Goal: Task Accomplishment & Management: Manage account settings

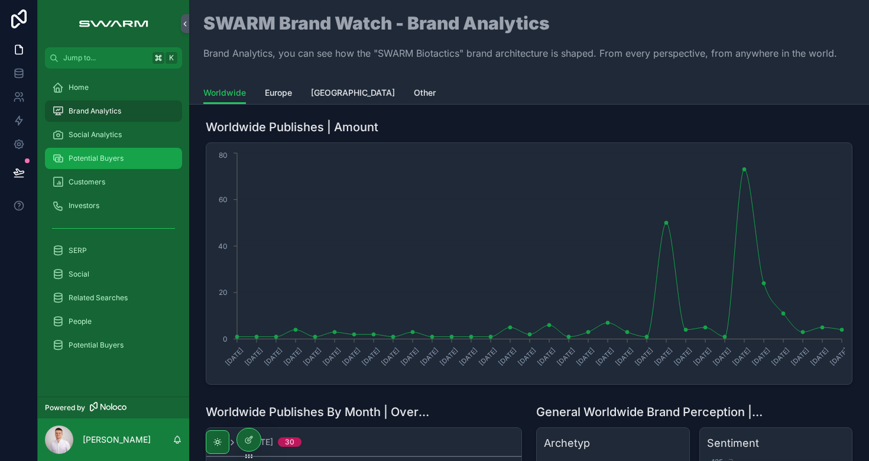
click at [142, 166] on div "Potential Buyers" at bounding box center [113, 158] width 123 height 19
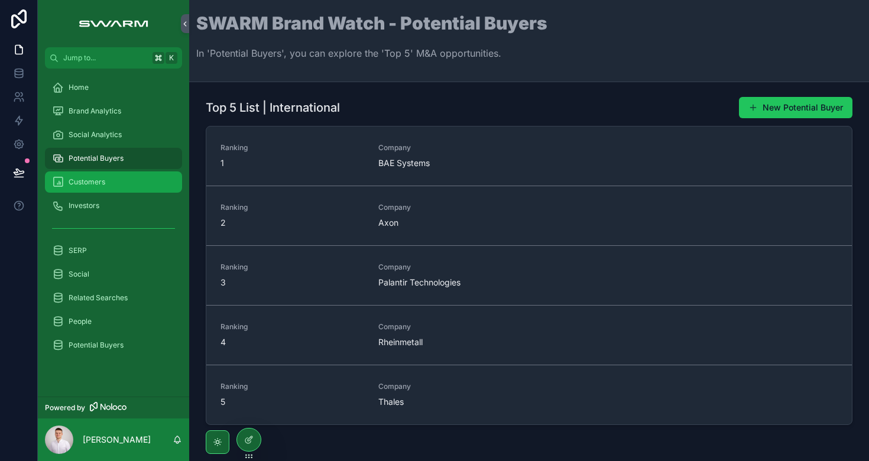
click at [106, 187] on div "Customers" at bounding box center [113, 182] width 123 height 19
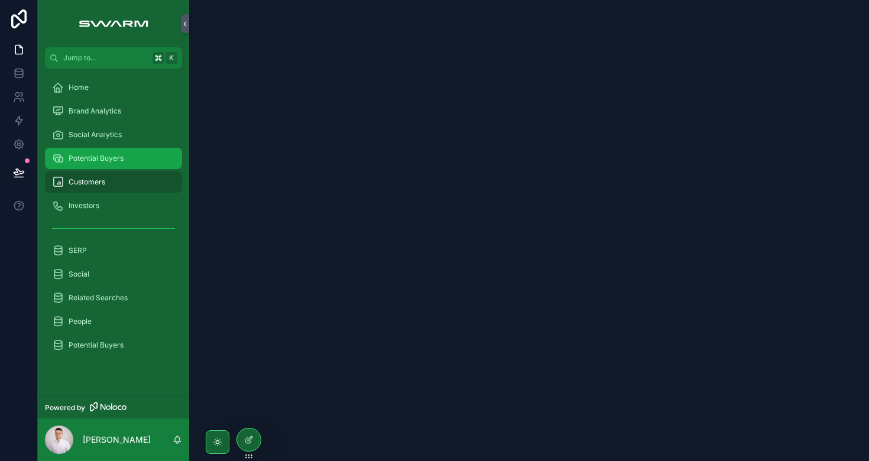
click at [117, 161] on span "Potential Buyers" at bounding box center [96, 158] width 55 height 9
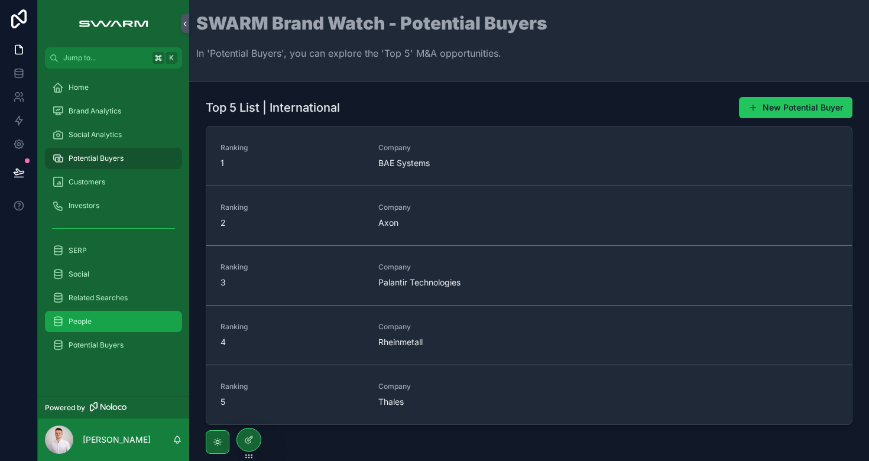
click at [108, 316] on div "People" at bounding box center [113, 321] width 123 height 19
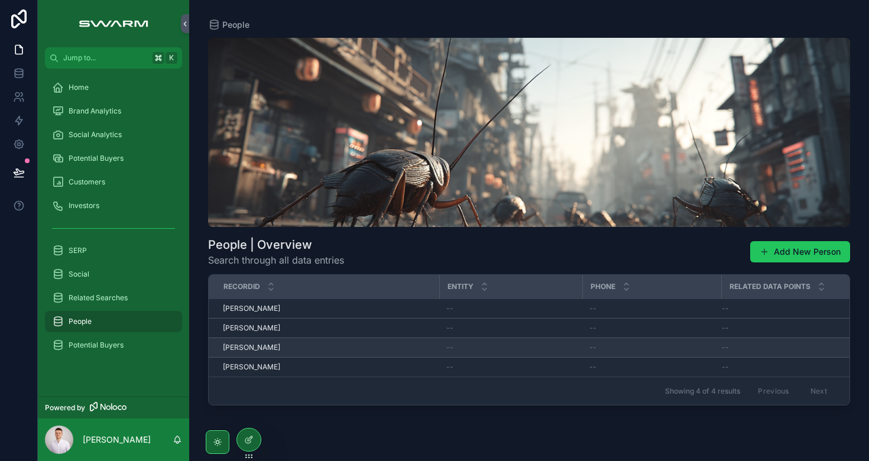
click at [316, 347] on div "Moritz Strube Moritz Strube" at bounding box center [327, 347] width 209 height 9
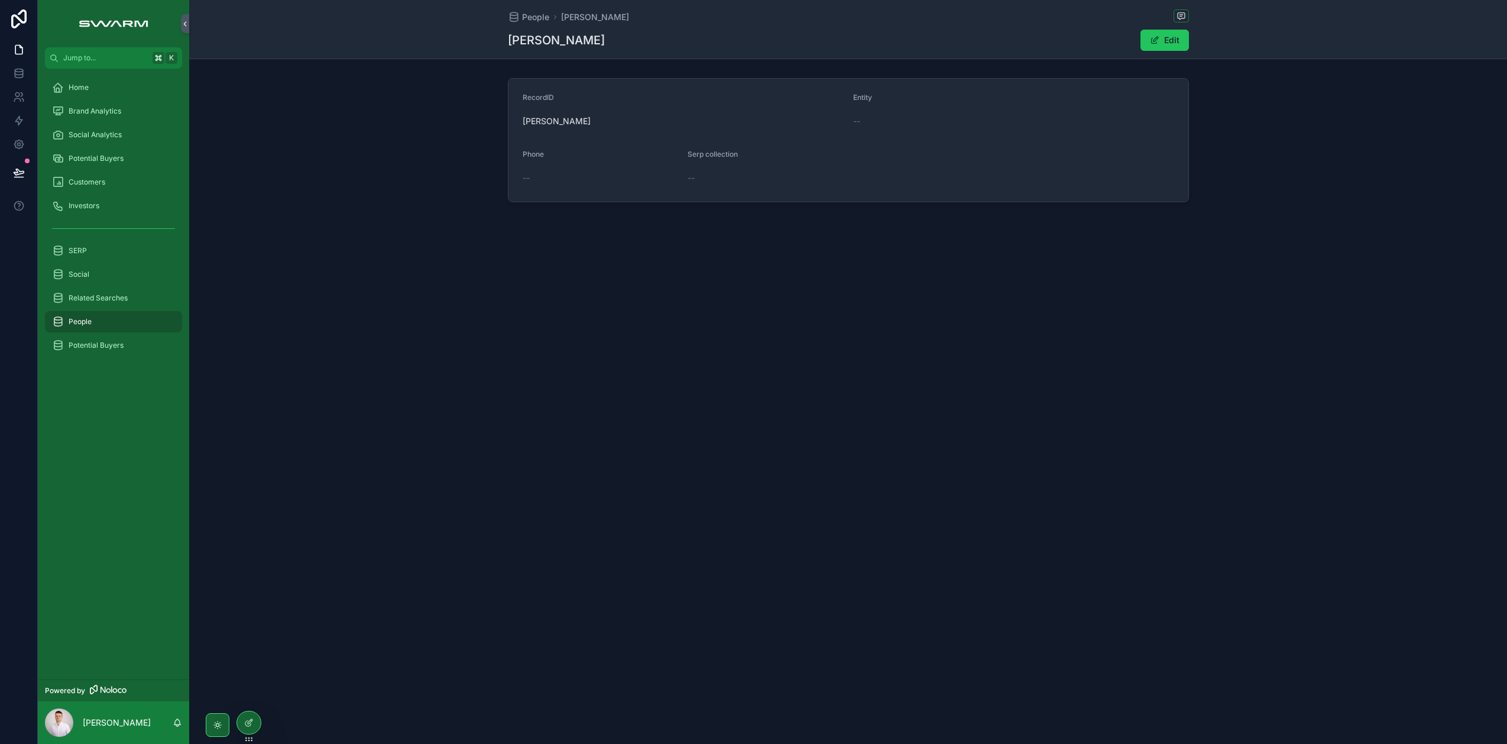
click at [101, 319] on div "People" at bounding box center [113, 321] width 123 height 19
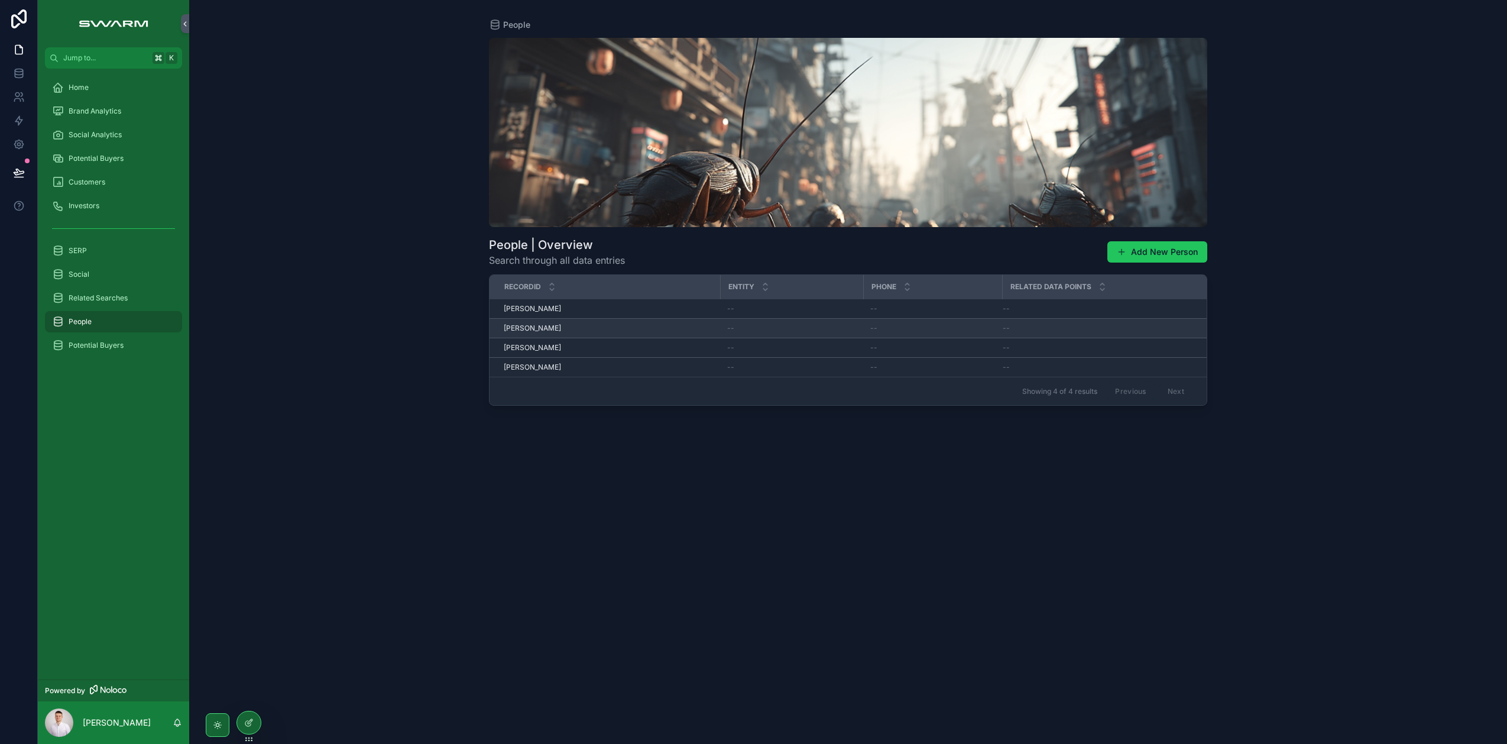
click at [590, 329] on div "[PERSON_NAME] [PERSON_NAME]" at bounding box center [608, 327] width 209 height 9
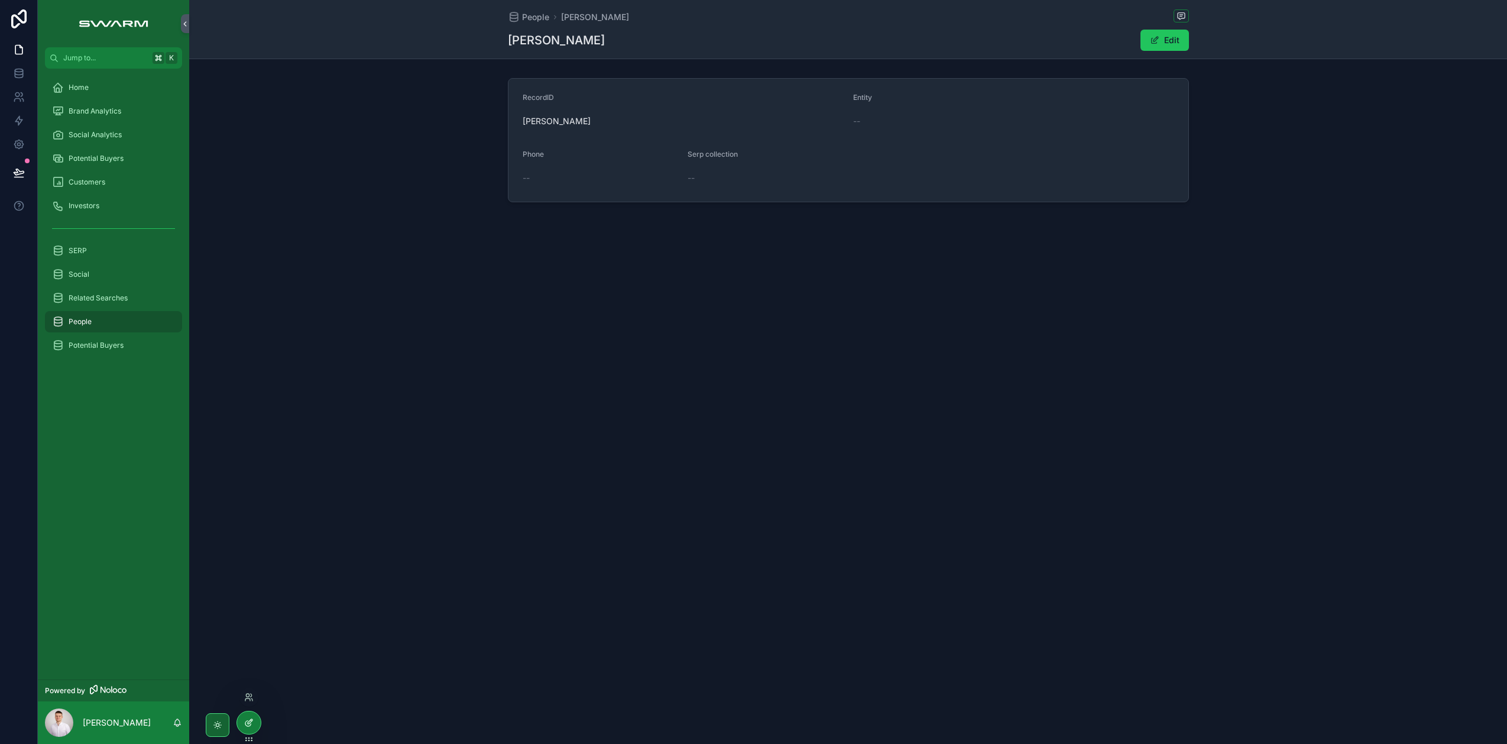
click at [251, 461] on icon at bounding box center [248, 722] width 9 height 9
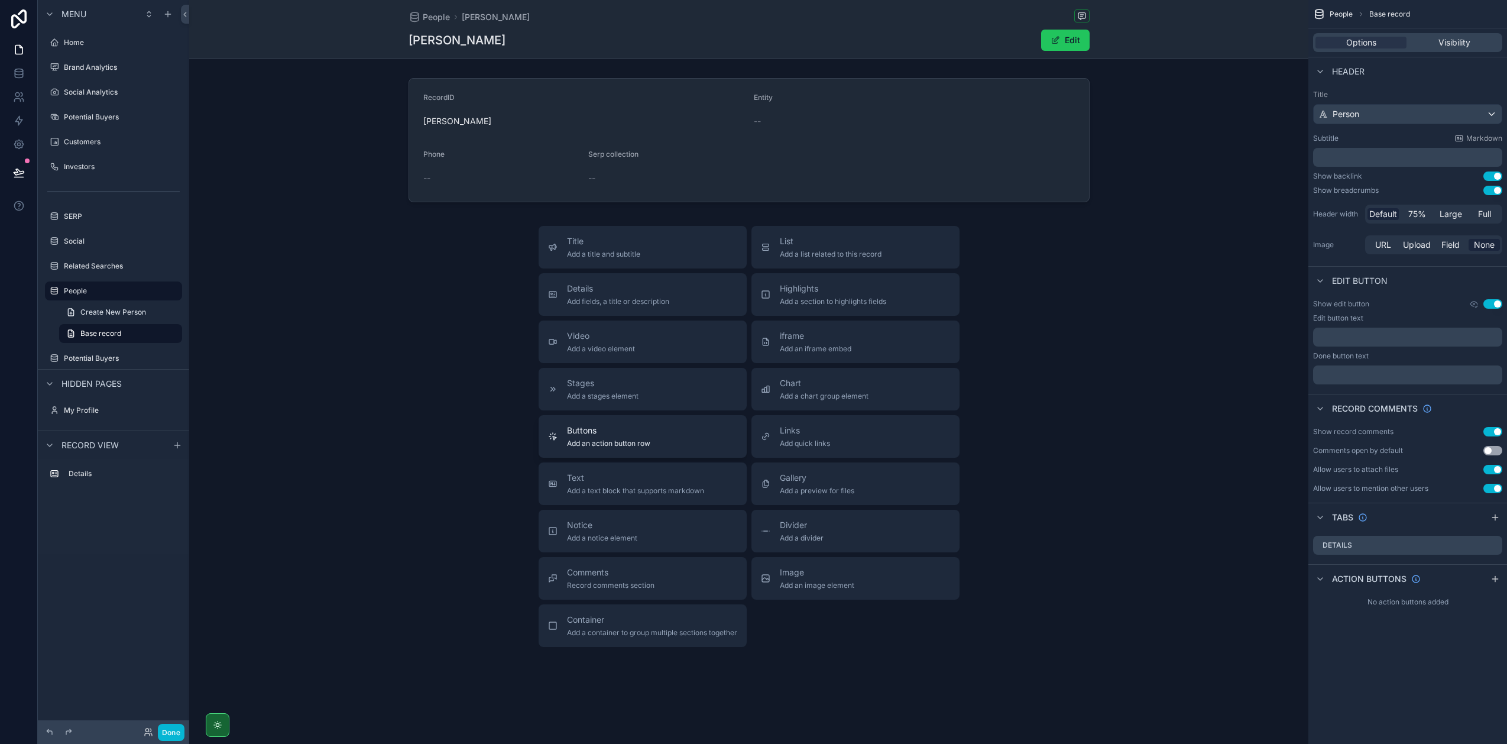
click at [619, 423] on button "Buttons Add an action button row" at bounding box center [643, 436] width 208 height 43
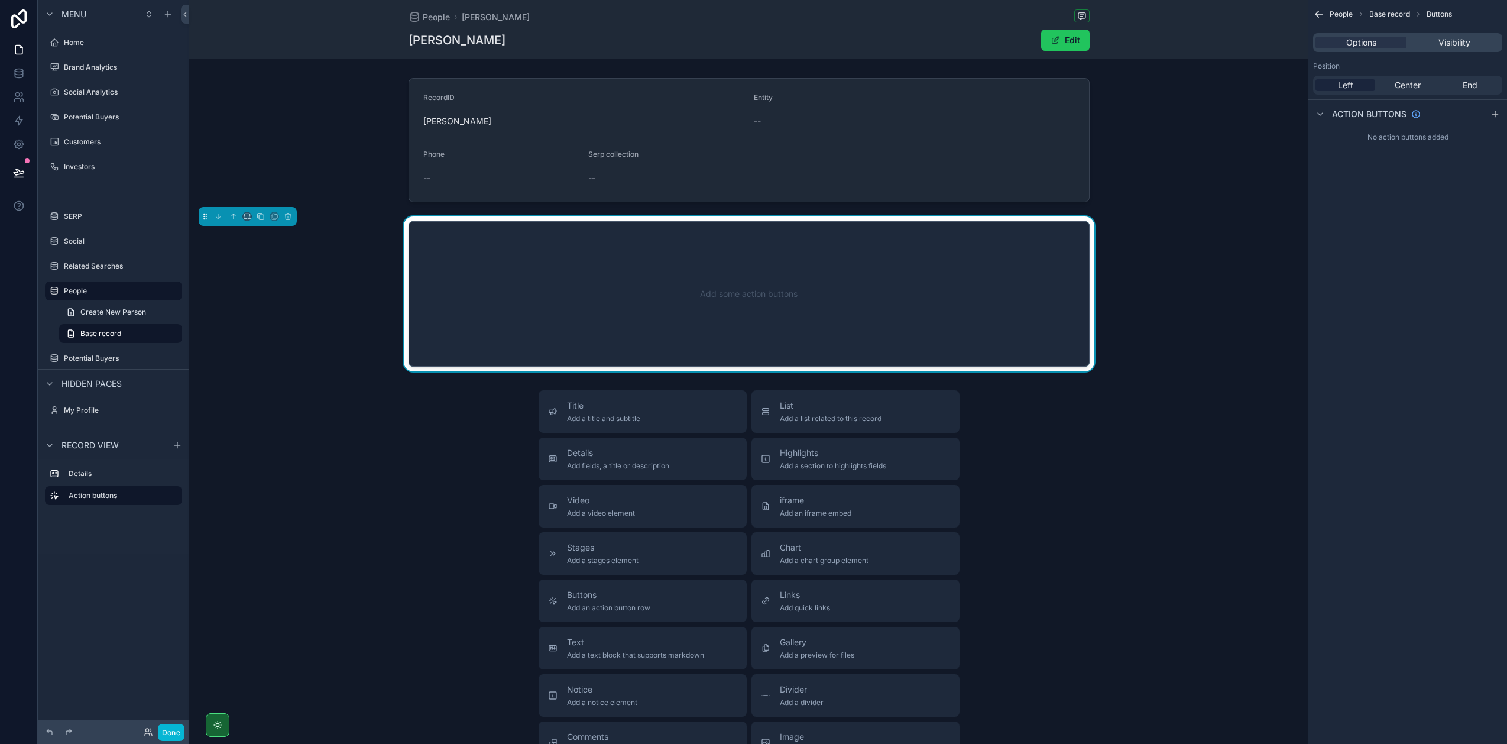
click at [714, 307] on div "Add some action buttons" at bounding box center [749, 294] width 642 height 106
click at [869, 115] on icon "scrollable content" at bounding box center [1495, 113] width 9 height 9
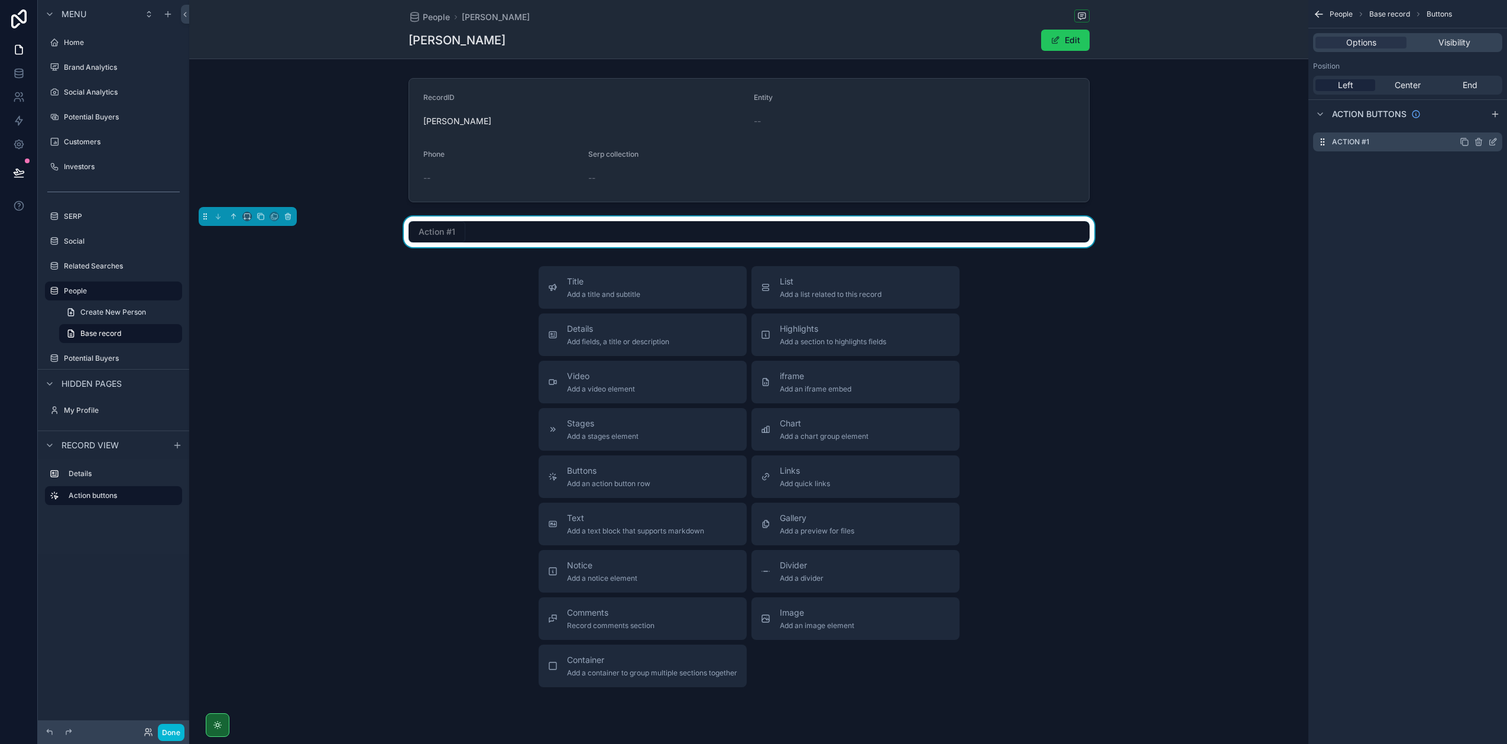
click at [869, 144] on icon "scrollable content" at bounding box center [1492, 141] width 9 height 9
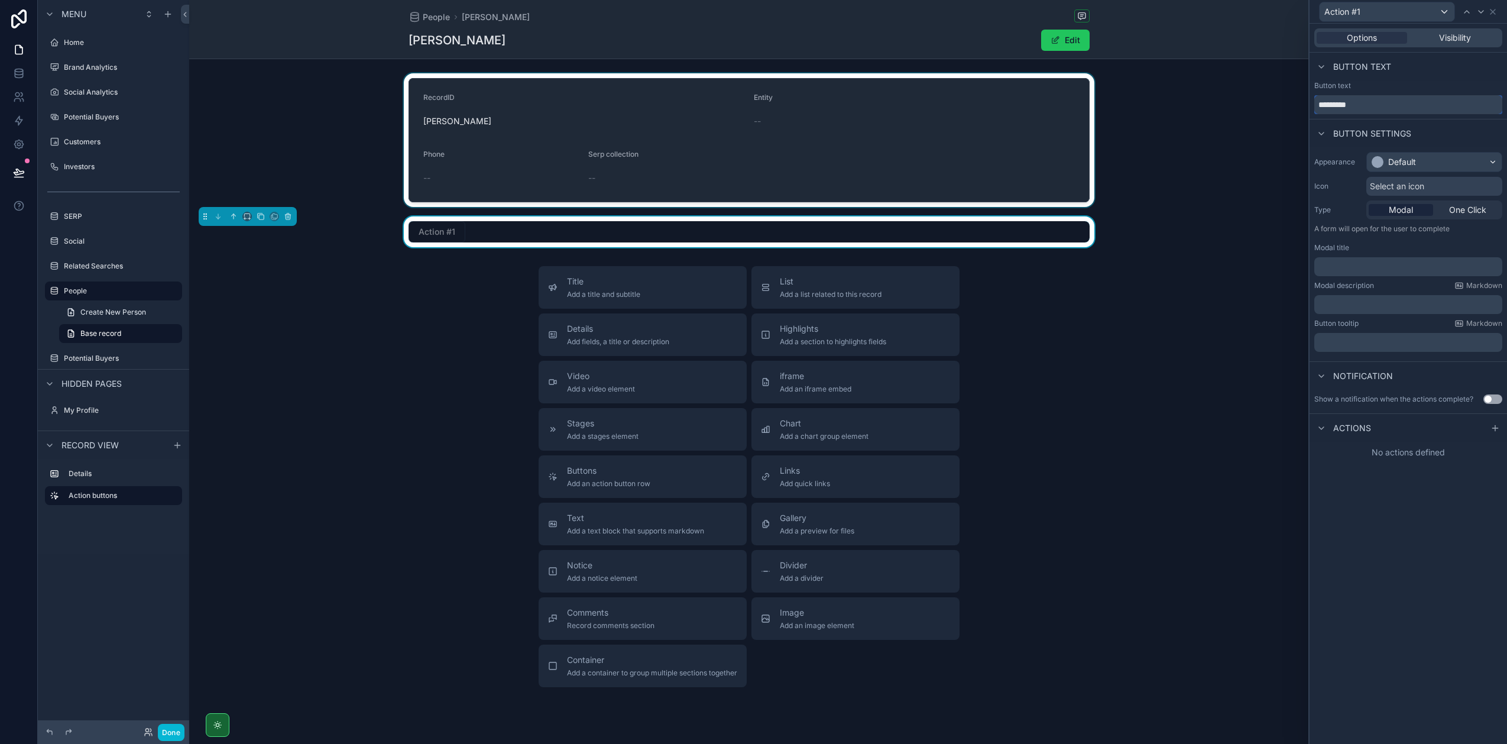
drag, startPoint x: 1368, startPoint y: 103, endPoint x: 1207, endPoint y: 107, distance: 160.9
click at [869, 107] on div "Action #1 Options Visibility Button text Button text ********* Button settings …" at bounding box center [753, 372] width 1507 height 744
type input "******"
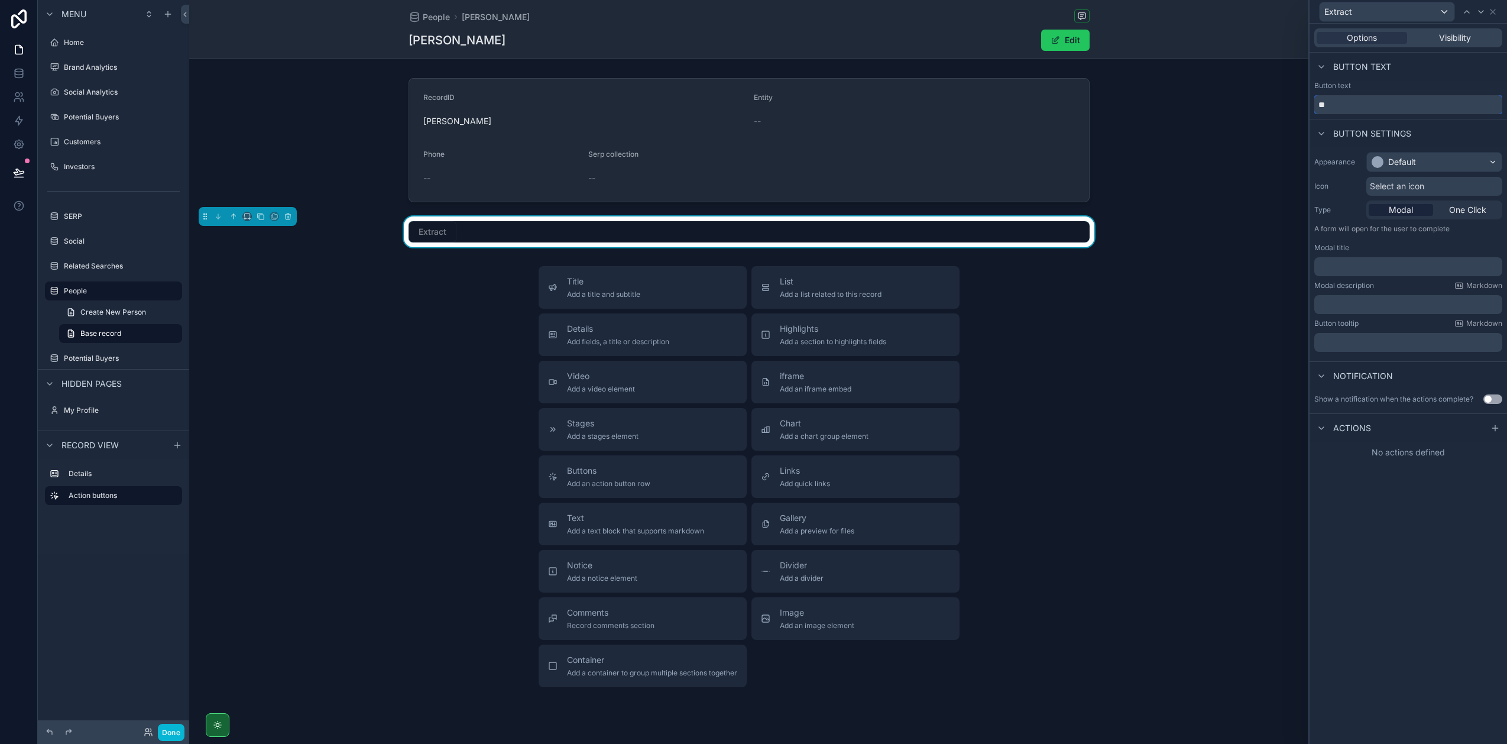
type input "*"
type input "**********"
click at [869, 428] on icon at bounding box center [1495, 427] width 9 height 9
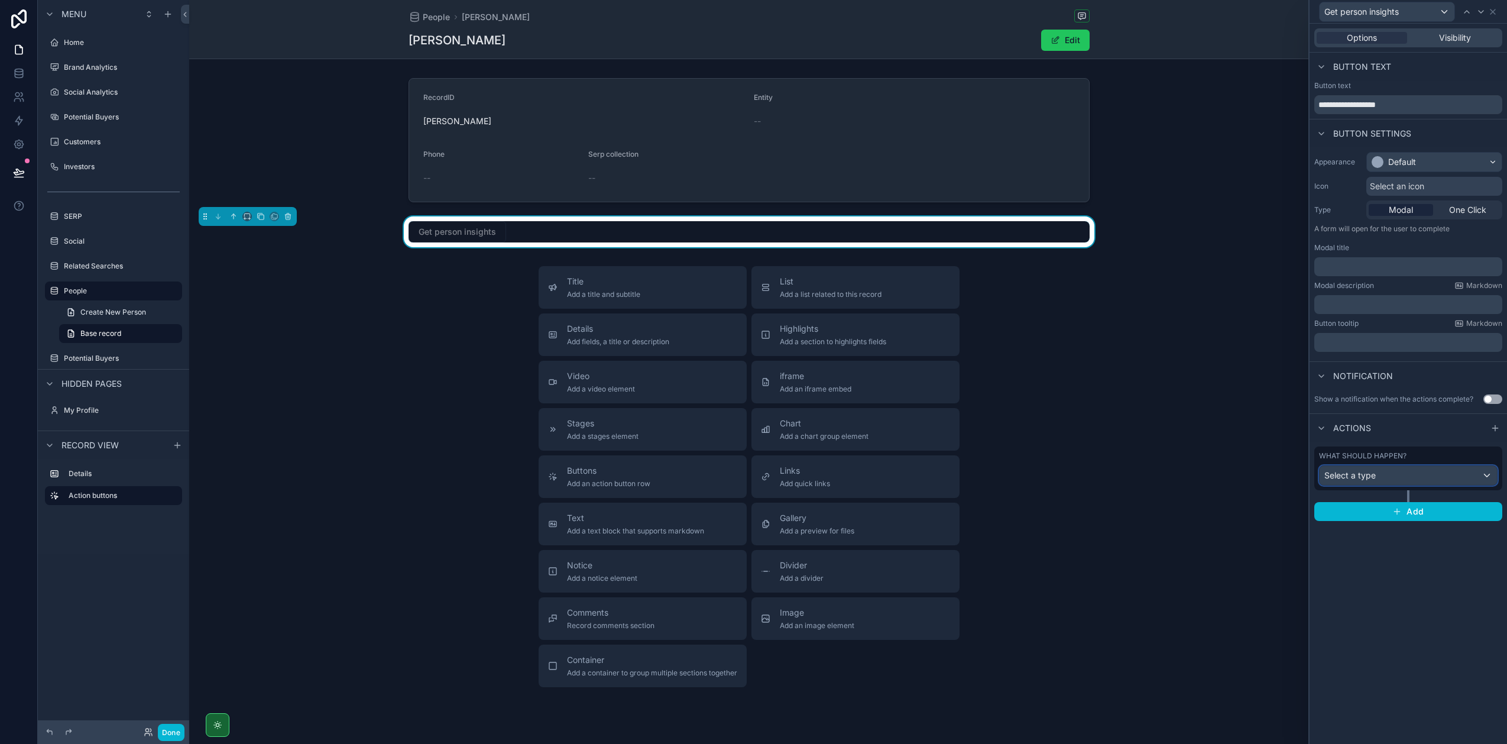
click at [869, 461] on div "Select a type" at bounding box center [1408, 475] width 177 height 19
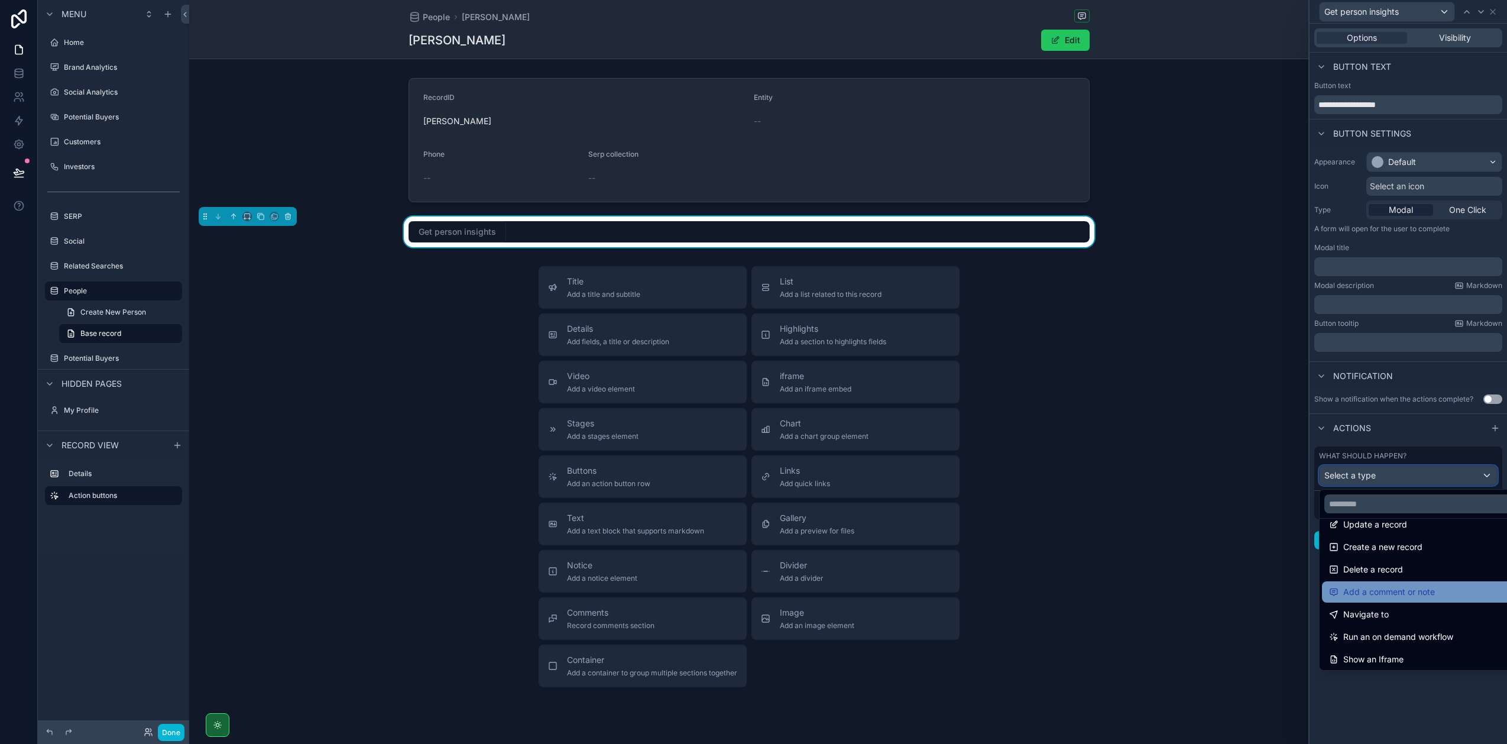
scroll to position [19, 0]
click at [869, 461] on span "Run an on demand workflow" at bounding box center [1398, 632] width 110 height 14
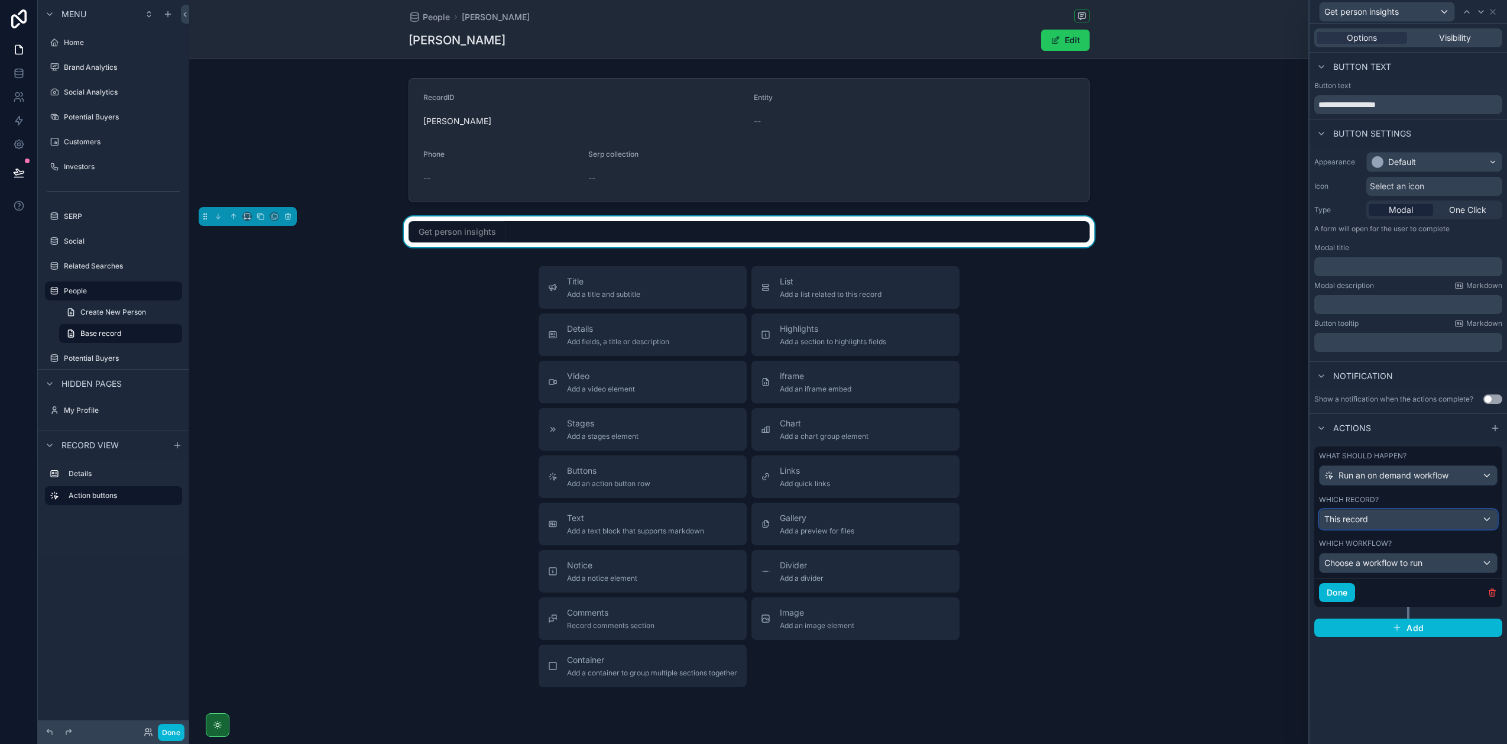
click at [869, 461] on span "This record" at bounding box center [1346, 519] width 44 height 12
click at [869, 461] on div at bounding box center [1408, 372] width 197 height 744
click at [869, 461] on span "Choose a workflow to run" at bounding box center [1373, 563] width 98 height 10
click at [869, 461] on div at bounding box center [1408, 372] width 197 height 744
click at [869, 461] on span "Choose a workflow to run" at bounding box center [1373, 563] width 98 height 10
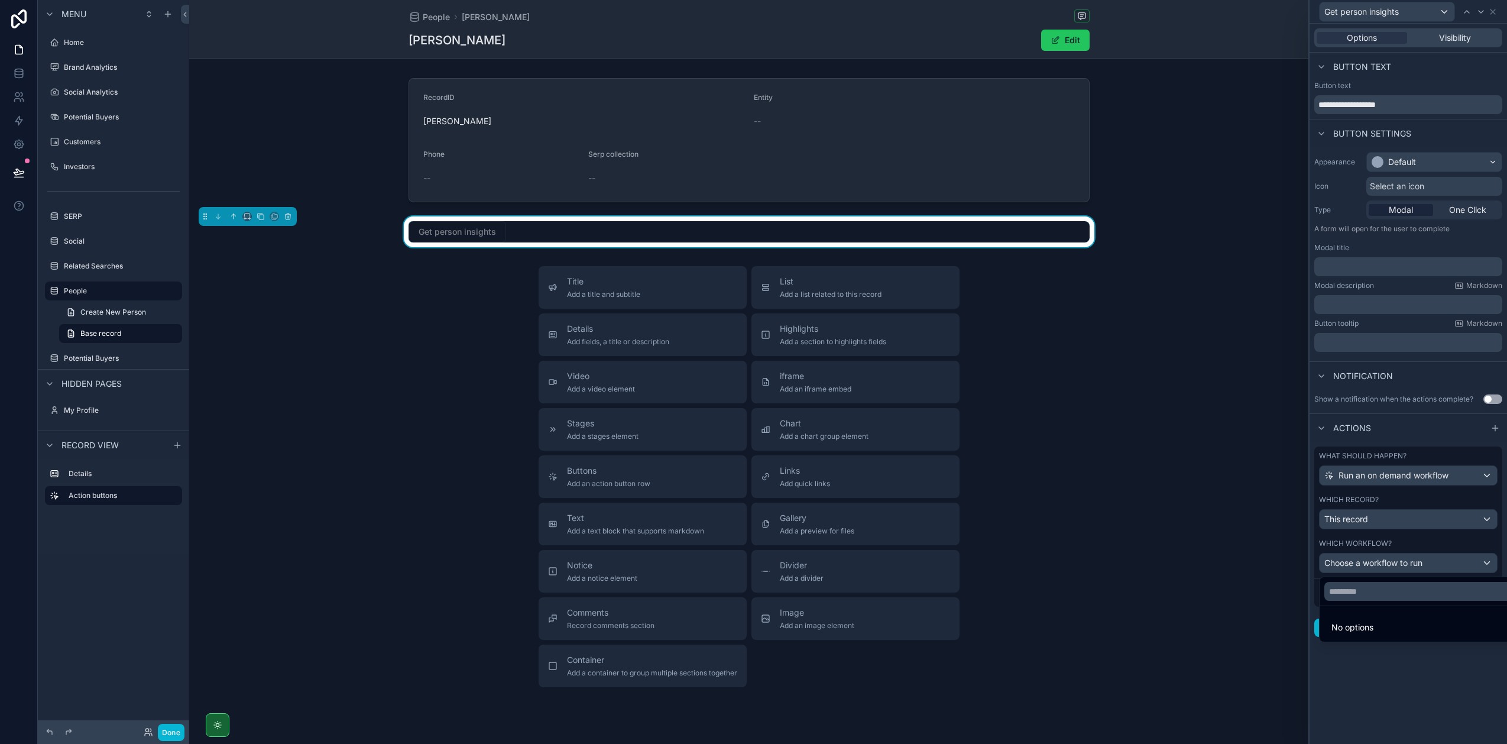
click at [869, 461] on div at bounding box center [1408, 372] width 197 height 744
click at [869, 461] on button "Done" at bounding box center [1337, 592] width 36 height 19
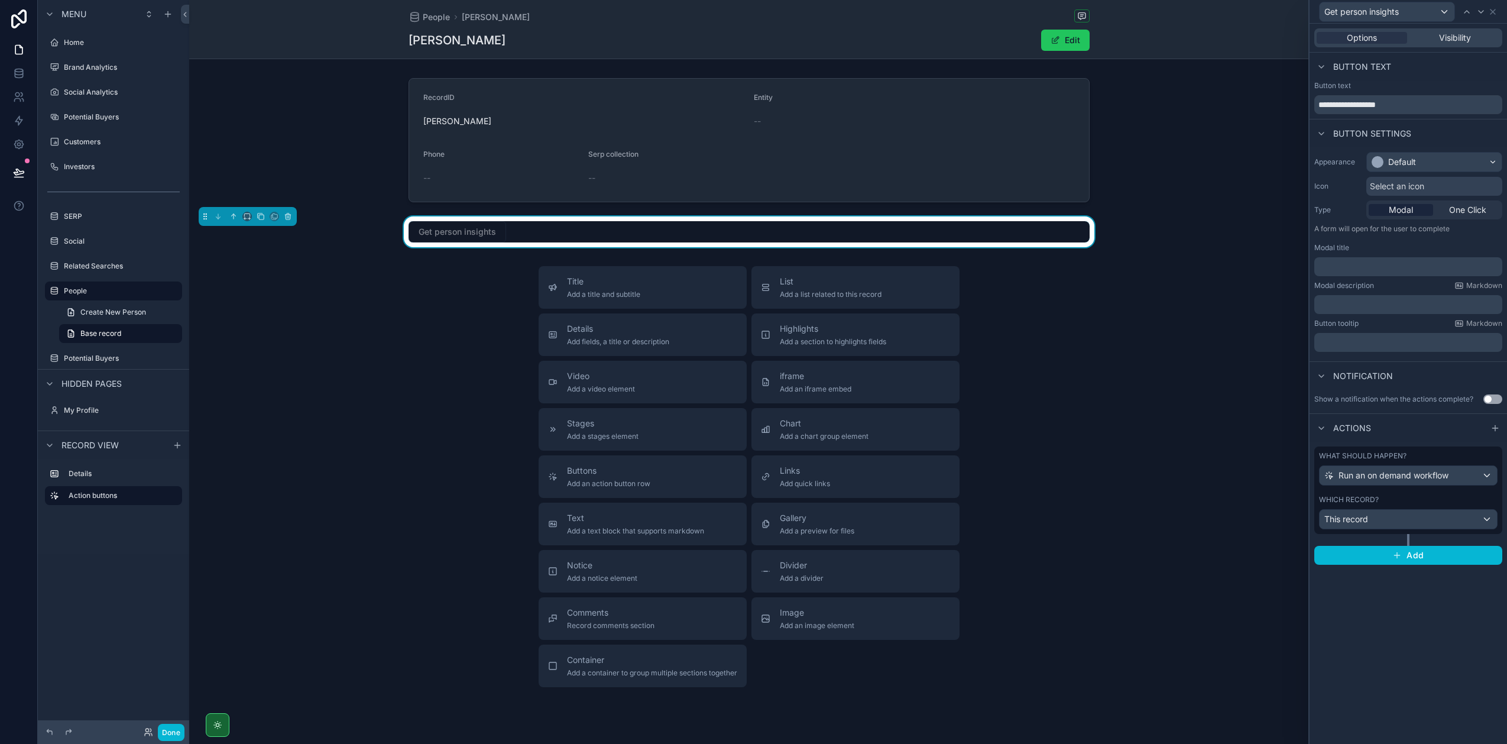
click at [869, 461] on div "Title Add a title and subtitle List Add a list related to this record Details A…" at bounding box center [748, 476] width 1119 height 421
click at [18, 116] on icon at bounding box center [18, 120] width 7 height 9
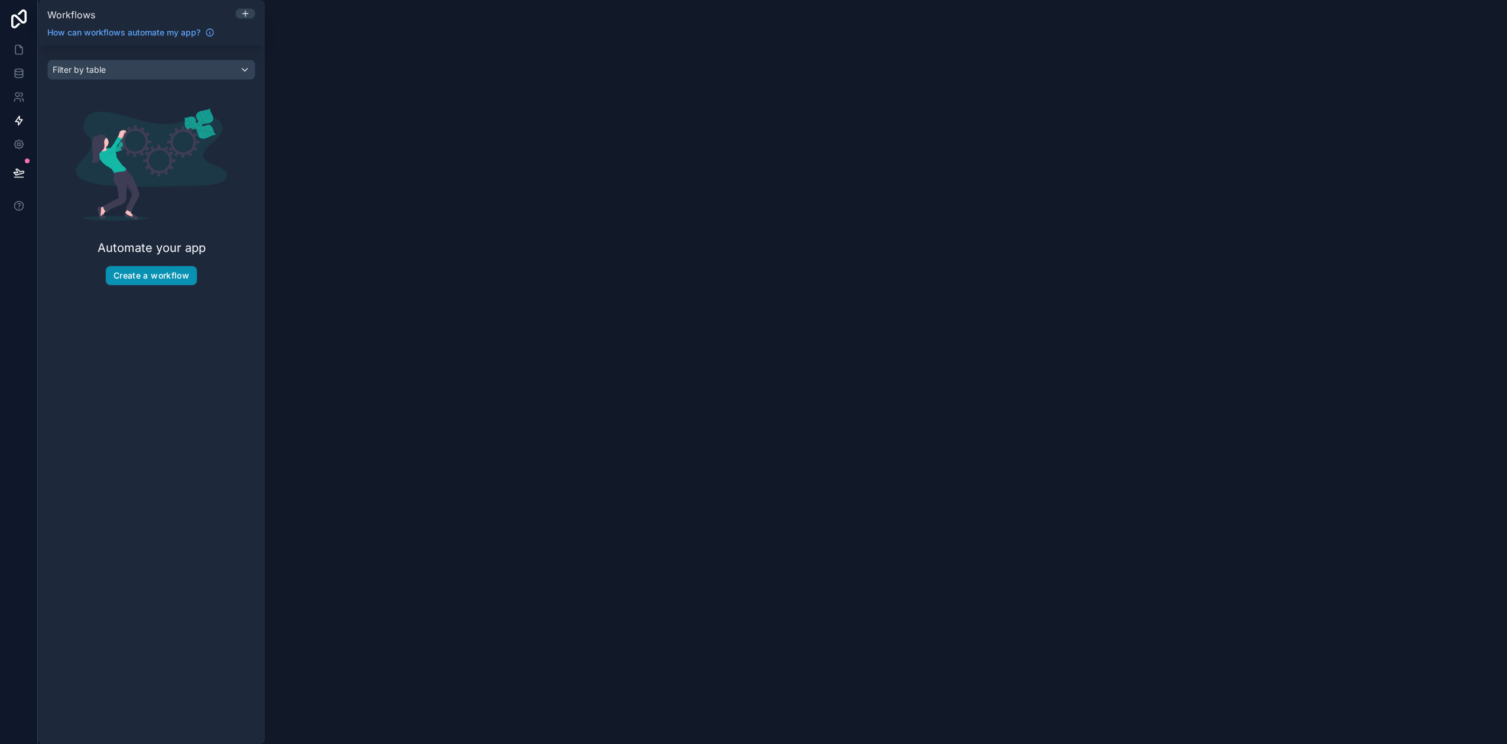
click at [152, 271] on button "Create a workflow" at bounding box center [151, 275] width 91 height 19
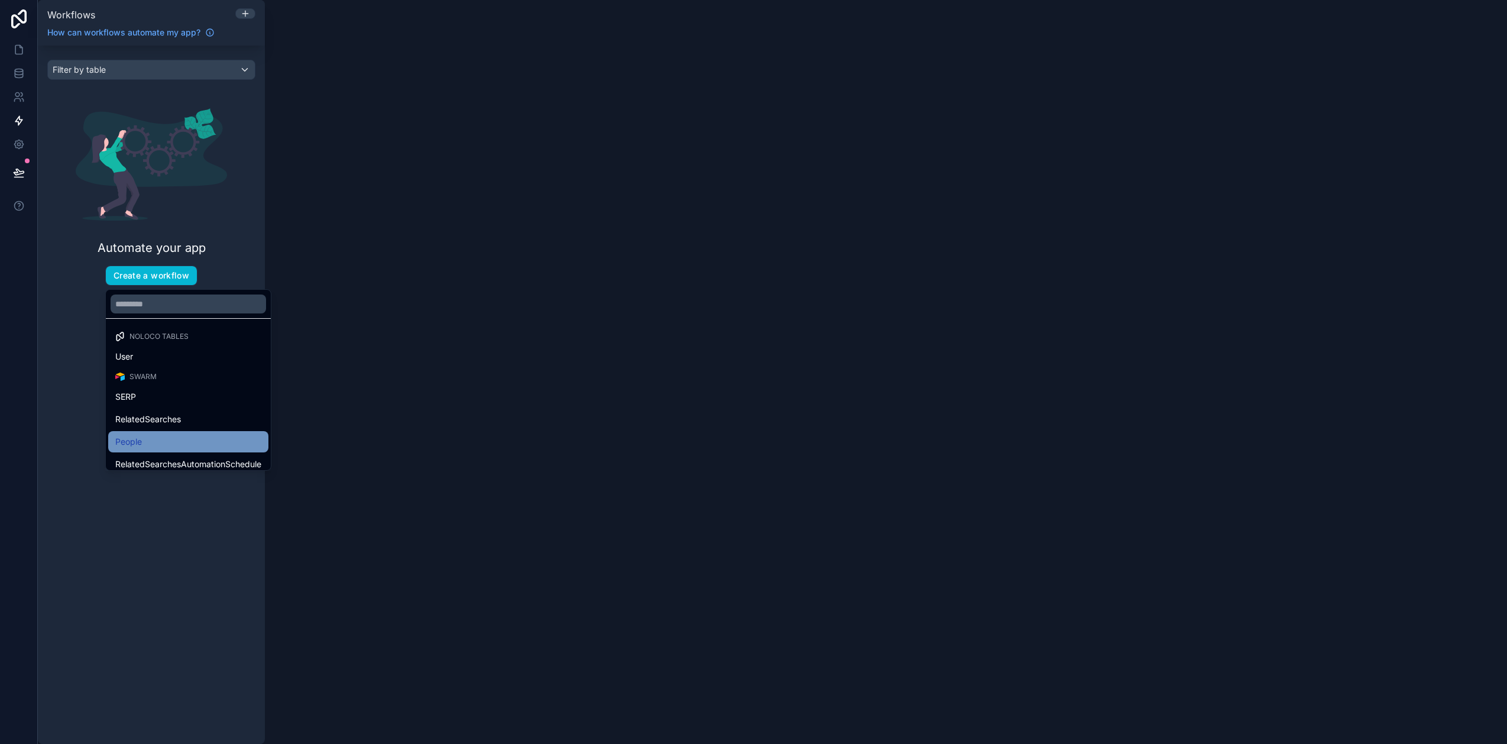
click at [164, 435] on div "People" at bounding box center [188, 442] width 146 height 14
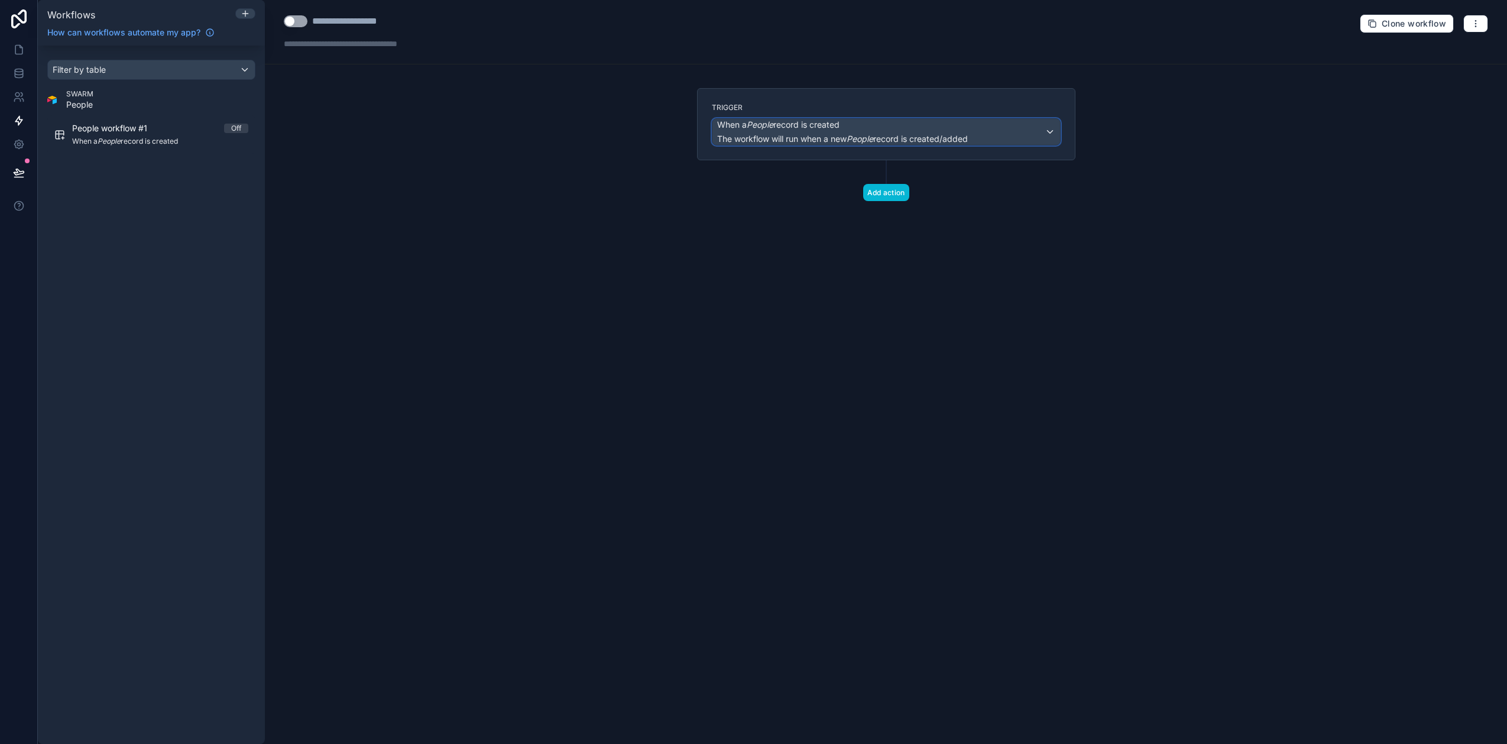
click at [786, 134] on span "The workflow will run when a new People record is created/added" at bounding box center [842, 139] width 251 height 10
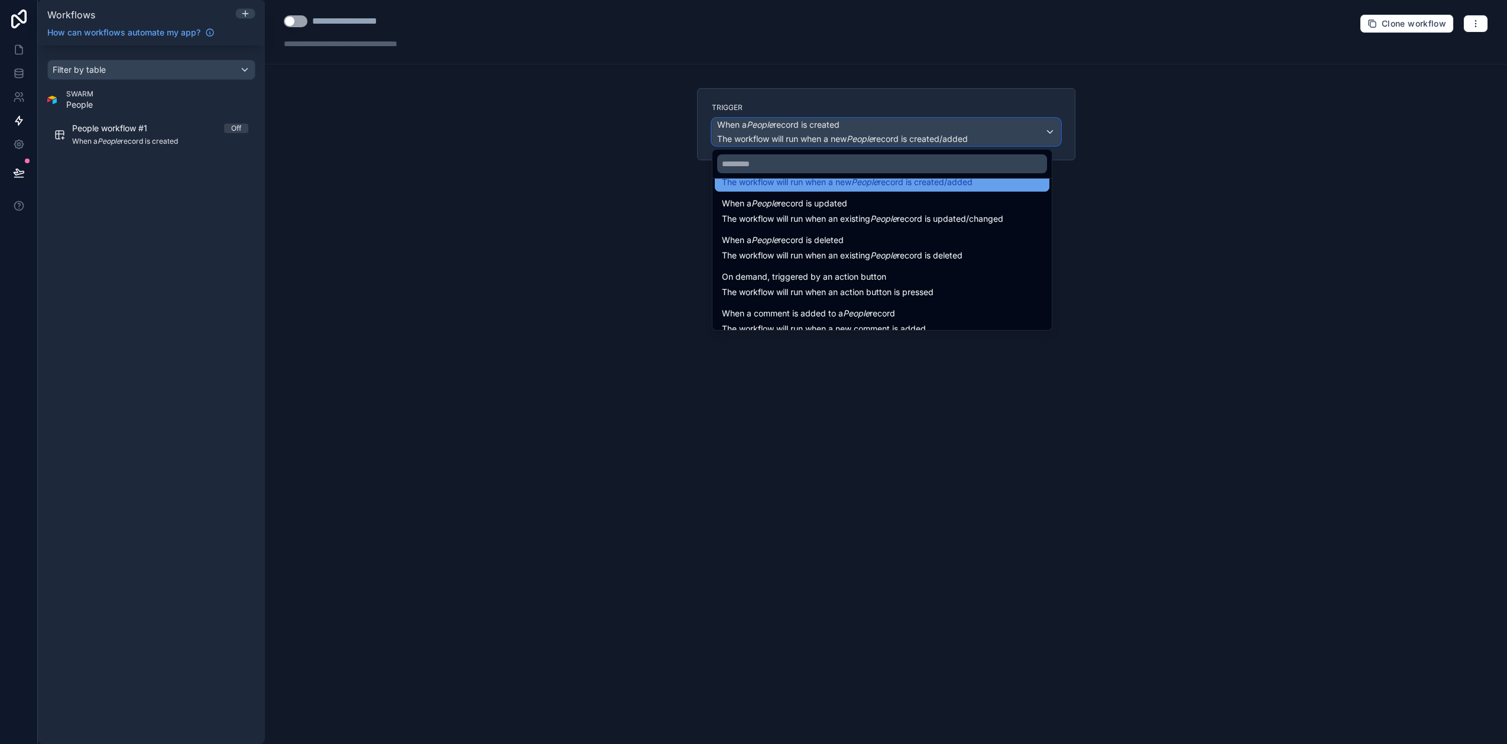
scroll to position [43, 0]
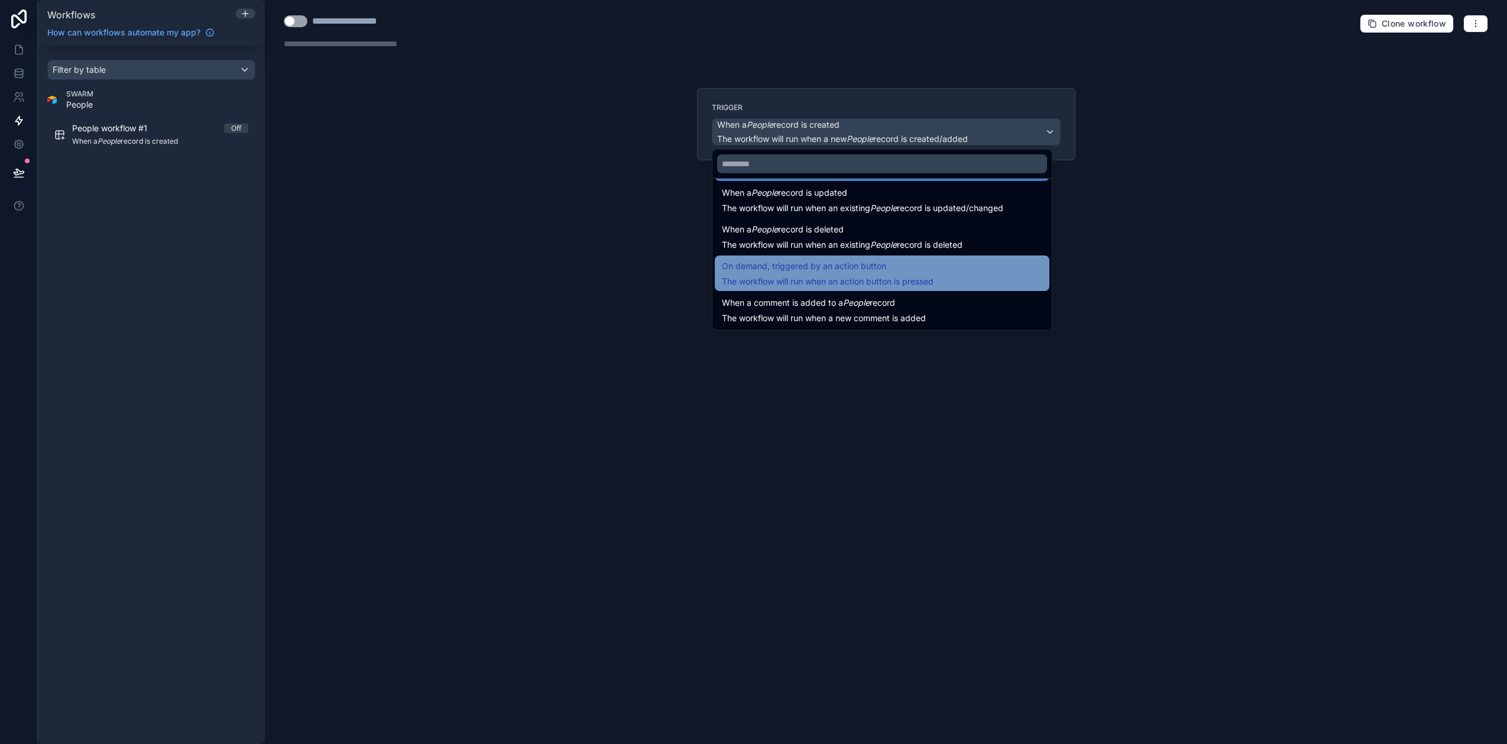
click at [852, 274] on div "On demand, triggered by an action button The workflow will run when an action b…" at bounding box center [828, 273] width 212 height 28
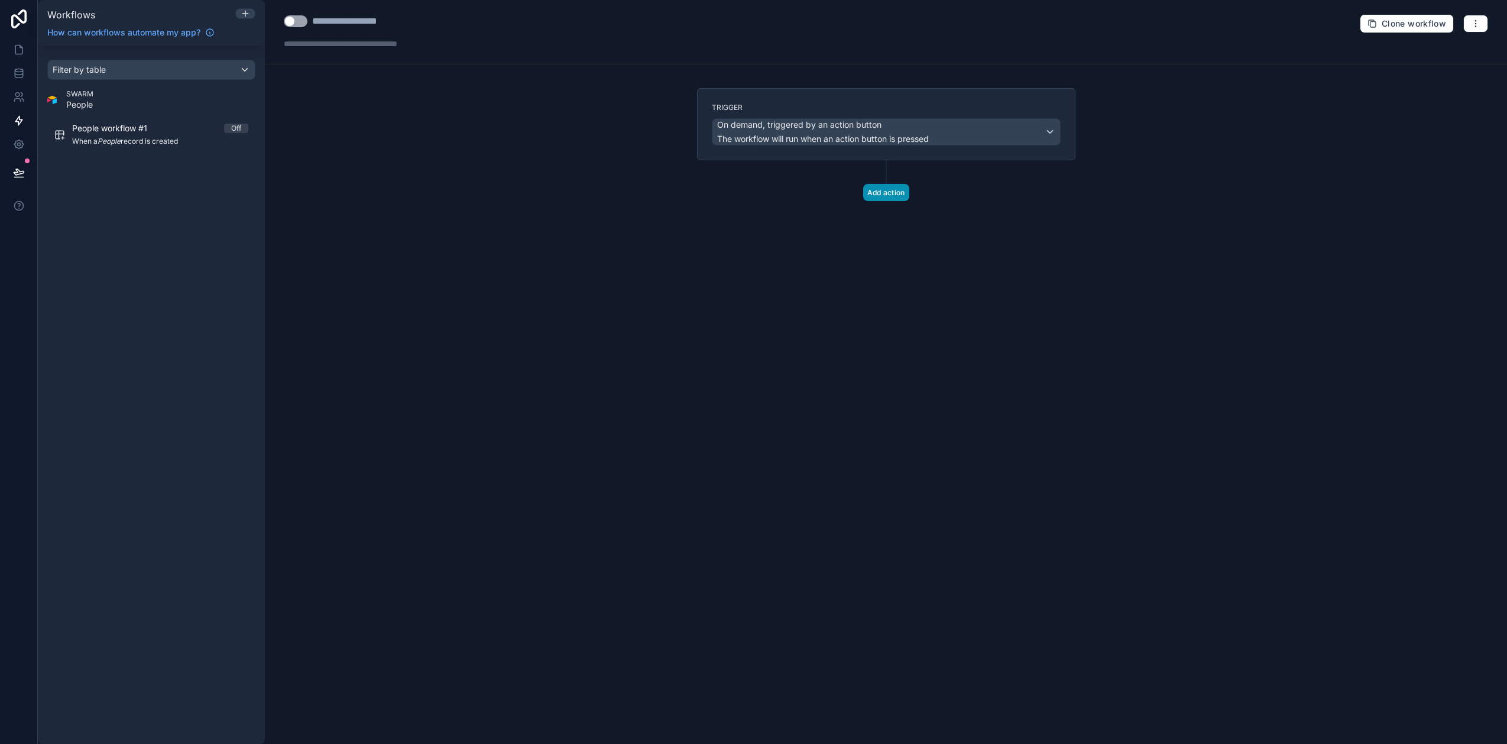
click at [869, 197] on button "Add action" at bounding box center [886, 192] width 46 height 17
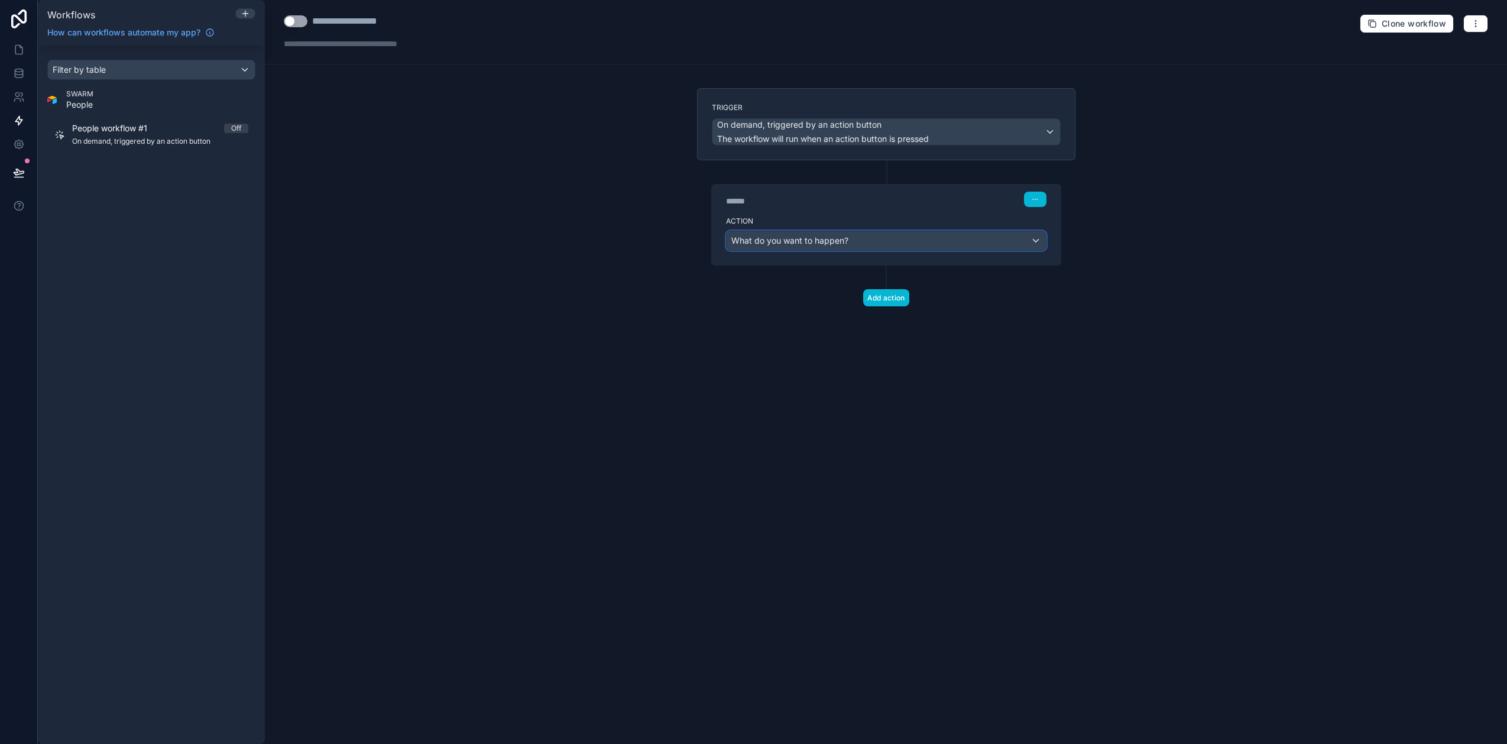
click at [786, 245] on span "What do you want to happen?" at bounding box center [789, 241] width 117 height 12
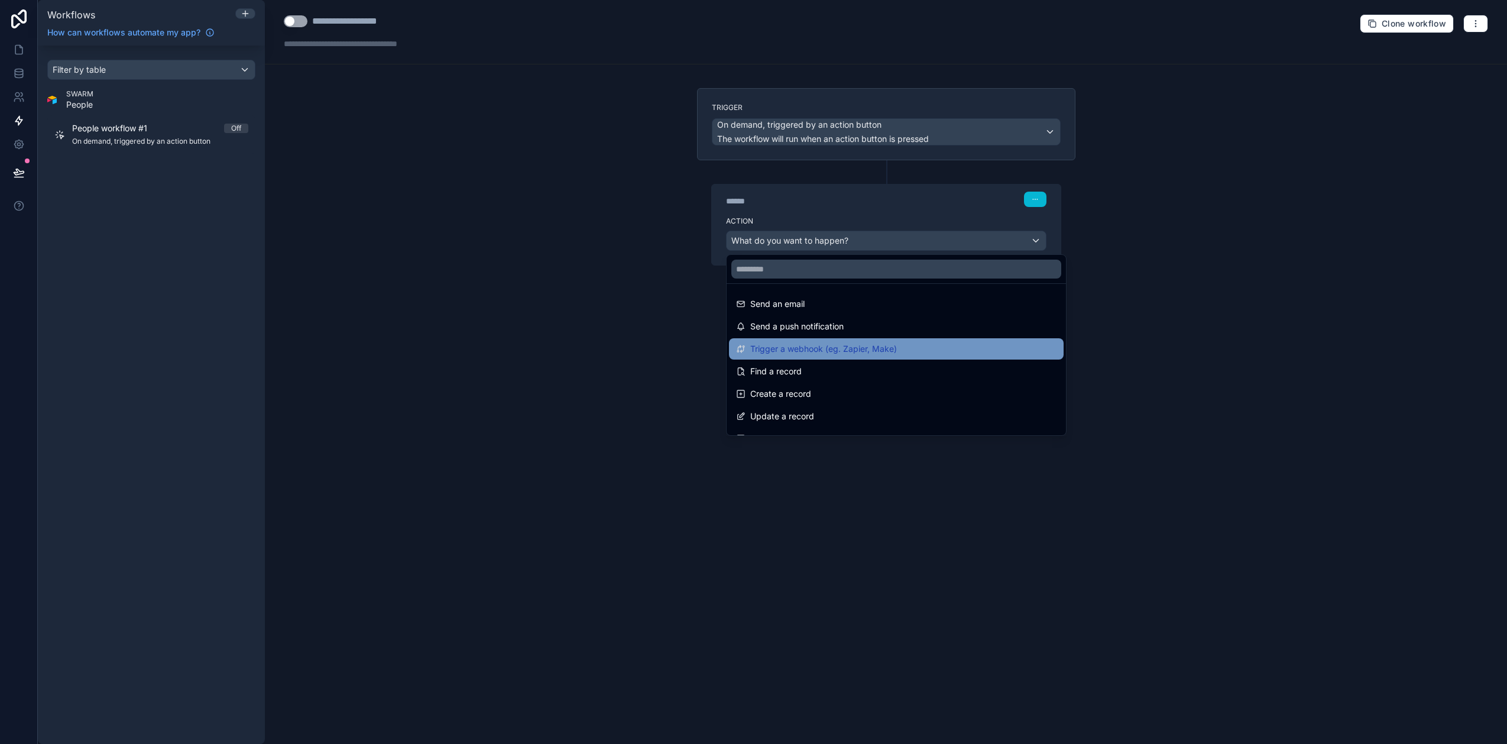
click at [845, 340] on div "Trigger a webhook (eg. Zapier, Make)" at bounding box center [896, 348] width 335 height 21
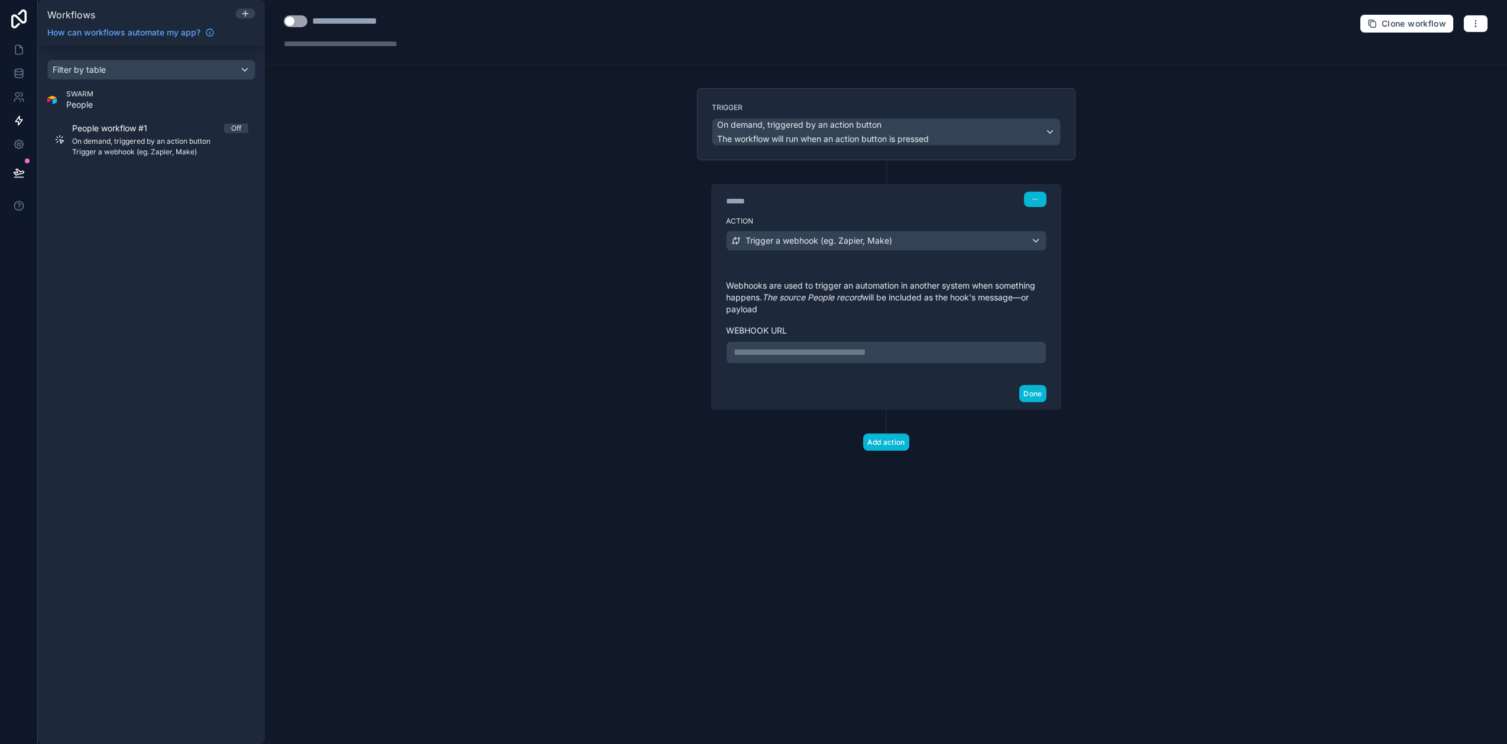
click at [798, 355] on p "**********" at bounding box center [886, 352] width 305 height 14
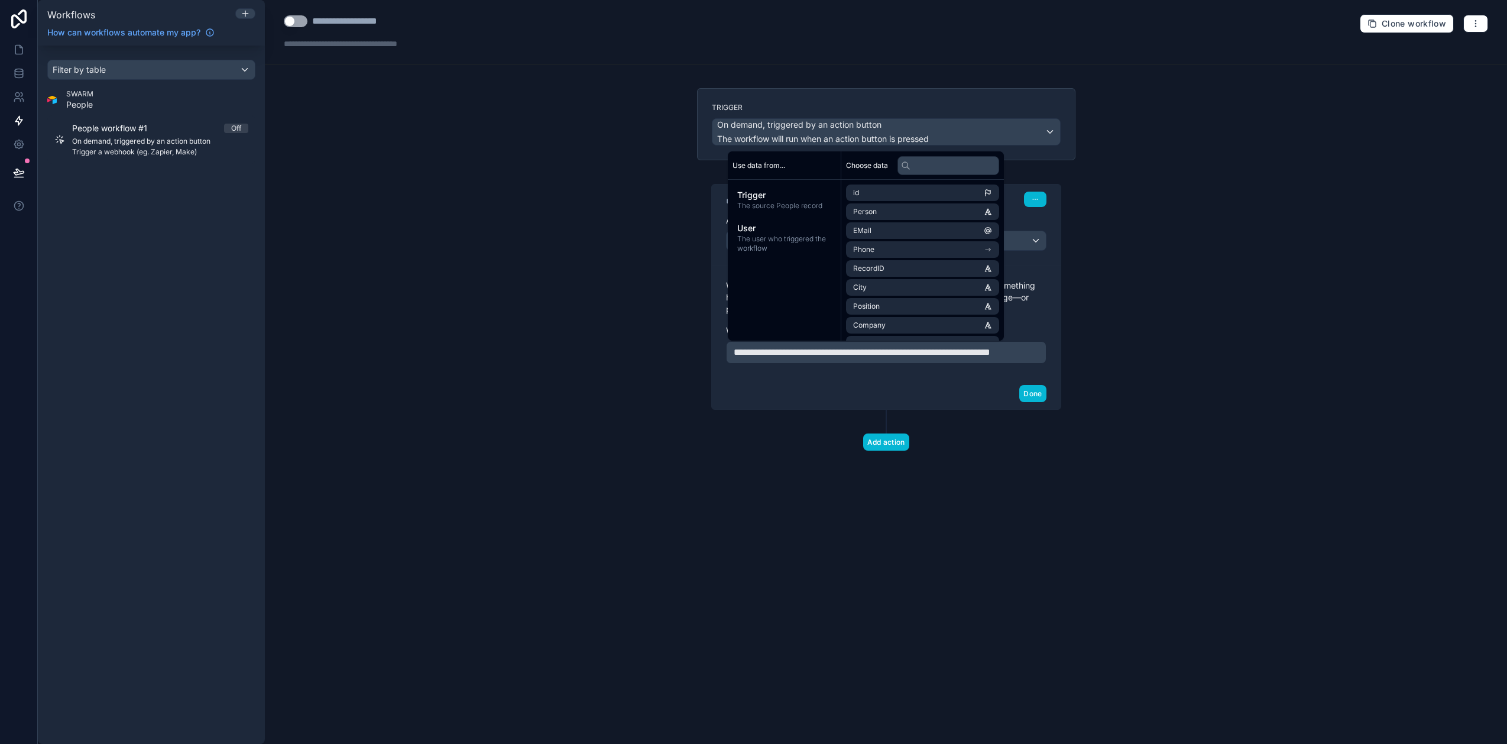
click at [869, 400] on div "Done" at bounding box center [886, 393] width 349 height 31
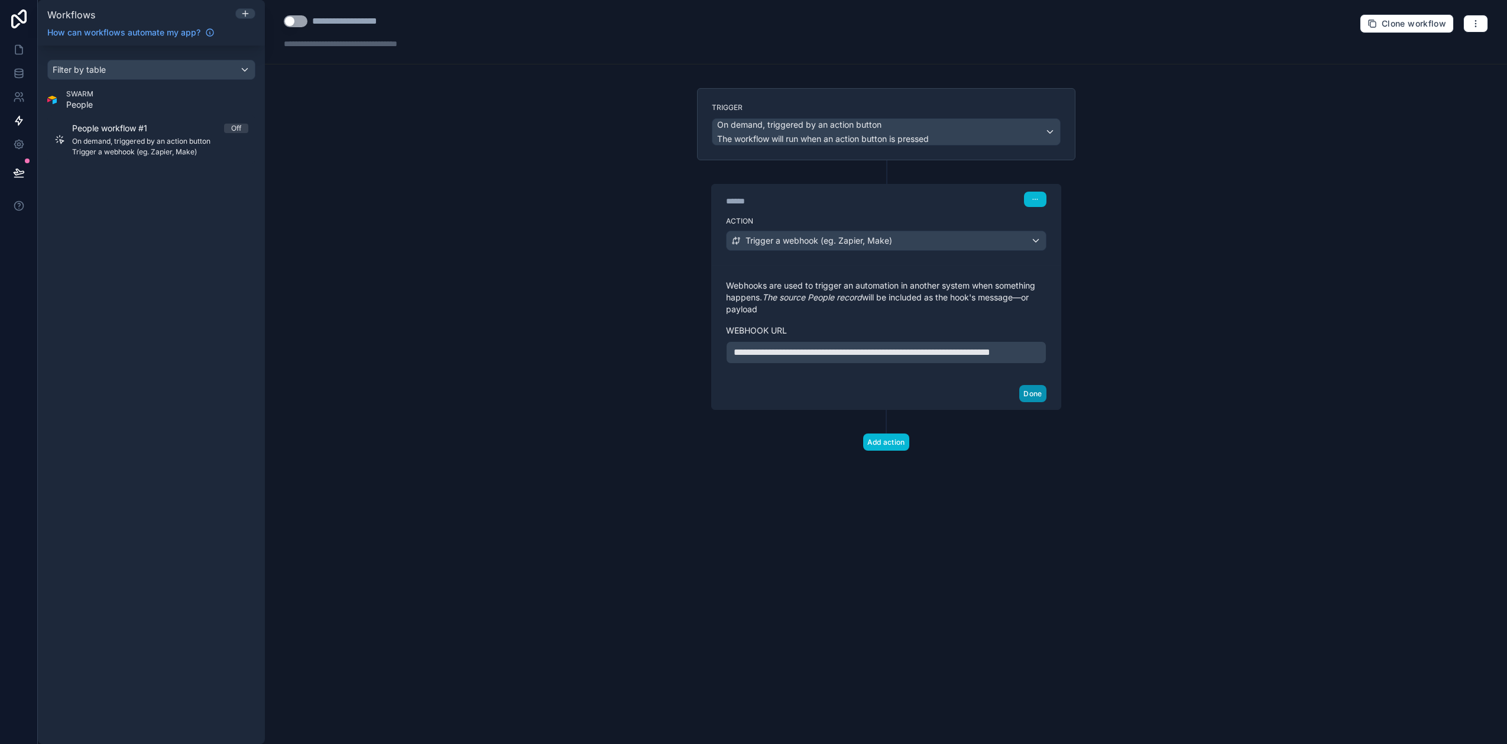
click at [869, 402] on button "Done" at bounding box center [1032, 393] width 27 height 17
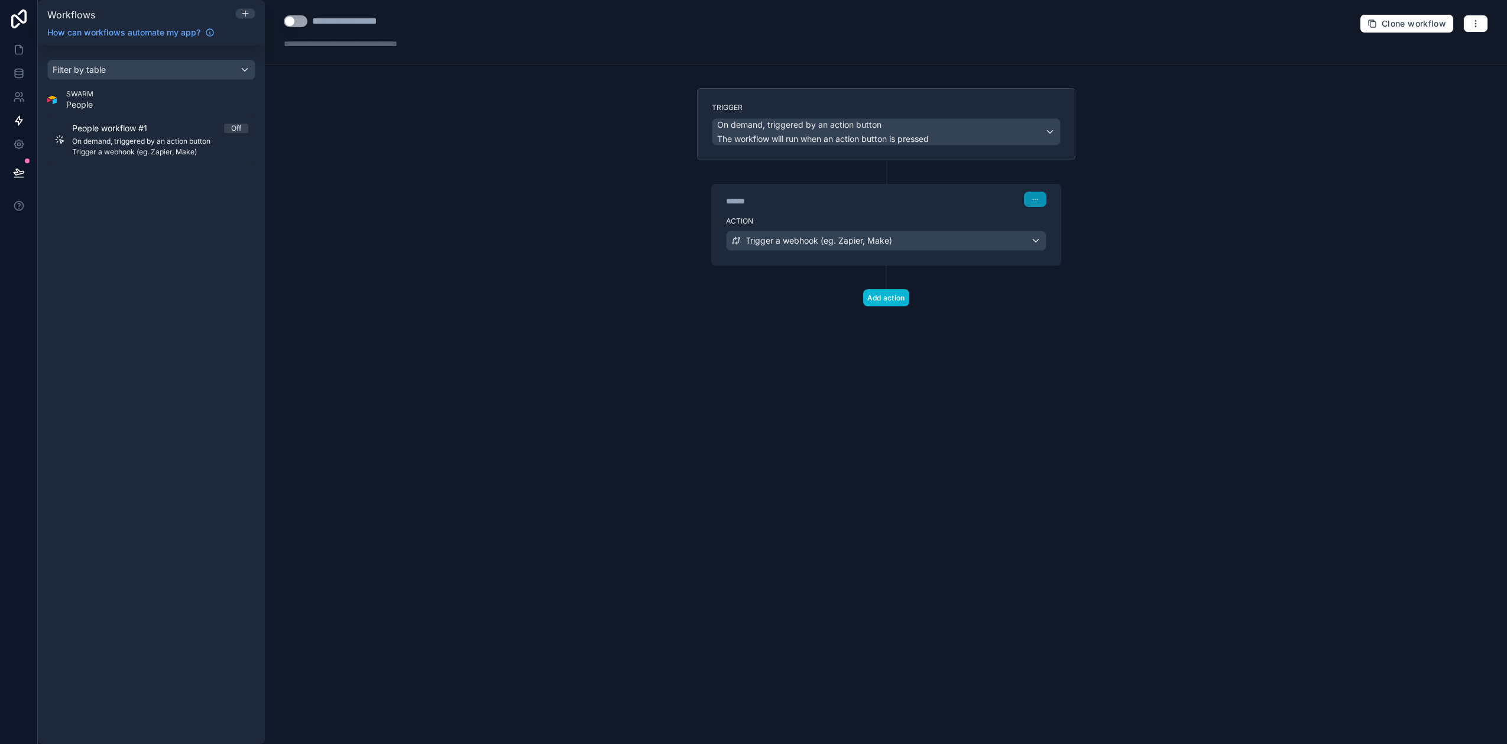
click at [869, 192] on button "button" at bounding box center [1035, 199] width 22 height 15
click at [869, 234] on div "Trigger a webhook (eg. Zapier, Make)" at bounding box center [886, 240] width 319 height 19
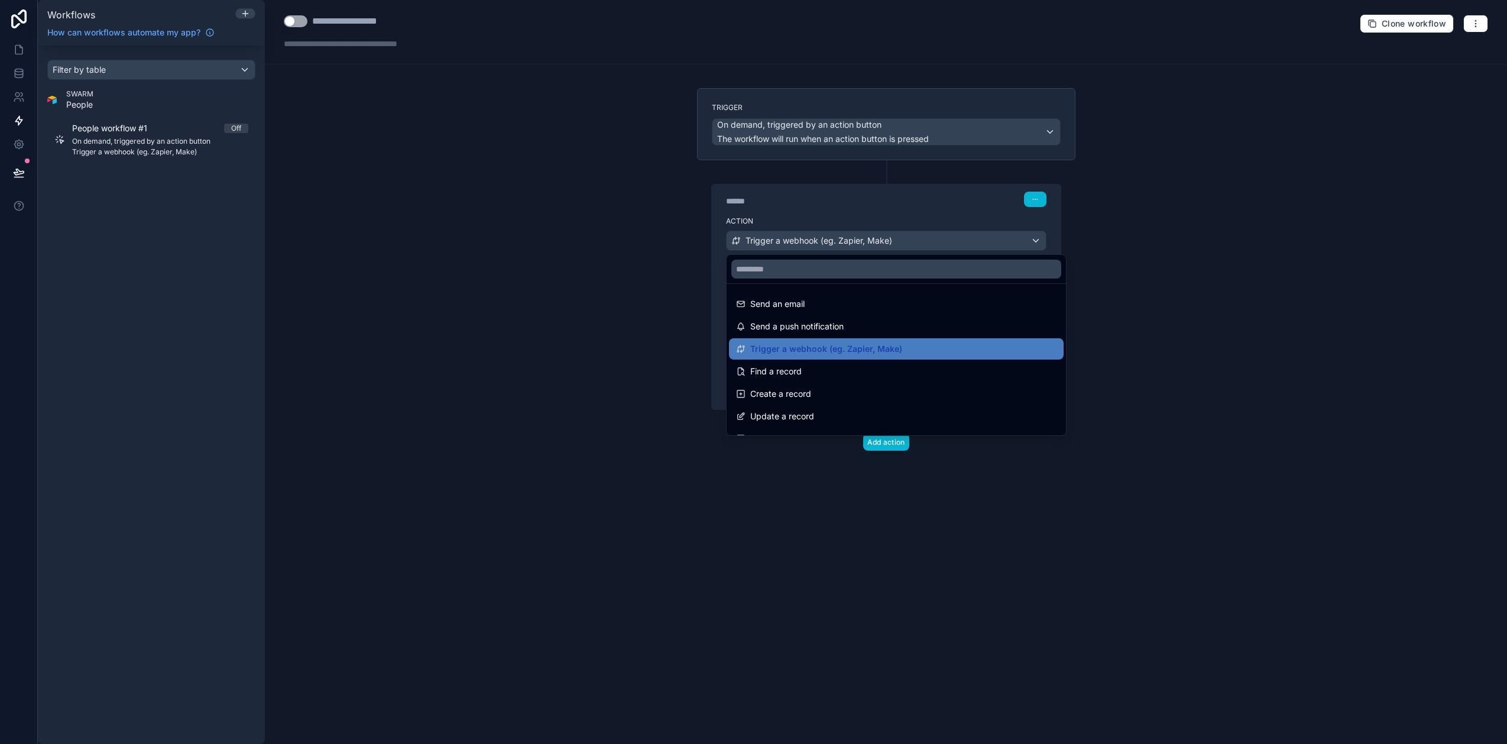
click at [869, 208] on div at bounding box center [753, 372] width 1507 height 744
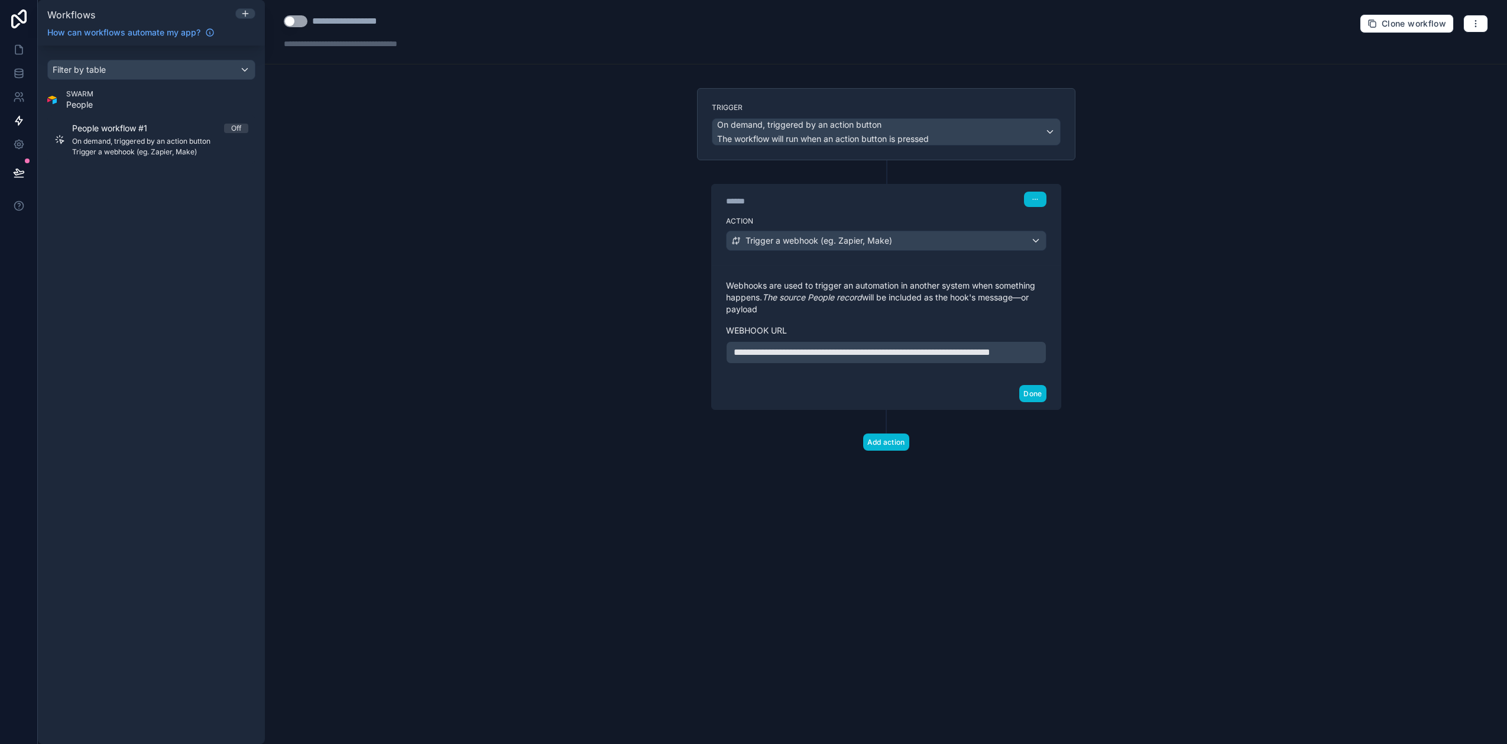
click at [833, 359] on p "**********" at bounding box center [886, 352] width 305 height 14
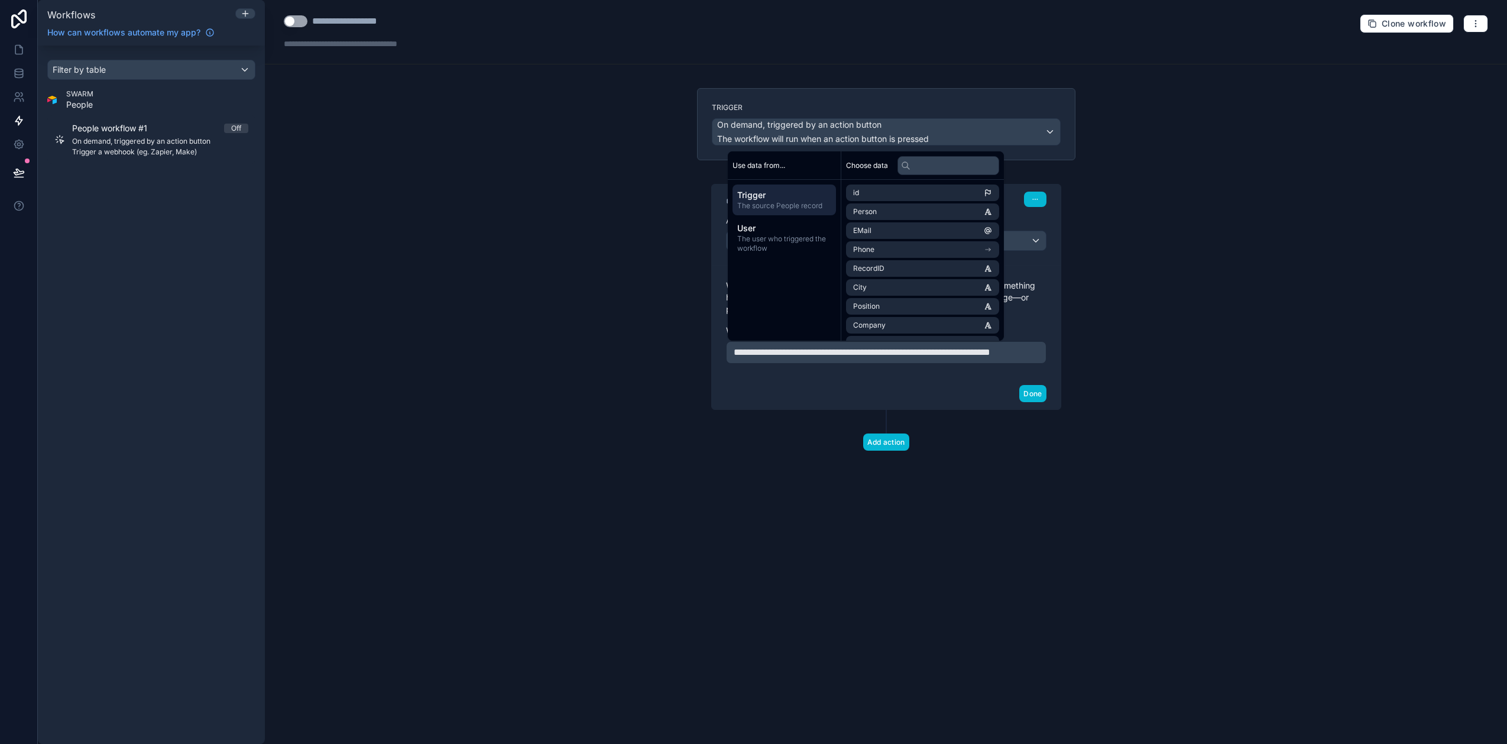
click at [600, 319] on div "**********" at bounding box center [886, 372] width 1242 height 744
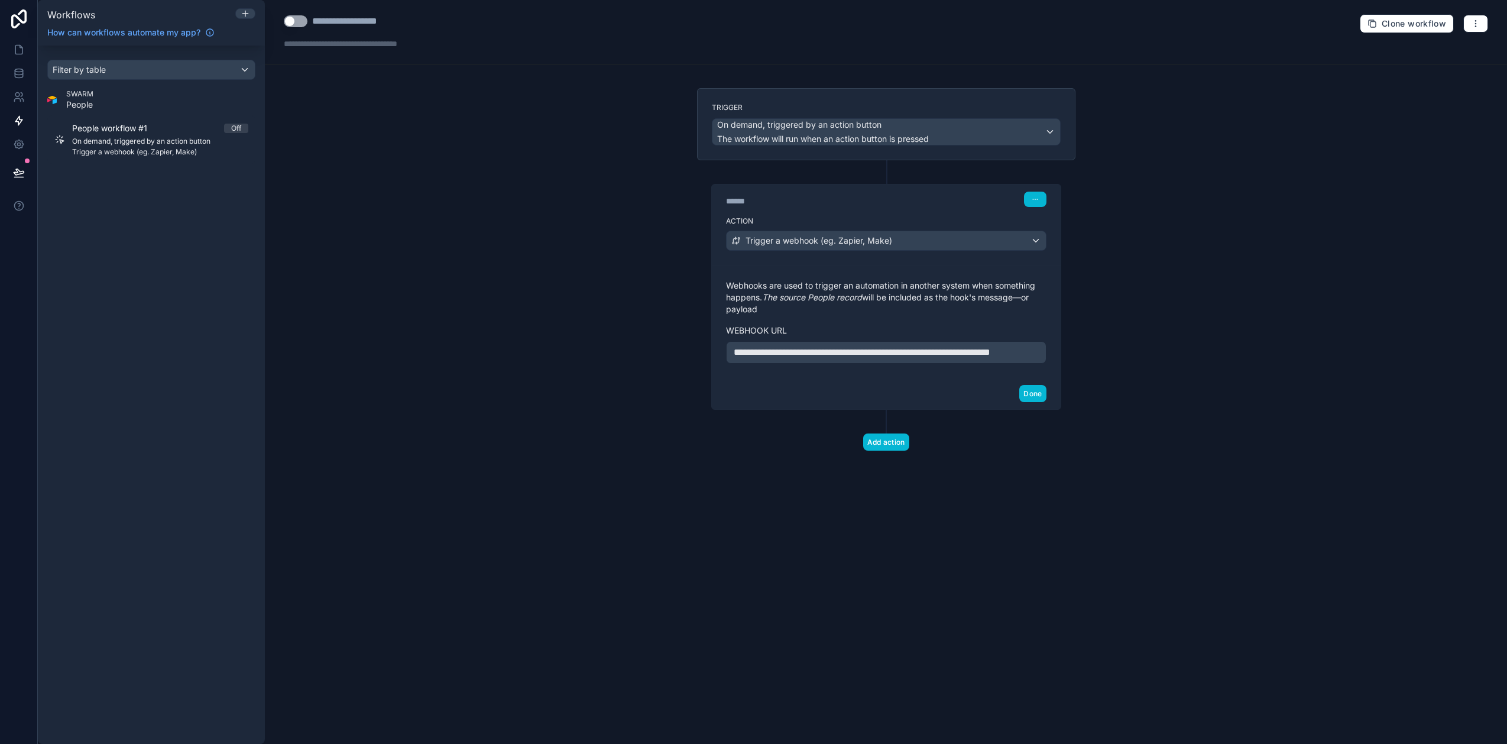
click at [372, 25] on div "**********" at bounding box center [360, 21] width 96 height 14
drag, startPoint x: 371, startPoint y: 24, endPoint x: 322, endPoint y: 22, distance: 49.7
click at [322, 22] on div "**********" at bounding box center [360, 21] width 96 height 14
type div "**********"
click at [460, 131] on div "**********" at bounding box center [886, 372] width 1242 height 744
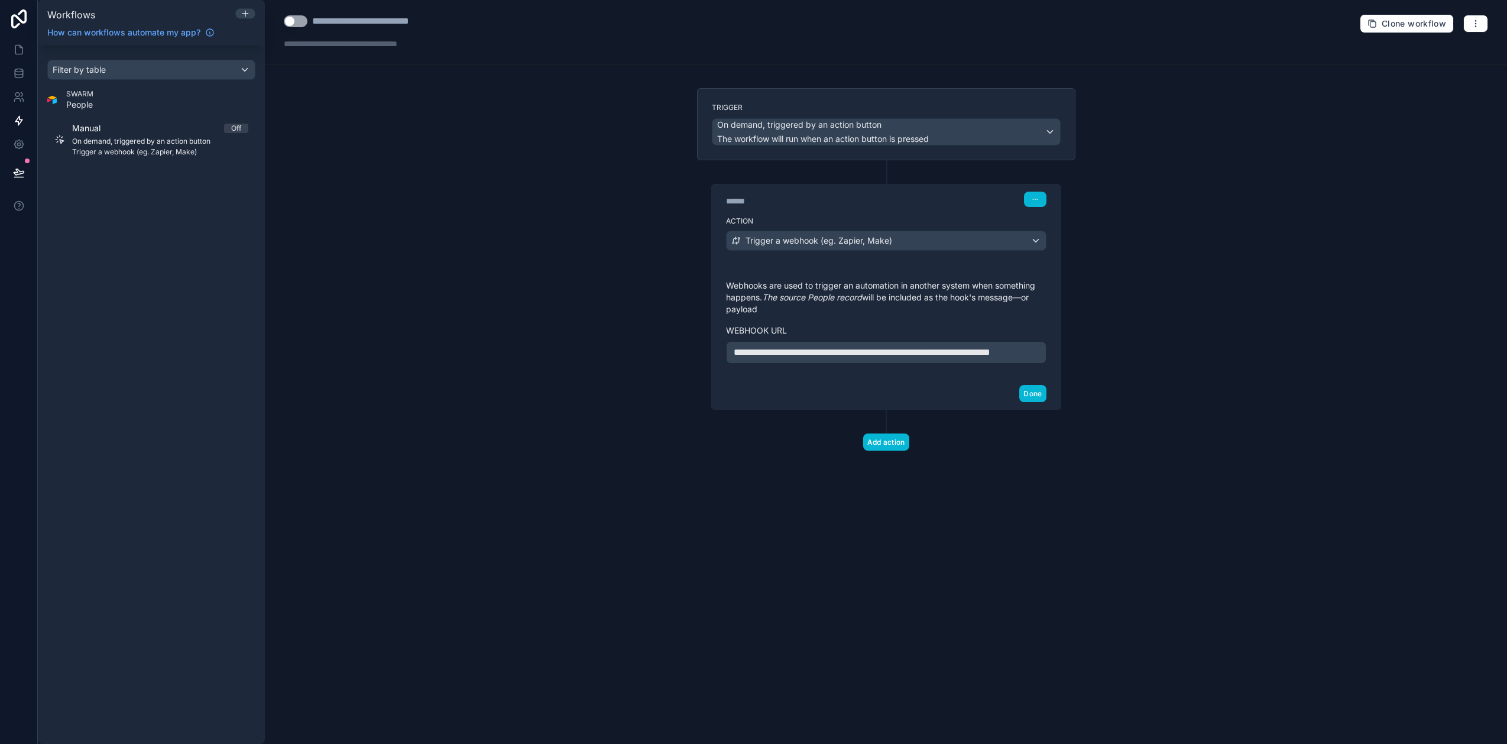
click at [294, 20] on button "Use setting" at bounding box center [296, 21] width 24 height 12
click at [21, 69] on icon at bounding box center [19, 70] width 8 height 3
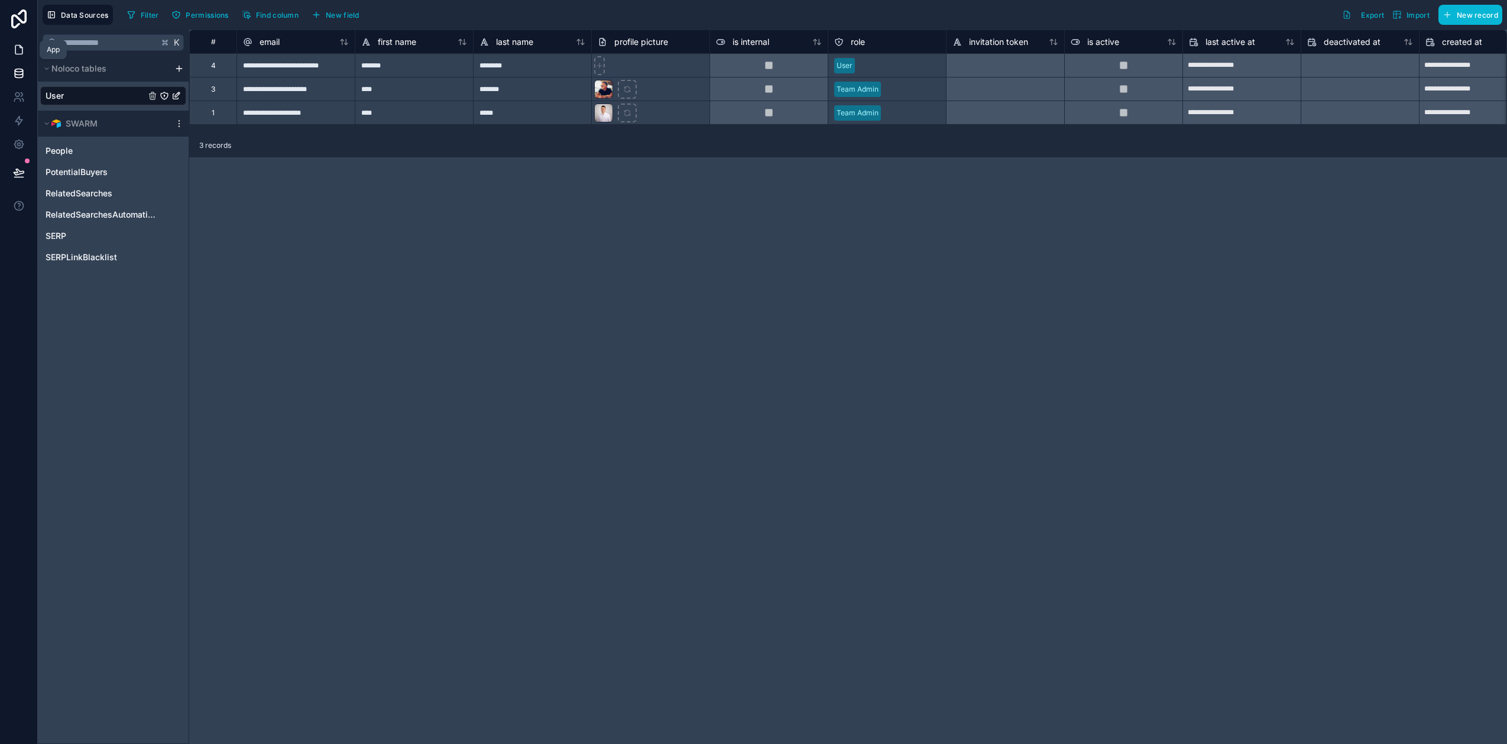
click at [20, 48] on icon at bounding box center [19, 50] width 12 height 12
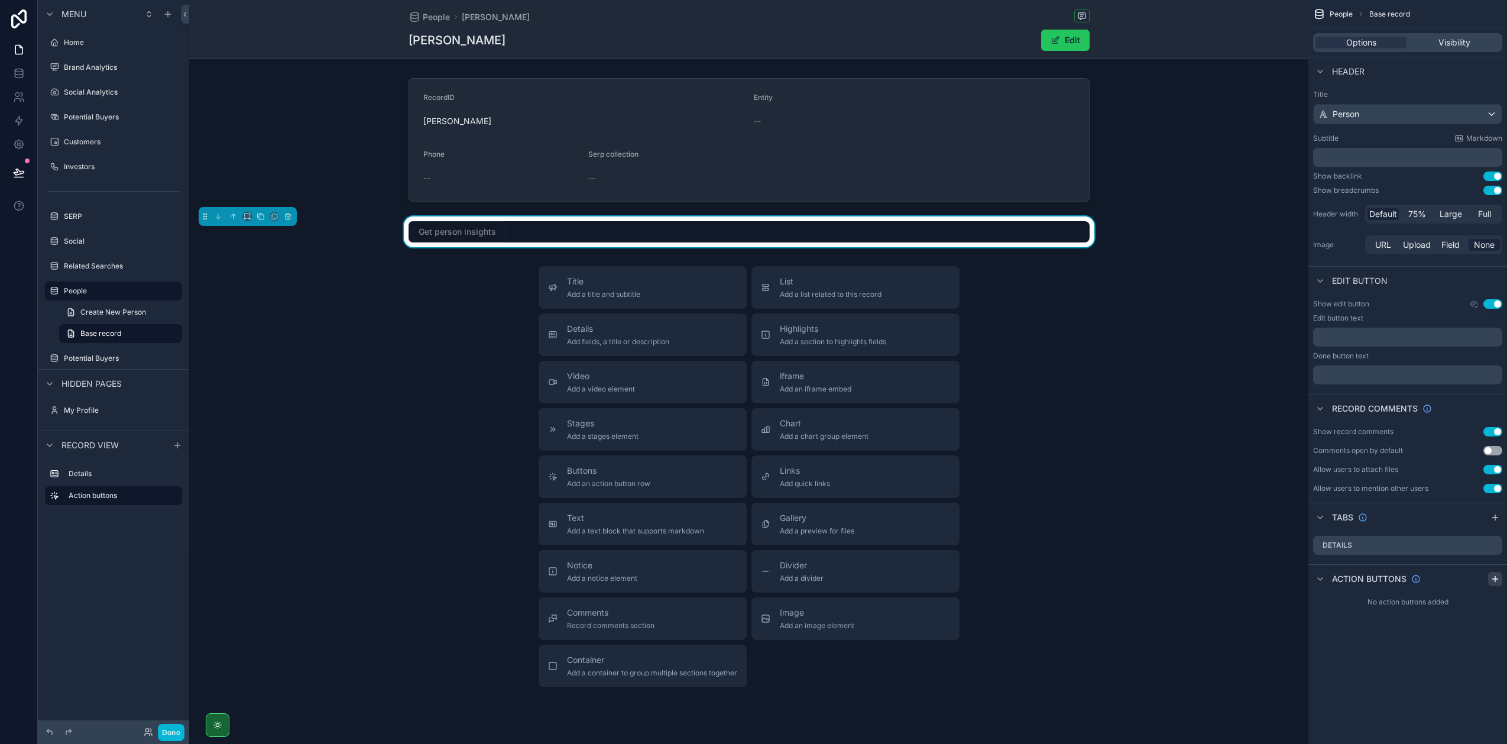
click at [869, 461] on icon "scrollable content" at bounding box center [1495, 578] width 9 height 9
click at [869, 461] on icon "scrollable content" at bounding box center [1469, 606] width 9 height 9
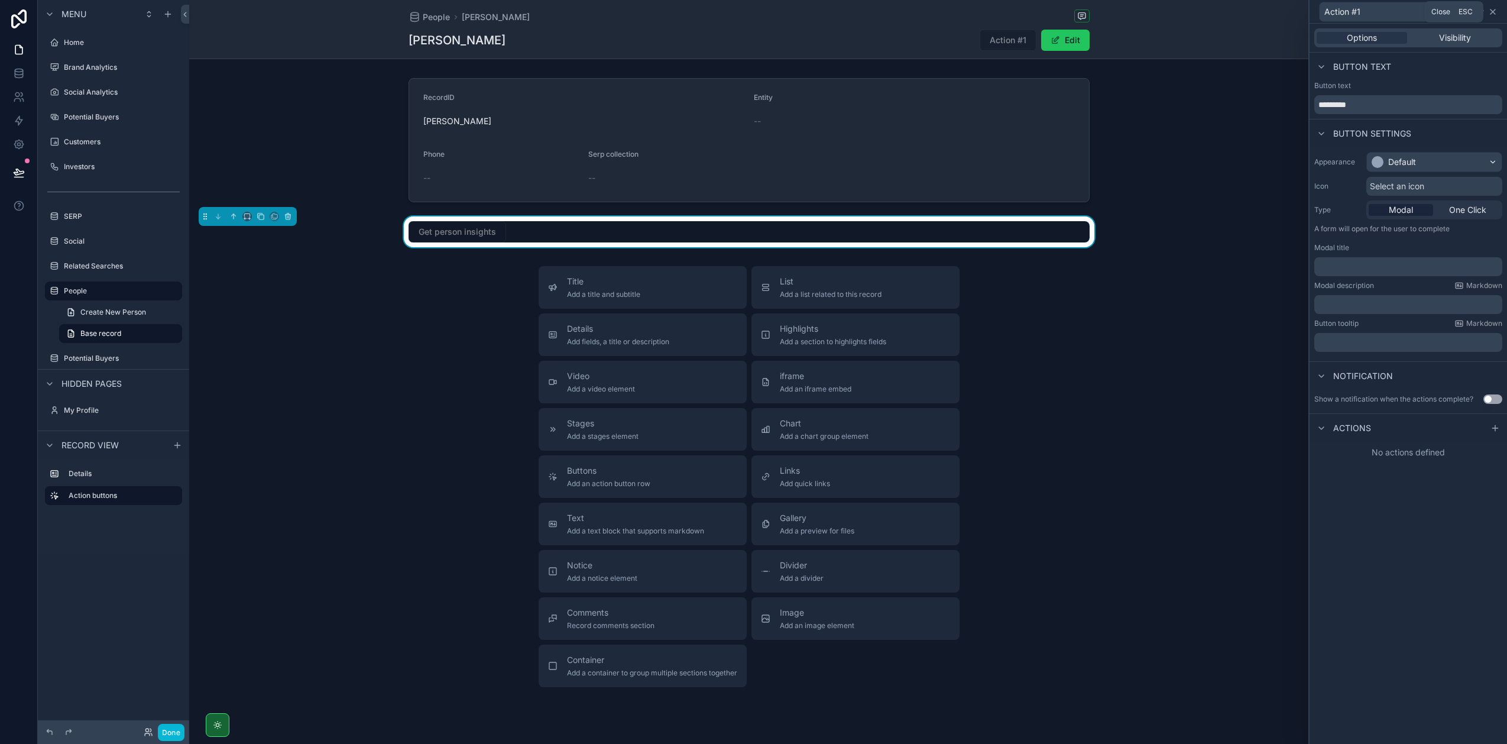
click at [869, 10] on icon at bounding box center [1492, 11] width 9 height 9
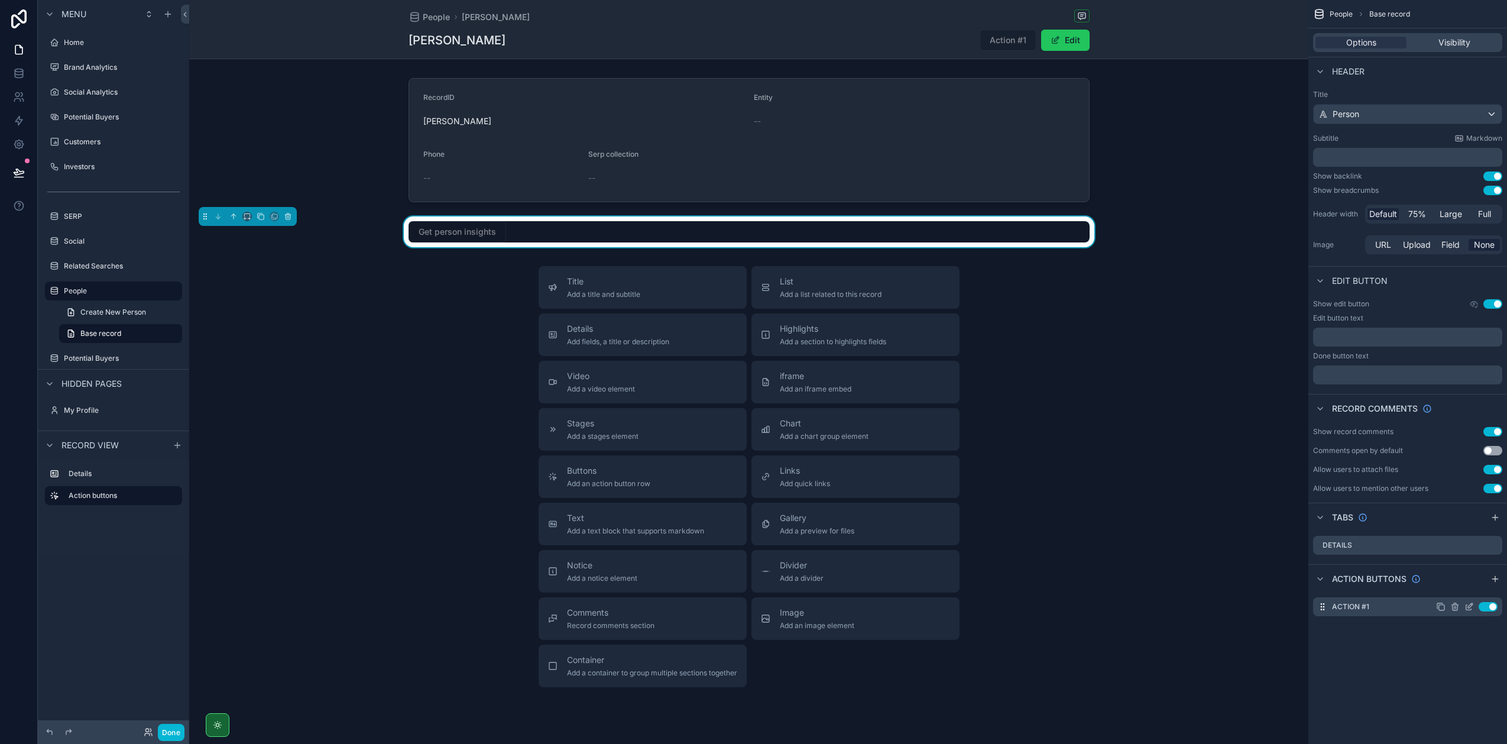
click at [869, 461] on icon "scrollable content" at bounding box center [1454, 606] width 9 height 9
click at [869, 461] on icon at bounding box center [1473, 587] width 9 height 9
click at [286, 216] on icon "scrollable content" at bounding box center [288, 217] width 5 height 5
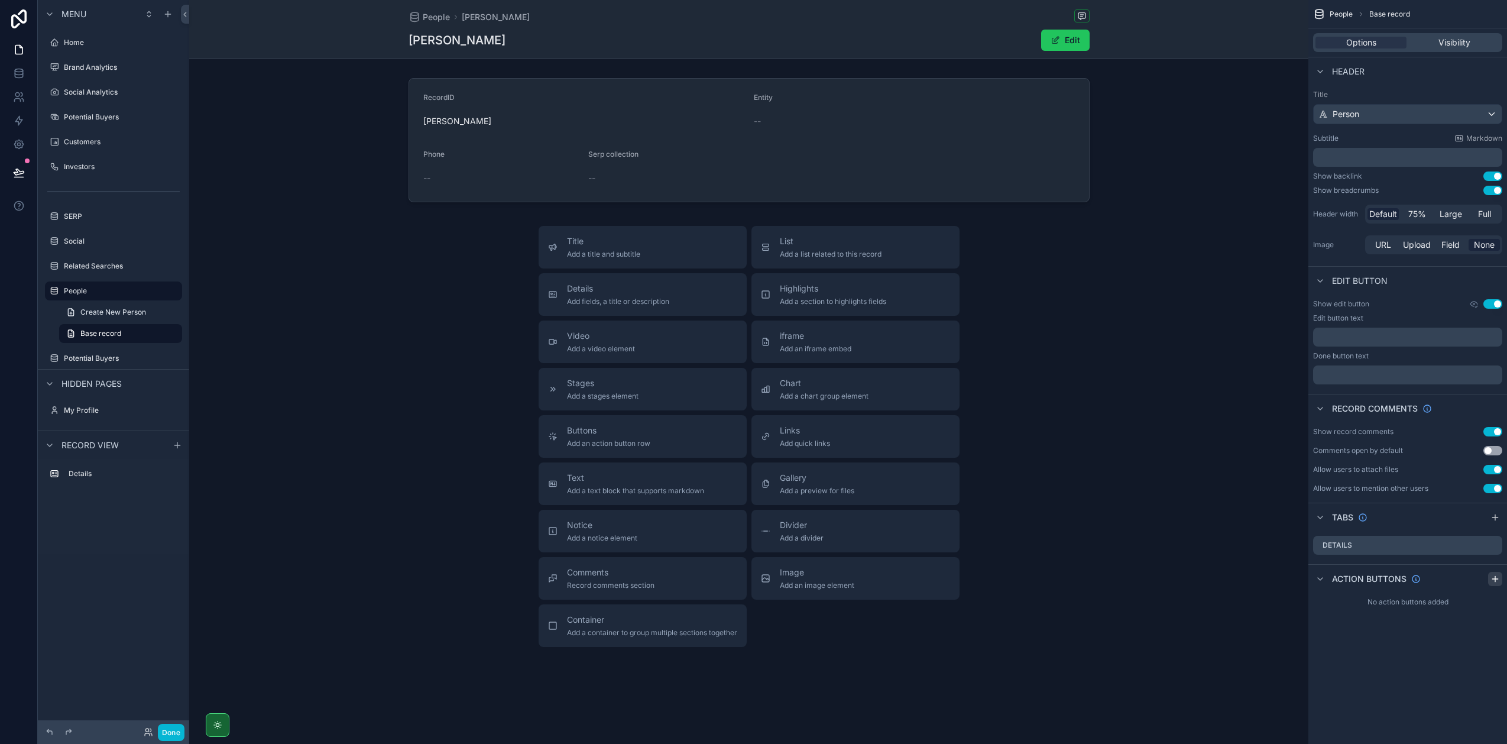
click at [869, 461] on icon "scrollable content" at bounding box center [1495, 578] width 9 height 9
click at [869, 461] on icon "scrollable content" at bounding box center [1469, 606] width 9 height 9
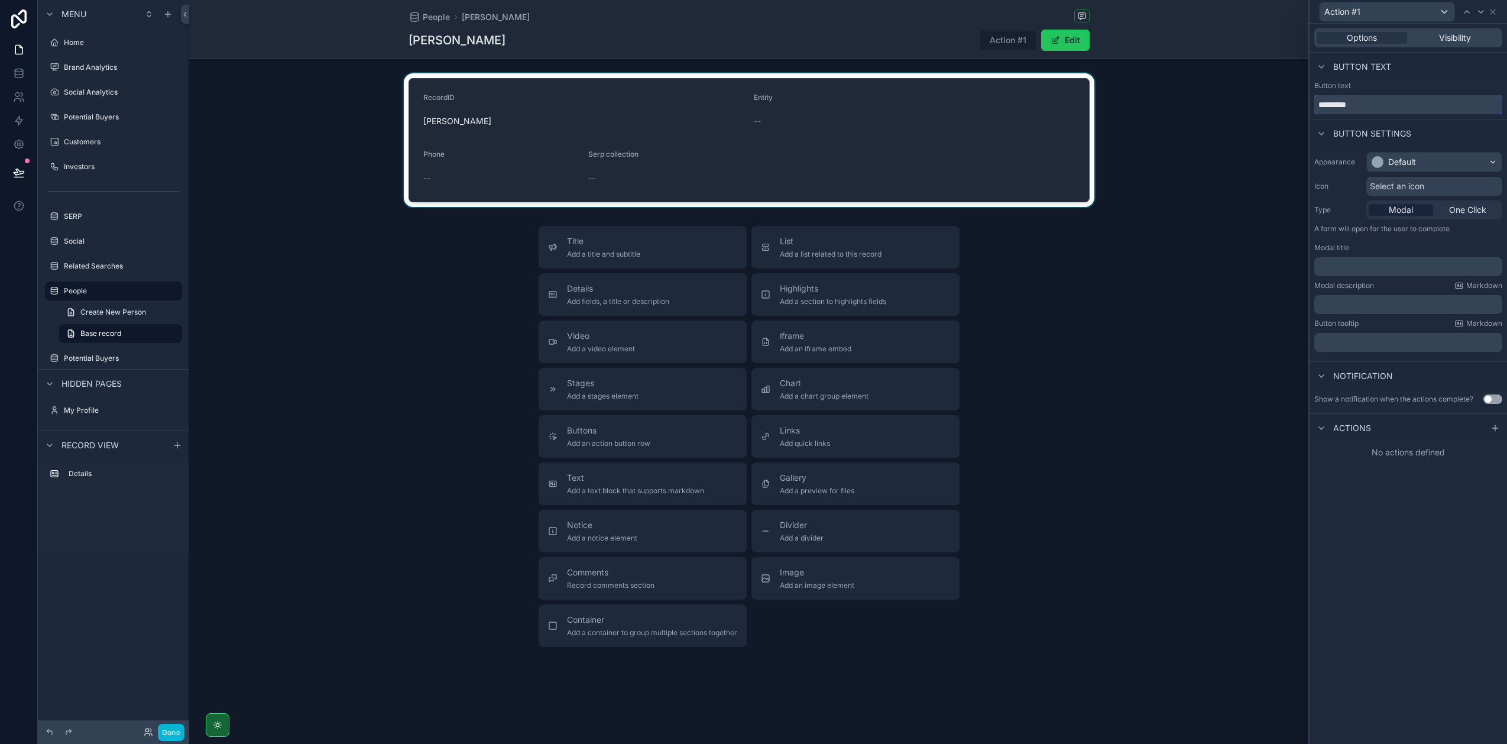
drag, startPoint x: 1411, startPoint y: 111, endPoint x: 1275, endPoint y: 102, distance: 136.3
click at [869, 102] on div "Action #1 Options Visibility Button text Button text ********* Button settings …" at bounding box center [753, 372] width 1507 height 744
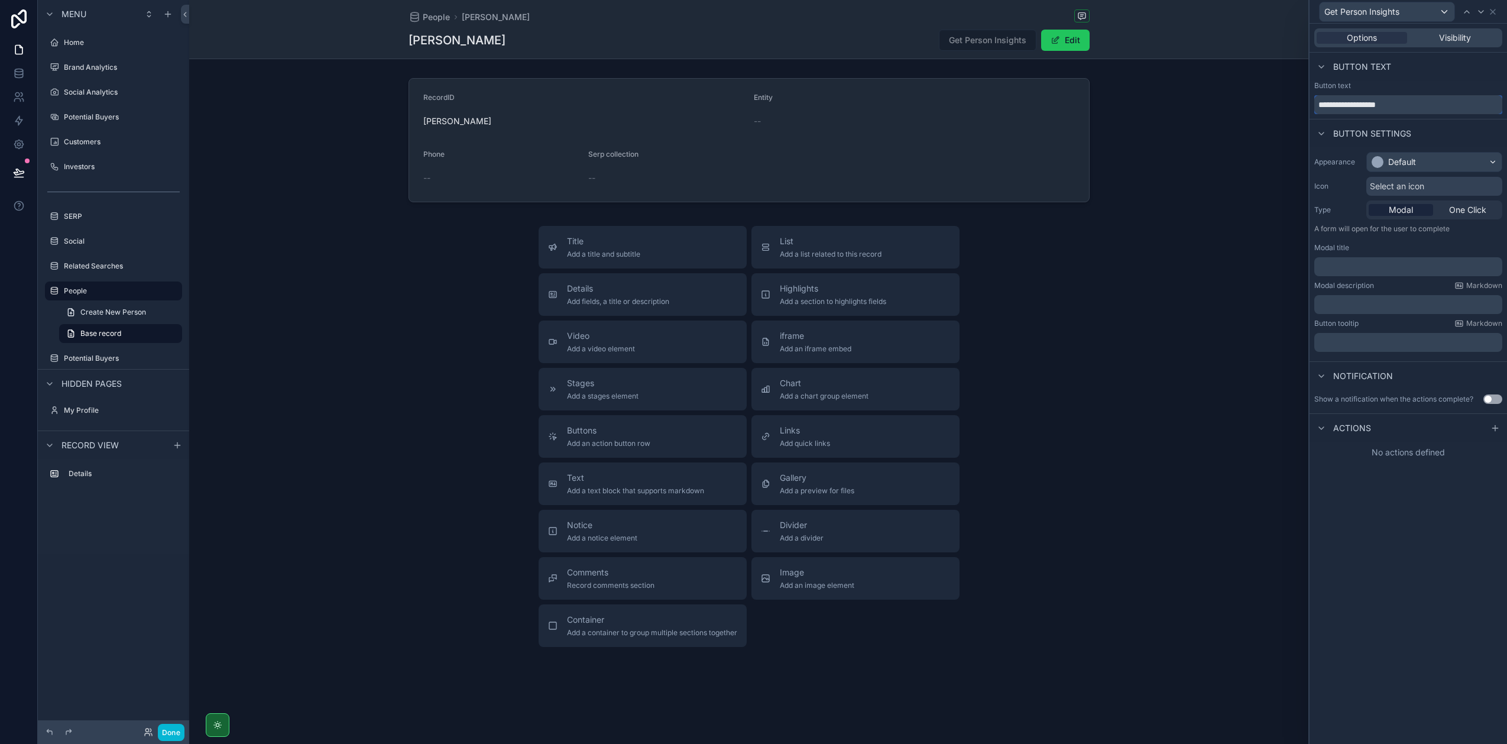
type input "**********"
click at [869, 85] on div "Button text" at bounding box center [1408, 85] width 188 height 9
click at [869, 168] on div "Default" at bounding box center [1434, 162] width 135 height 19
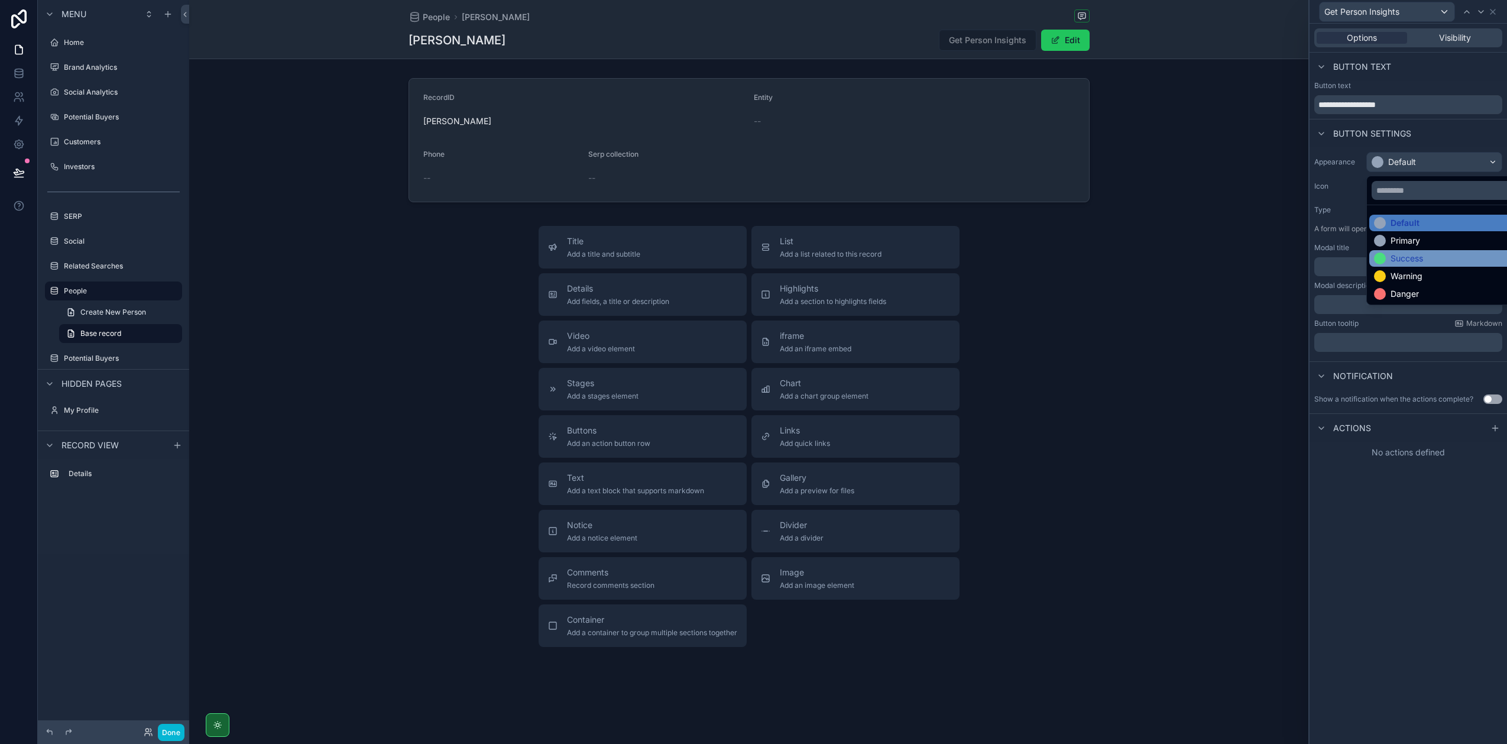
click at [869, 256] on div "Success" at bounding box center [1448, 258] width 148 height 12
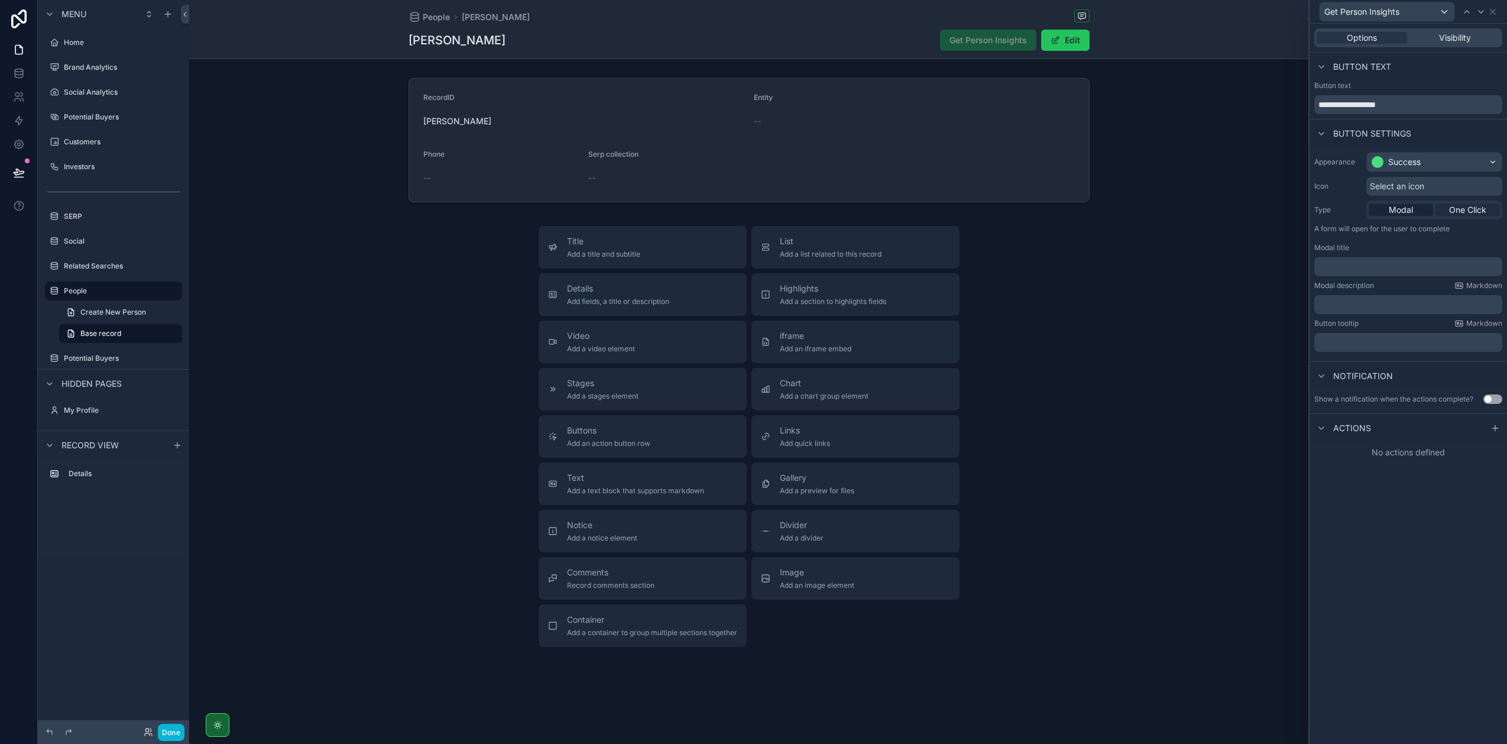
click at [869, 212] on span "One Click" at bounding box center [1467, 210] width 37 height 12
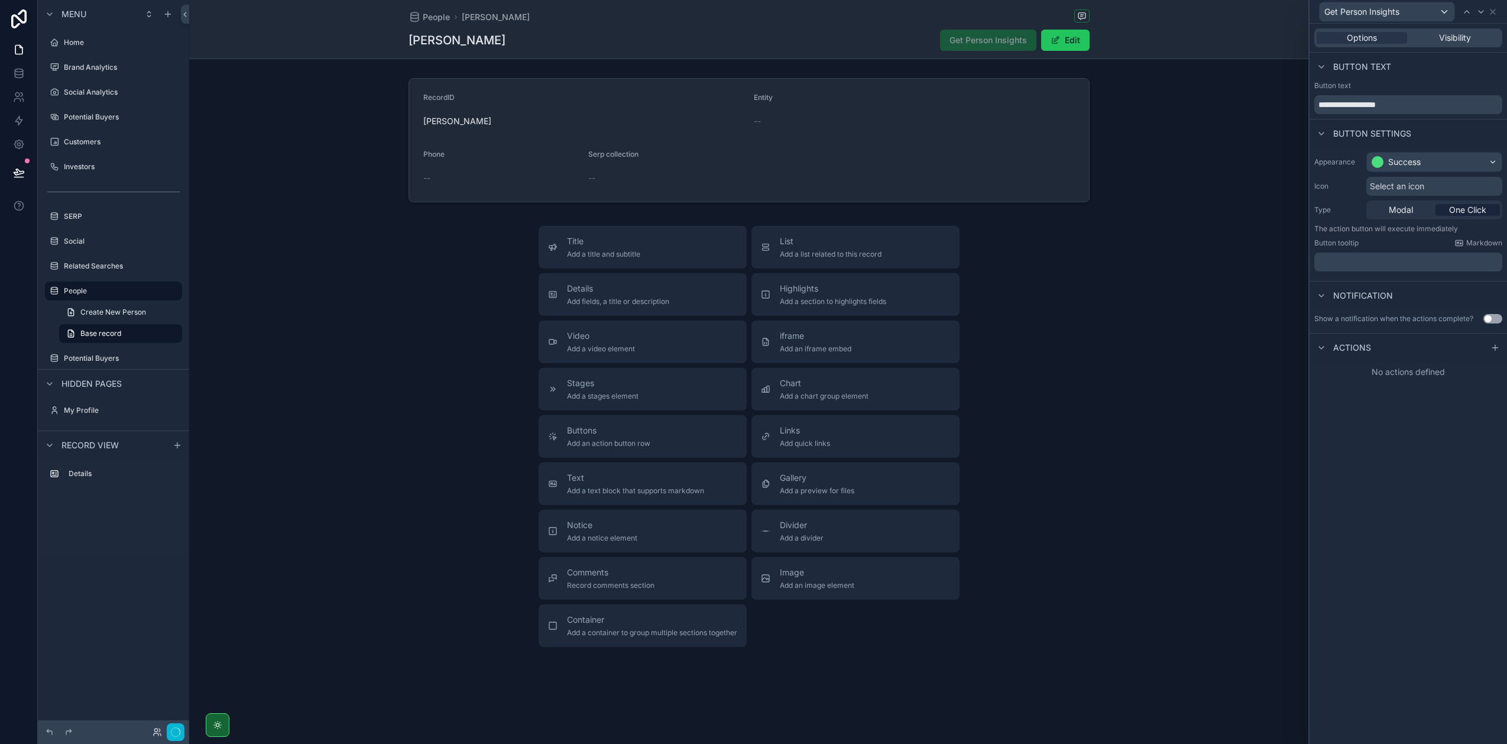
click at [869, 185] on div "Select an icon" at bounding box center [1434, 186] width 136 height 19
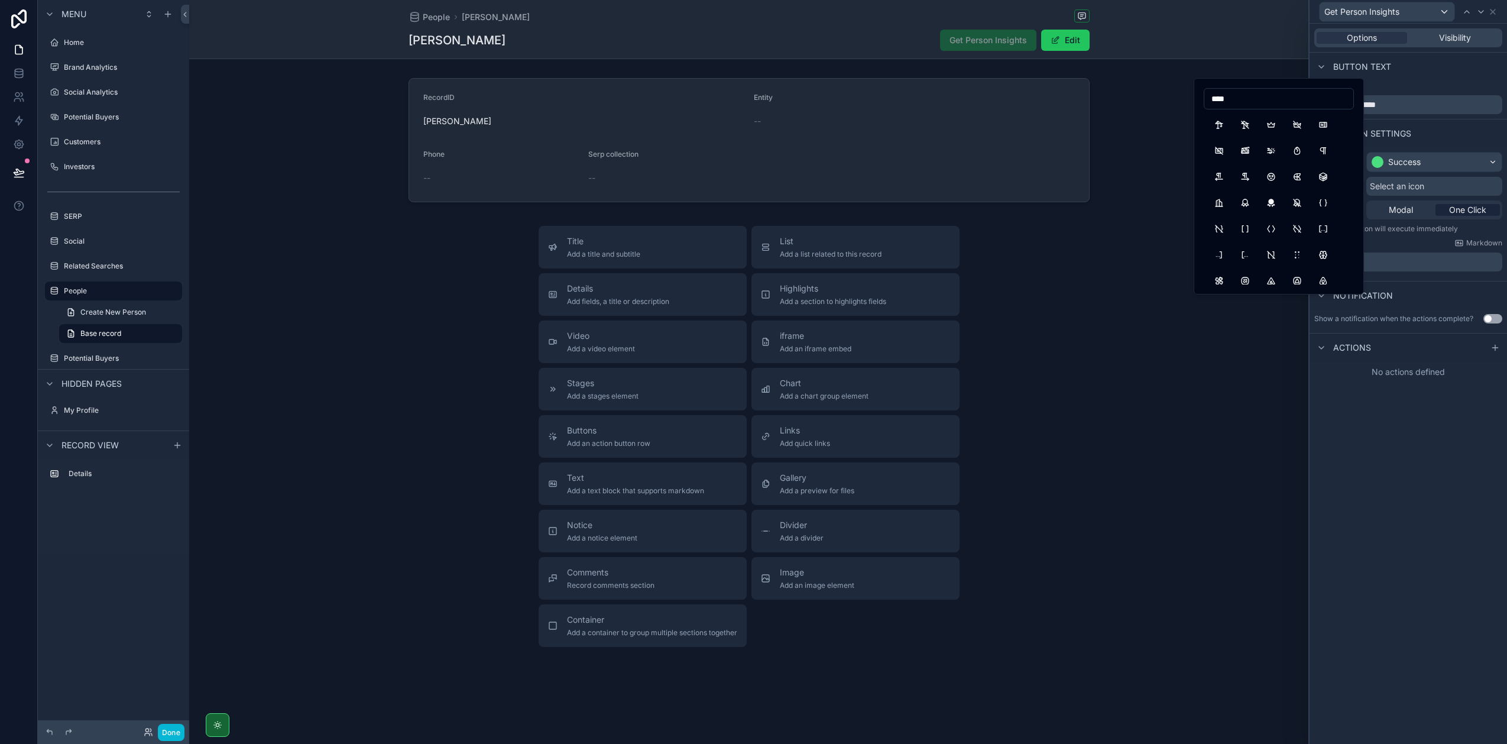
type input "*****"
type input "******"
click at [869, 123] on button "Spider" at bounding box center [1218, 124] width 21 height 21
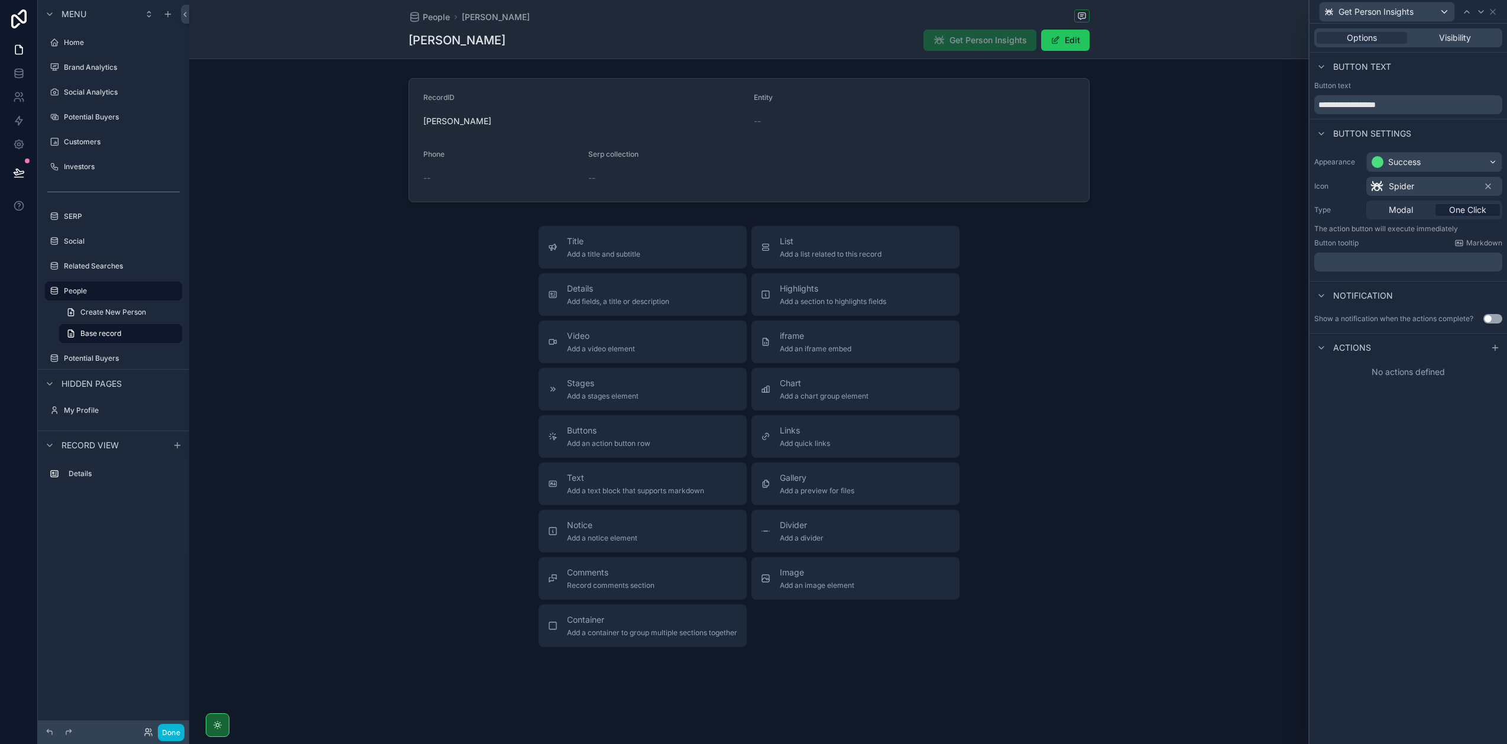
click at [869, 318] on button "Use setting" at bounding box center [1492, 318] width 19 height 9
click at [869, 363] on div "Success" at bounding box center [1408, 354] width 187 height 19
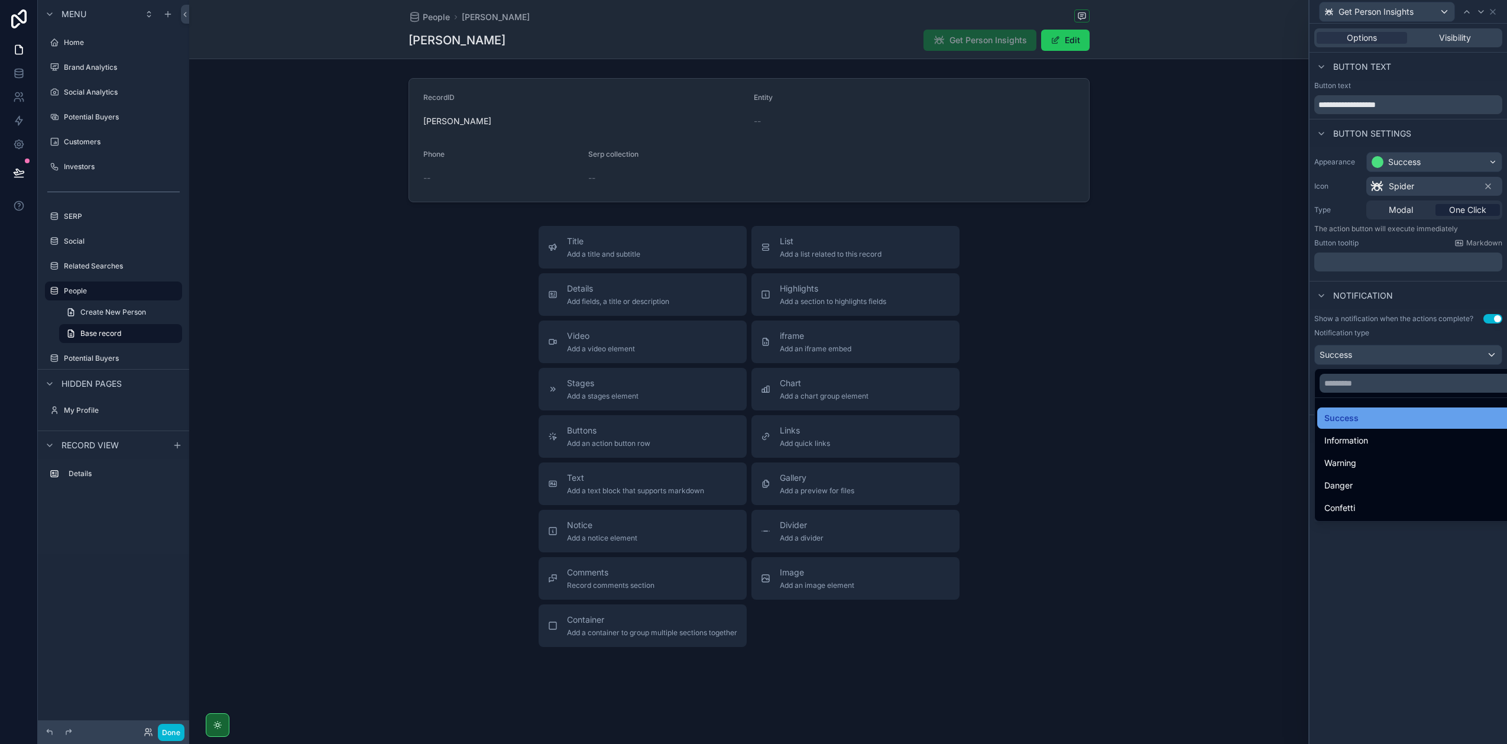
click at [869, 423] on div "Success" at bounding box center [1421, 418] width 195 height 14
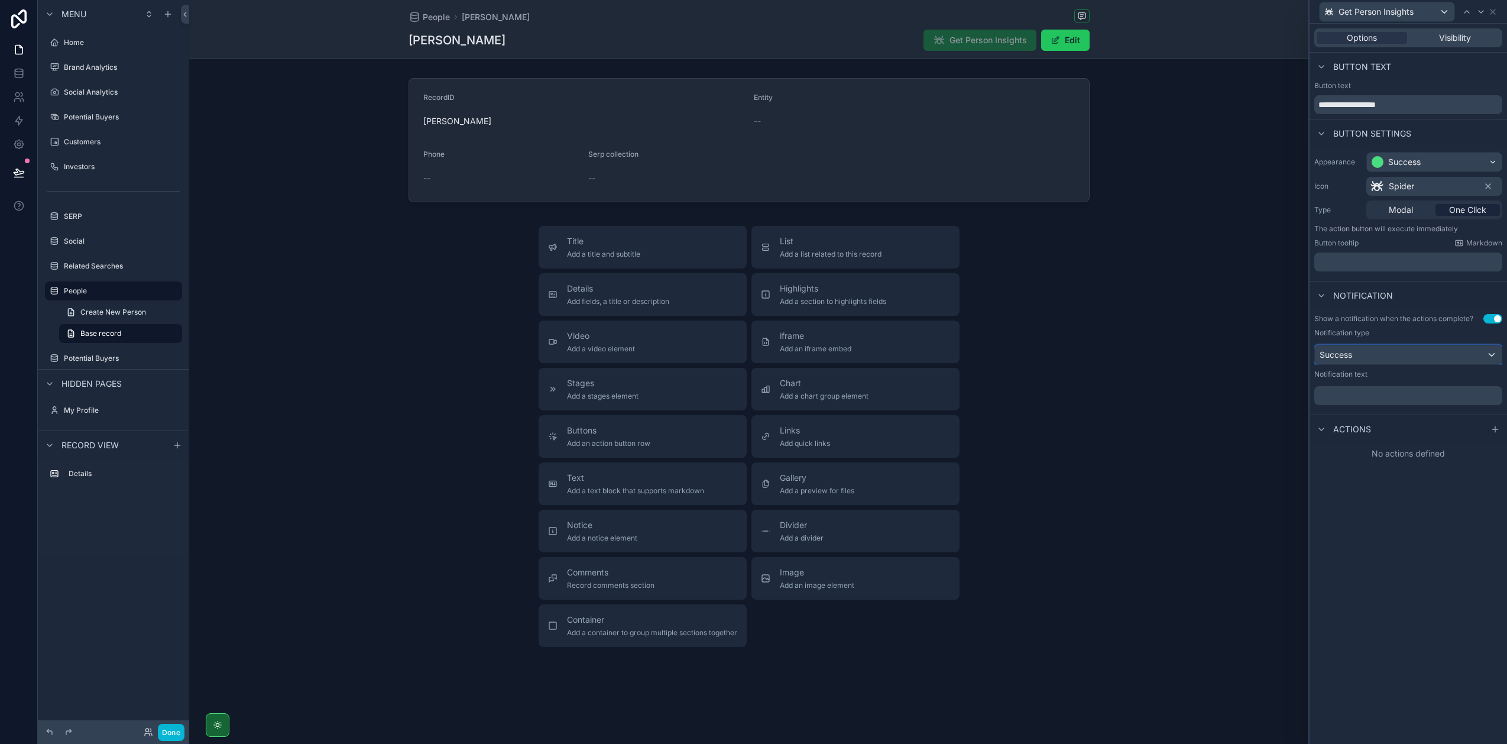
click at [869, 355] on div "Success" at bounding box center [1408, 354] width 187 height 19
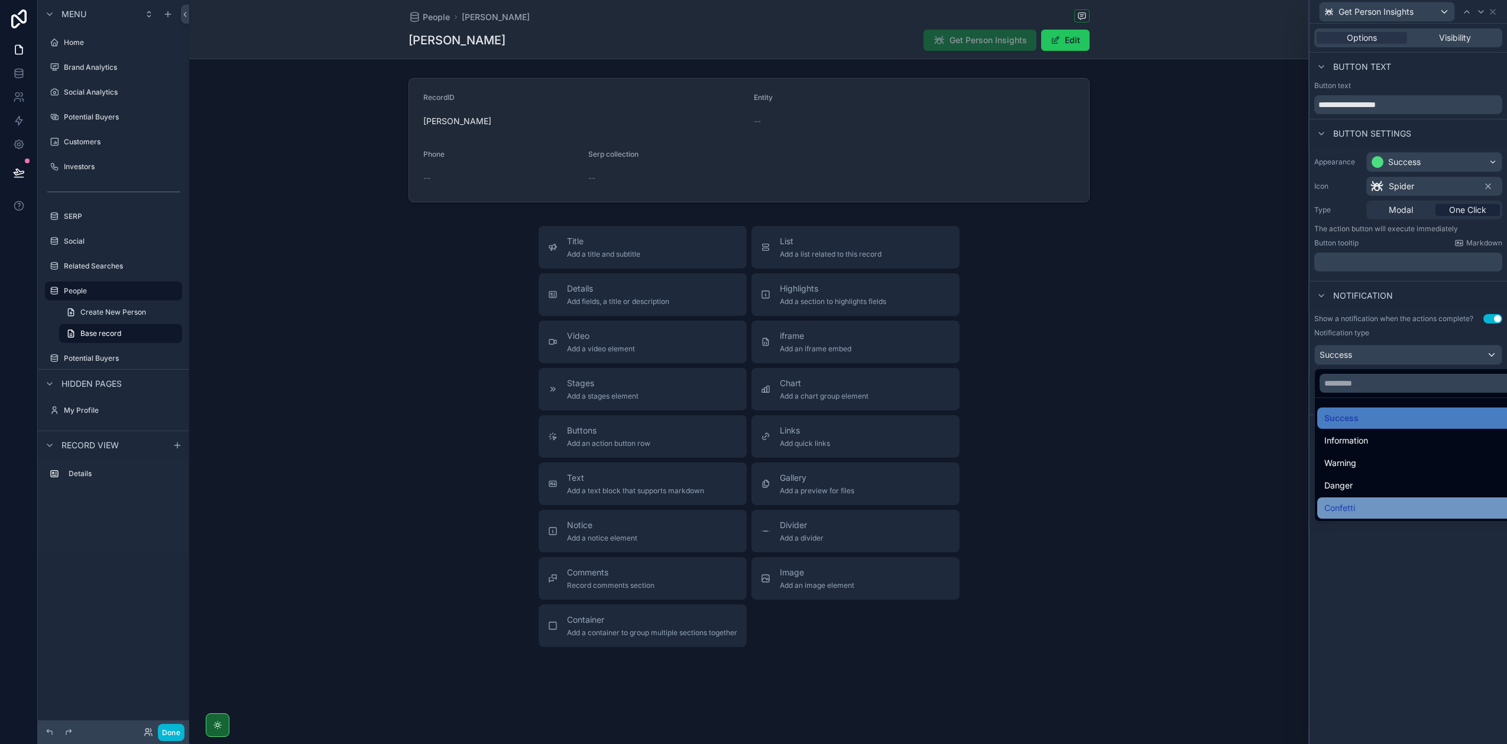
click at [869, 461] on div "Confetti" at bounding box center [1421, 508] width 195 height 14
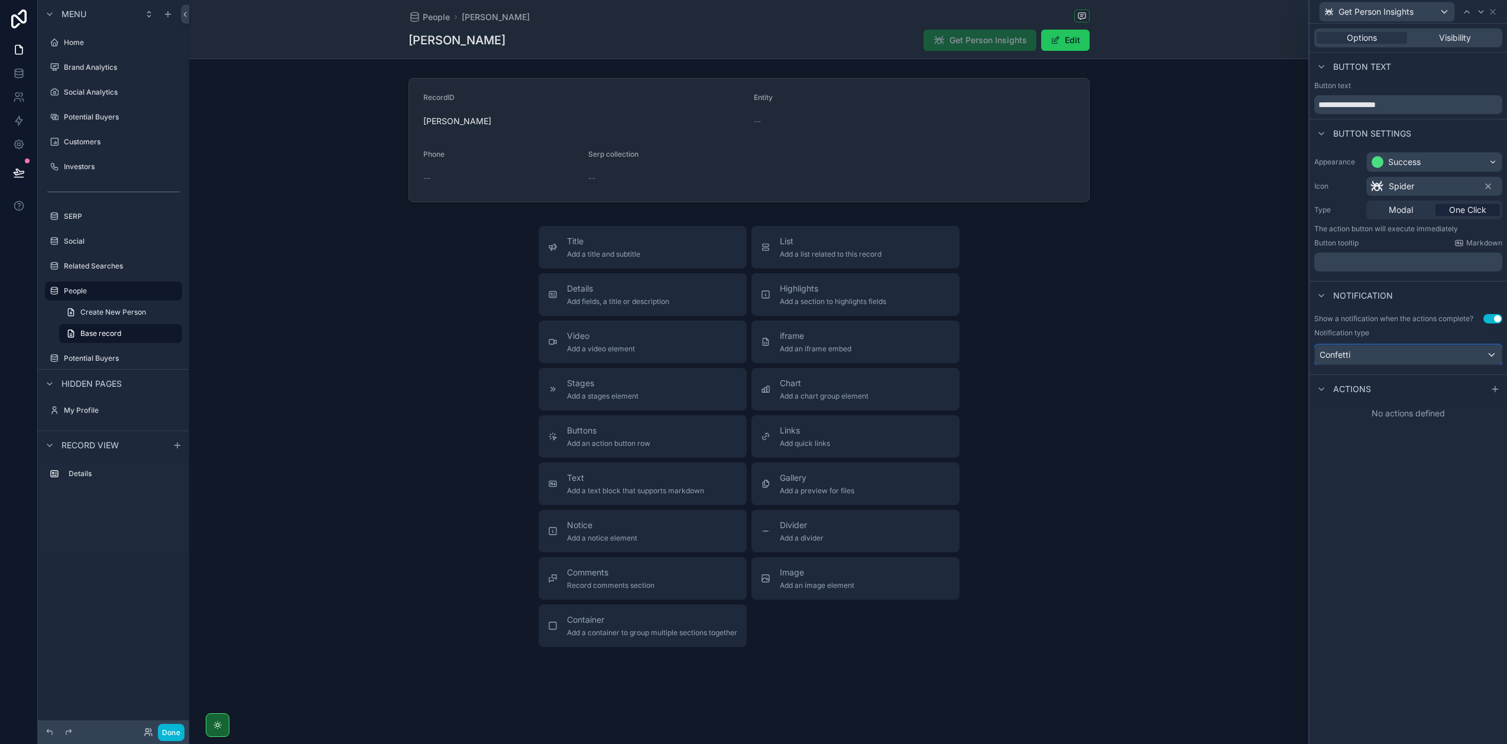
click at [869, 355] on div "Confetti" at bounding box center [1408, 354] width 187 height 19
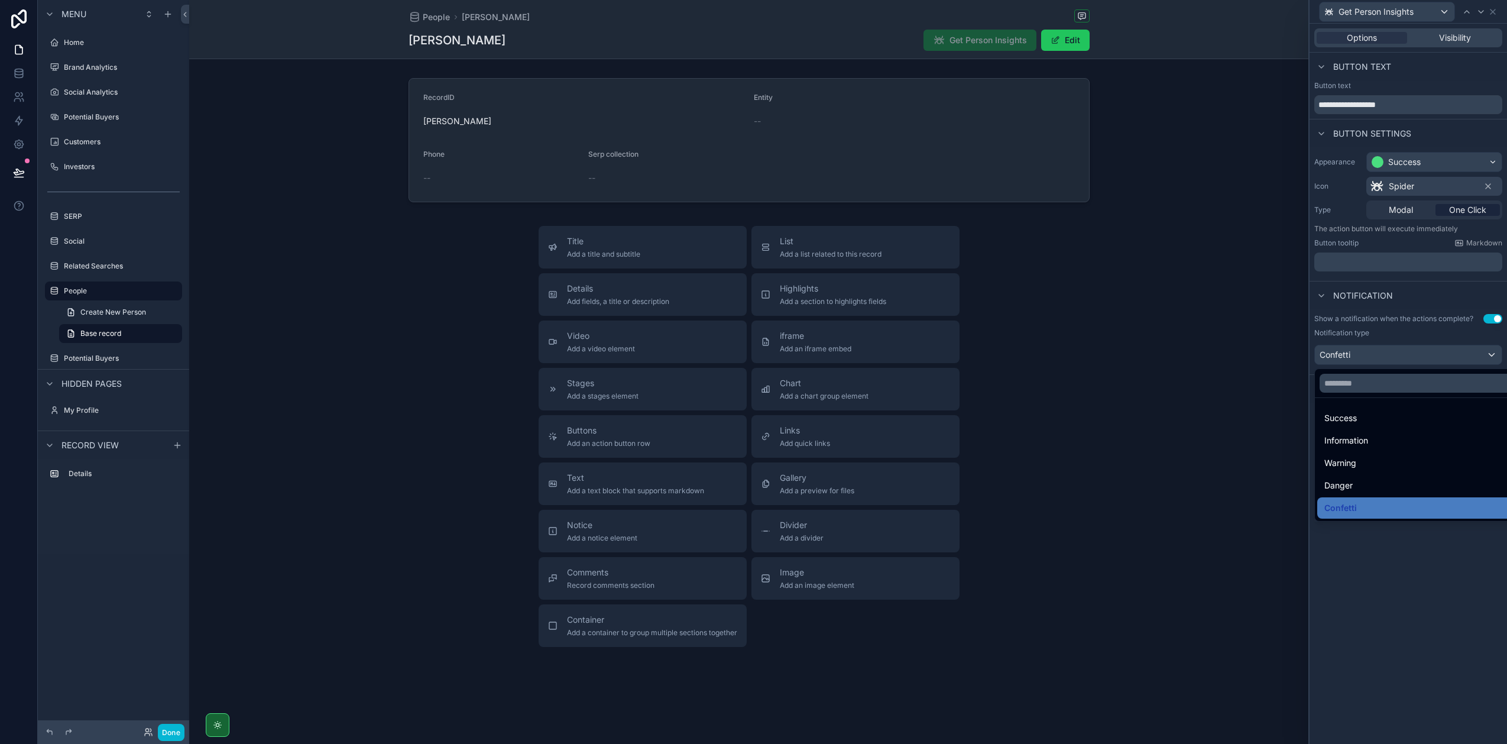
click at [869, 312] on div at bounding box center [1408, 372] width 197 height 744
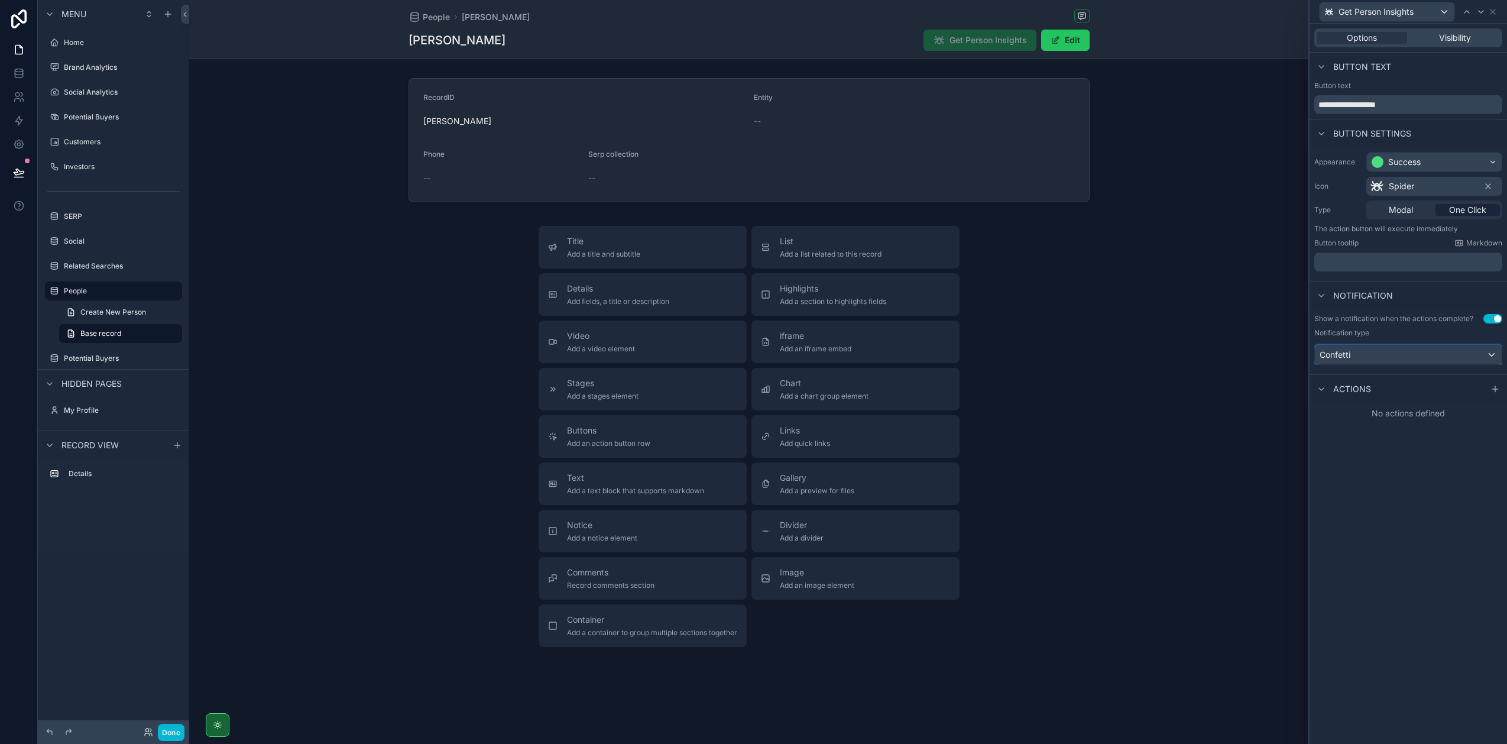
click at [869, 352] on div "Confetti" at bounding box center [1408, 354] width 187 height 19
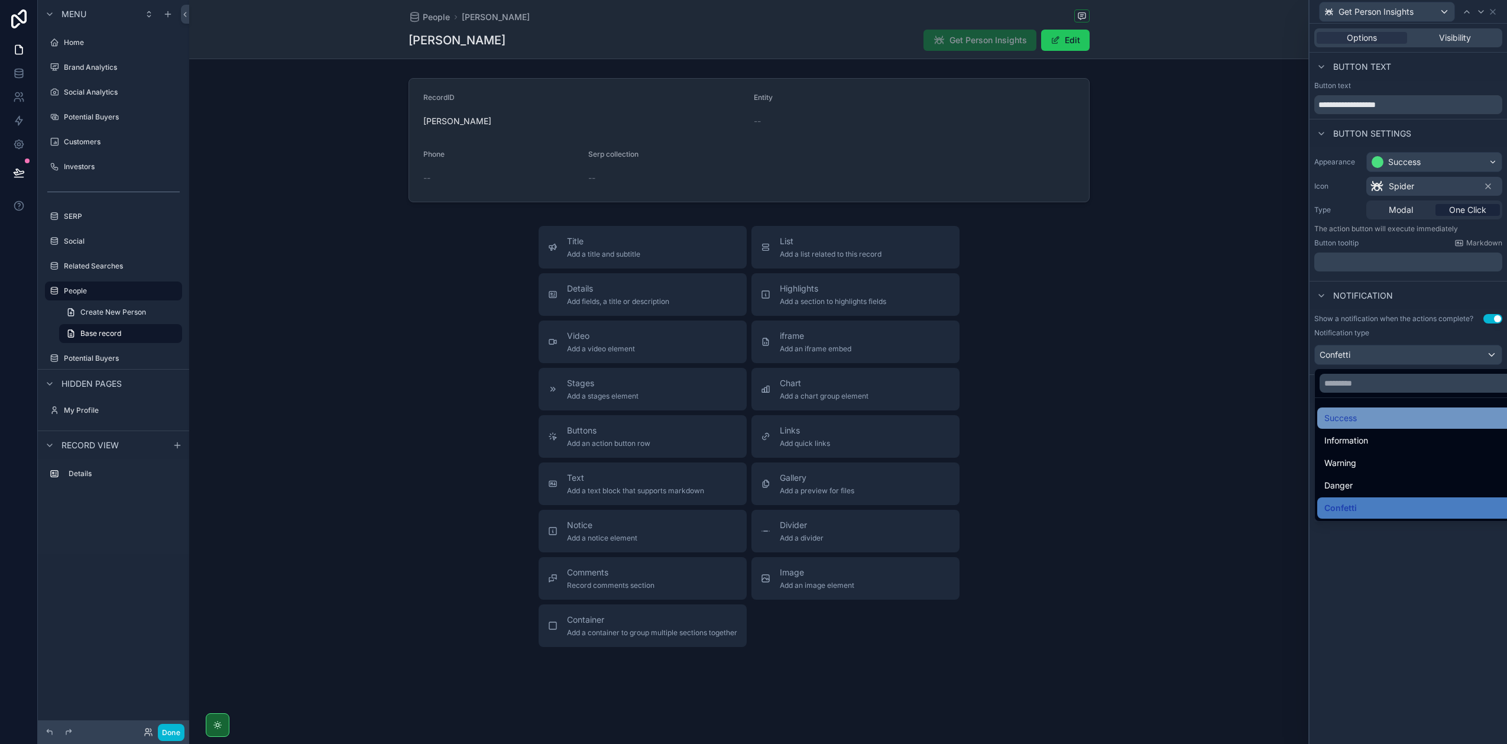
click at [869, 419] on div "Success" at bounding box center [1421, 418] width 195 height 14
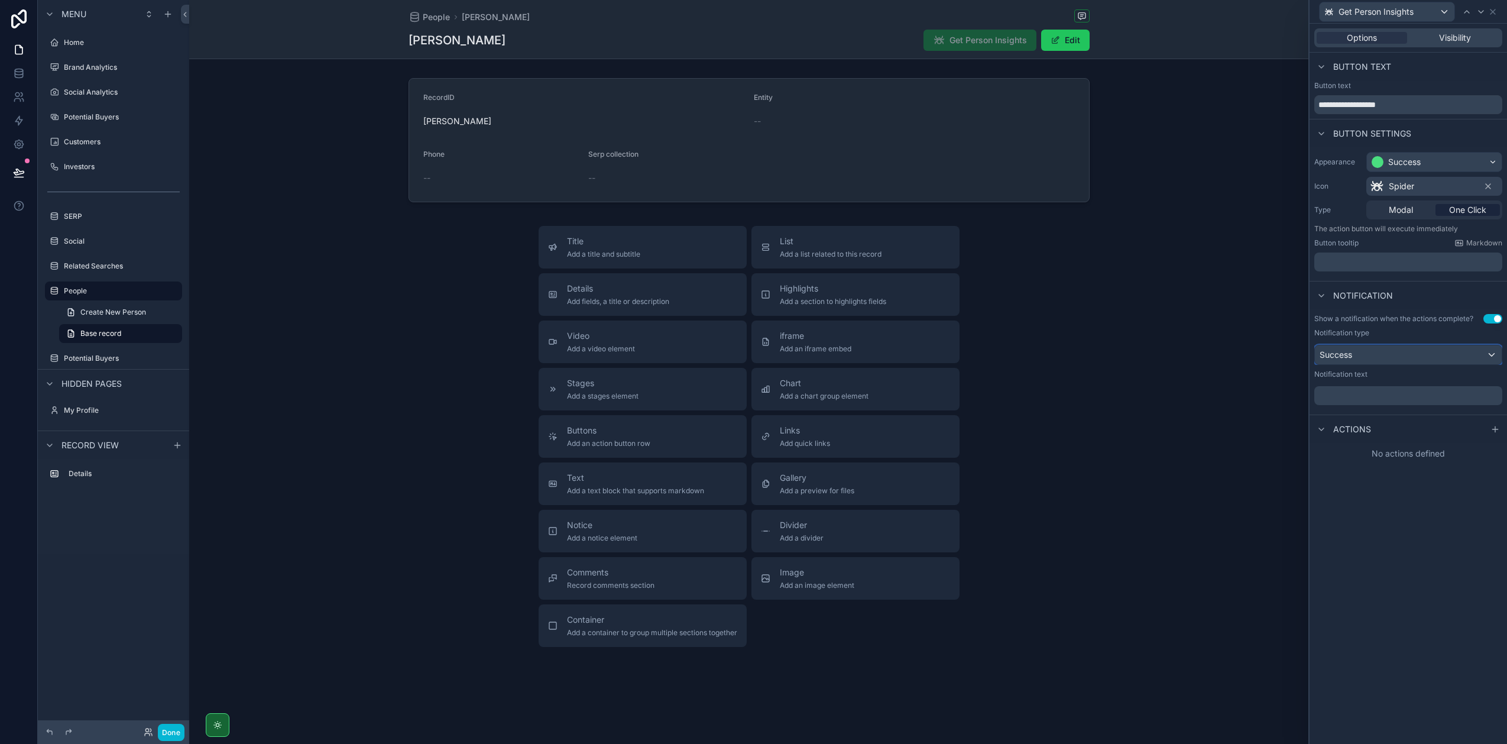
click at [869, 345] on div "Success" at bounding box center [1408, 354] width 187 height 19
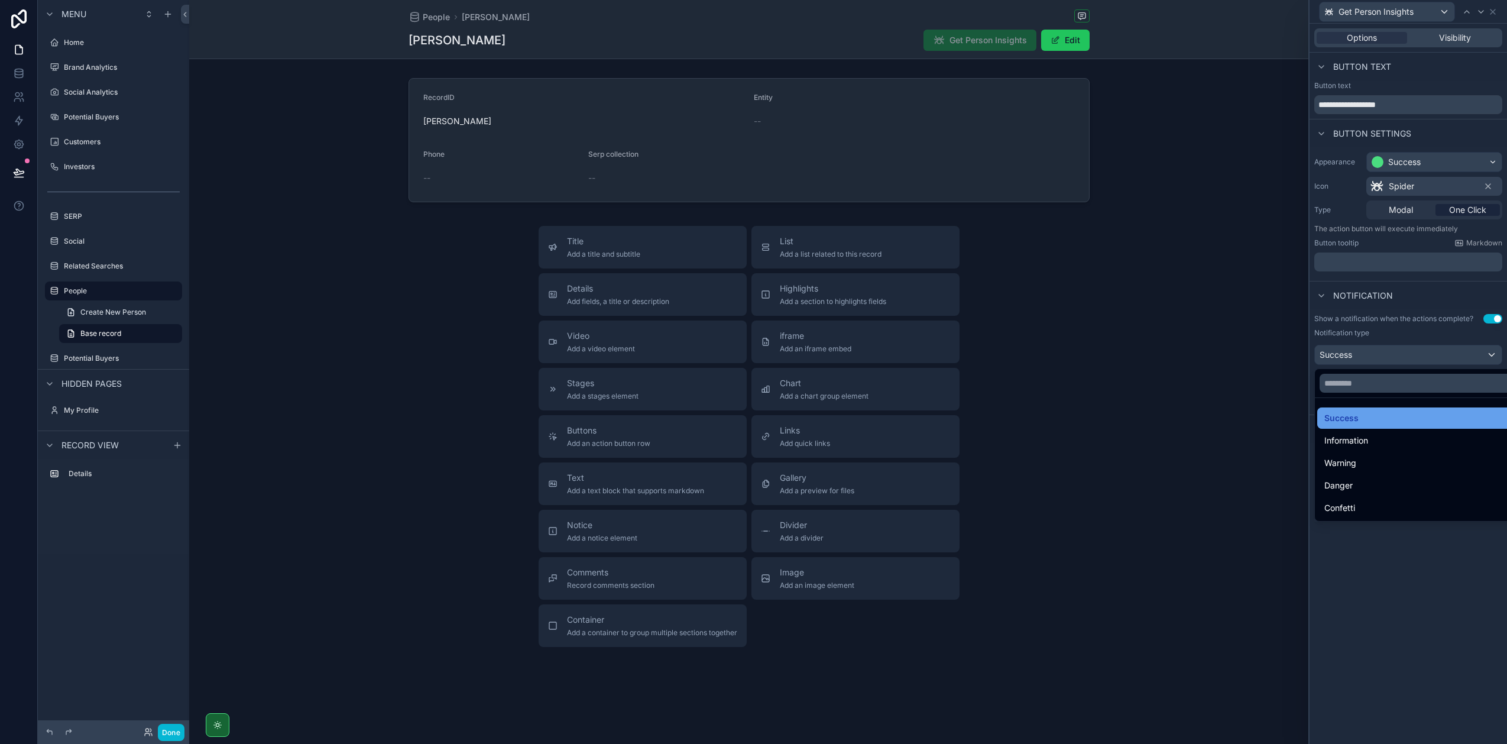
click at [869, 418] on div "Success" at bounding box center [1421, 418] width 195 height 14
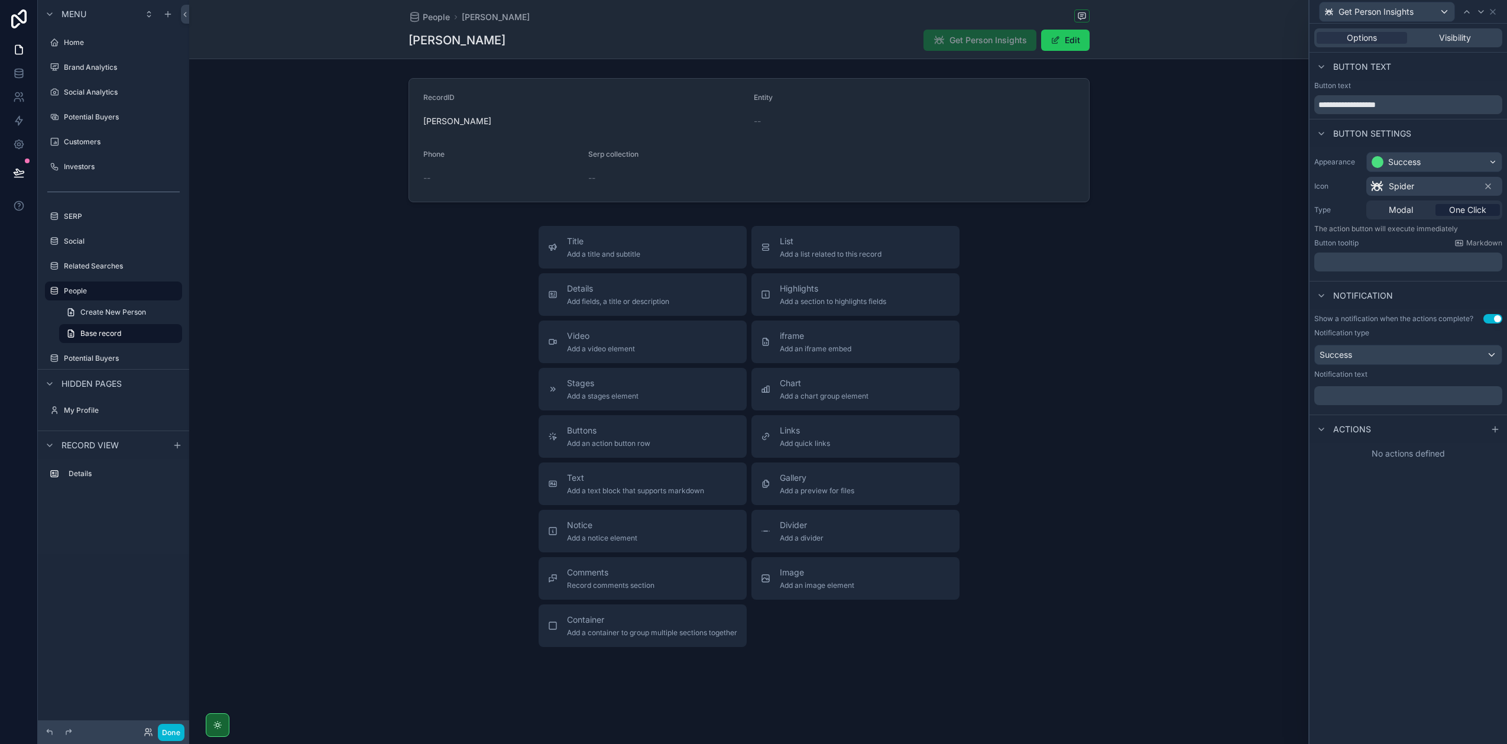
click at [869, 394] on p "﻿" at bounding box center [1409, 396] width 181 height 12
click at [869, 461] on div "**********" at bounding box center [1408, 384] width 197 height 720
click at [869, 394] on p "﻿" at bounding box center [1409, 396] width 181 height 12
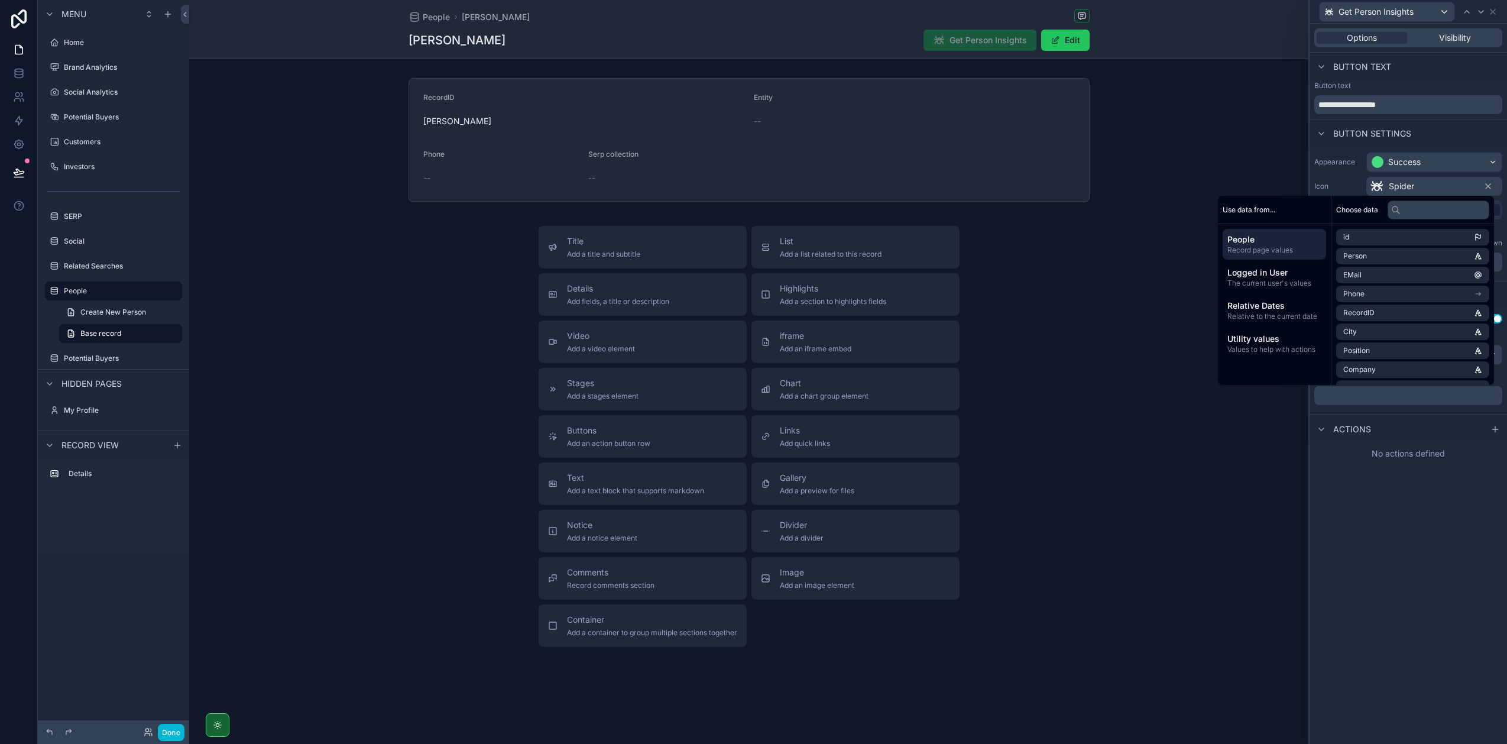
click at [869, 461] on div "**********" at bounding box center [1408, 384] width 197 height 720
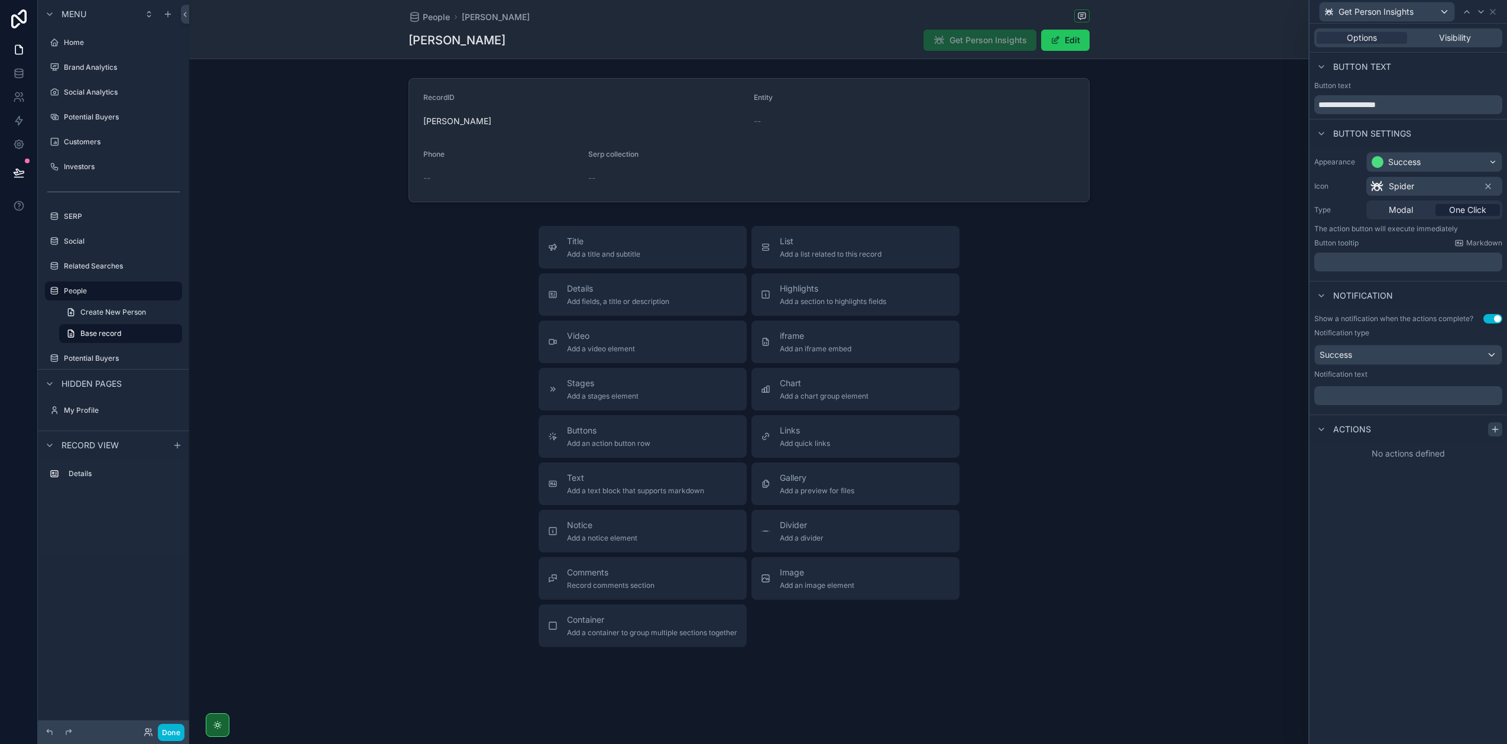
click at [869, 425] on icon at bounding box center [1495, 429] width 9 height 9
click at [869, 461] on div "Select a type" at bounding box center [1408, 476] width 177 height 19
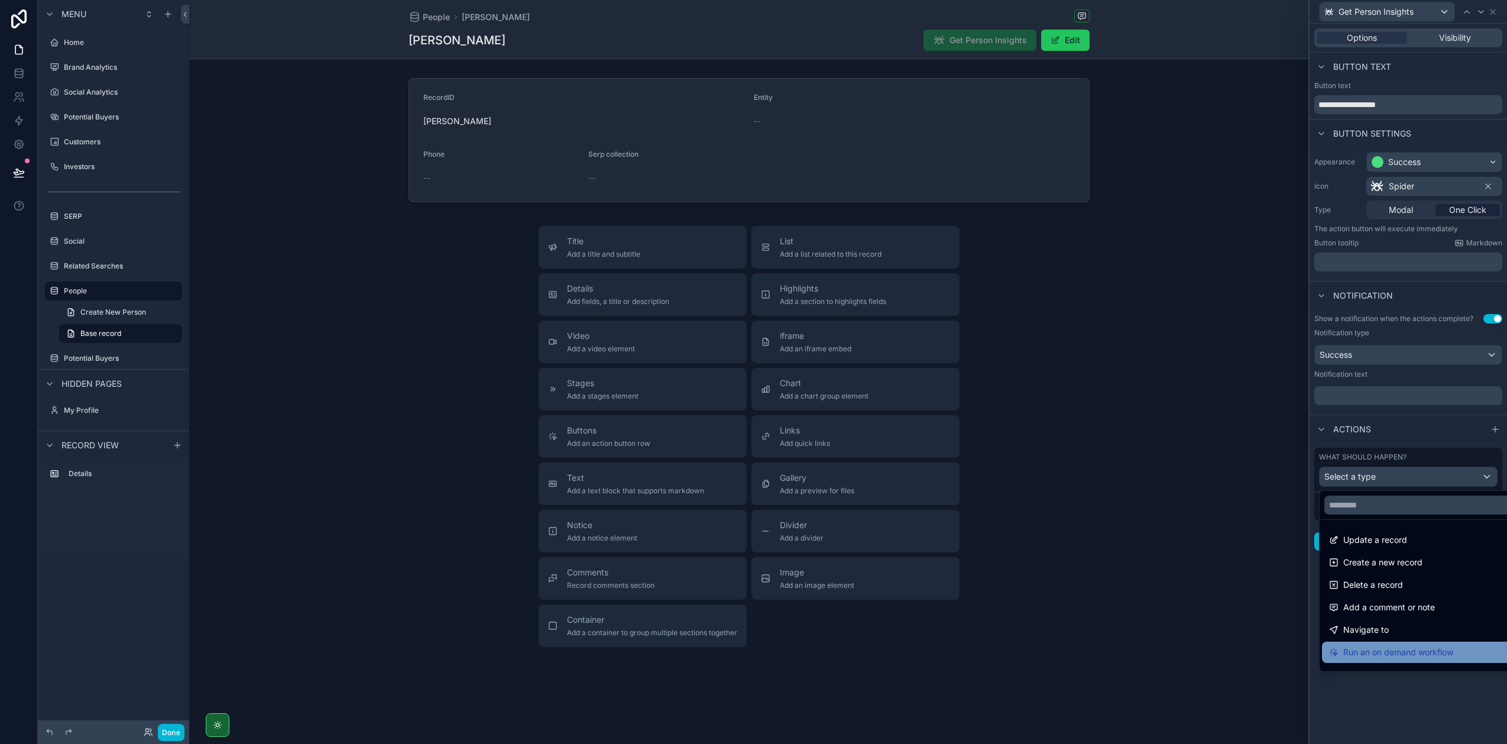
click at [869, 461] on span "Run an on demand workflow" at bounding box center [1398, 652] width 110 height 14
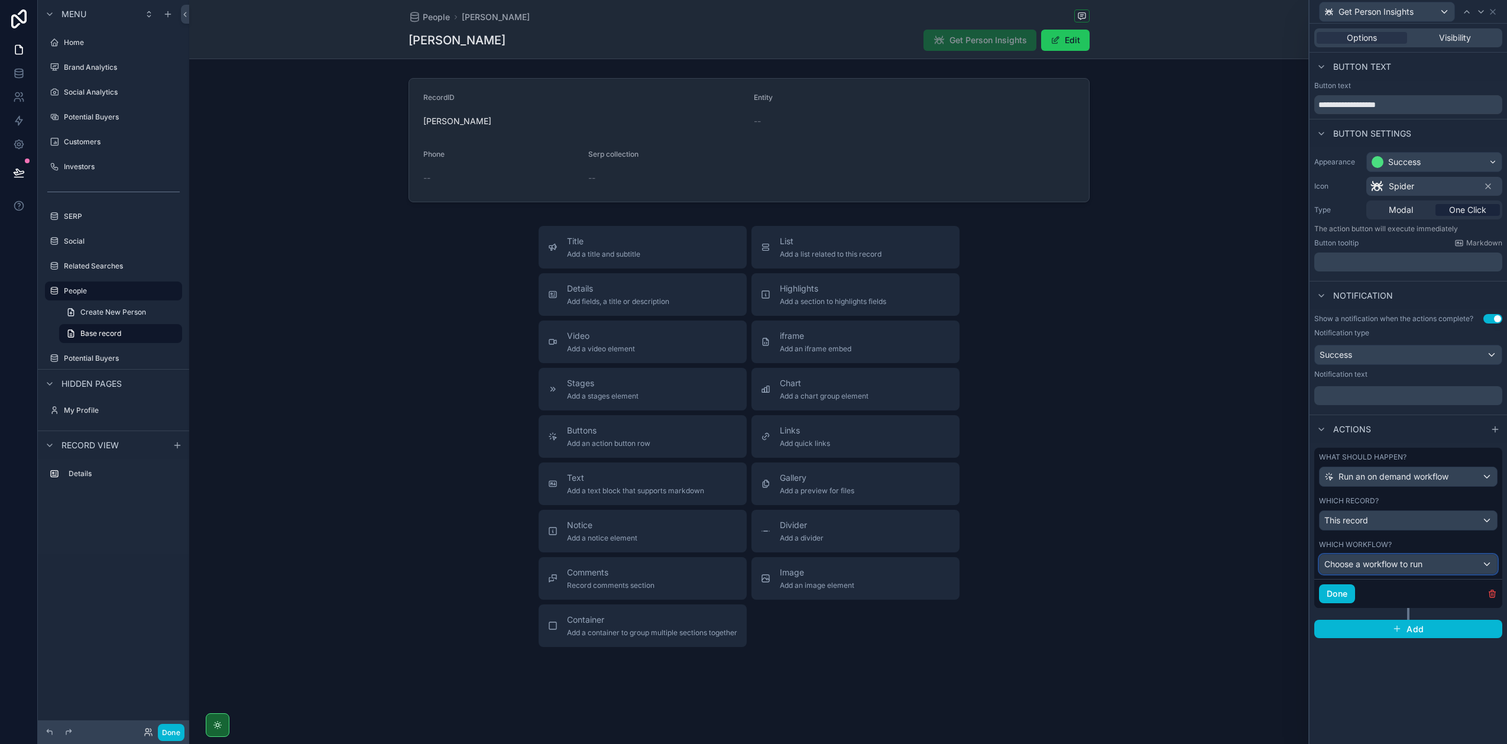
click at [869, 461] on span "Choose a workflow to run" at bounding box center [1373, 564] width 98 height 10
click at [869, 461] on span "ManualLinkedInScrapeTrigger" at bounding box center [1387, 627] width 116 height 14
click at [869, 461] on button "Done" at bounding box center [1337, 593] width 36 height 19
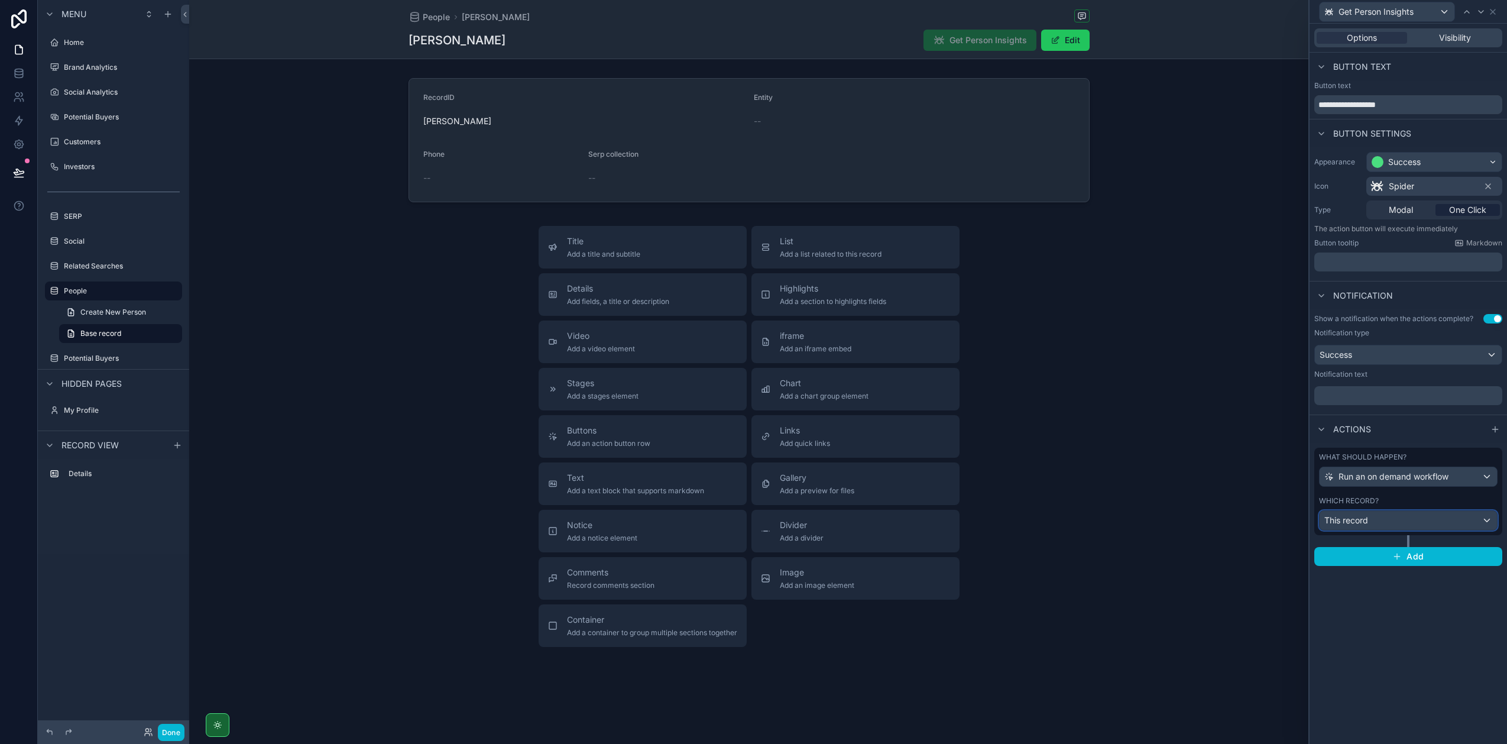
click at [869, 461] on div "This record" at bounding box center [1408, 520] width 177 height 19
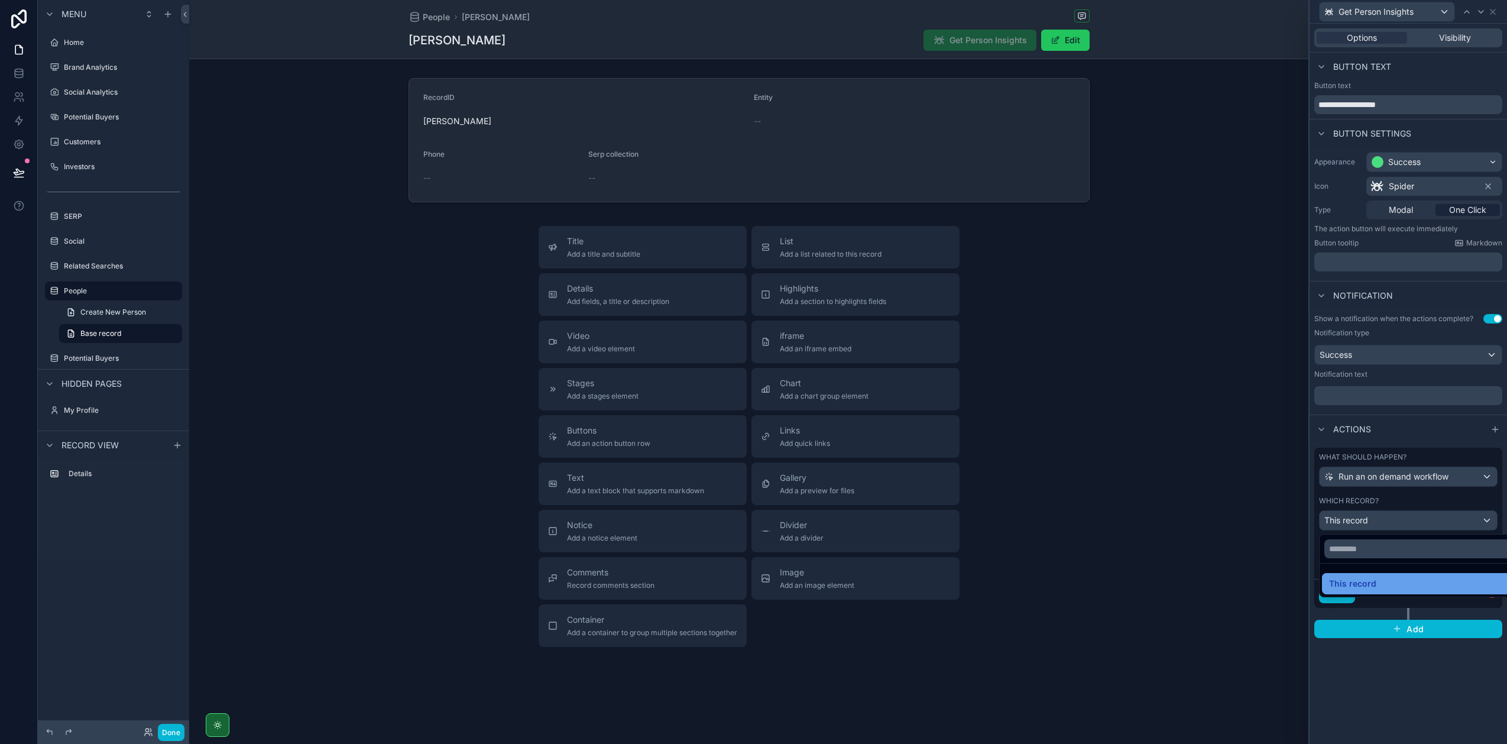
click at [869, 461] on span "This record" at bounding box center [1352, 583] width 47 height 14
click at [869, 461] on span "ManualLinkedInScrapeTrigger" at bounding box center [1382, 564] width 116 height 12
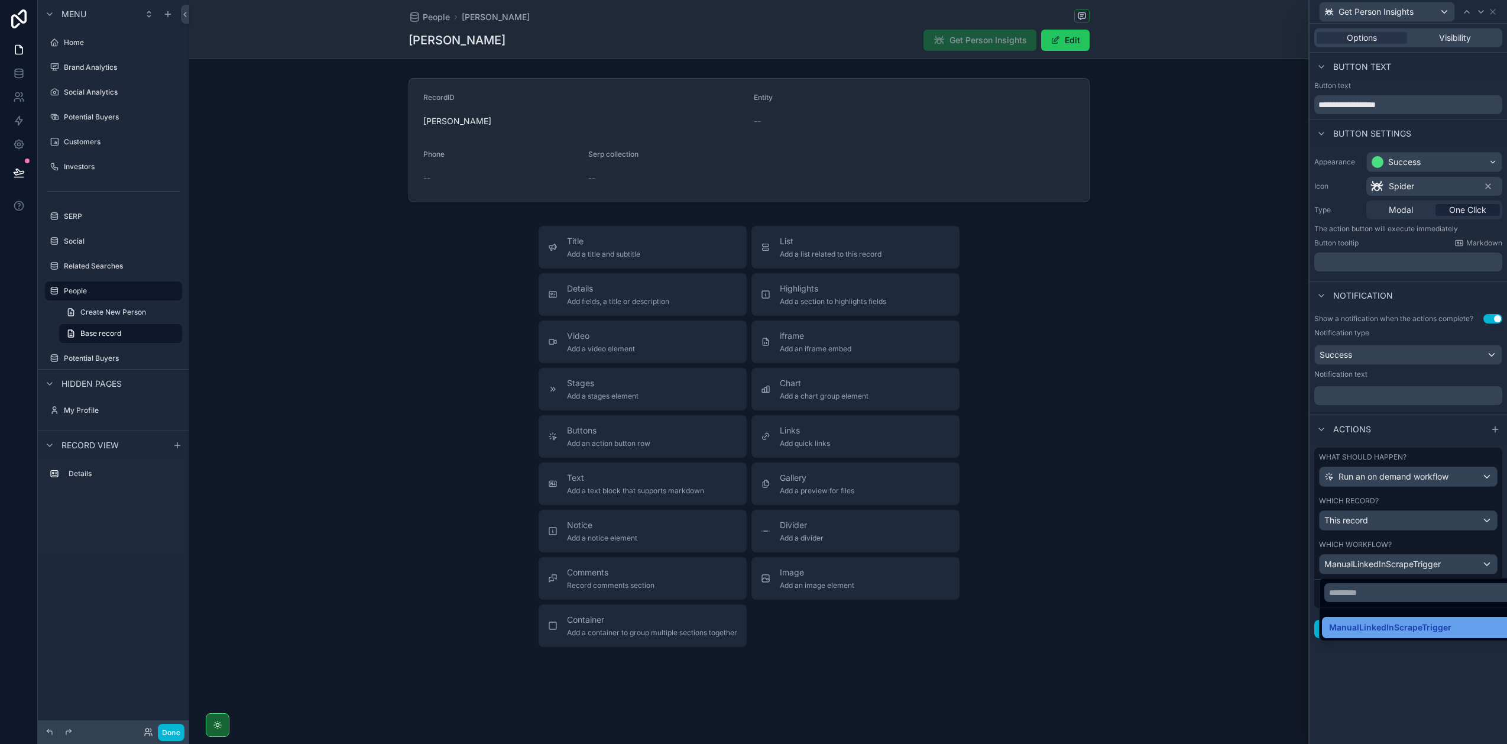
click at [869, 461] on span "ManualLinkedInScrapeTrigger" at bounding box center [1390, 627] width 122 height 14
click at [869, 461] on button "Done" at bounding box center [1337, 593] width 36 height 19
click at [869, 461] on div "**********" at bounding box center [1408, 384] width 197 height 720
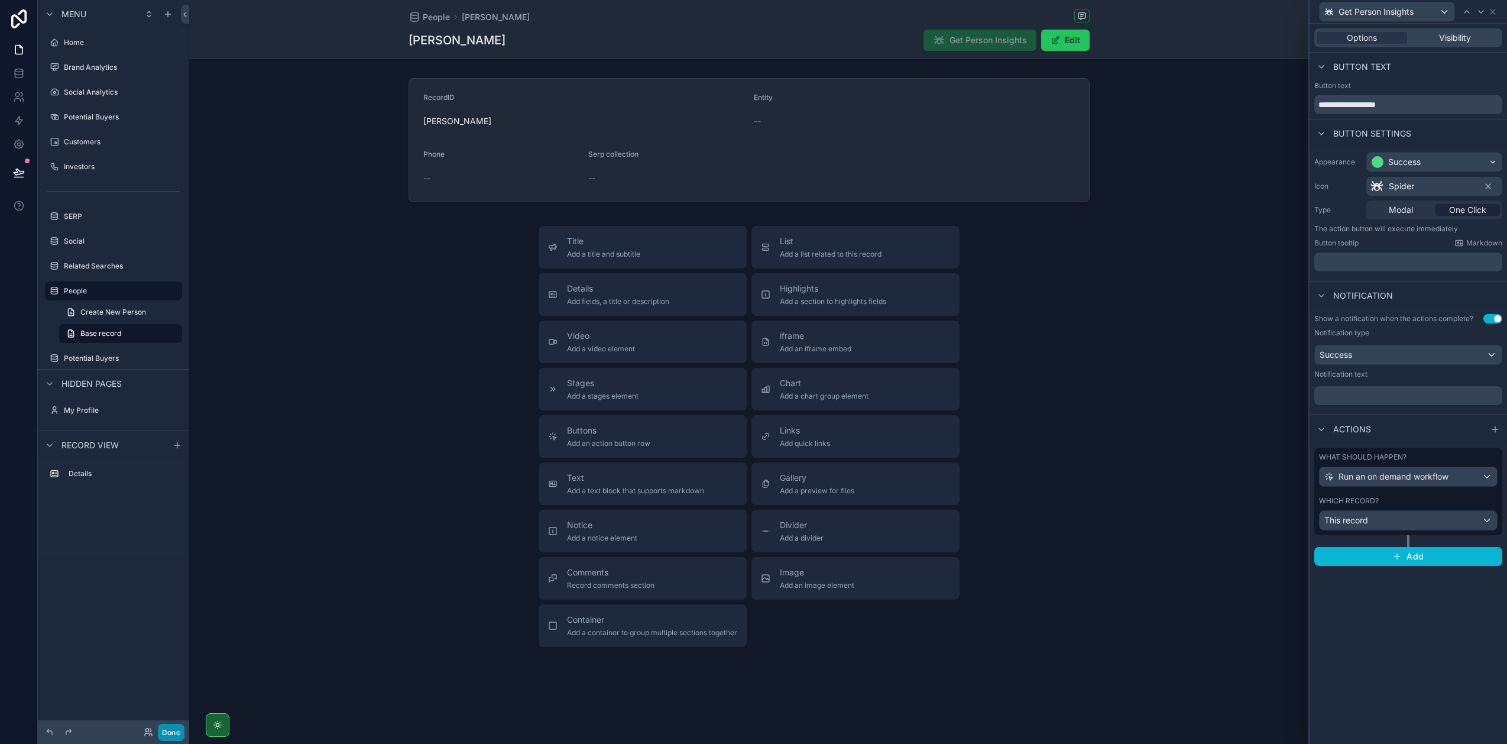
click at [169, 461] on button "Done" at bounding box center [171, 732] width 27 height 17
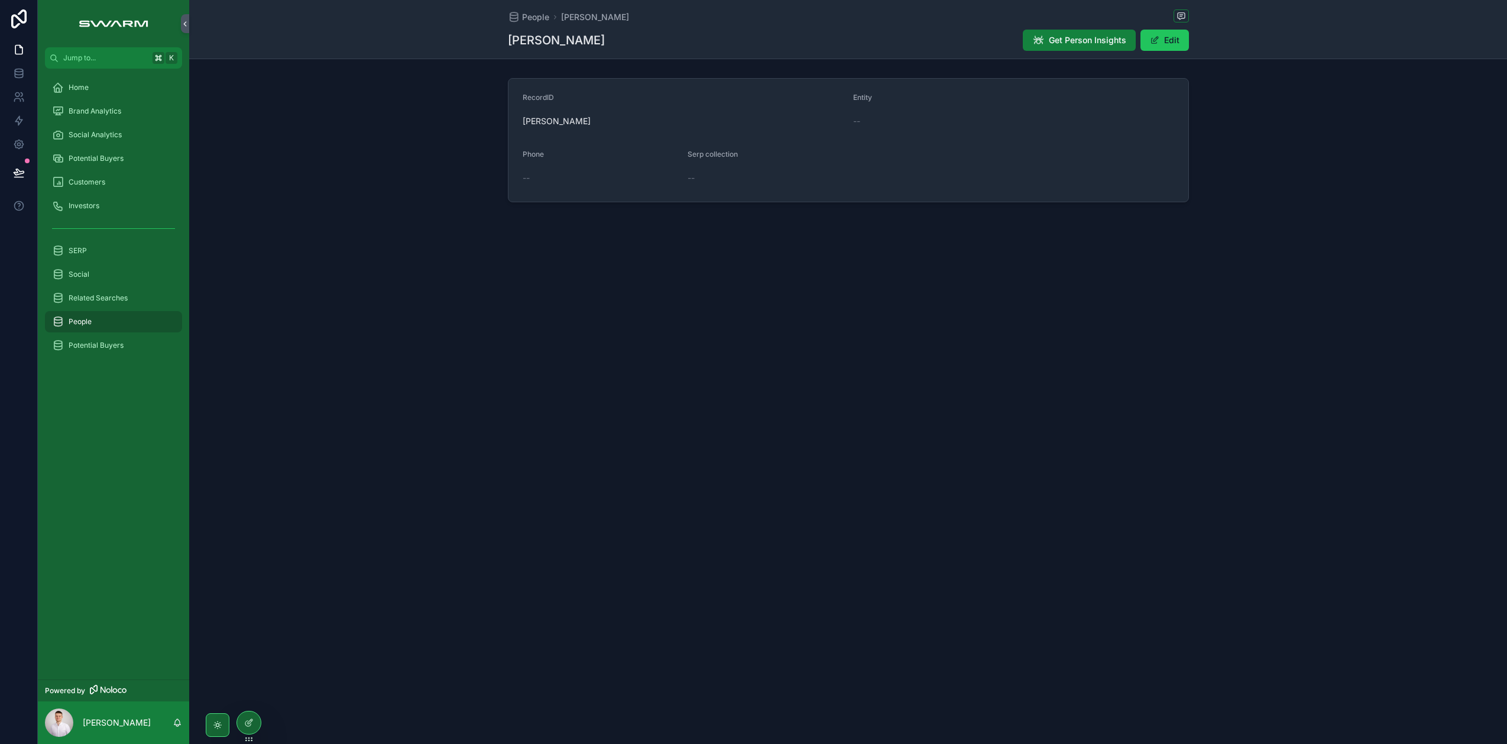
click at [869, 35] on span "Get Person Insights" at bounding box center [1087, 40] width 77 height 12
click at [297, 382] on div "People Stefan Wilhelm Stefan Wilhelm Get Person Insights Edit RecordID Stefan W…" at bounding box center [848, 372] width 1318 height 744
click at [18, 116] on icon at bounding box center [18, 120] width 7 height 9
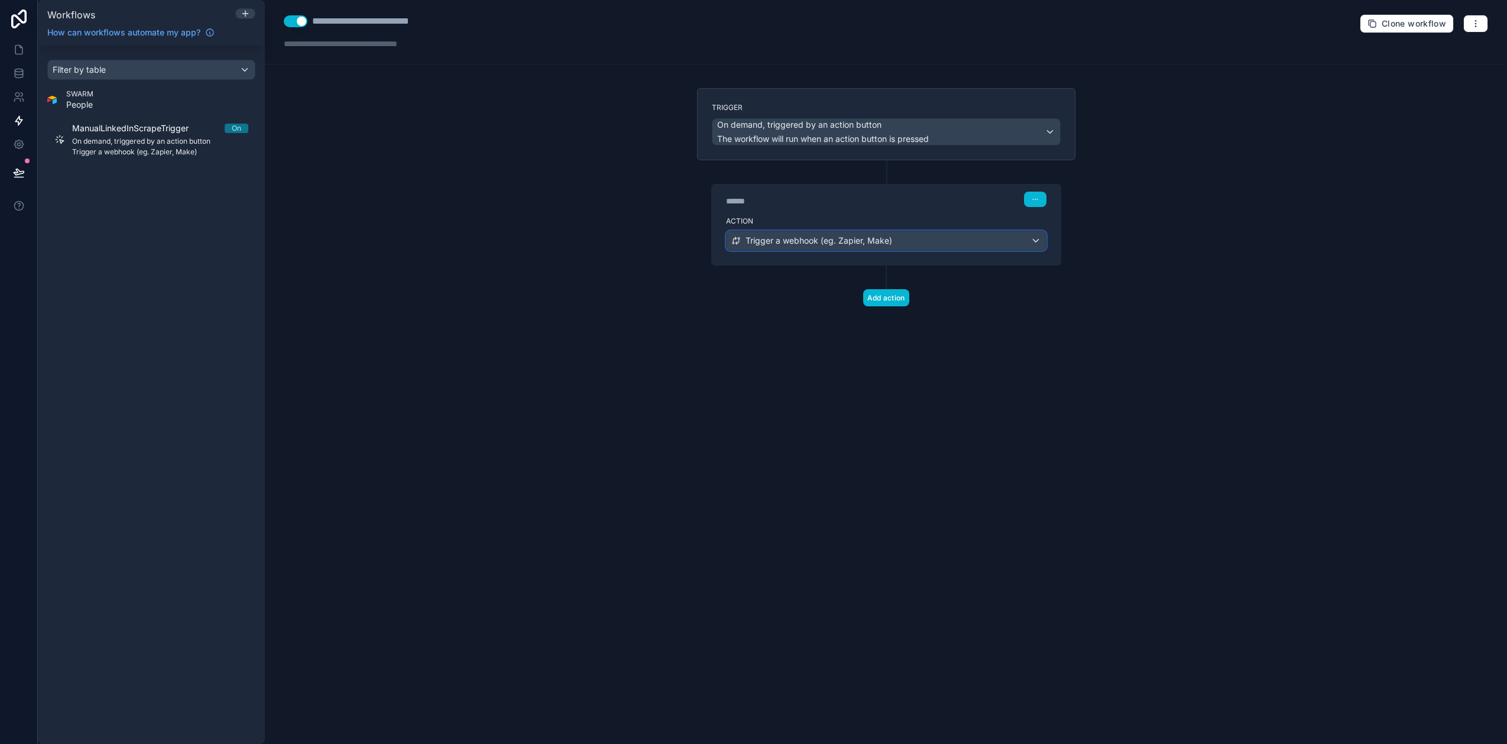
click at [842, 240] on span "Trigger a webhook (eg. Zapier, Make)" at bounding box center [819, 241] width 147 height 12
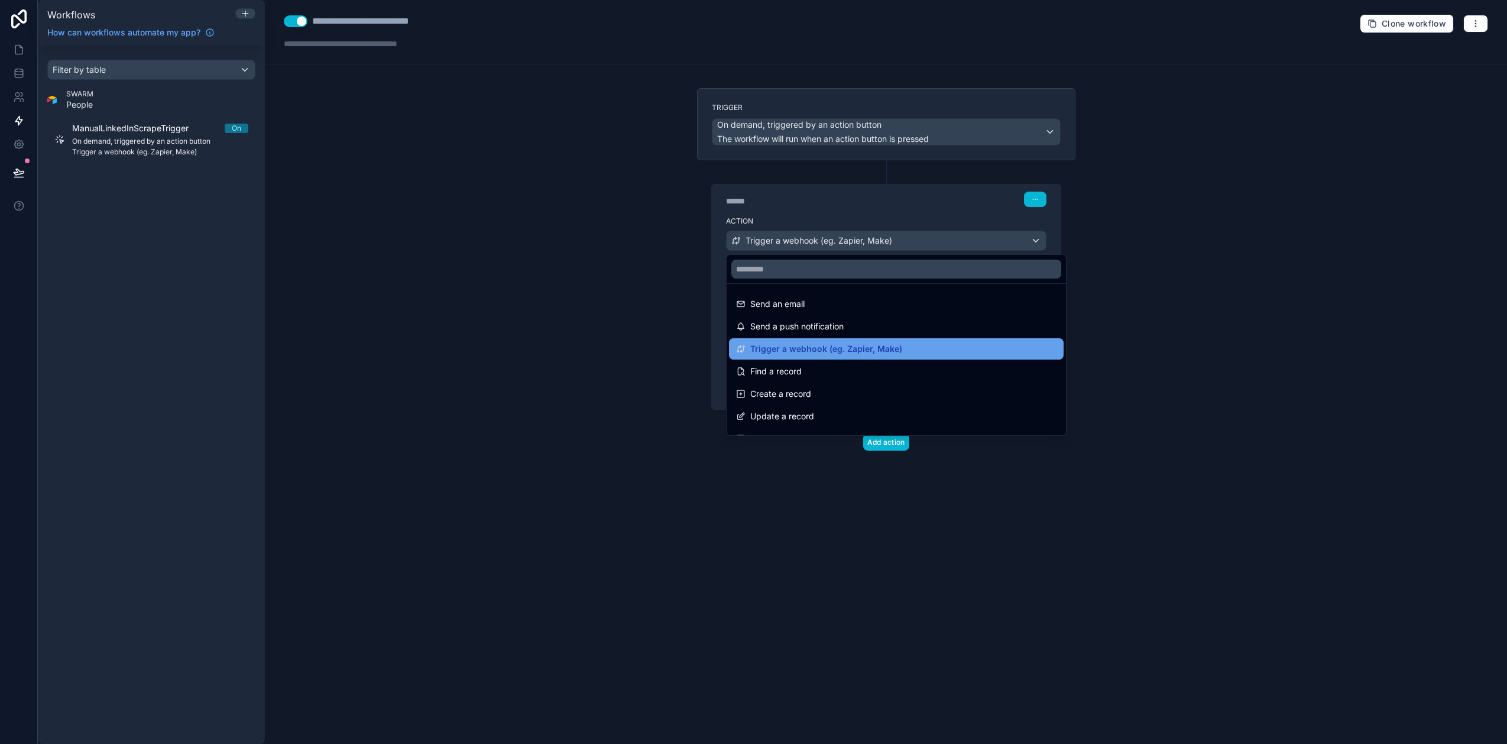
click at [780, 349] on span "Trigger a webhook (eg. Zapier, Make)" at bounding box center [826, 349] width 152 height 14
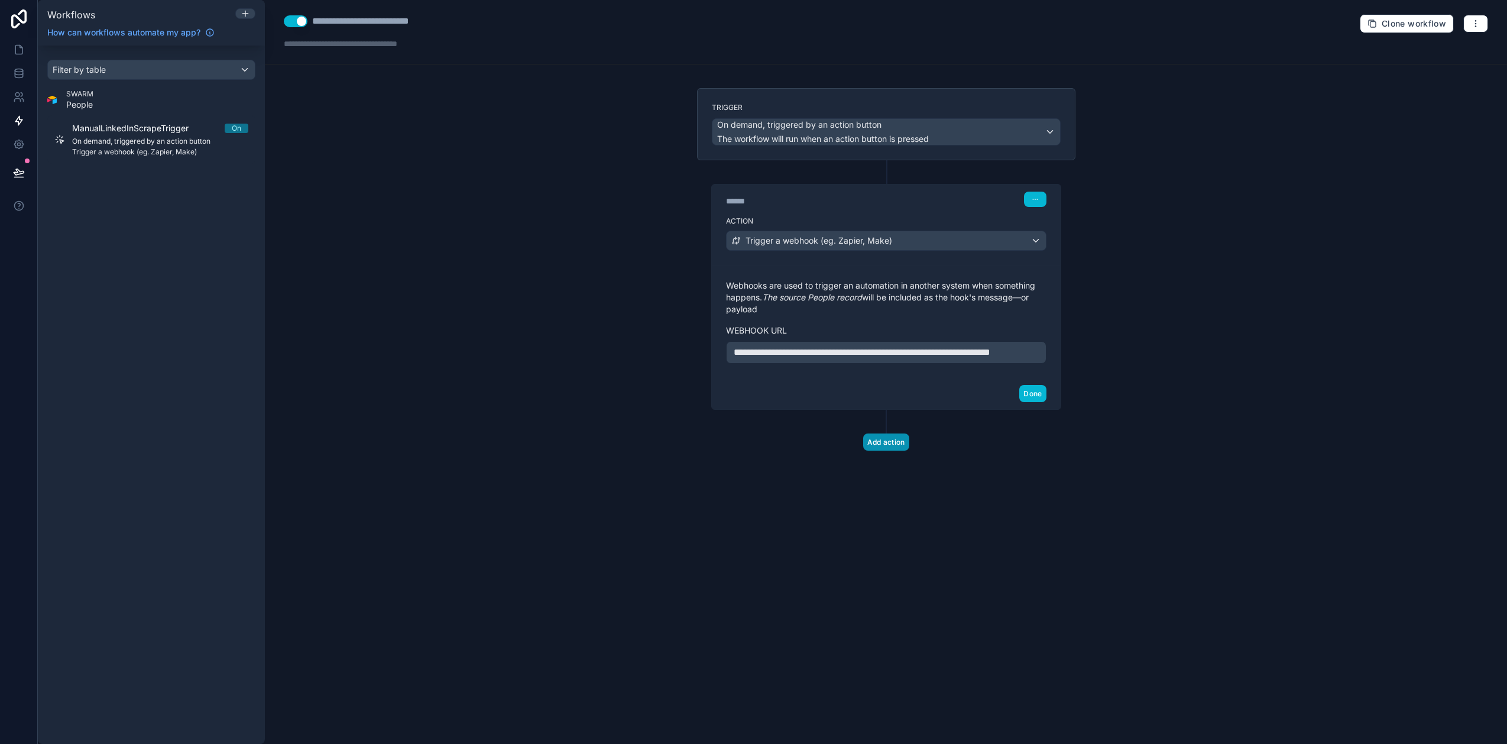
click at [869, 451] on button "Add action" at bounding box center [886, 441] width 46 height 17
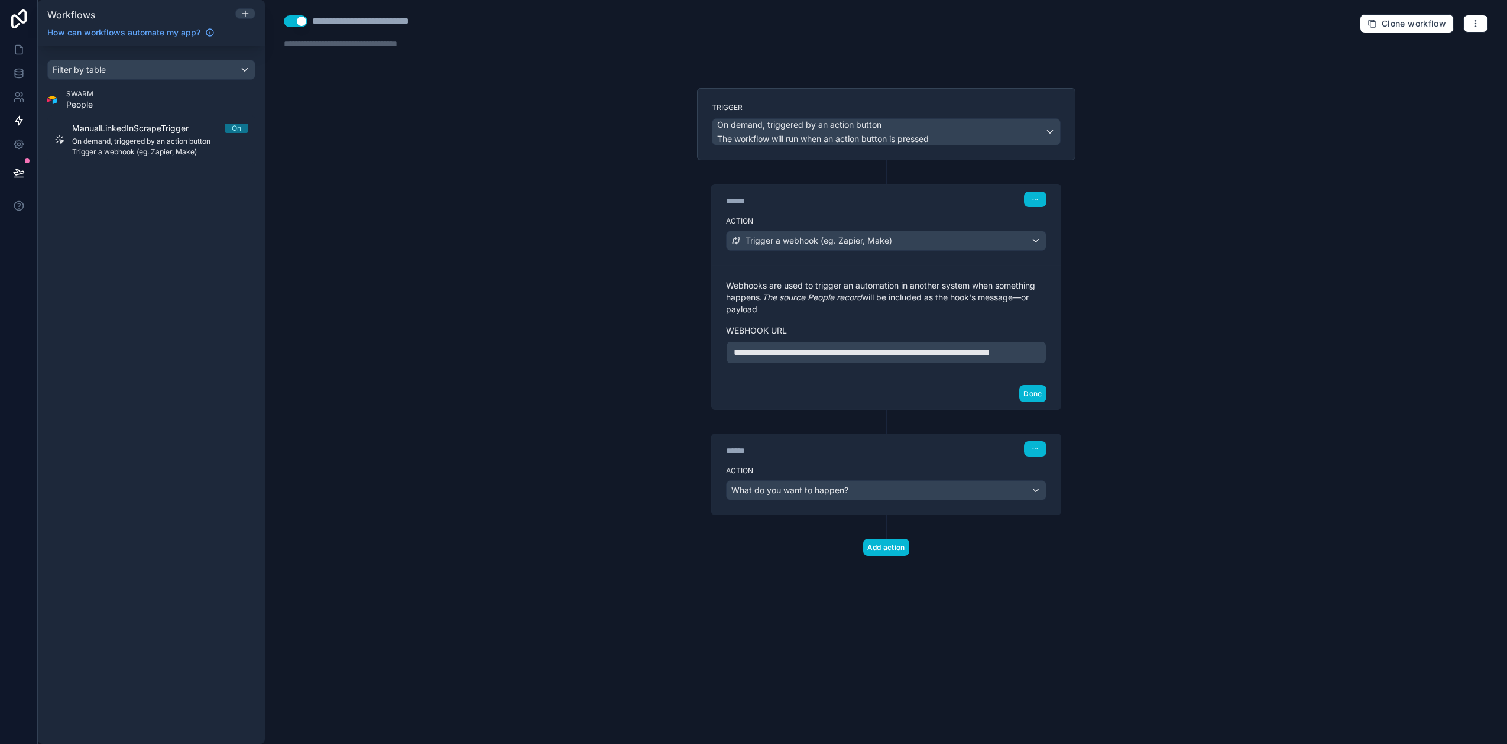
click at [828, 461] on div "Action What do you want to happen?" at bounding box center [886, 487] width 349 height 53
click at [832, 461] on span "What do you want to happen?" at bounding box center [789, 490] width 117 height 10
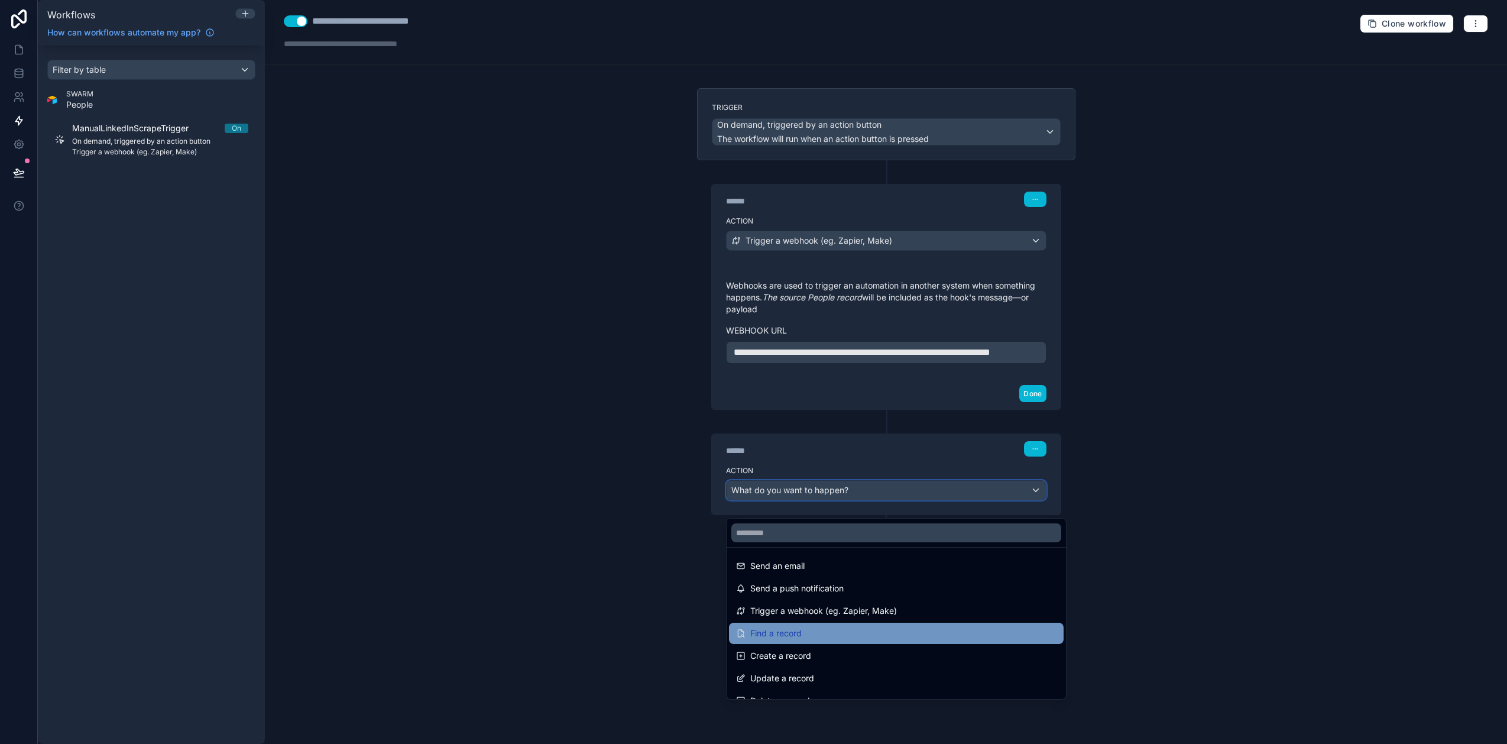
scroll to position [2, 0]
click at [841, 461] on div "Find a record" at bounding box center [896, 633] width 320 height 14
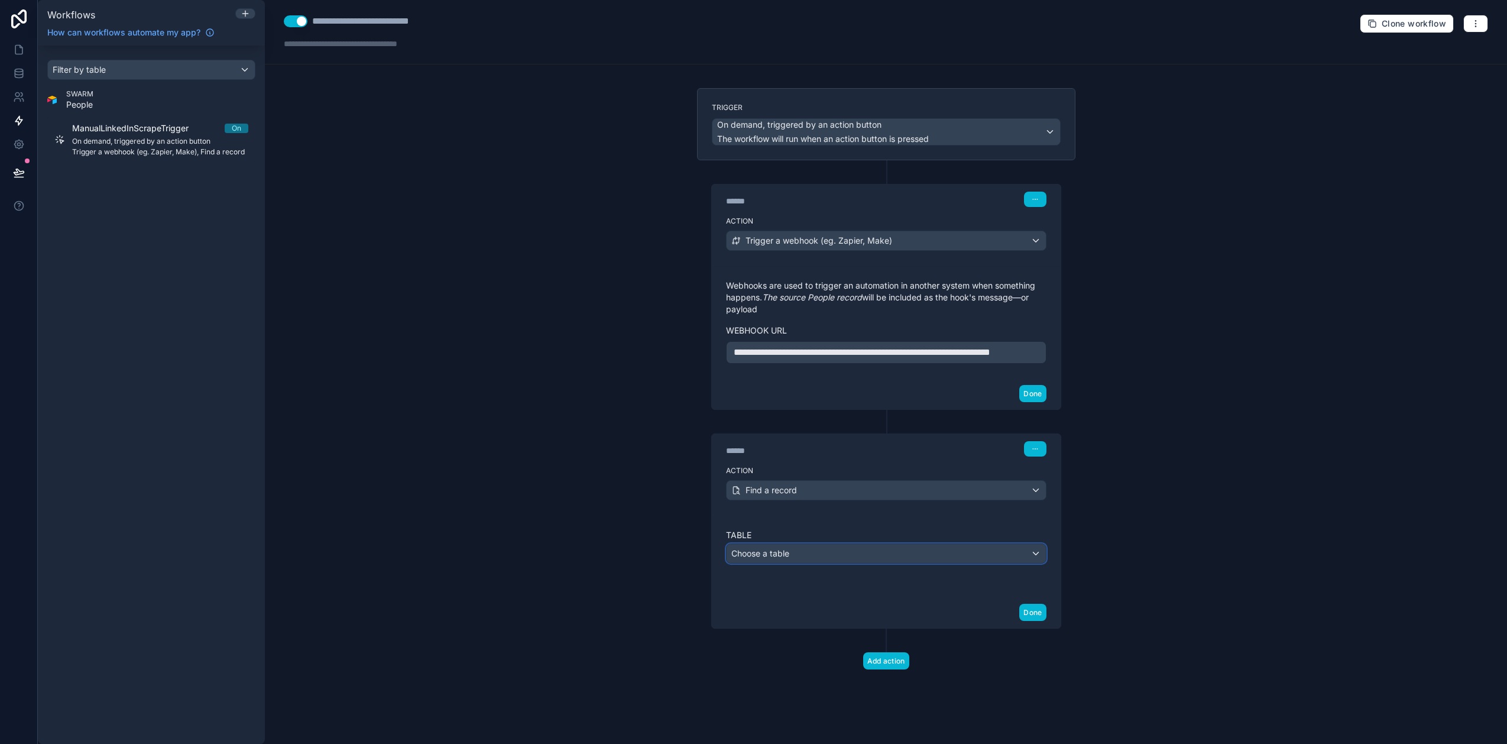
click at [780, 461] on span "Choose a table" at bounding box center [760, 553] width 58 height 10
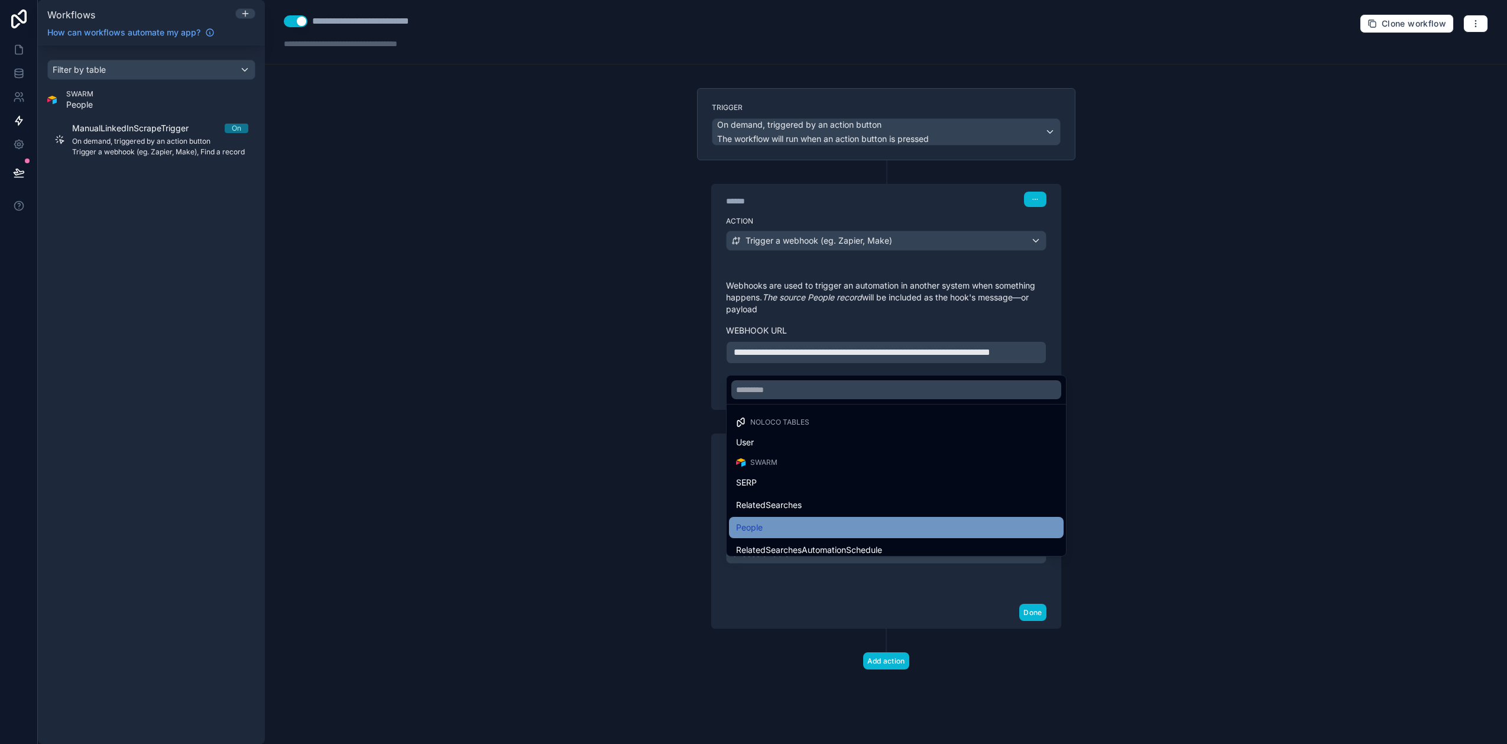
click at [786, 461] on div "People" at bounding box center [896, 527] width 320 height 14
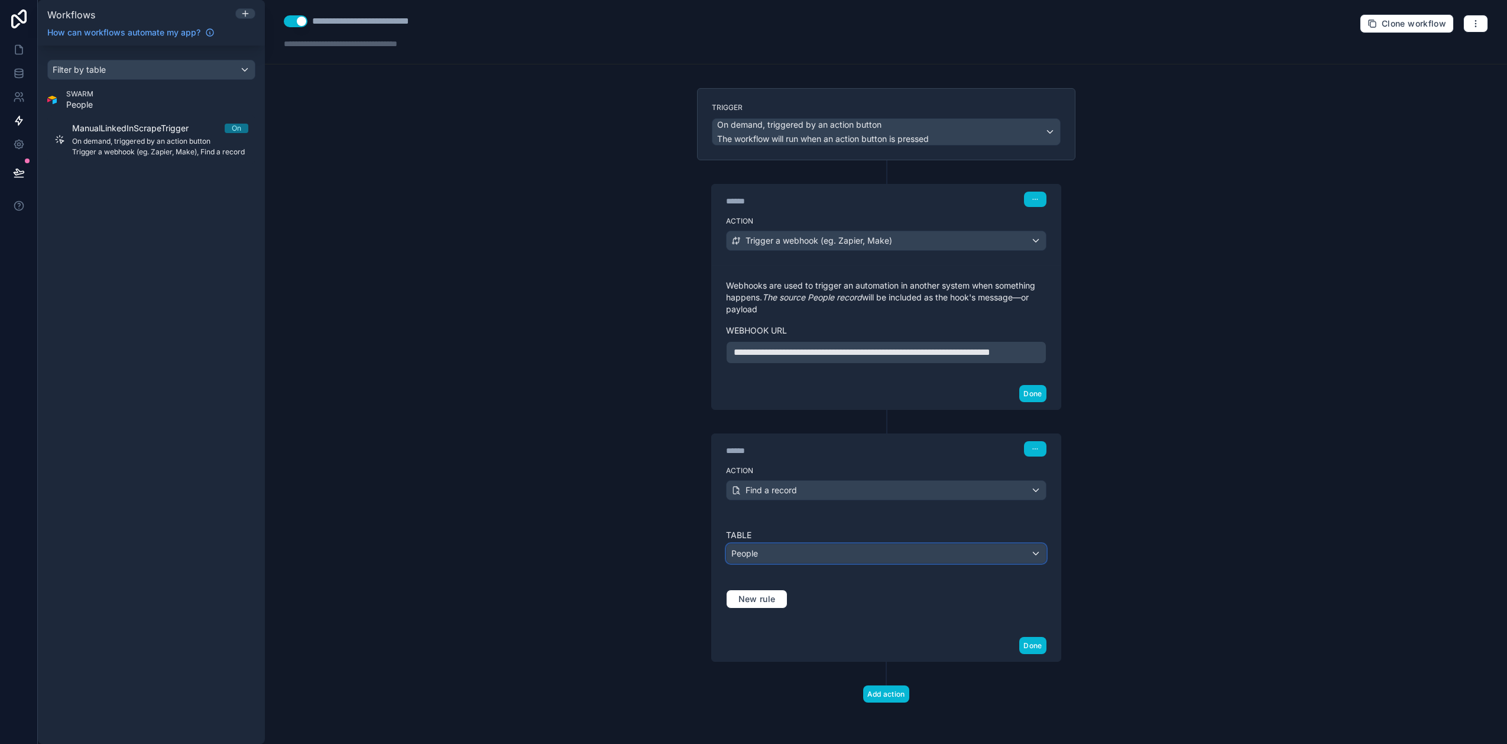
click at [776, 461] on div "People" at bounding box center [886, 553] width 319 height 19
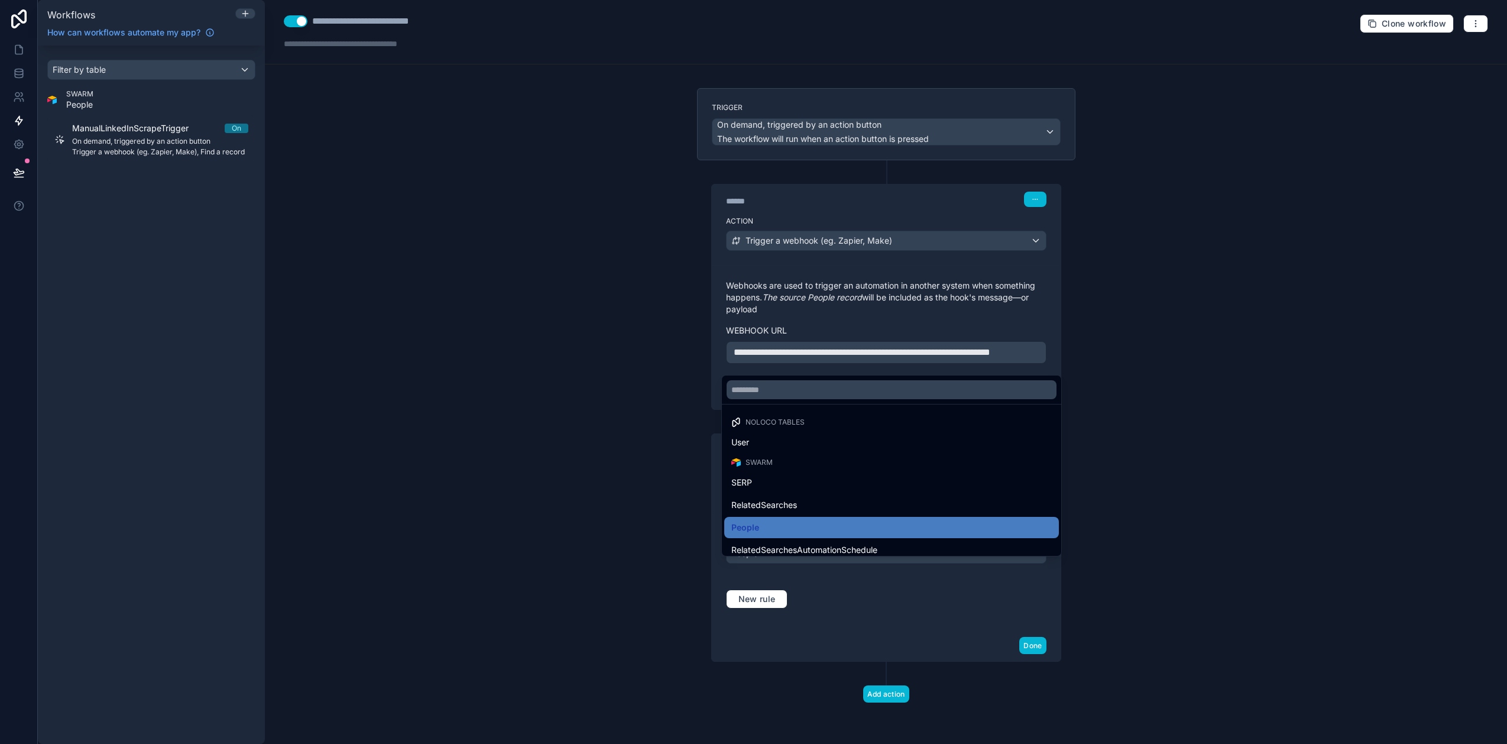
click at [861, 461] on div at bounding box center [753, 372] width 1507 height 744
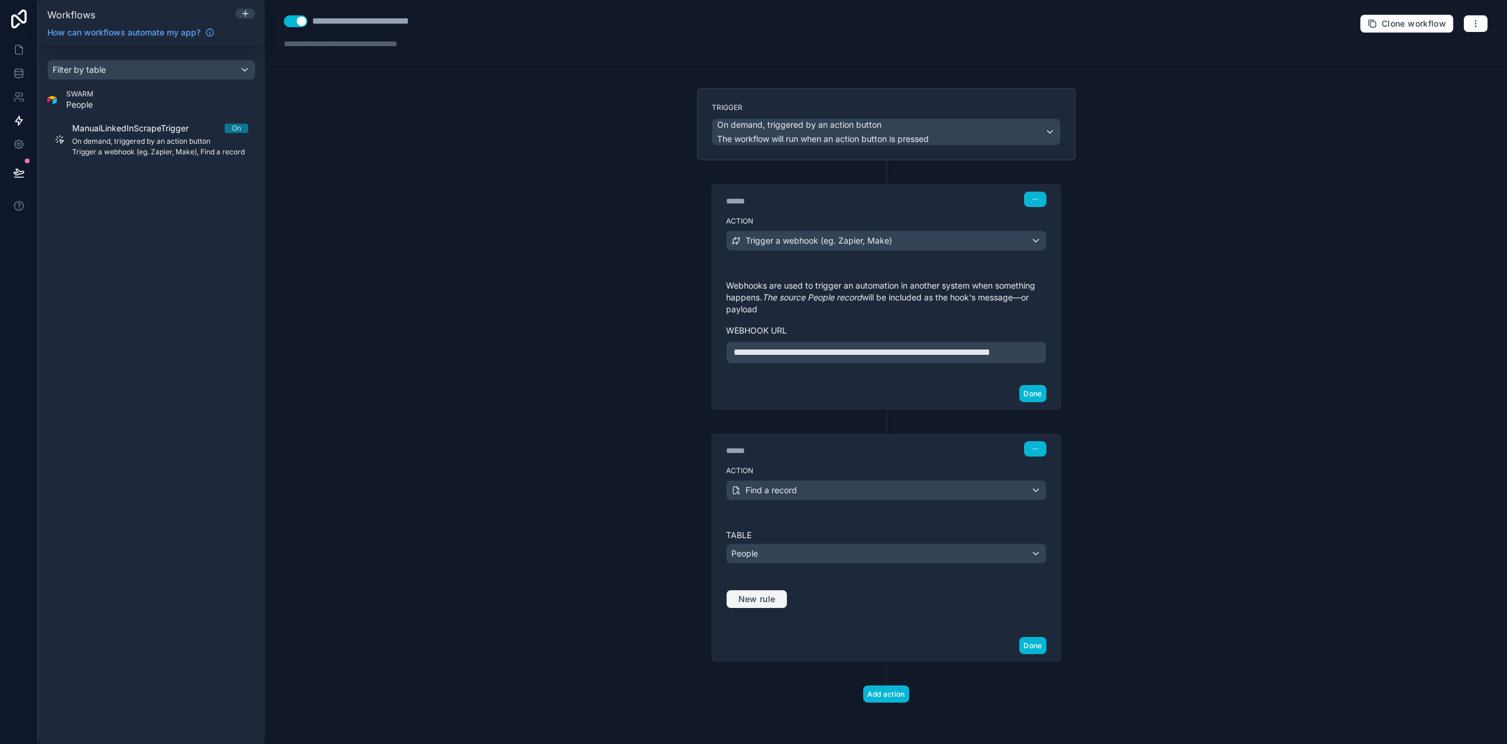
click at [744, 461] on button "New rule" at bounding box center [757, 598] width 62 height 19
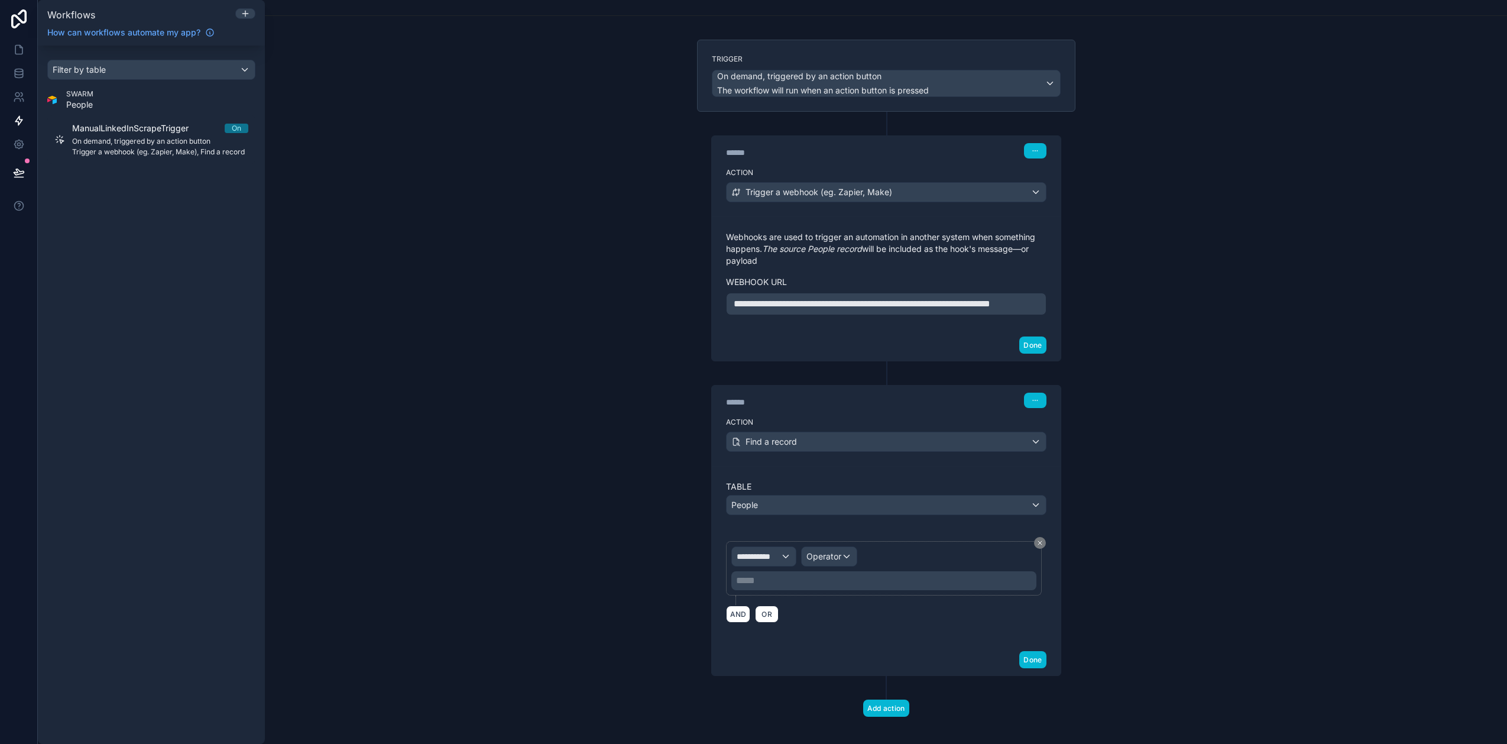
scroll to position [73, 0]
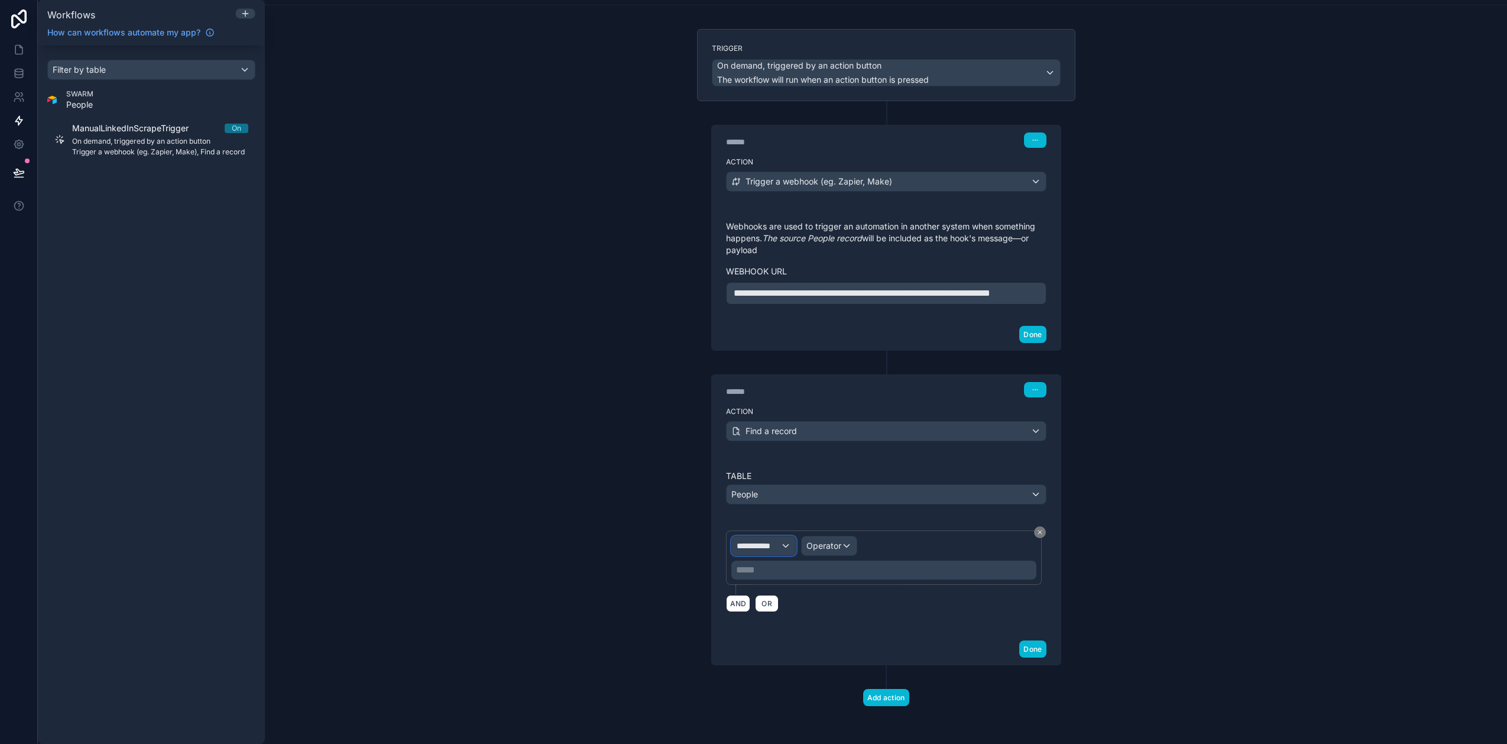
click at [760, 461] on span "**********" at bounding box center [759, 546] width 44 height 12
click at [751, 461] on ul "id uuid created at updated at Person EMail Phone RecordID City Position Company…" at bounding box center [780, 664] width 106 height 151
click at [751, 461] on div "id" at bounding box center [781, 609] width 88 height 14
click at [800, 461] on span "Operator" at bounding box center [803, 545] width 35 height 10
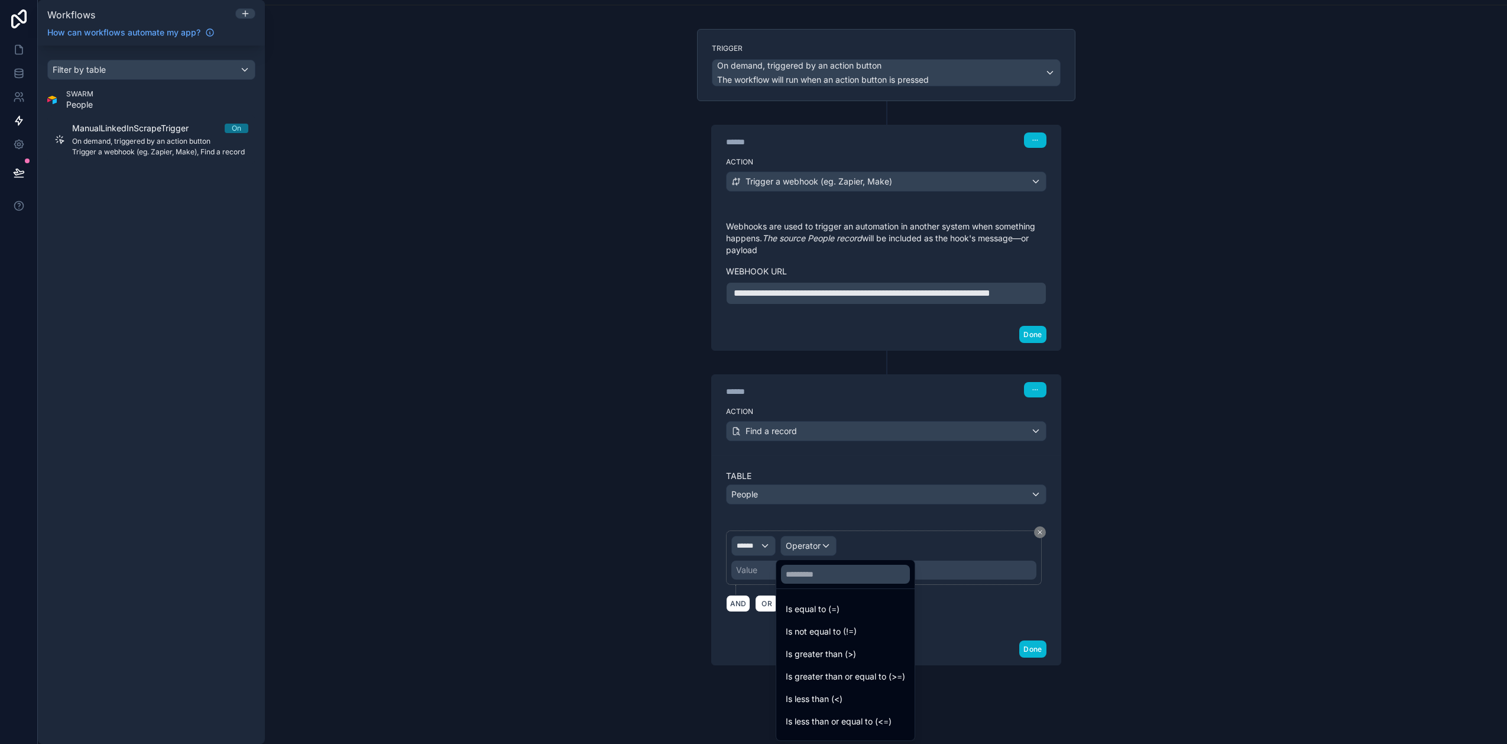
click at [749, 461] on div at bounding box center [753, 372] width 1507 height 744
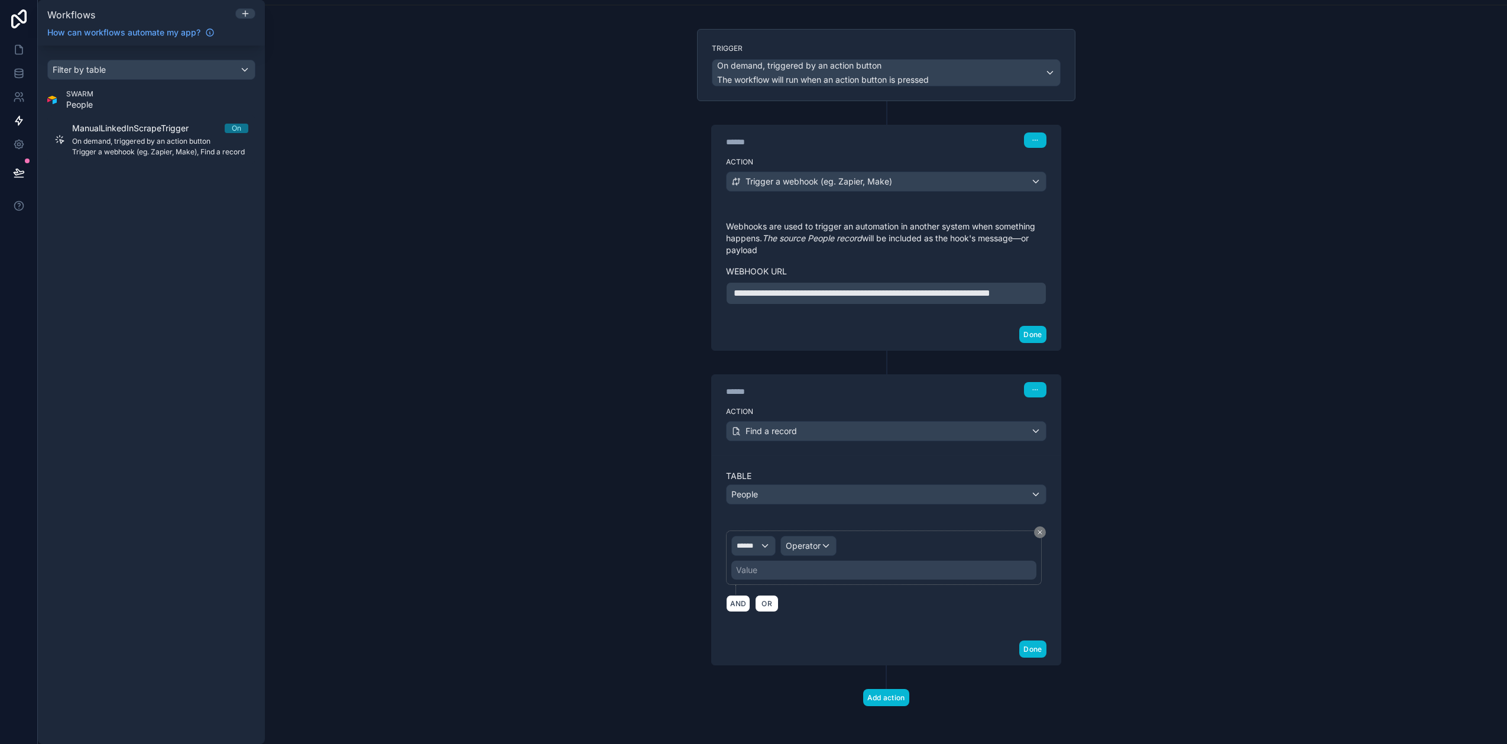
click at [750, 461] on div "Value" at bounding box center [746, 570] width 21 height 12
click at [753, 461] on div "Value" at bounding box center [883, 569] width 305 height 19
click at [802, 461] on span "Operator" at bounding box center [803, 545] width 35 height 10
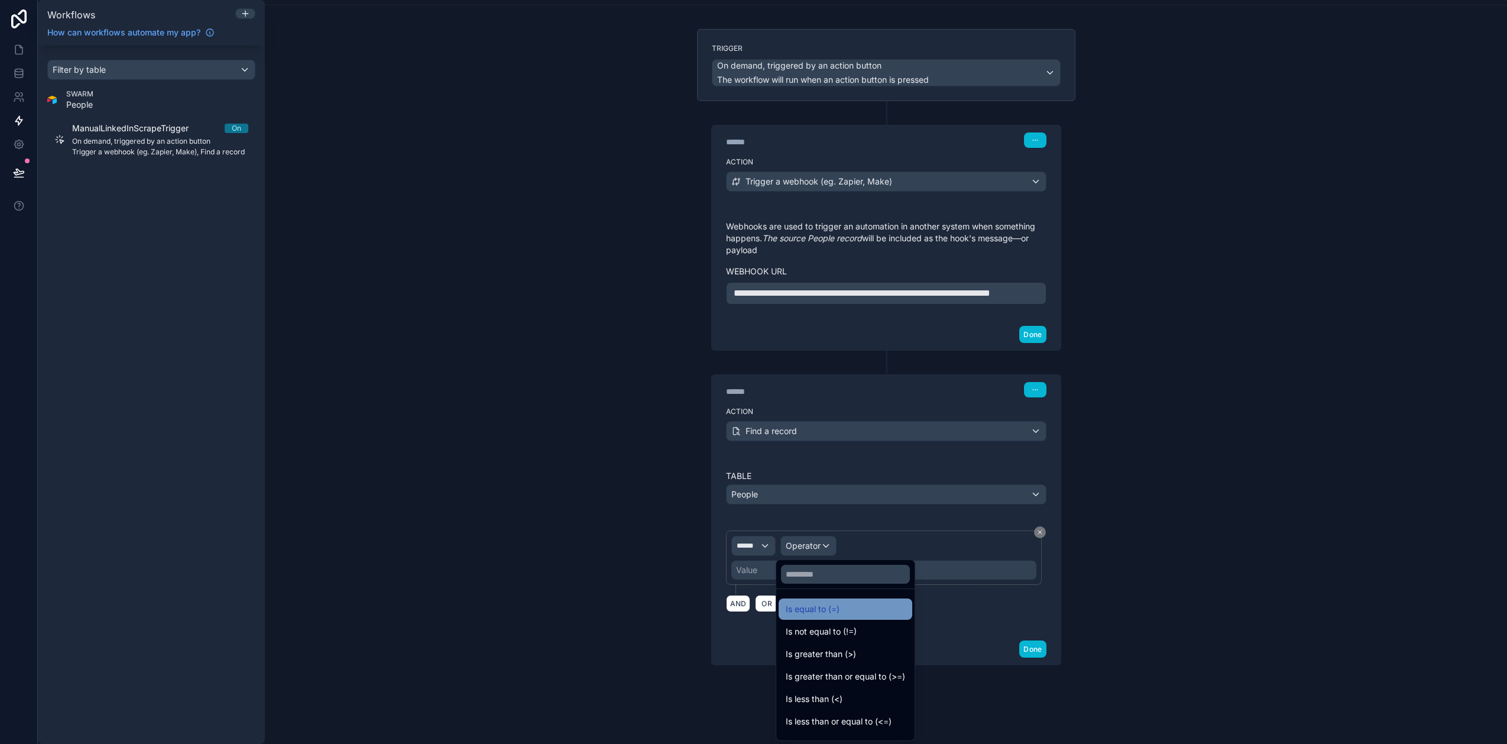
click at [802, 461] on span "Is equal to (=)" at bounding box center [813, 609] width 54 height 14
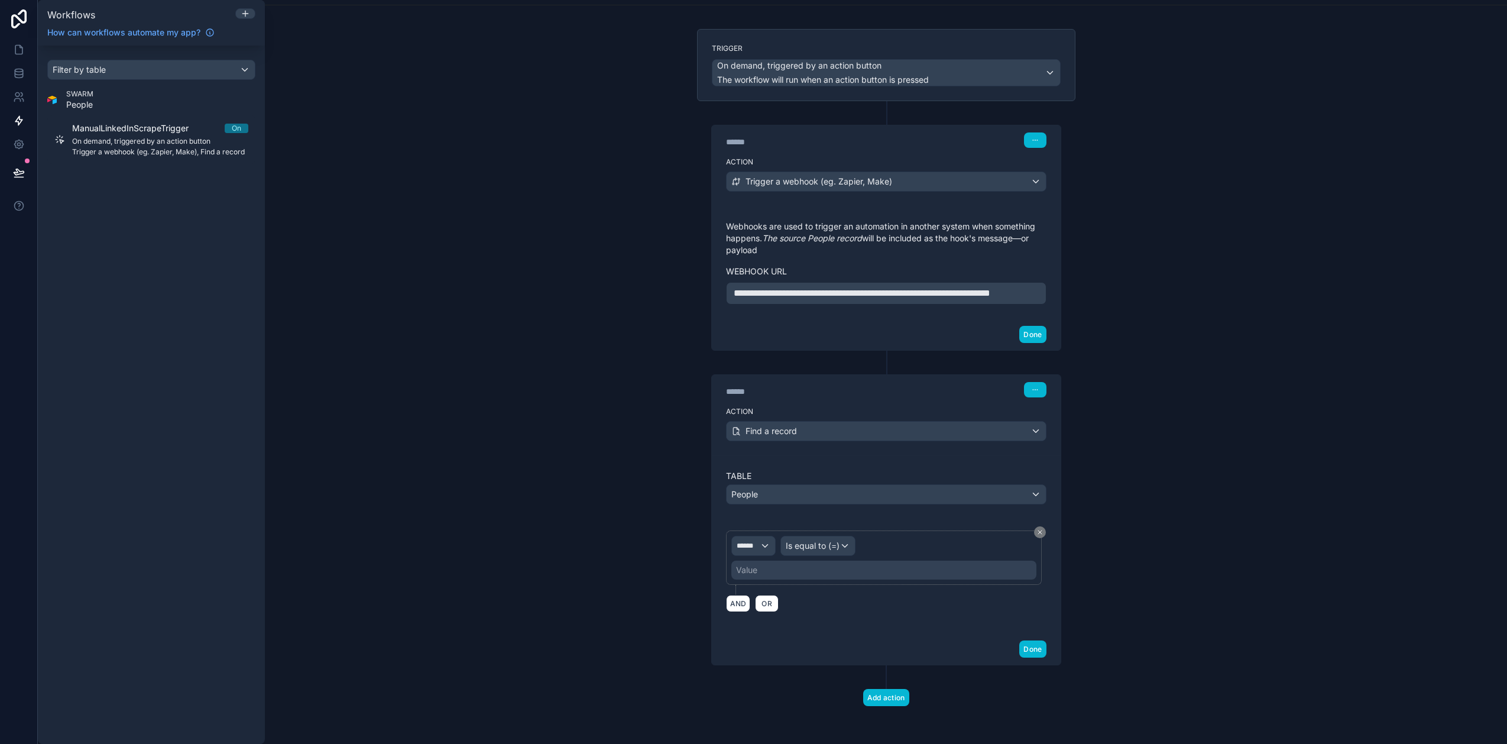
click at [788, 461] on div "Value" at bounding box center [883, 569] width 305 height 19
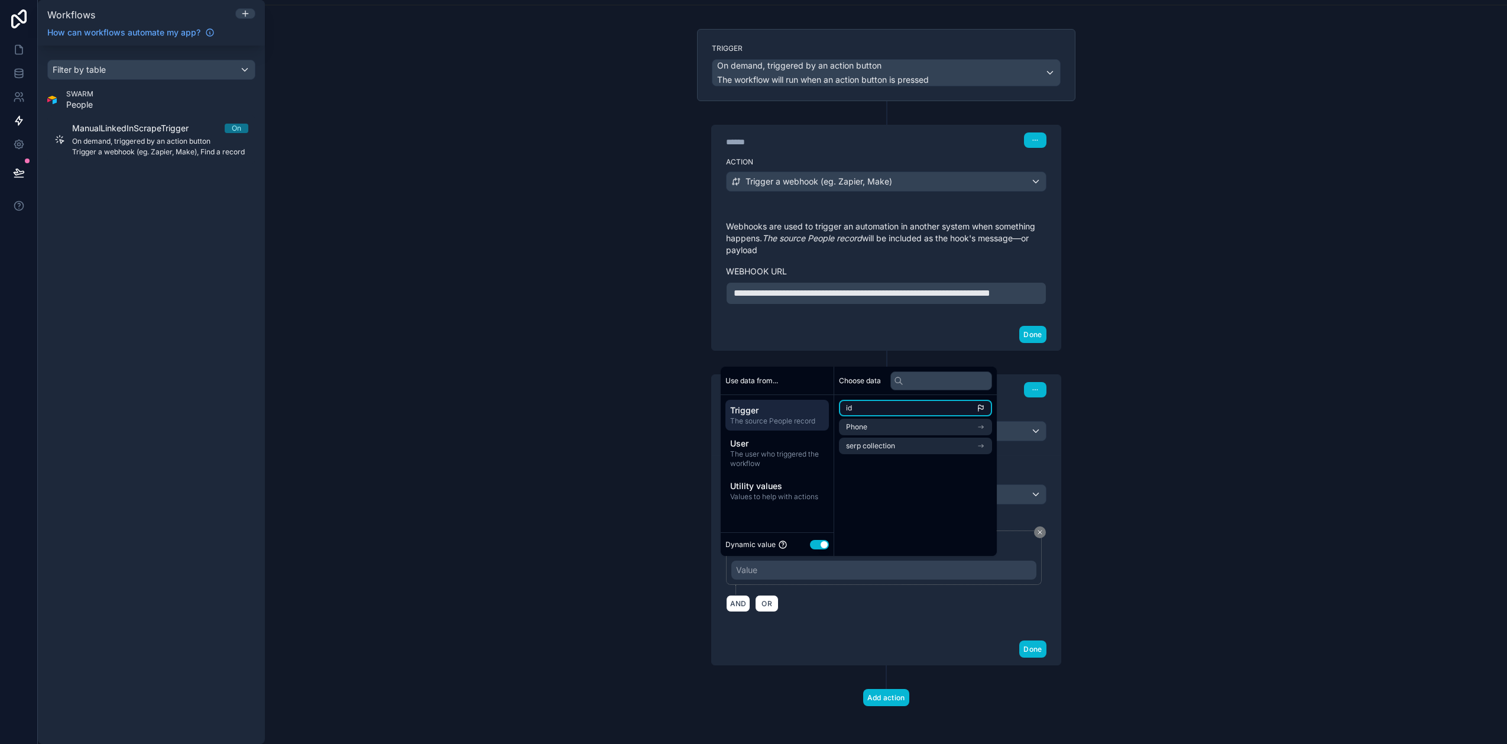
click at [869, 410] on li "id" at bounding box center [915, 408] width 153 height 17
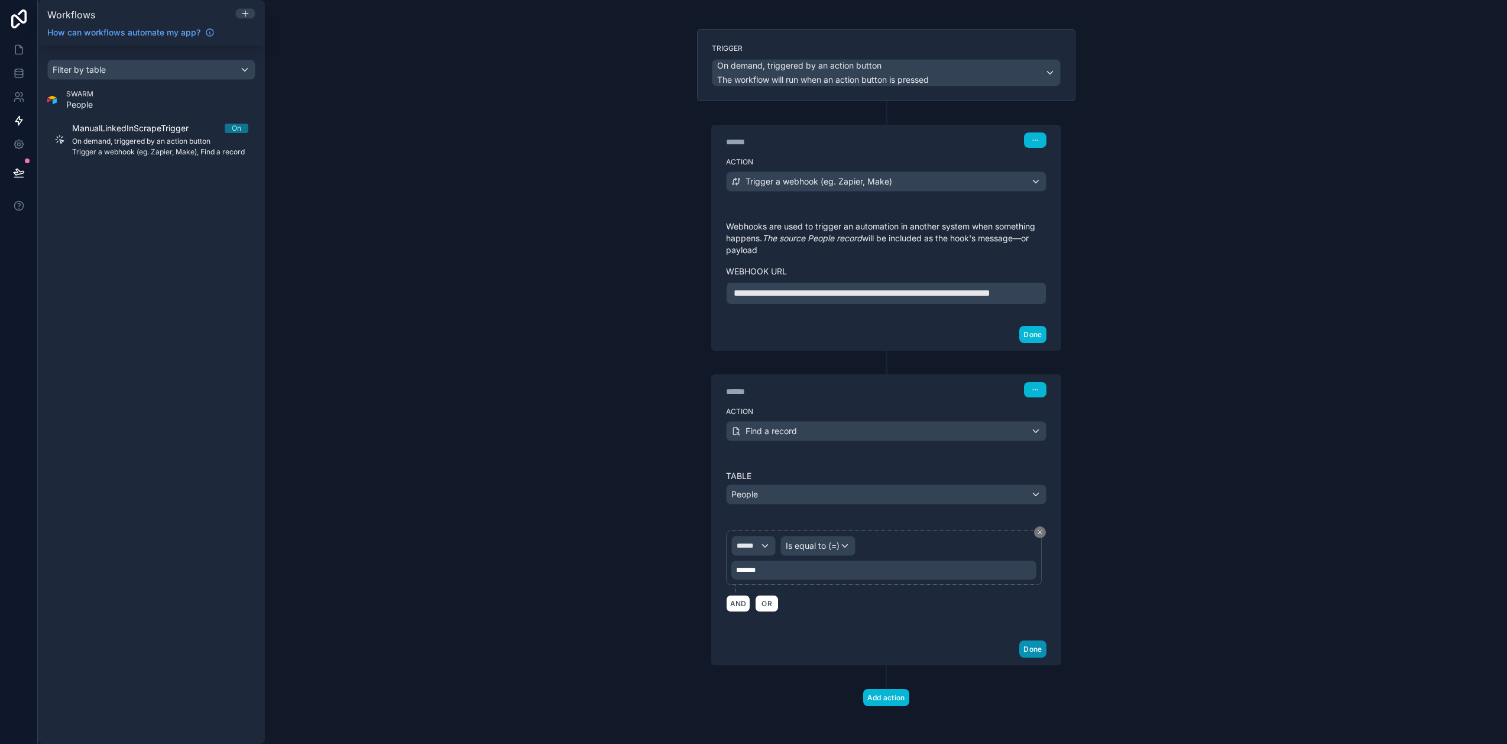
click at [869, 461] on button "Done" at bounding box center [1032, 648] width 27 height 17
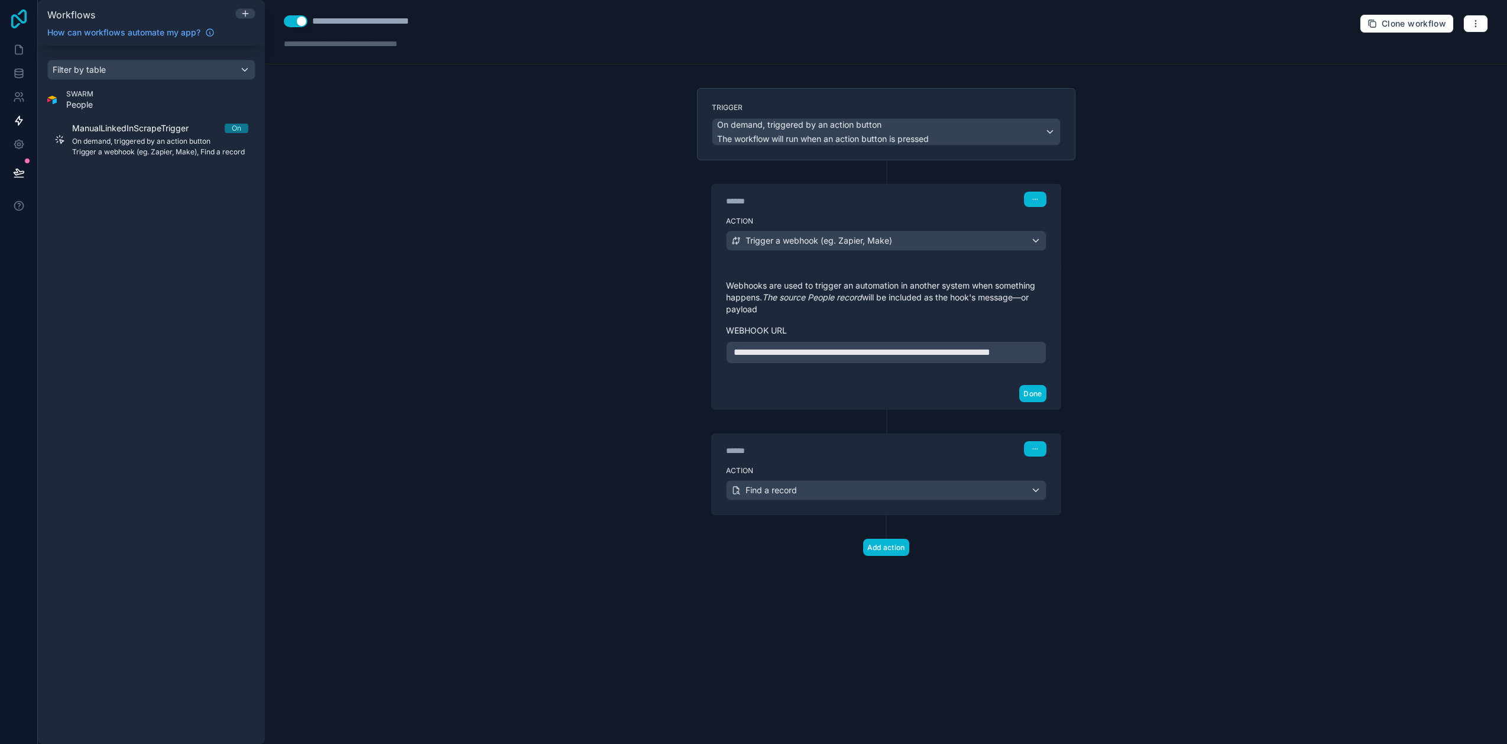
click at [20, 17] on icon at bounding box center [19, 18] width 24 height 19
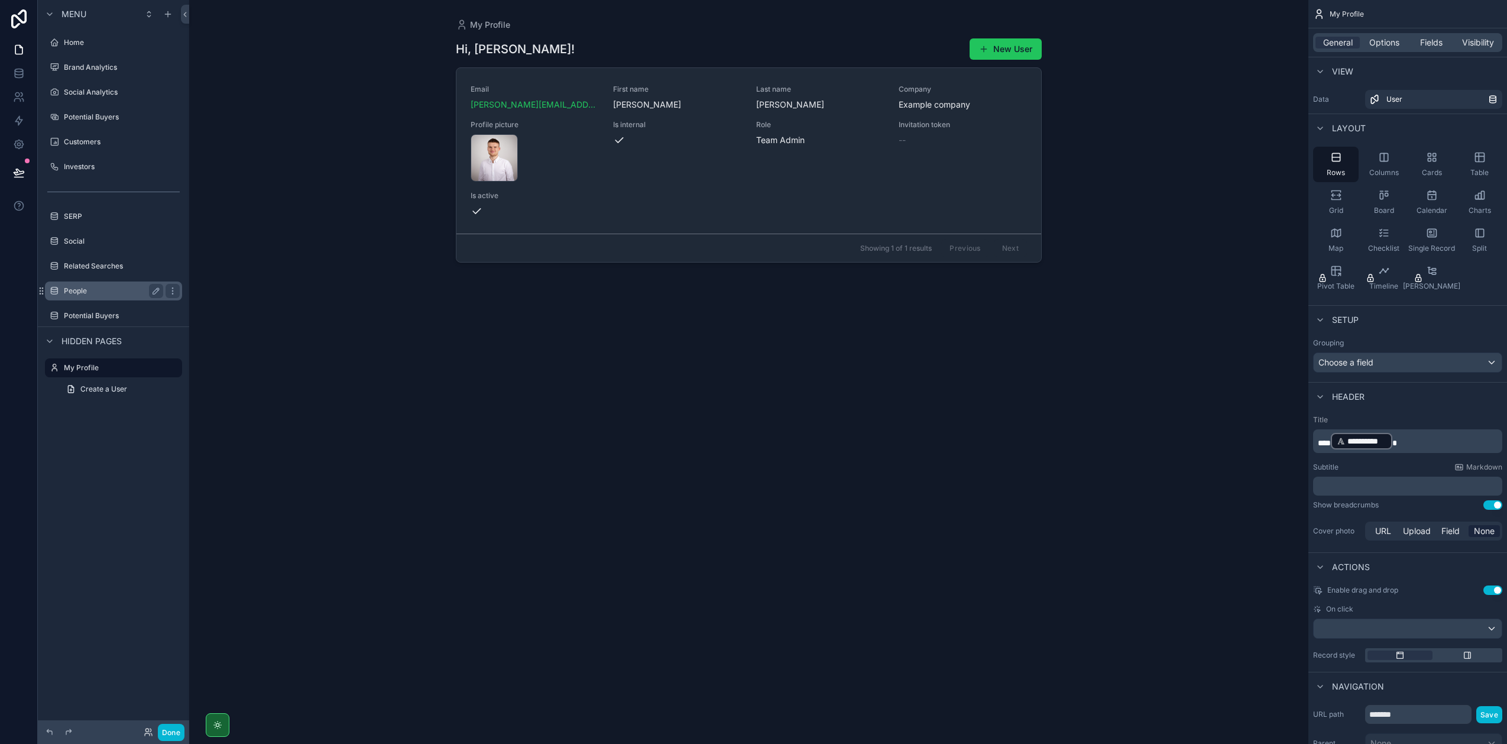
click at [104, 294] on label "People" at bounding box center [111, 290] width 95 height 9
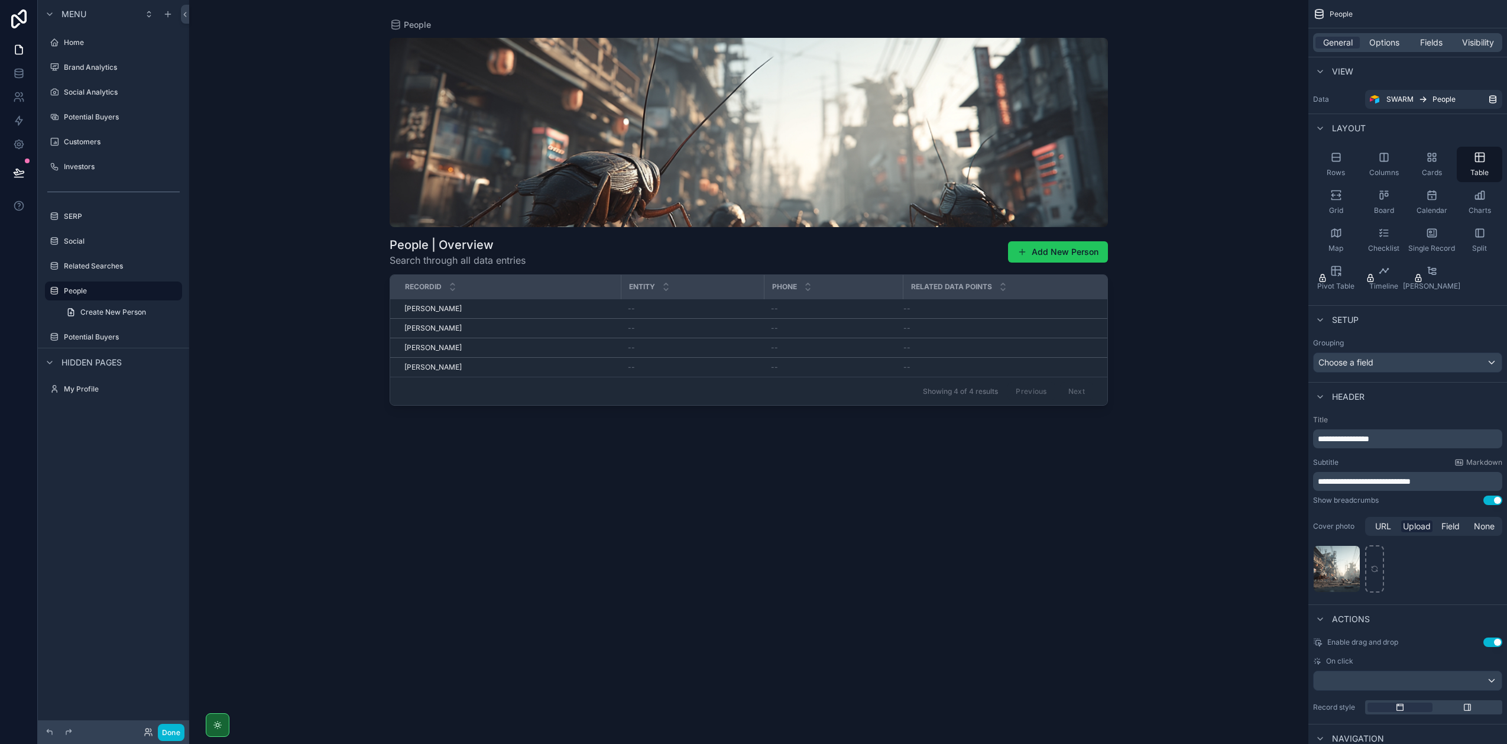
click at [484, 325] on div "scrollable content" at bounding box center [749, 365] width 756 height 730
click at [480, 332] on div "[PERSON_NAME] [PERSON_NAME]" at bounding box center [508, 327] width 209 height 9
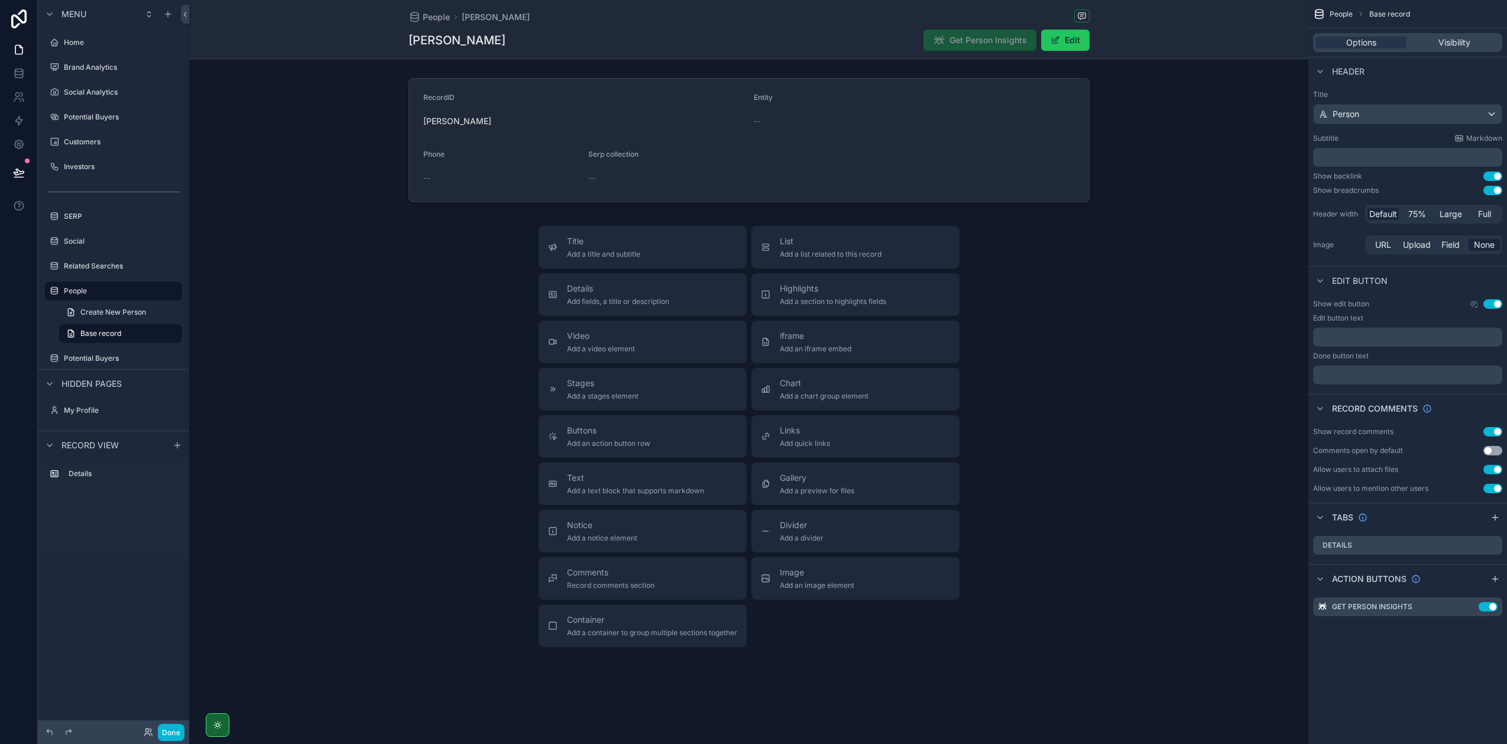
click at [990, 40] on span "Get Person Insights" at bounding box center [980, 41] width 113 height 12
click at [960, 34] on div "Get Person Insights" at bounding box center [980, 40] width 113 height 21
click at [169, 733] on button "Done" at bounding box center [171, 732] width 27 height 17
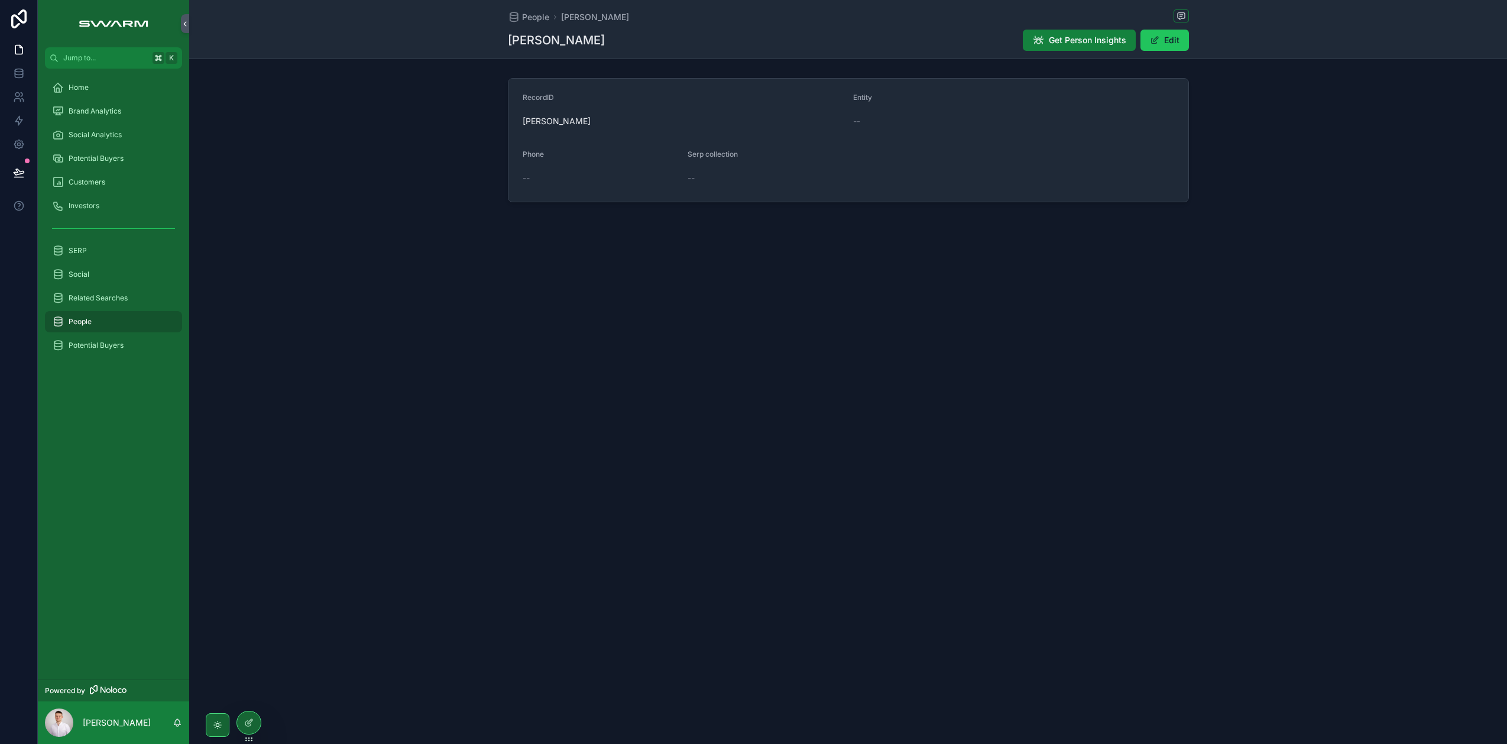
click at [1069, 43] on span "Get Person Insights" at bounding box center [1087, 40] width 77 height 12
click at [250, 731] on div at bounding box center [249, 722] width 24 height 22
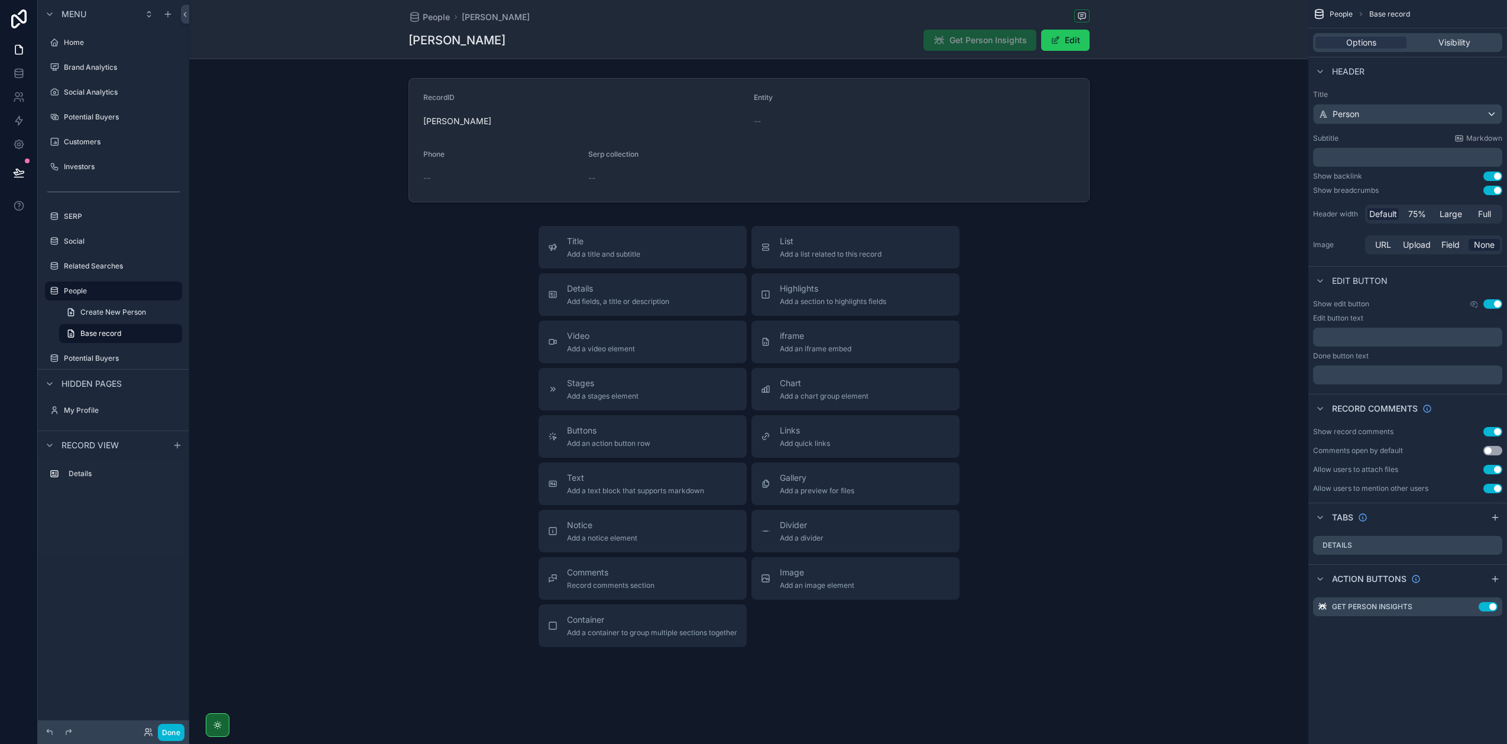
click at [1457, 31] on div "Options Visibility" at bounding box center [1407, 42] width 199 height 28
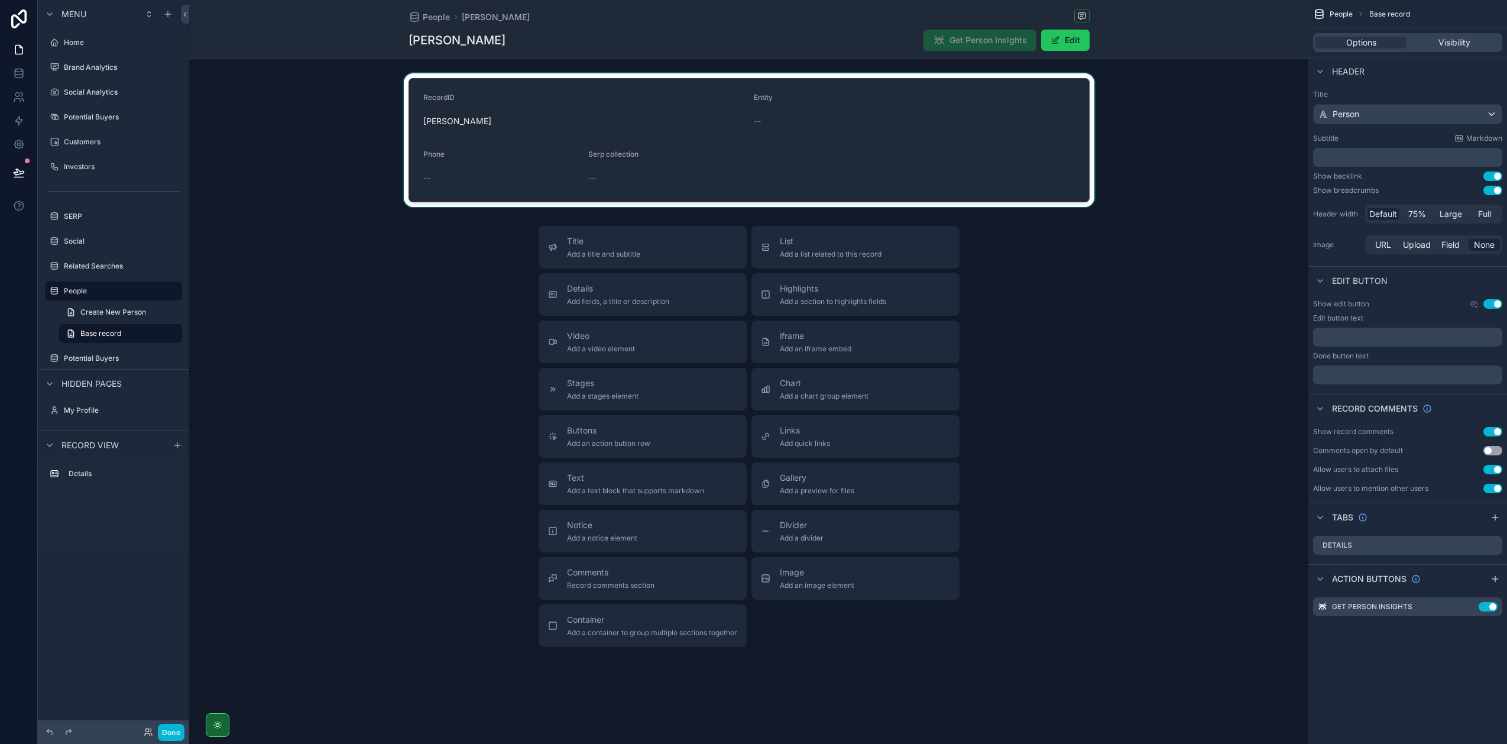
click at [1037, 157] on div "scrollable content" at bounding box center [748, 140] width 1119 height 134
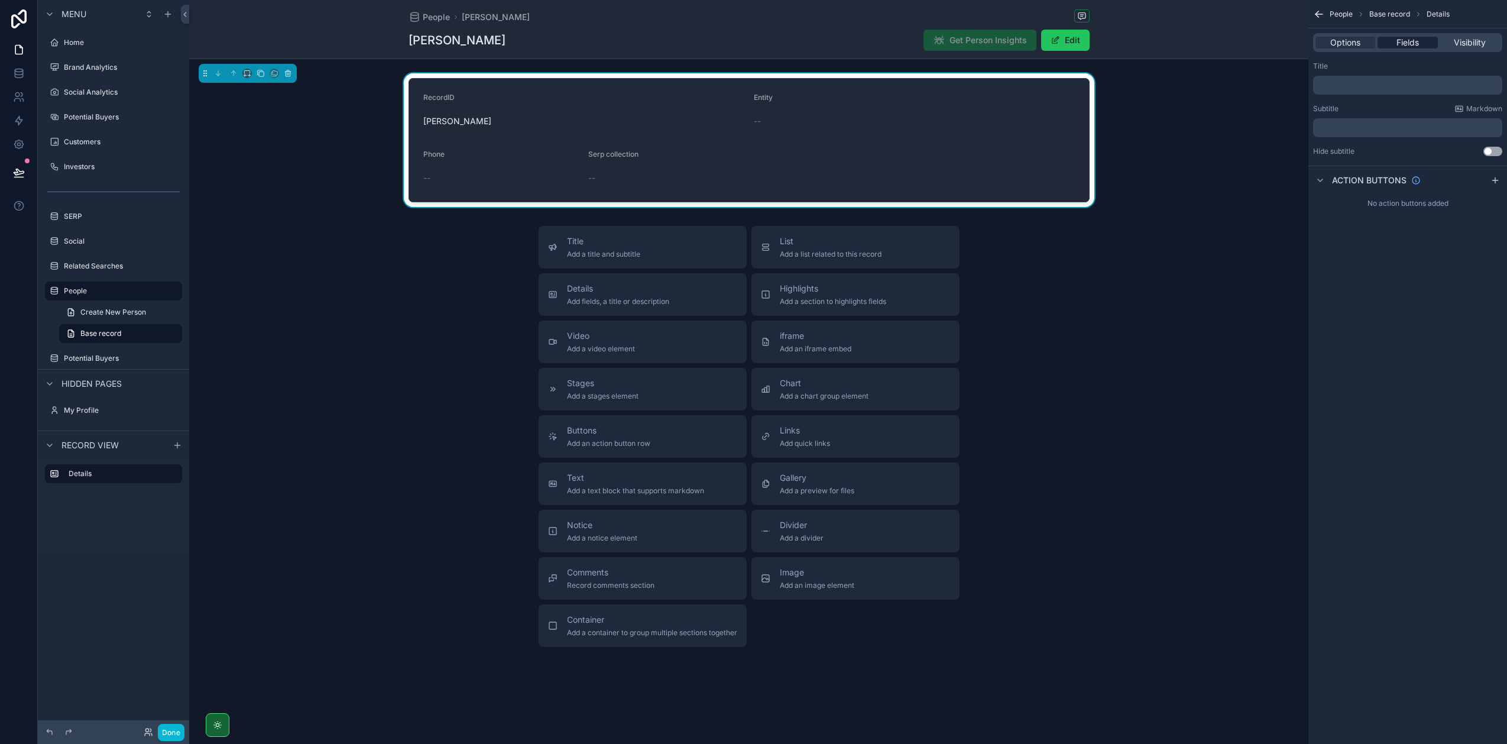
click at [1416, 44] on span "Fields" at bounding box center [1408, 43] width 22 height 12
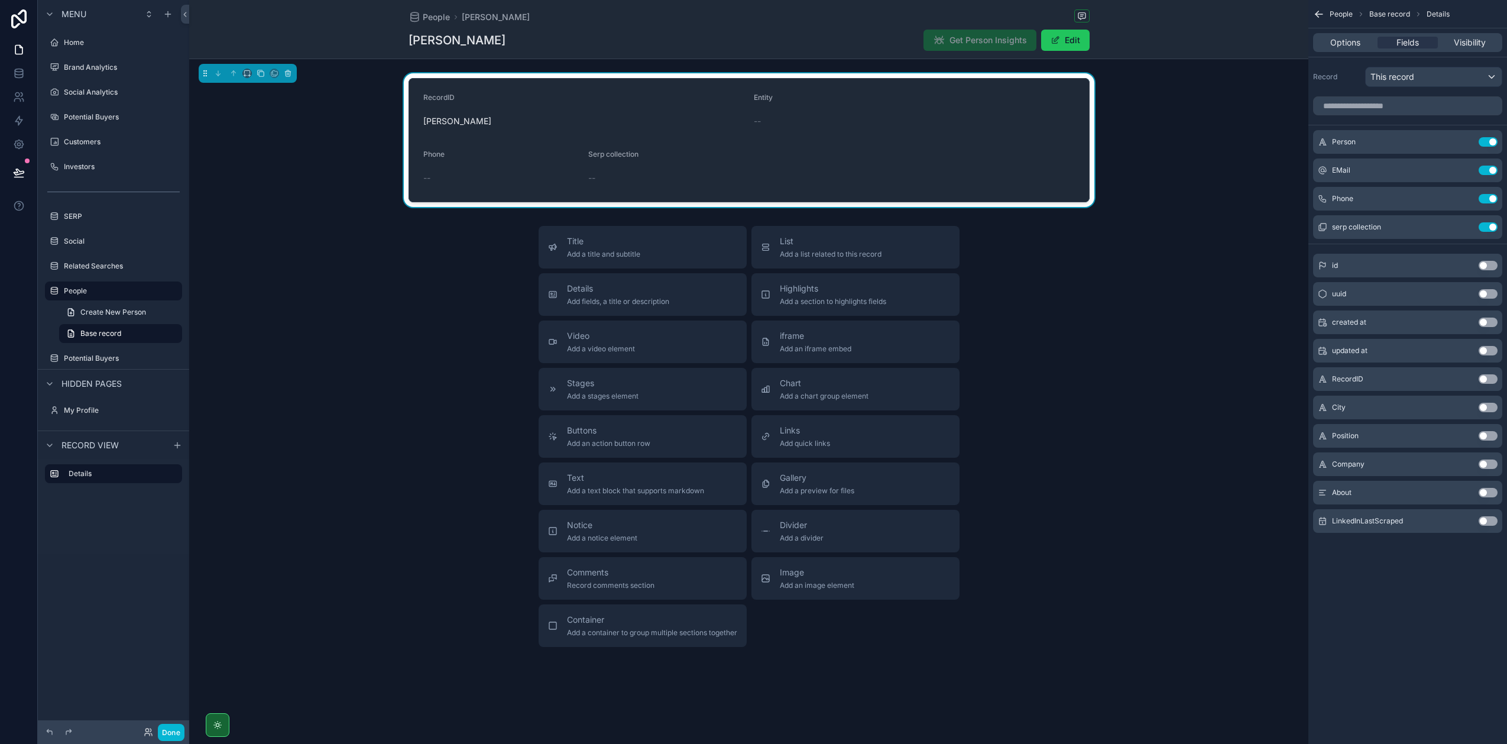
click at [1488, 410] on button "Use setting" at bounding box center [1488, 407] width 19 height 9
click at [1486, 437] on button "Use setting" at bounding box center [1488, 435] width 19 height 9
click at [1482, 465] on button "Use setting" at bounding box center [1488, 463] width 19 height 9
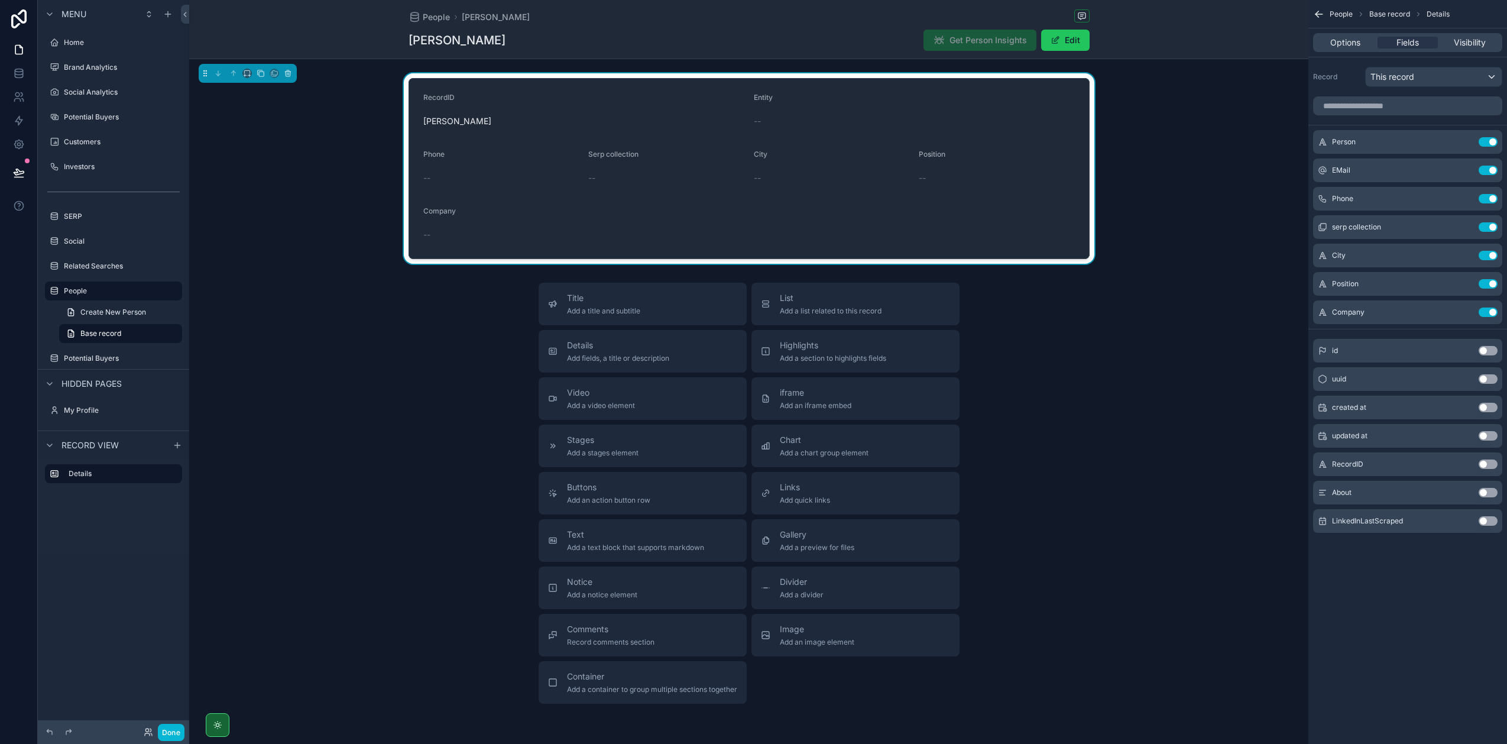
click at [1488, 494] on button "Use setting" at bounding box center [1488, 492] width 19 height 9
click at [1488, 524] on button "Use setting" at bounding box center [1488, 520] width 19 height 9
click at [1184, 244] on div "RecordID Stefan Wilhelm Entity -- Phone -- Serp collection -- City -- Position …" at bounding box center [748, 168] width 1119 height 190
click at [743, 50] on div "Stefan Wilhelm Get Person Insights Edit" at bounding box center [749, 40] width 681 height 22
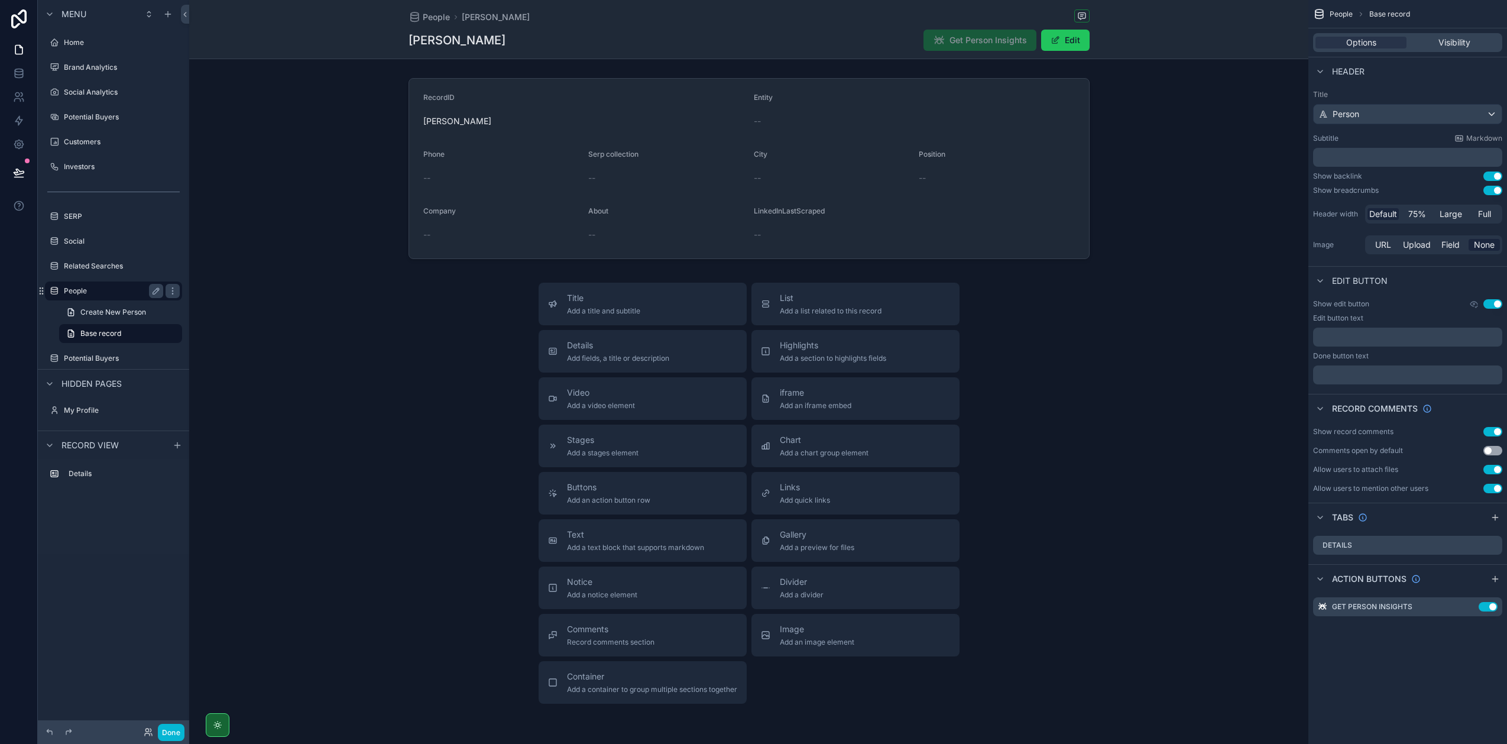
click at [105, 300] on div "People" at bounding box center [113, 290] width 132 height 19
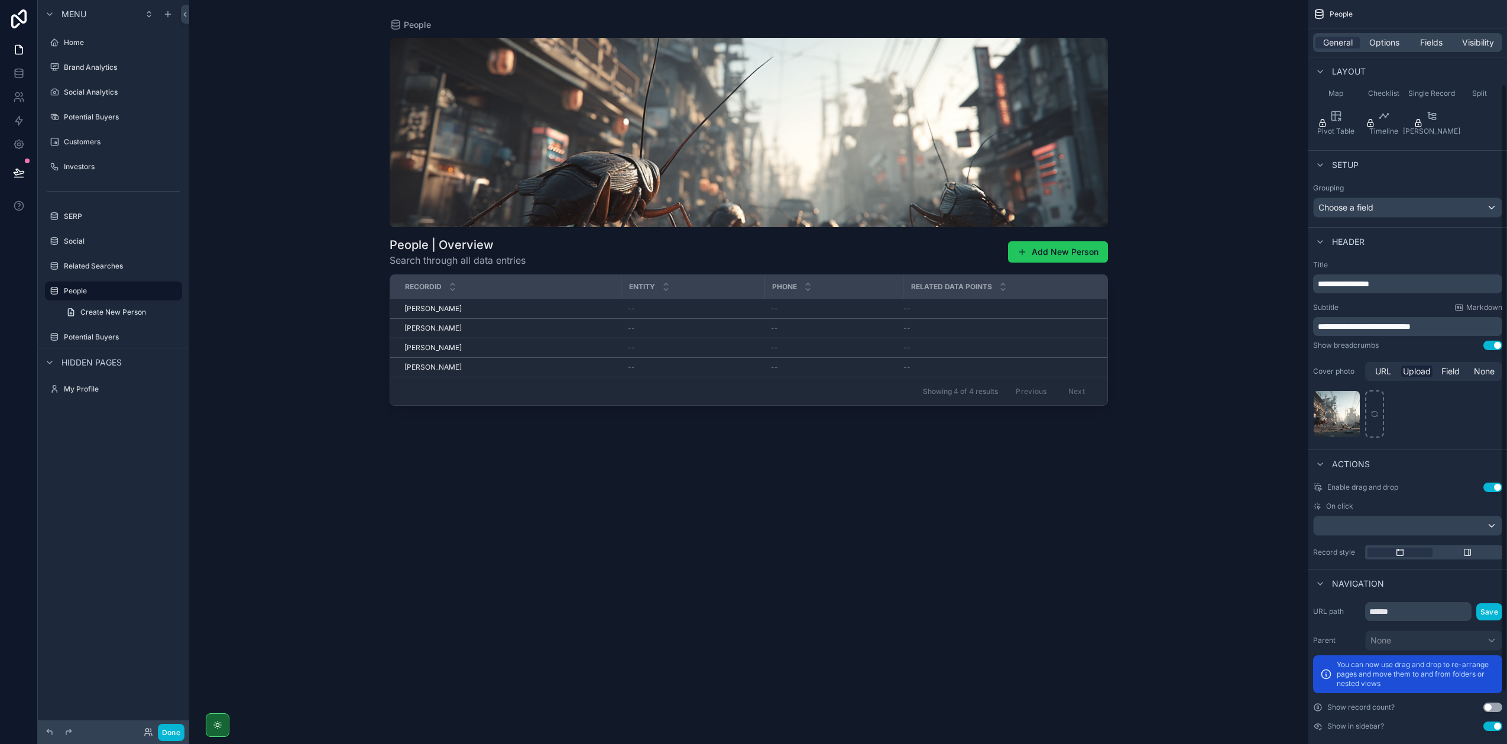
scroll to position [166, 0]
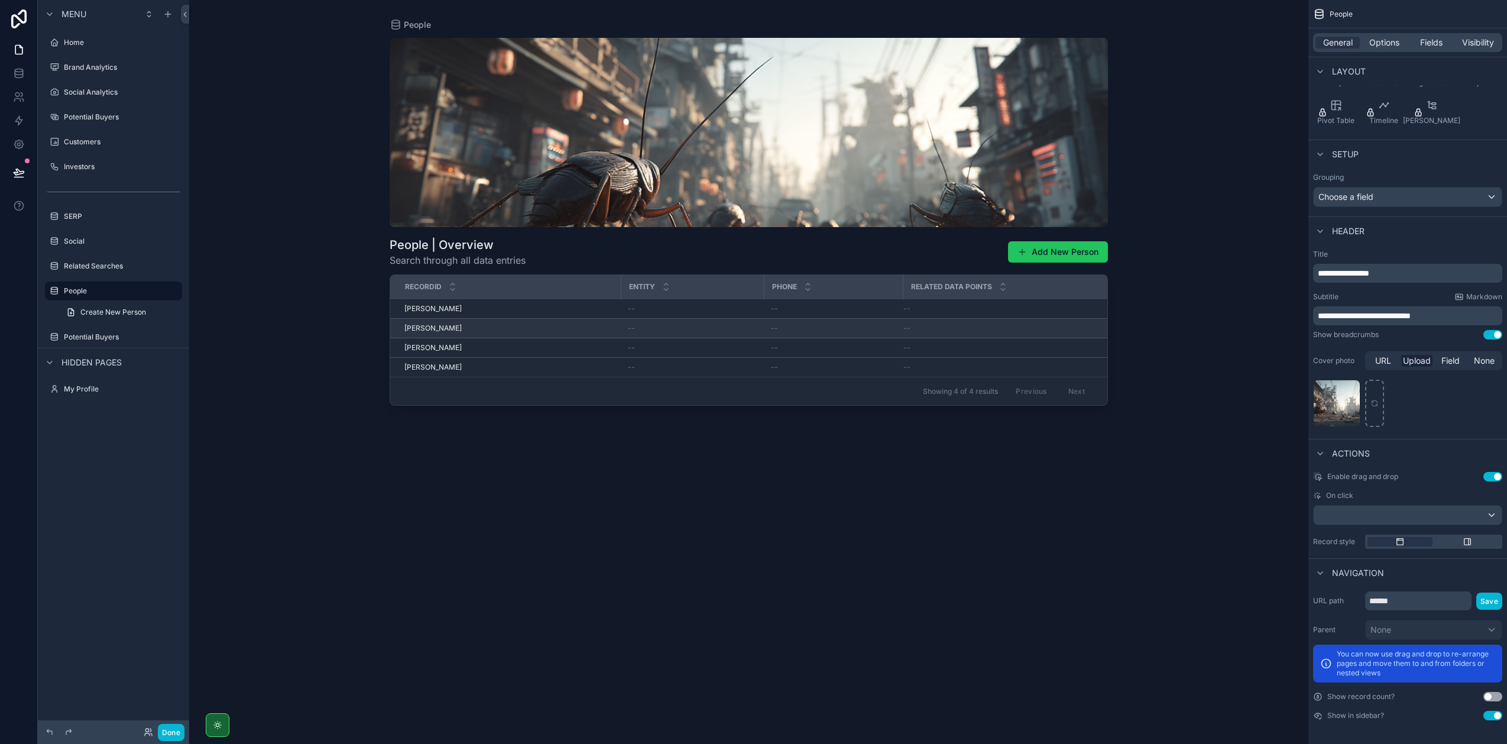
click at [472, 329] on div "Stefan Wilhelm Stefan Wilhelm" at bounding box center [508, 327] width 209 height 9
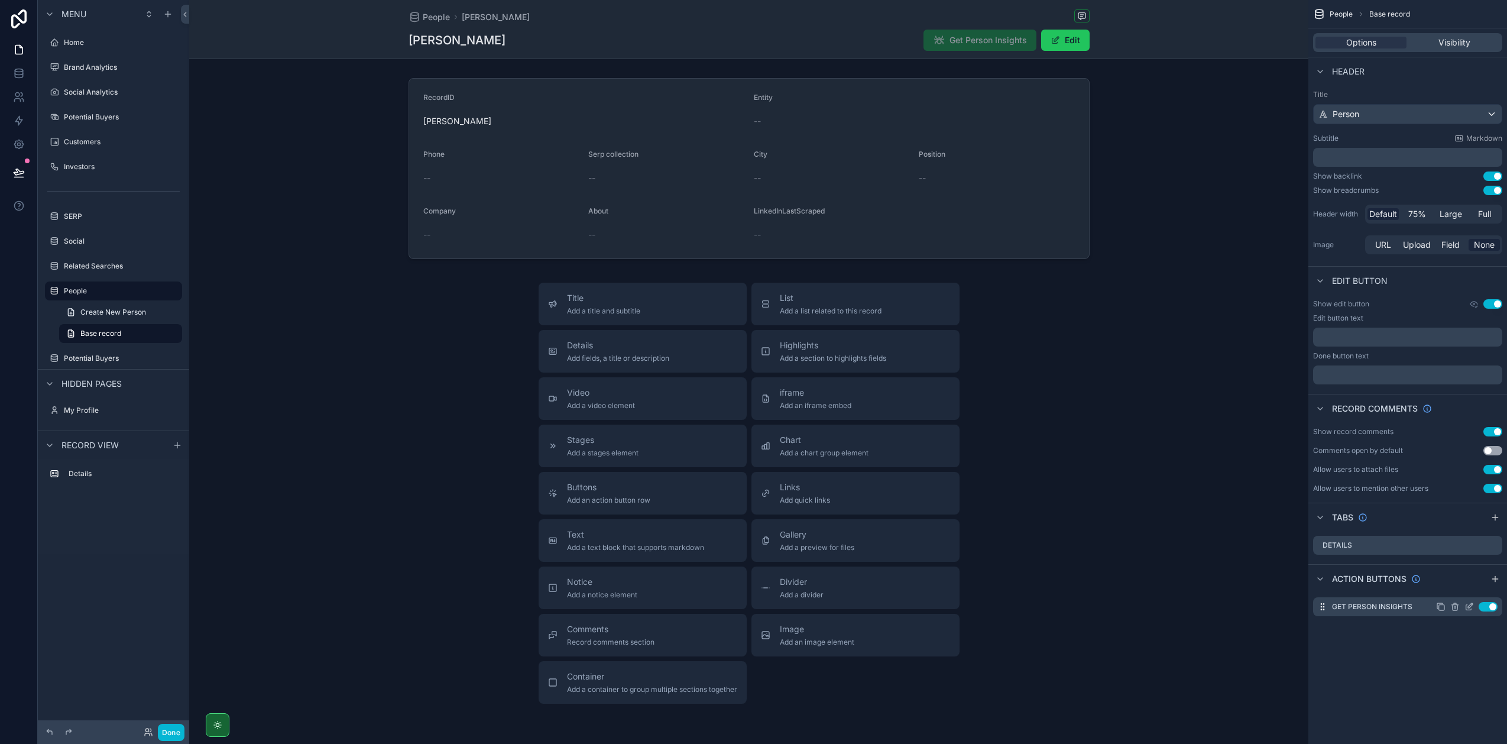
click at [1467, 608] on icon "scrollable content" at bounding box center [1469, 606] width 9 height 9
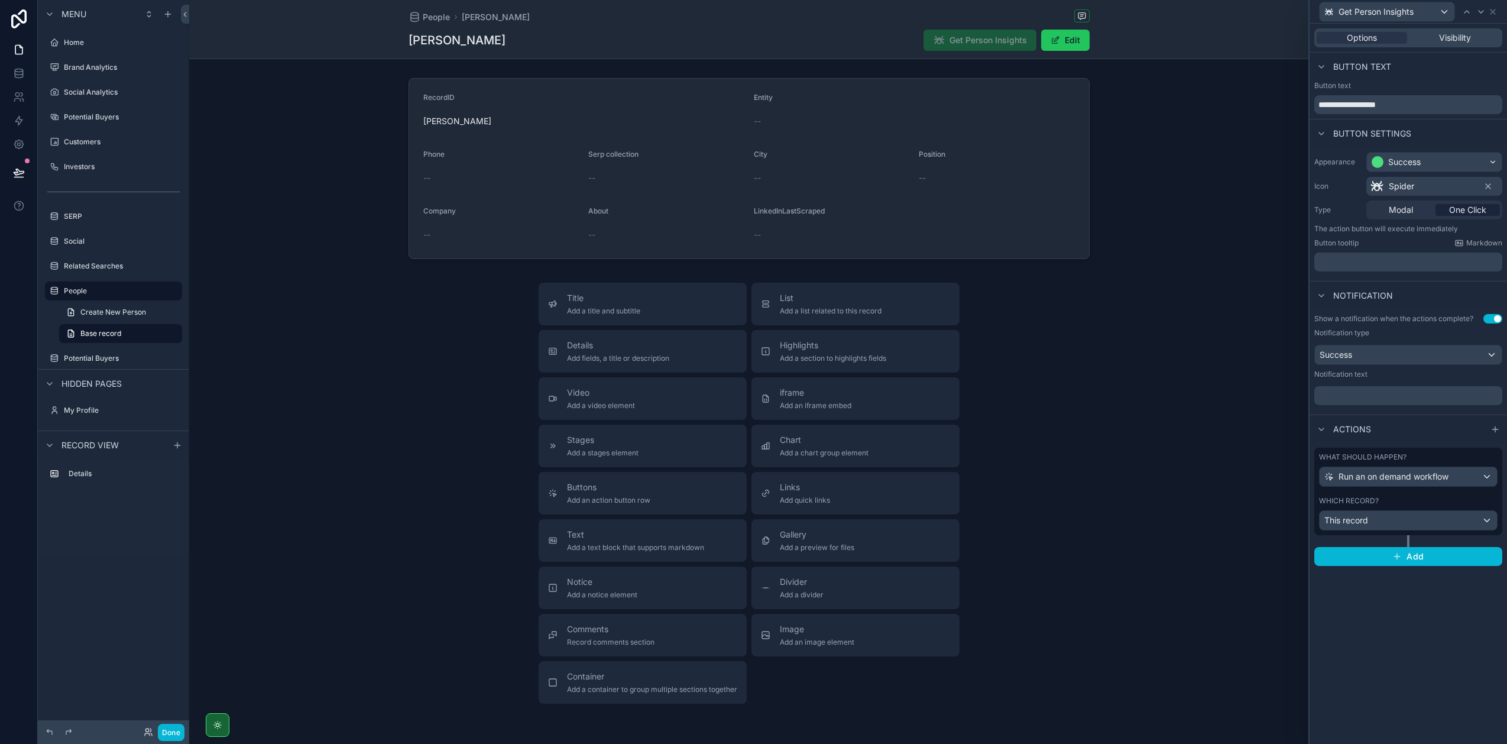
click at [1415, 566] on div "What should happen? Run an on demand workflow Which record? This record Add" at bounding box center [1408, 507] width 197 height 128
click at [1415, 562] on button "Add" at bounding box center [1408, 556] width 188 height 19
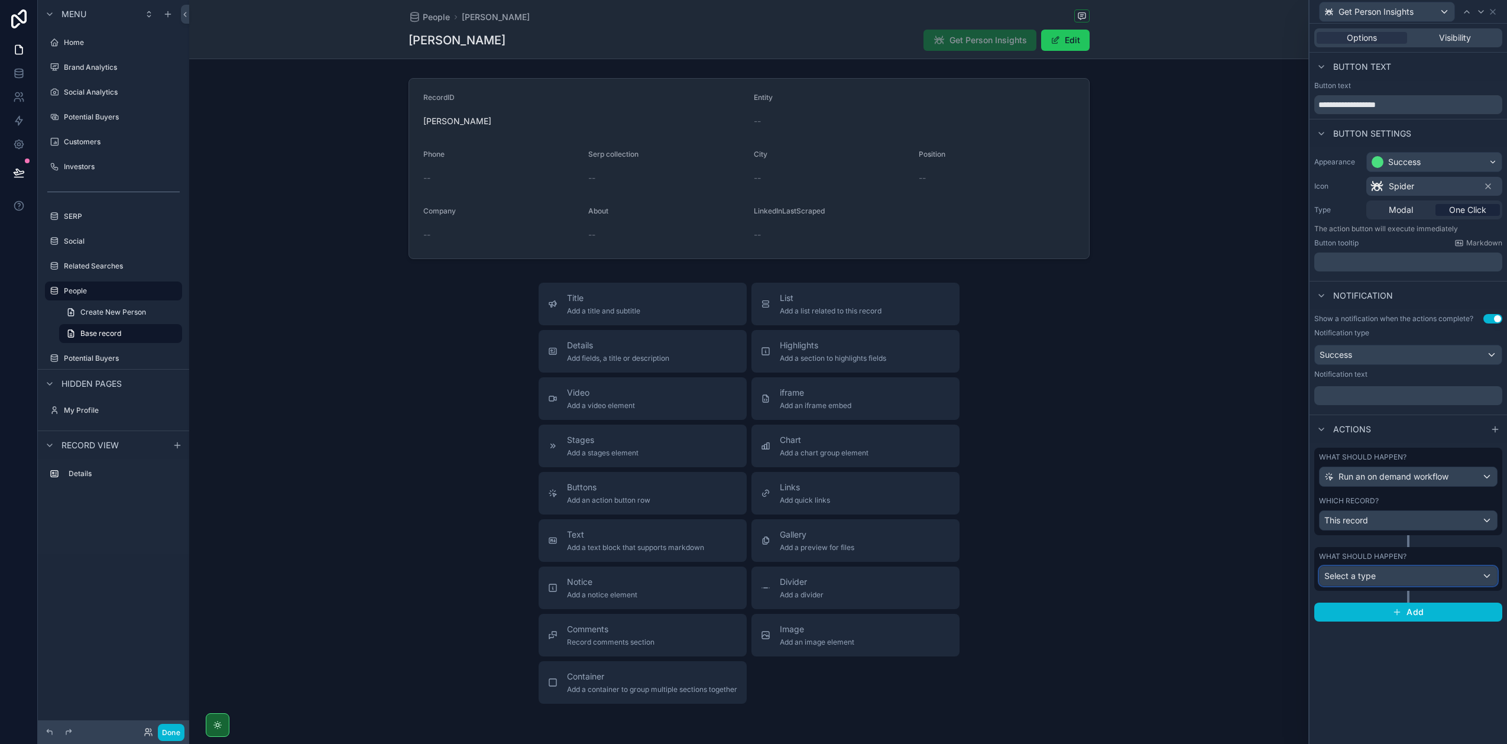
click at [1409, 576] on div "Select a type" at bounding box center [1408, 575] width 177 height 19
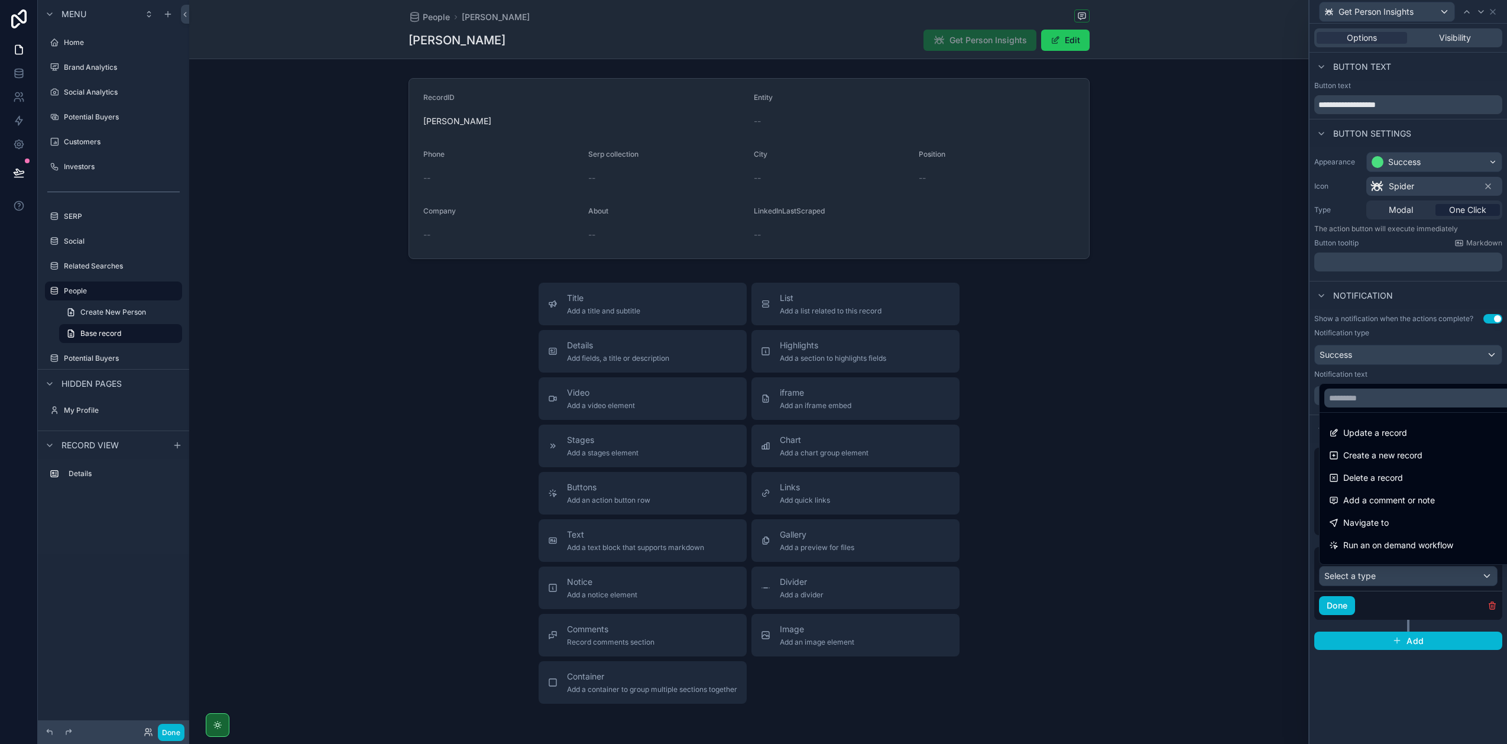
click at [1386, 688] on div at bounding box center [1408, 372] width 197 height 744
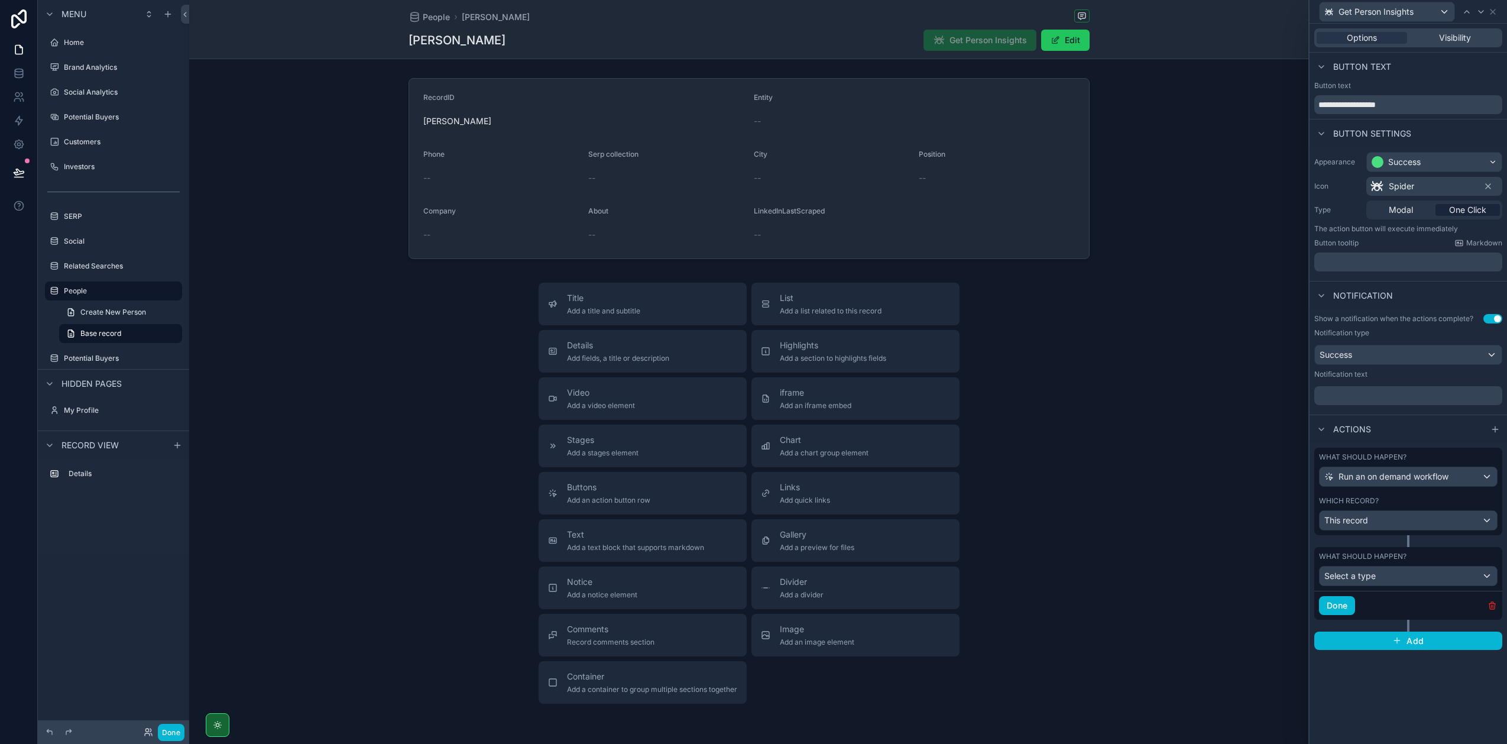
click at [1488, 604] on icon "button" at bounding box center [1492, 605] width 9 height 9
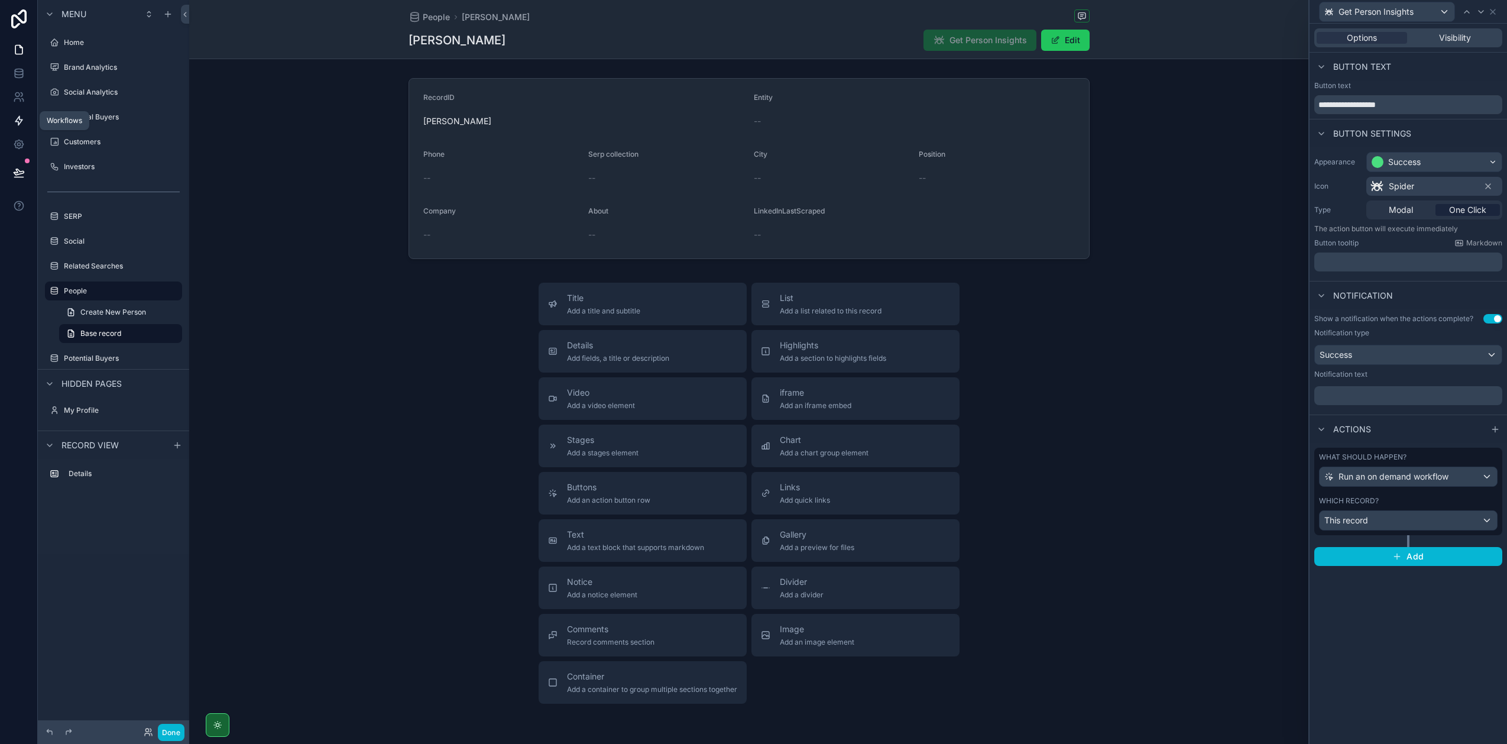
click at [21, 112] on link at bounding box center [18, 121] width 37 height 24
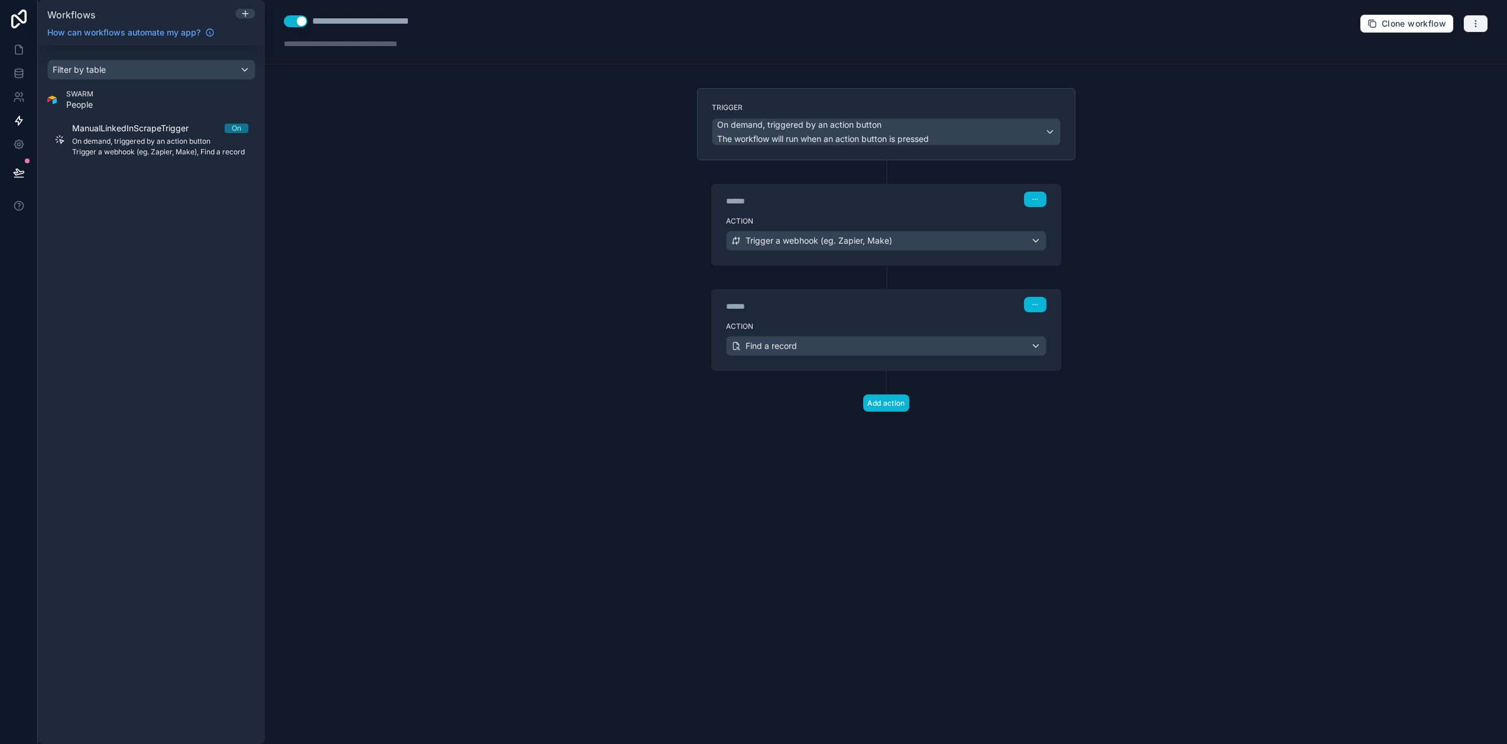
click at [1475, 17] on button "button" at bounding box center [1475, 24] width 25 height 18
click at [1473, 20] on icon "button" at bounding box center [1475, 23] width 9 height 9
click at [1298, 325] on div "**********" at bounding box center [886, 372] width 1242 height 744
click at [1031, 312] on div "****** Step 2" at bounding box center [886, 303] width 349 height 27
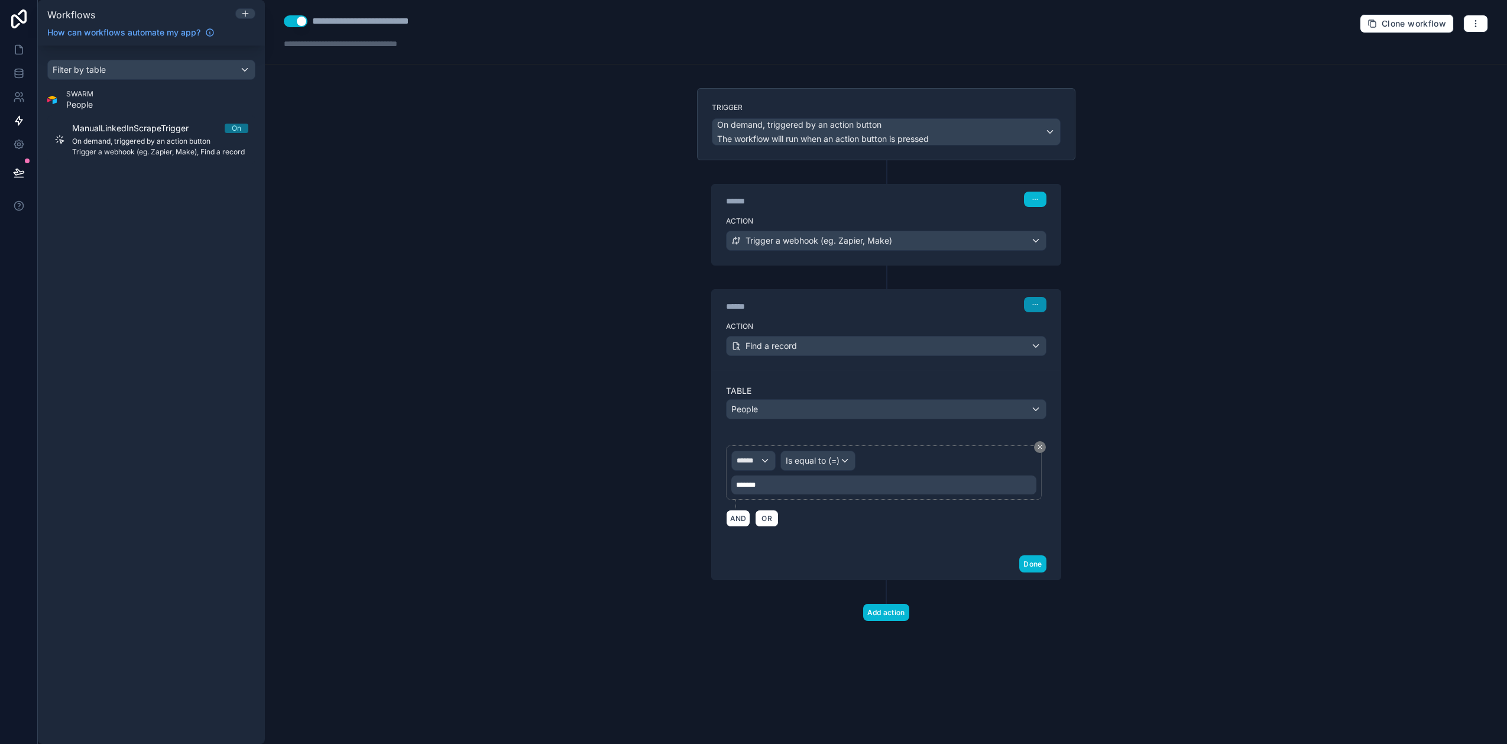
click at [1032, 309] on button "button" at bounding box center [1035, 304] width 22 height 15
click at [878, 305] on div "******" at bounding box center [814, 306] width 177 height 12
click at [1035, 565] on button "Done" at bounding box center [1032, 563] width 27 height 17
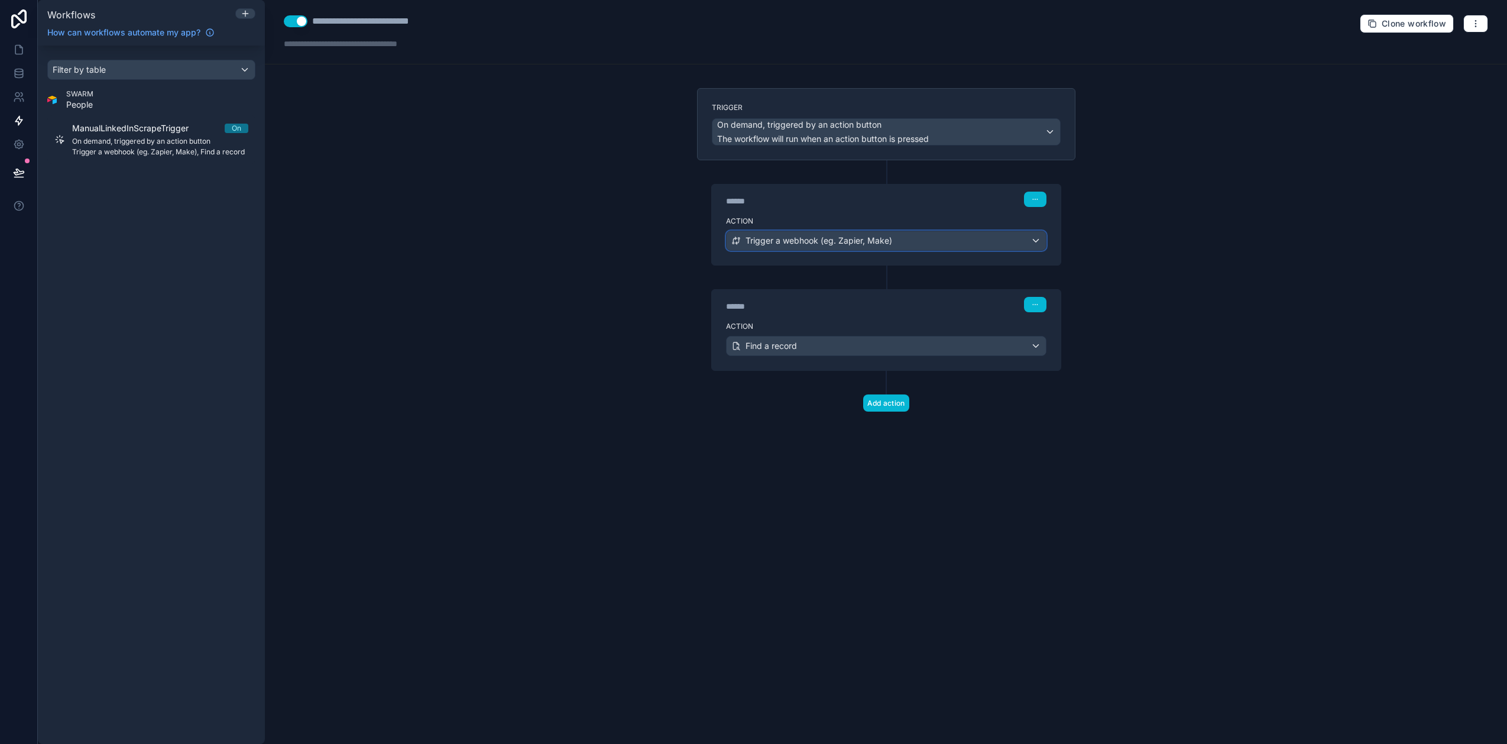
click at [913, 235] on div "Trigger a webhook (eg. Zapier, Make)" at bounding box center [886, 240] width 319 height 19
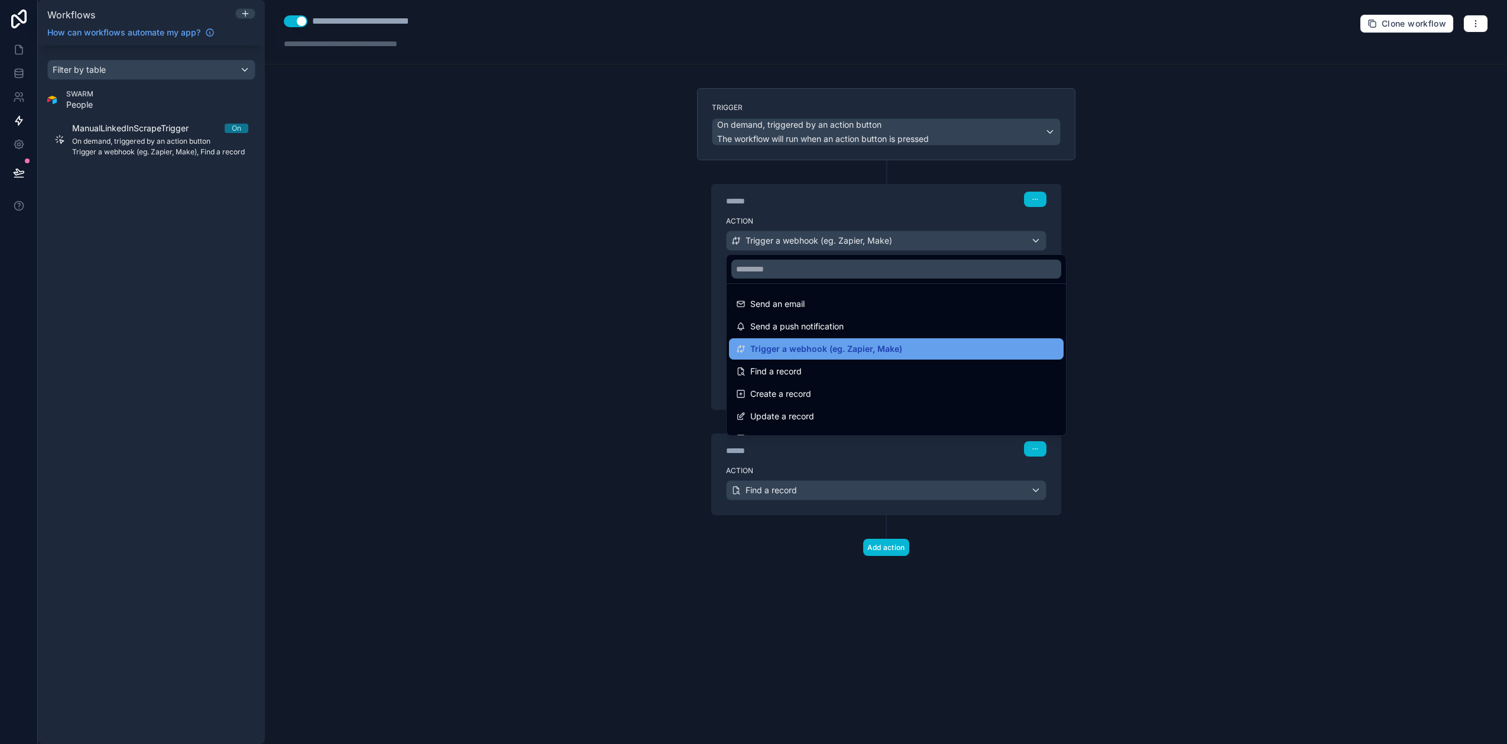
click at [820, 351] on span "Trigger a webhook (eg. Zapier, Make)" at bounding box center [826, 349] width 152 height 14
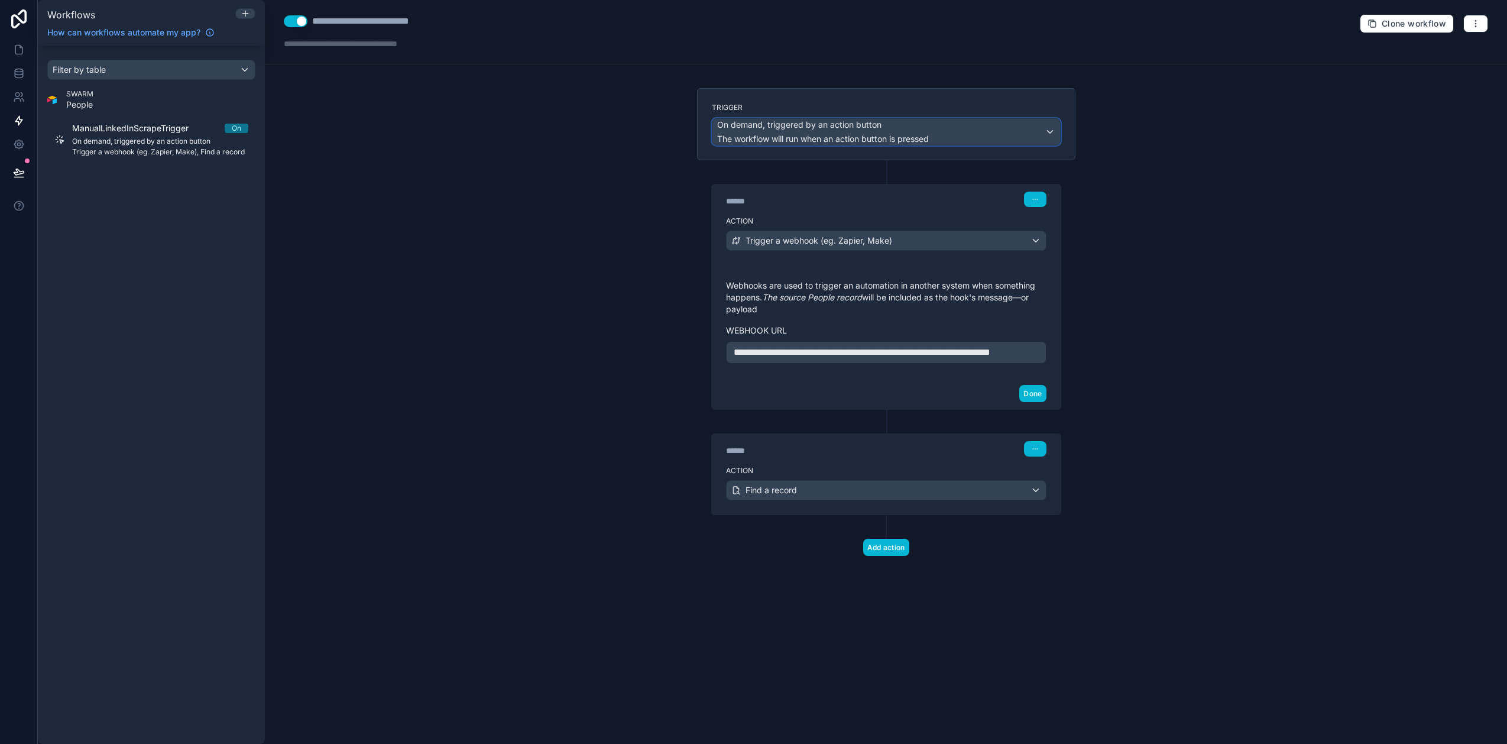
click at [840, 136] on span "The workflow will run when an action button is pressed" at bounding box center [823, 139] width 212 height 10
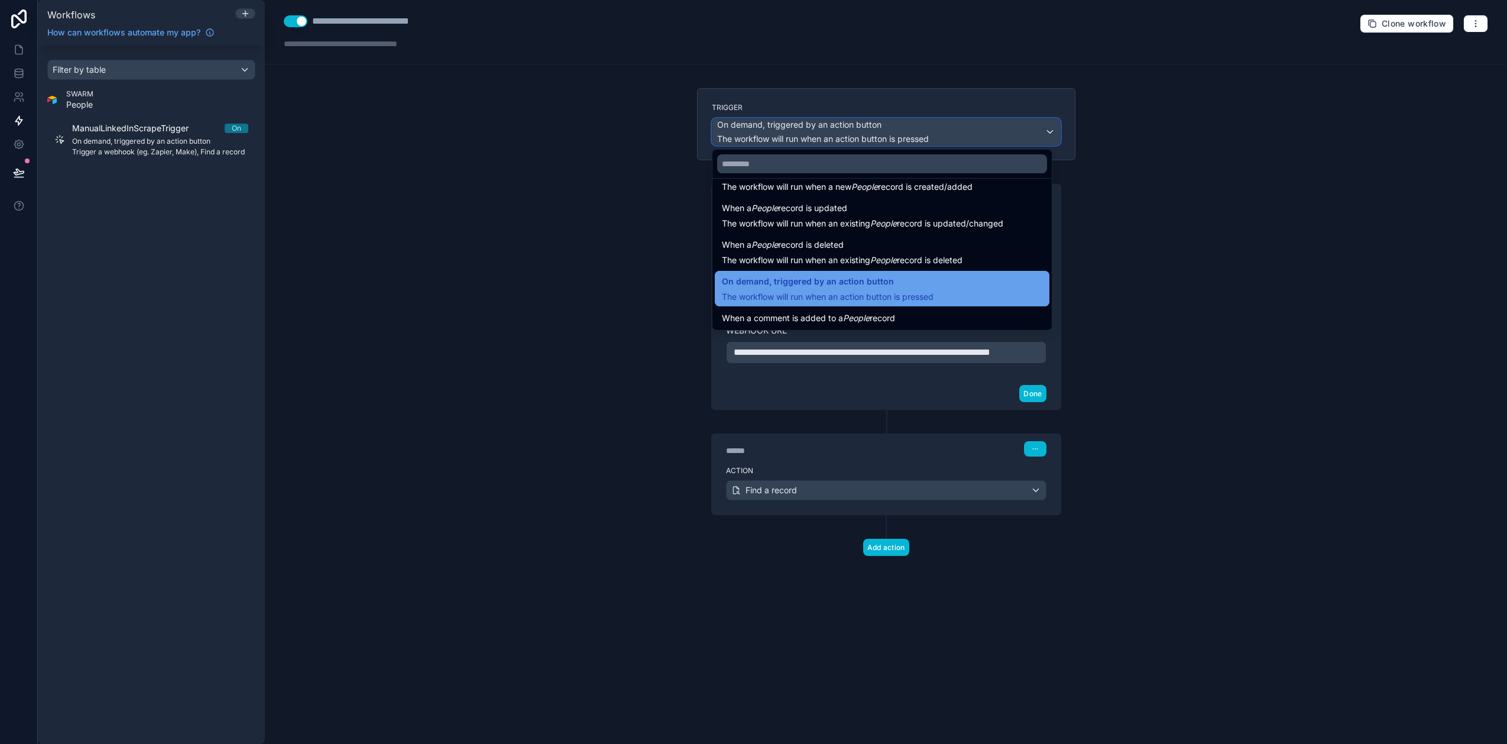
scroll to position [43, 0]
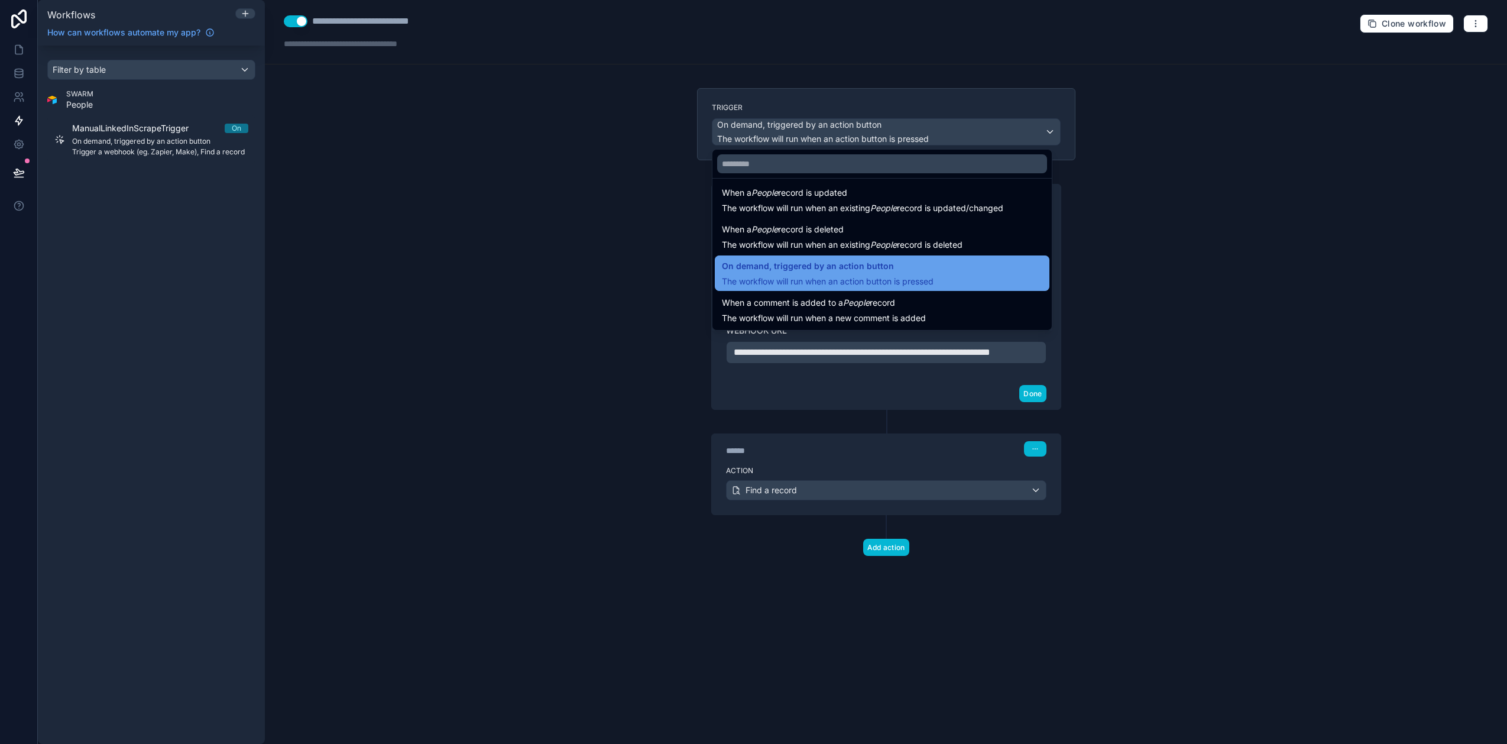
click at [769, 279] on span "The workflow will run when an action button is pressed" at bounding box center [828, 281] width 212 height 10
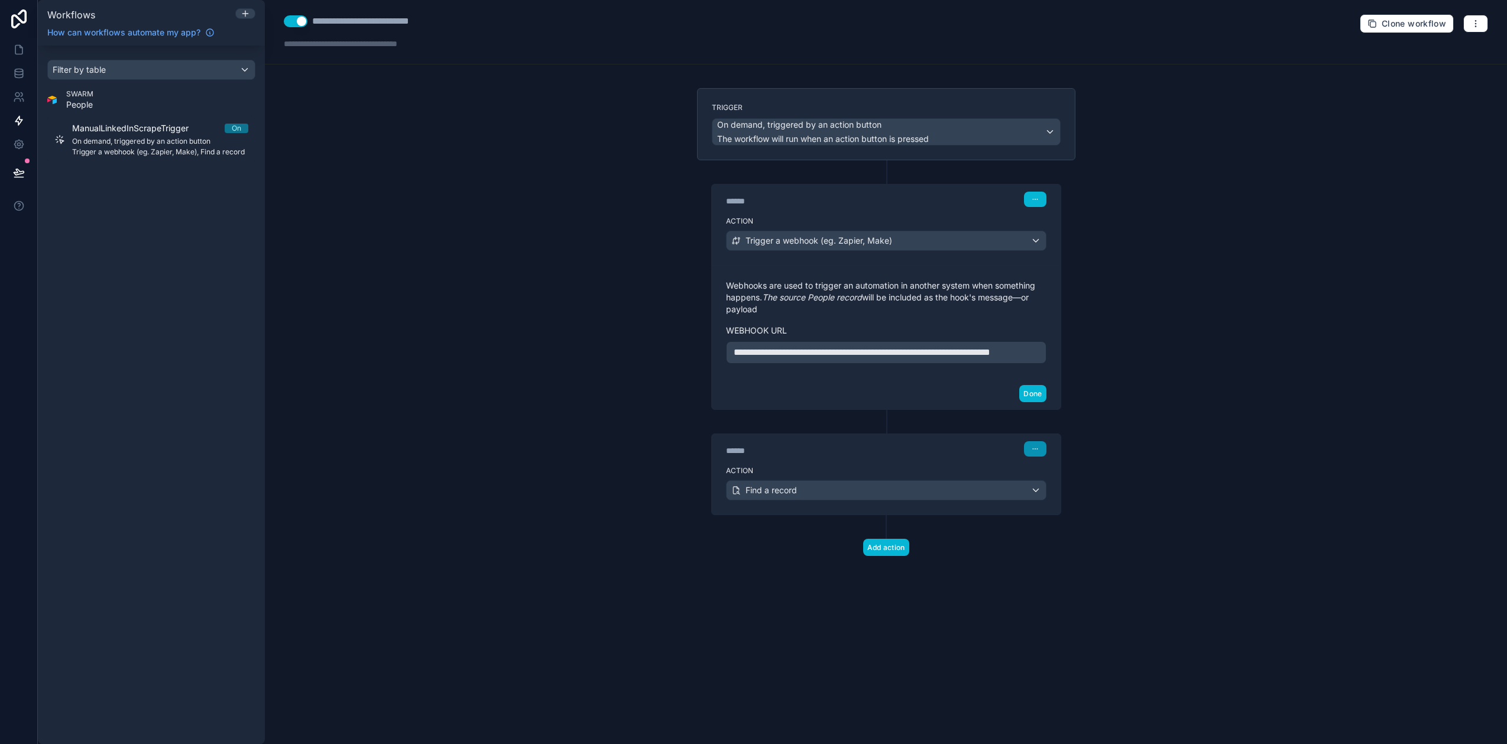
click at [1030, 456] on button "button" at bounding box center [1035, 448] width 22 height 15
click at [1040, 501] on button "Delete" at bounding box center [1063, 508] width 81 height 19
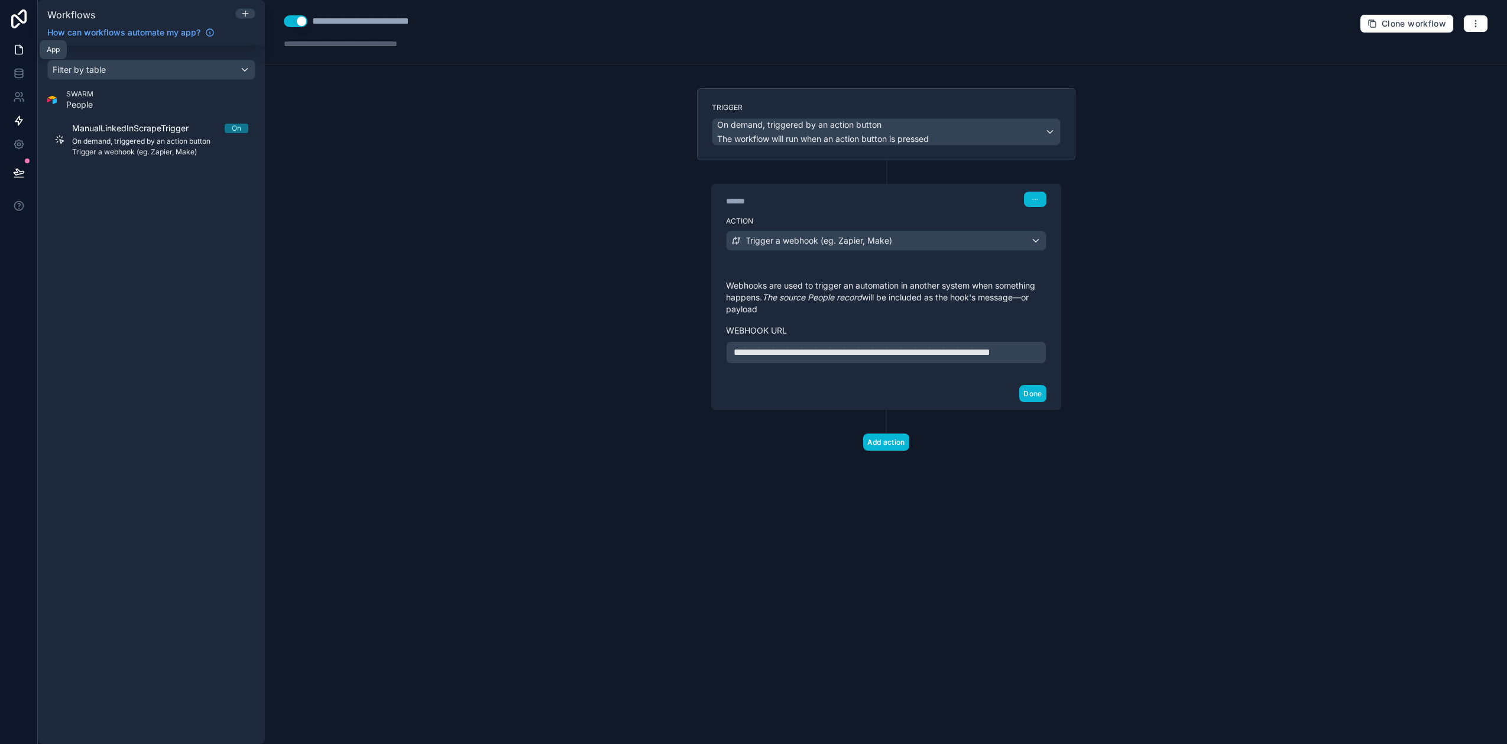
click at [21, 51] on icon at bounding box center [19, 50] width 12 height 12
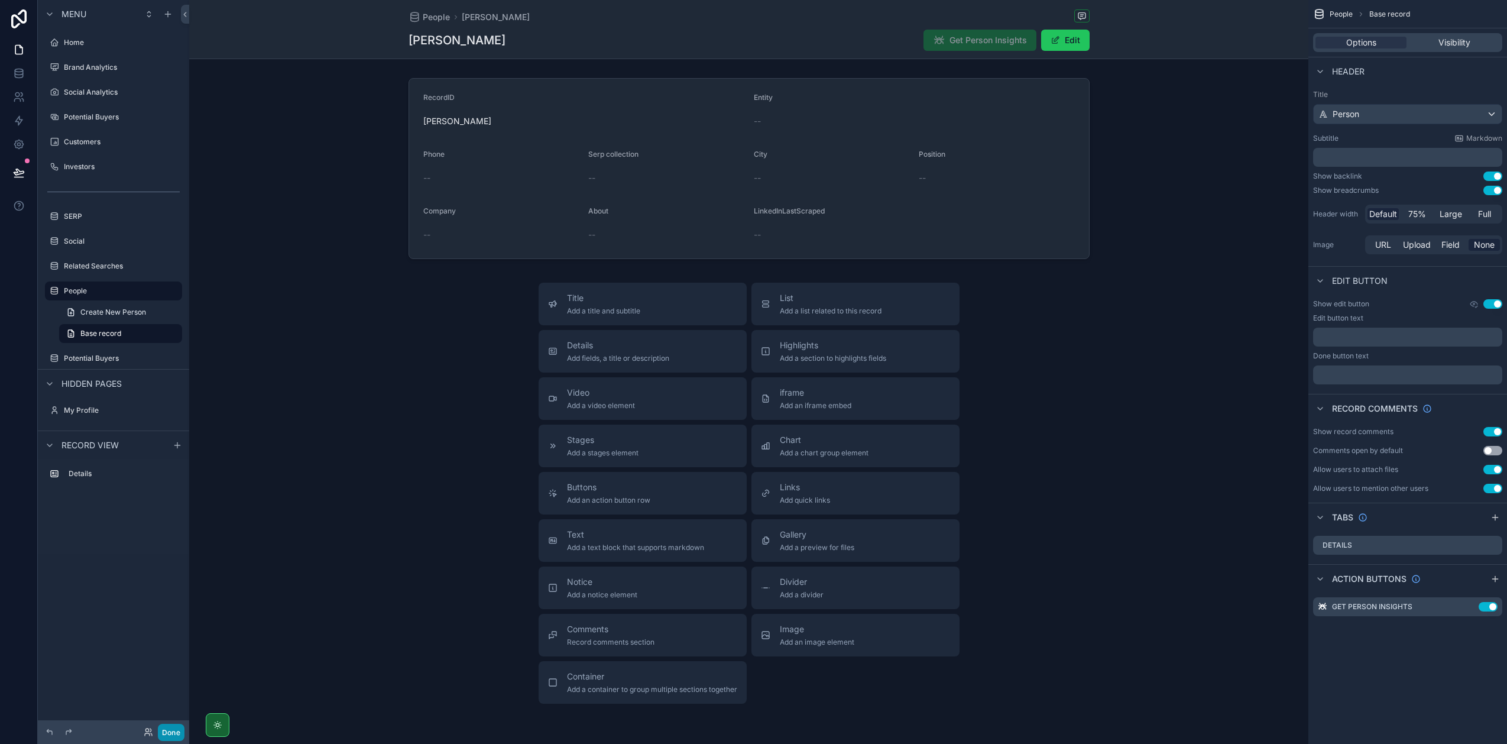
click at [170, 727] on button "Done" at bounding box center [171, 732] width 27 height 17
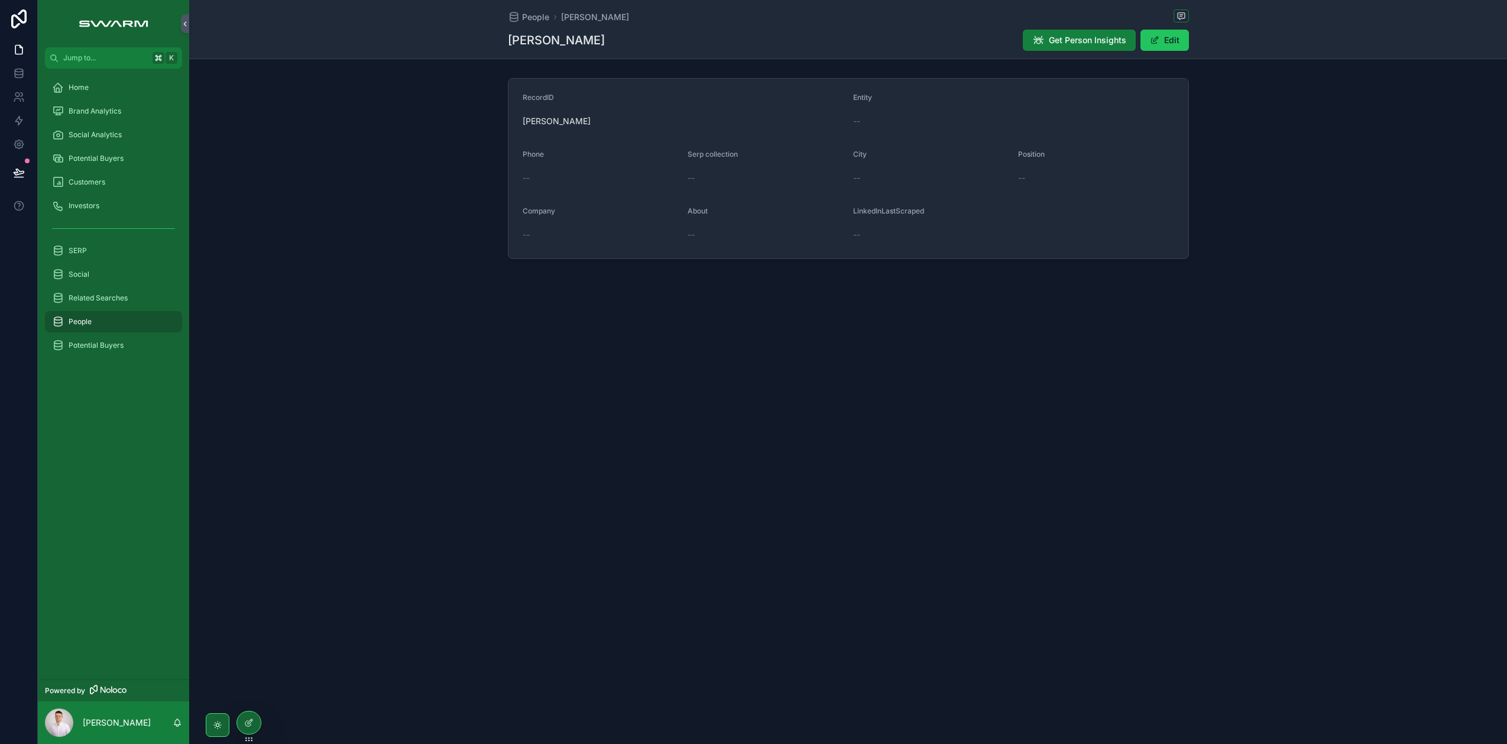
click at [1083, 32] on button "Get Person Insights" at bounding box center [1079, 40] width 113 height 21
click at [1109, 41] on span "Get Person Insights" at bounding box center [1087, 40] width 77 height 12
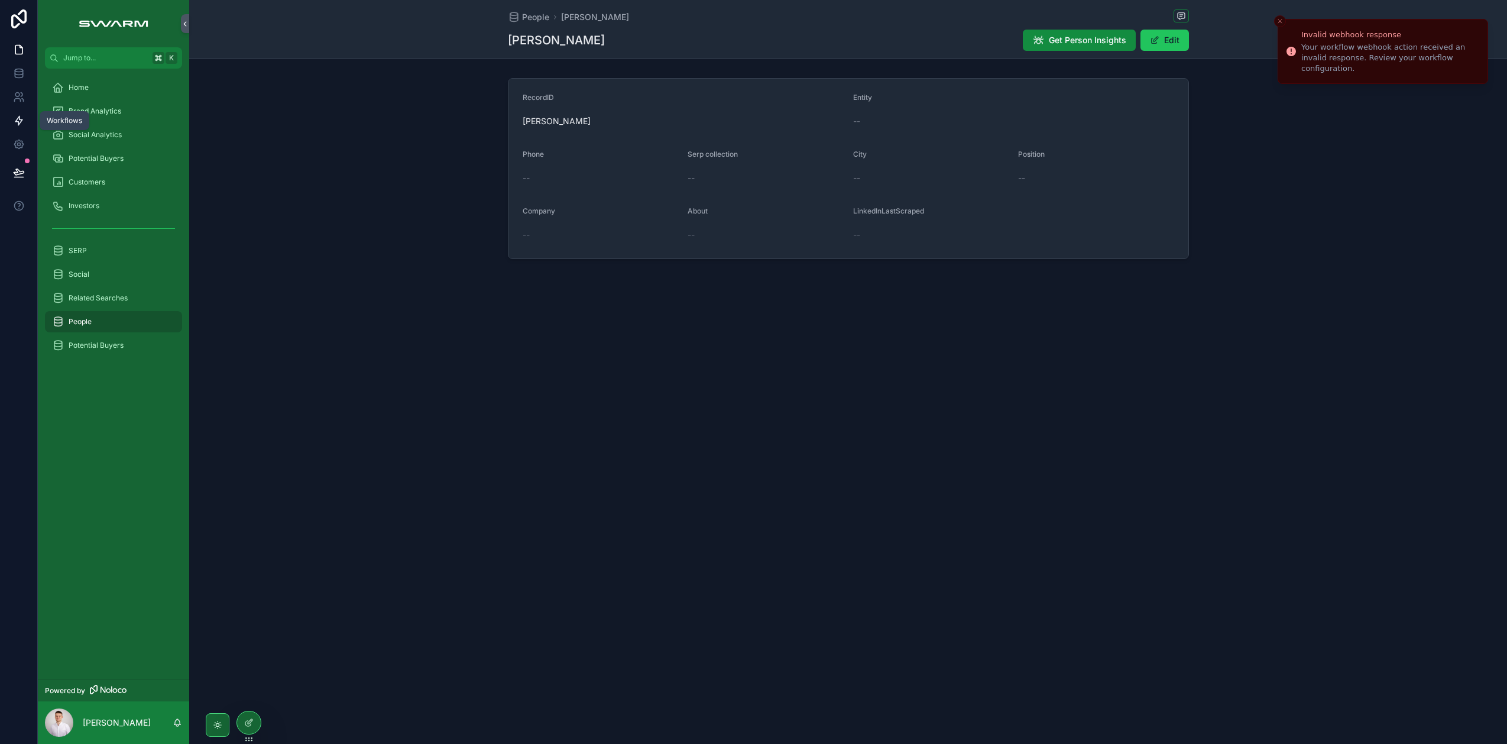
click at [16, 115] on icon at bounding box center [19, 121] width 12 height 12
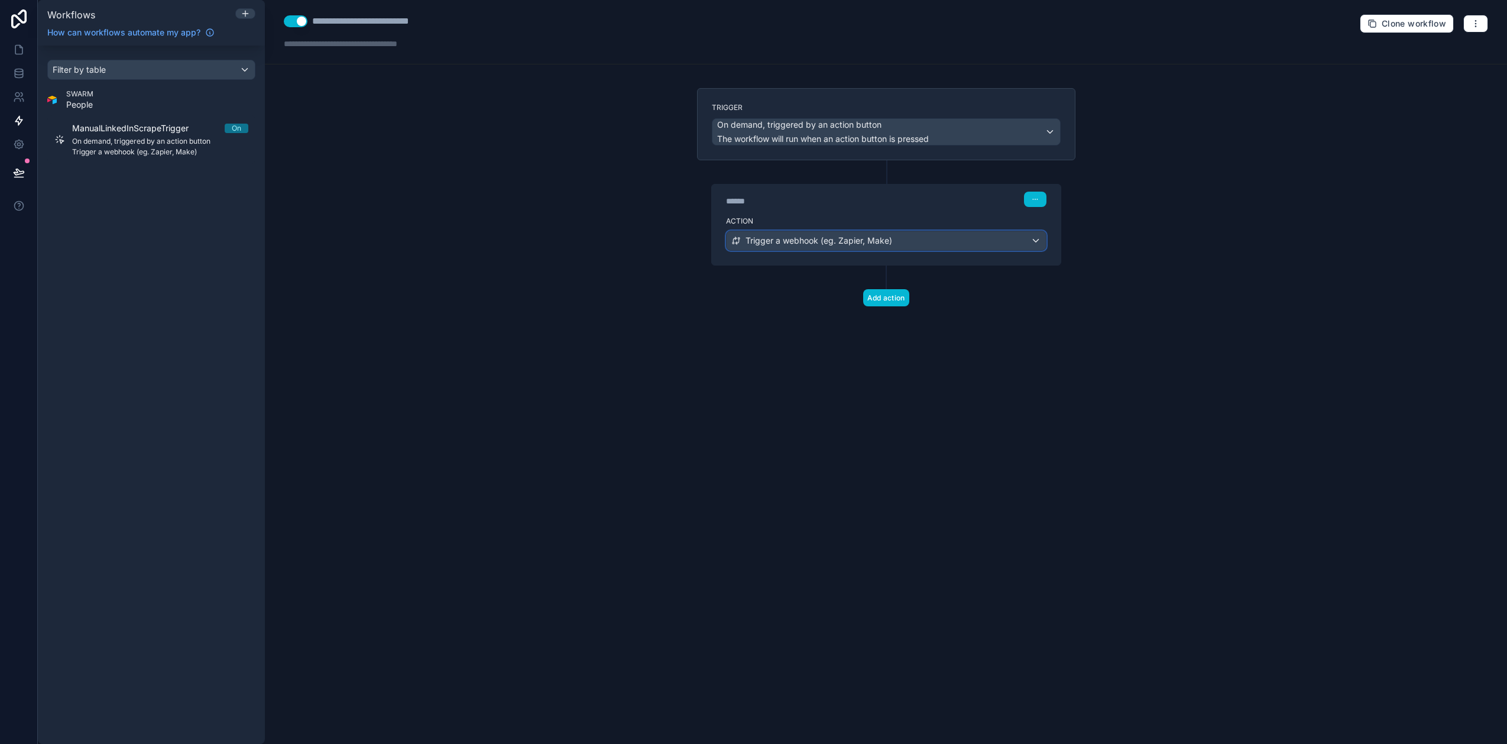
click at [851, 243] on span "Trigger a webhook (eg. Zapier, Make)" at bounding box center [819, 241] width 147 height 12
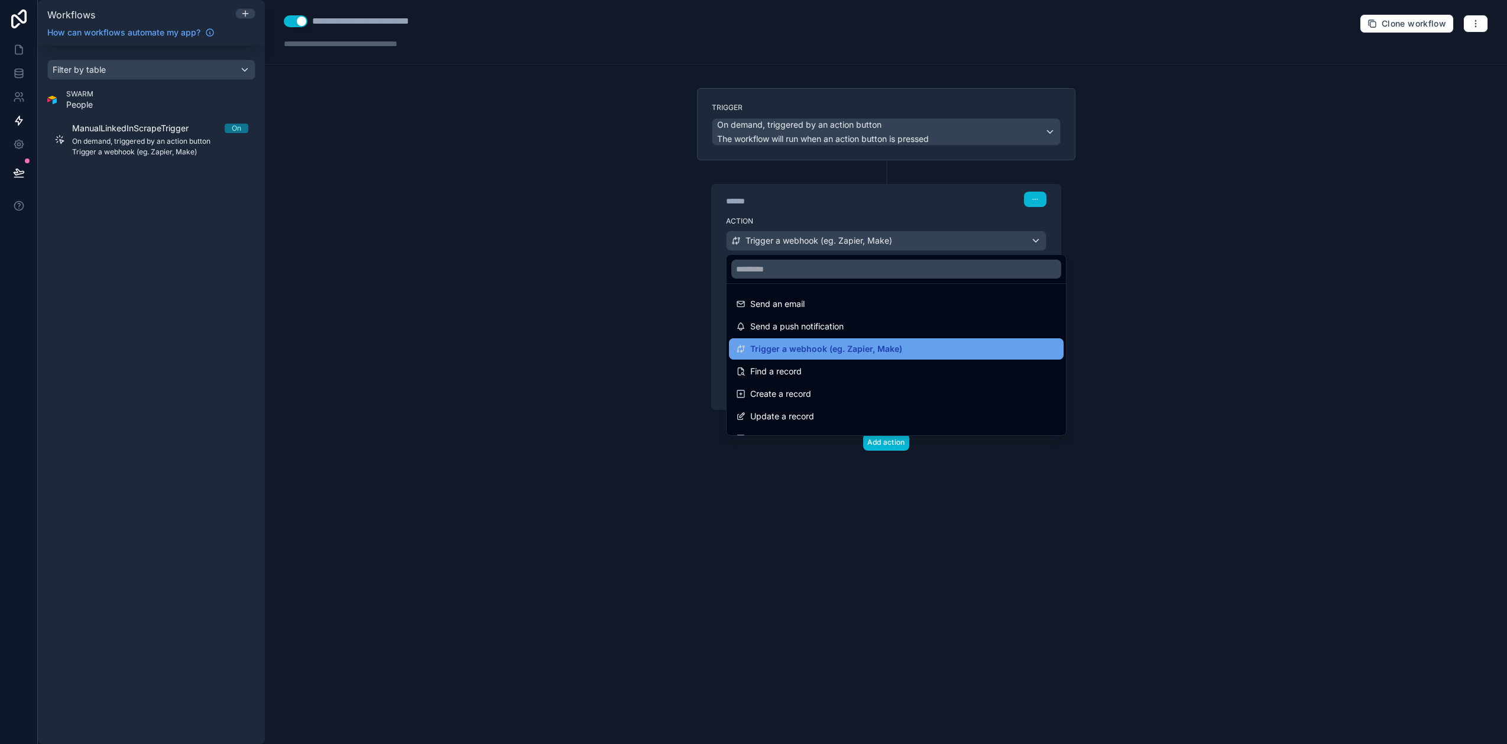
click at [865, 346] on span "Trigger a webhook (eg. Zapier, Make)" at bounding box center [826, 349] width 152 height 14
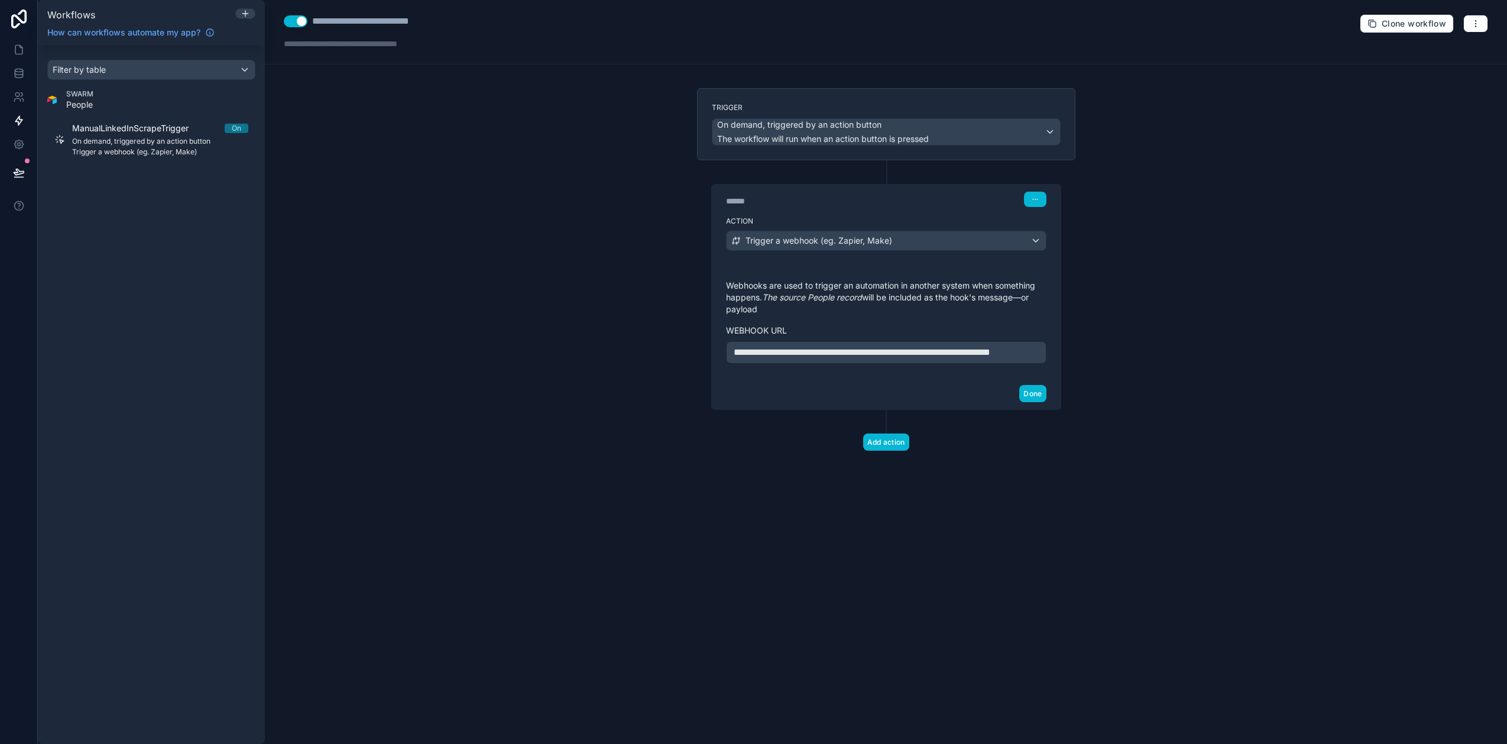
click at [826, 359] on p "**********" at bounding box center [886, 352] width 305 height 14
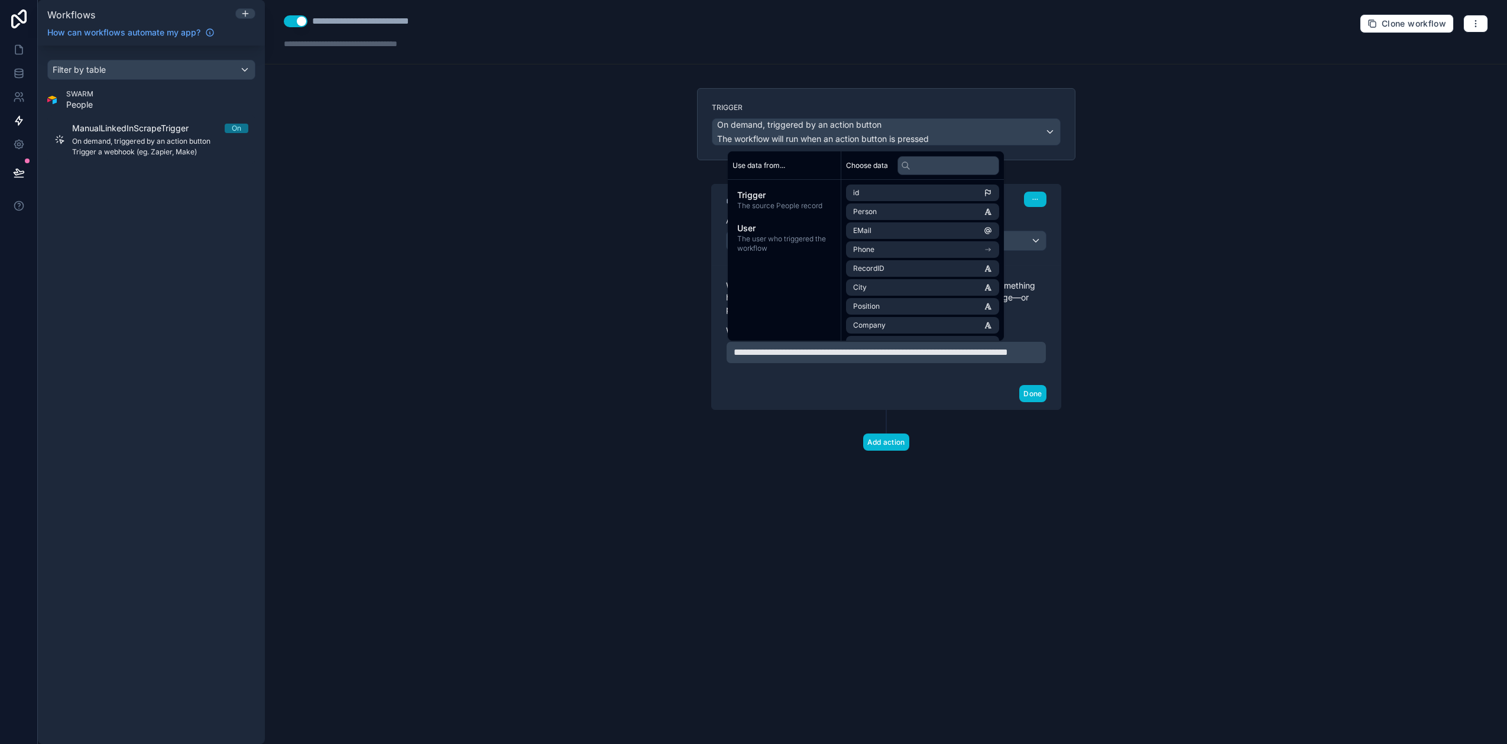
click at [1008, 519] on div "**********" at bounding box center [886, 372] width 1242 height 744
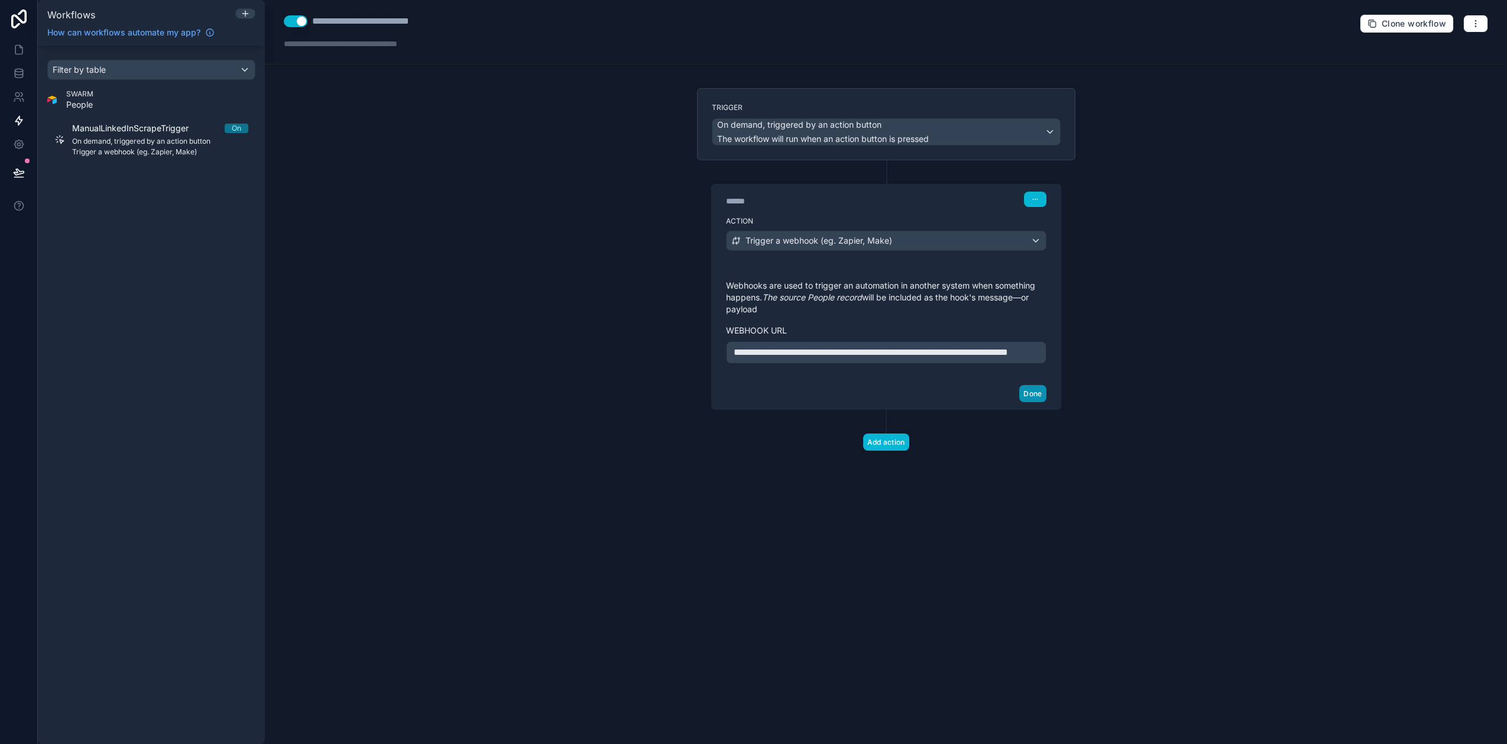
click at [1032, 402] on button "Done" at bounding box center [1032, 393] width 27 height 17
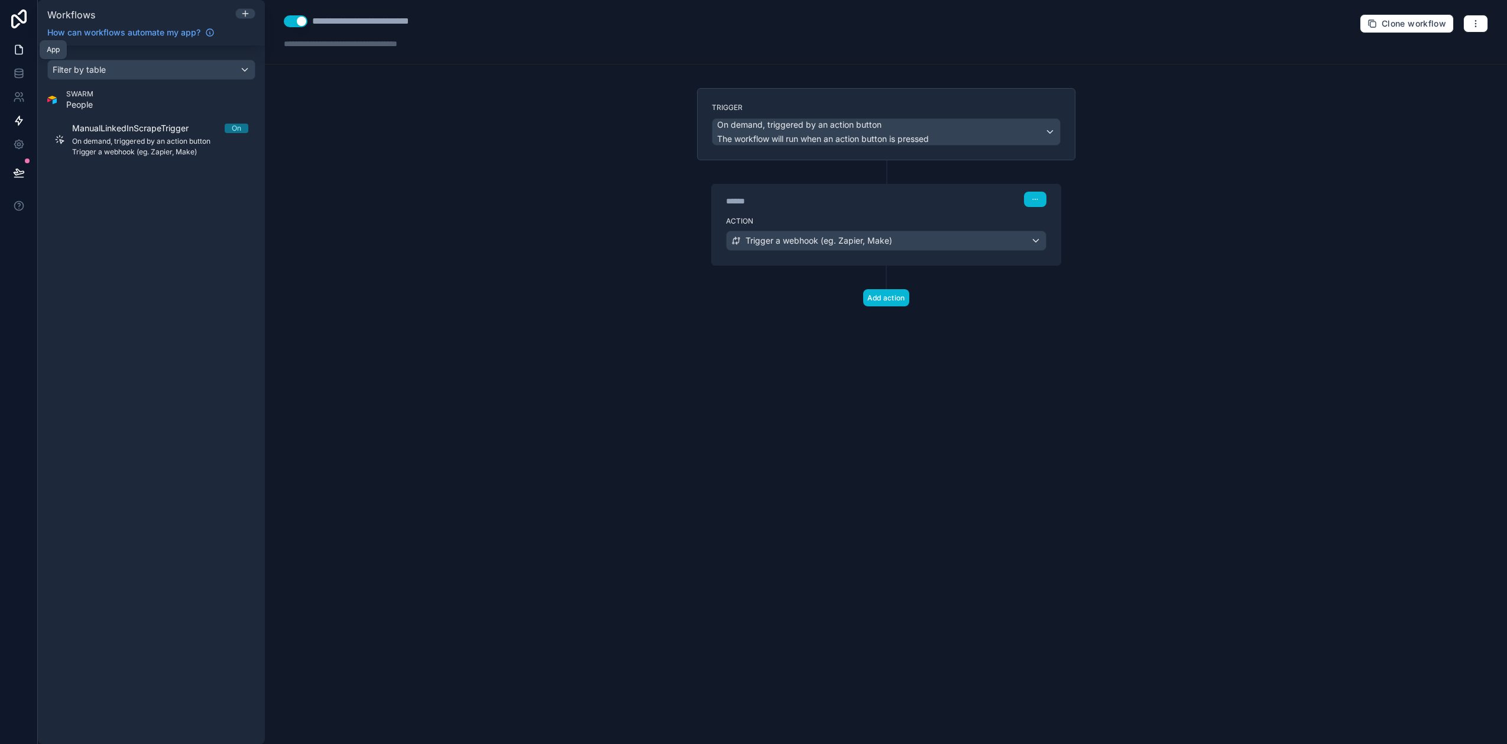
click at [17, 54] on icon at bounding box center [18, 50] width 7 height 9
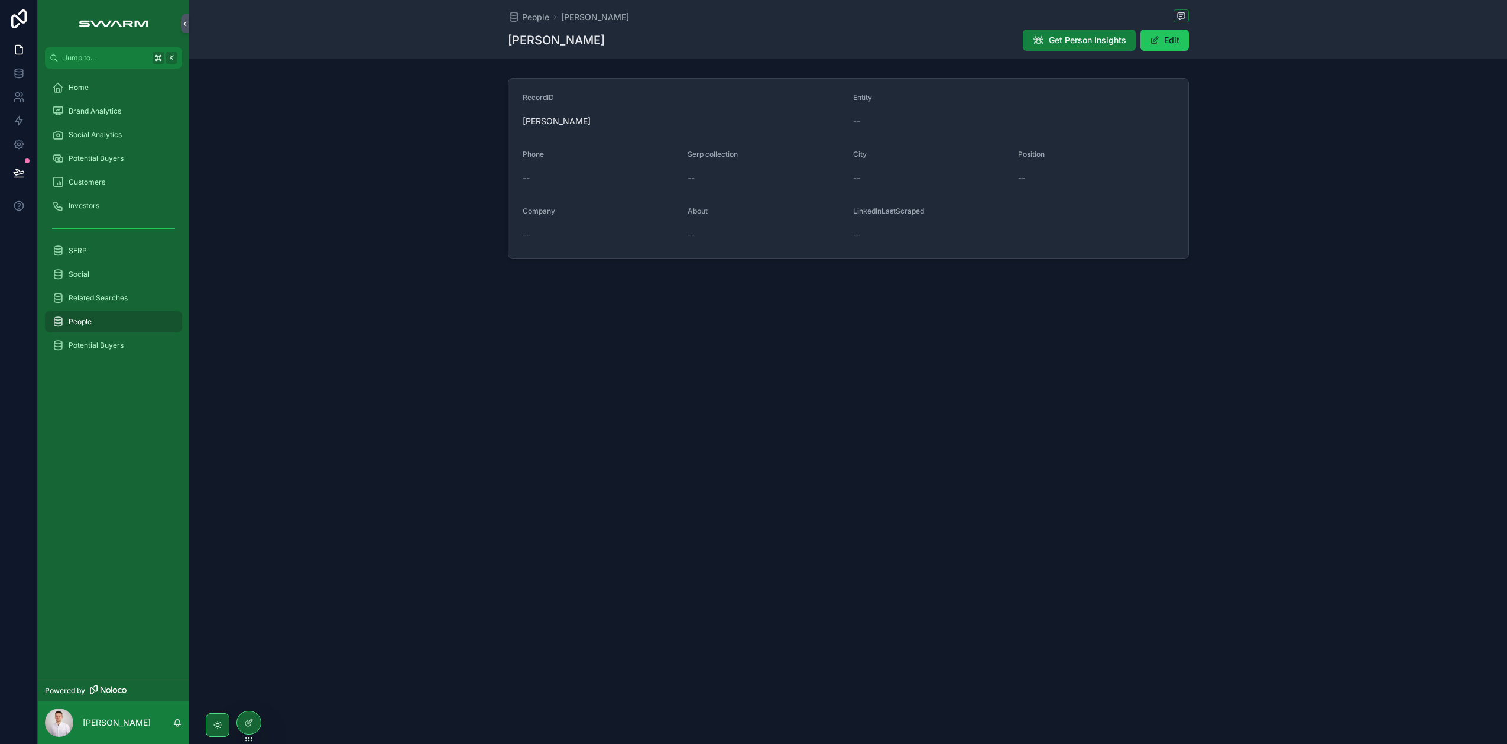
click at [1067, 33] on button "Get Person Insights" at bounding box center [1079, 40] width 113 height 21
click at [15, 121] on icon at bounding box center [18, 120] width 7 height 9
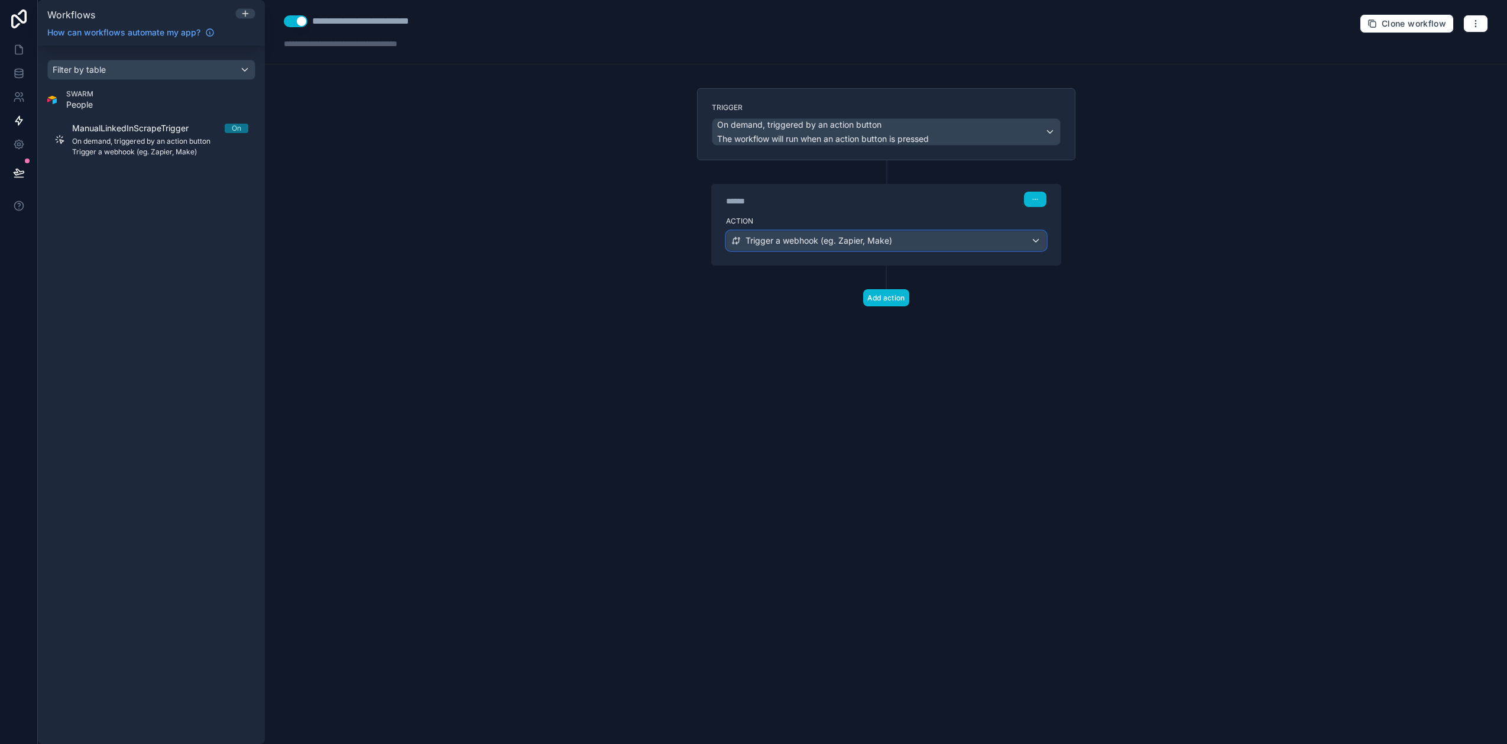
click at [939, 235] on div "Trigger a webhook (eg. Zapier, Make)" at bounding box center [886, 240] width 319 height 19
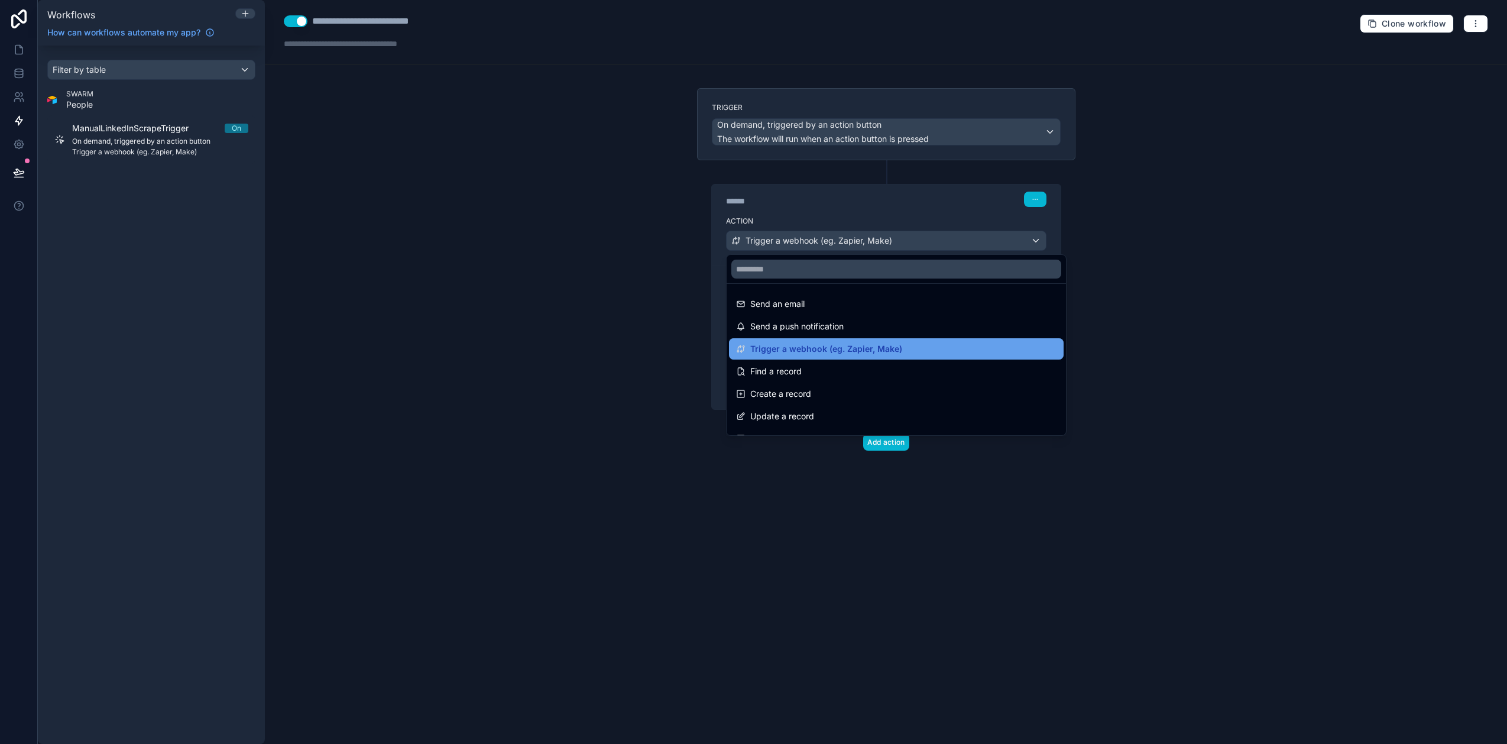
click at [802, 351] on span "Trigger a webhook (eg. Zapier, Make)" at bounding box center [826, 349] width 152 height 14
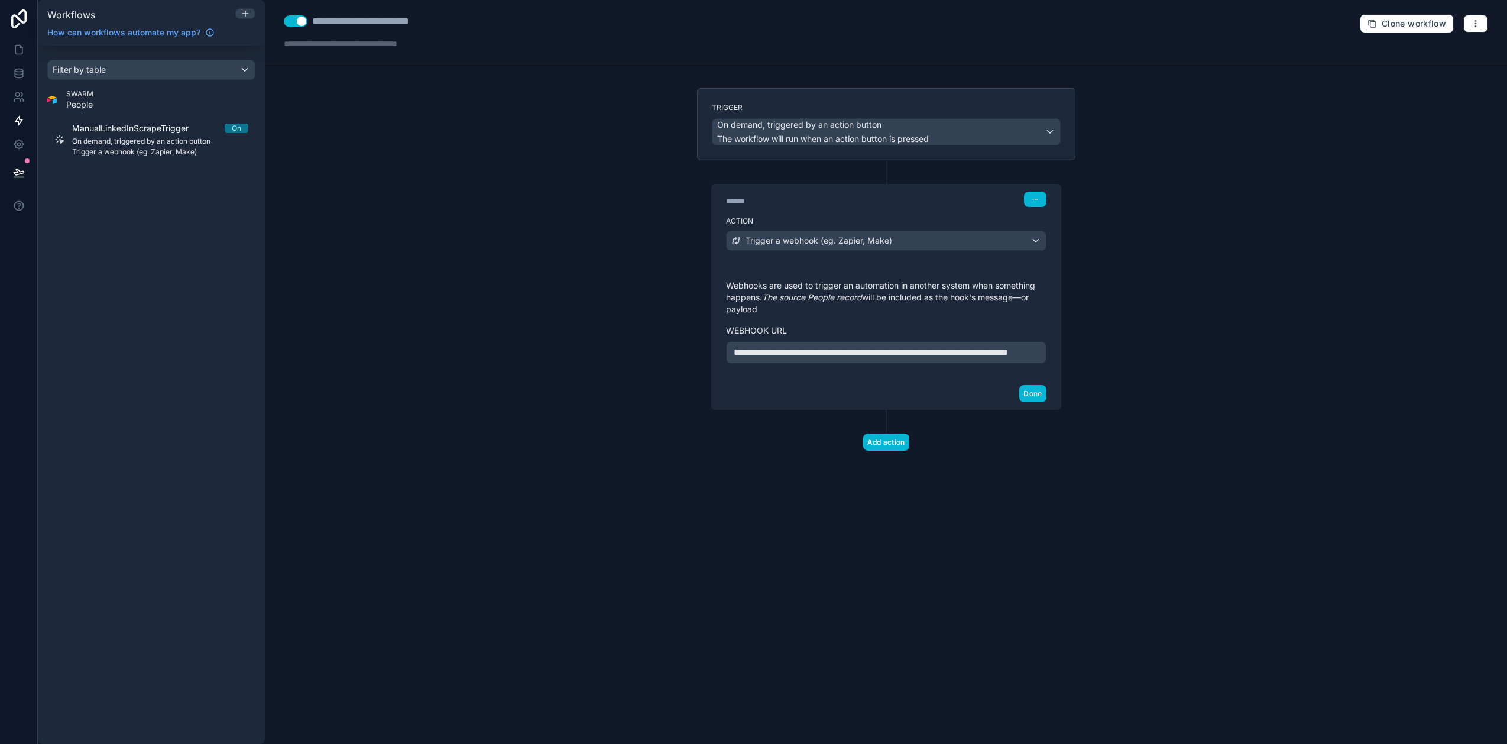
click at [833, 359] on p "**********" at bounding box center [886, 352] width 305 height 14
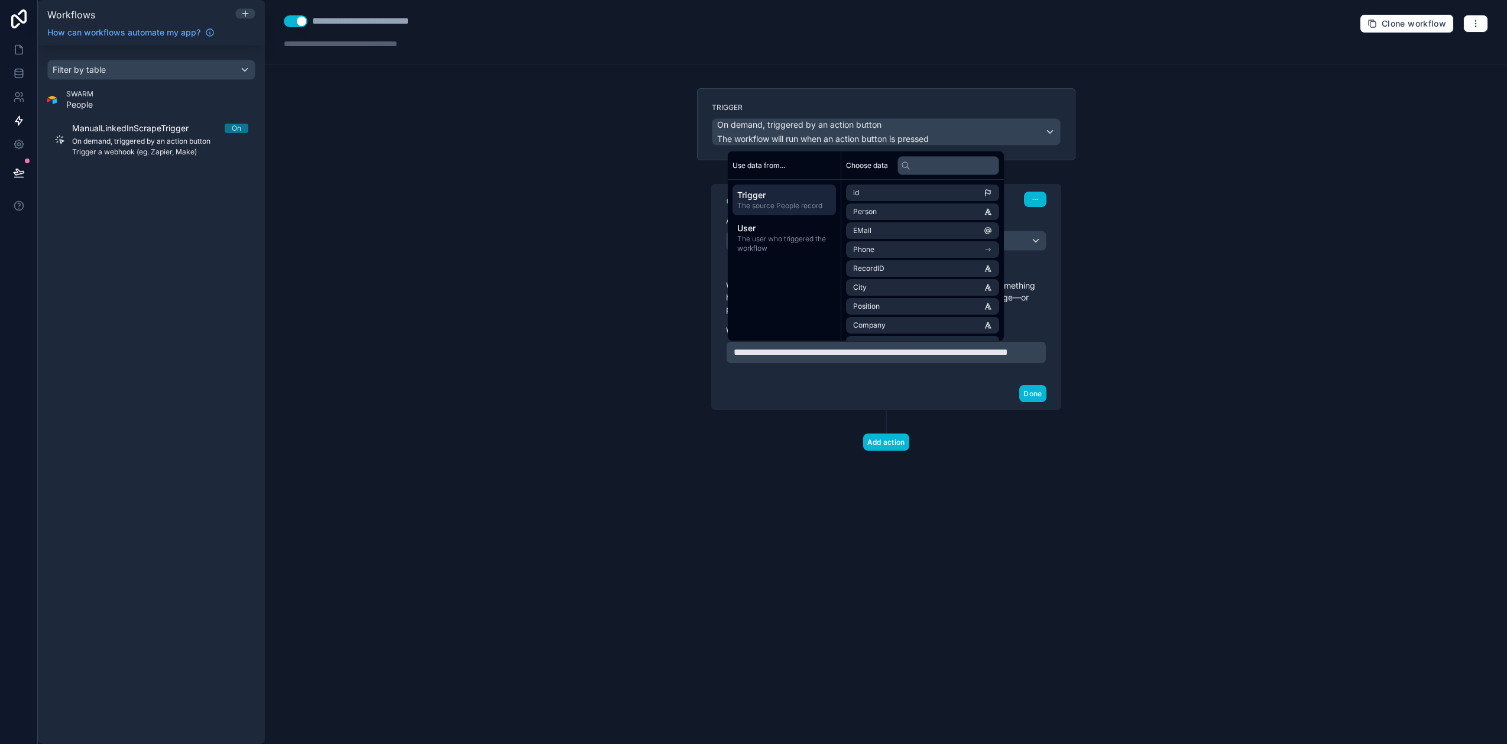
click at [891, 406] on div "Done" at bounding box center [886, 393] width 349 height 31
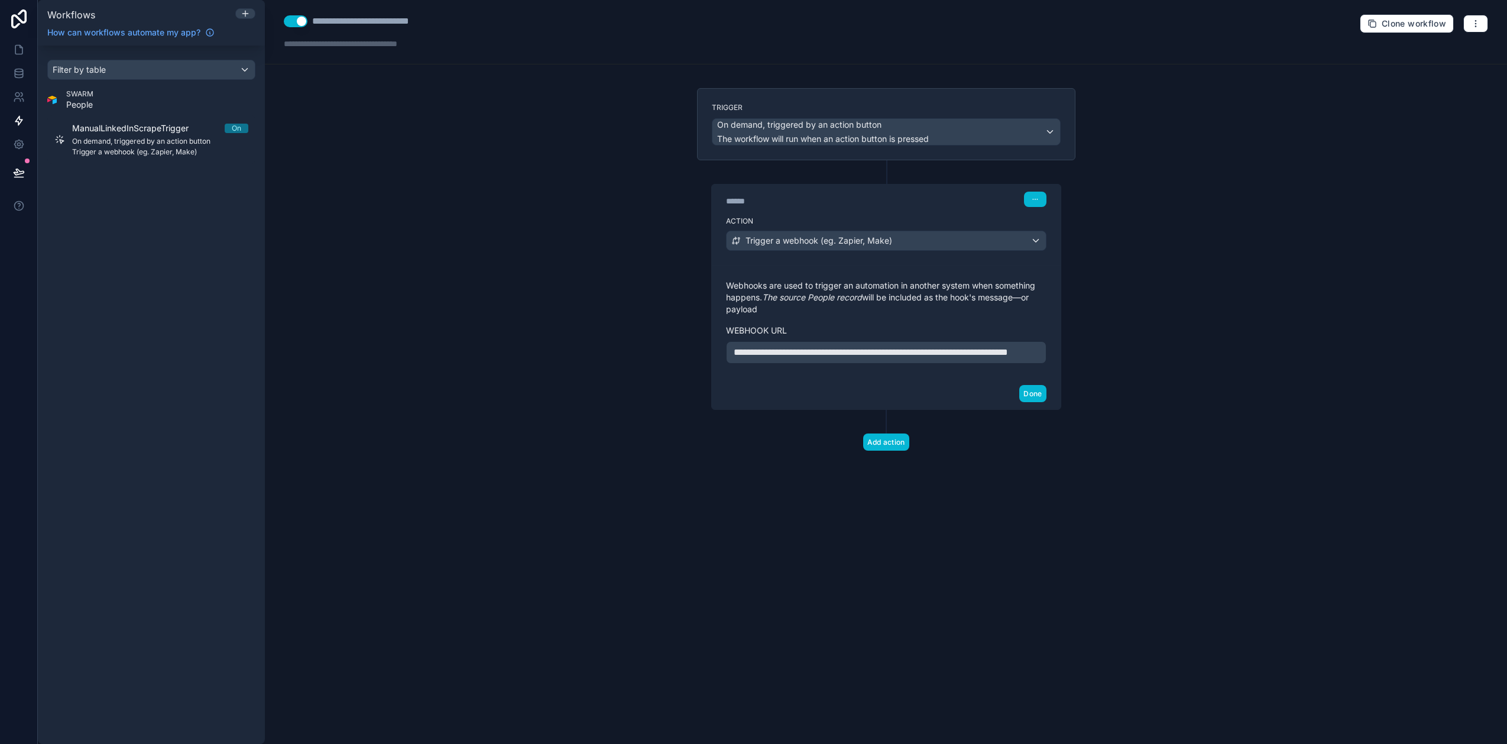
click at [1046, 402] on div "Done" at bounding box center [886, 393] width 349 height 31
click at [1035, 402] on button "Done" at bounding box center [1032, 393] width 27 height 17
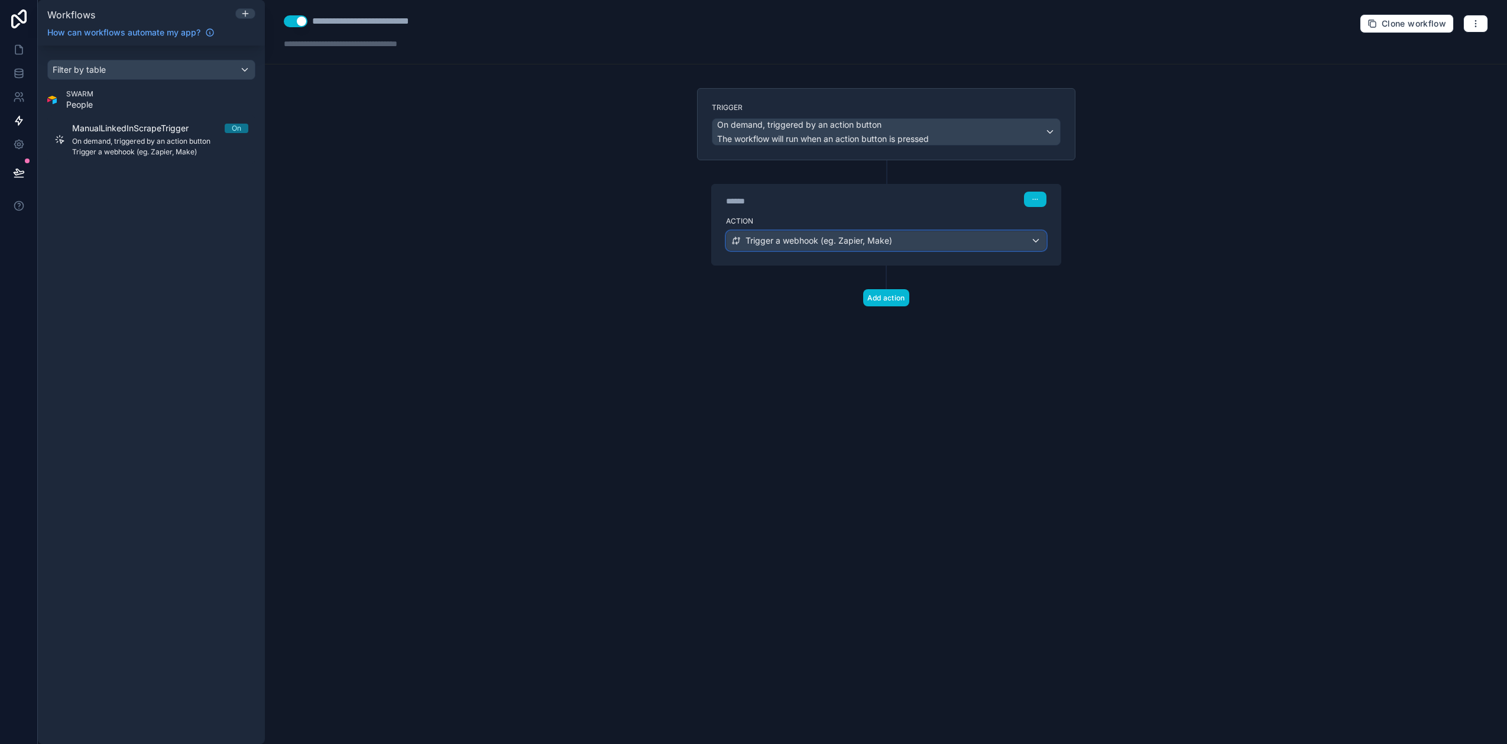
click at [848, 239] on span "Trigger a webhook (eg. Zapier, Make)" at bounding box center [819, 241] width 147 height 12
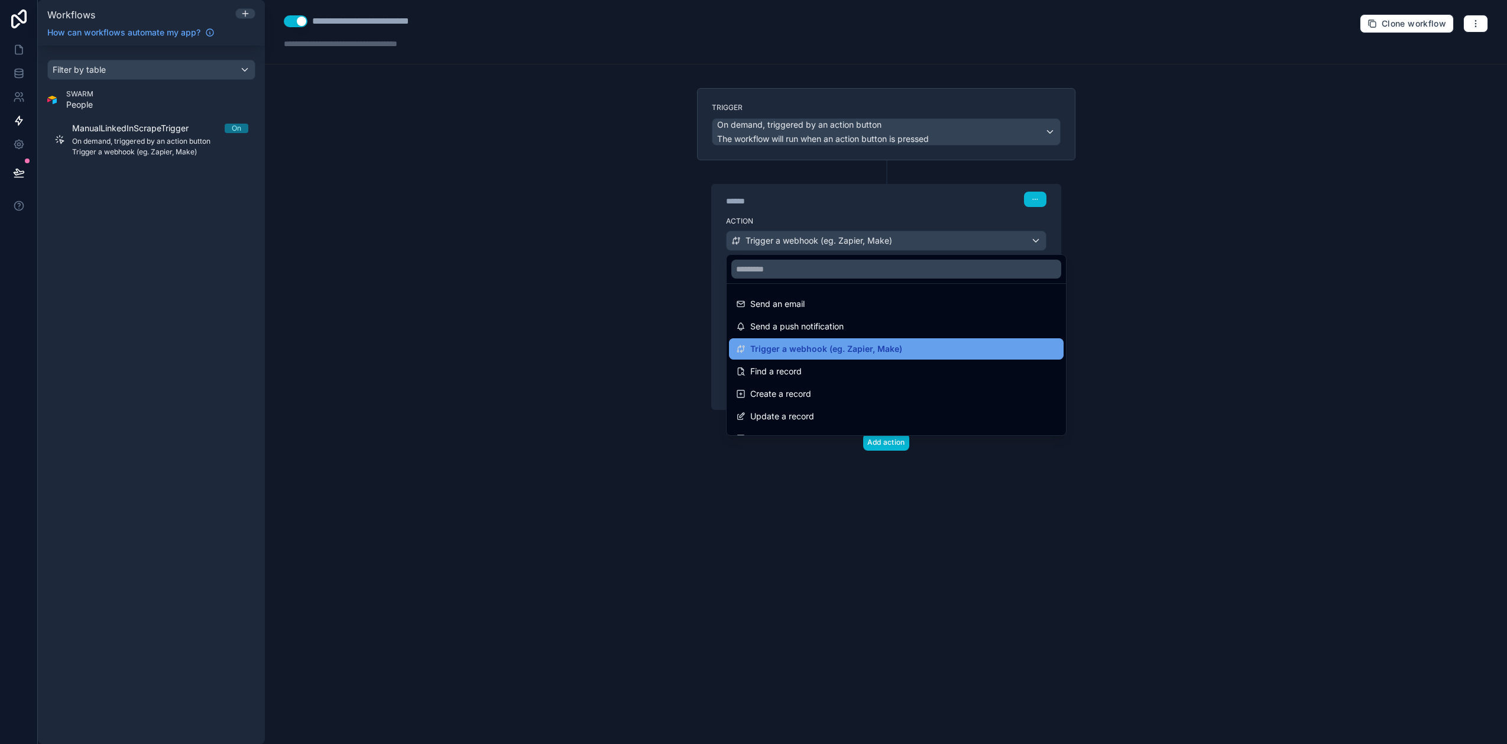
click at [838, 346] on span "Trigger a webhook (eg. Zapier, Make)" at bounding box center [826, 349] width 152 height 14
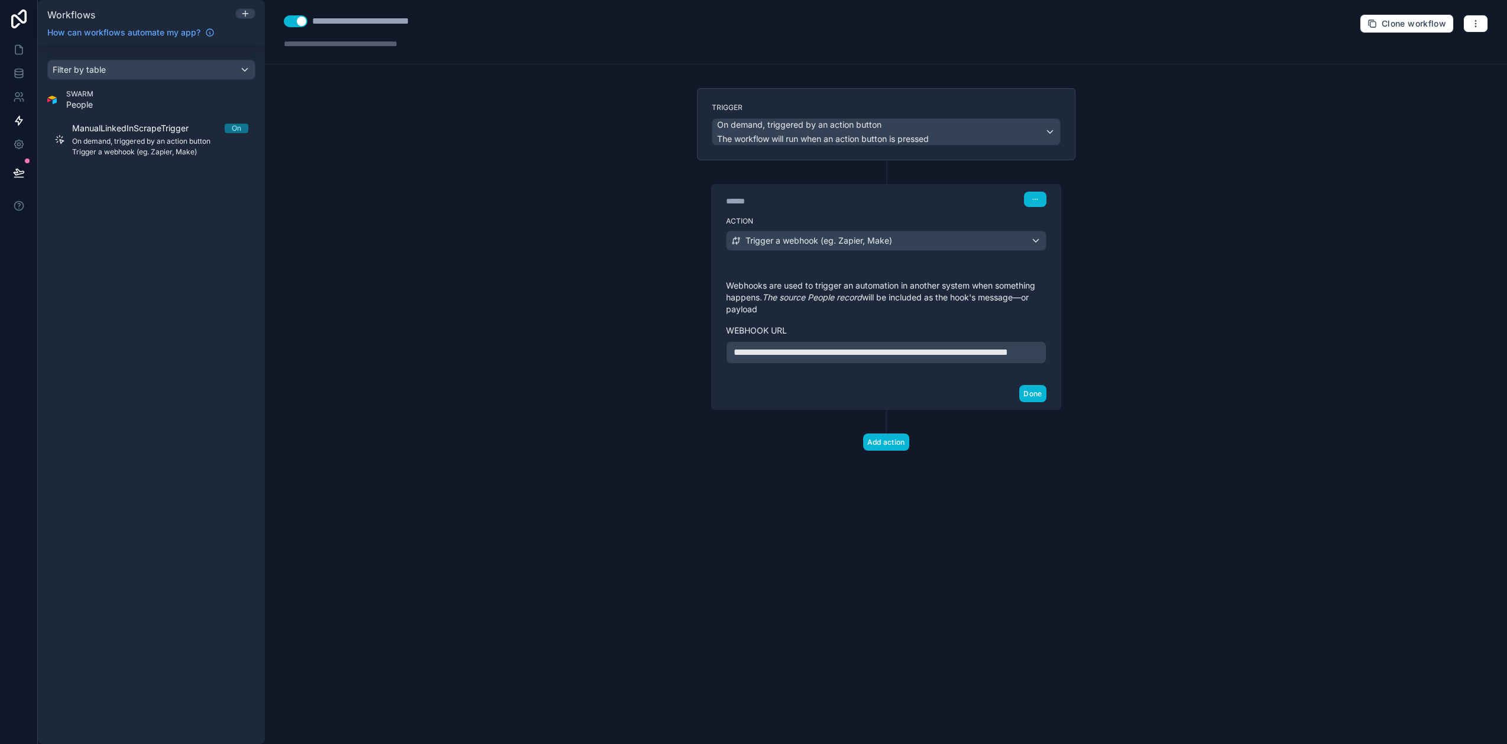
click at [802, 352] on span "**********" at bounding box center [871, 352] width 274 height 9
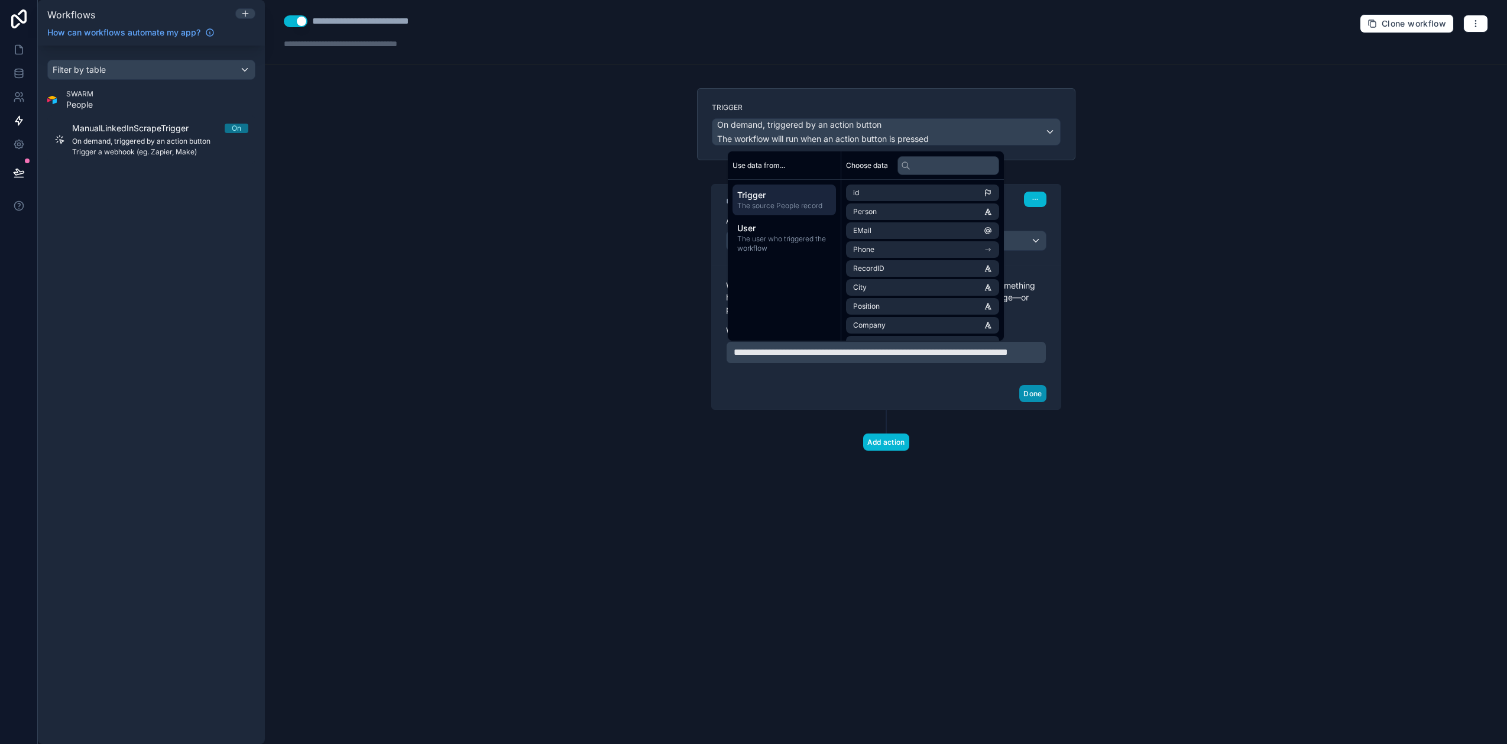
click at [1032, 402] on button "Done" at bounding box center [1032, 393] width 27 height 17
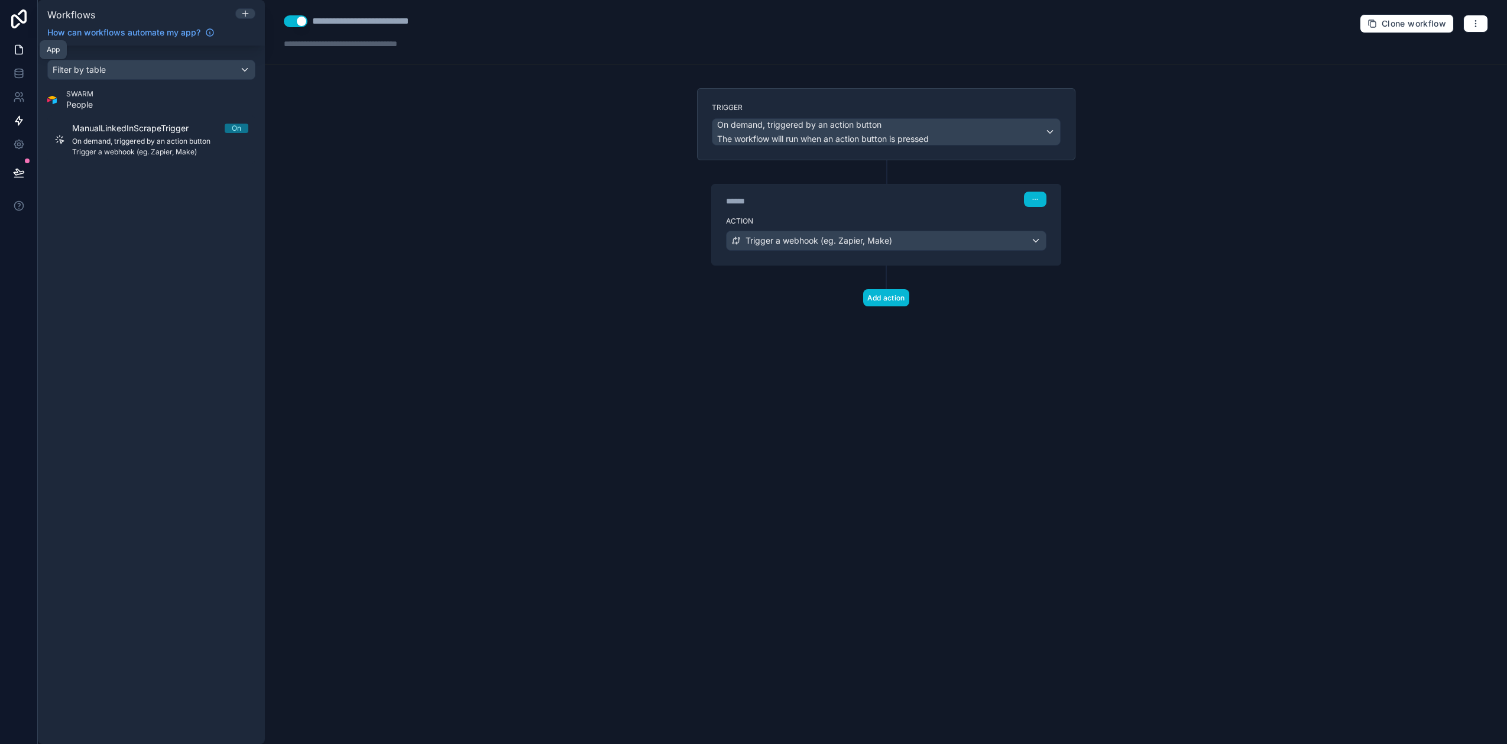
click at [22, 51] on icon at bounding box center [18, 50] width 7 height 9
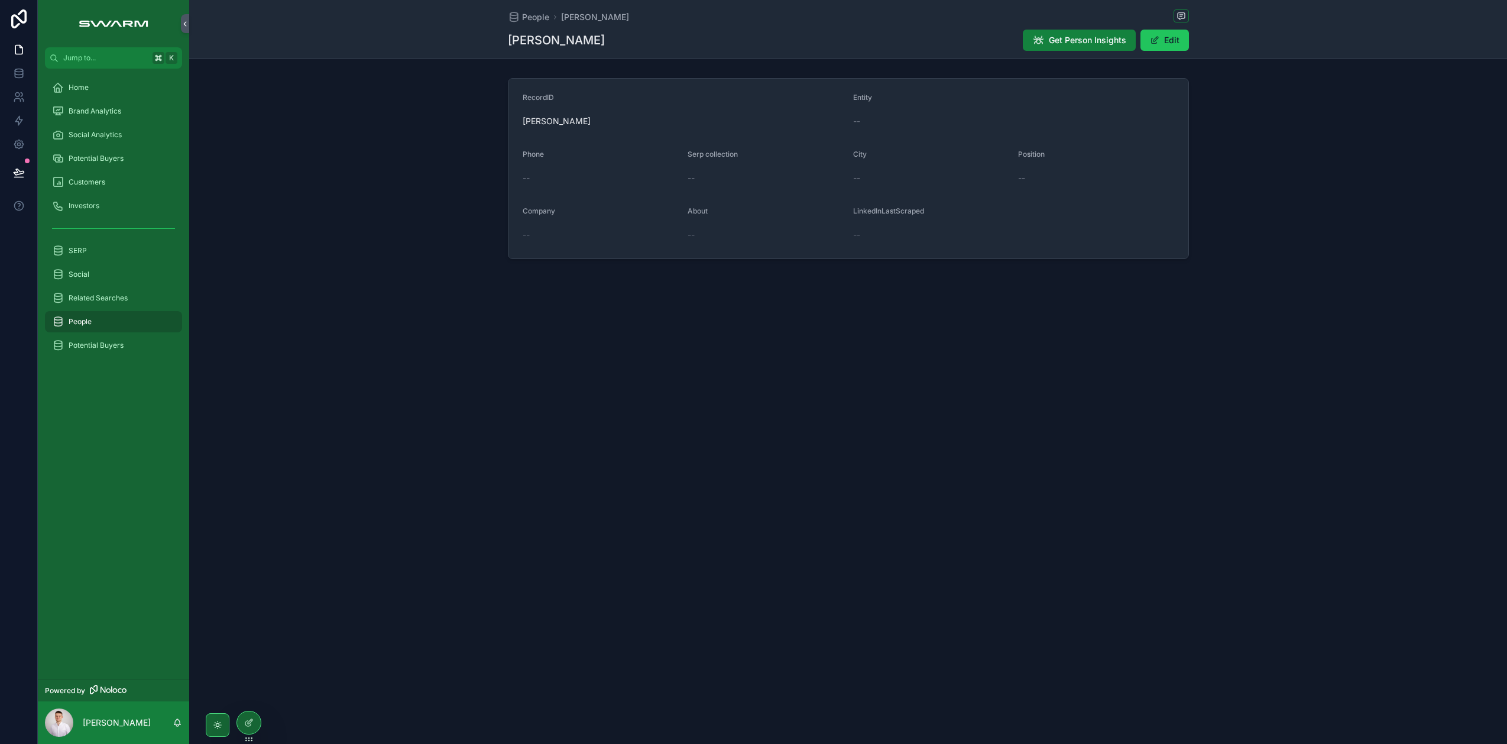
click at [1070, 43] on span "Get Person Insights" at bounding box center [1087, 40] width 77 height 12
click at [254, 718] on div at bounding box center [249, 722] width 24 height 22
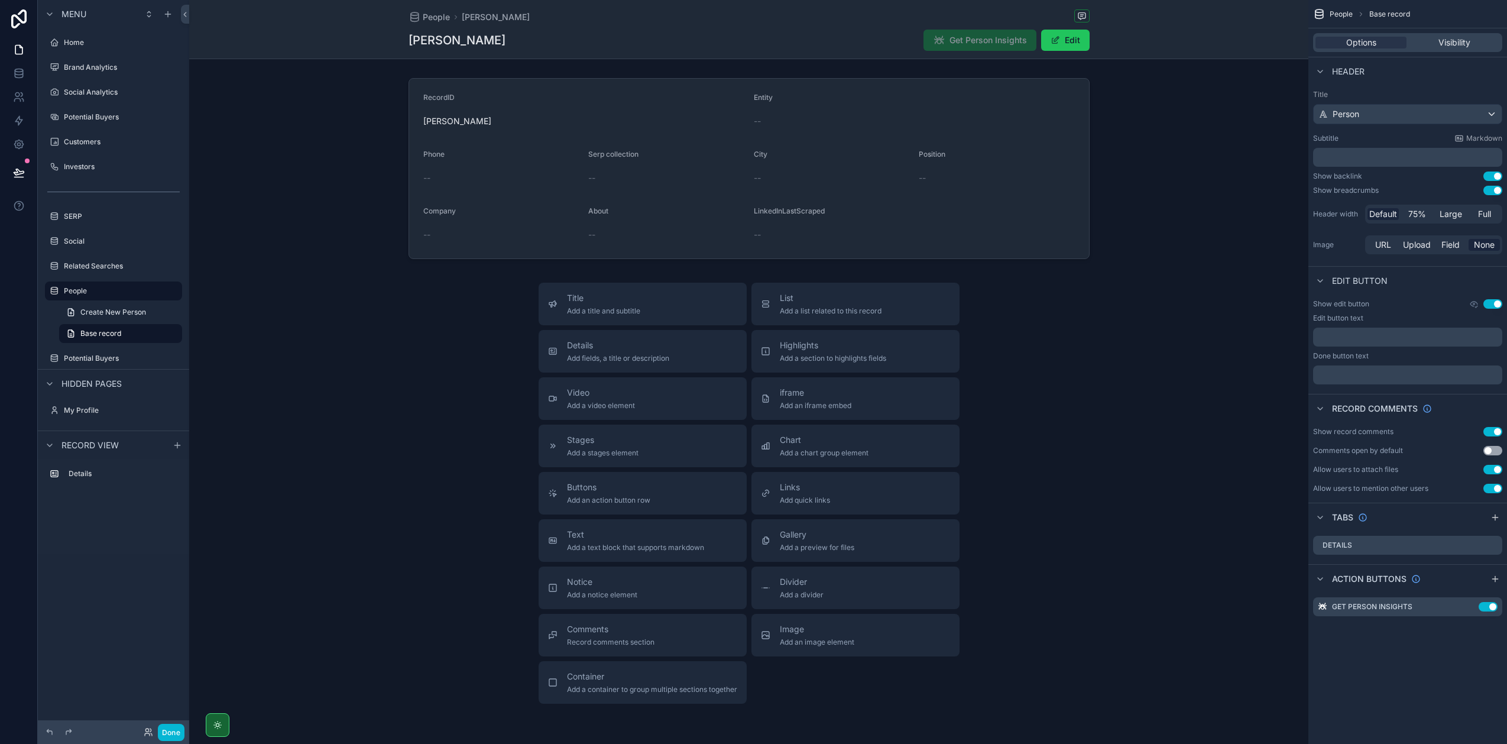
click at [979, 33] on div "Get Person Insights" at bounding box center [980, 40] width 113 height 21
click at [989, 46] on span "Get Person Insights" at bounding box center [980, 41] width 113 height 12
click at [1466, 605] on icon "scrollable content" at bounding box center [1468, 607] width 5 height 5
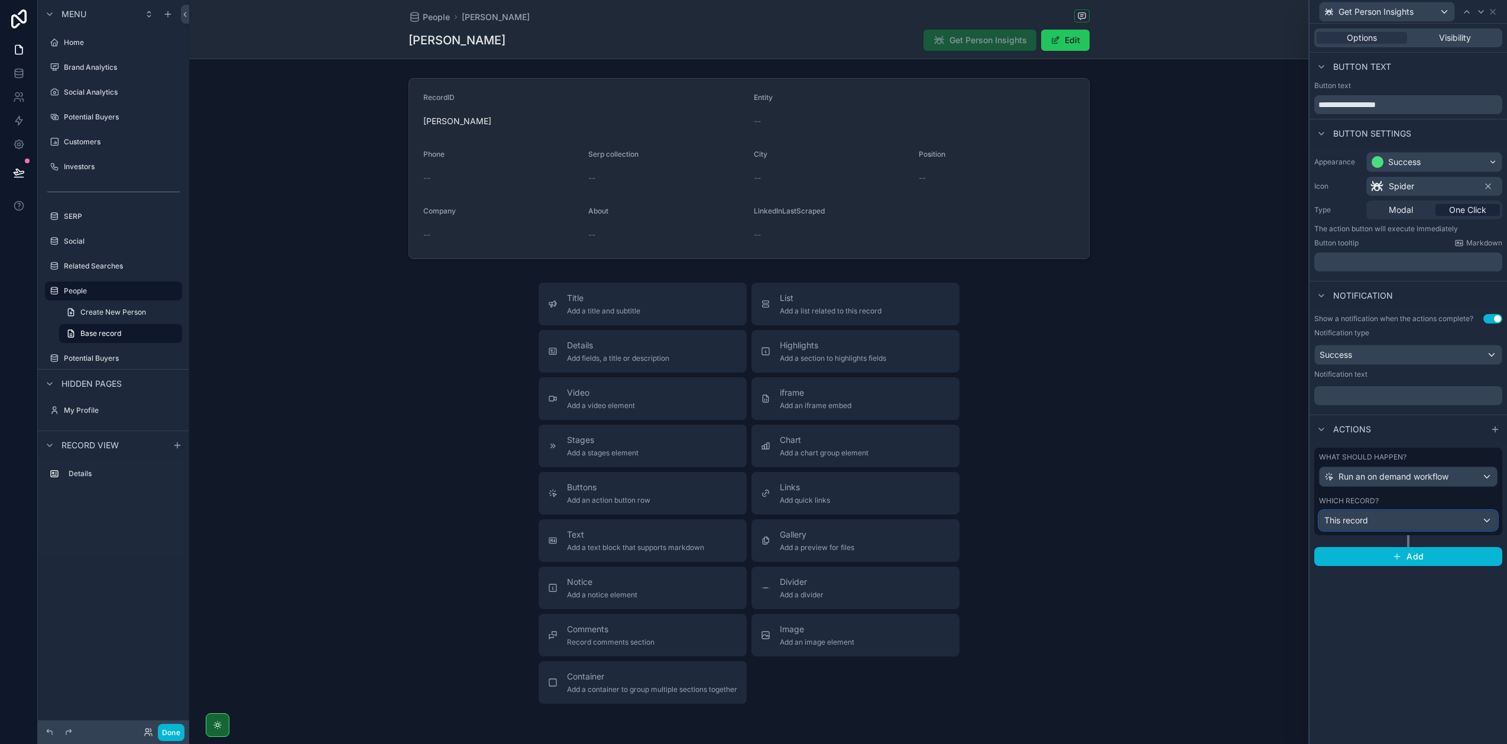
click at [1465, 518] on div "This record" at bounding box center [1408, 520] width 177 height 19
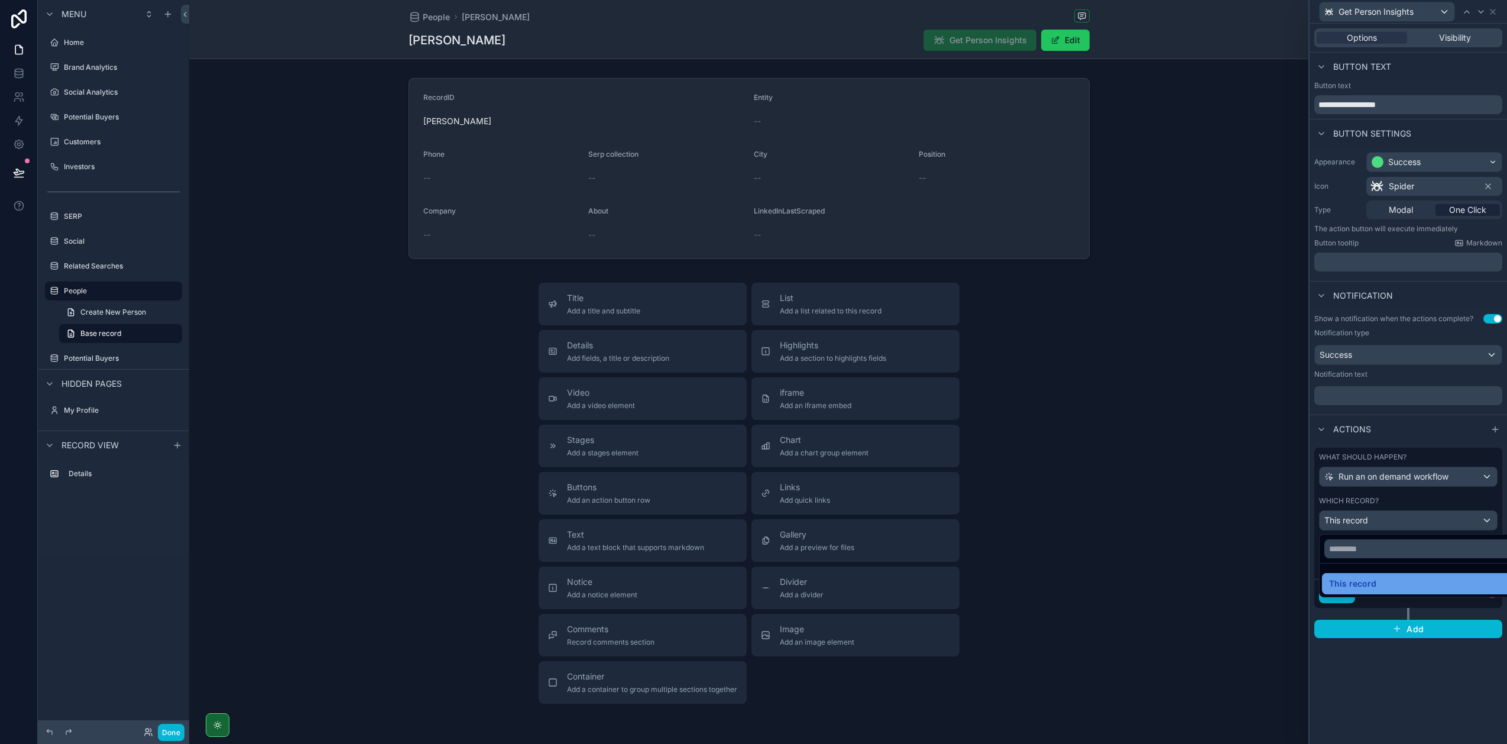
click at [1379, 585] on div "This record" at bounding box center [1422, 583] width 186 height 14
click at [1343, 595] on button "Done" at bounding box center [1337, 593] width 36 height 19
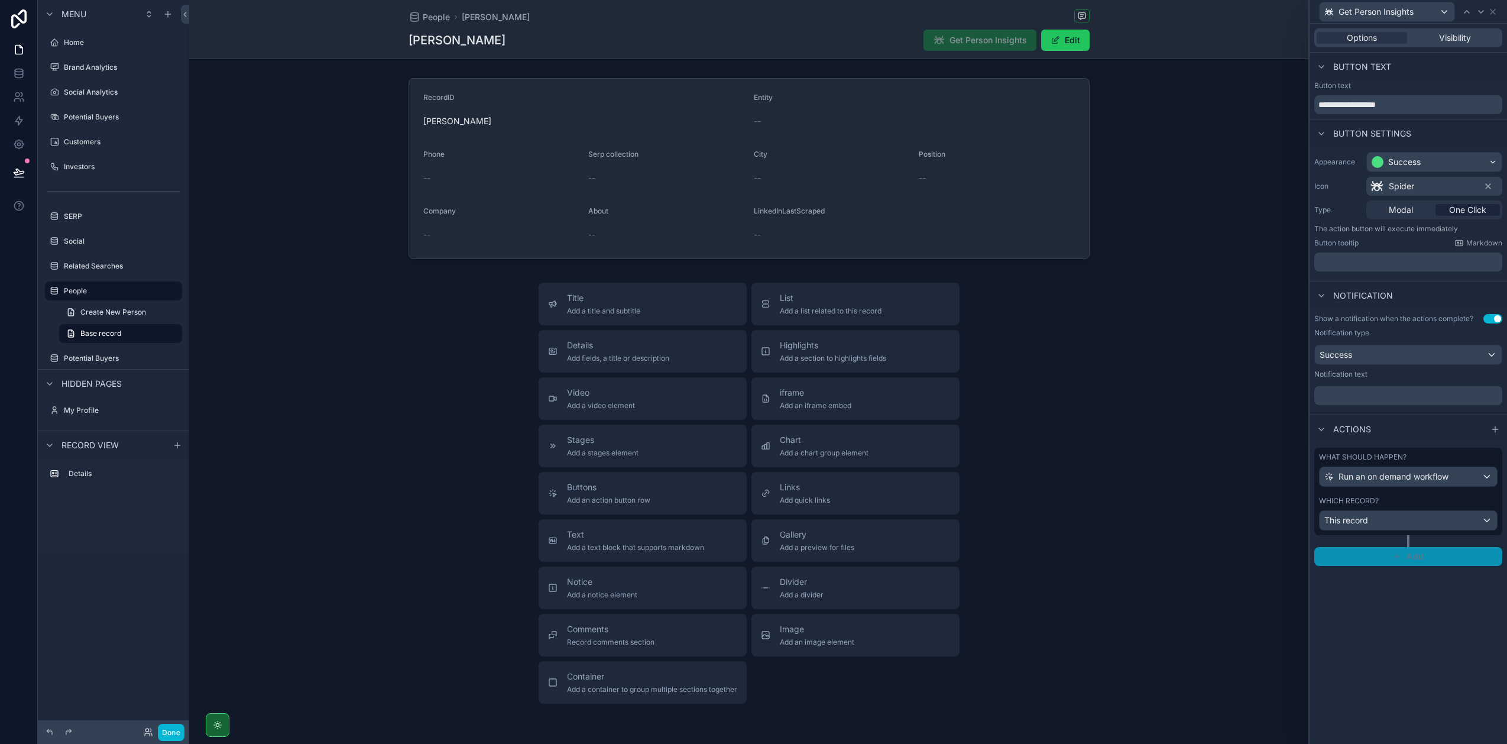
click at [1405, 560] on button "Add" at bounding box center [1408, 556] width 188 height 19
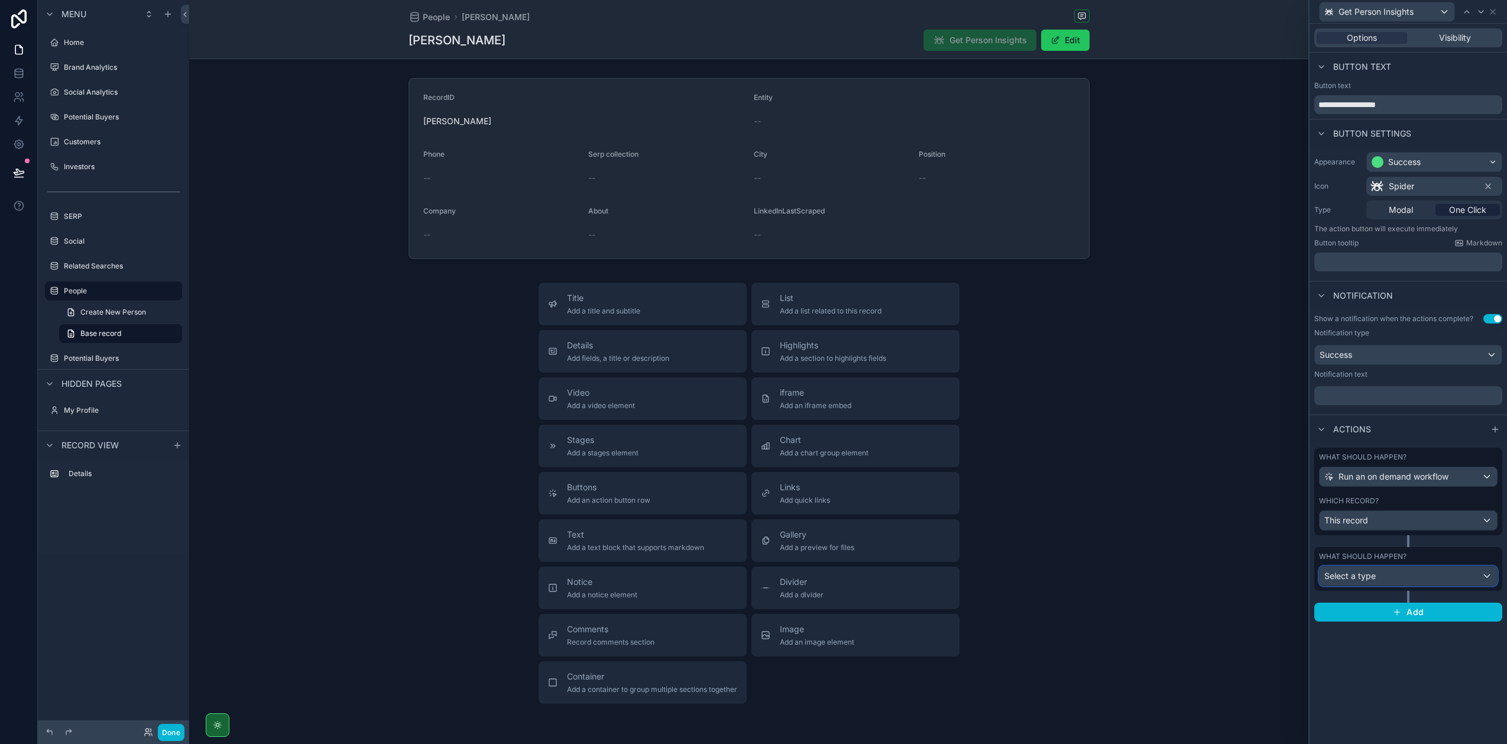
click at [1380, 578] on div "Select a type" at bounding box center [1408, 575] width 177 height 19
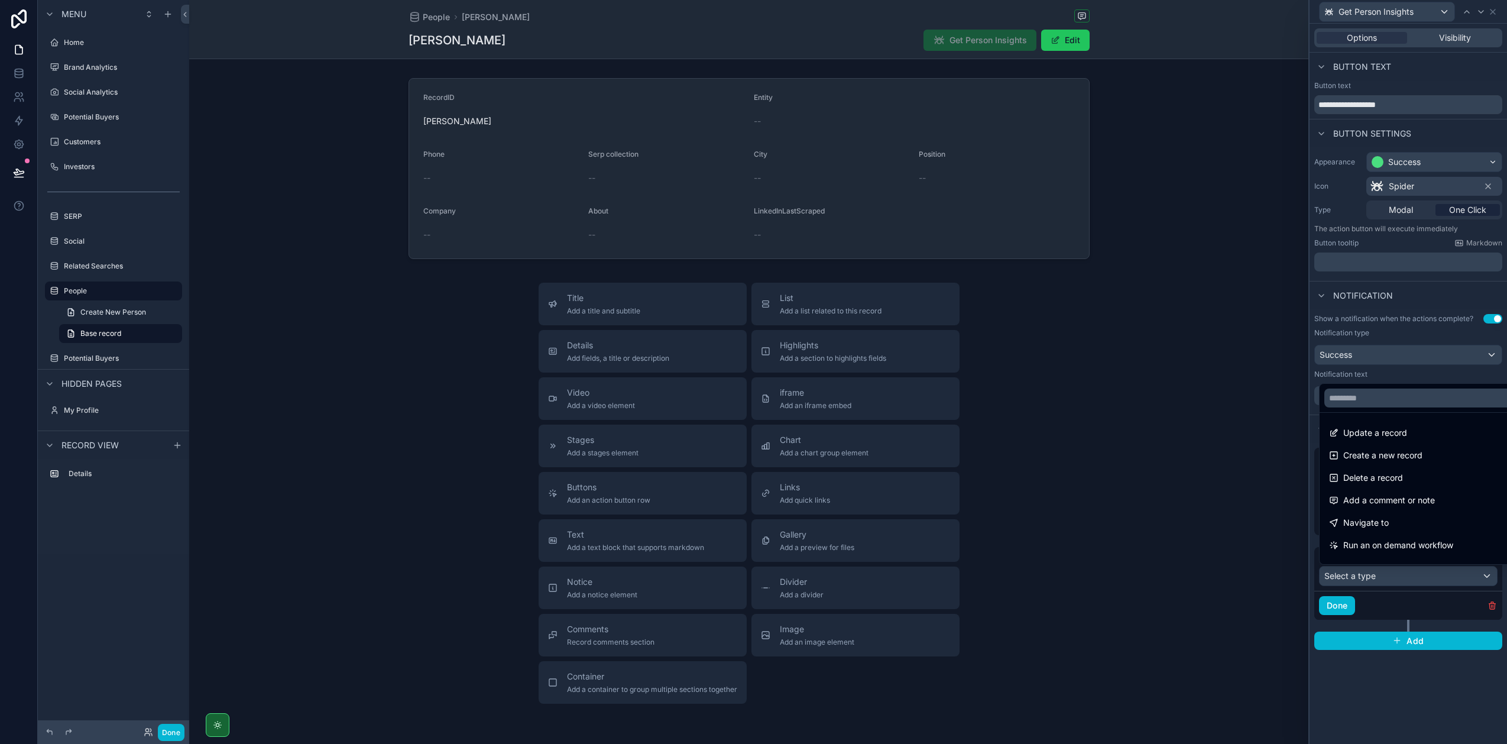
click at [1378, 601] on div at bounding box center [1408, 372] width 197 height 744
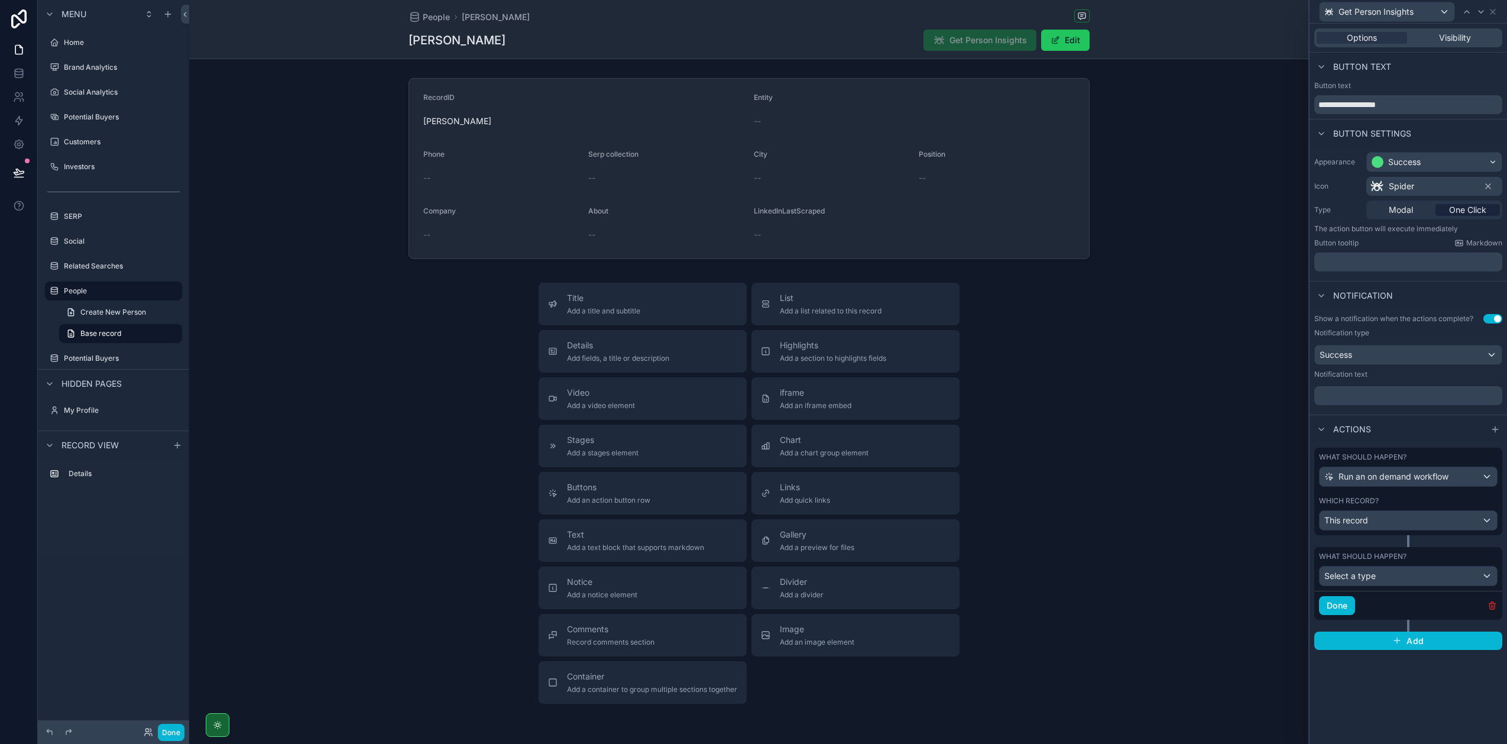
click at [1490, 605] on icon "button" at bounding box center [1492, 605] width 9 height 9
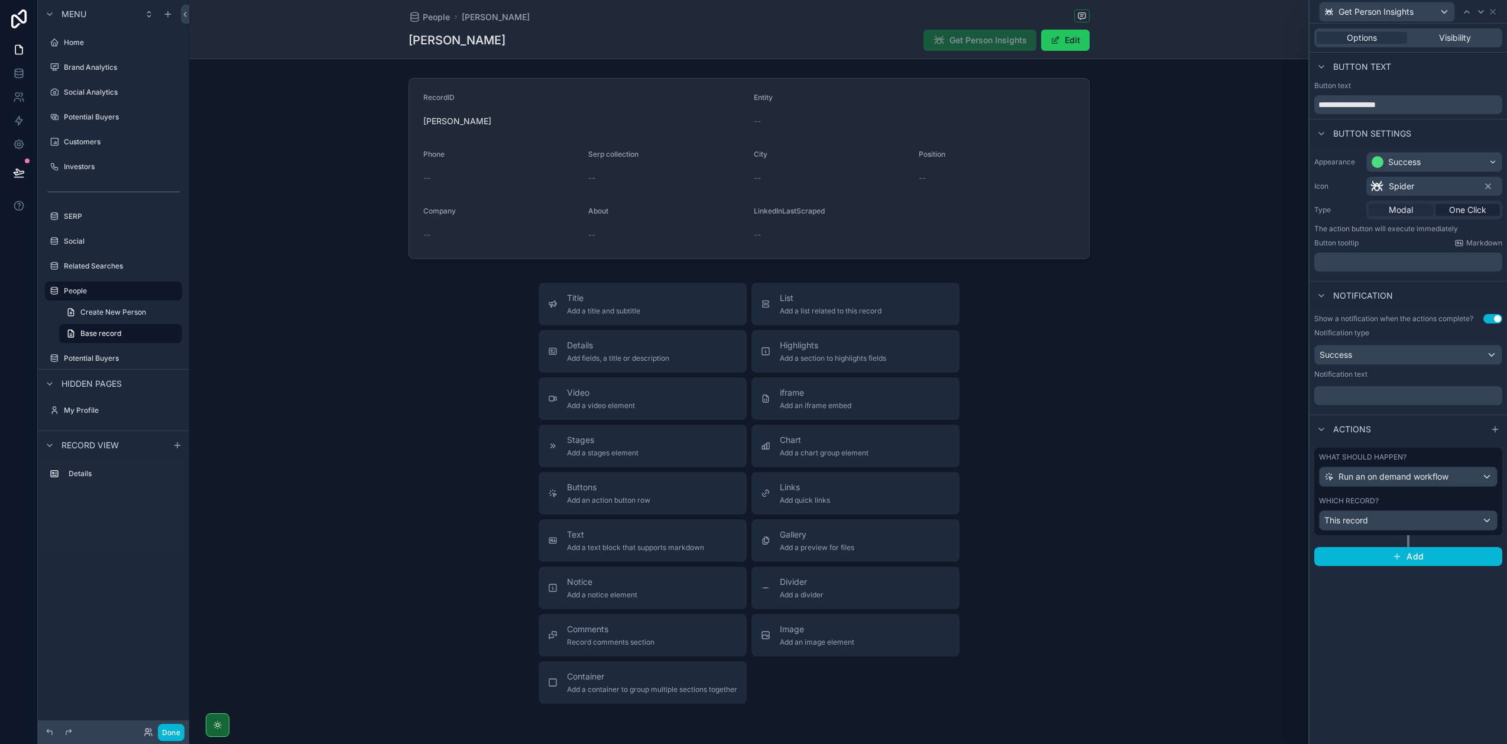
click at [1402, 209] on span "Modal" at bounding box center [1401, 210] width 24 height 12
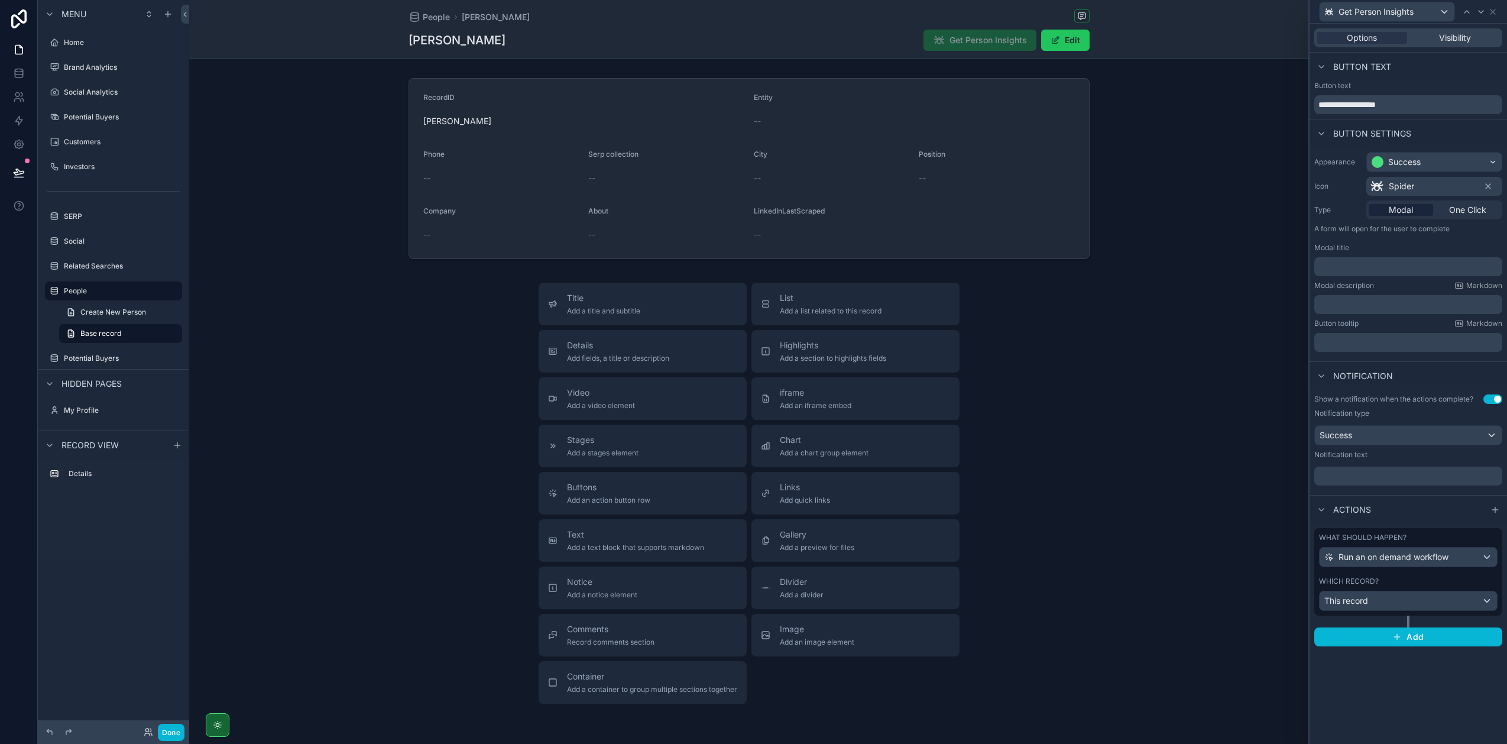
click at [1362, 272] on p "﻿" at bounding box center [1409, 267] width 181 height 12
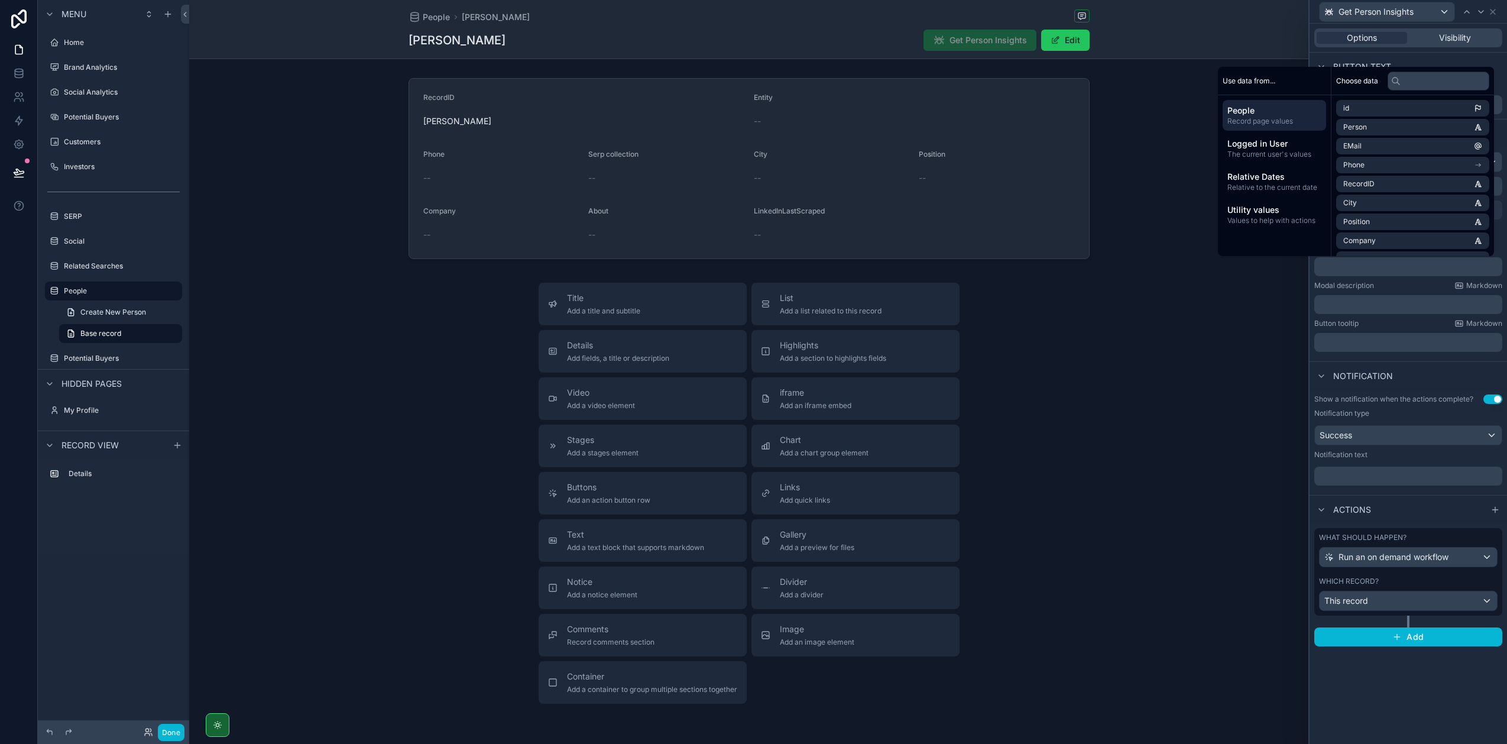
click at [1347, 287] on label "Modal description" at bounding box center [1344, 285] width 60 height 9
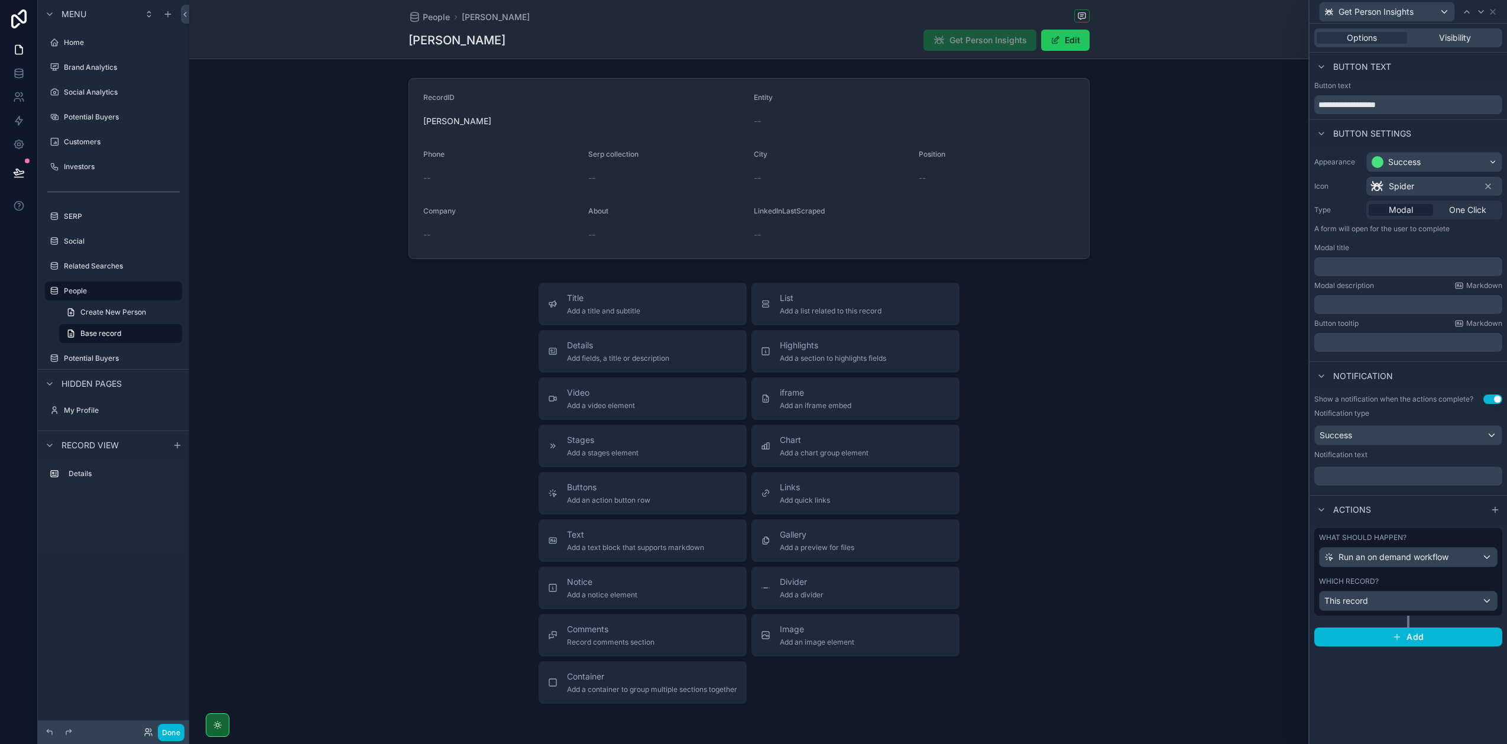
click at [1349, 267] on p "﻿" at bounding box center [1409, 267] width 181 height 12
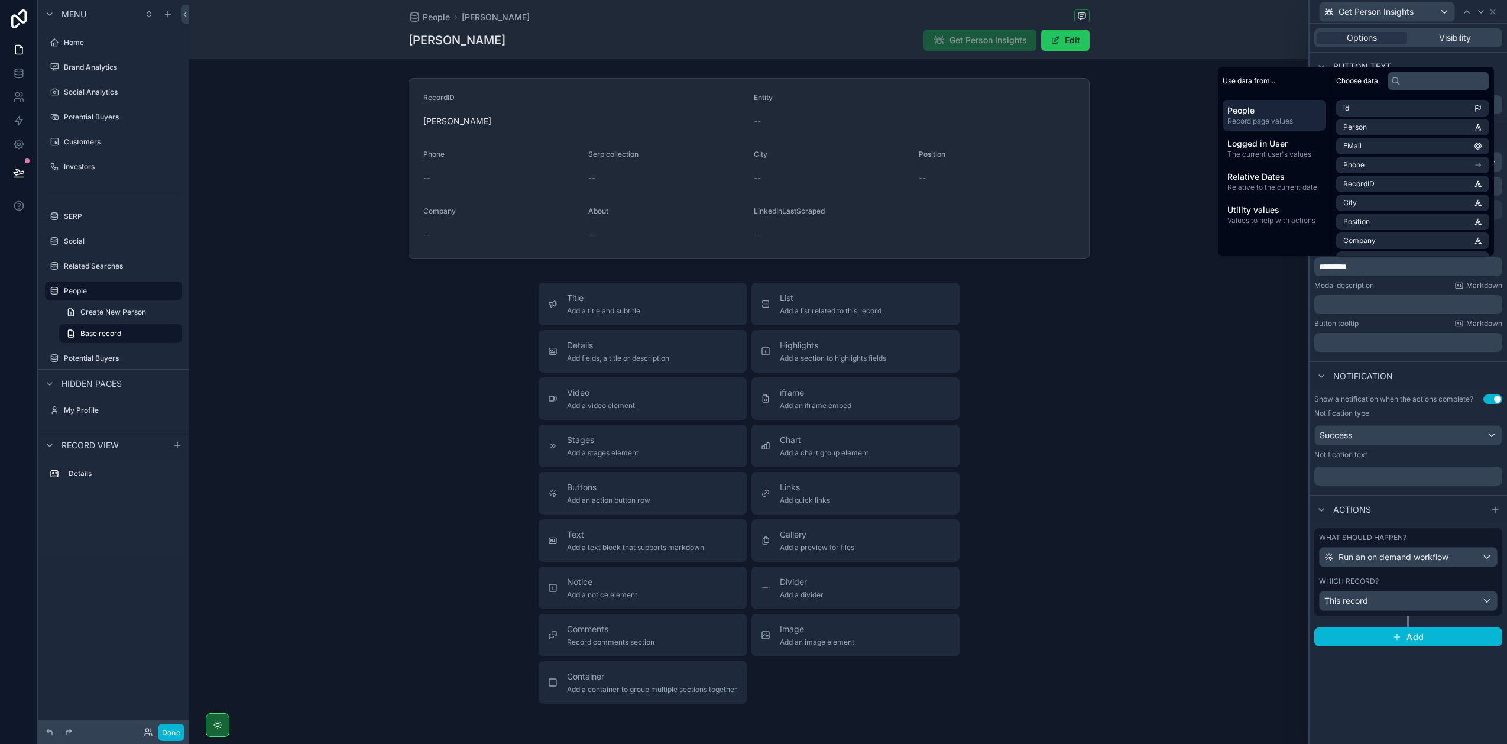
click at [1351, 310] on p "﻿" at bounding box center [1409, 305] width 181 height 12
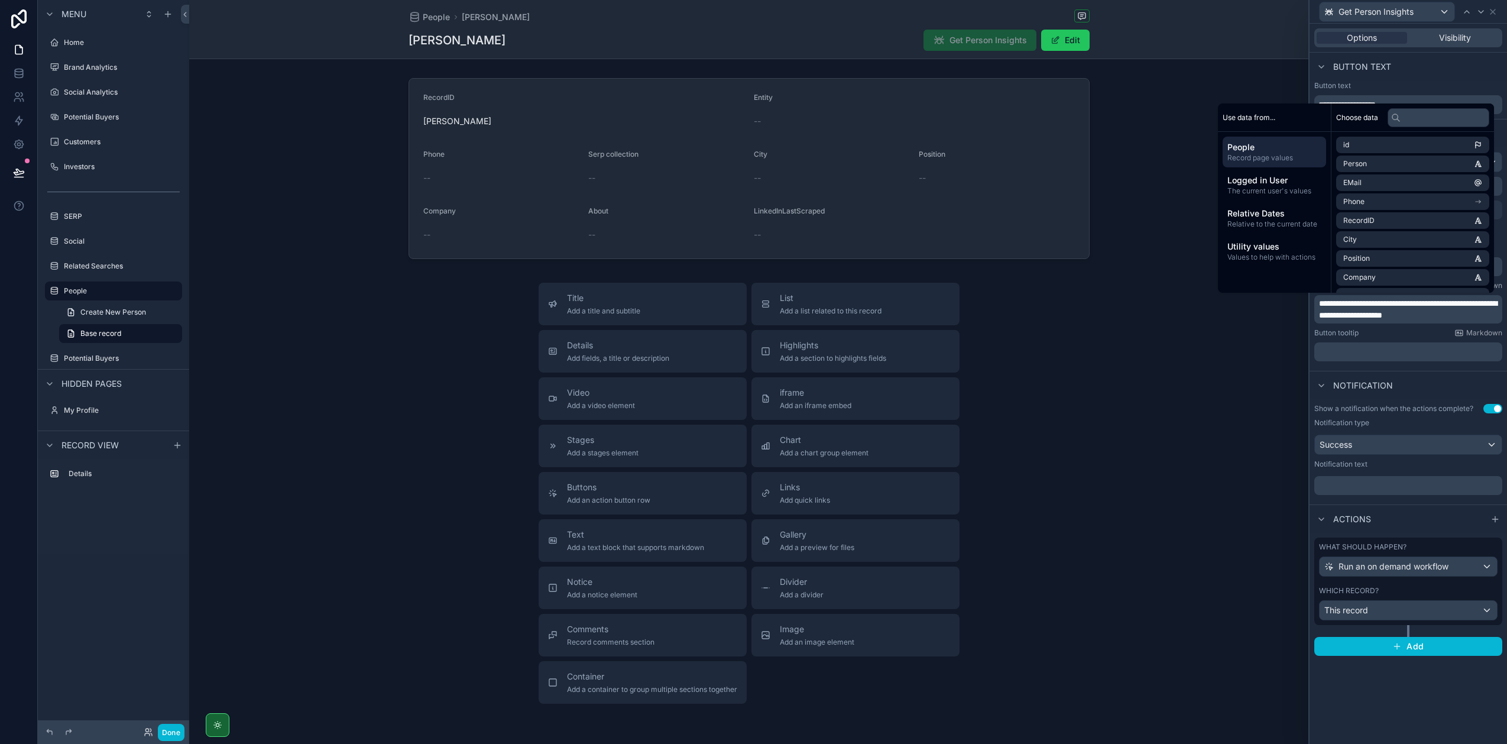
click at [1408, 371] on div "Notification" at bounding box center [1408, 385] width 197 height 28
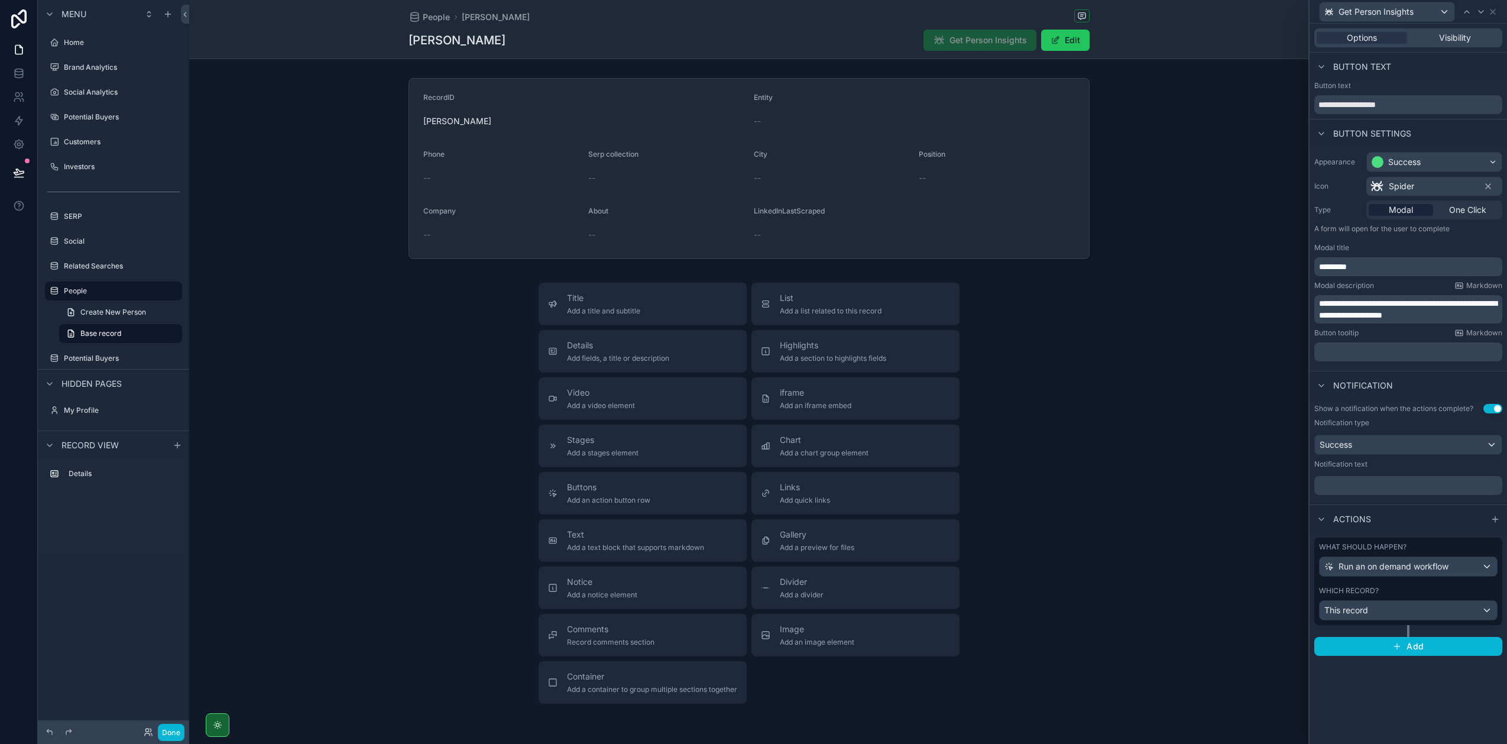
click at [1354, 477] on div "﻿" at bounding box center [1408, 485] width 188 height 19
click at [1353, 482] on p "﻿" at bounding box center [1409, 485] width 181 height 12
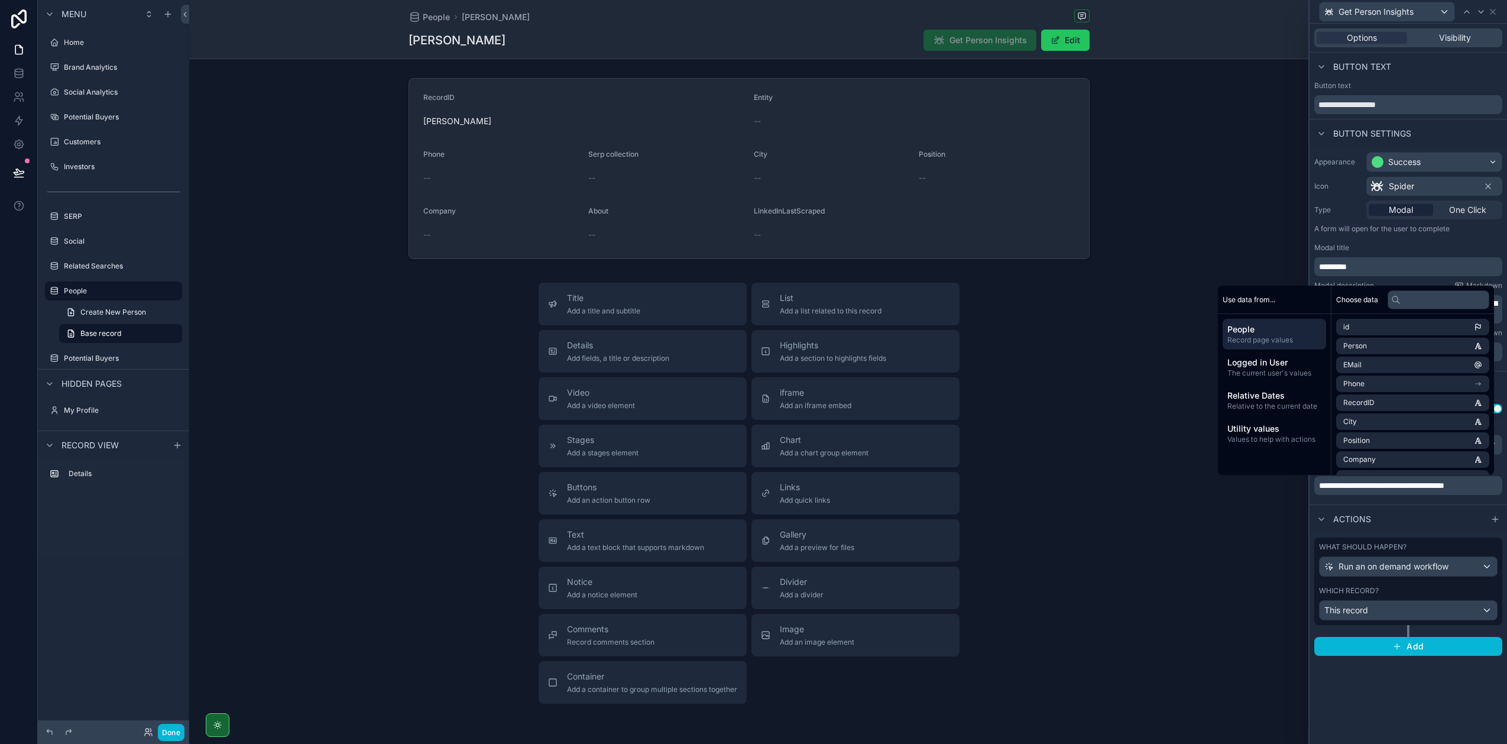
click at [1378, 507] on div "Actions" at bounding box center [1408, 518] width 197 height 28
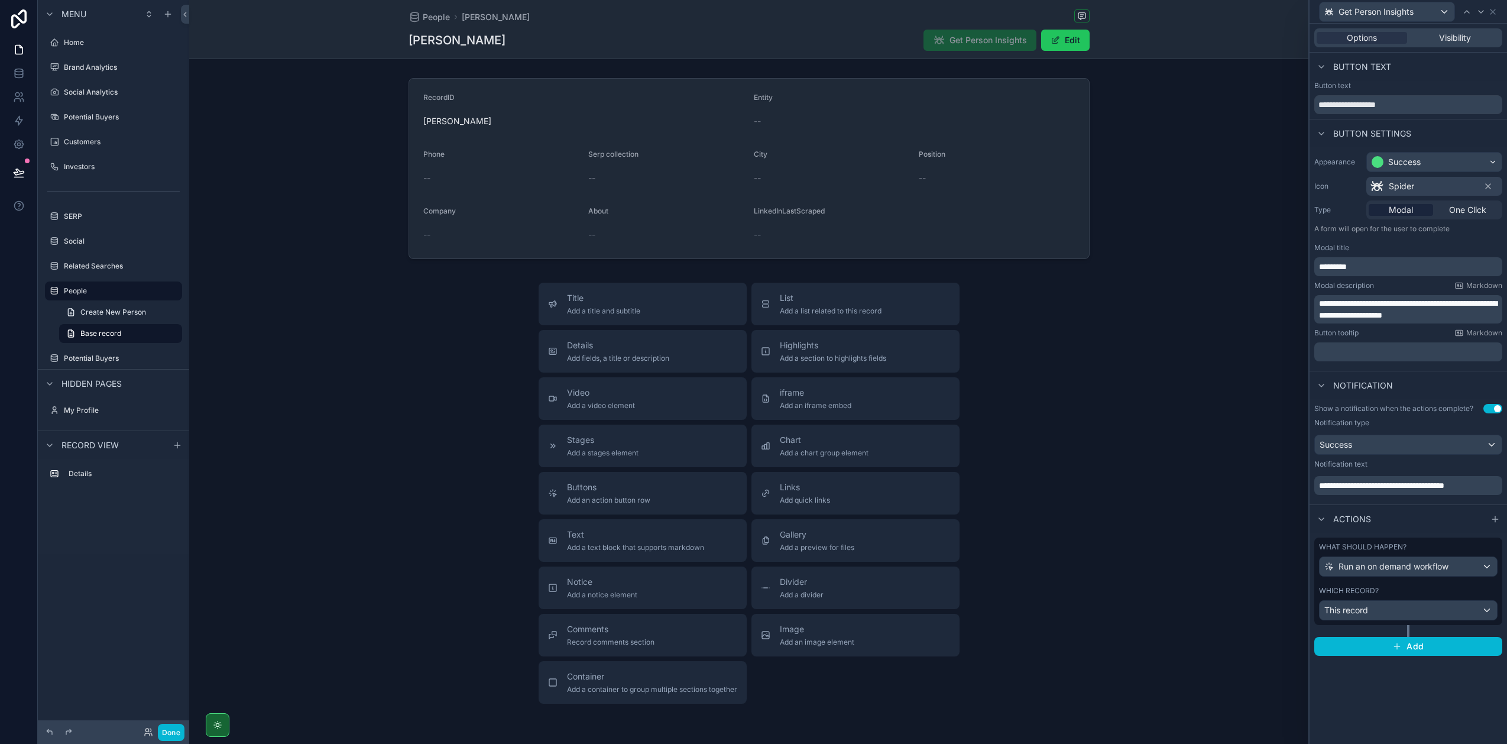
click at [1389, 485] on span "**********" at bounding box center [1381, 485] width 125 height 8
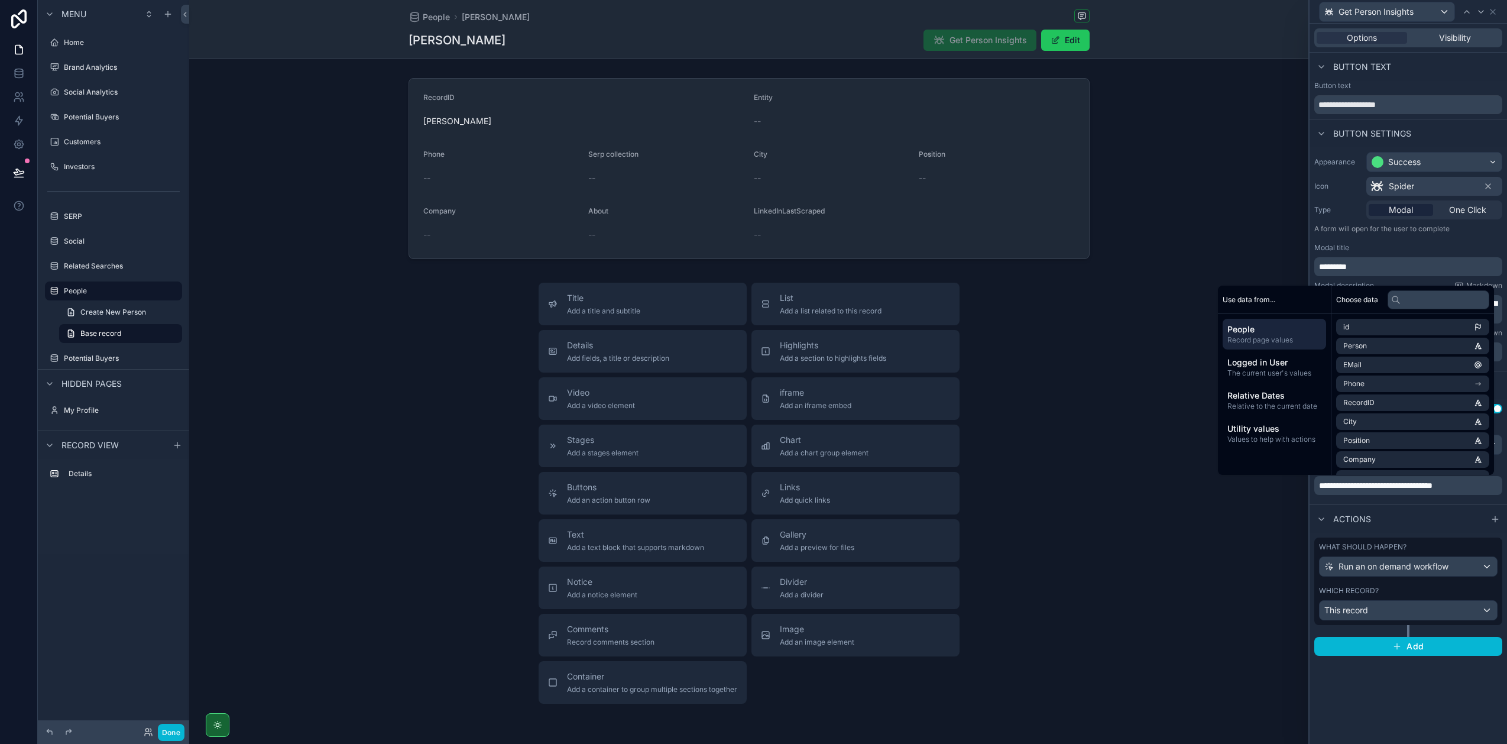
click at [1426, 506] on div "Actions" at bounding box center [1408, 518] width 197 height 28
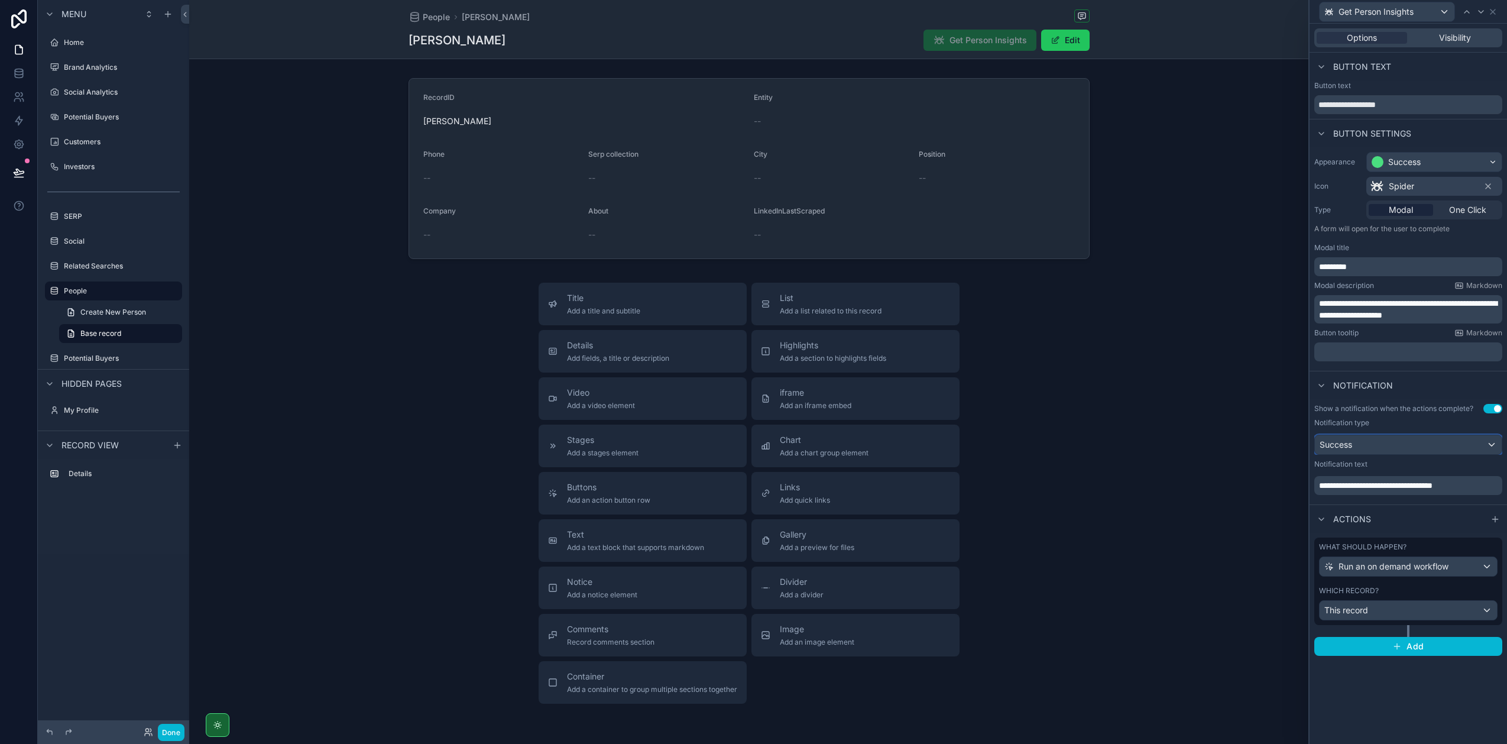
click at [1405, 446] on div "Success" at bounding box center [1408, 444] width 187 height 19
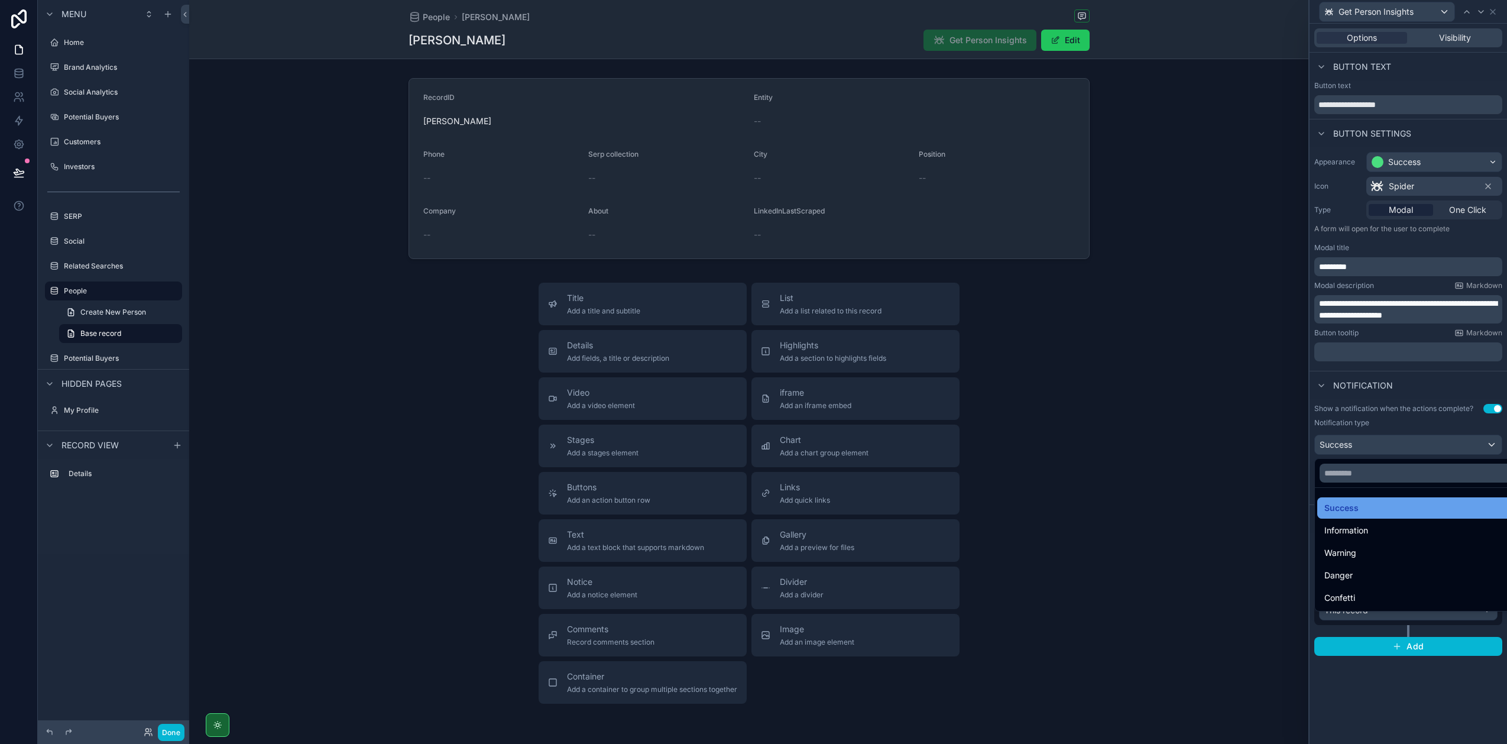
click at [1395, 508] on div "Success" at bounding box center [1421, 508] width 195 height 14
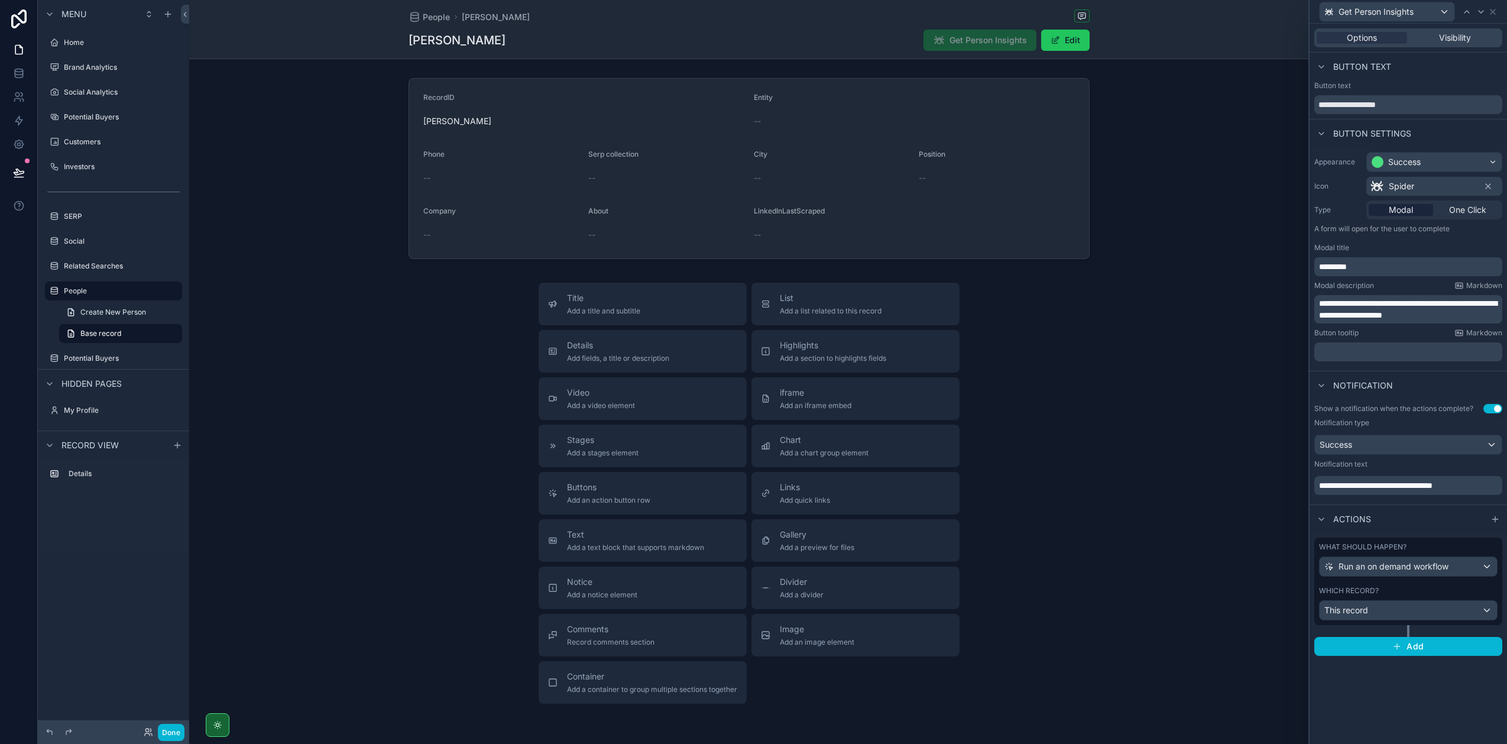
click at [1476, 485] on p "**********" at bounding box center [1409, 485] width 181 height 12
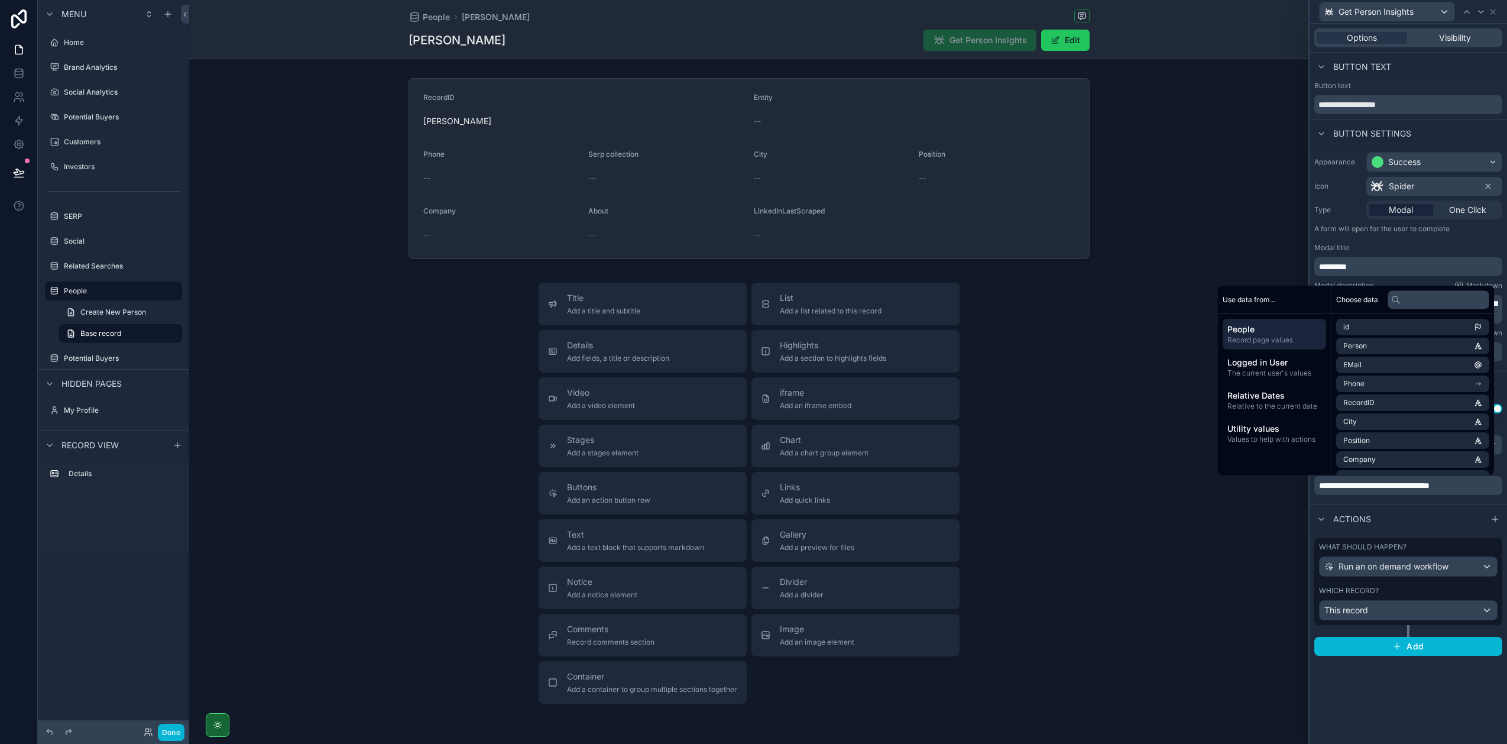
click at [1453, 506] on div "Actions" at bounding box center [1408, 518] width 197 height 28
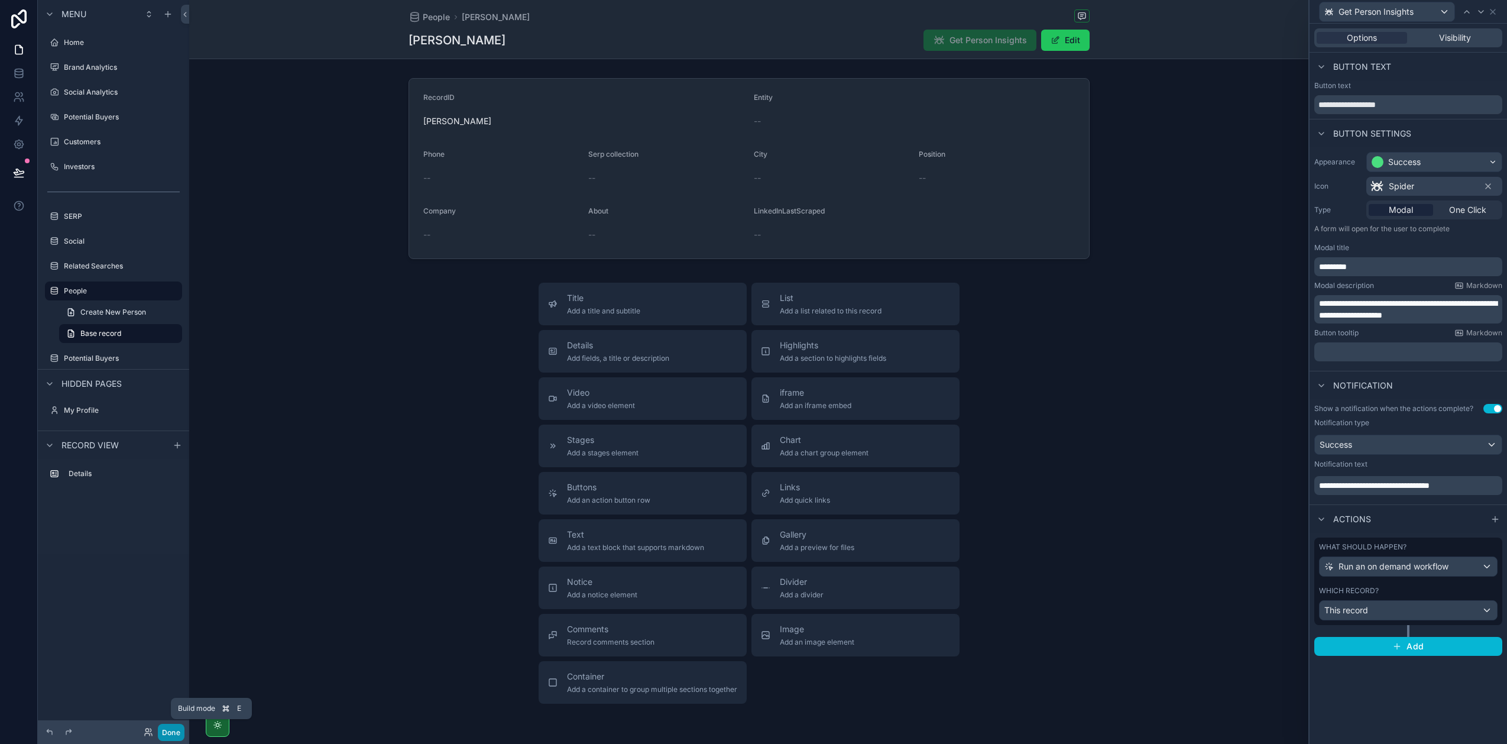
click at [166, 730] on button "Done" at bounding box center [171, 732] width 27 height 17
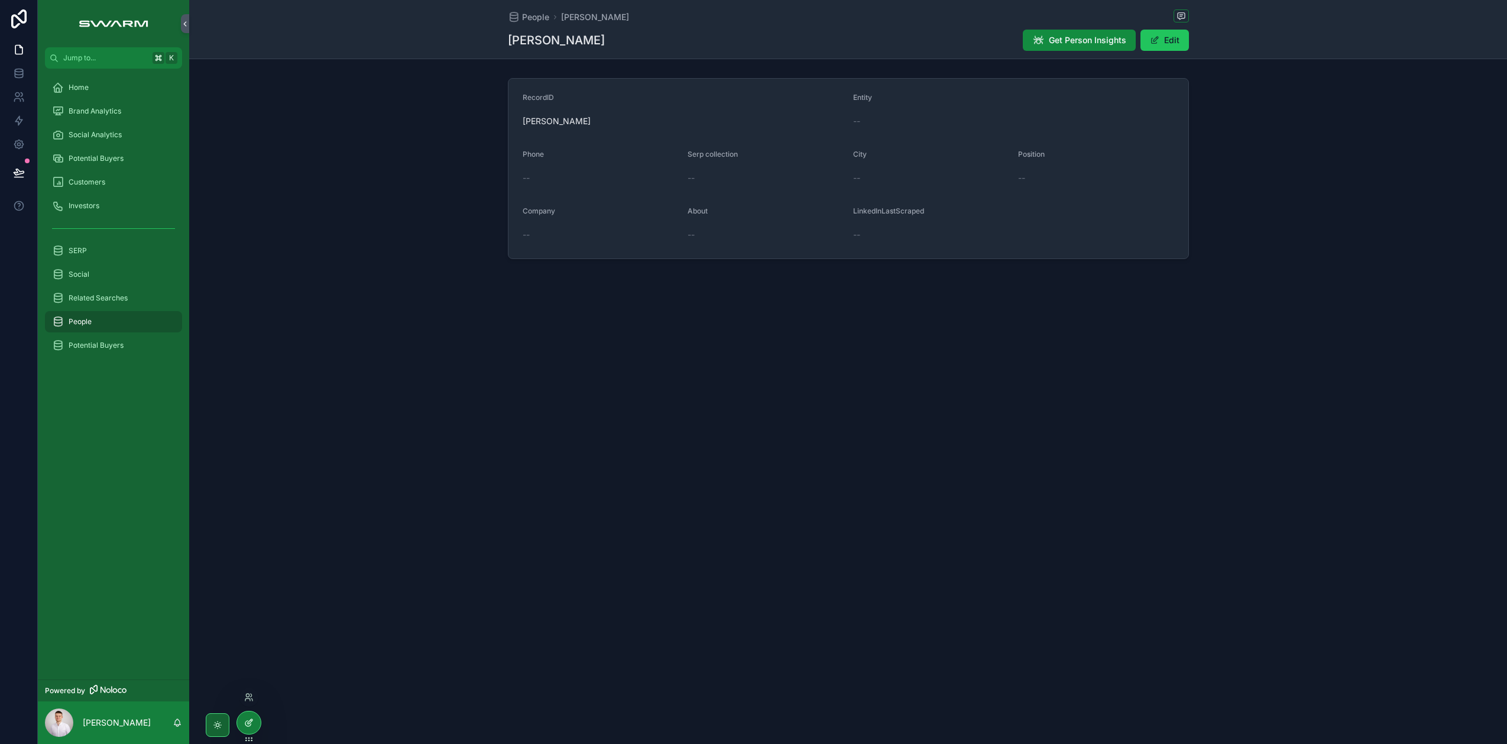
click at [257, 722] on div at bounding box center [249, 722] width 24 height 22
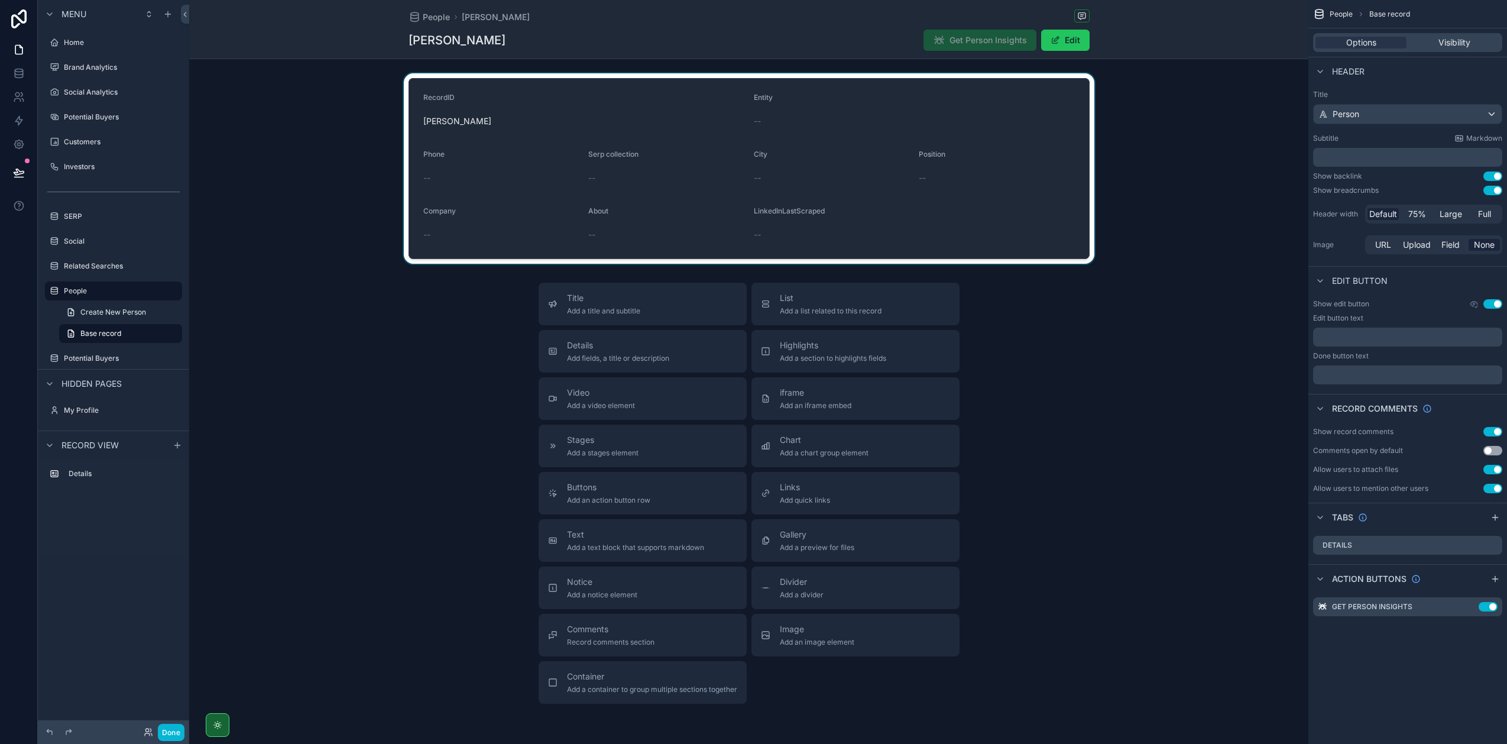
click at [1070, 166] on div "scrollable content" at bounding box center [748, 168] width 1119 height 190
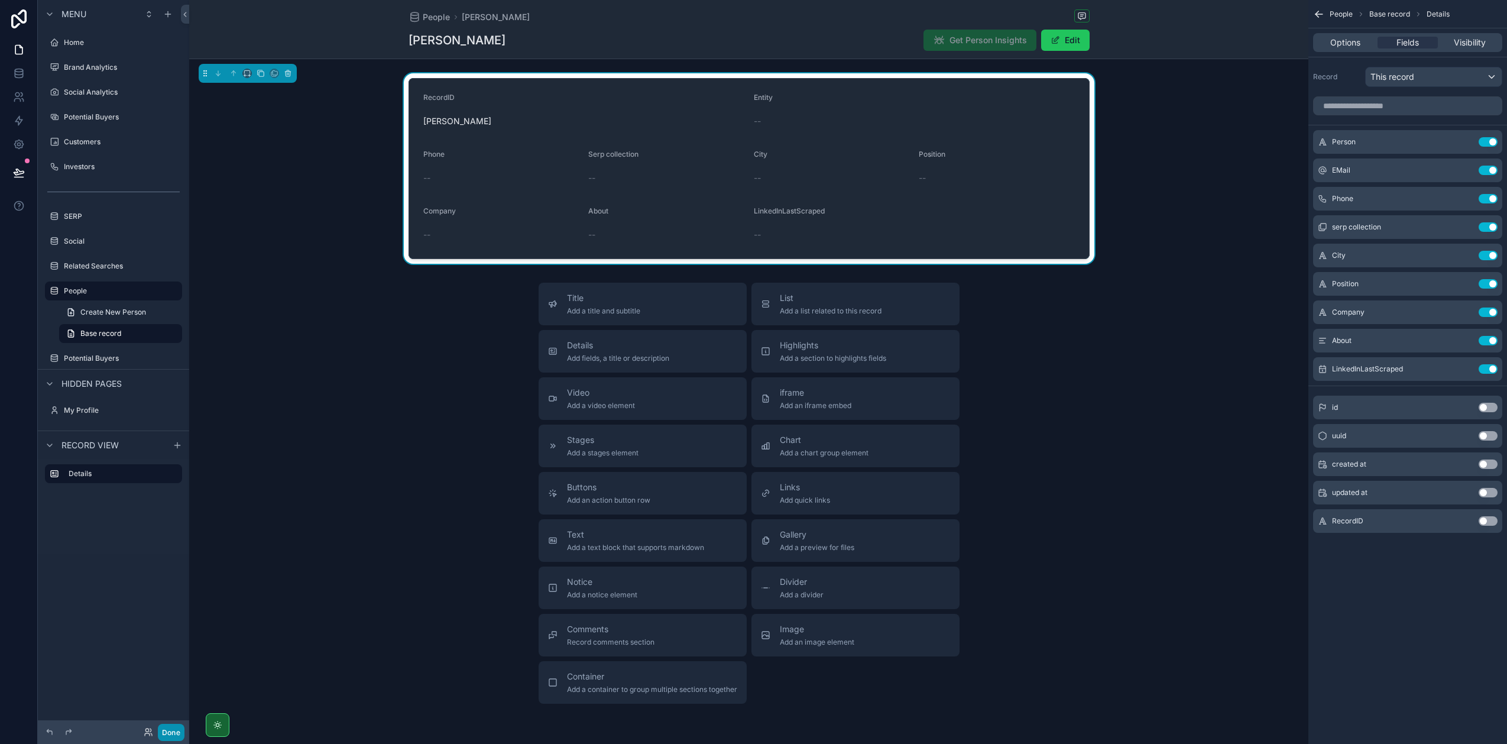
click at [173, 731] on button "Done" at bounding box center [171, 732] width 27 height 17
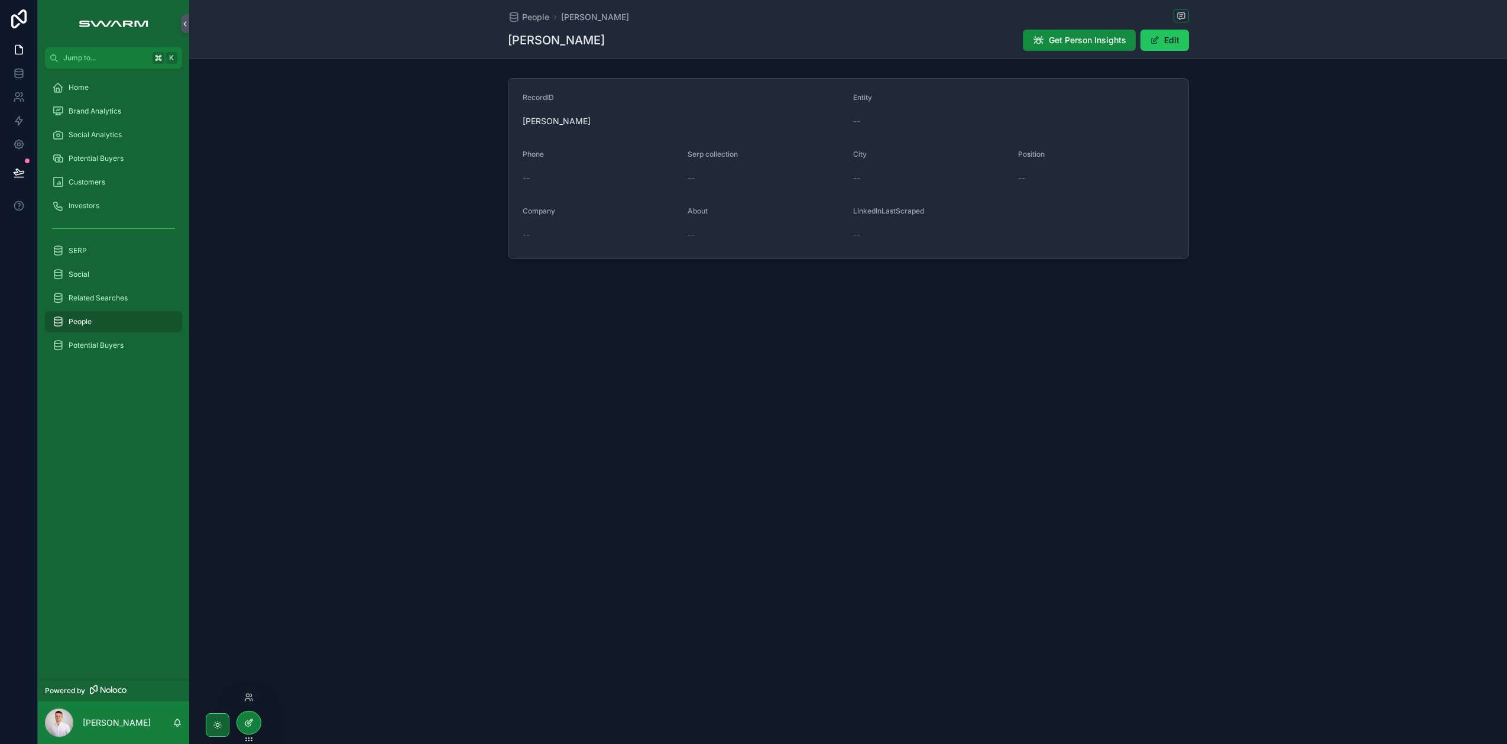
click at [239, 722] on div at bounding box center [249, 722] width 24 height 22
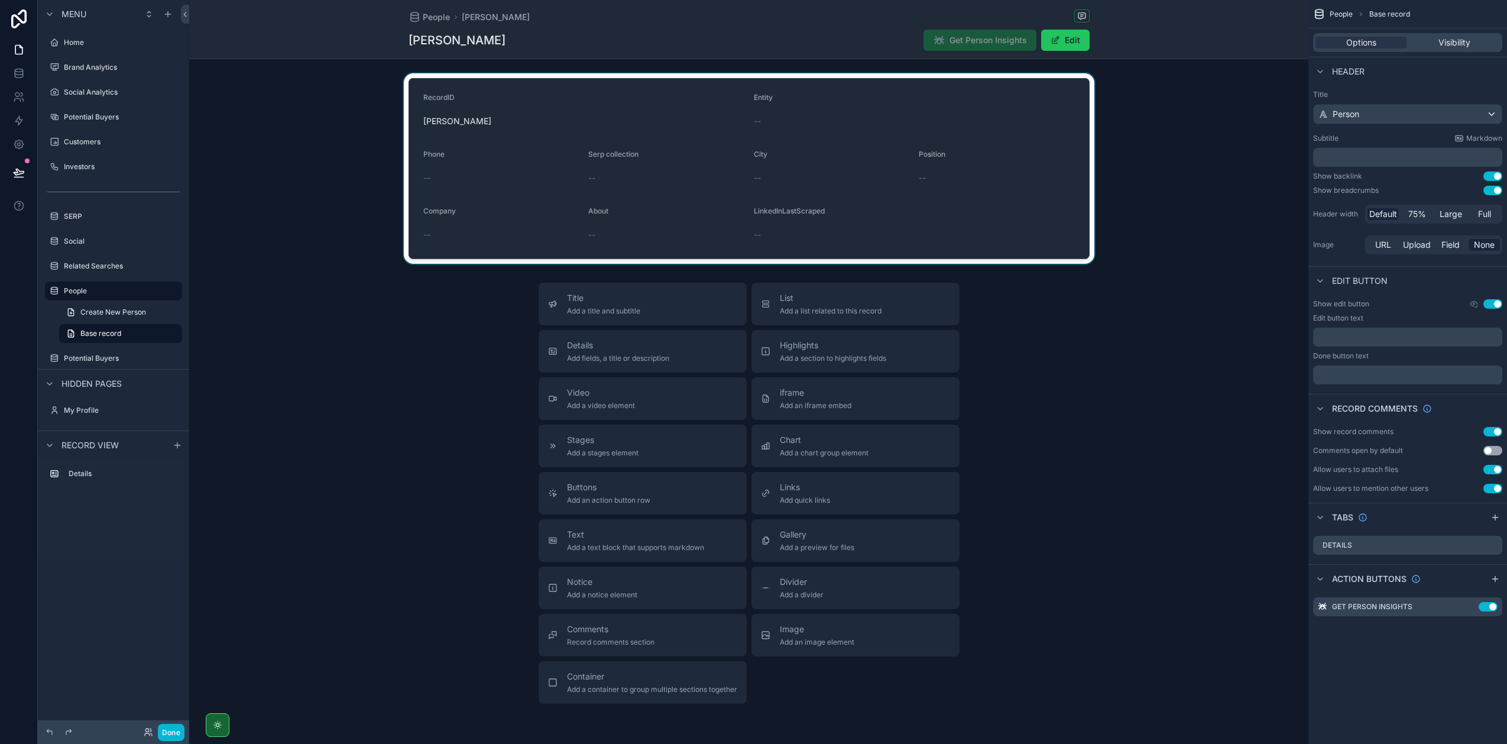
click at [1056, 174] on div "scrollable content" at bounding box center [748, 168] width 1119 height 190
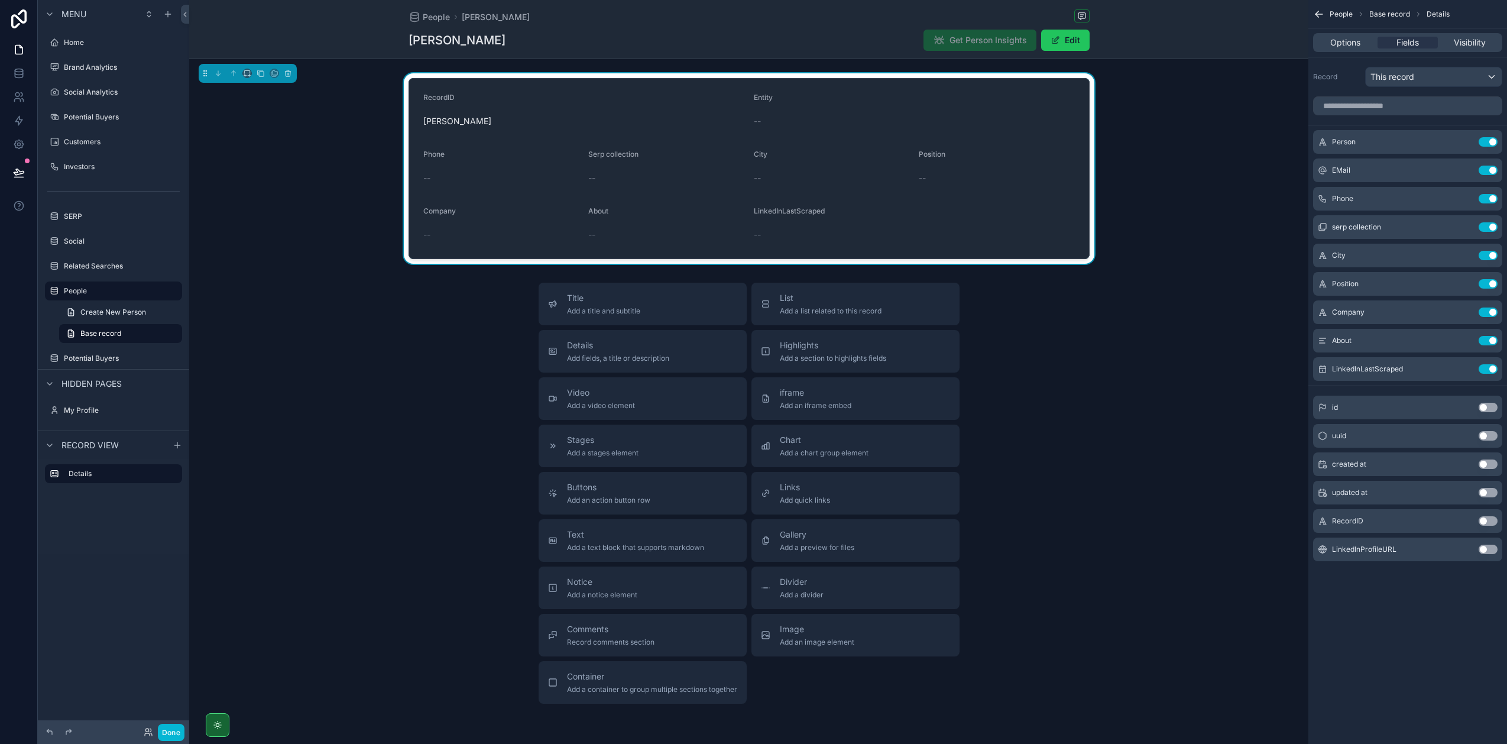
drag, startPoint x: 1486, startPoint y: 549, endPoint x: 1467, endPoint y: 499, distance: 52.9
click at [1486, 548] on button "Use setting" at bounding box center [1488, 549] width 19 height 9
click at [1342, 43] on span "Options" at bounding box center [1345, 43] width 30 height 12
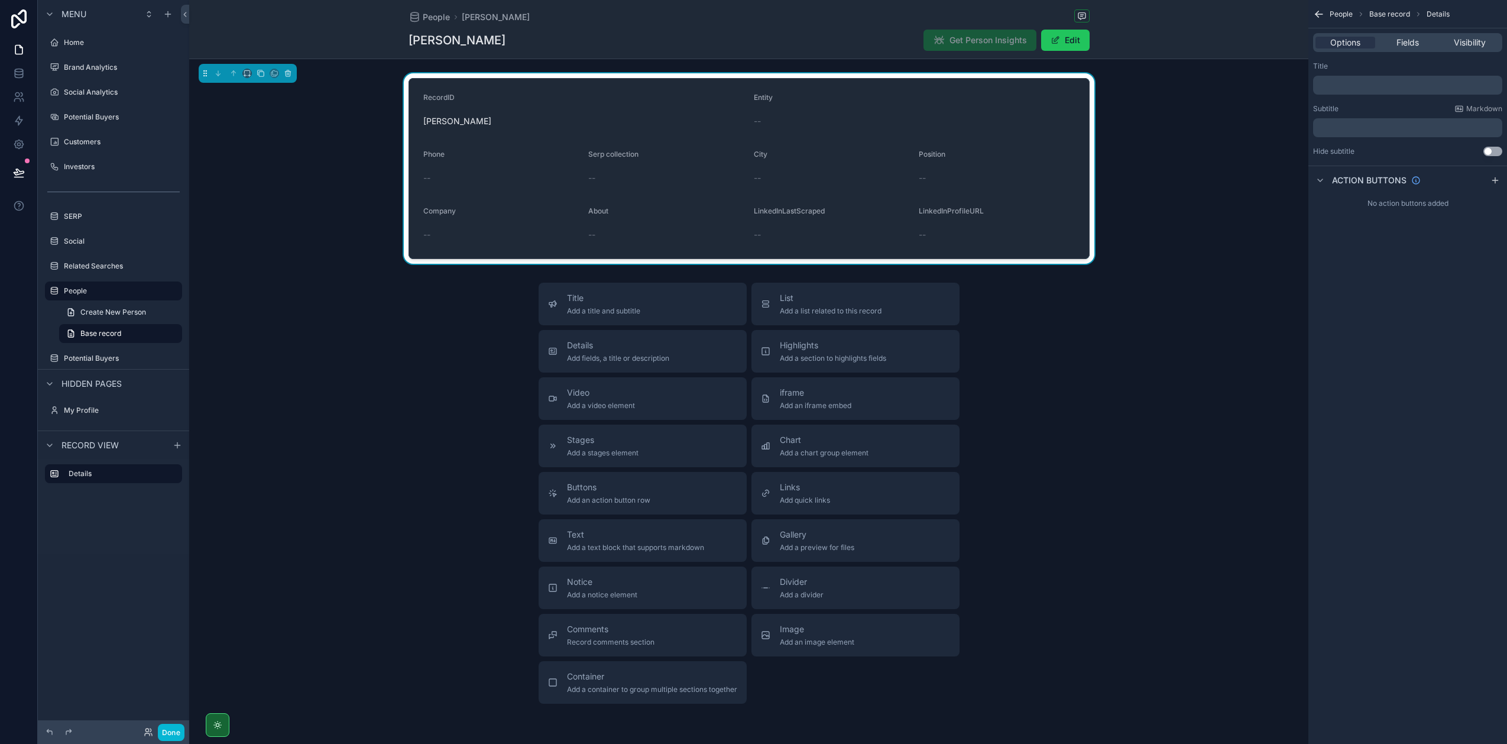
click at [945, 189] on form "RecordID Stefan Wilhelm Entity -- Phone -- Serp collection -- City -- Position …" at bounding box center [749, 169] width 680 height 180
click at [1408, 47] on span "Fields" at bounding box center [1408, 43] width 22 height 12
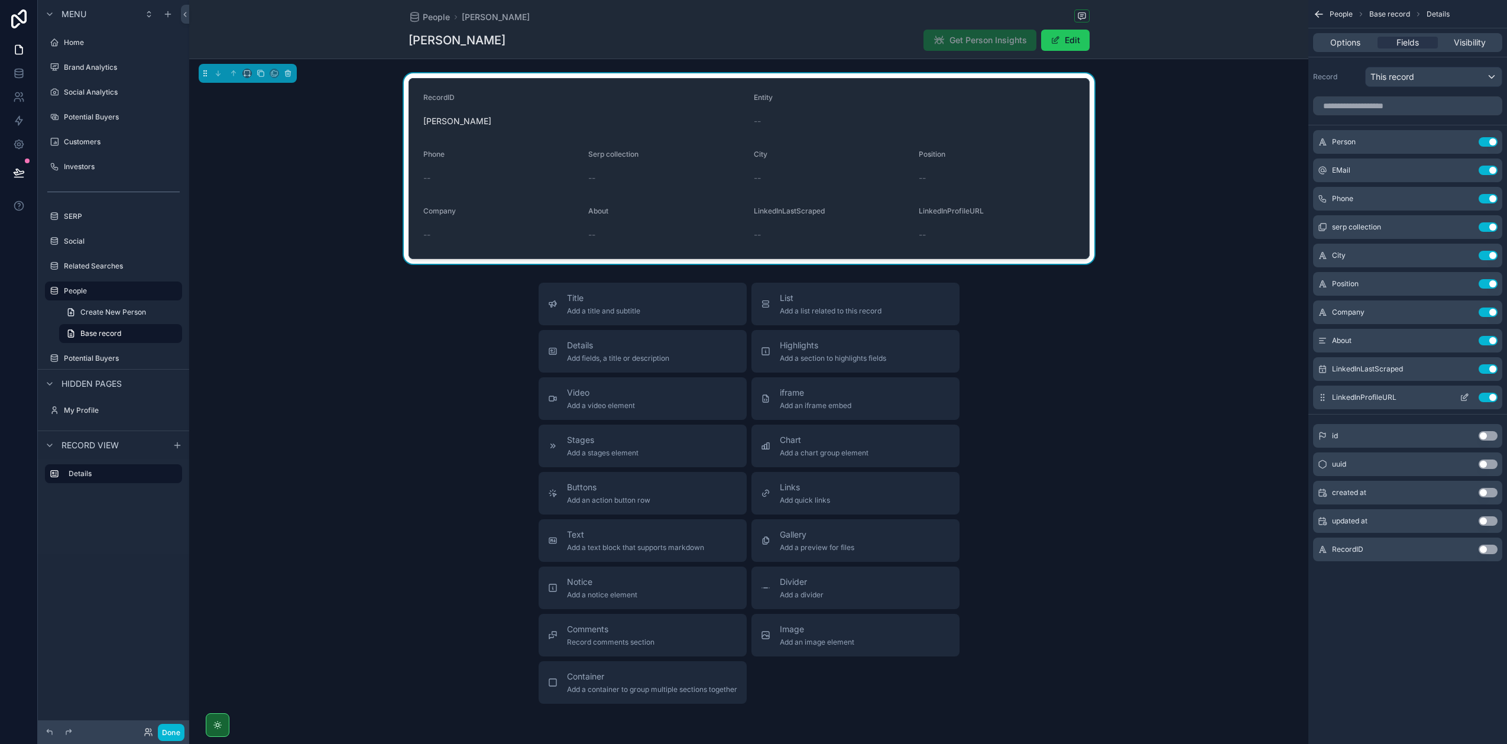
click at [1465, 400] on icon "scrollable content" at bounding box center [1464, 398] width 5 height 5
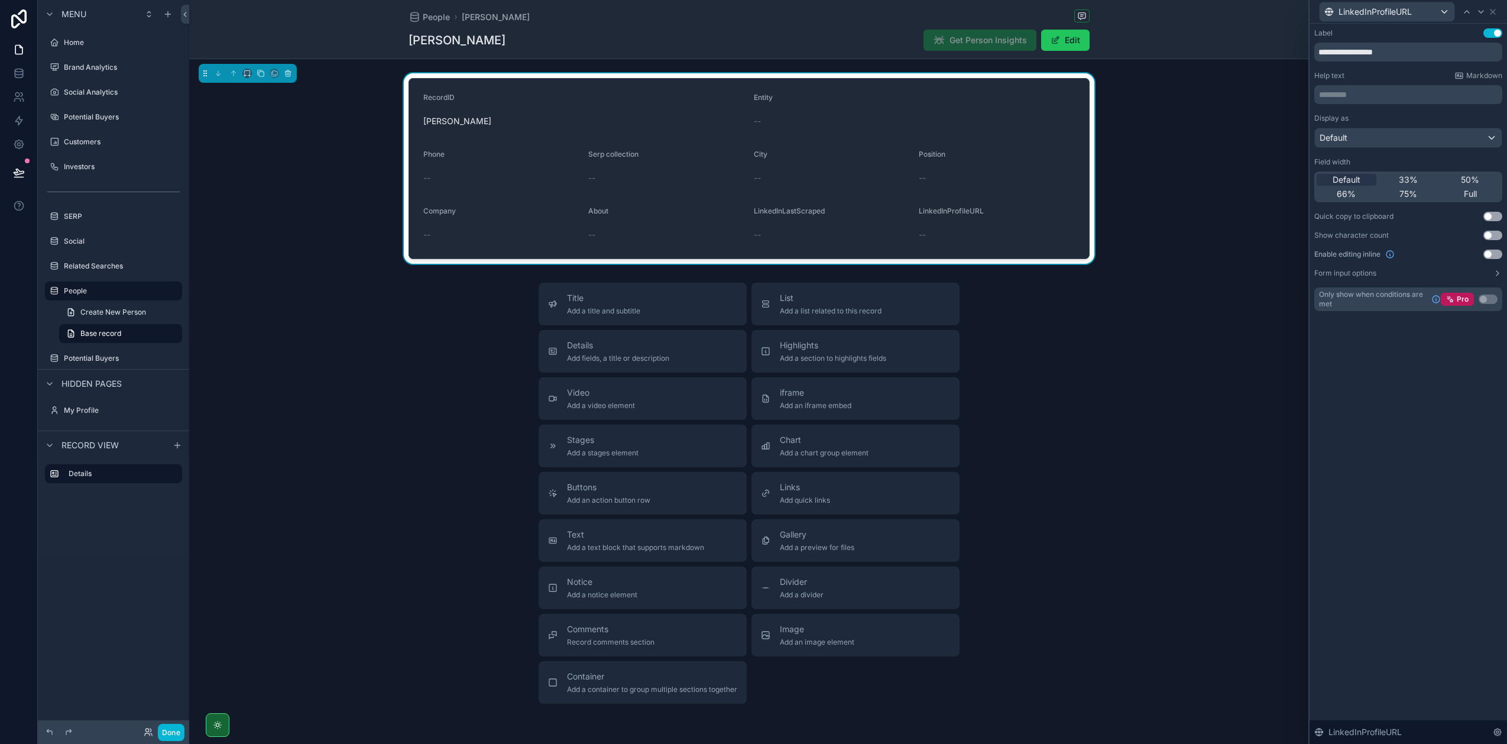
click at [1493, 255] on button "Use setting" at bounding box center [1492, 254] width 19 height 9
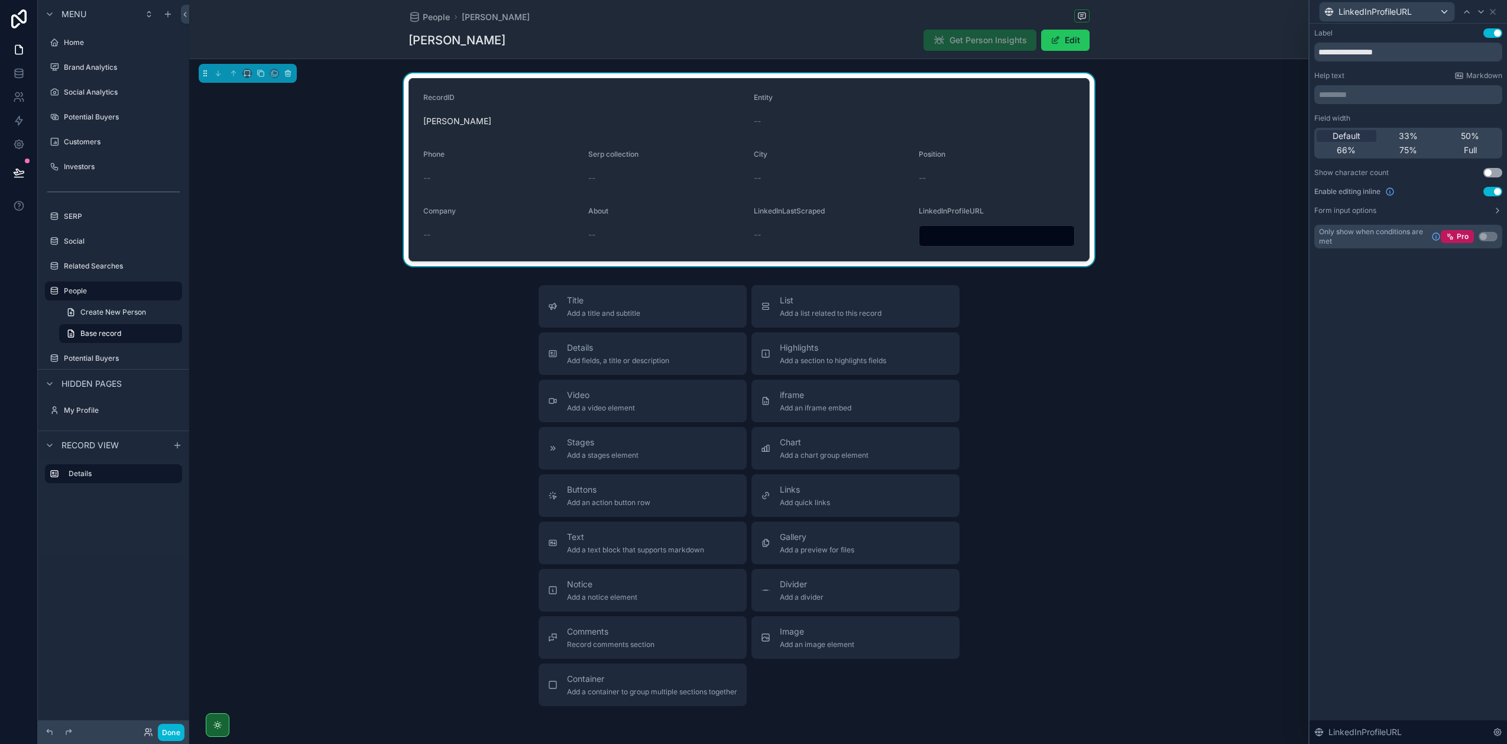
click at [939, 236] on input "scrollable content" at bounding box center [996, 236] width 155 height 17
click at [1110, 237] on div "RecordID Stefan Wilhelm Entity -- Phone -- Serp collection -- City -- Position …" at bounding box center [748, 169] width 1119 height 193
click at [173, 733] on button "Done" at bounding box center [171, 732] width 27 height 17
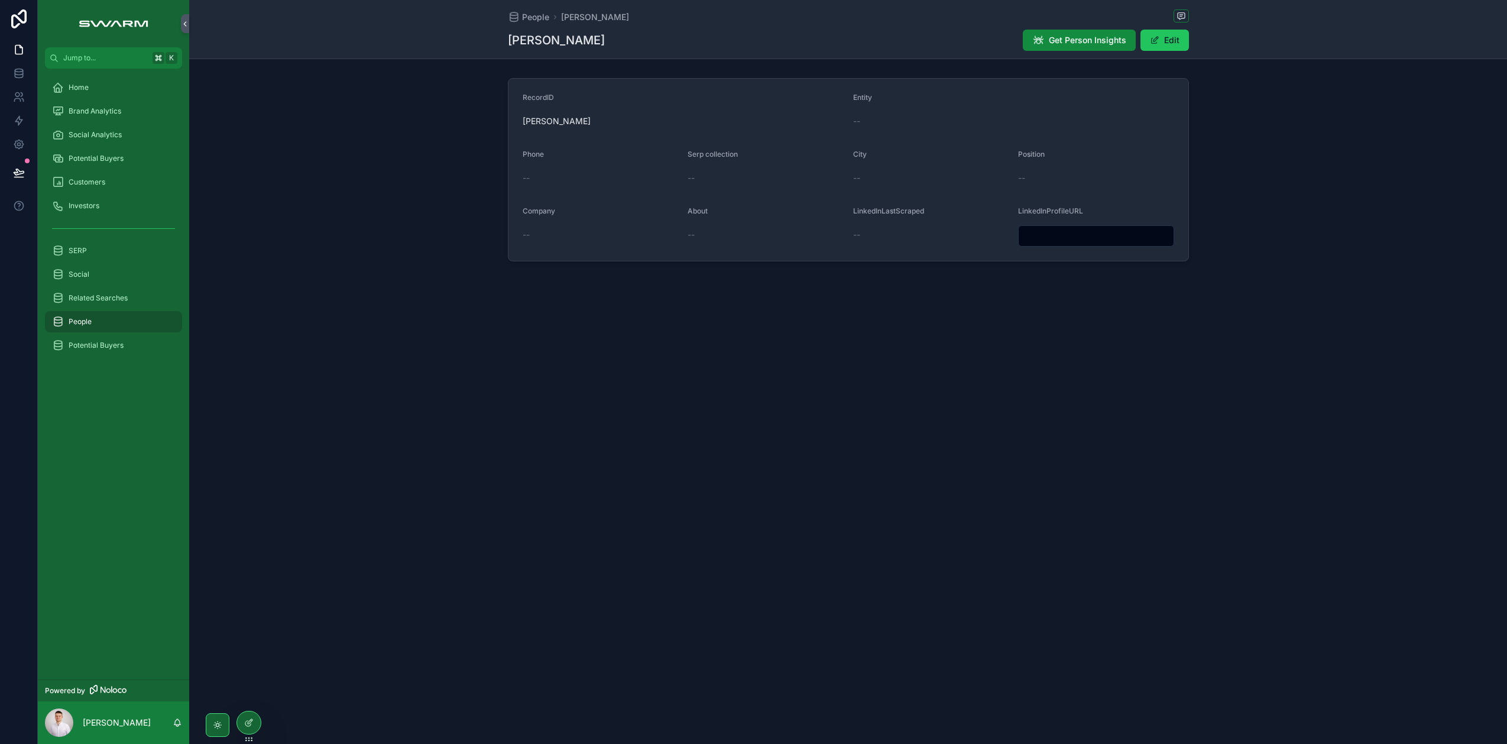
click at [905, 406] on div "People Stefan Wilhelm Stefan Wilhelm Get Person Insights Edit RecordID Stefan W…" at bounding box center [848, 372] width 1318 height 744
click at [1056, 232] on input "scrollable content" at bounding box center [1096, 236] width 155 height 17
paste input "**********"
type input "**********"
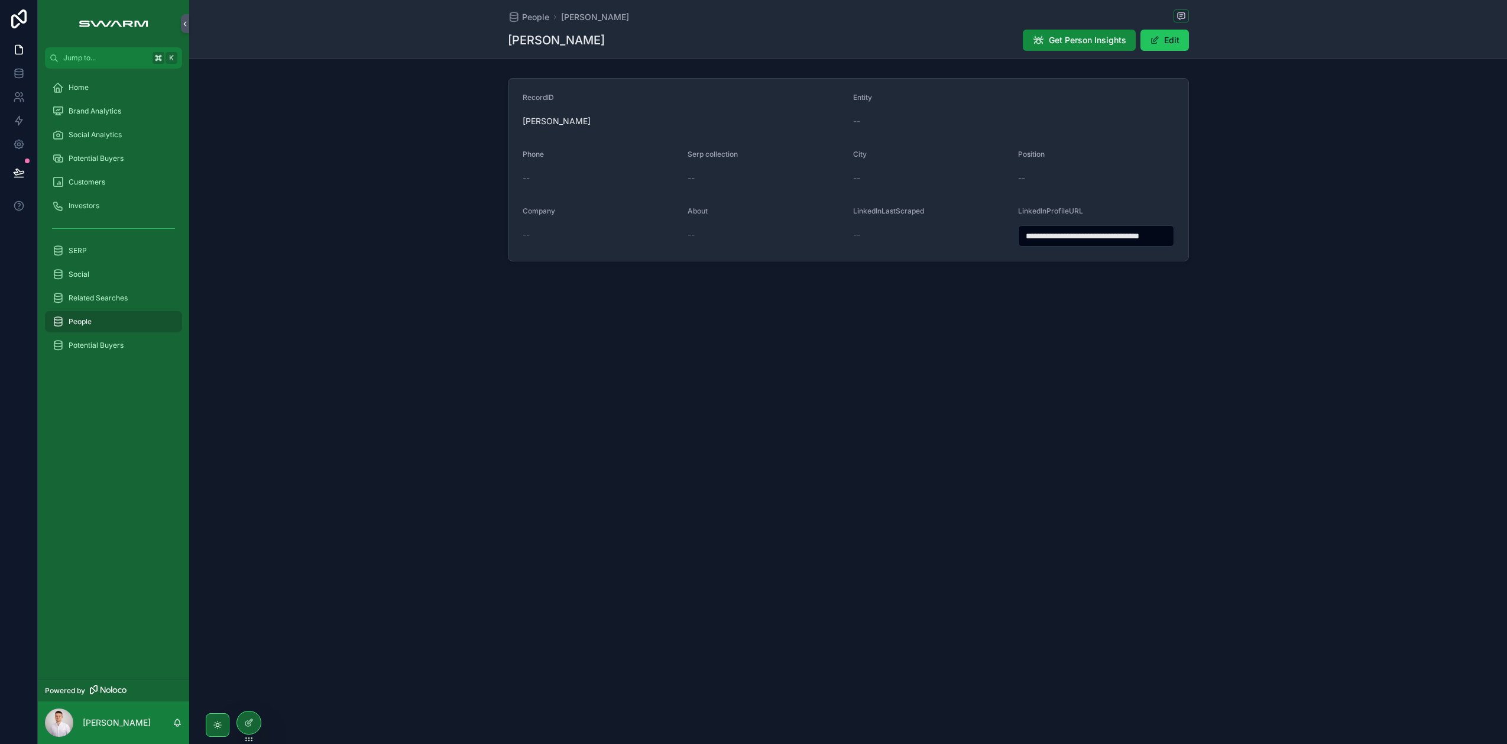
drag, startPoint x: 1001, startPoint y: 342, endPoint x: 1043, endPoint y: 281, distance: 74.5
click at [1002, 336] on div "**********" at bounding box center [848, 372] width 1318 height 744
click at [1070, 346] on div "**********" at bounding box center [848, 372] width 1318 height 744
click at [248, 724] on icon at bounding box center [250, 721] width 5 height 5
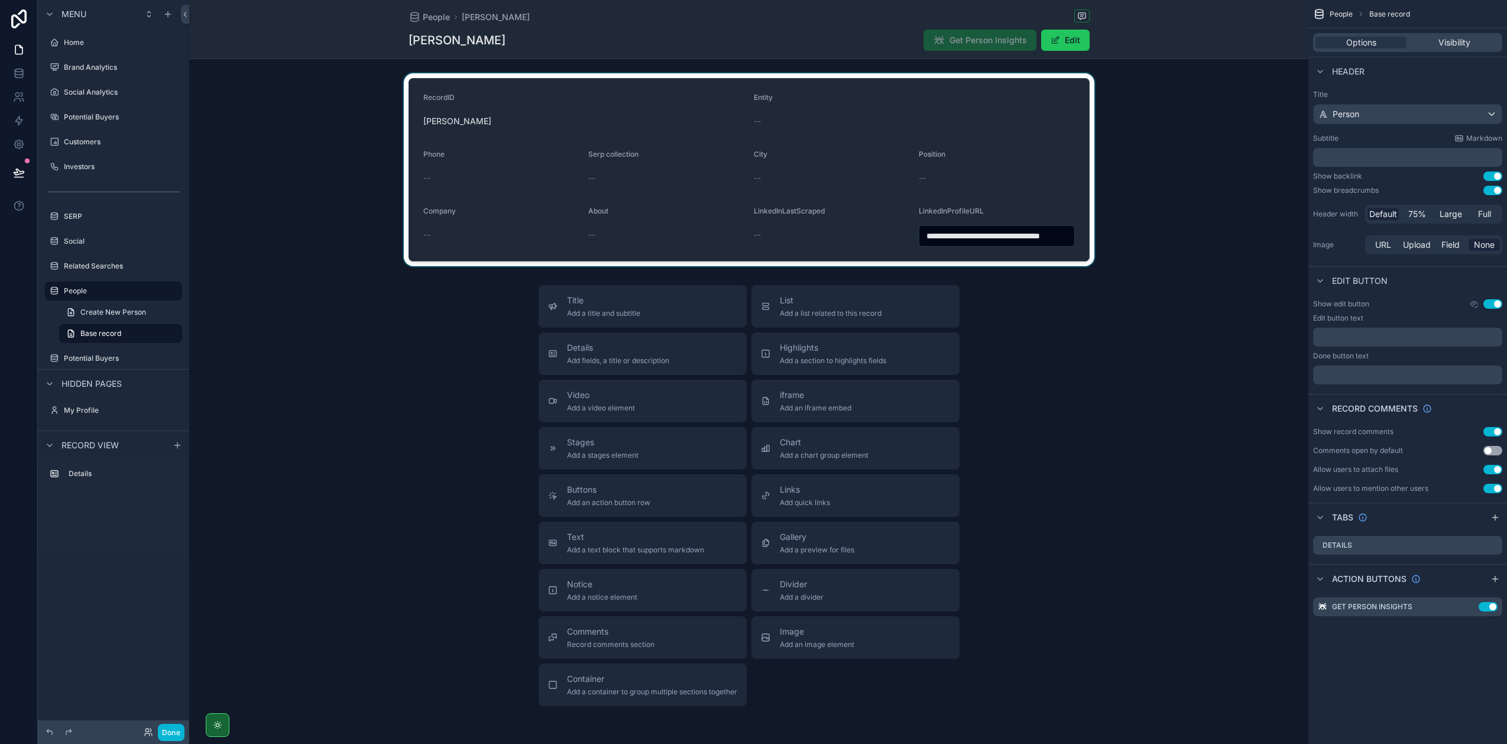
click at [1039, 119] on div "scrollable content" at bounding box center [748, 169] width 1119 height 193
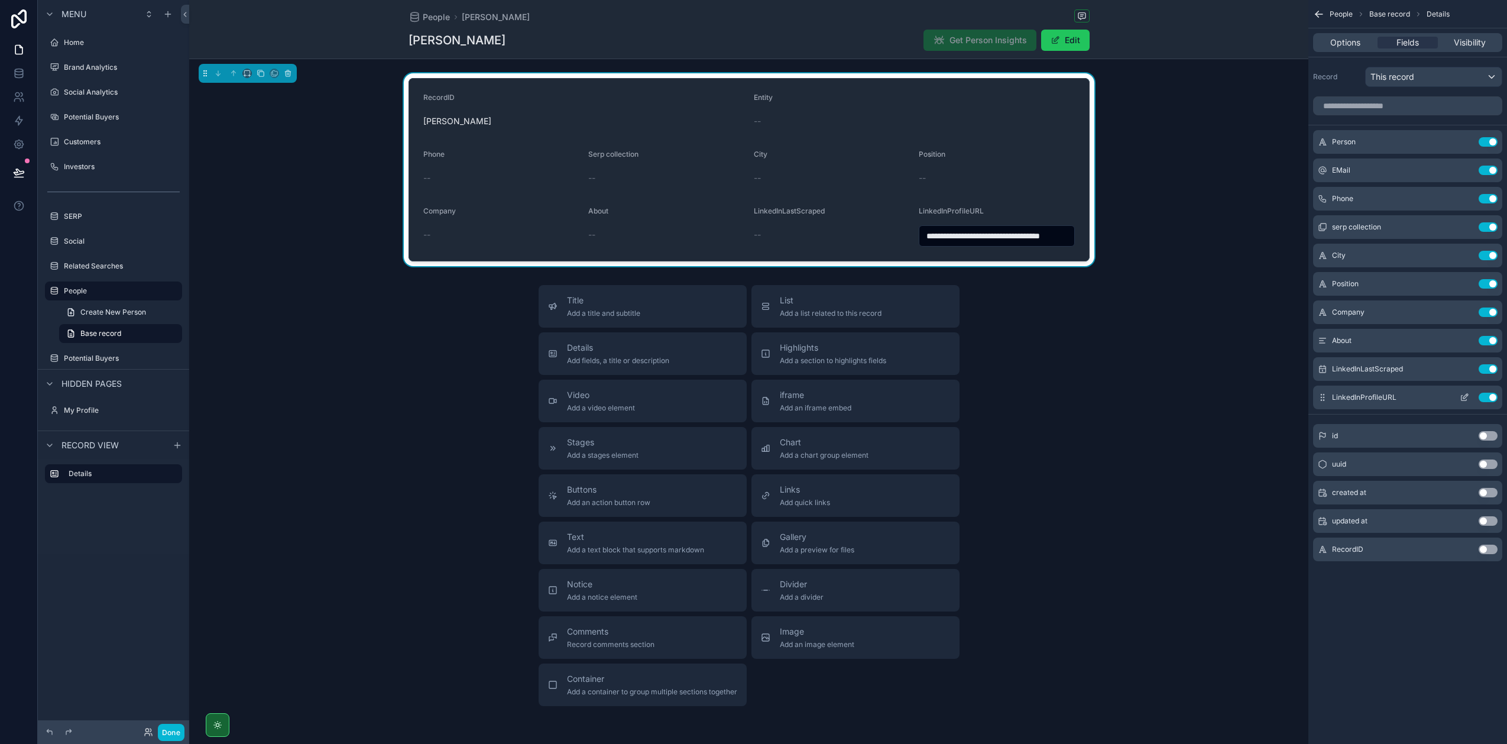
click at [1463, 398] on icon "scrollable content" at bounding box center [1465, 396] width 5 height 5
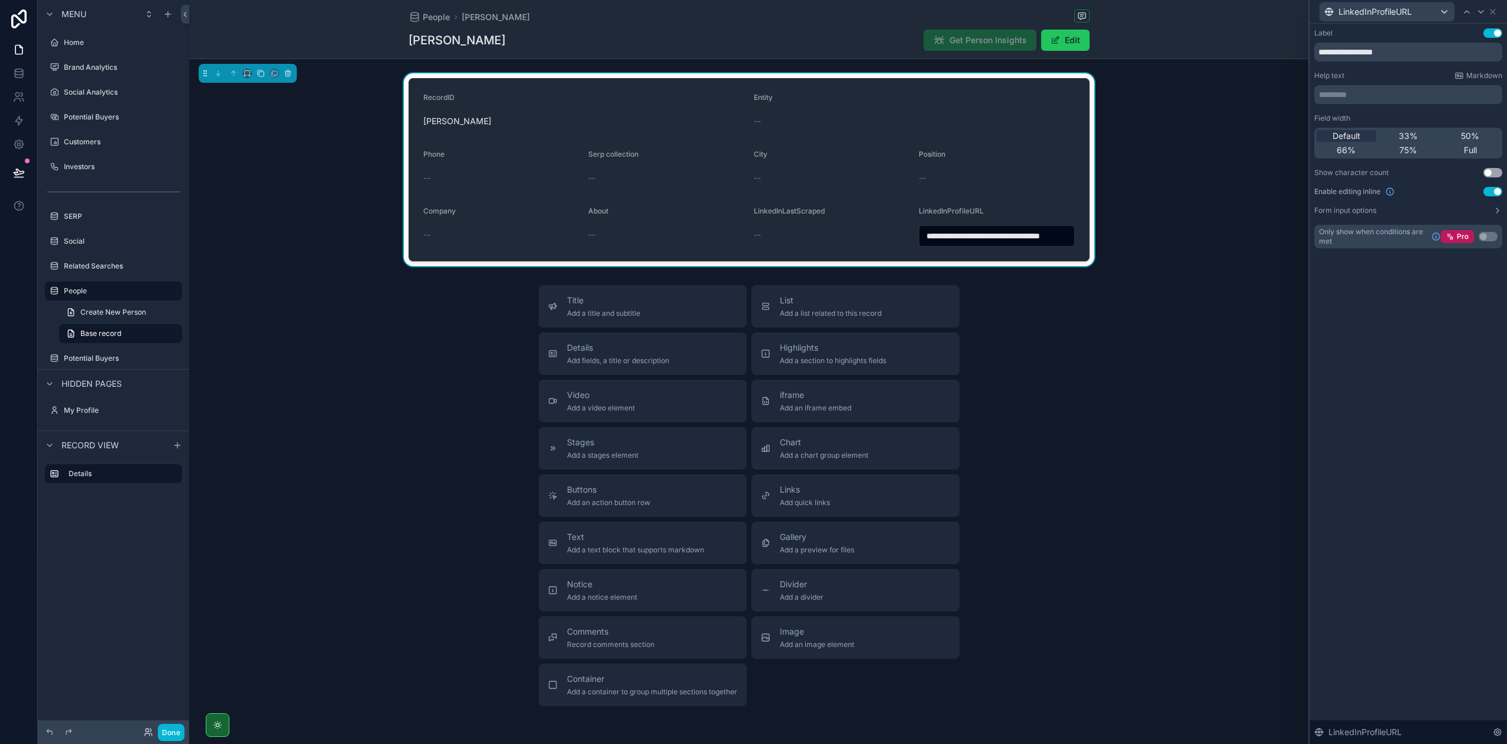
click at [1492, 190] on button "Use setting" at bounding box center [1492, 191] width 19 height 9
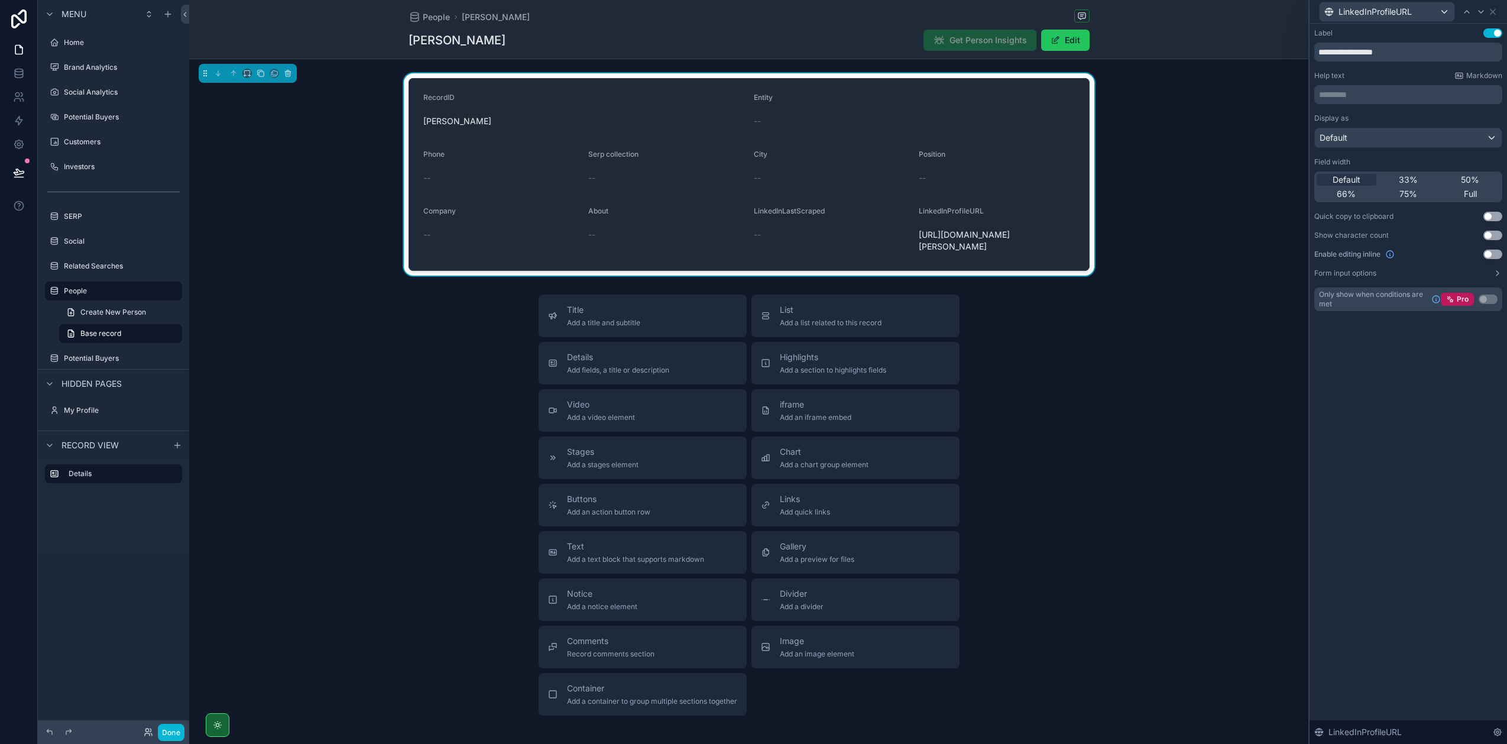
click at [1498, 11] on div "LinkedInProfileURL" at bounding box center [1408, 11] width 188 height 23
click at [1492, 12] on icon at bounding box center [1492, 11] width 9 height 9
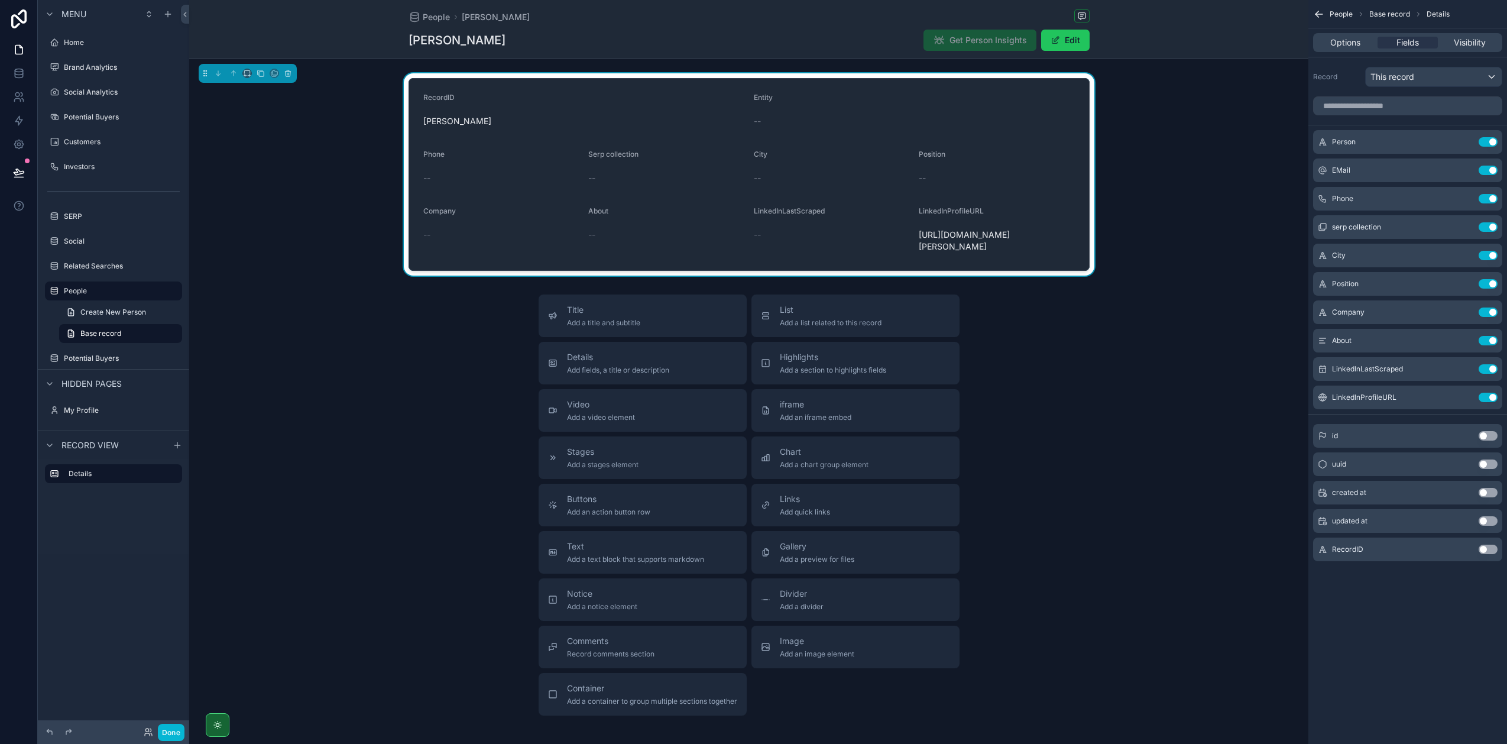
click at [1226, 239] on div "RecordID Stefan Wilhelm Entity -- Phone -- Serp collection -- City -- Position …" at bounding box center [748, 174] width 1119 height 202
click at [169, 730] on button "Done" at bounding box center [171, 732] width 27 height 17
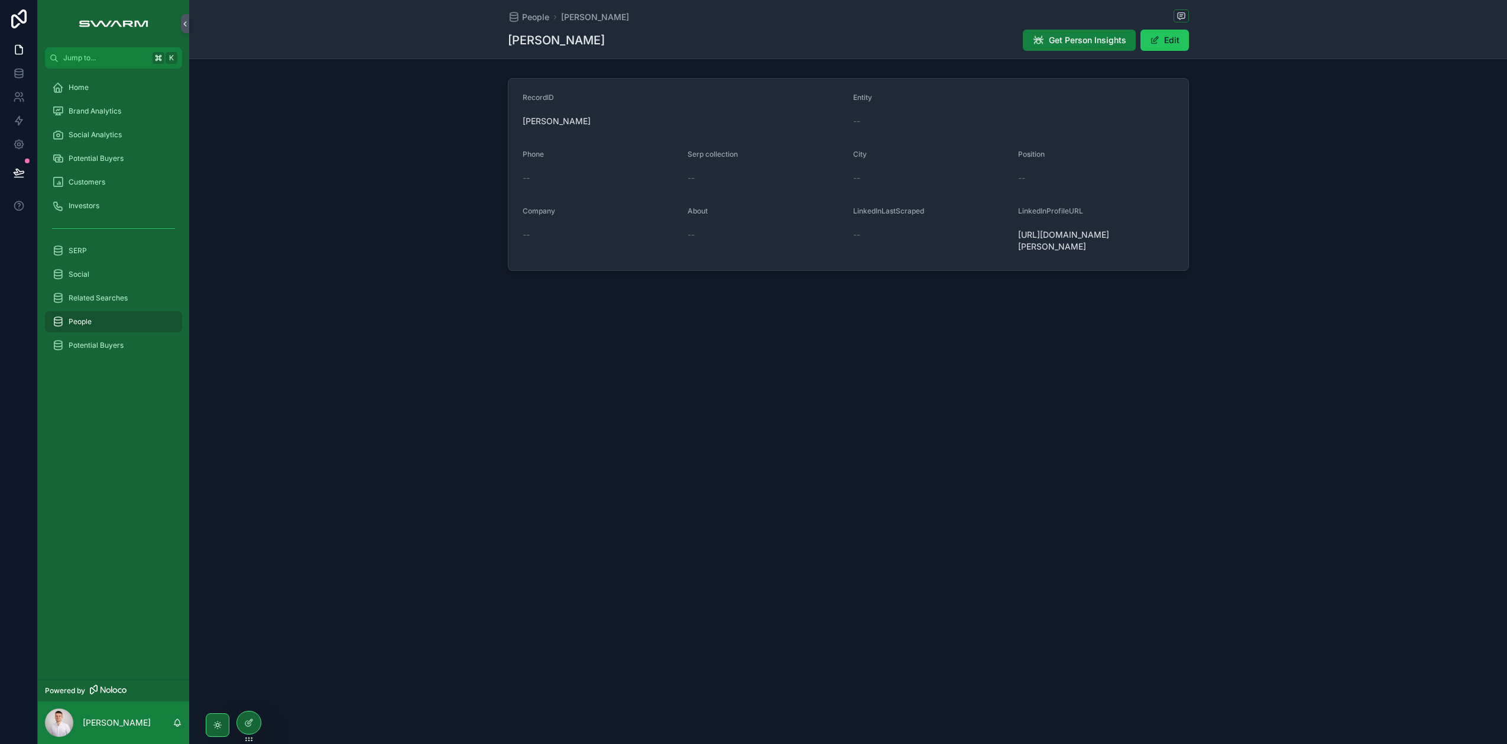
click at [1062, 38] on span "Get Person Insights" at bounding box center [1087, 40] width 77 height 12
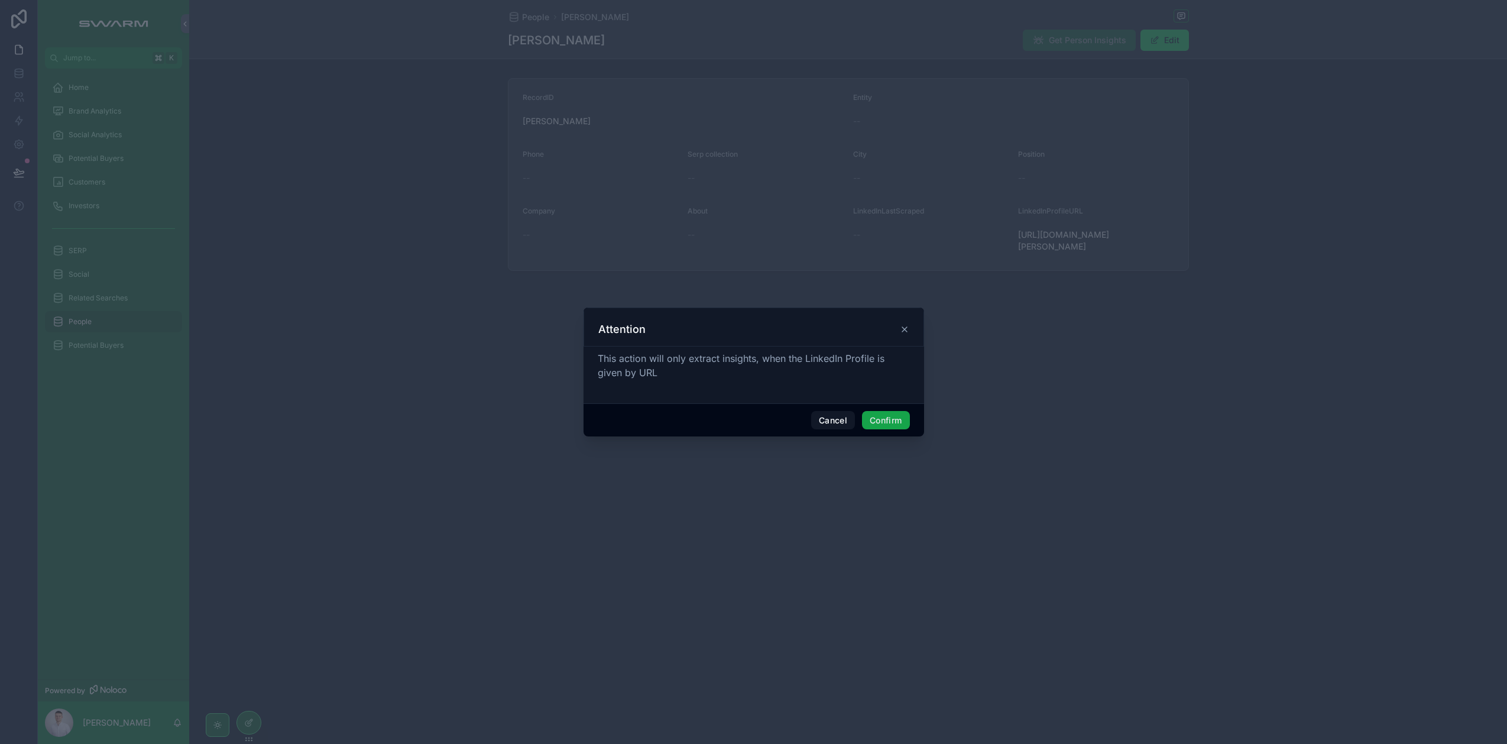
click at [889, 419] on button "Confirm" at bounding box center [885, 420] width 47 height 19
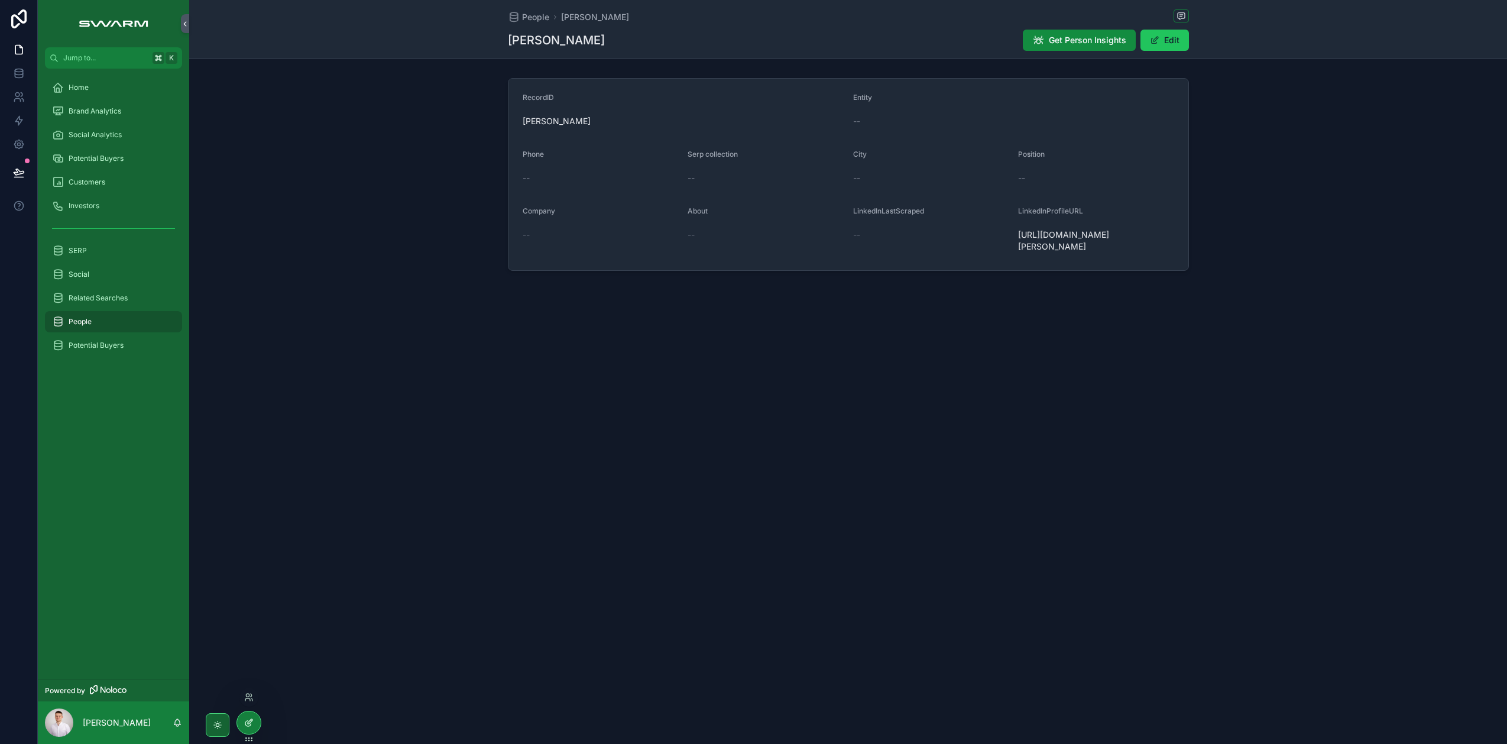
click at [255, 716] on div at bounding box center [249, 722] width 24 height 22
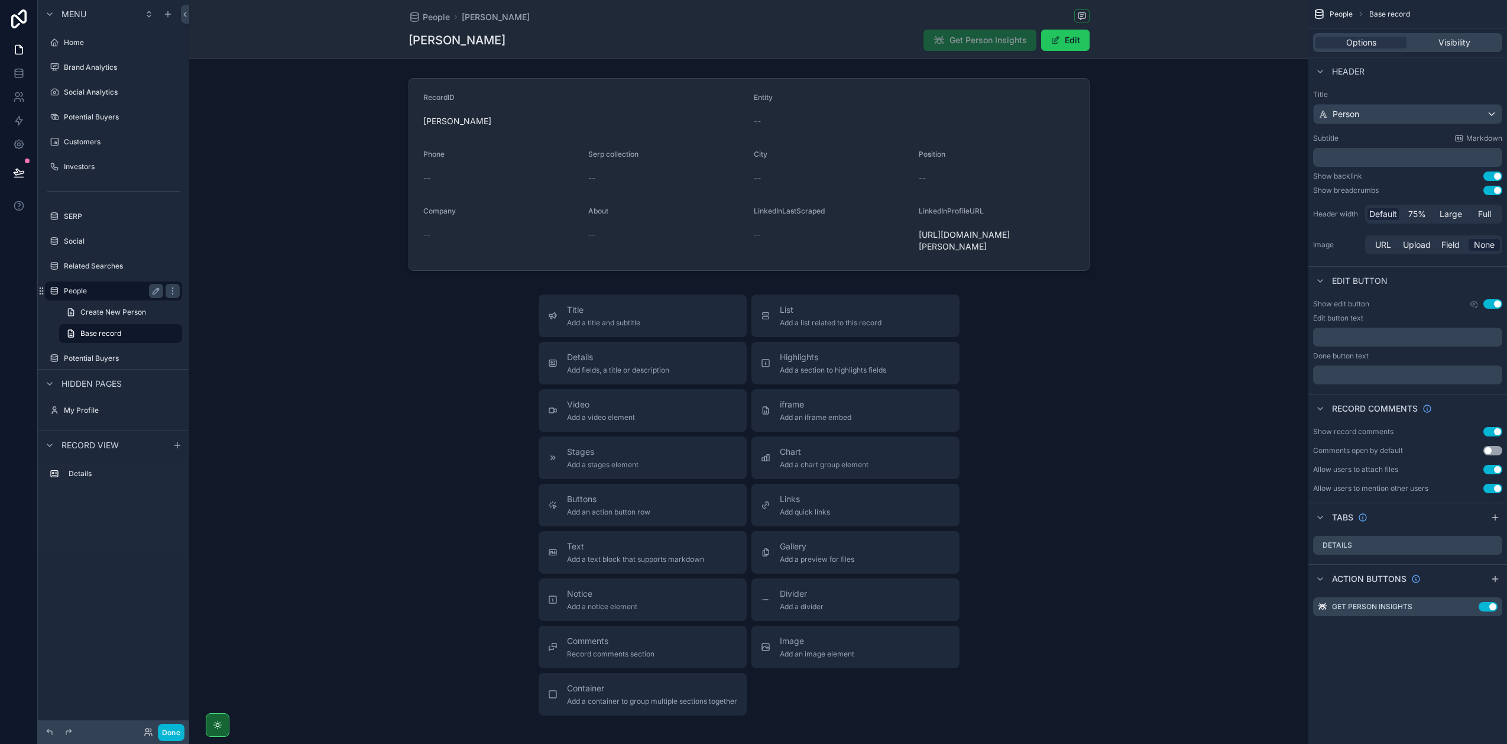
click at [100, 289] on label "People" at bounding box center [111, 290] width 95 height 9
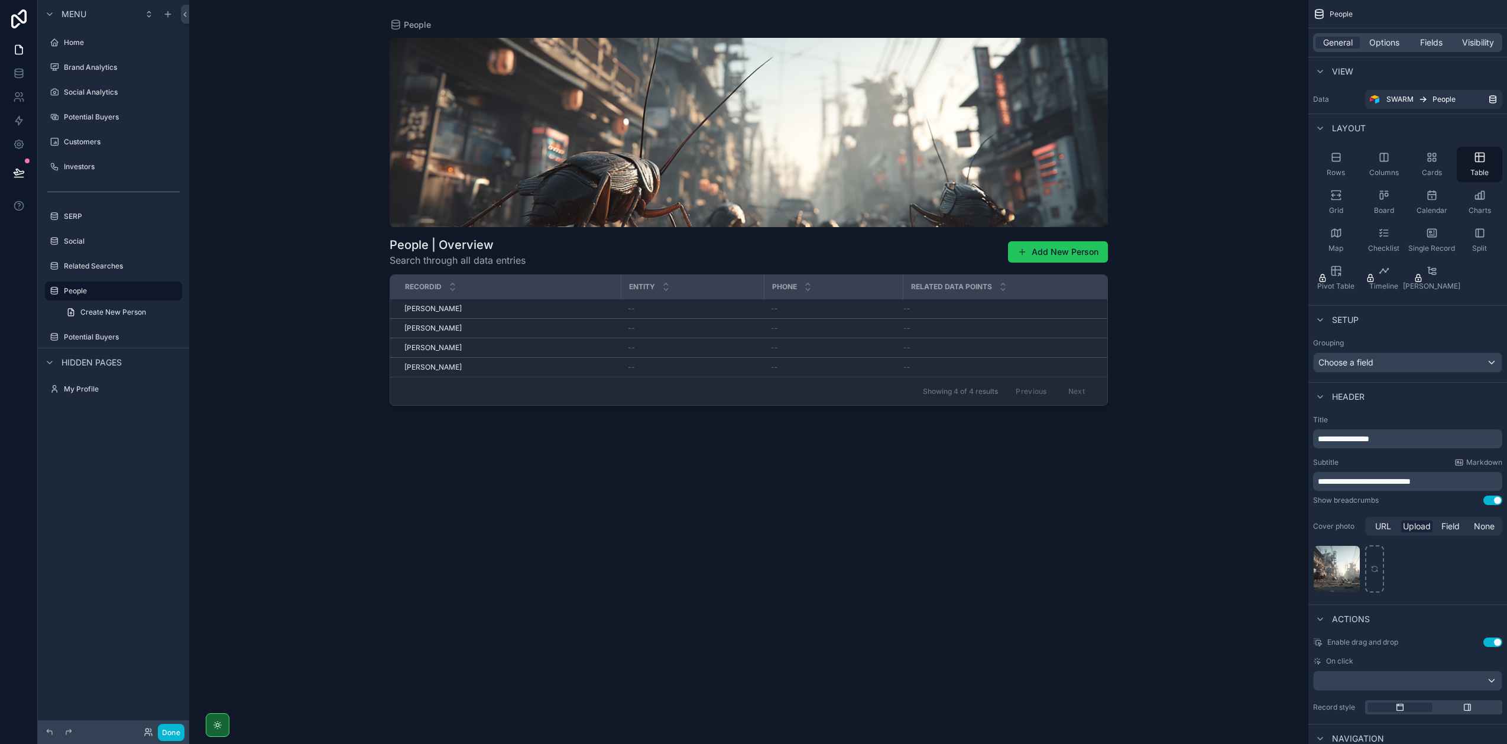
click at [444, 331] on div "scrollable content" at bounding box center [749, 365] width 756 height 730
click at [450, 330] on span "[PERSON_NAME]" at bounding box center [432, 327] width 57 height 9
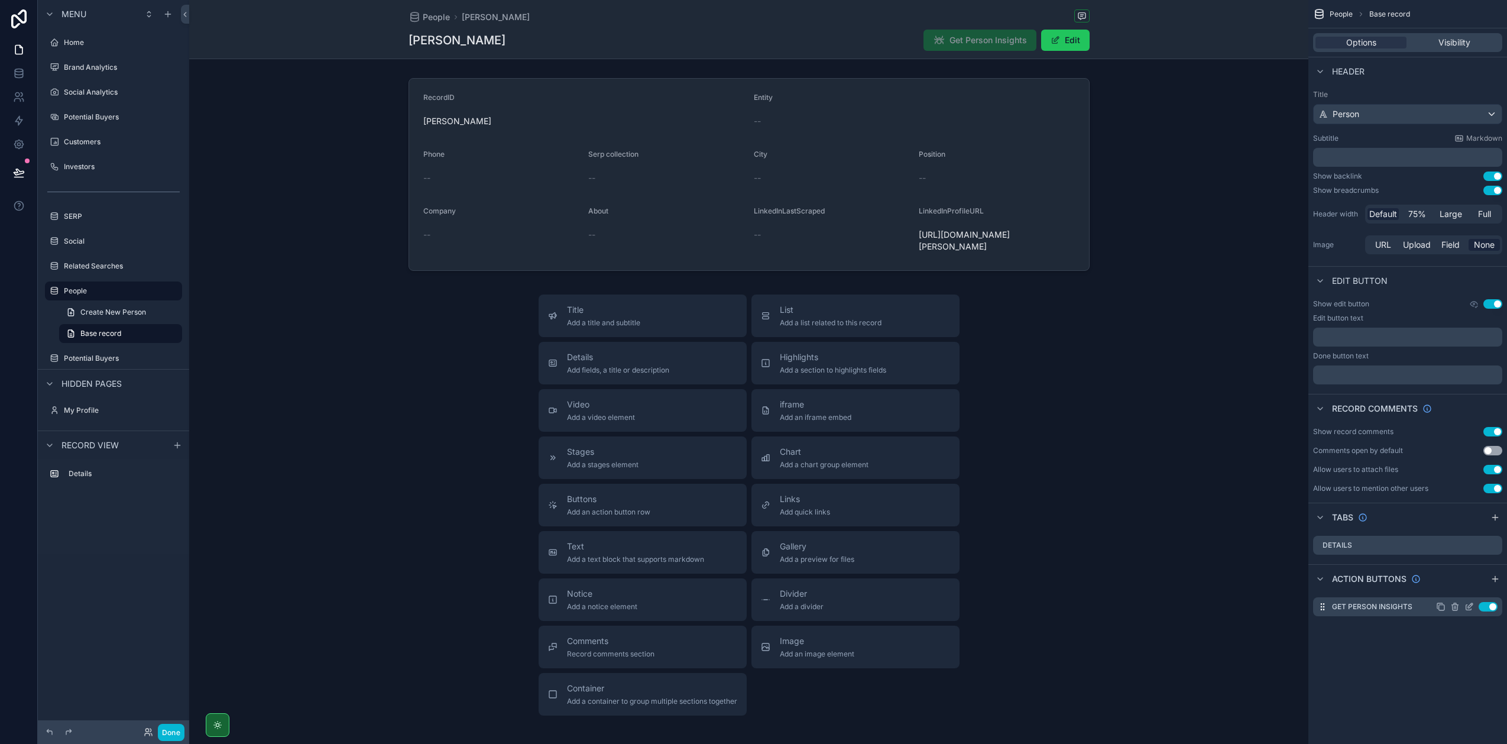
click at [1466, 608] on icon "scrollable content" at bounding box center [1468, 607] width 5 height 5
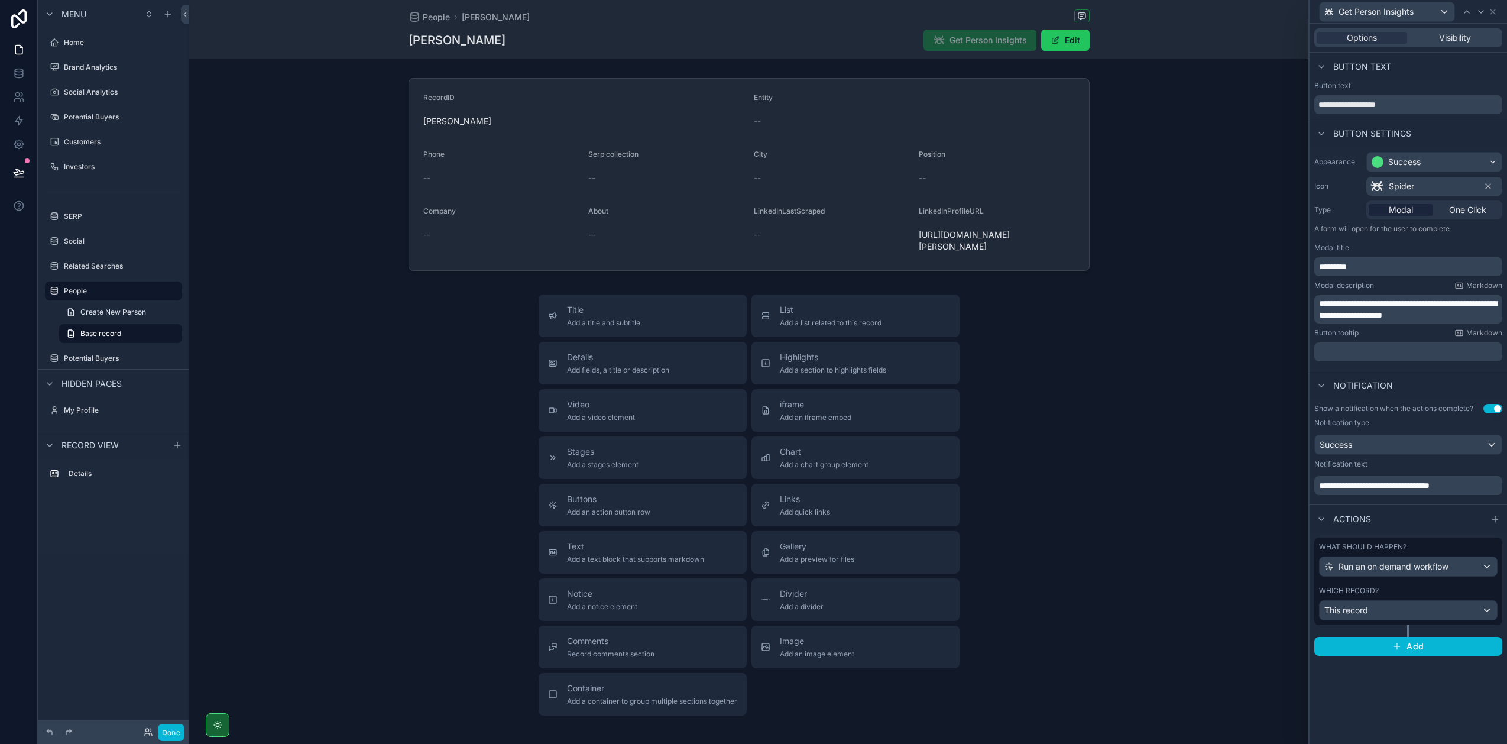
click at [1361, 487] on span "**********" at bounding box center [1374, 485] width 111 height 8
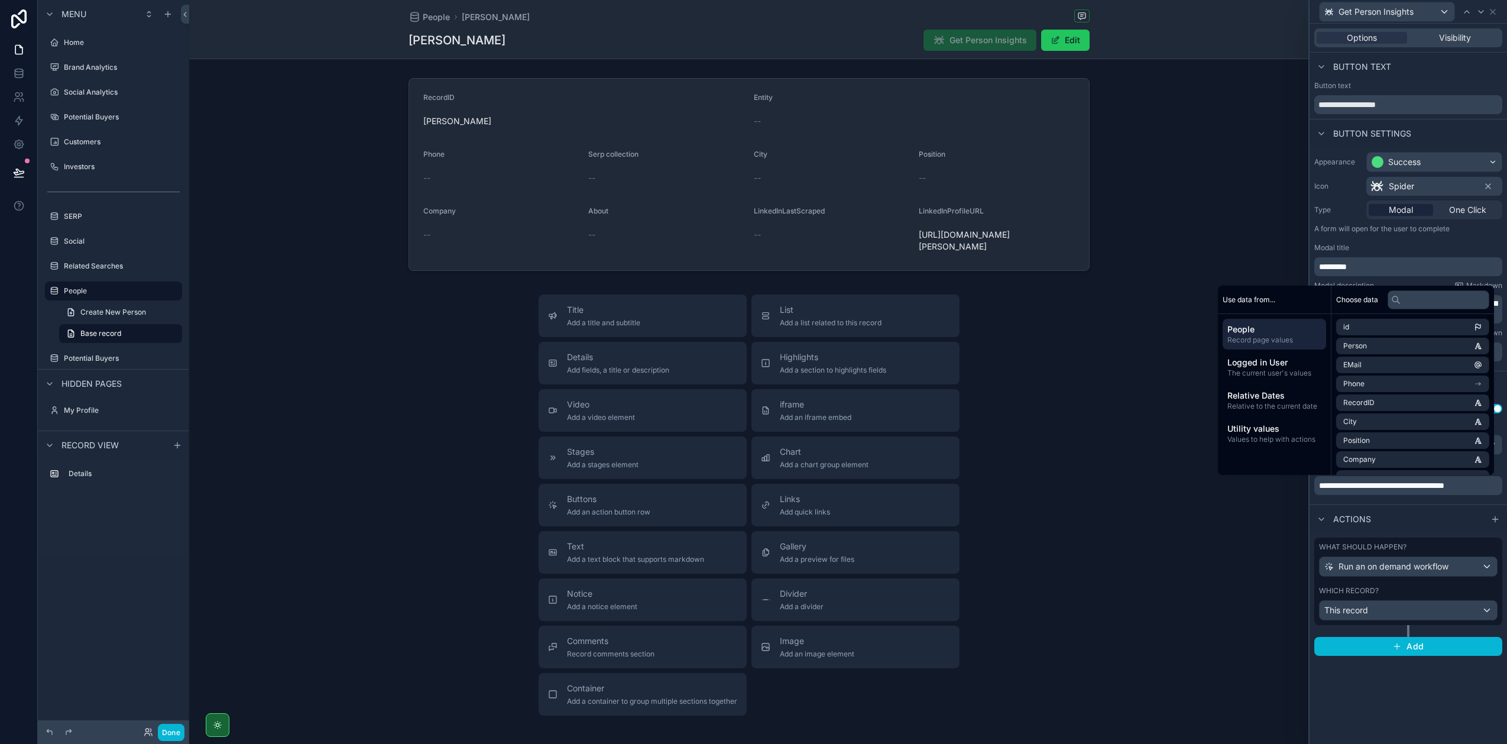
click at [1402, 483] on span "**********" at bounding box center [1381, 485] width 125 height 8
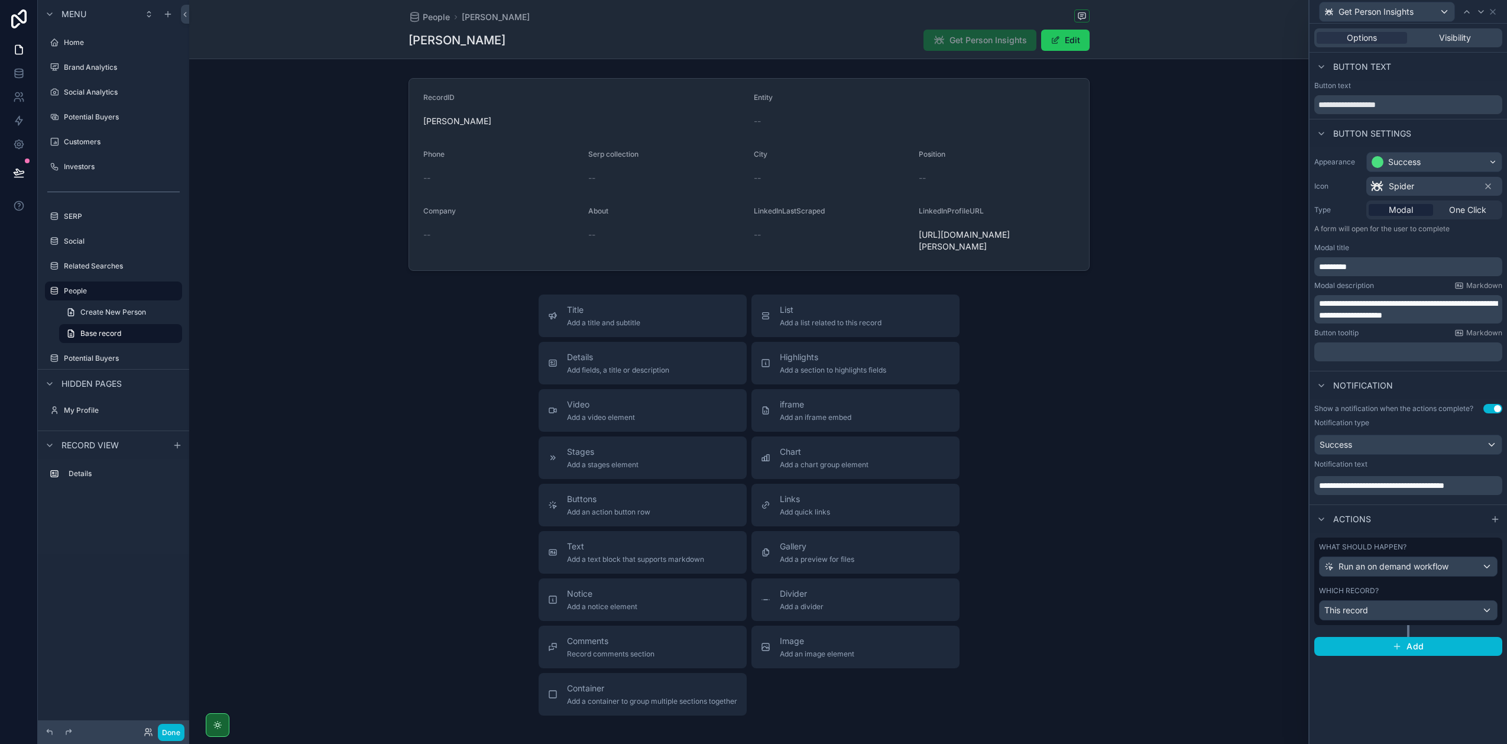
click at [1413, 491] on div "**********" at bounding box center [1408, 485] width 188 height 19
click at [1419, 493] on div "**********" at bounding box center [1408, 485] width 188 height 19
click at [1176, 498] on div "Title Add a title and subtitle List Add a list related to this record Details A…" at bounding box center [748, 504] width 1119 height 421
click at [173, 730] on button "Done" at bounding box center [171, 732] width 27 height 17
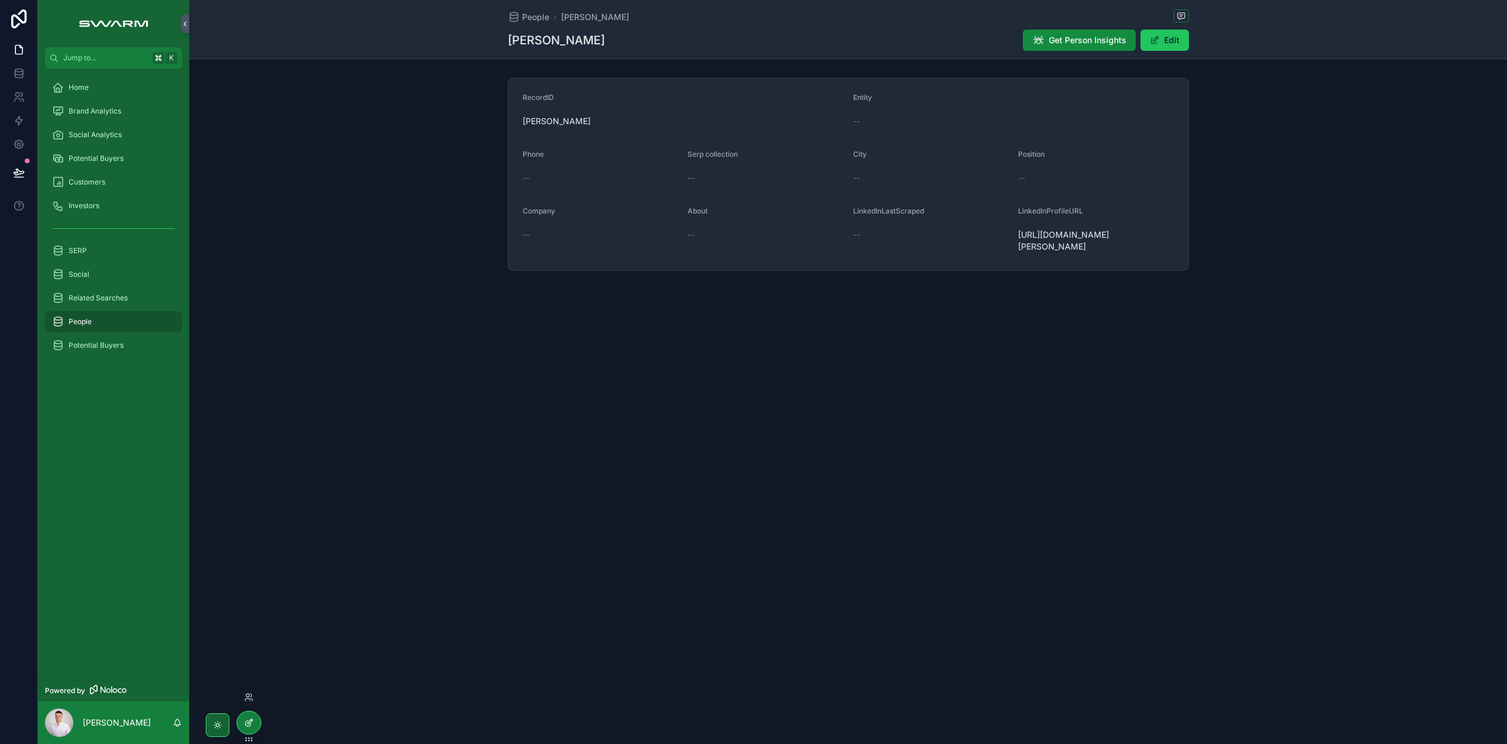
click at [257, 726] on div at bounding box center [249, 722] width 24 height 22
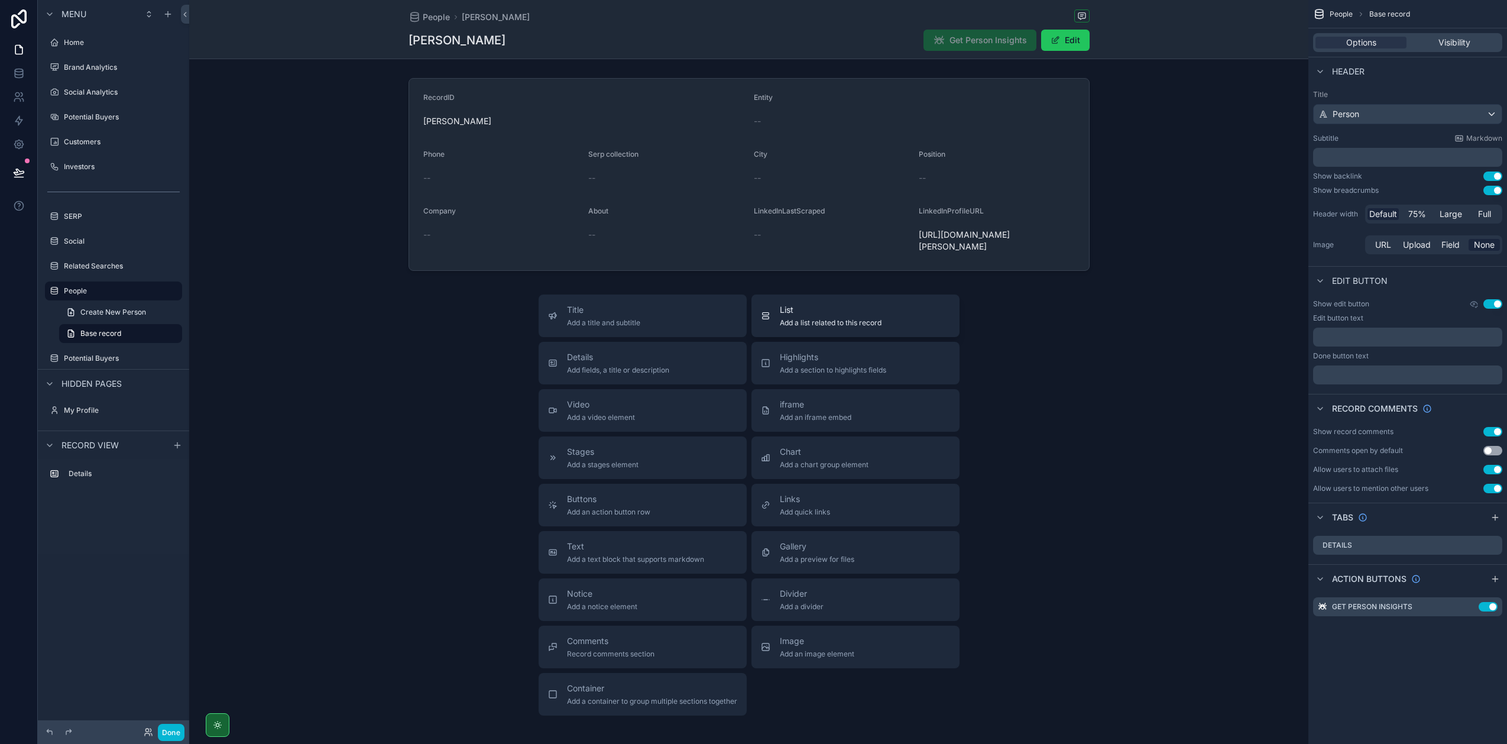
click at [834, 318] on span "Add a list related to this record" at bounding box center [831, 322] width 102 height 9
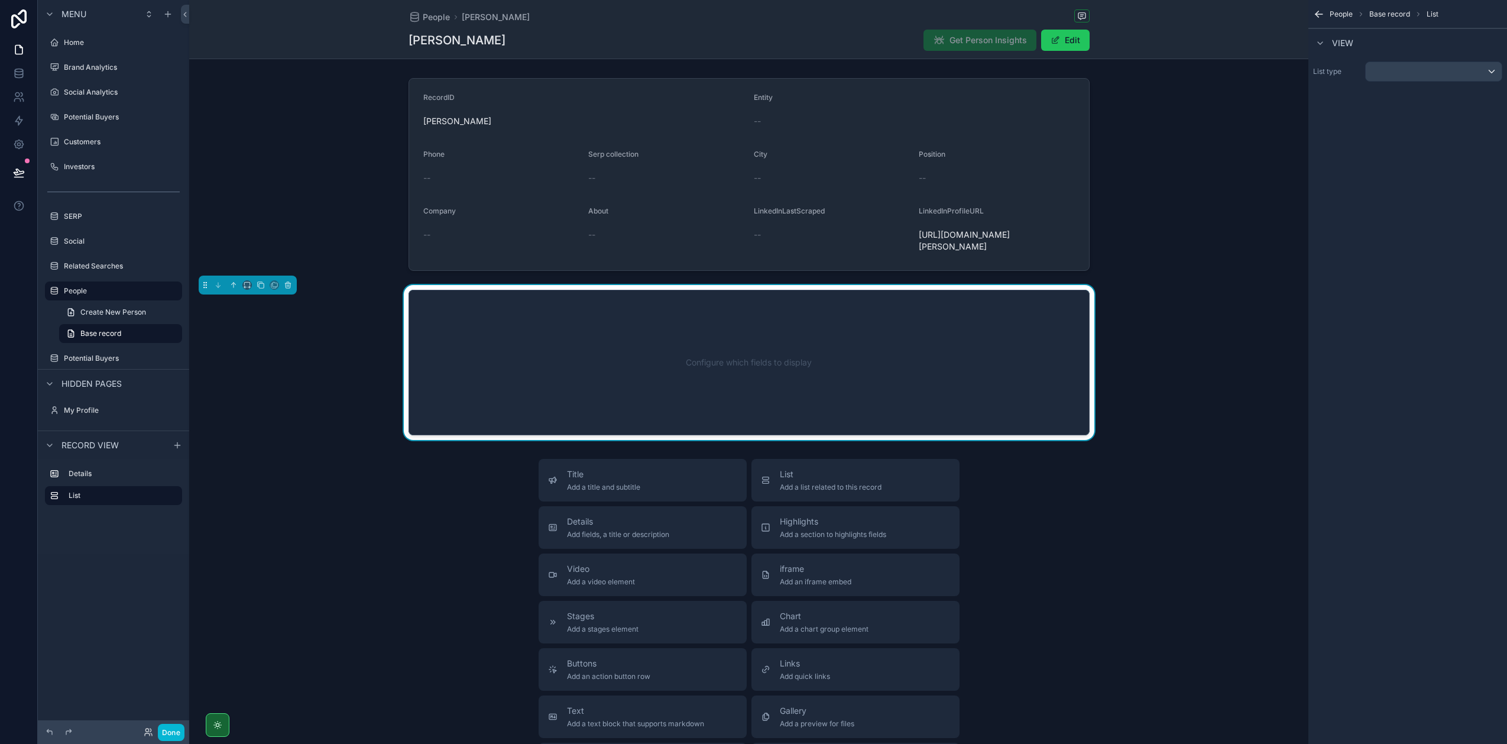
click at [804, 342] on div "Configure which fields to display" at bounding box center [749, 362] width 642 height 106
click at [1437, 70] on div "scrollable content" at bounding box center [1434, 71] width 136 height 19
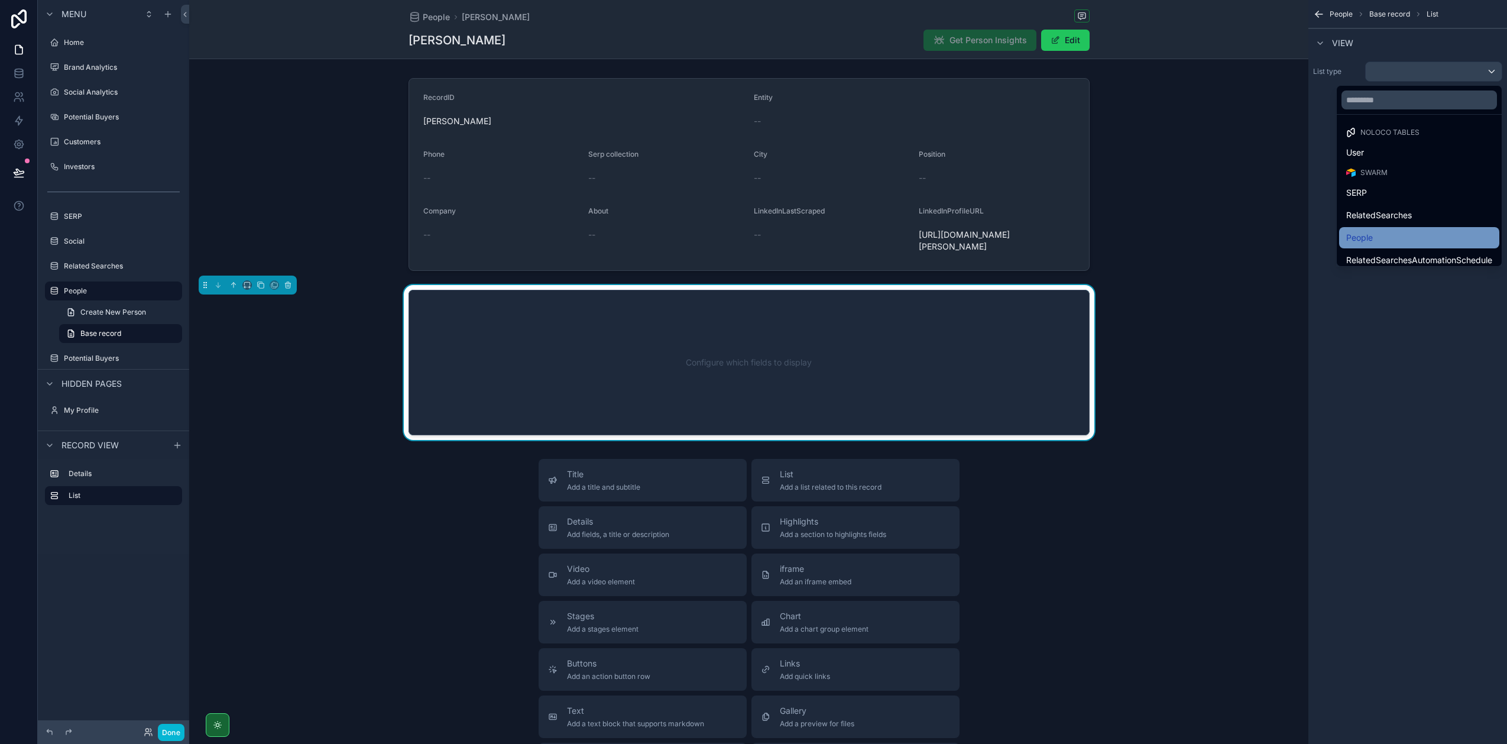
click at [1412, 234] on div "People" at bounding box center [1419, 238] width 146 height 14
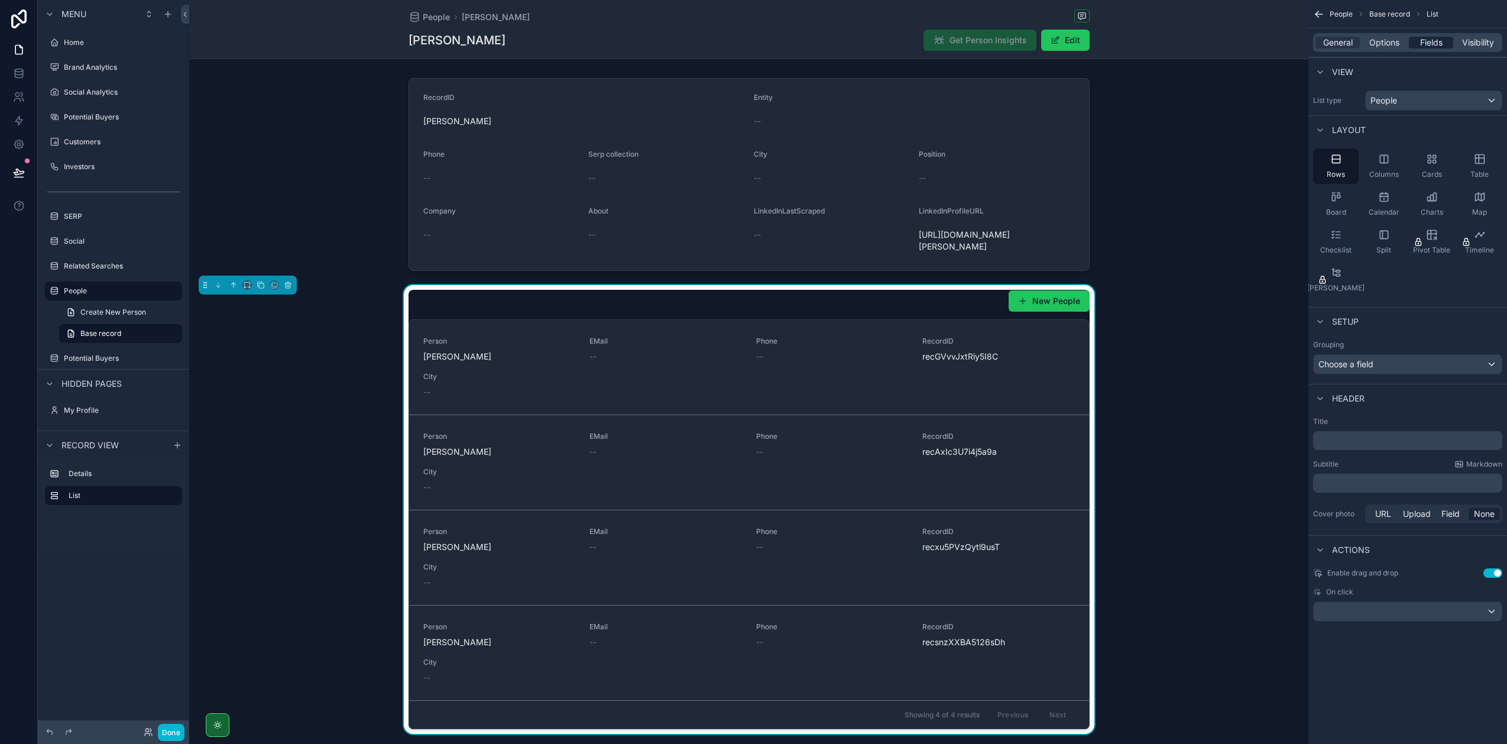
click at [1430, 47] on span "Fields" at bounding box center [1431, 43] width 22 height 12
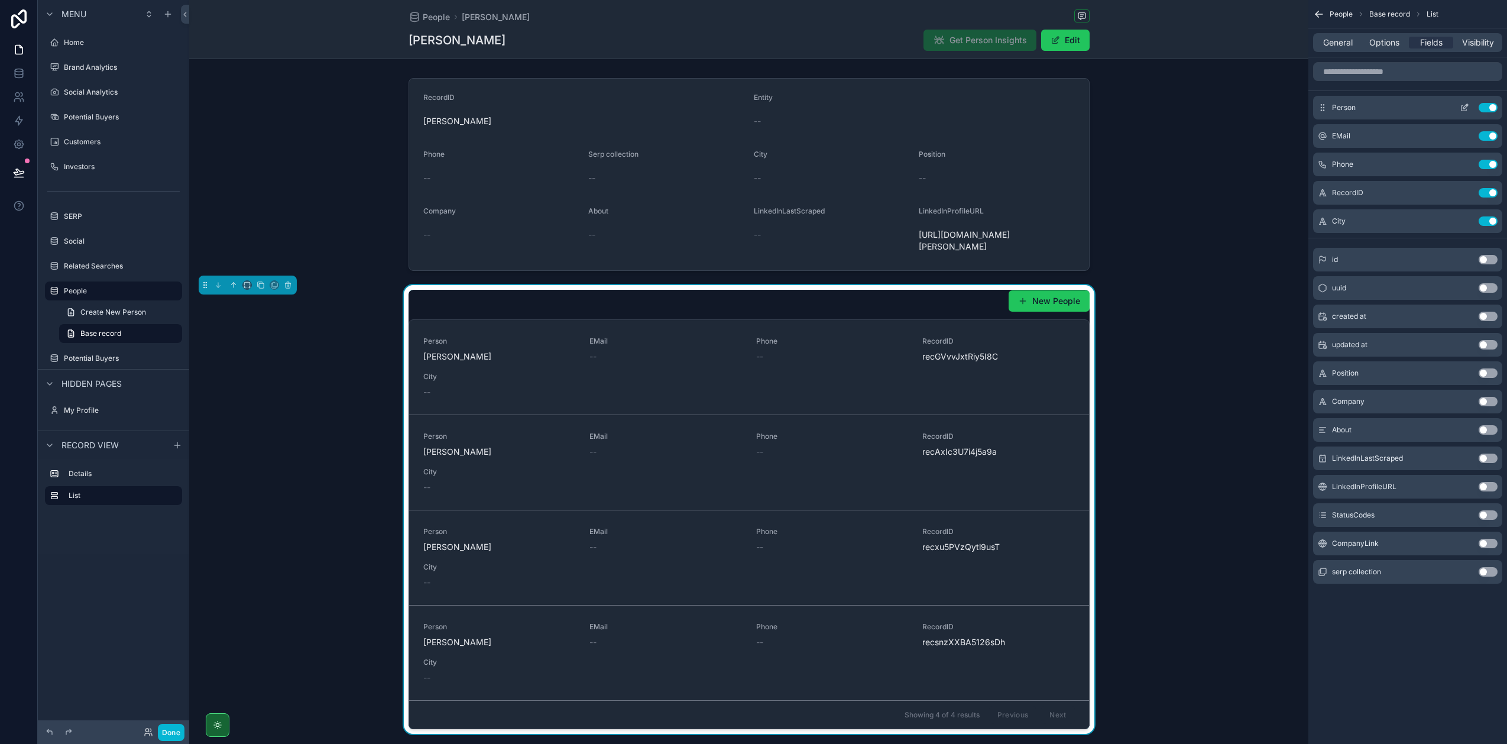
click at [1490, 114] on div "Person Use setting" at bounding box center [1407, 108] width 189 height 24
click at [1488, 109] on button "Use setting" at bounding box center [1488, 107] width 19 height 9
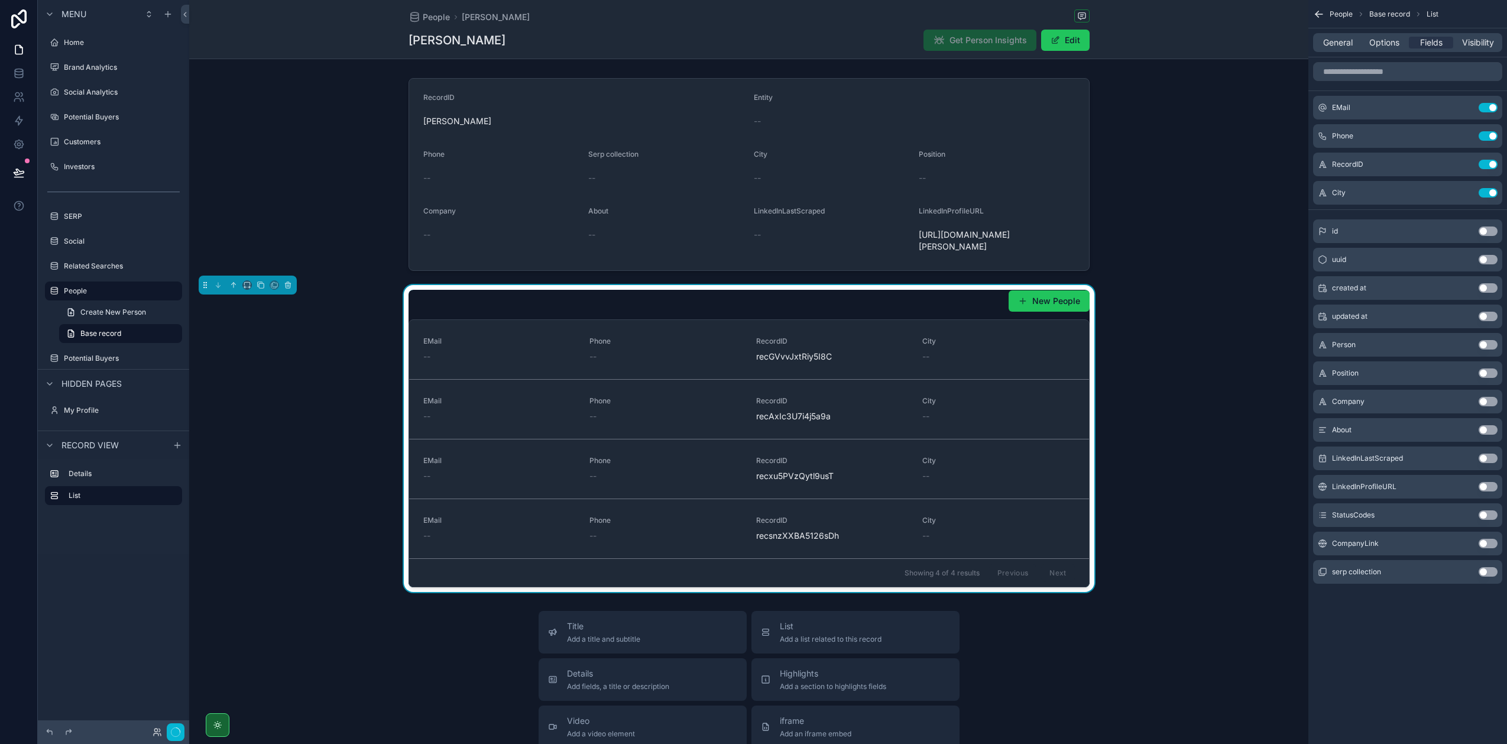
click at [1488, 109] on button "Use setting" at bounding box center [1488, 107] width 19 height 9
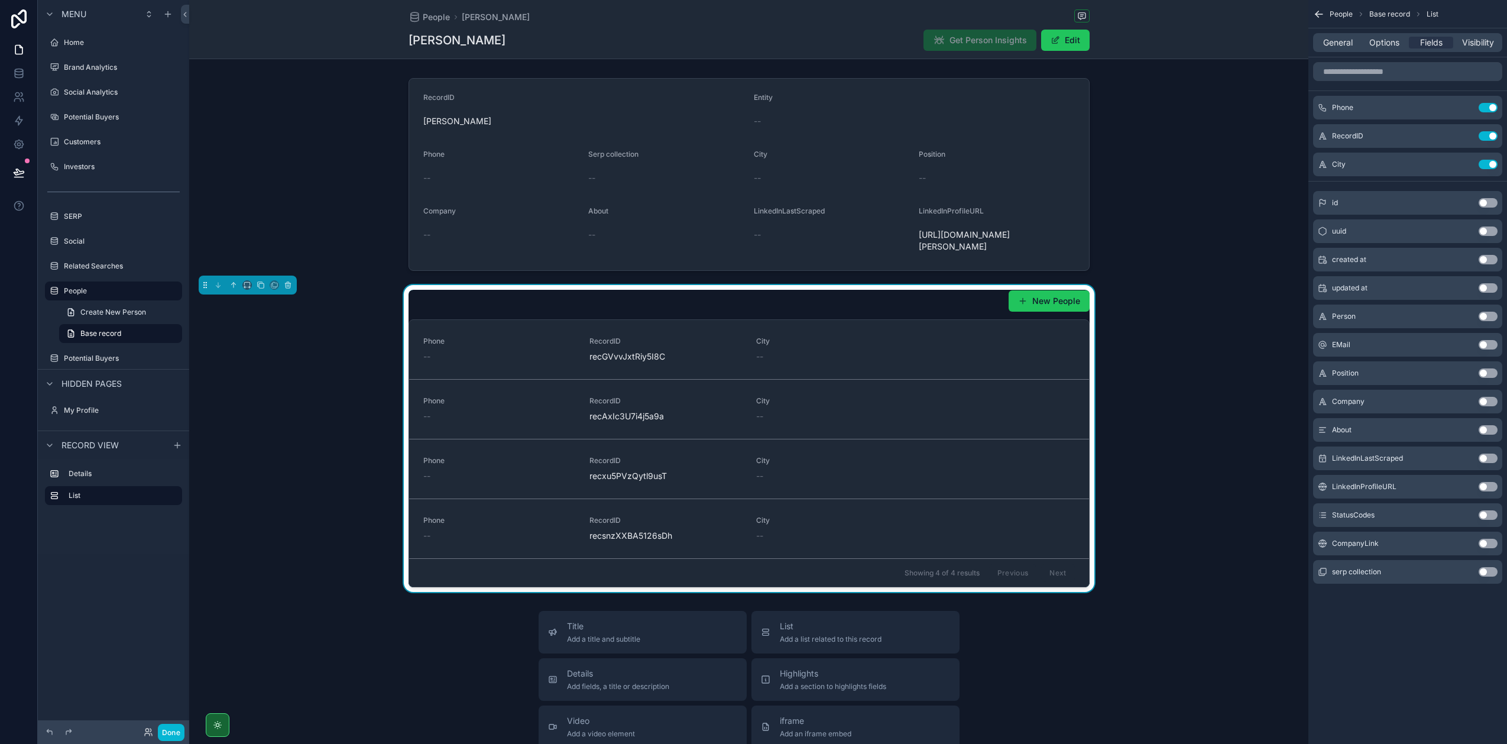
click at [1488, 109] on button "Use setting" at bounding box center [1488, 107] width 19 height 9
click at [1488, 131] on button "Use setting" at bounding box center [1488, 135] width 19 height 9
click at [1488, 109] on button "Use setting" at bounding box center [1488, 107] width 19 height 9
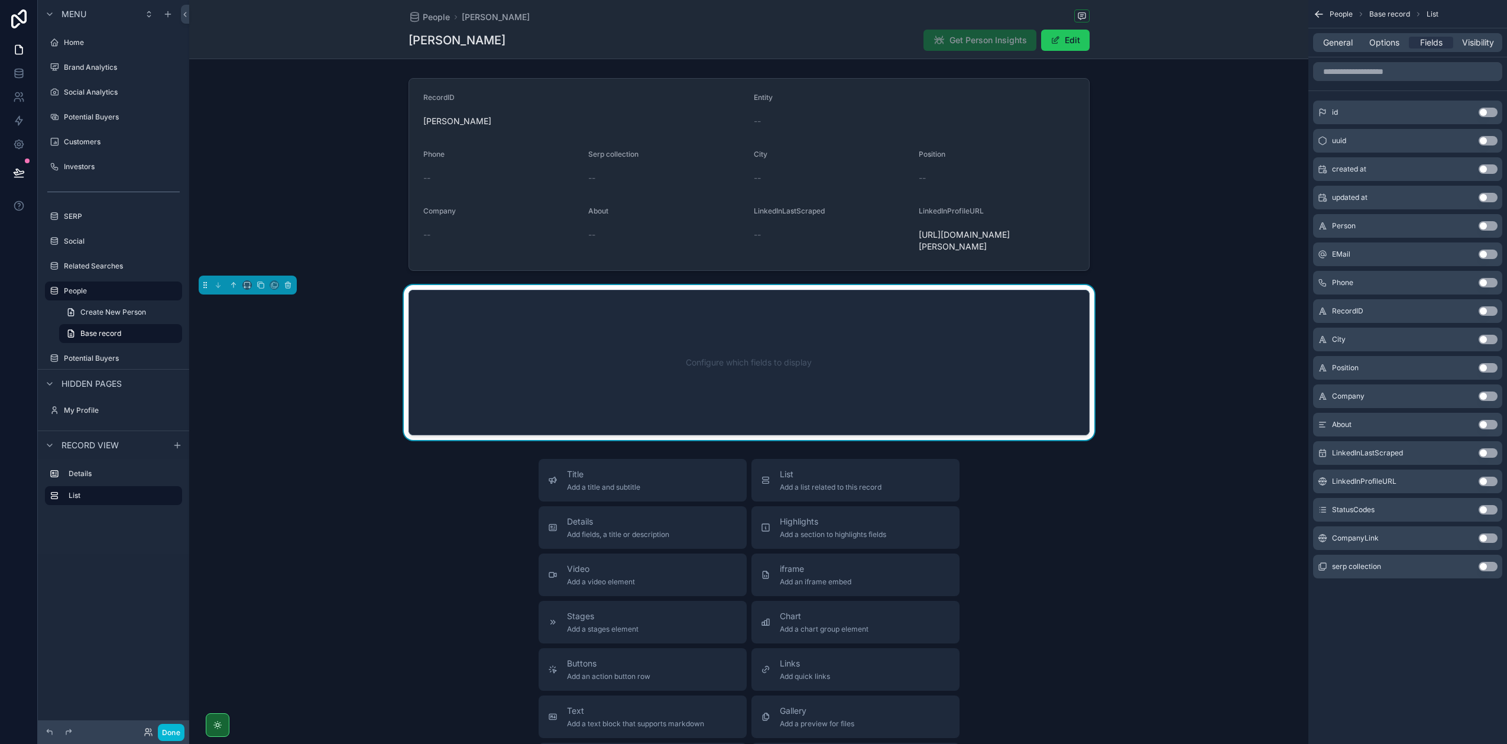
click at [1487, 508] on button "Use setting" at bounding box center [1488, 509] width 19 height 9
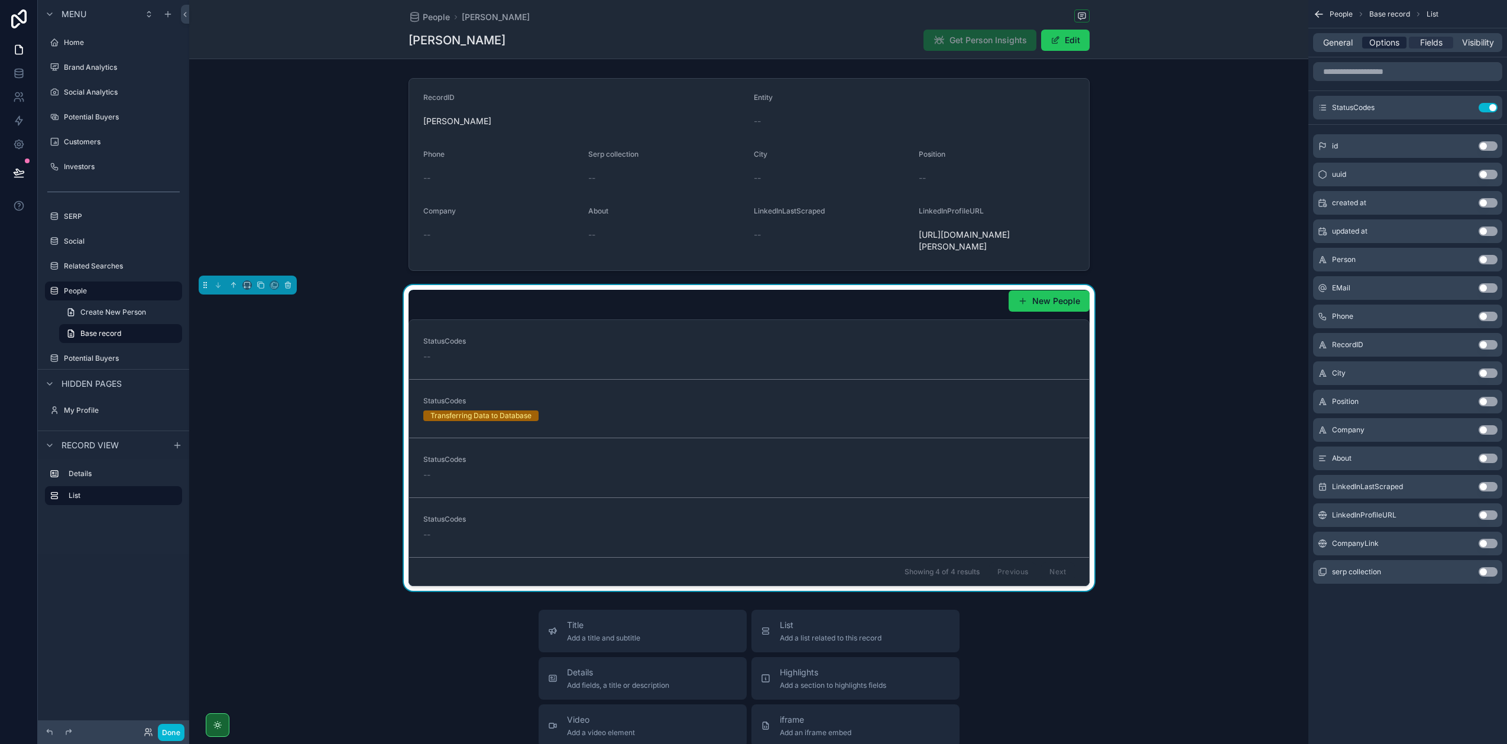
click at [1376, 46] on span "Options" at bounding box center [1384, 43] width 30 height 12
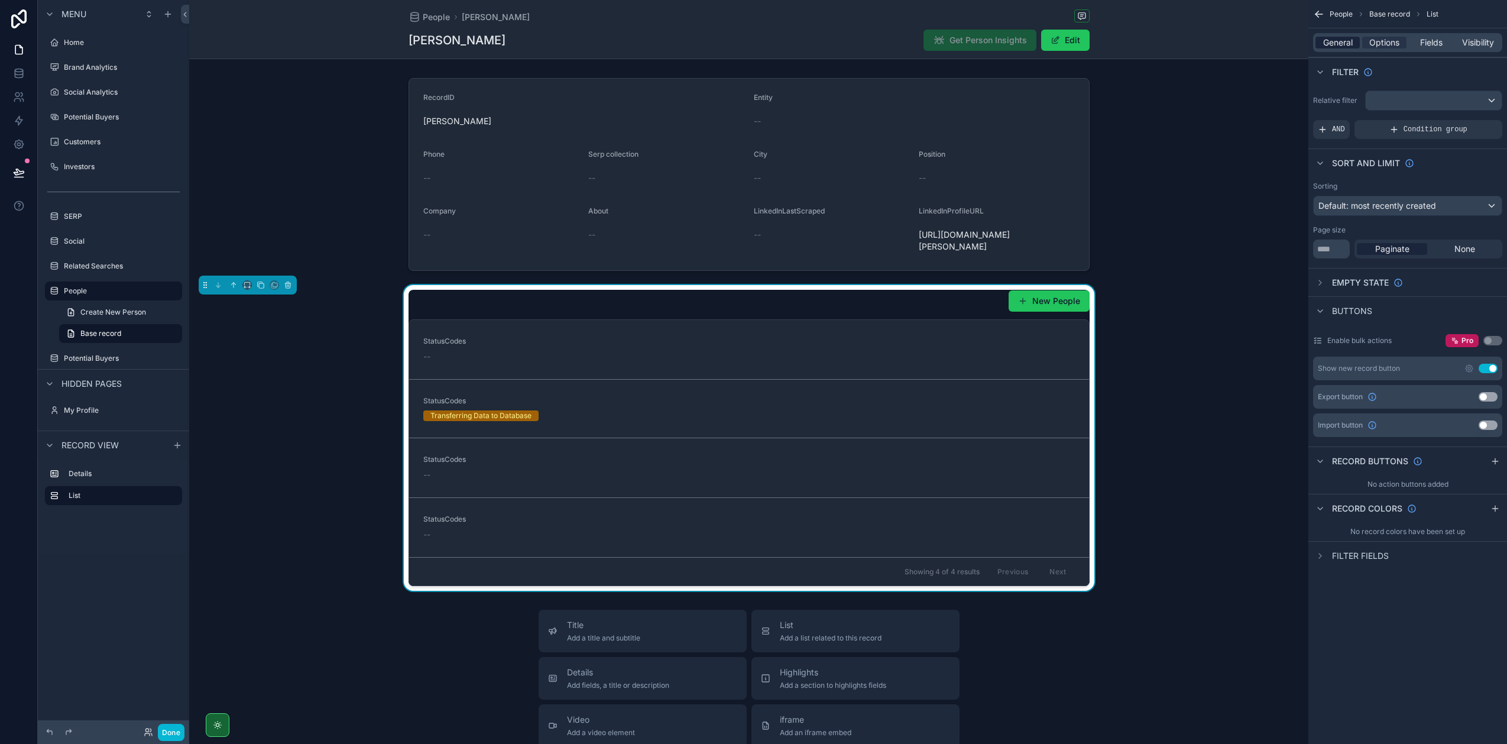
click at [1351, 44] on span "General" at bounding box center [1338, 43] width 30 height 12
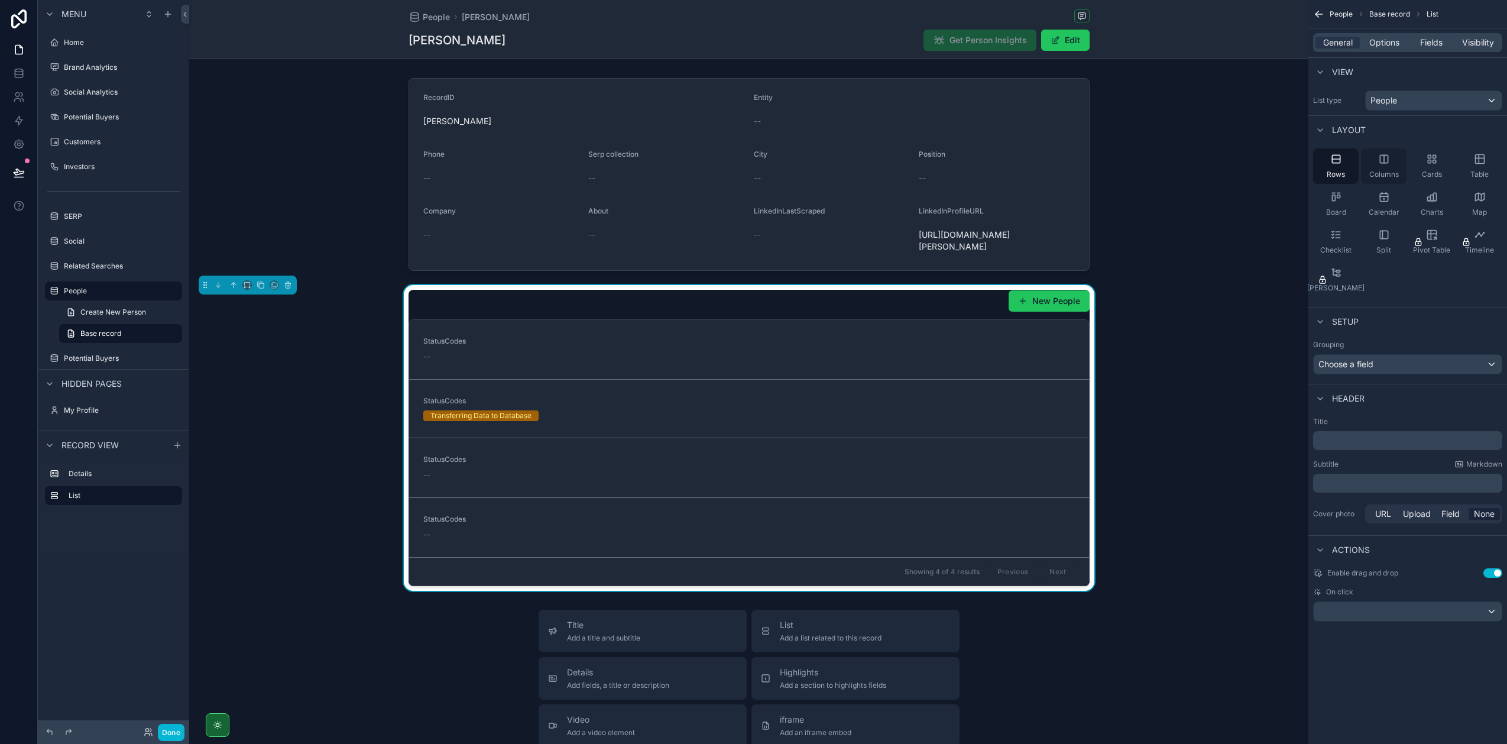
click at [1386, 170] on span "Columns" at bounding box center [1384, 174] width 30 height 9
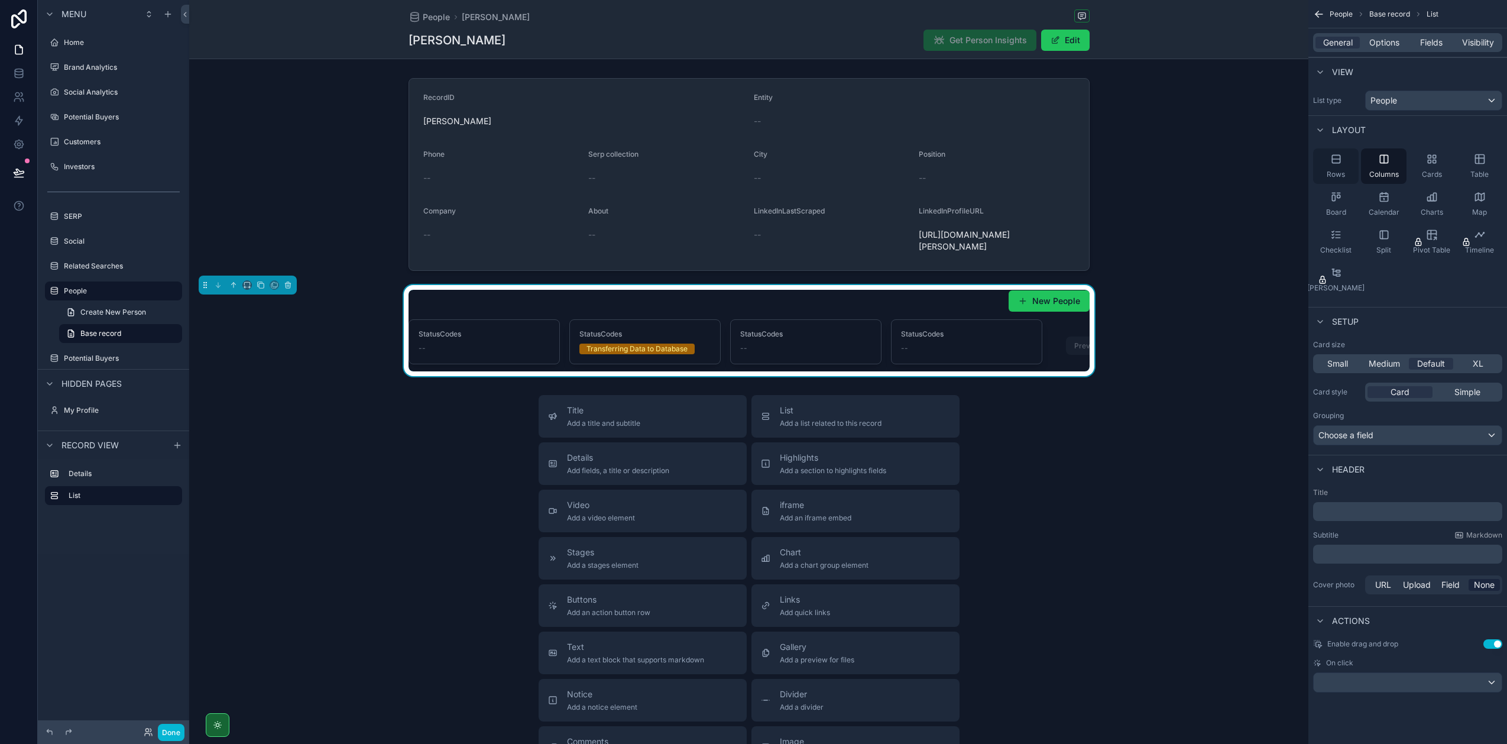
click at [1336, 165] on div "Rows" at bounding box center [1336, 165] width 46 height 35
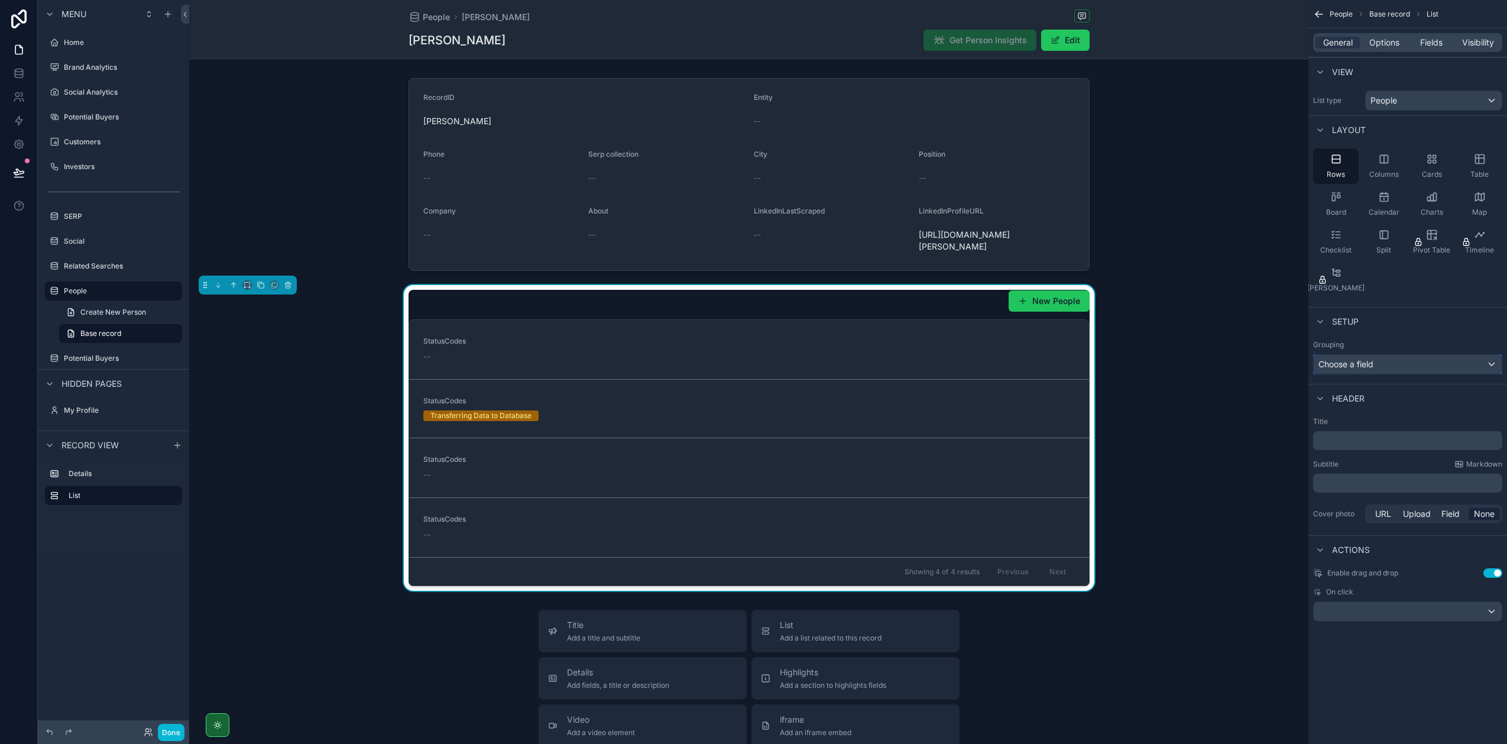
click at [1379, 364] on div "Choose a field" at bounding box center [1408, 364] width 188 height 19
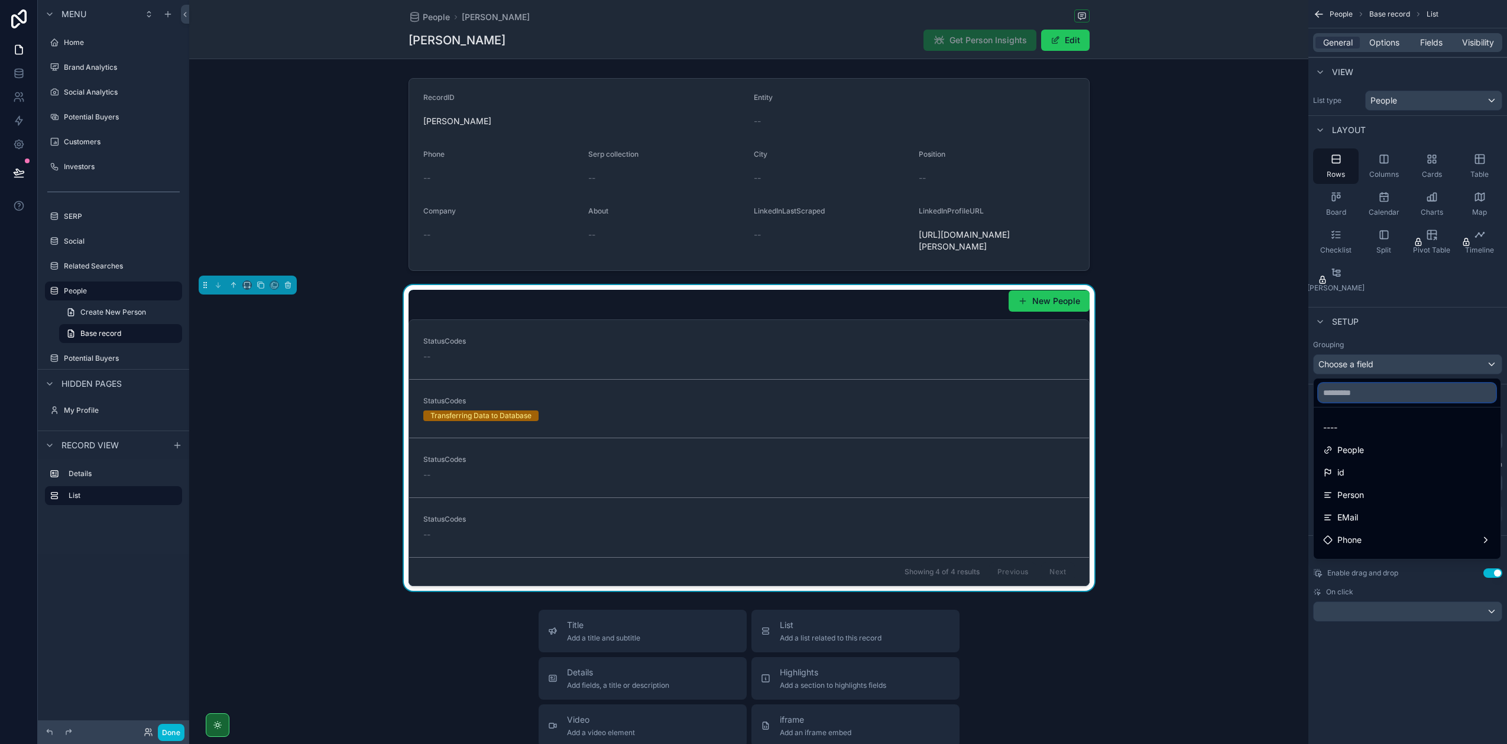
click at [1356, 398] on input "text" at bounding box center [1406, 392] width 177 height 19
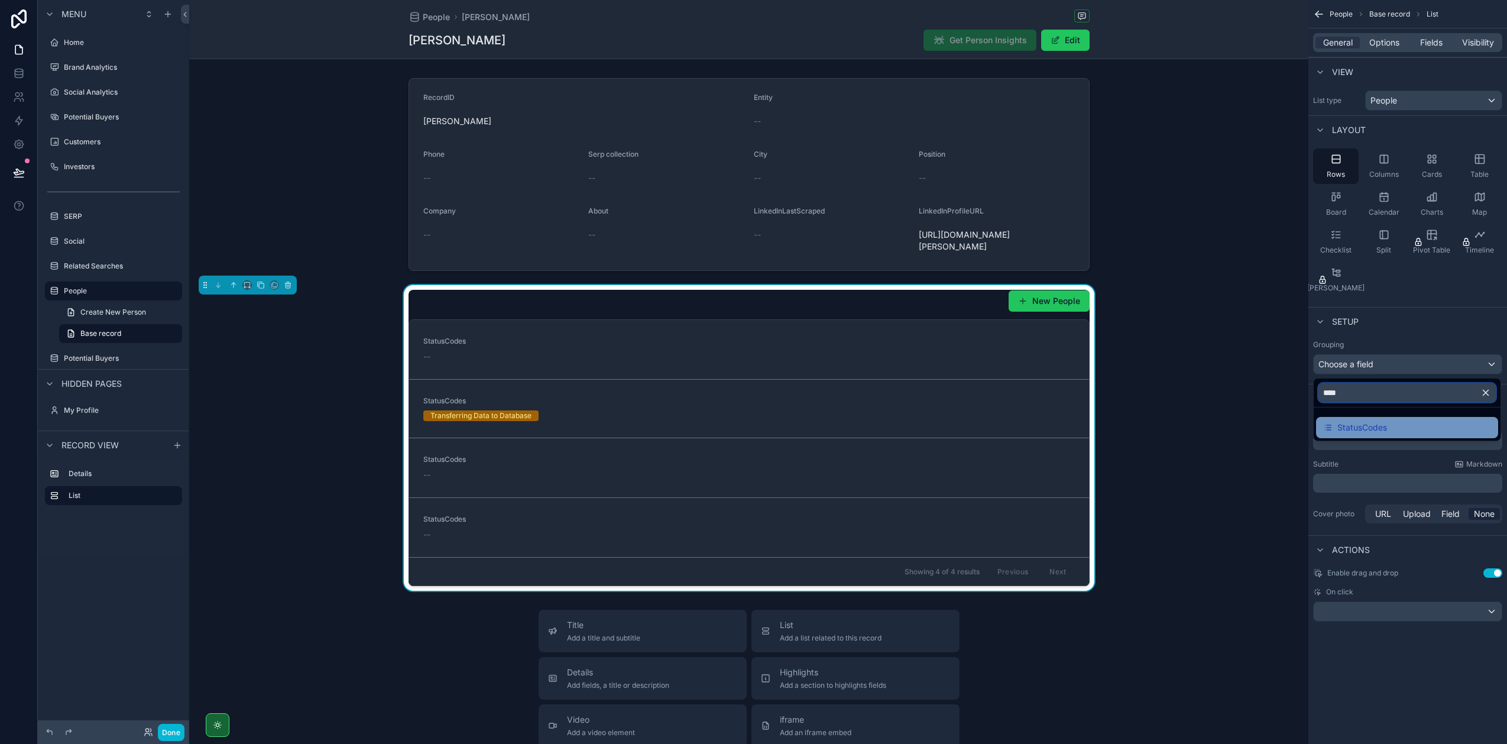
type input "****"
click at [1357, 427] on span "StatusCodes" at bounding box center [1362, 427] width 50 height 14
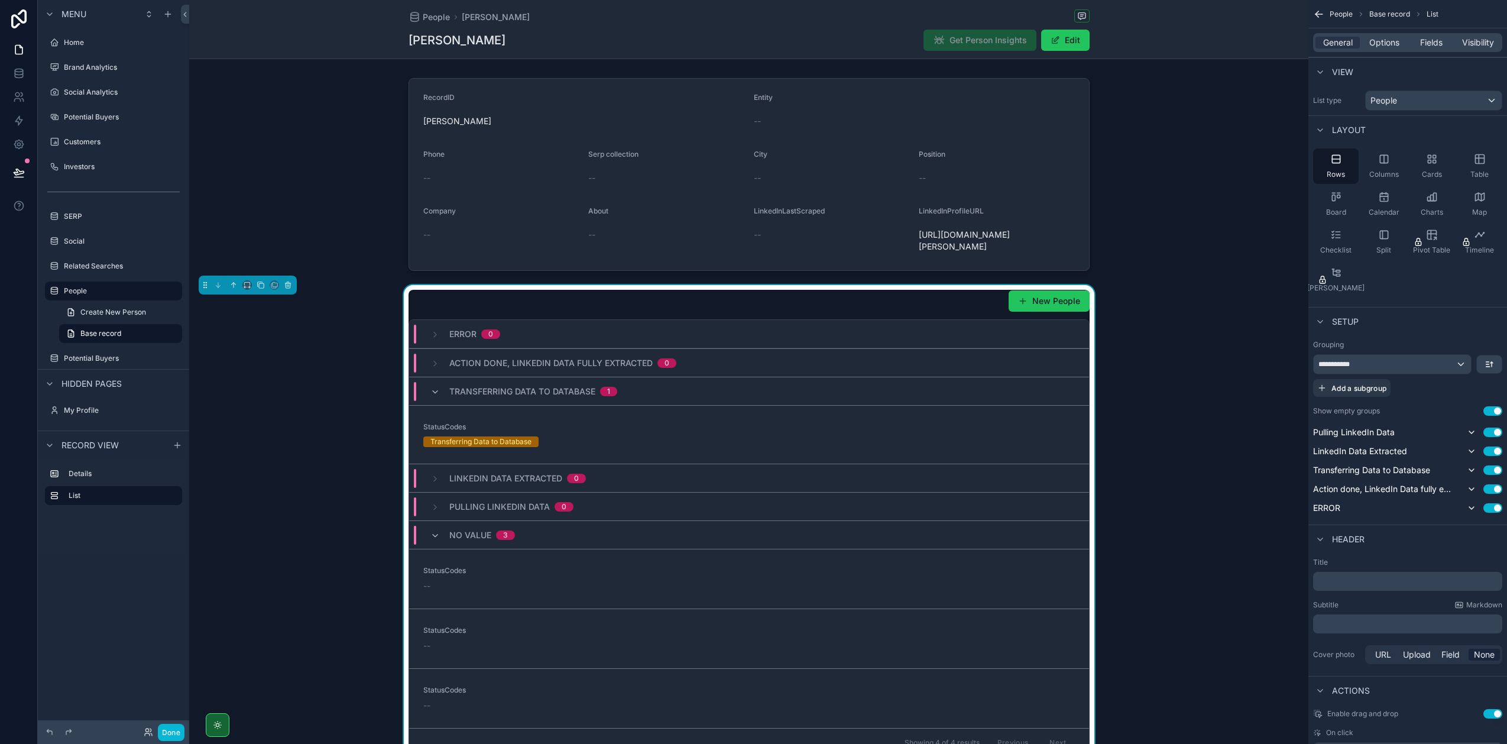
click at [1386, 312] on div "Setup" at bounding box center [1407, 321] width 199 height 28
click at [285, 283] on icon "scrollable content" at bounding box center [287, 283] width 5 height 0
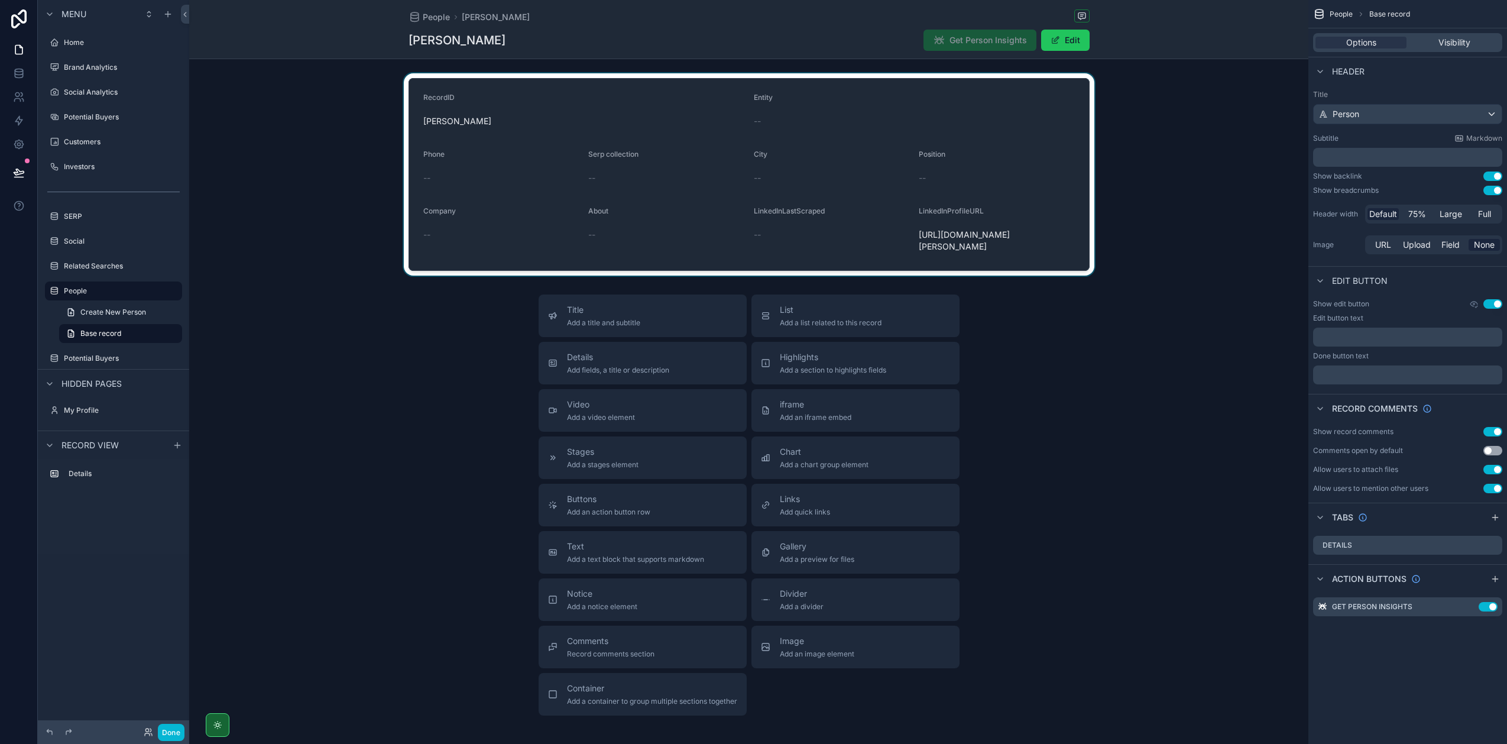
click at [555, 101] on div "scrollable content" at bounding box center [748, 174] width 1119 height 202
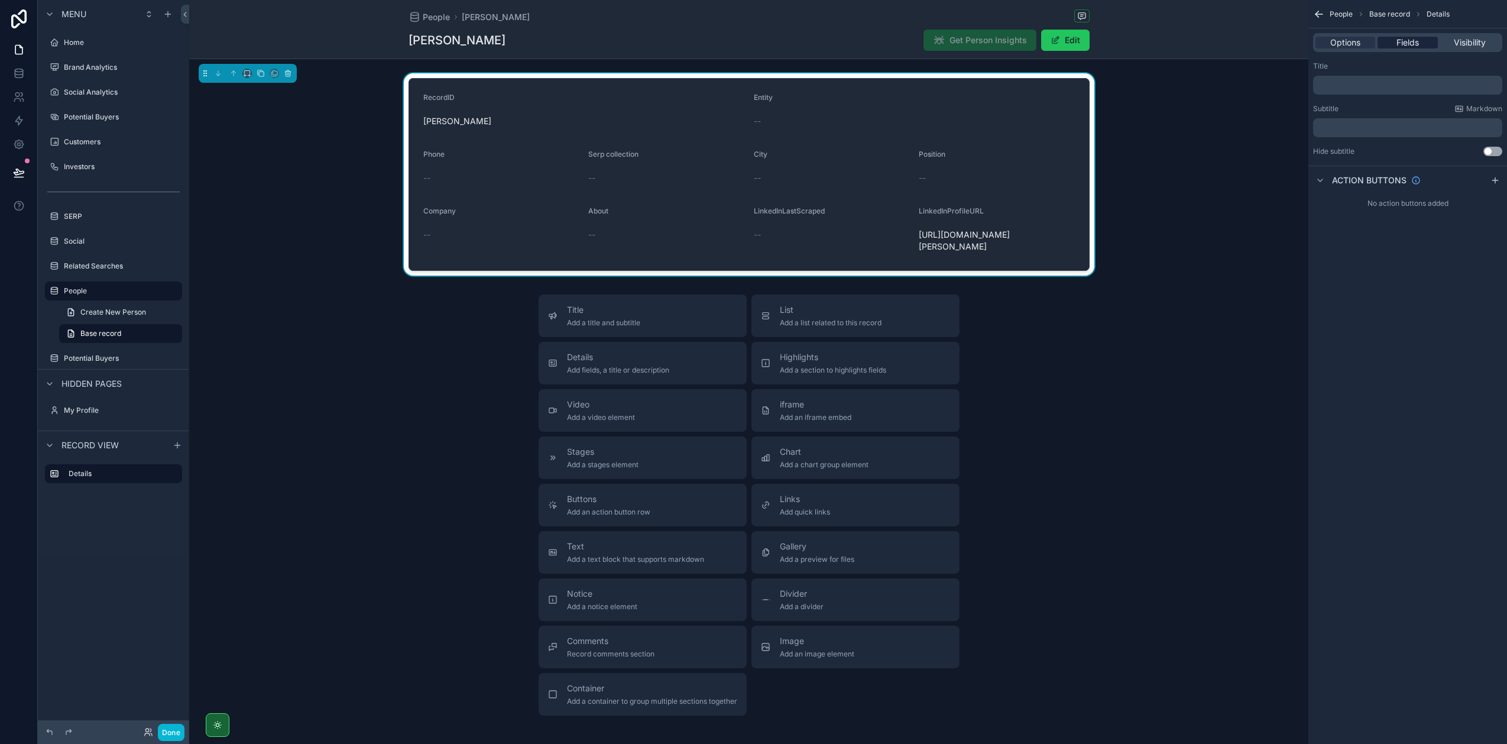
click at [1405, 37] on span "Fields" at bounding box center [1408, 43] width 22 height 12
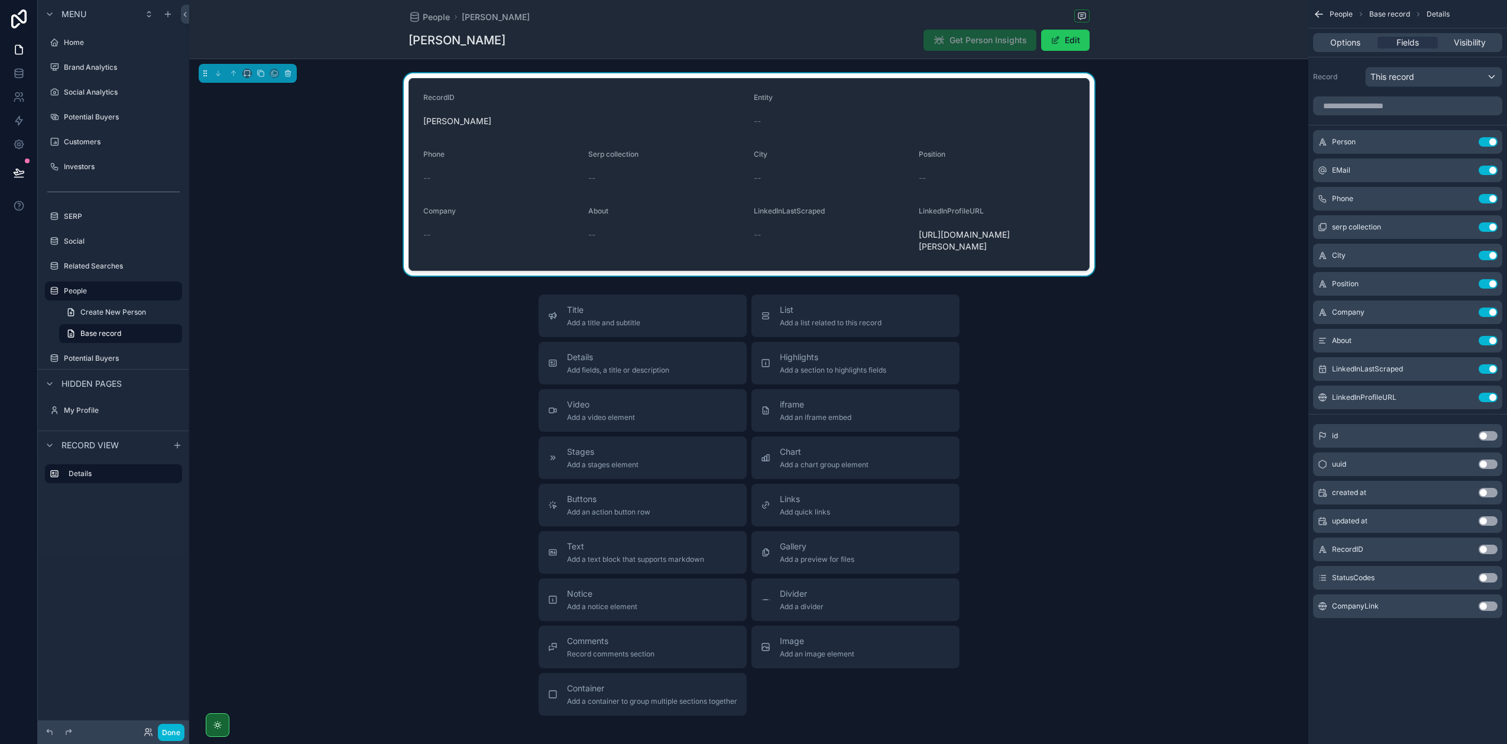
click at [1488, 579] on button "Use setting" at bounding box center [1488, 577] width 19 height 9
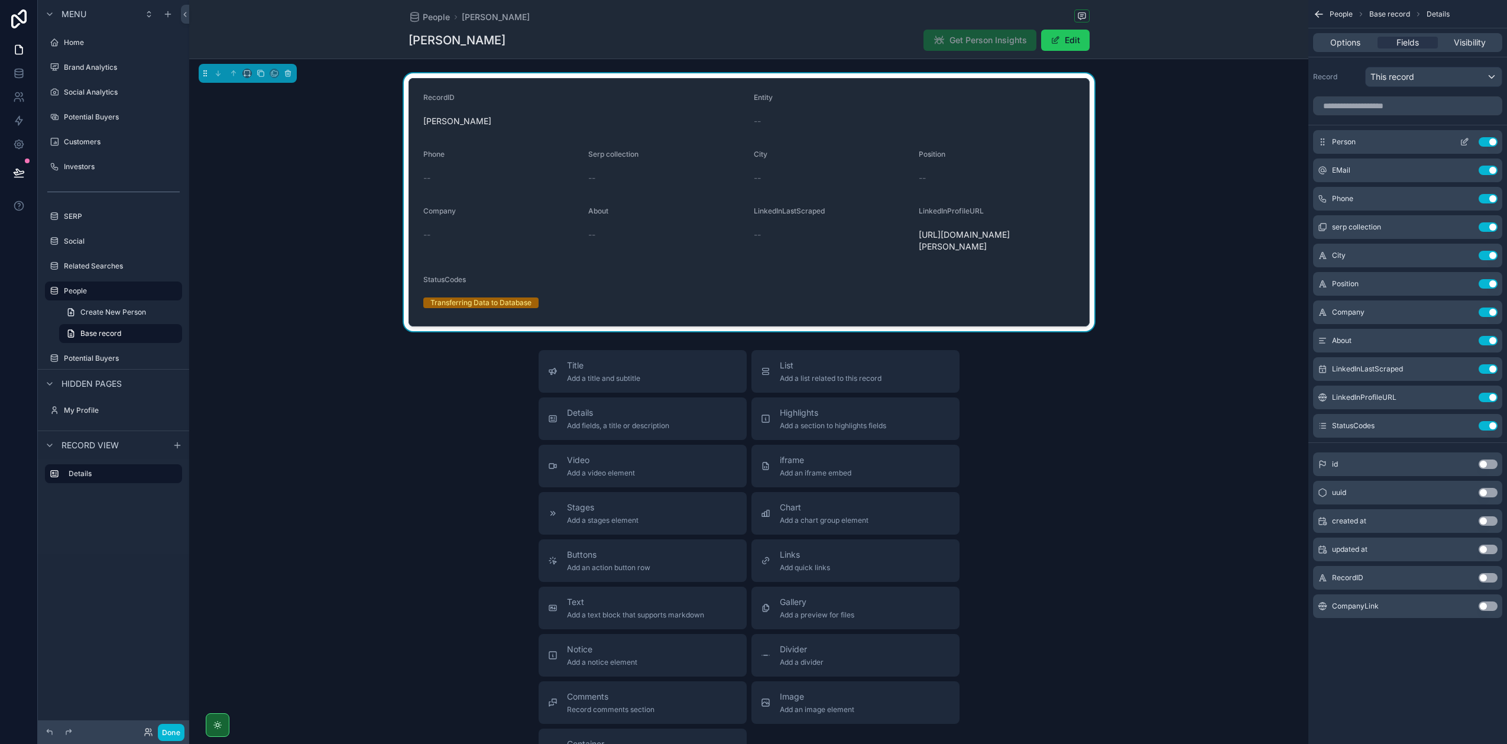
click at [1465, 140] on icon "scrollable content" at bounding box center [1464, 141] width 9 height 9
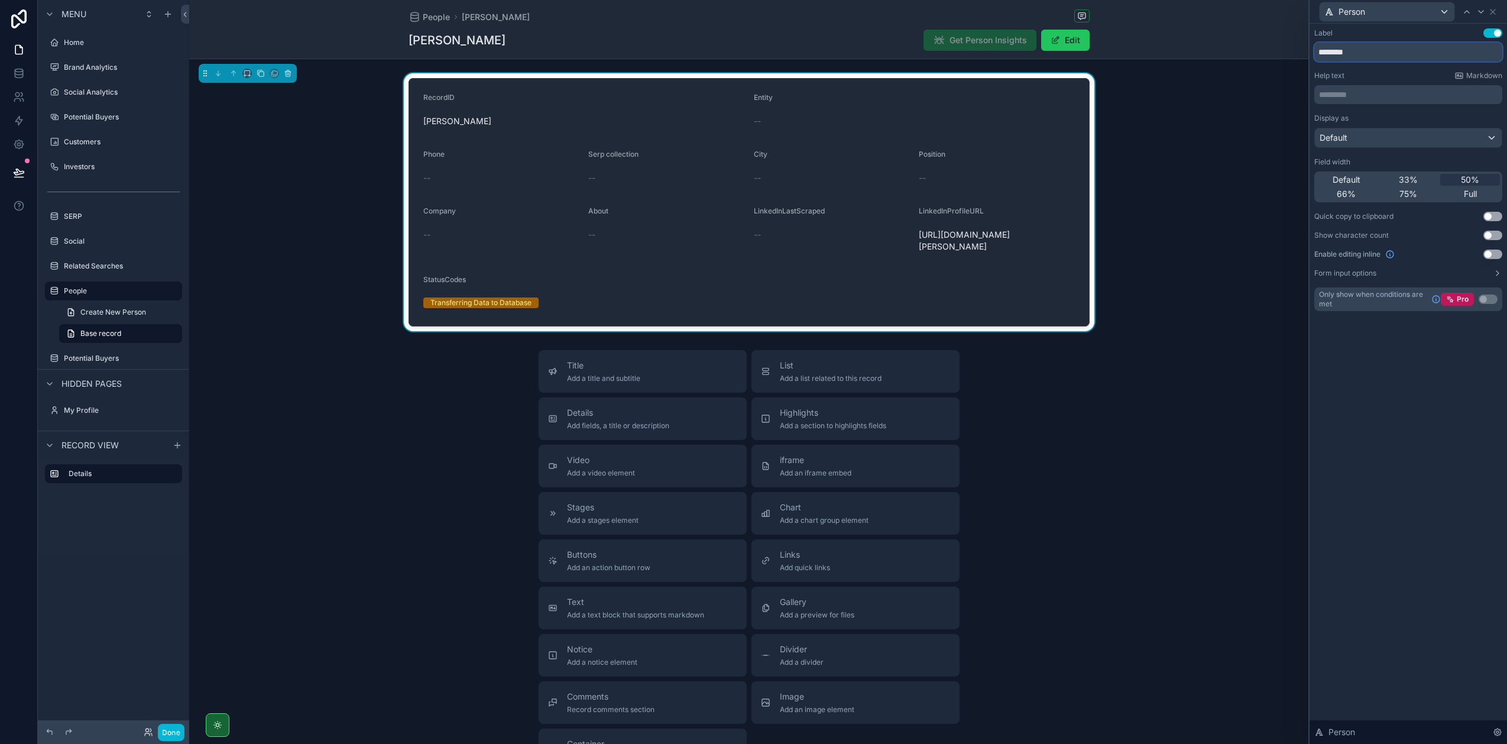
click at [1360, 53] on input "********" at bounding box center [1408, 52] width 188 height 19
type input "**********"
click at [1425, 32] on div "Label Use setting" at bounding box center [1408, 32] width 188 height 9
click at [1492, 14] on icon at bounding box center [1492, 11] width 9 height 9
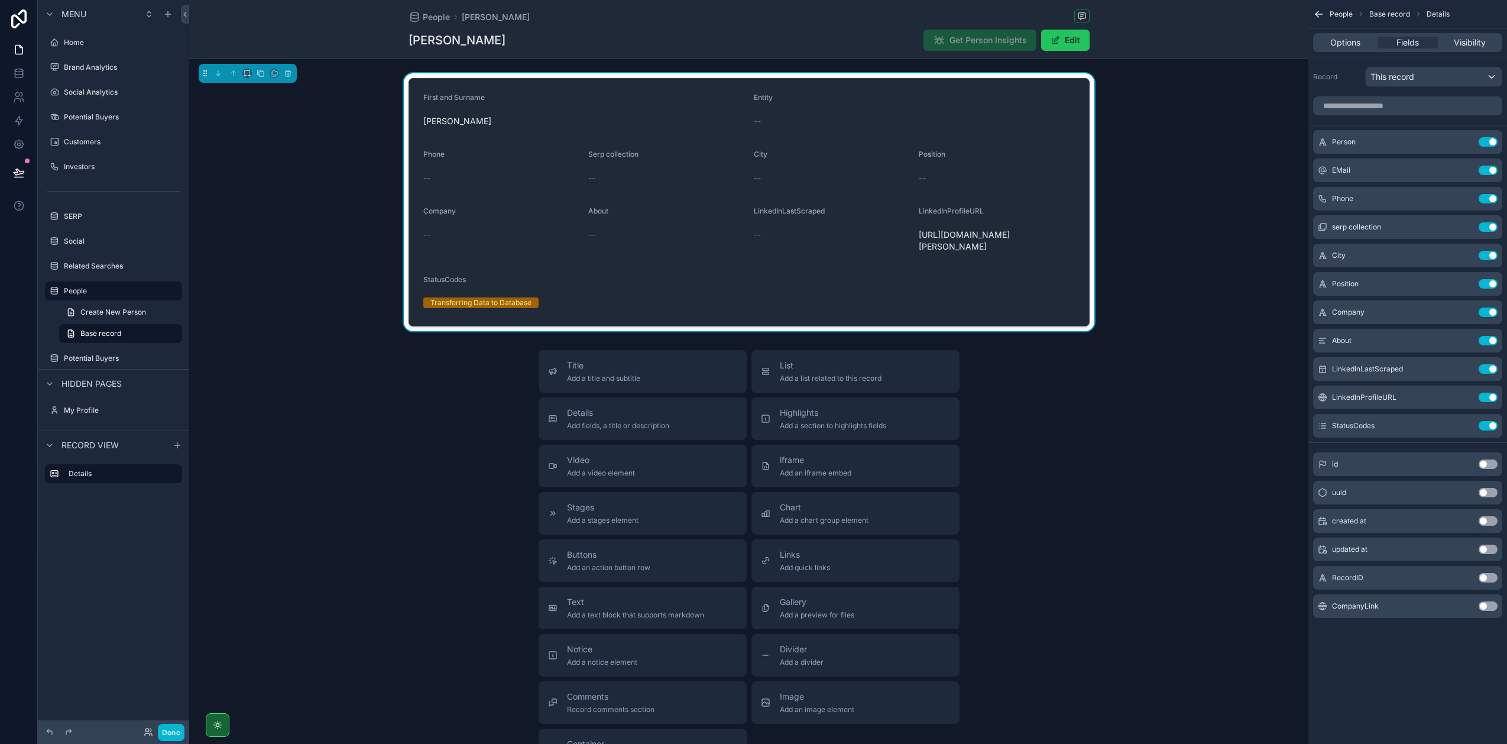
click at [1065, 119] on div "--" at bounding box center [914, 121] width 321 height 12
click at [289, 73] on icon "scrollable content" at bounding box center [289, 74] width 0 height 2
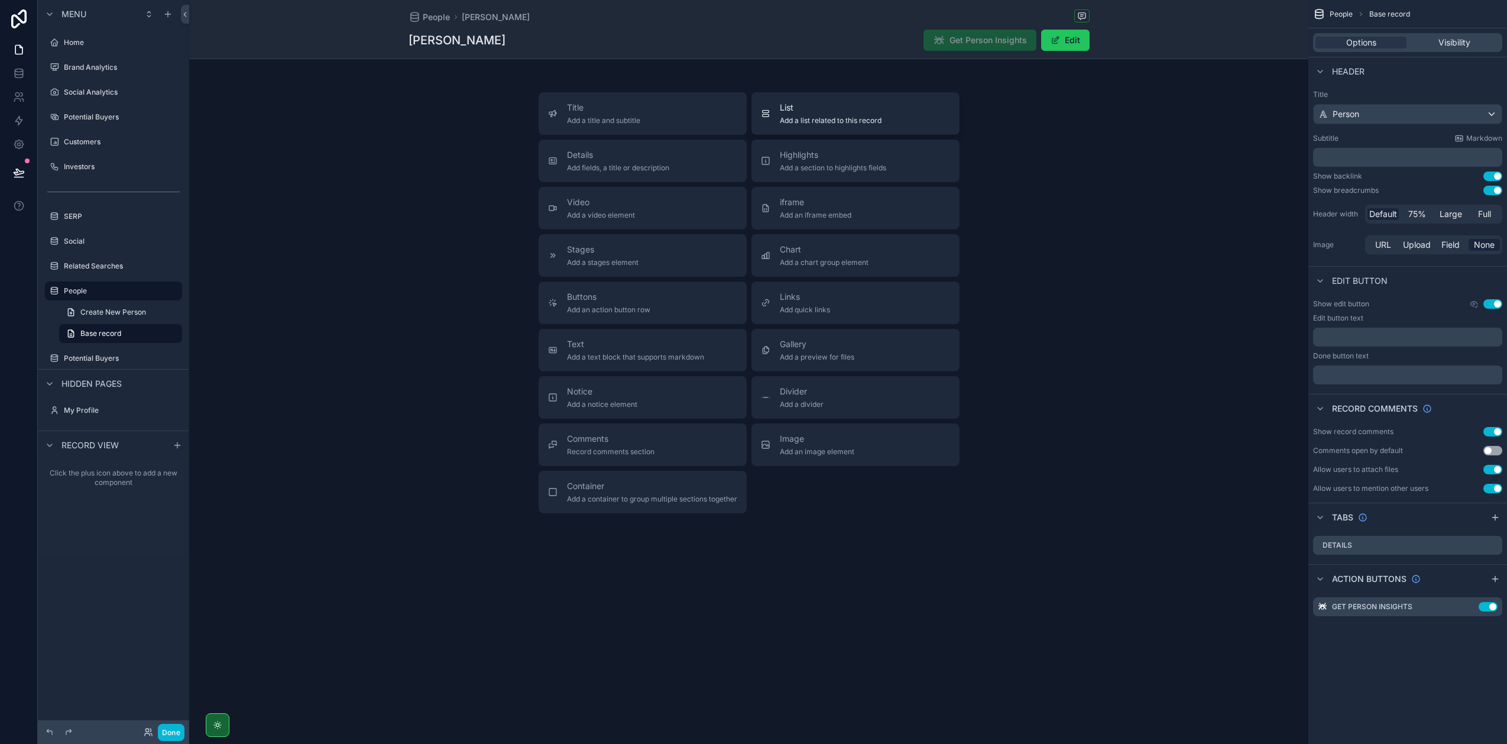
click at [798, 108] on span "List" at bounding box center [831, 108] width 102 height 12
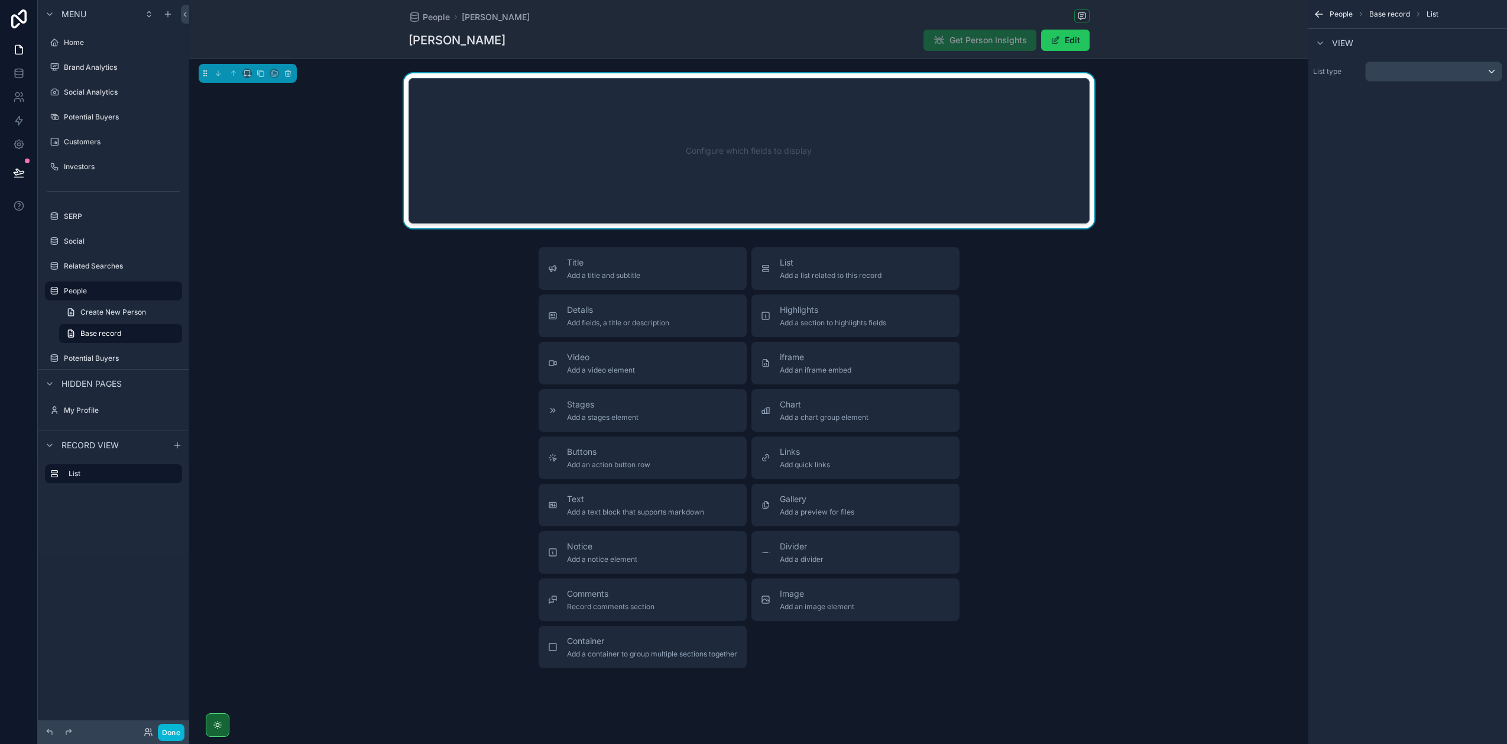
click at [718, 160] on div "Configure which fields to display" at bounding box center [749, 151] width 642 height 106
click at [1408, 73] on div "scrollable content" at bounding box center [1434, 71] width 136 height 19
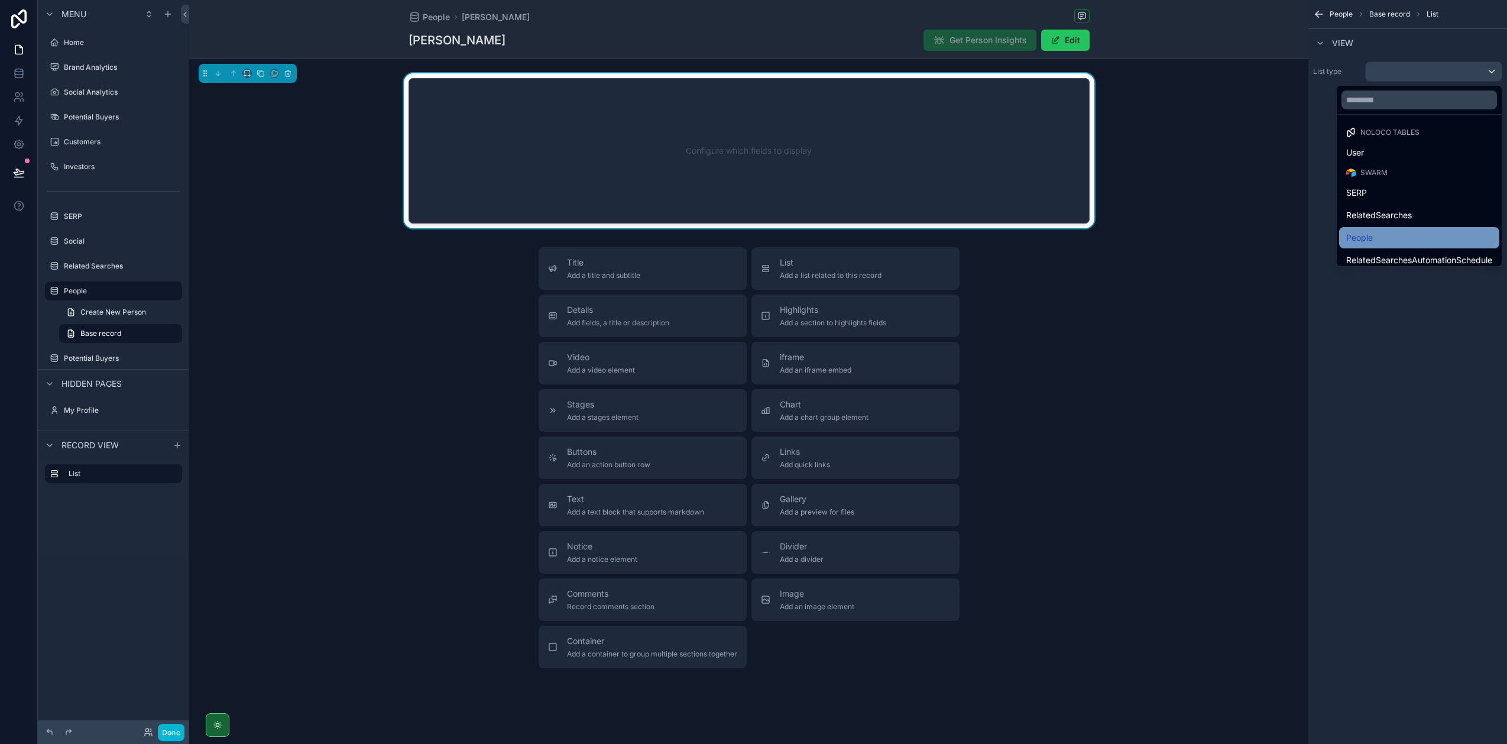
click at [1453, 233] on div "People" at bounding box center [1419, 238] width 146 height 14
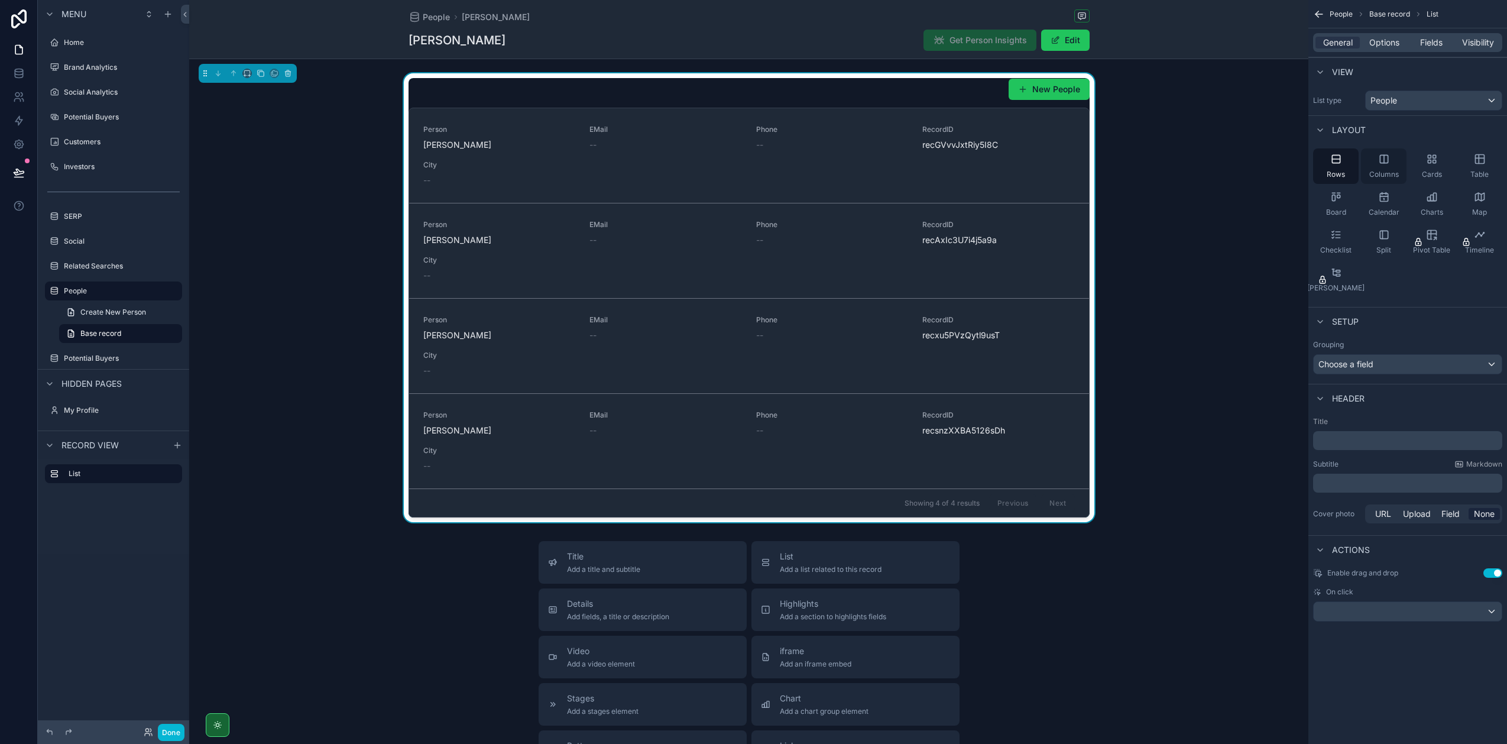
click at [1384, 161] on icon "scrollable content" at bounding box center [1384, 159] width 0 height 8
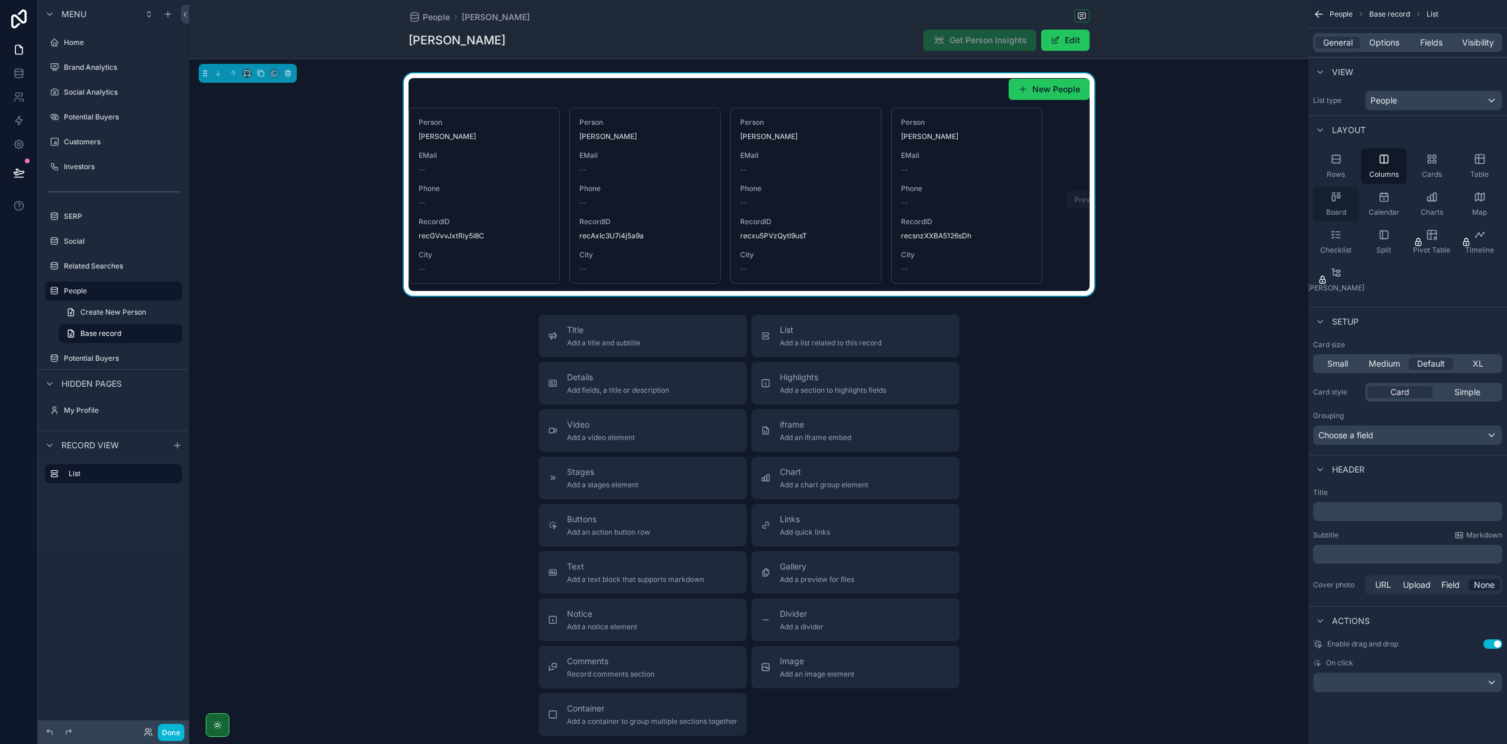
click at [1342, 206] on div "Board" at bounding box center [1336, 203] width 46 height 35
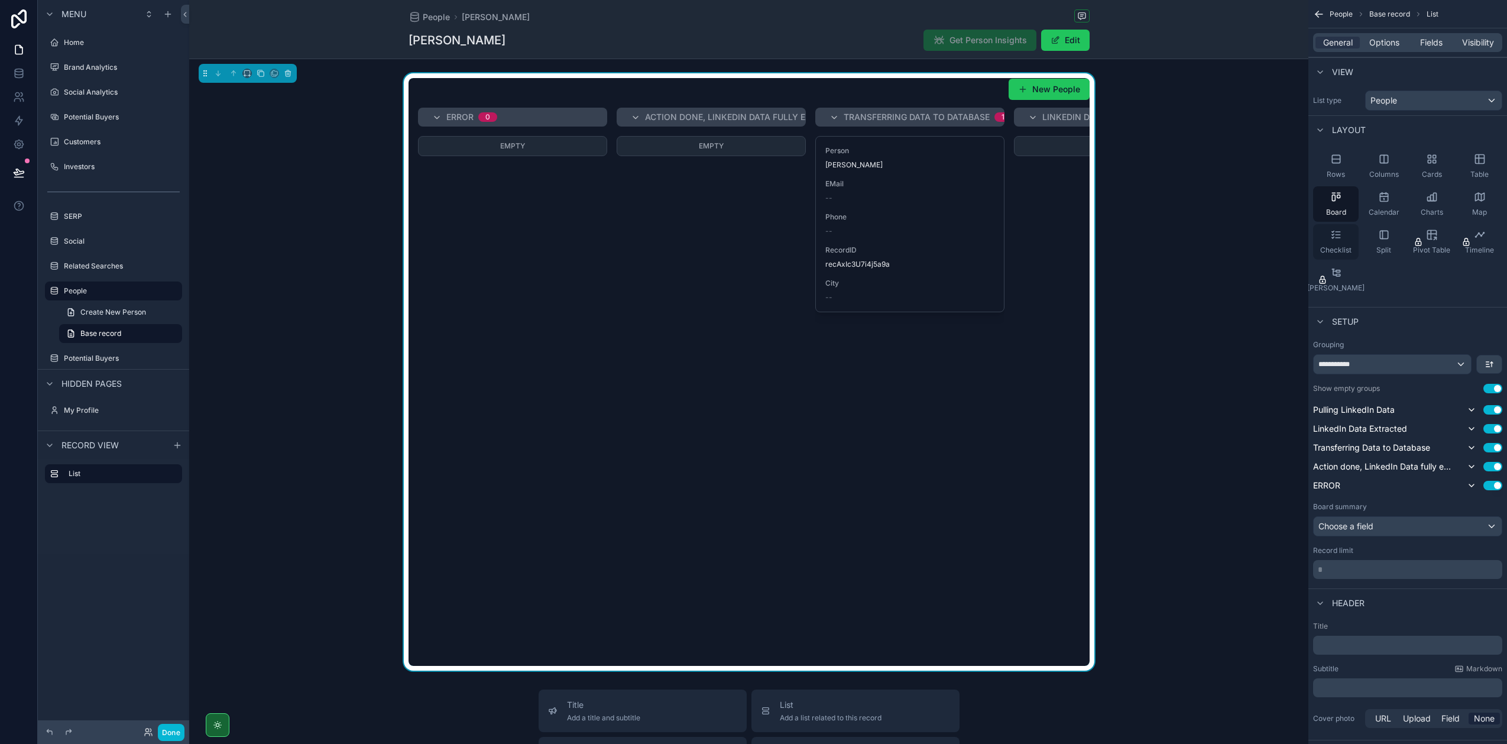
click at [1334, 239] on icon "scrollable content" at bounding box center [1336, 235] width 12 height 12
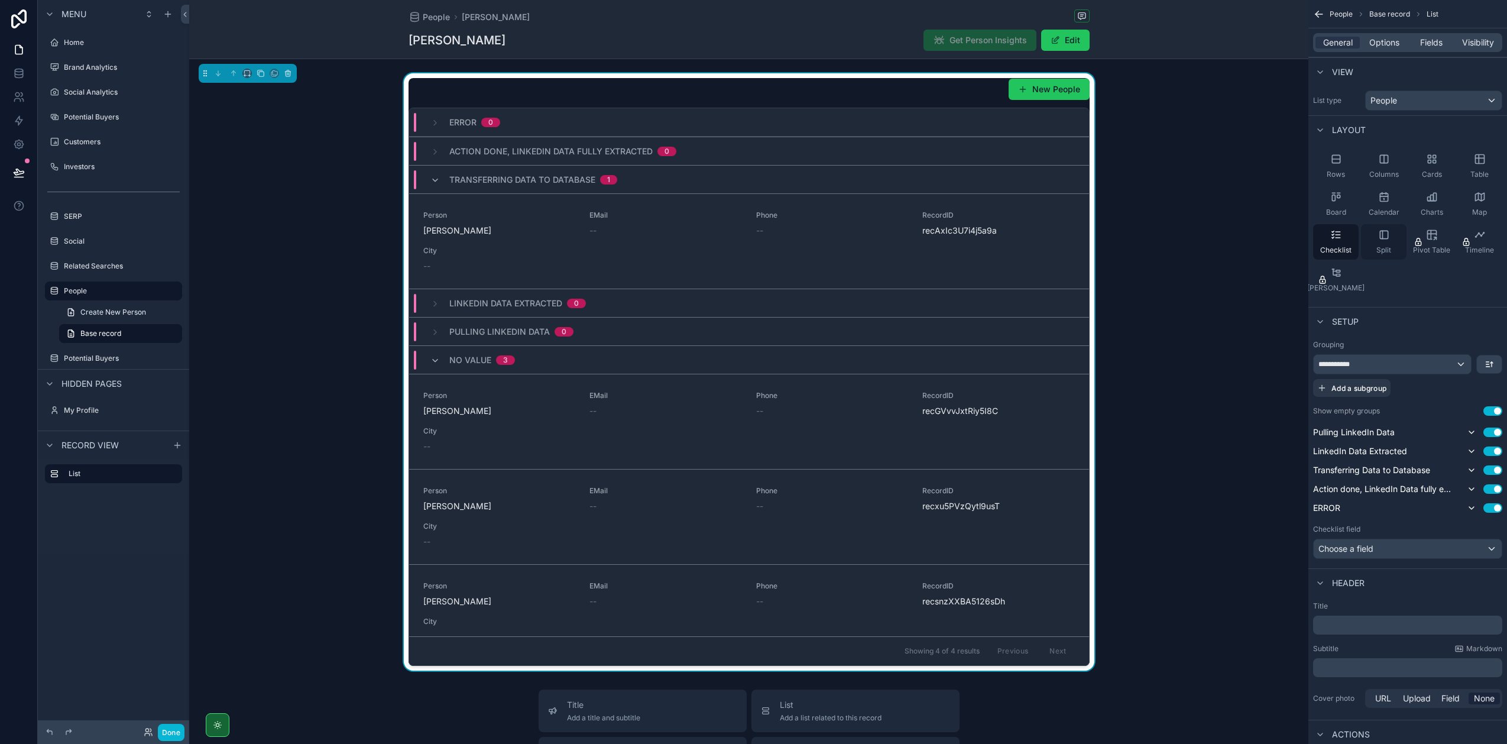
click at [1375, 241] on div "Split" at bounding box center [1384, 241] width 46 height 35
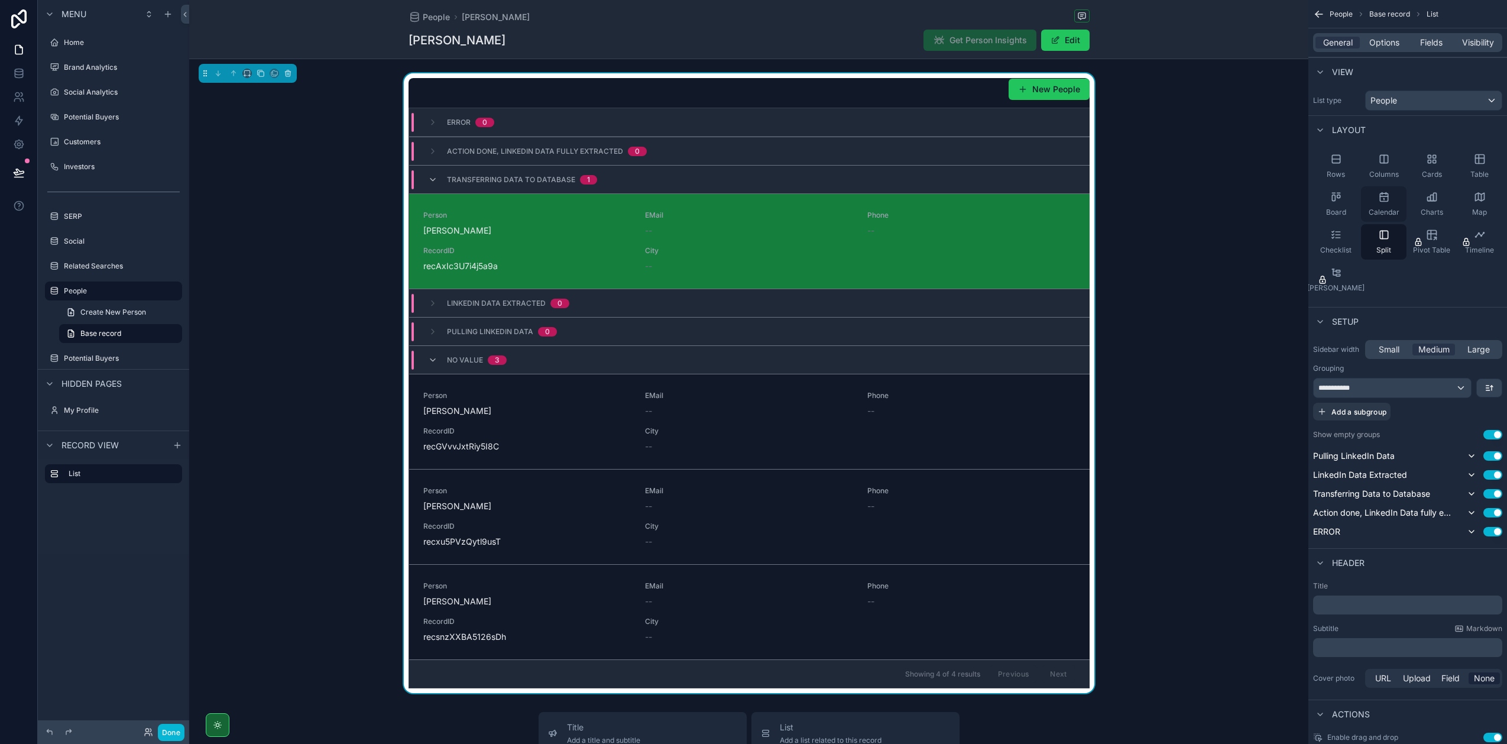
click at [1381, 201] on icon "scrollable content" at bounding box center [1384, 197] width 8 height 8
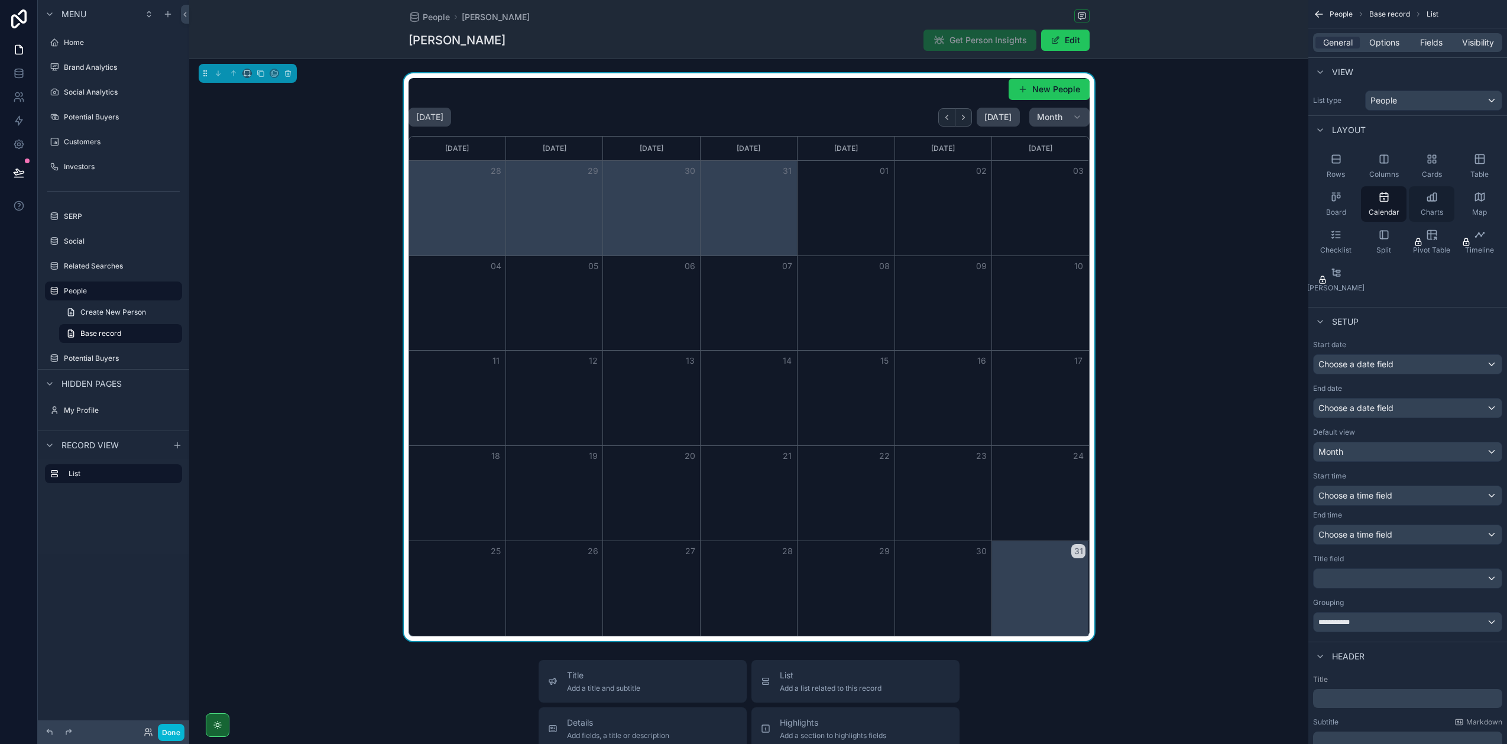
click at [1436, 188] on div "Charts" at bounding box center [1432, 203] width 46 height 35
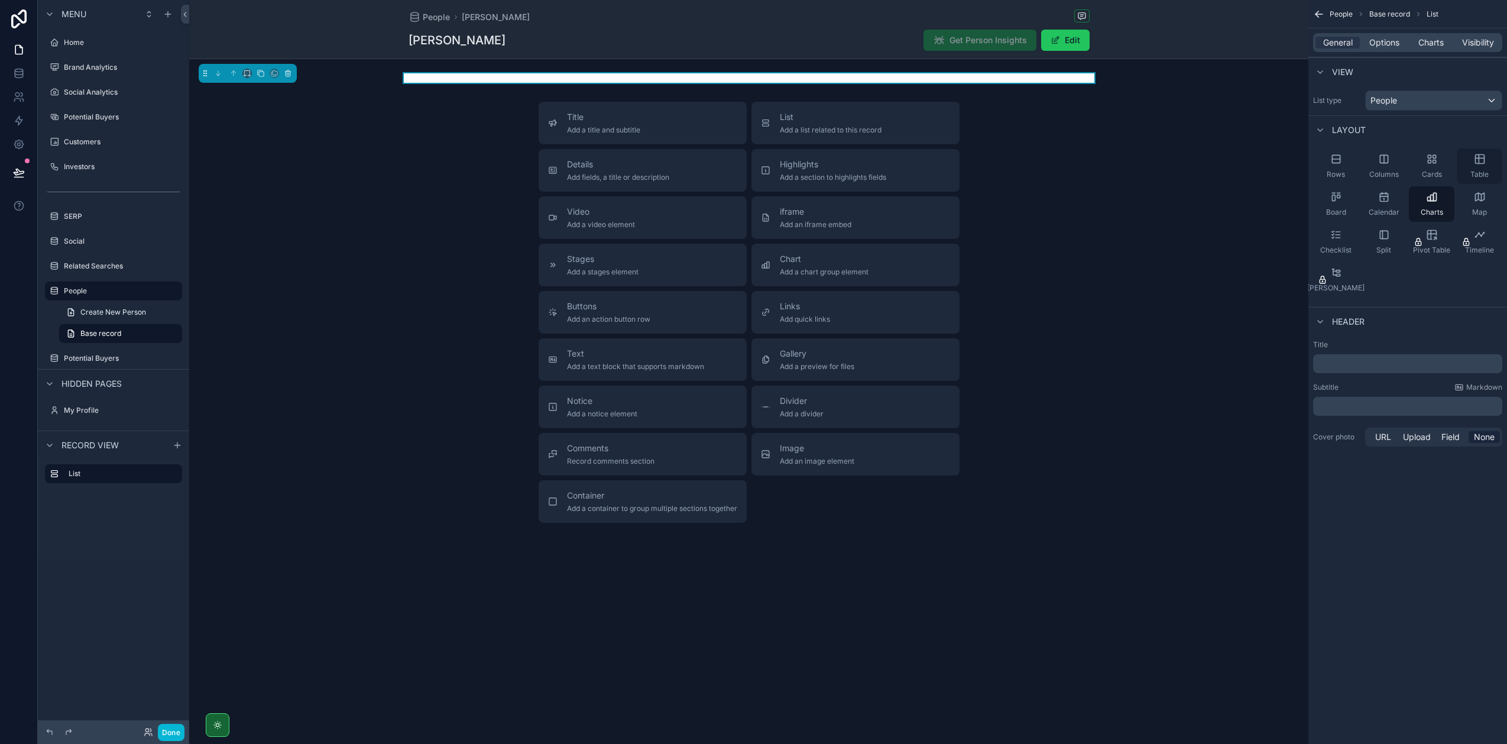
click at [1476, 168] on div "Table" at bounding box center [1480, 165] width 46 height 35
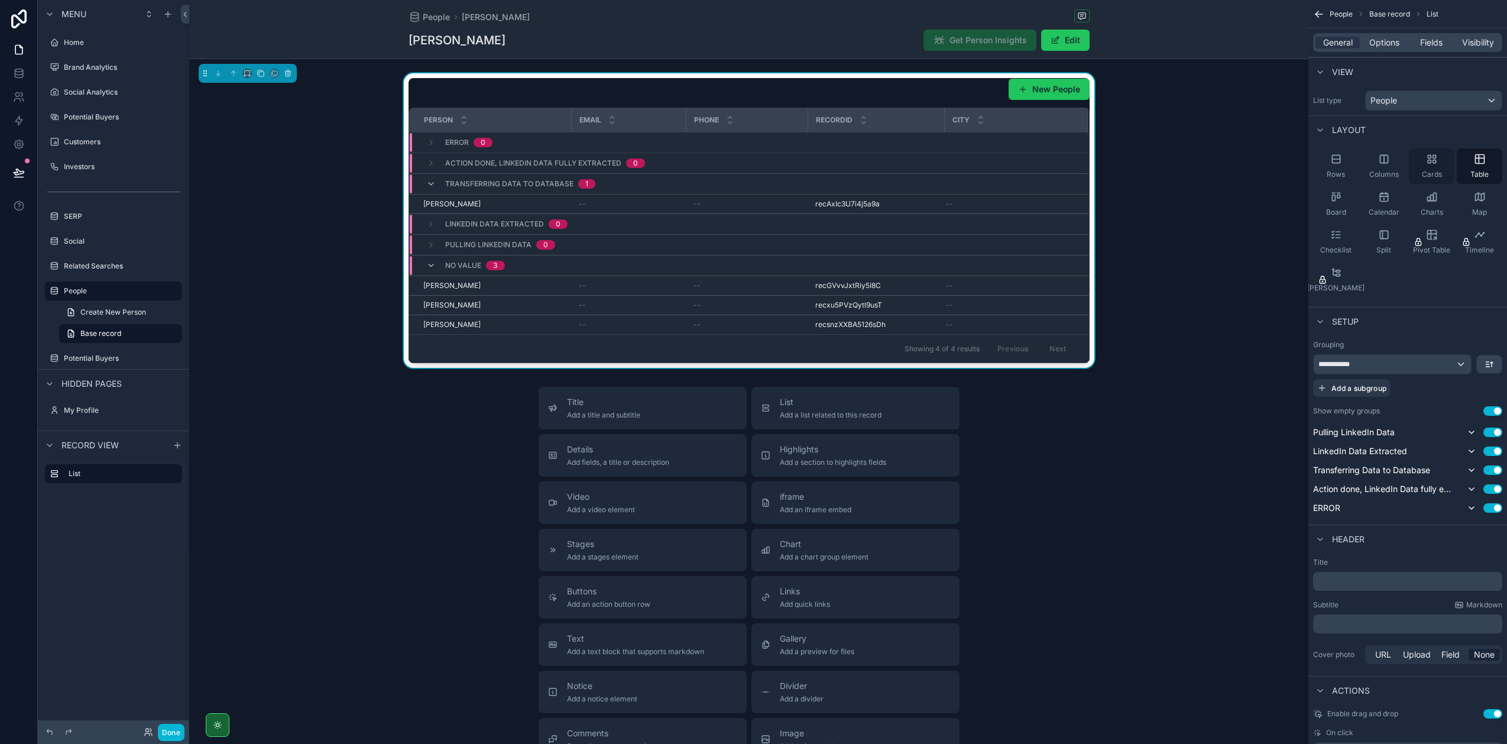
click at [1413, 166] on div "Cards" at bounding box center [1432, 165] width 46 height 35
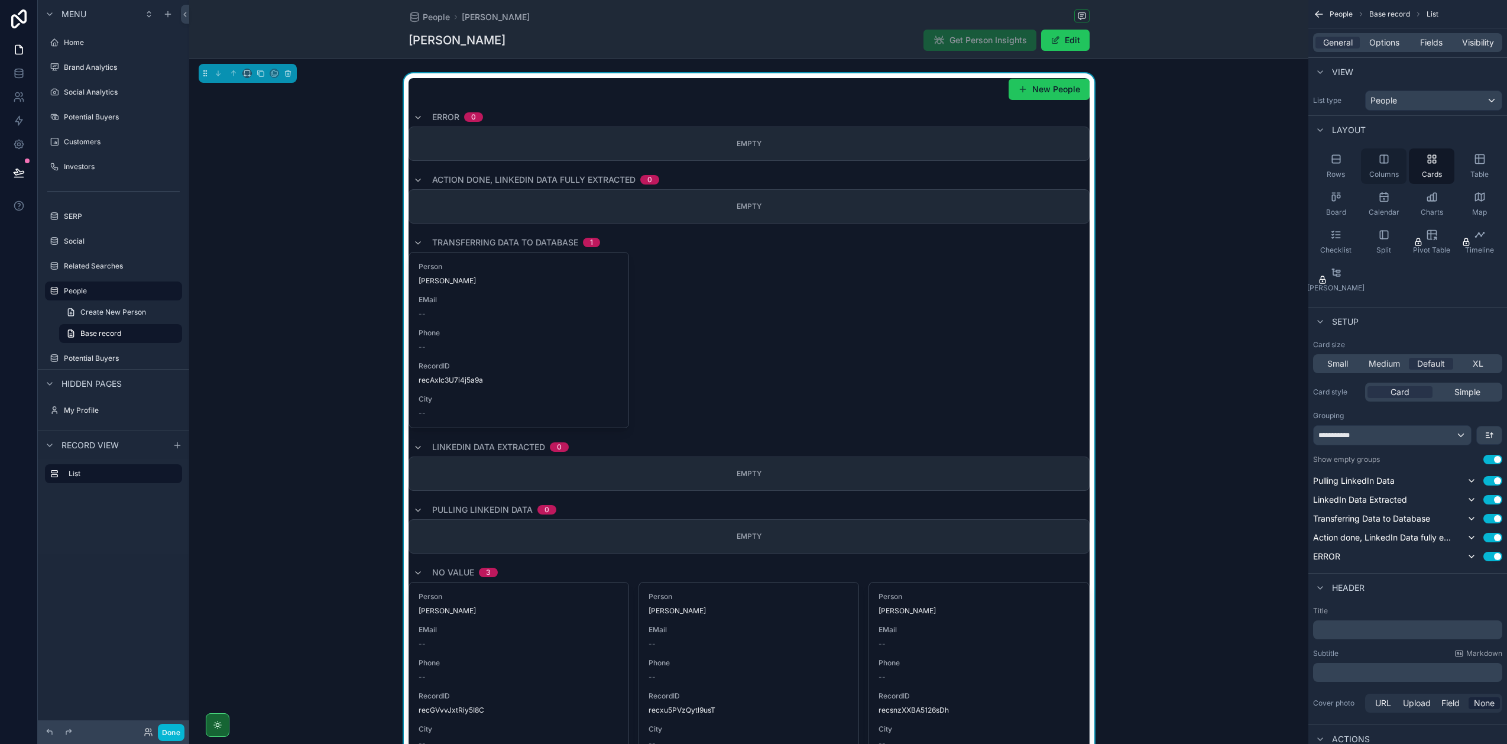
click at [1381, 170] on span "Columns" at bounding box center [1384, 174] width 30 height 9
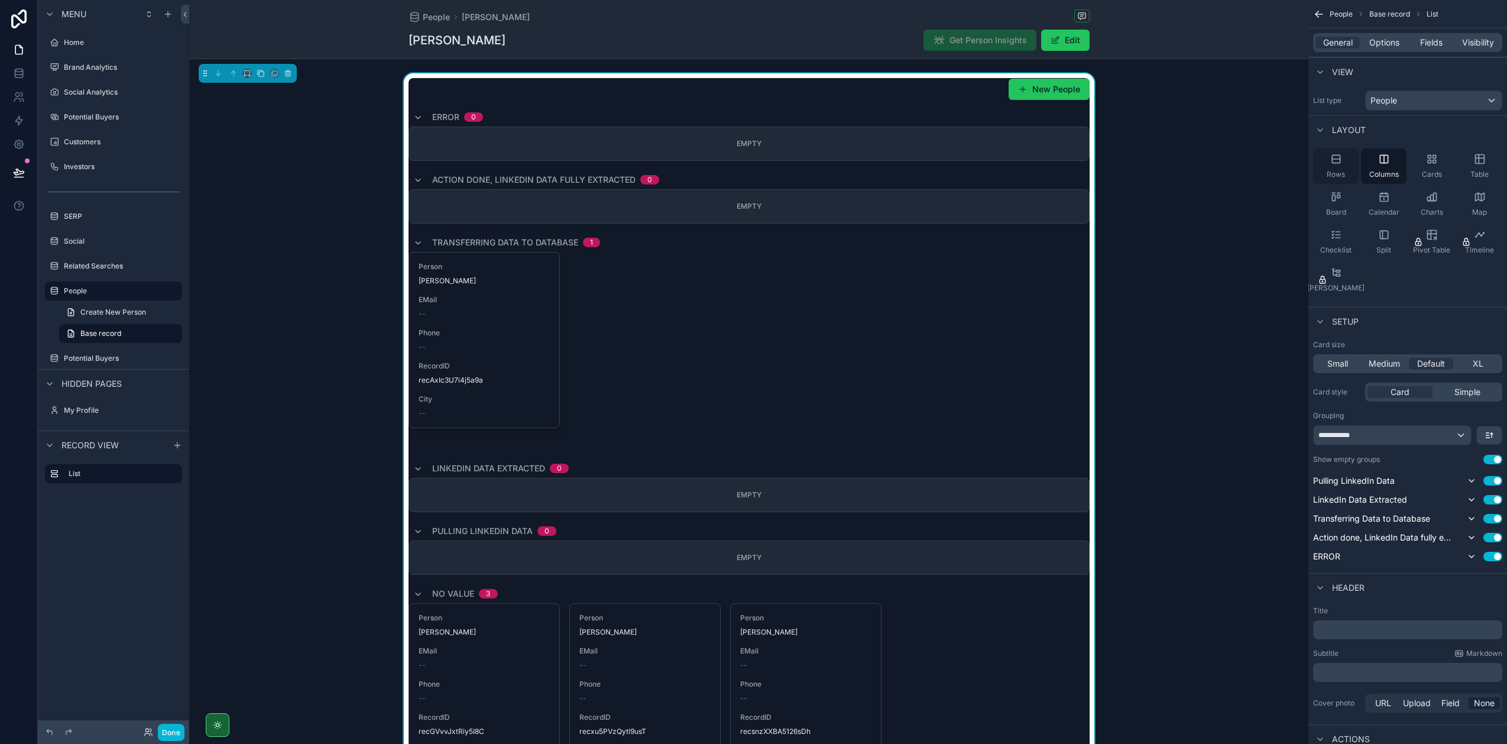
click at [1325, 169] on div "Rows" at bounding box center [1336, 165] width 46 height 35
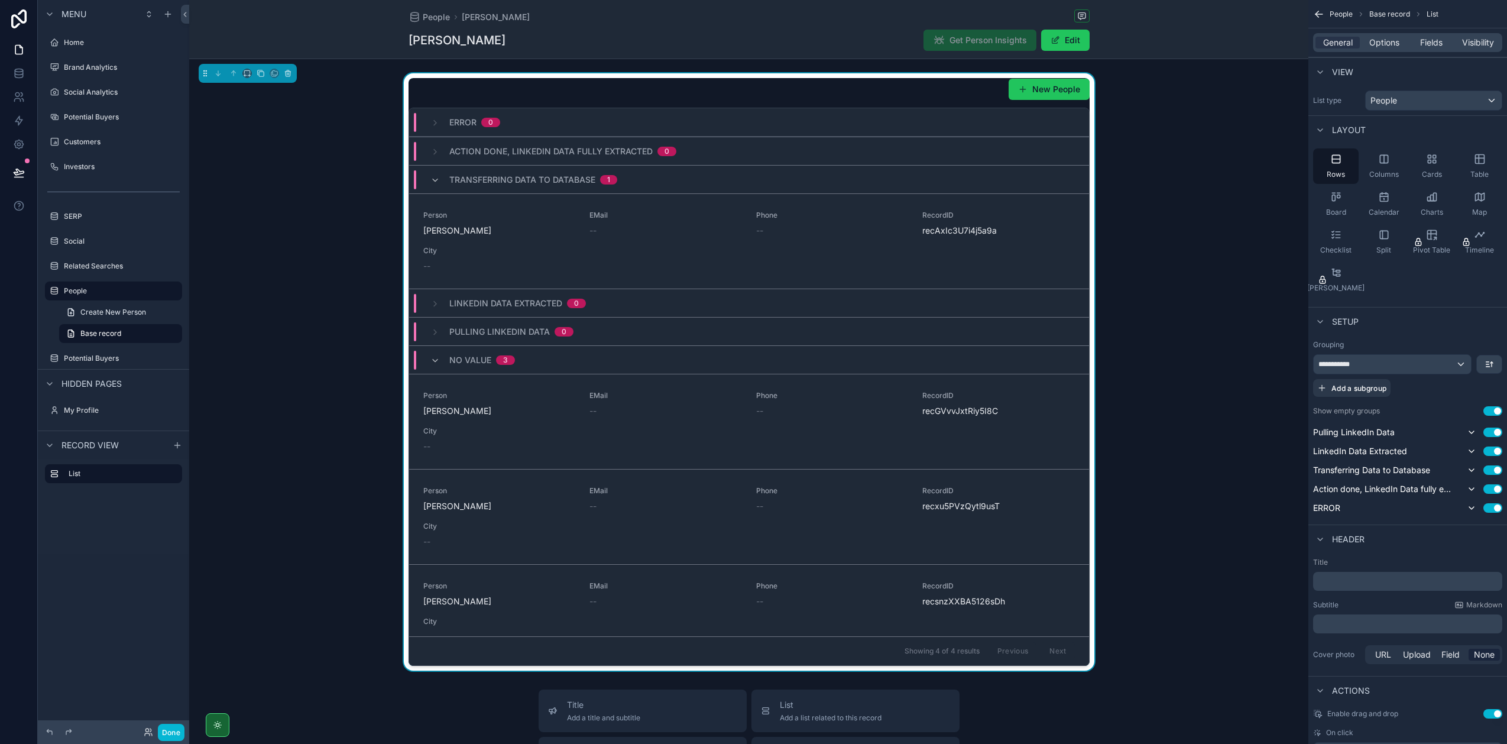
click at [712, 84] on div "New People" at bounding box center [749, 89] width 681 height 22
click at [286, 73] on icon "scrollable content" at bounding box center [288, 74] width 5 height 5
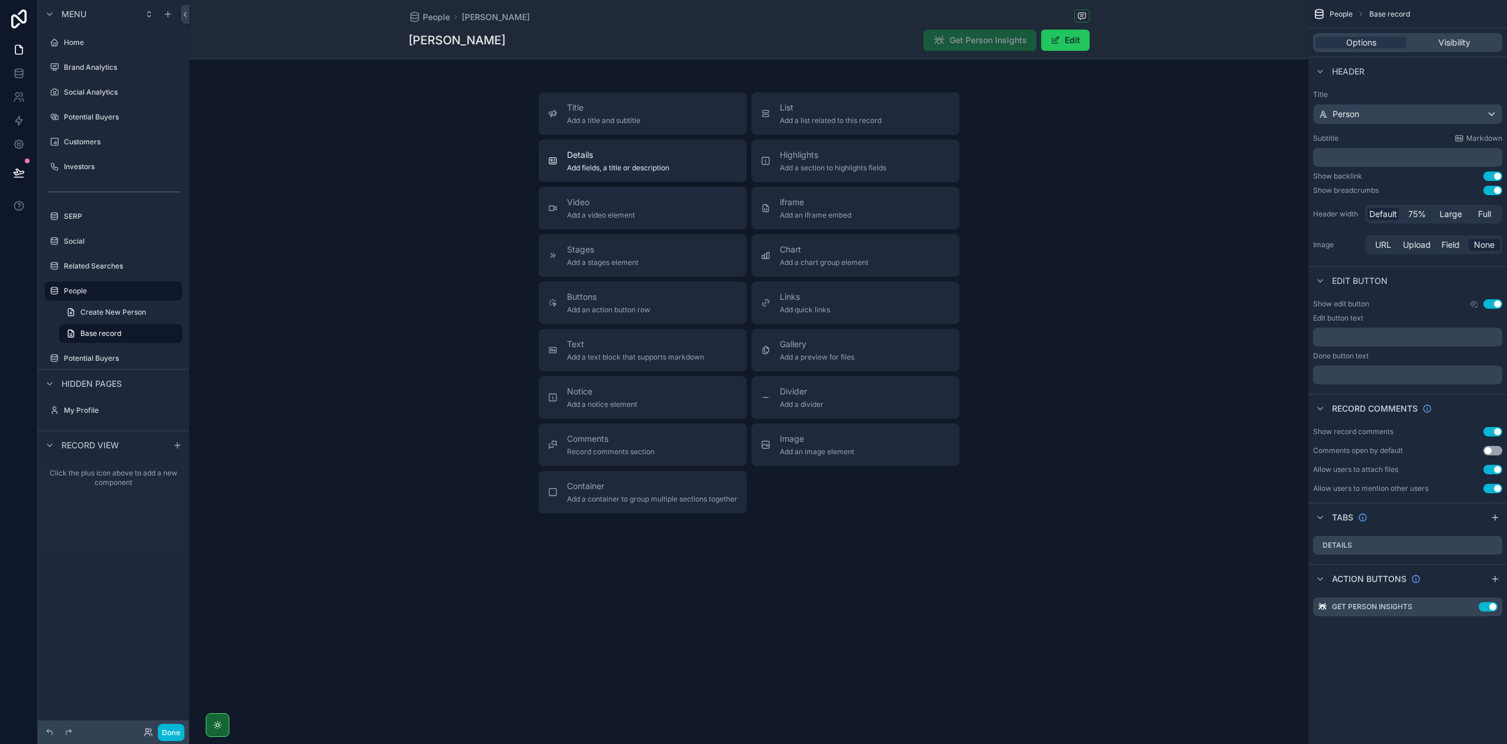
click at [658, 157] on span "Details" at bounding box center [618, 155] width 102 height 12
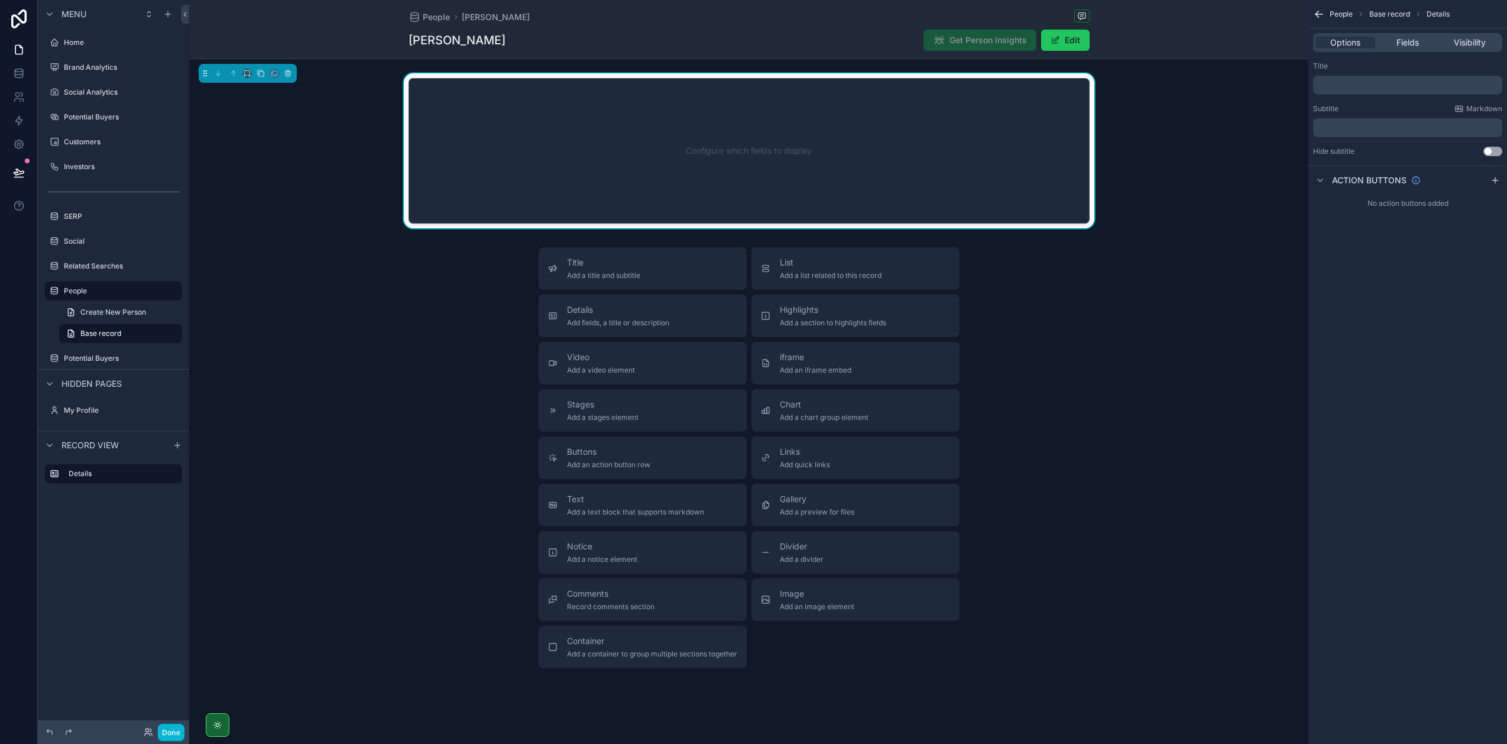
click at [668, 150] on div "Configure which fields to display" at bounding box center [749, 151] width 642 height 106
click at [1410, 46] on span "Fields" at bounding box center [1408, 43] width 22 height 12
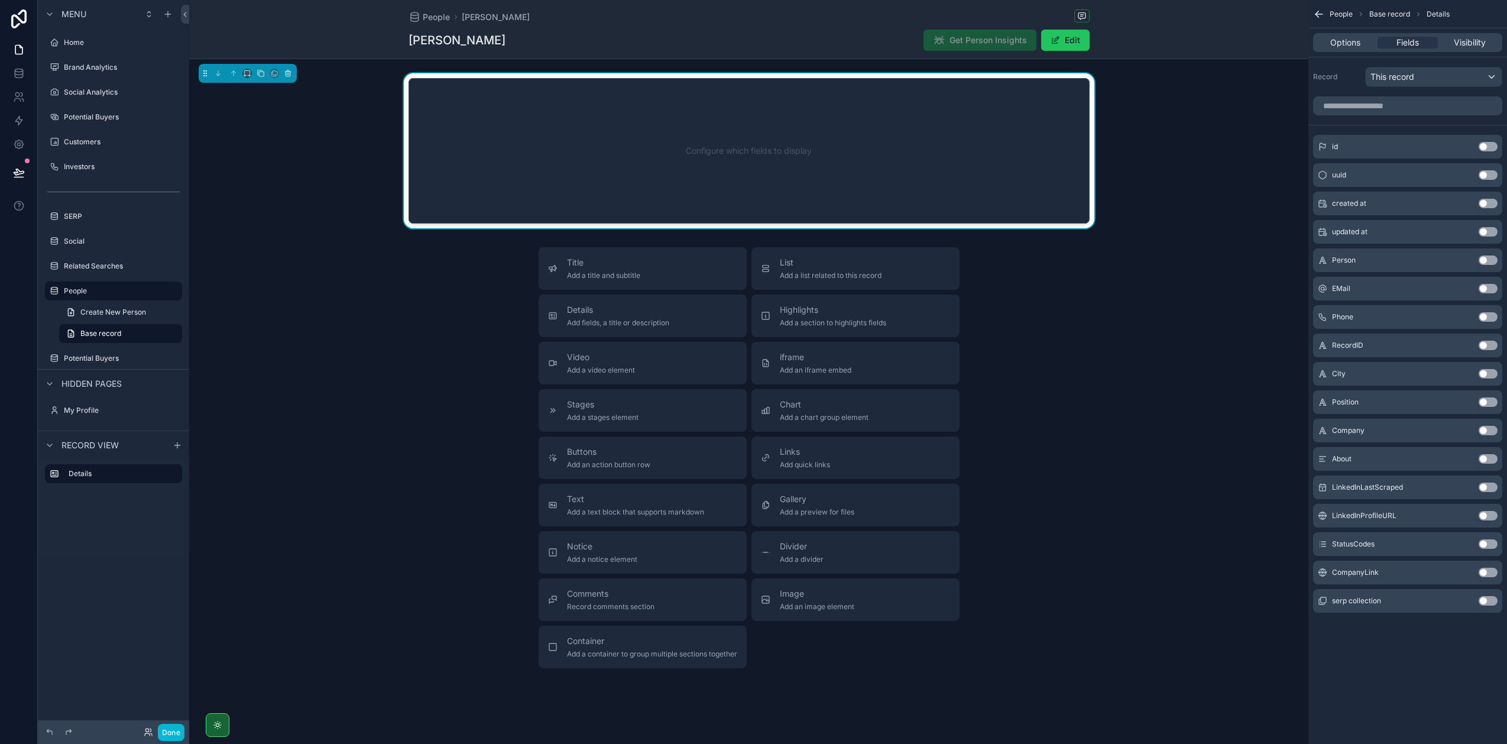
click at [1492, 260] on button "Use setting" at bounding box center [1488, 259] width 19 height 9
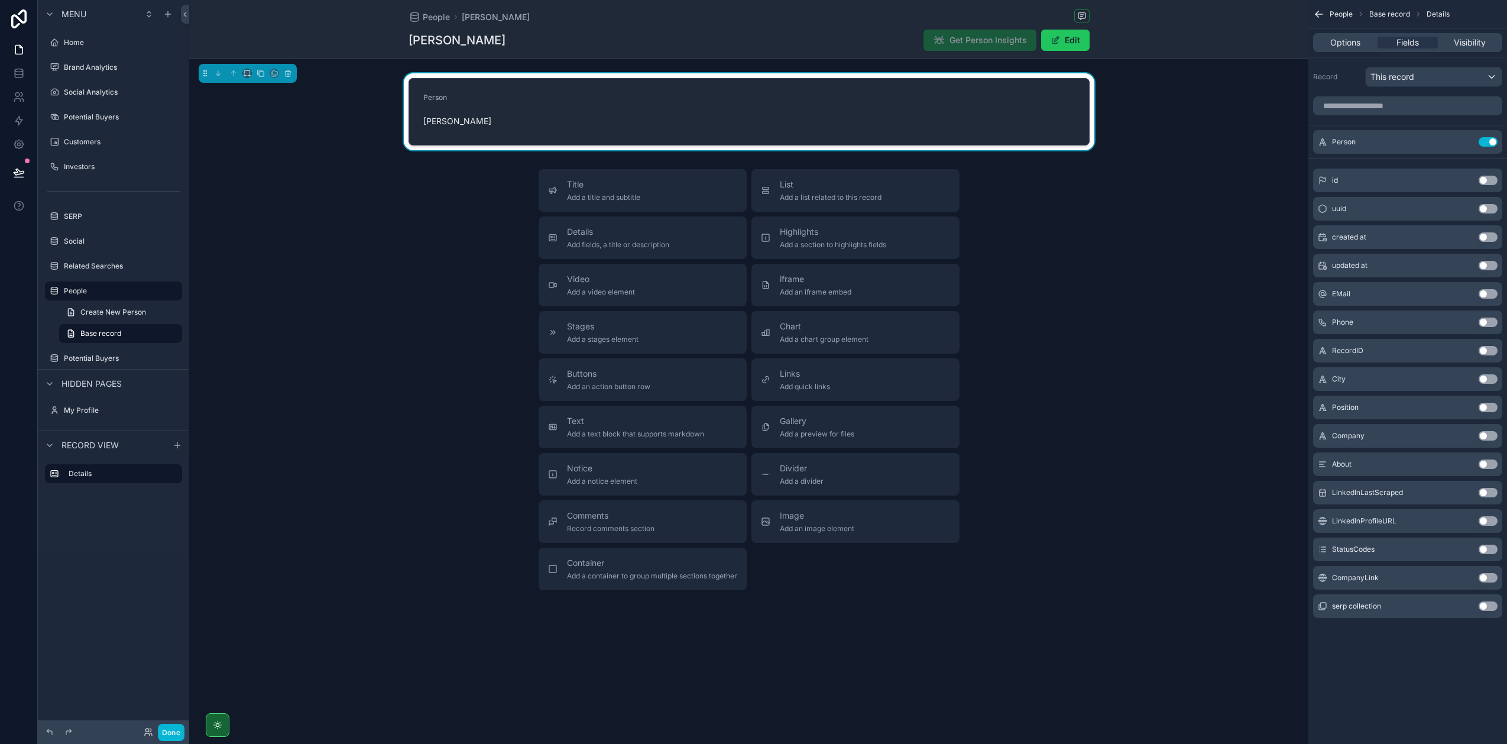
click at [1491, 349] on button "Use setting" at bounding box center [1488, 350] width 19 height 9
click at [1489, 169] on button "Use setting" at bounding box center [1488, 170] width 19 height 9
click at [1485, 294] on button "Use setting" at bounding box center [1488, 293] width 19 height 9
click at [1483, 294] on button "Use setting" at bounding box center [1488, 293] width 19 height 9
click at [1486, 321] on button "Use setting" at bounding box center [1488, 321] width 19 height 9
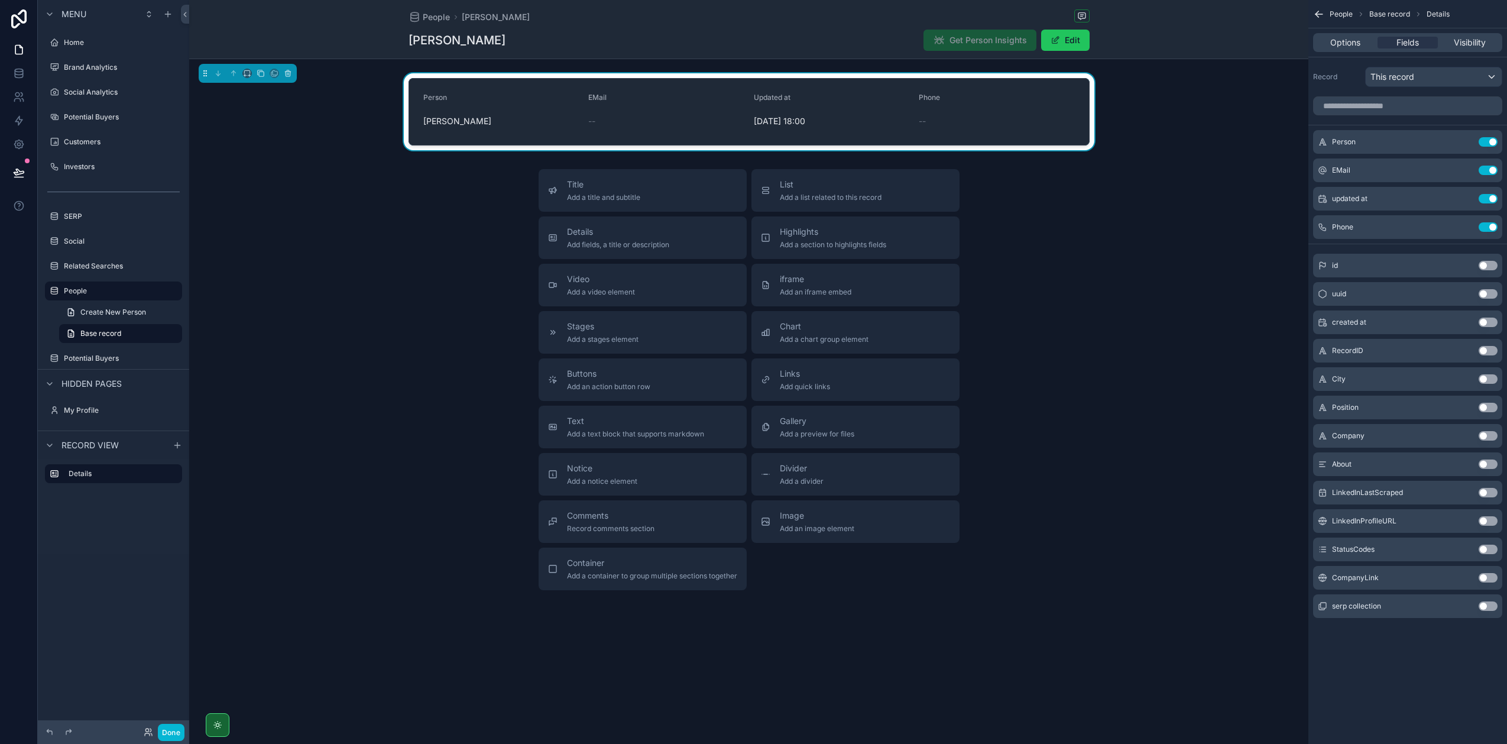
click at [1485, 379] on button "Use setting" at bounding box center [1488, 378] width 19 height 9
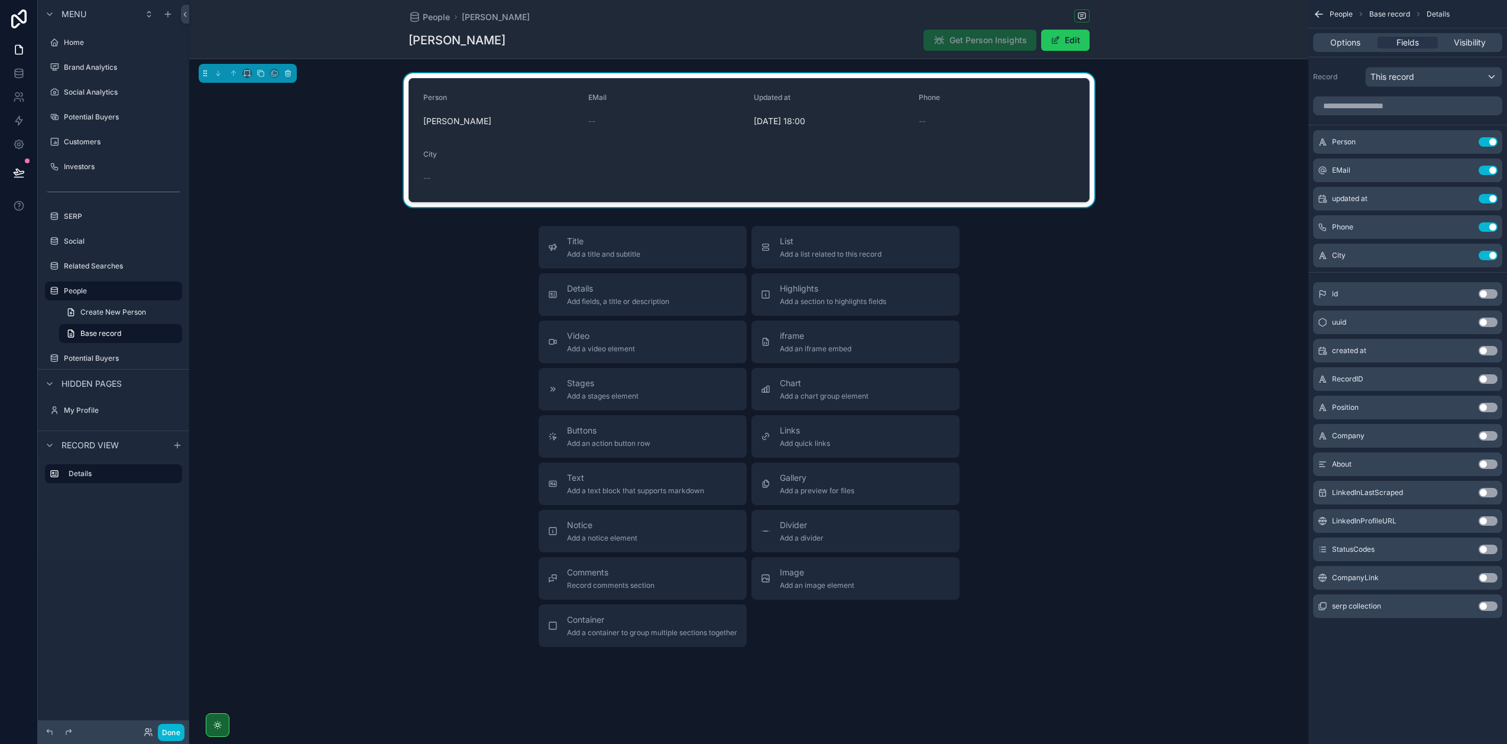
click at [1483, 408] on button "Use setting" at bounding box center [1488, 407] width 19 height 9
click at [1483, 434] on button "Use setting" at bounding box center [1488, 435] width 19 height 9
click at [1485, 466] on button "Use setting" at bounding box center [1488, 463] width 19 height 9
click at [1485, 522] on button "Use setting" at bounding box center [1488, 520] width 19 height 9
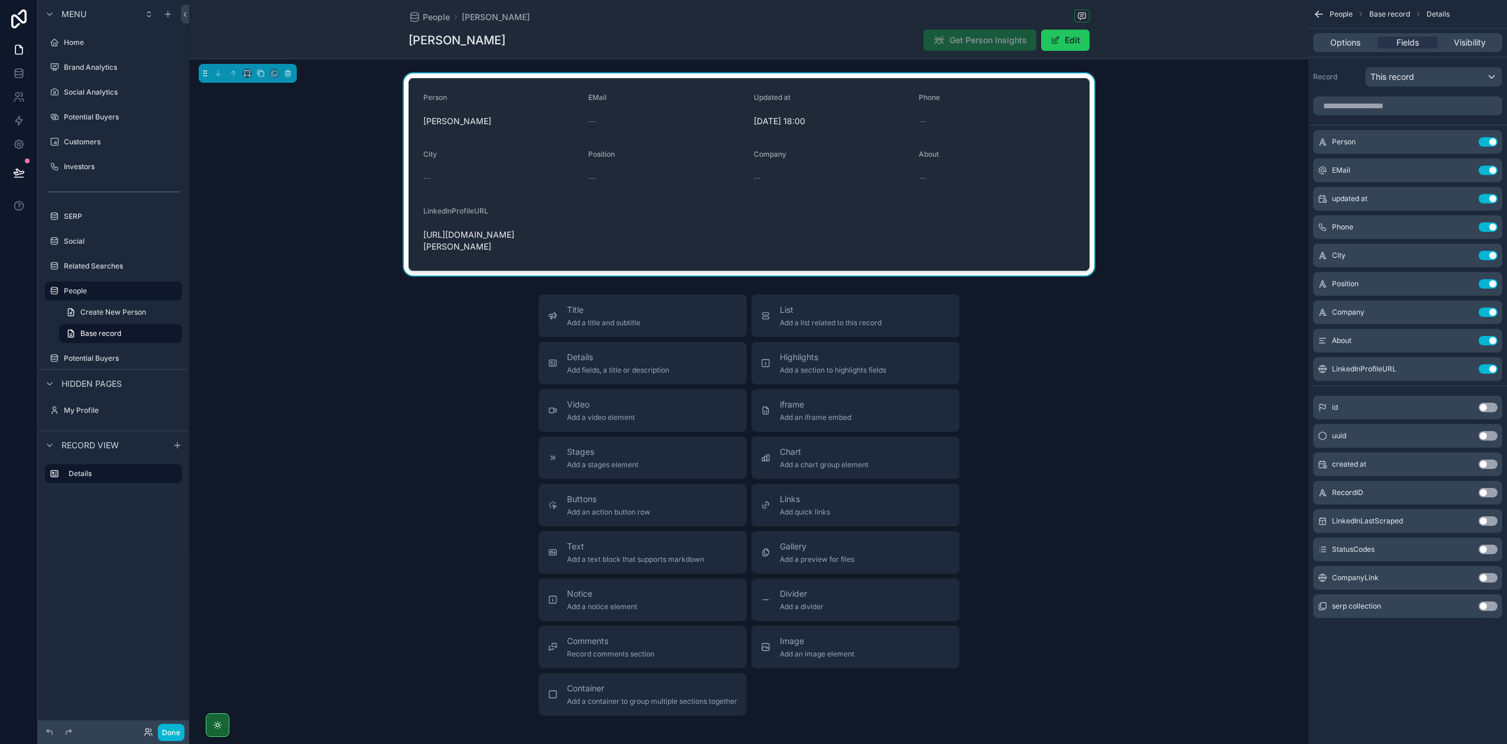
click at [1486, 549] on button "Use setting" at bounding box center [1488, 549] width 19 height 9
click at [1483, 577] on button "Use setting" at bounding box center [1488, 577] width 19 height 9
click at [1484, 610] on button "Use setting" at bounding box center [1488, 605] width 19 height 9
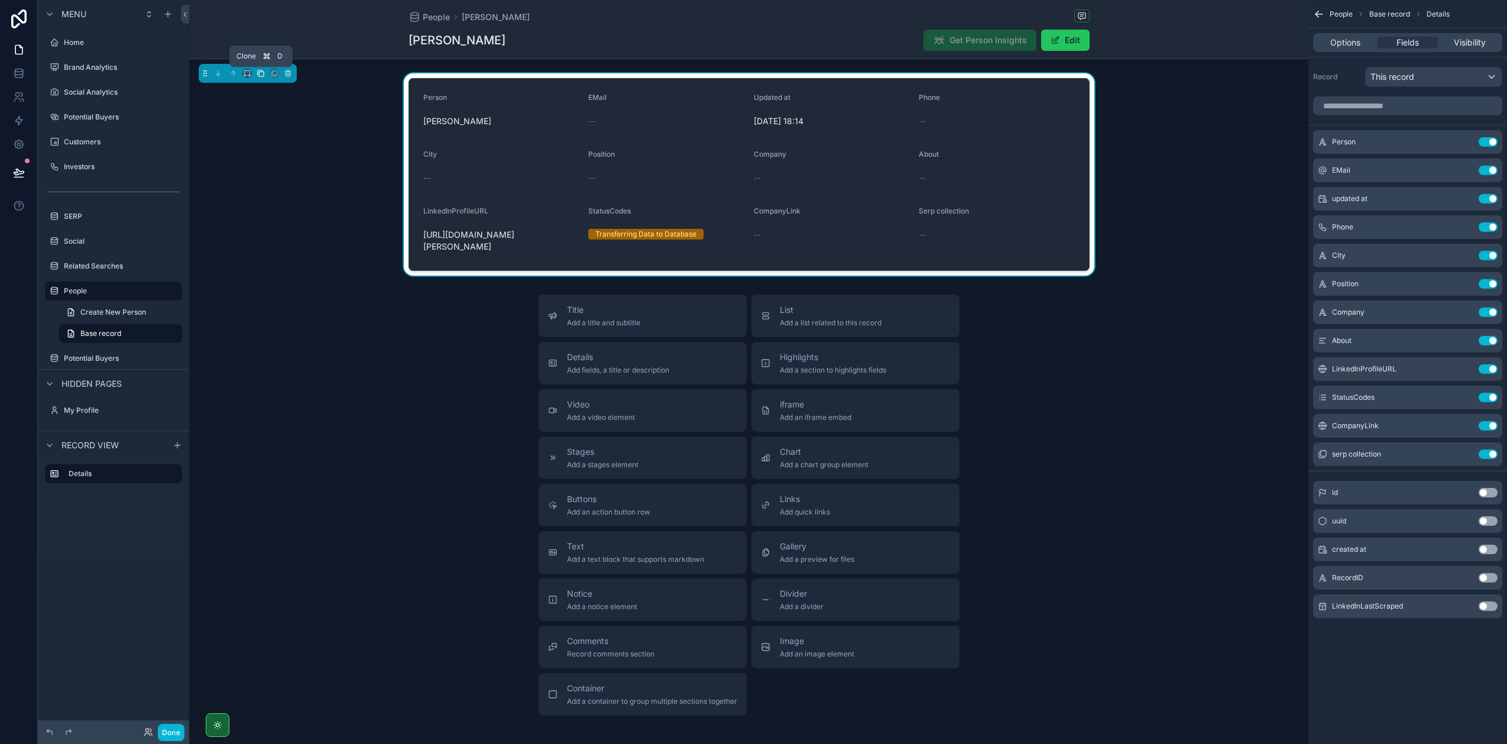
click at [258, 74] on icon "scrollable content" at bounding box center [260, 72] width 5 height 5
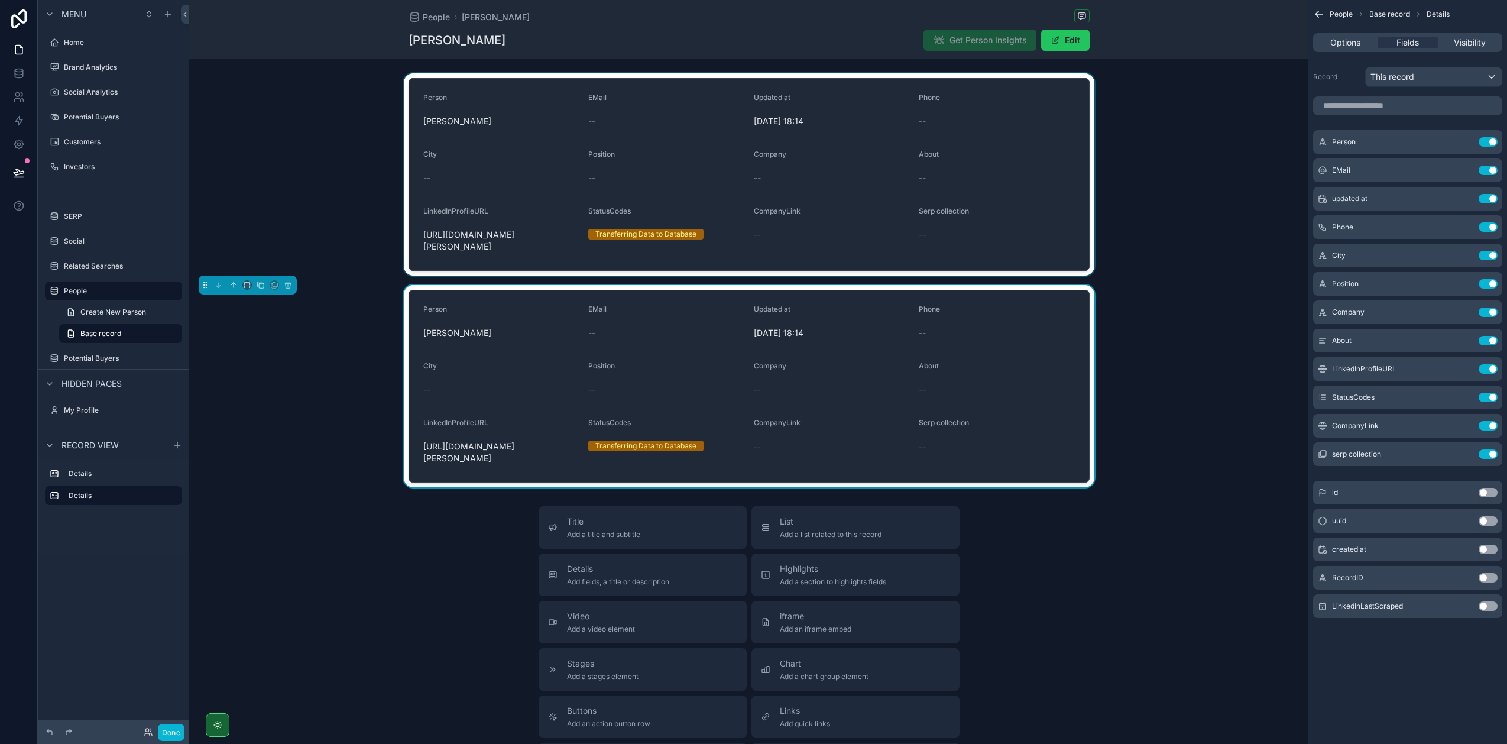
click at [1023, 104] on div "scrollable content" at bounding box center [748, 174] width 1119 height 202
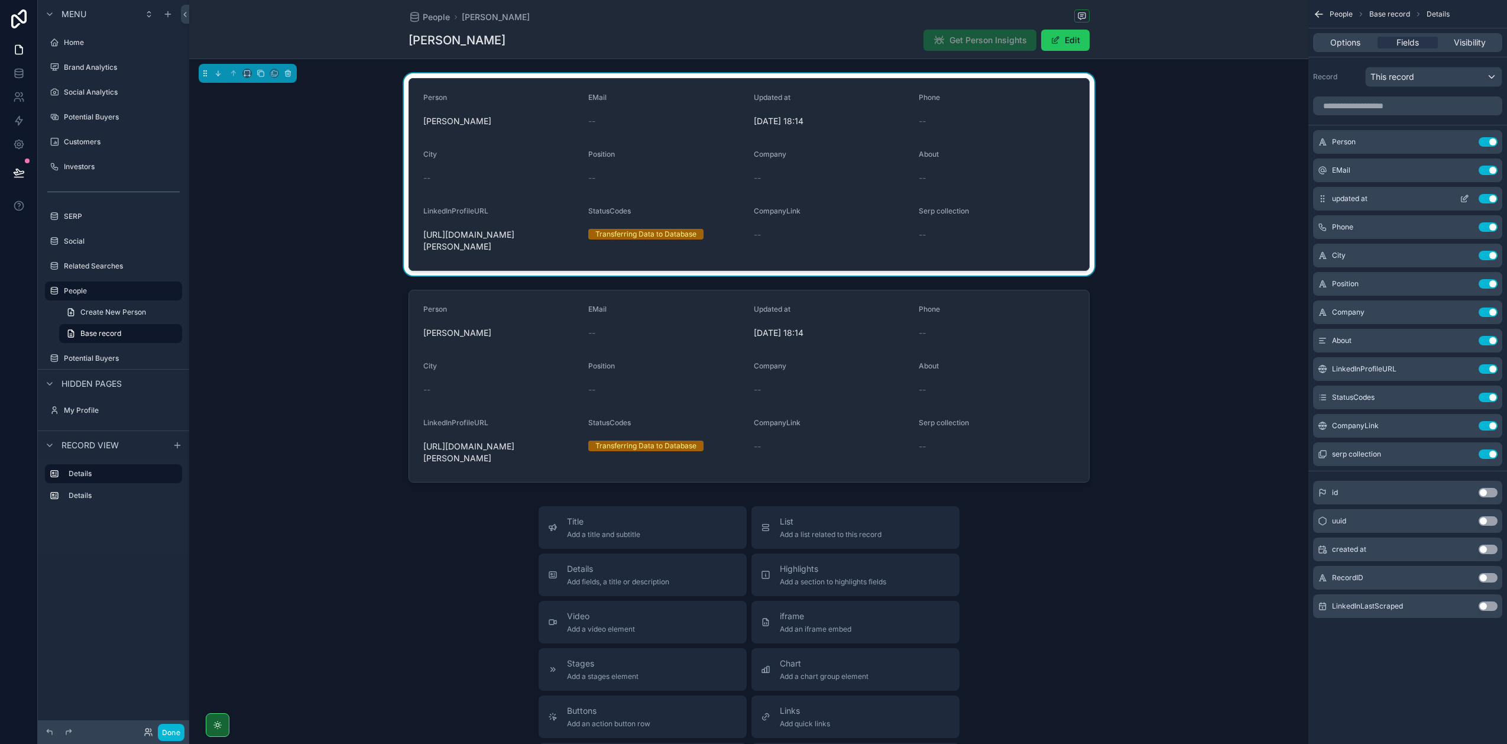
click at [1488, 199] on button "Use setting" at bounding box center [1488, 198] width 19 height 9
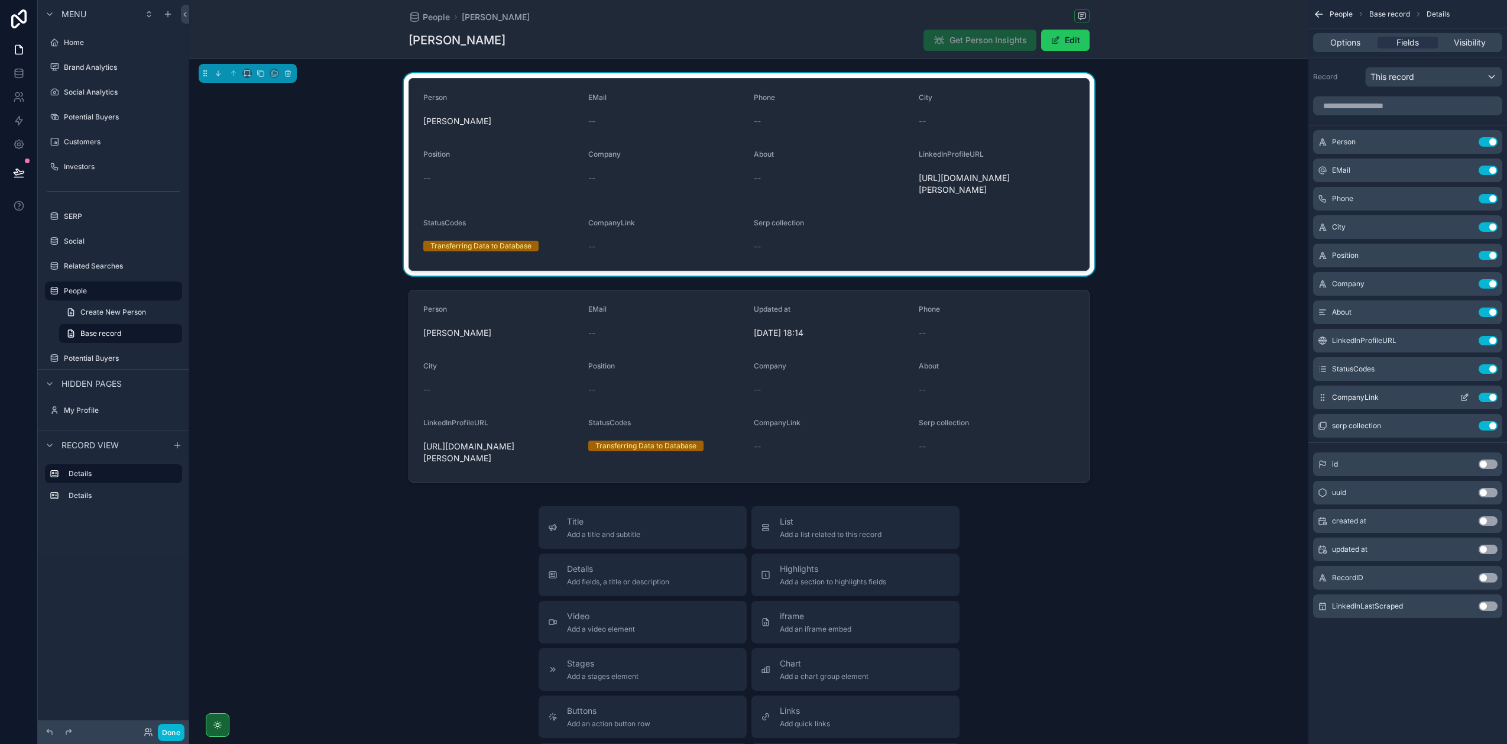
click at [1489, 397] on button "Use setting" at bounding box center [1488, 397] width 19 height 9
click at [1488, 308] on button "Use setting" at bounding box center [1488, 311] width 19 height 9
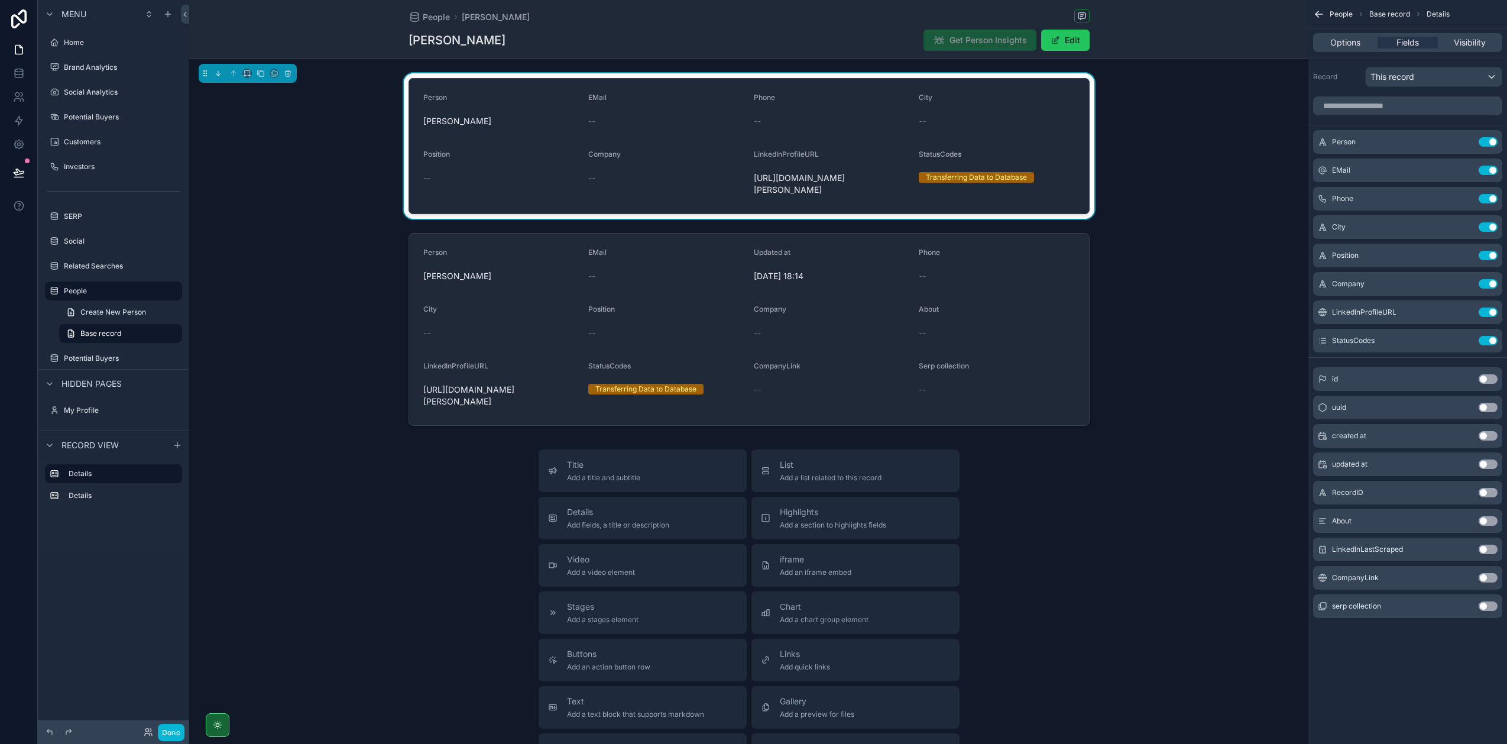
click at [1485, 520] on button "Use setting" at bounding box center [1488, 520] width 19 height 9
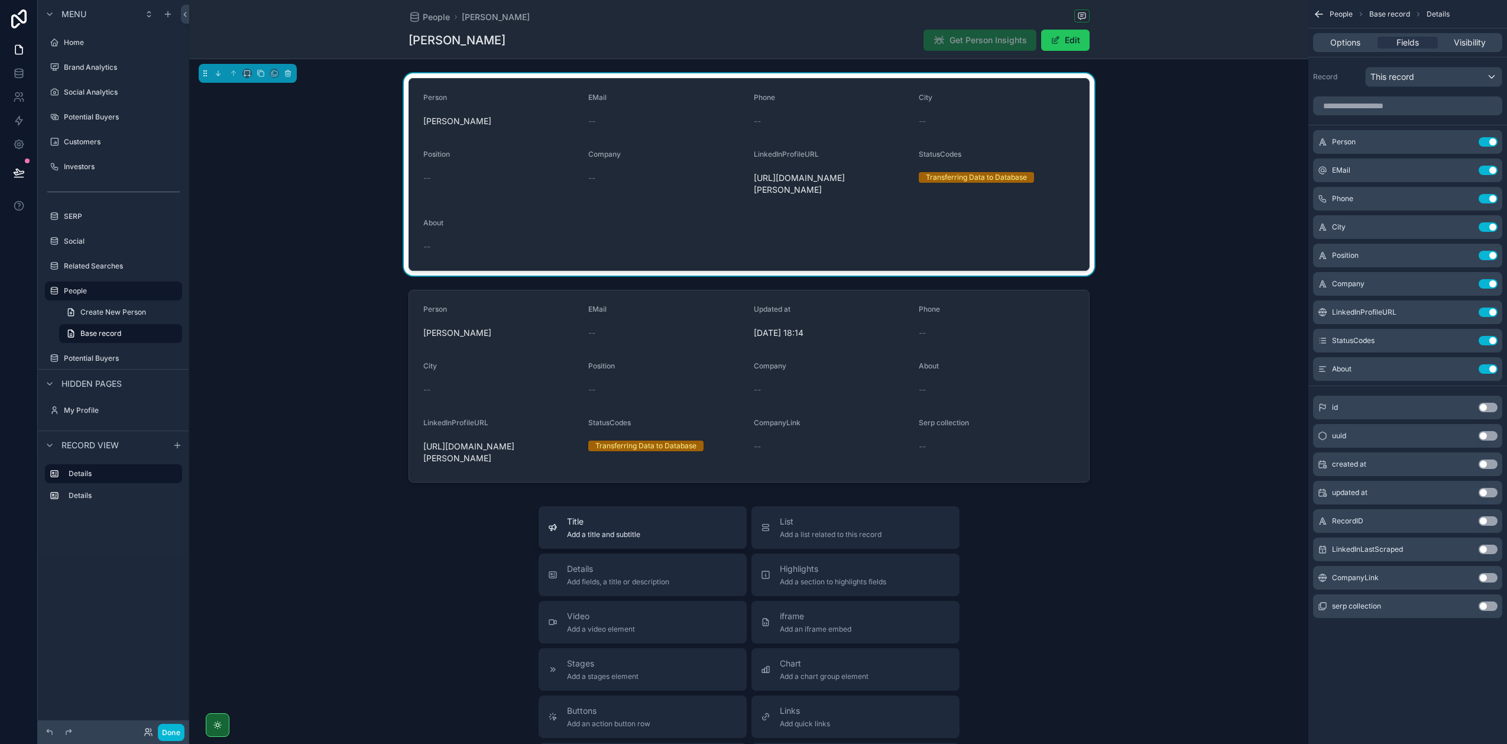
click at [594, 530] on span "Add a title and subtitle" at bounding box center [603, 534] width 73 height 9
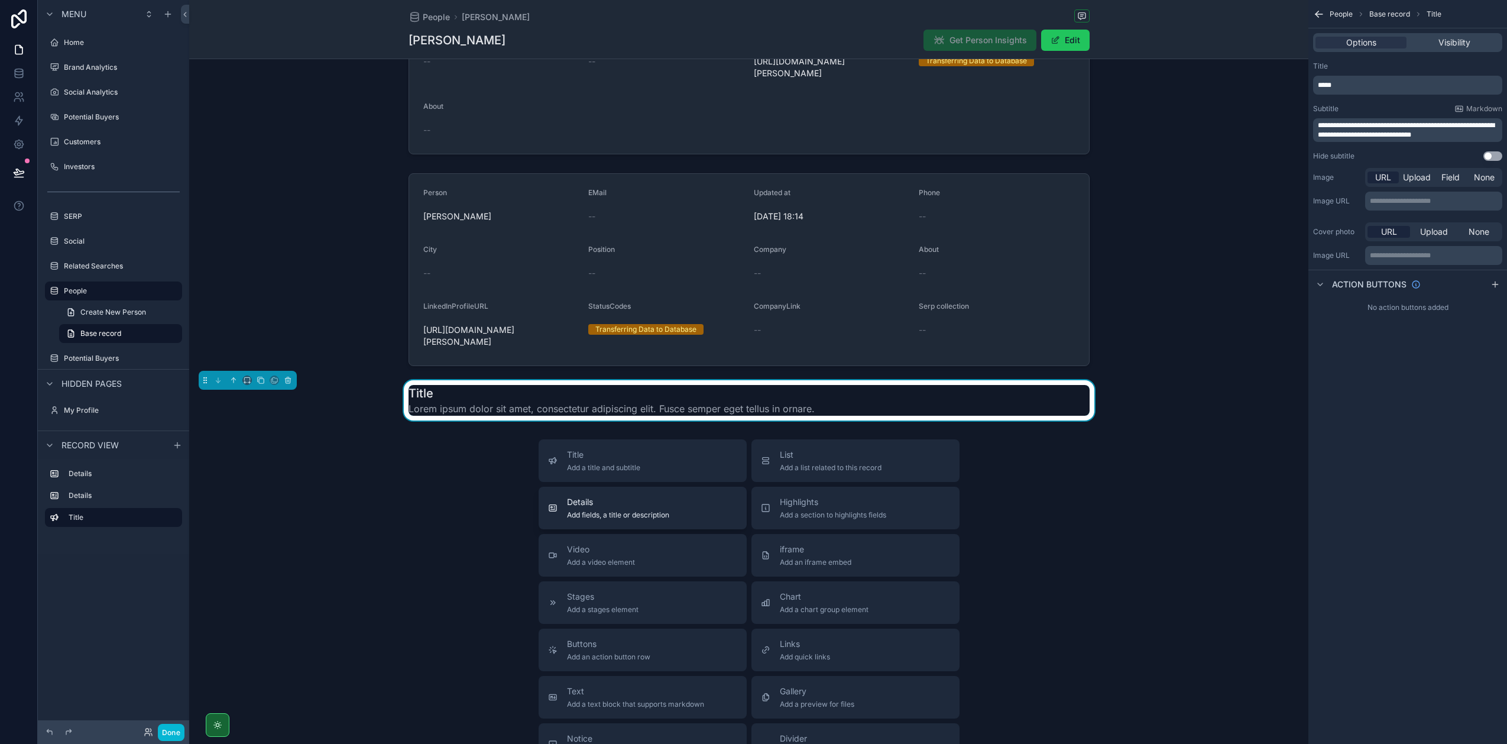
scroll to position [121, 0]
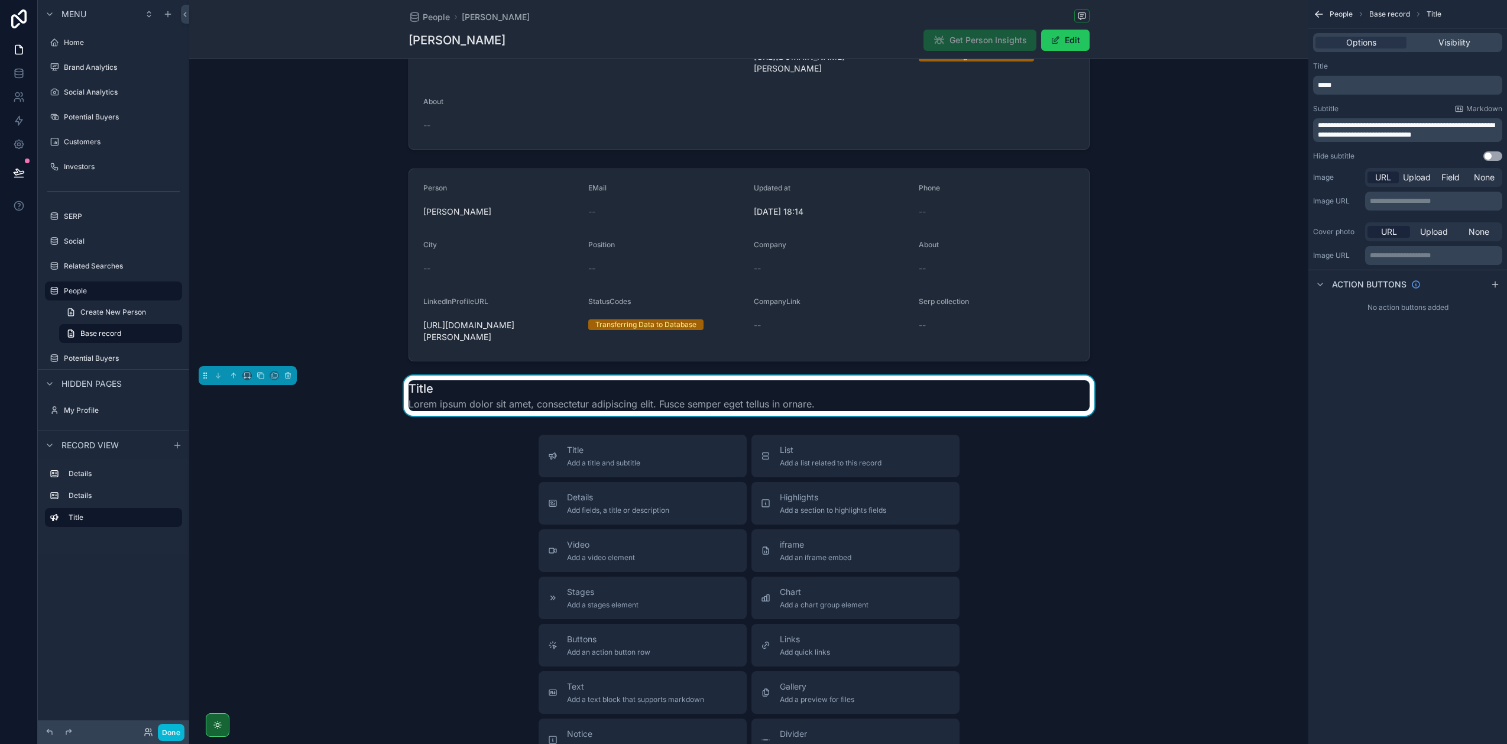
click at [1345, 87] on p "*****" at bounding box center [1409, 84] width 182 height 9
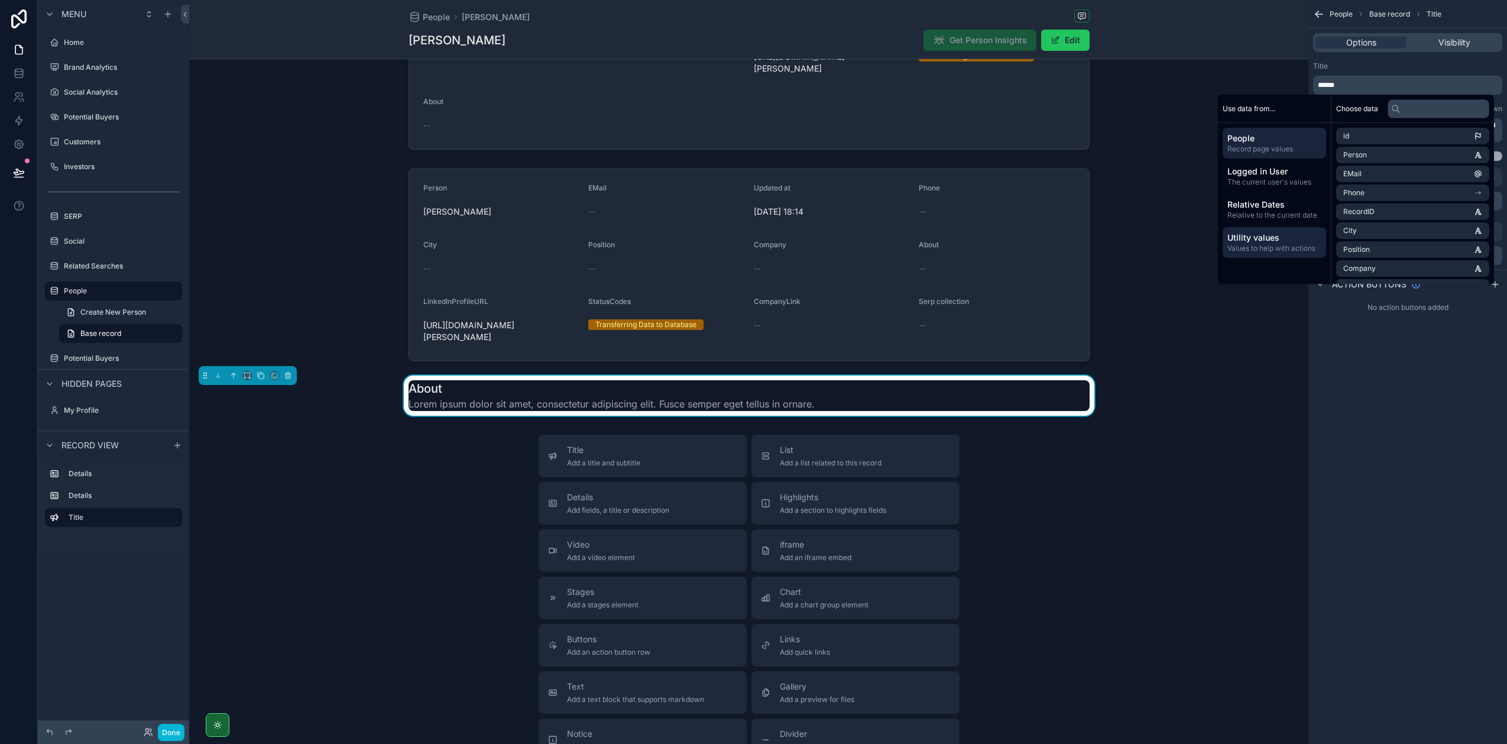
click at [1285, 244] on span "Values to help with actions" at bounding box center [1274, 248] width 94 height 9
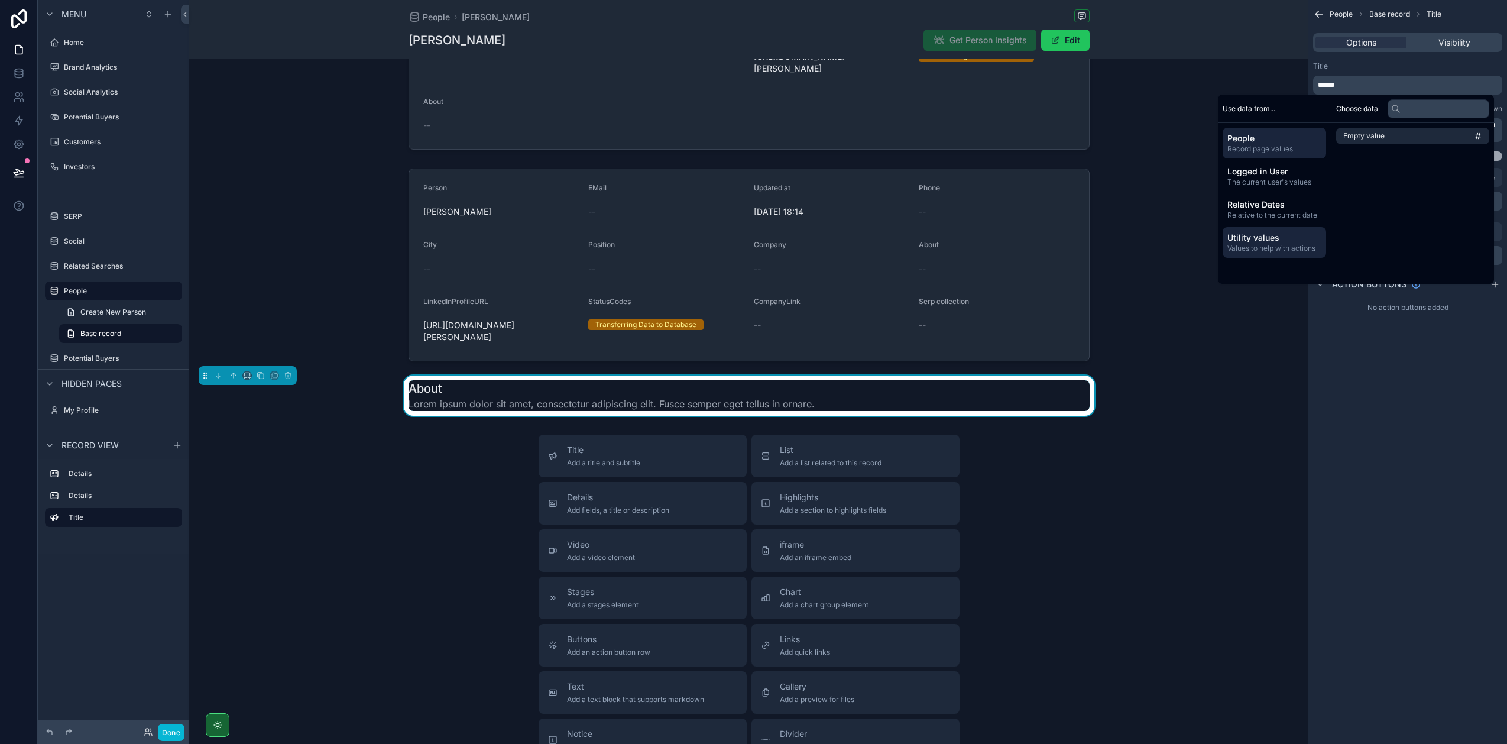
click at [1265, 148] on span "Record page values" at bounding box center [1274, 148] width 94 height 9
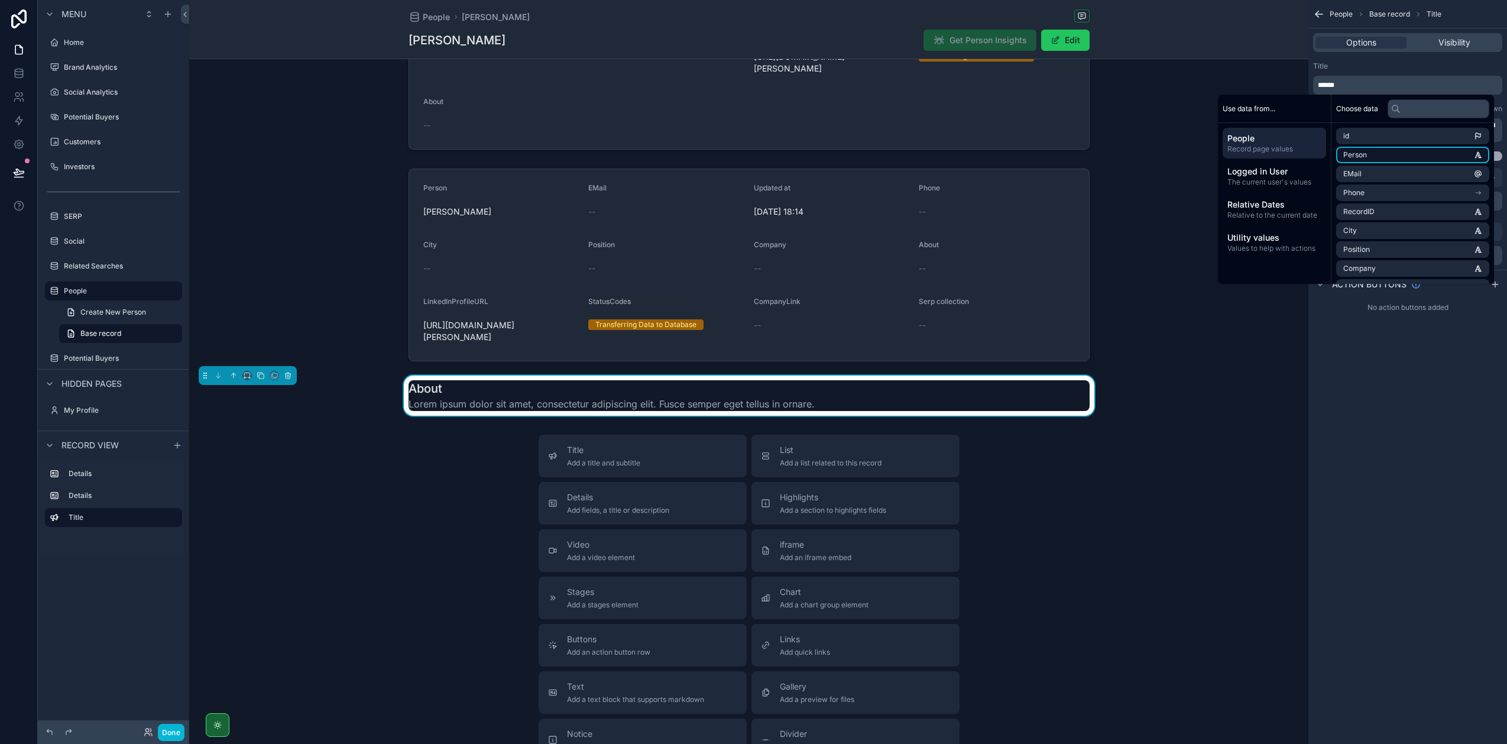
click at [1367, 151] on li "Person" at bounding box center [1412, 155] width 153 height 17
click at [1398, 64] on div "Title" at bounding box center [1407, 65] width 189 height 9
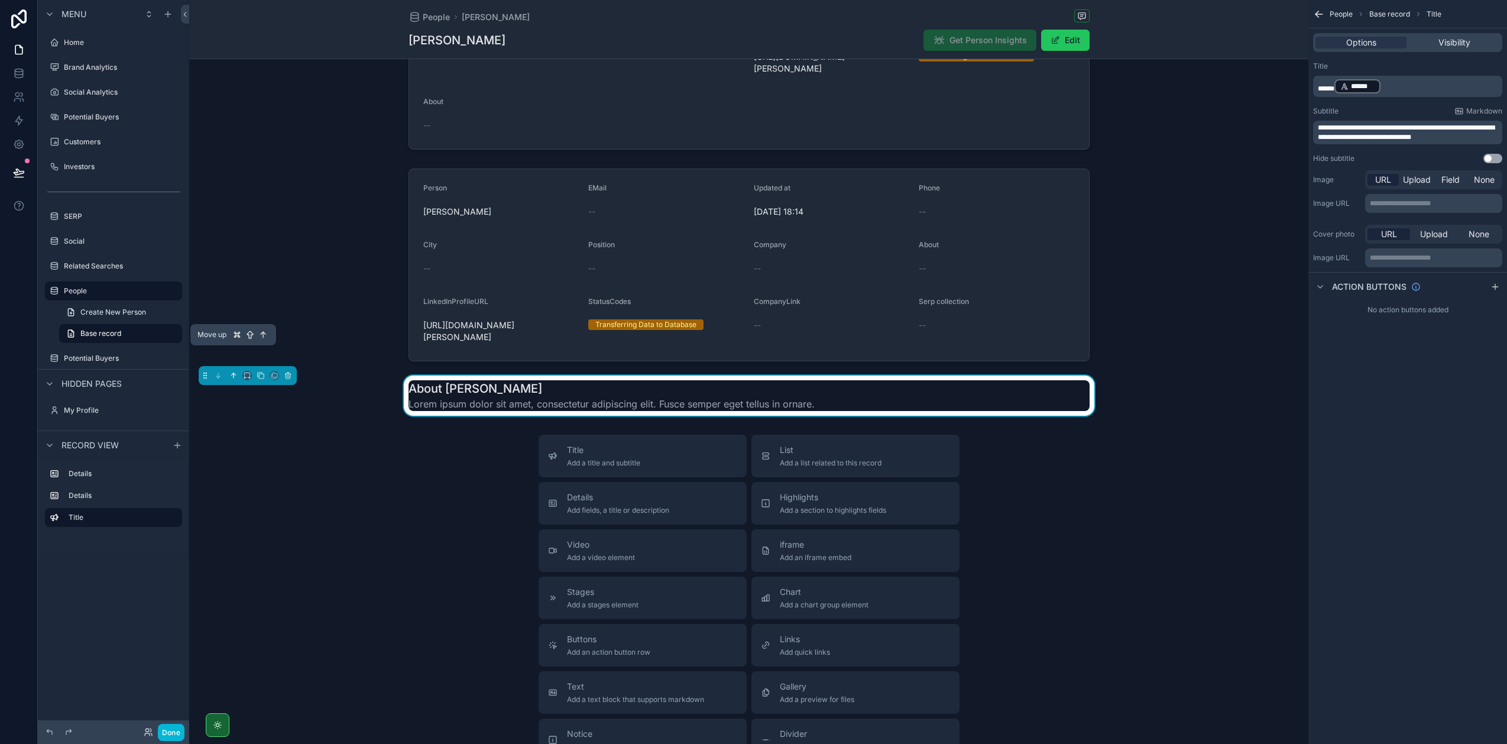
click at [232, 373] on icon "scrollable content" at bounding box center [233, 374] width 2 height 2
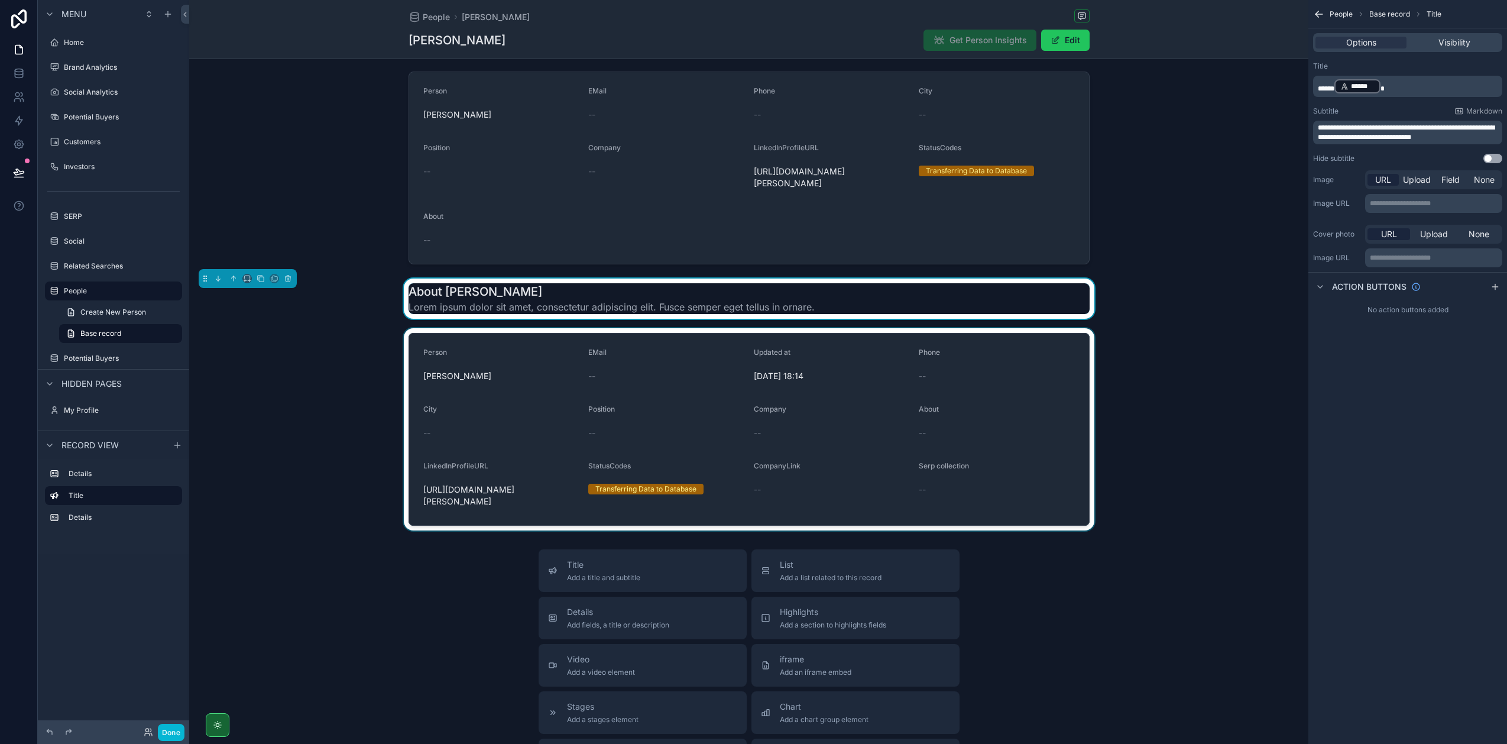
scroll to position [0, 0]
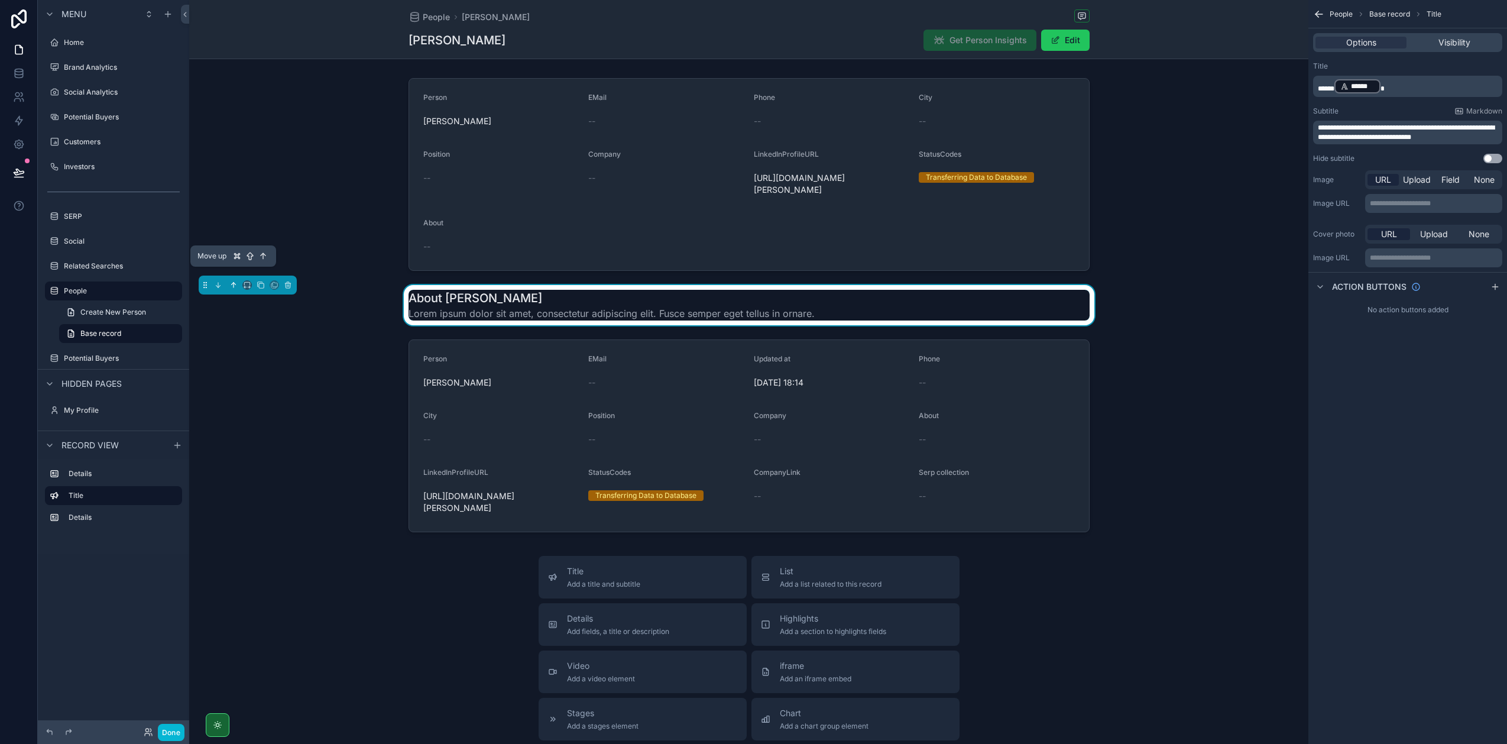
click at [233, 281] on icon "scrollable content" at bounding box center [233, 285] width 8 height 8
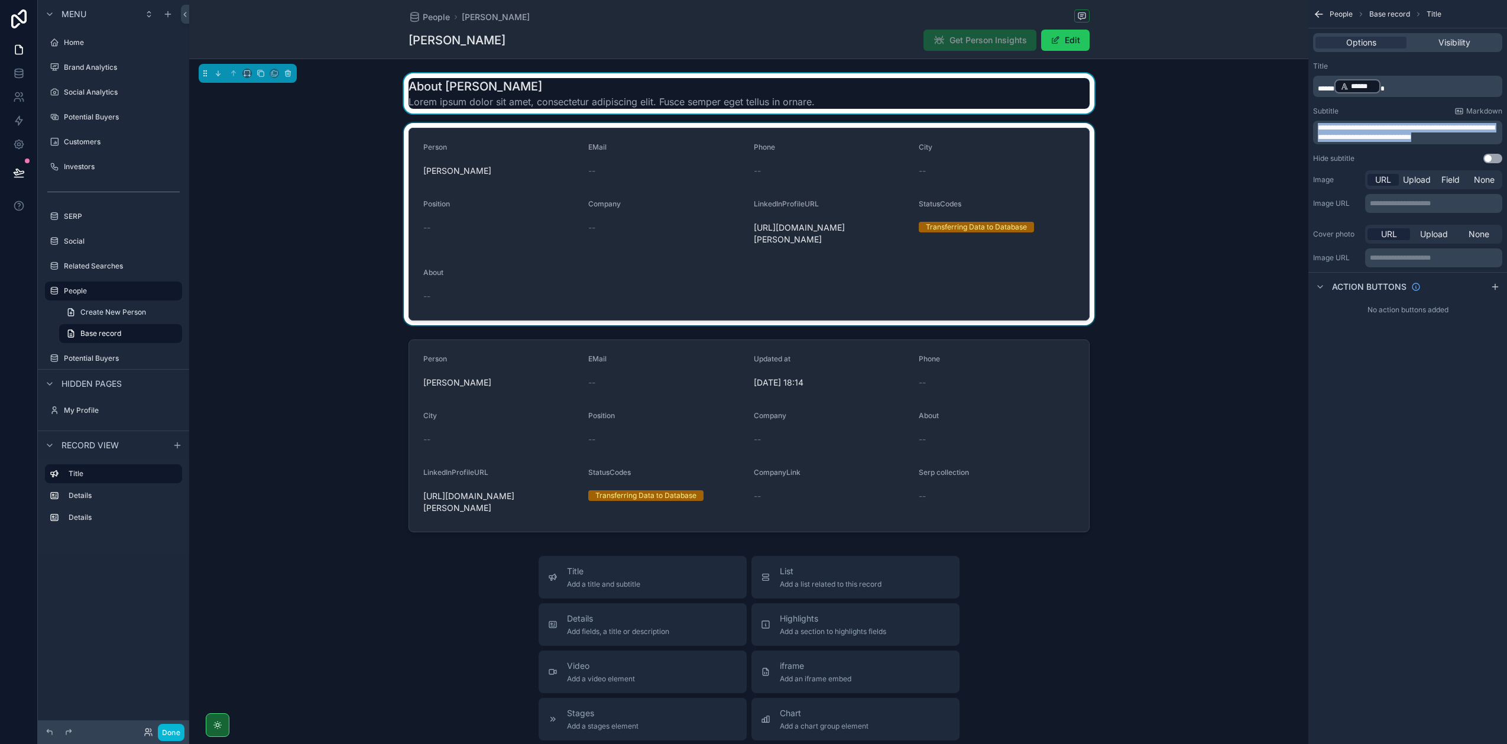
drag, startPoint x: 1451, startPoint y: 138, endPoint x: 1204, endPoint y: 129, distance: 246.7
click at [1204, 129] on div "Jump to... K Home Brand Analytics Social Analytics Potential Buyers Customers I…" at bounding box center [848, 372] width 1318 height 744
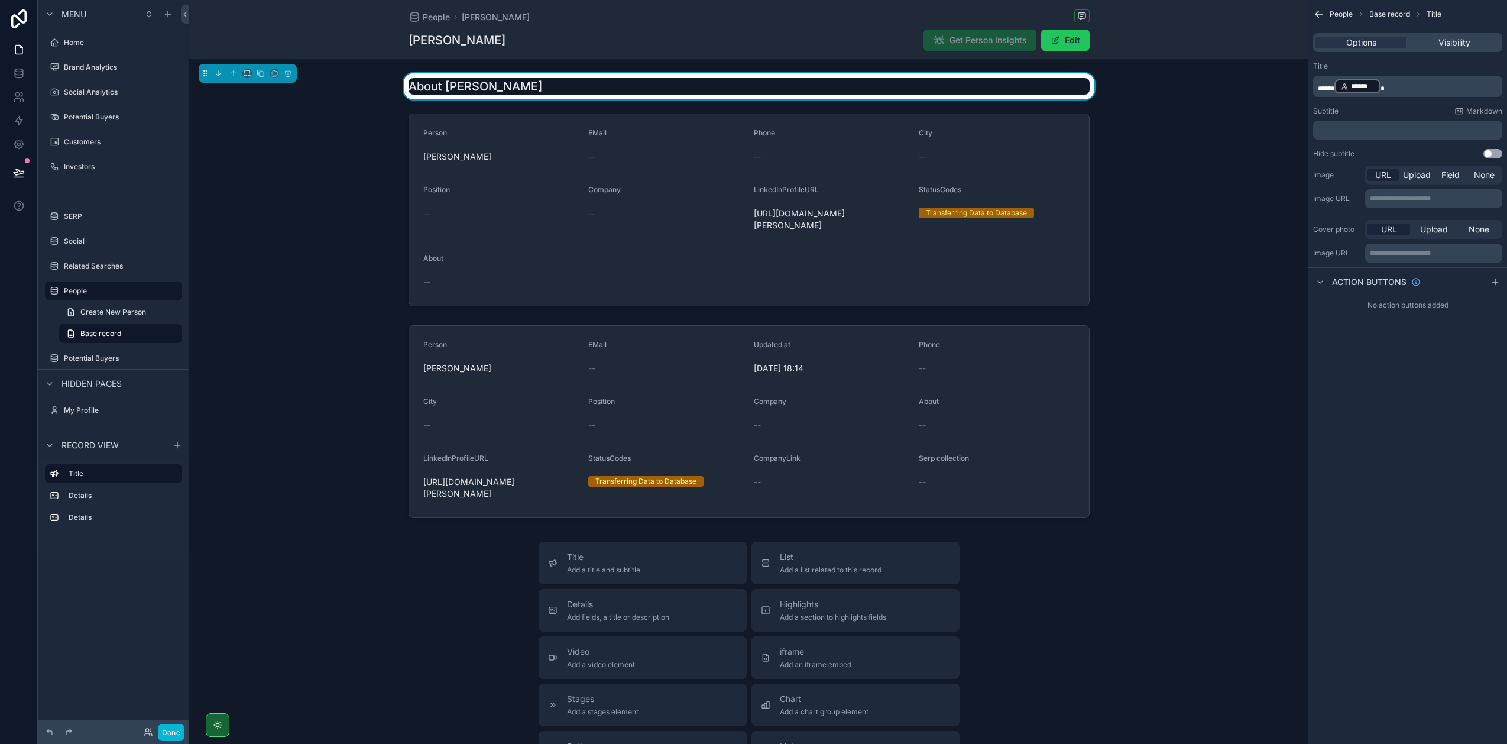
click at [1372, 106] on div "Subtitle Markdown" at bounding box center [1407, 110] width 189 height 9
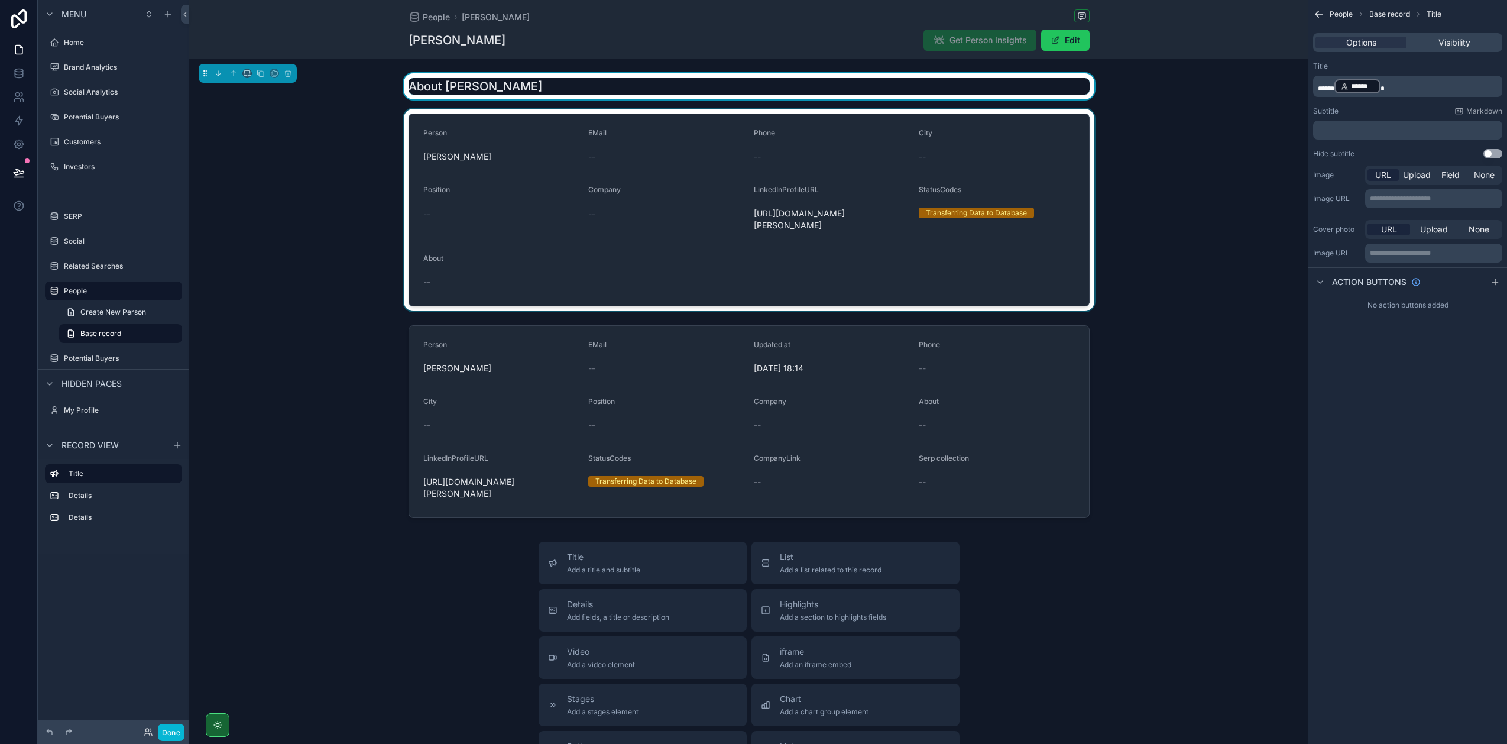
click at [991, 127] on div "scrollable content" at bounding box center [748, 210] width 1119 height 202
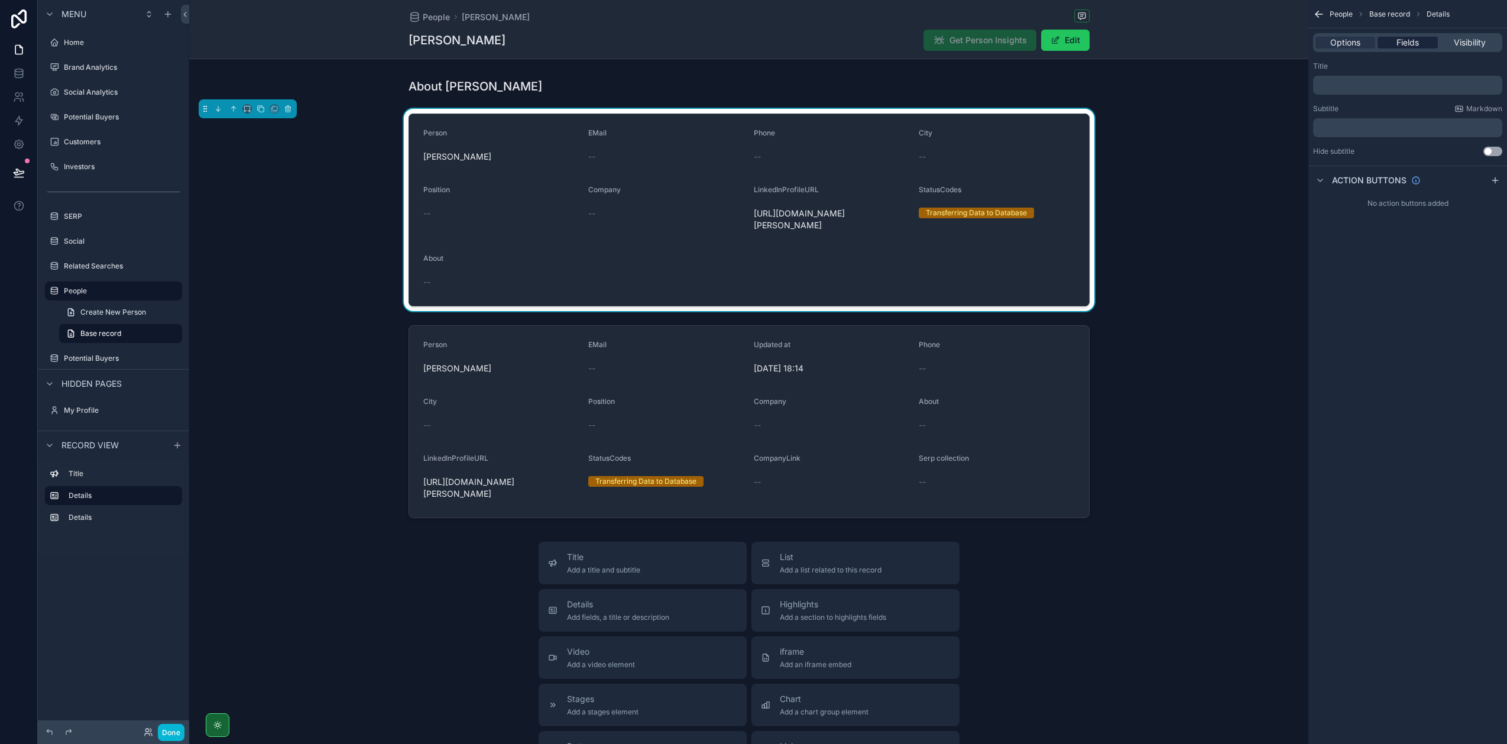
click at [1411, 45] on span "Fields" at bounding box center [1408, 43] width 22 height 12
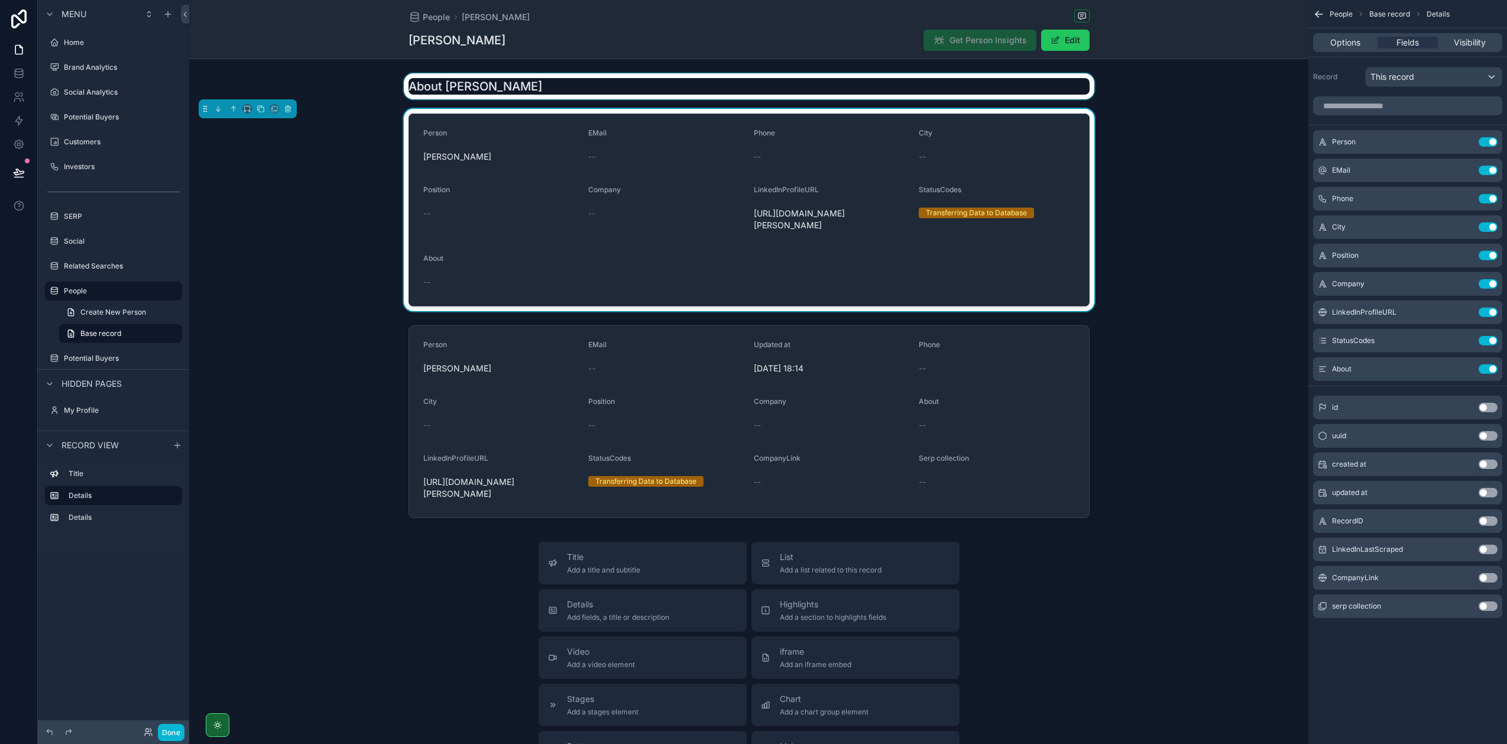
click at [472, 84] on div "scrollable content" at bounding box center [748, 86] width 1119 height 26
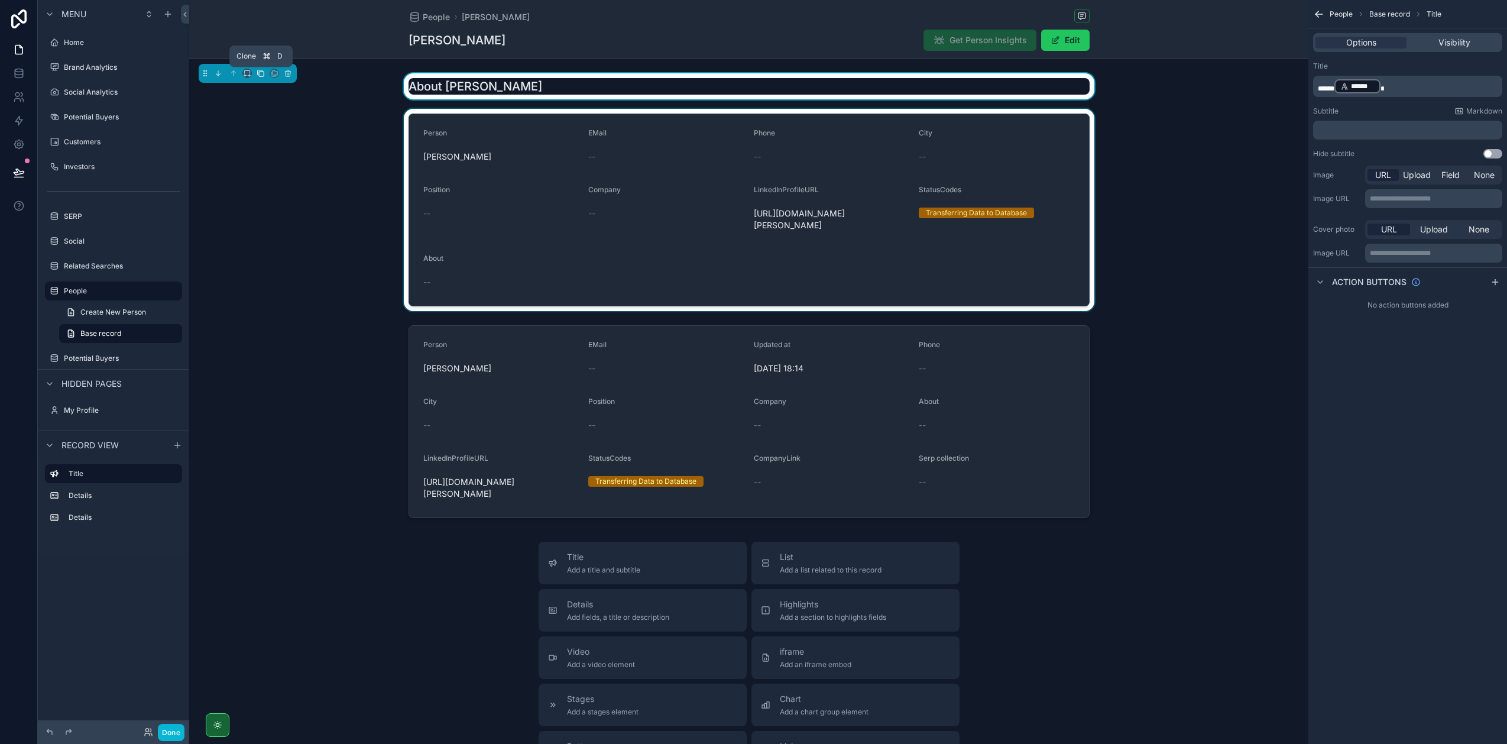
click at [263, 74] on icon "scrollable content" at bounding box center [261, 73] width 8 height 8
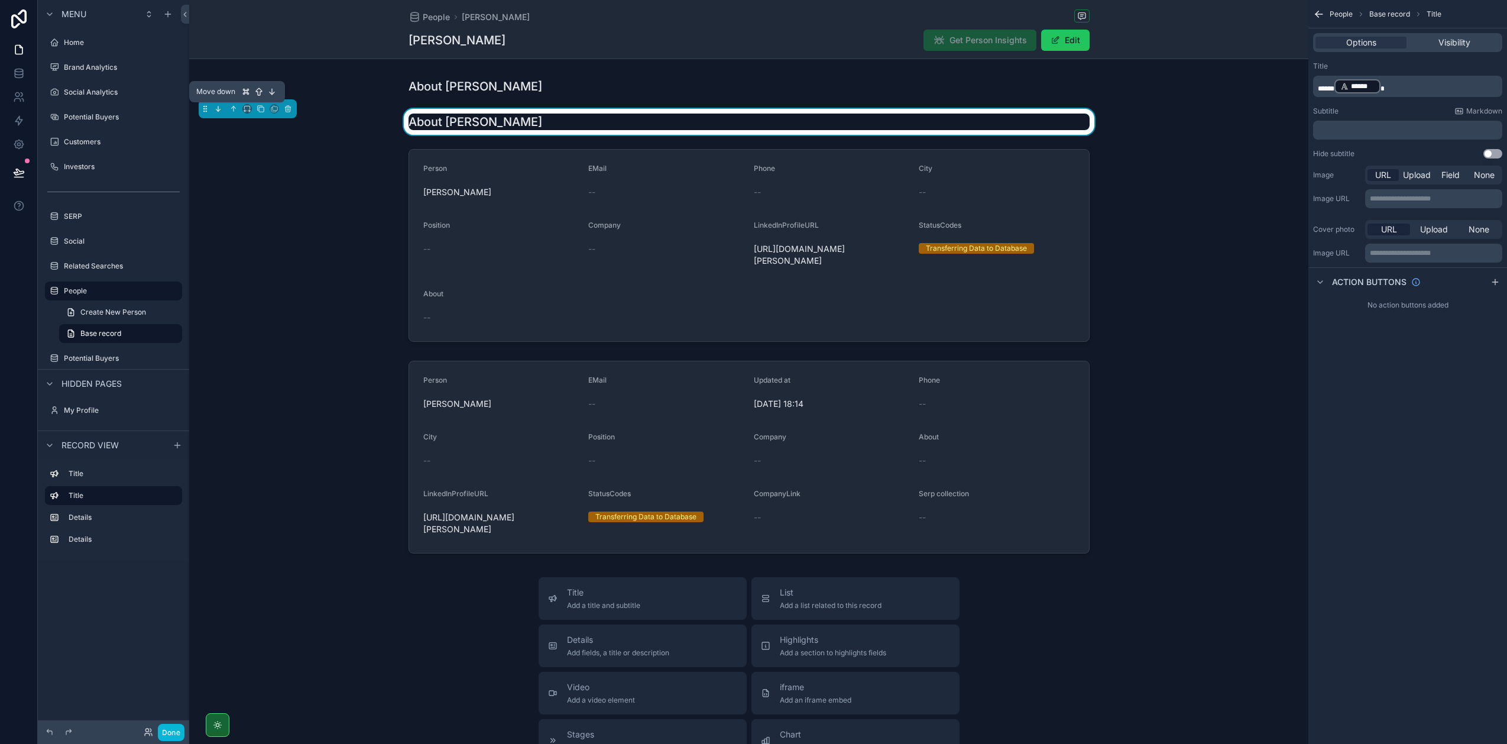
click at [220, 110] on icon "scrollable content" at bounding box center [218, 109] width 8 height 8
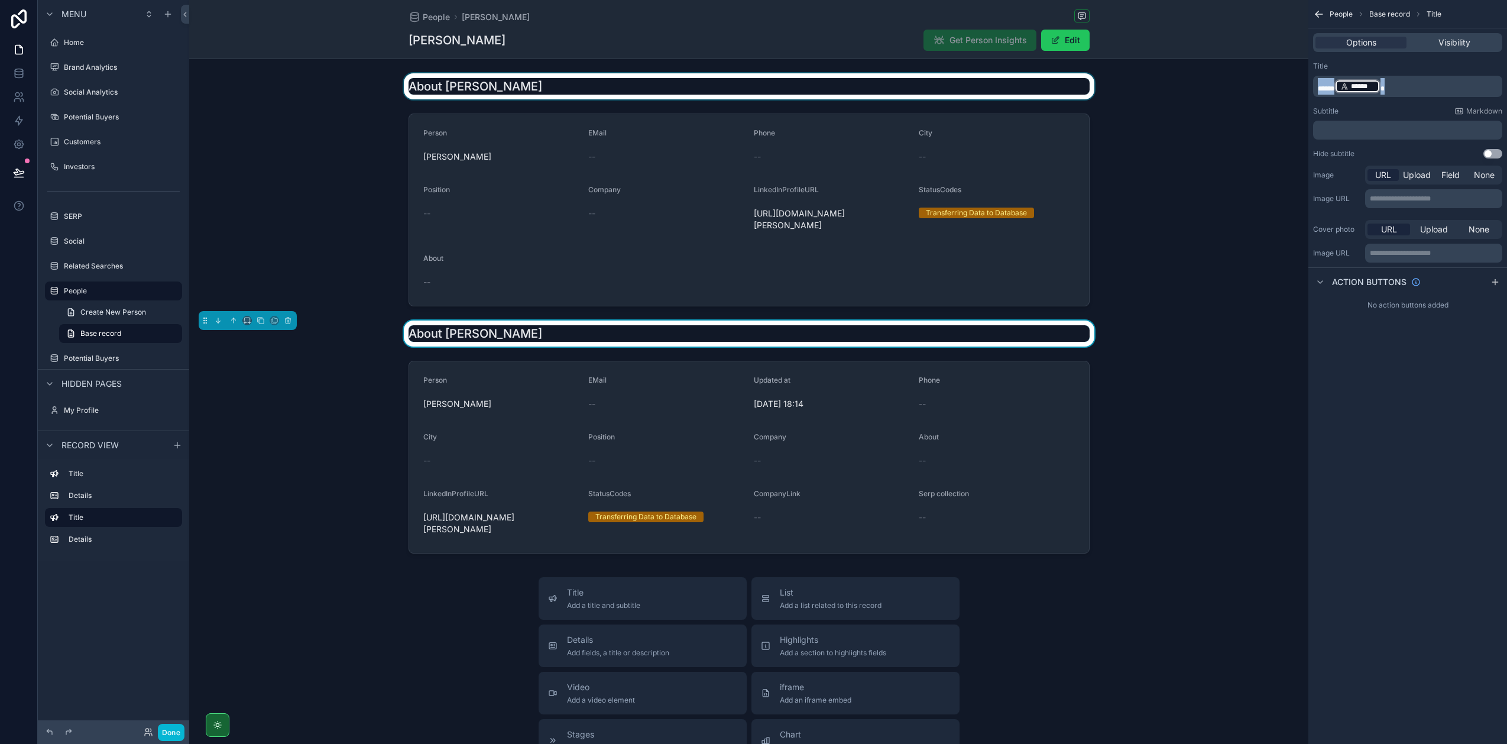
drag, startPoint x: 1332, startPoint y: 80, endPoint x: 1259, endPoint y: 82, distance: 73.3
click at [1259, 82] on div "Jump to... K Home Brand Analytics Social Analytics Potential Buyers Customers I…" at bounding box center [848, 372] width 1318 height 744
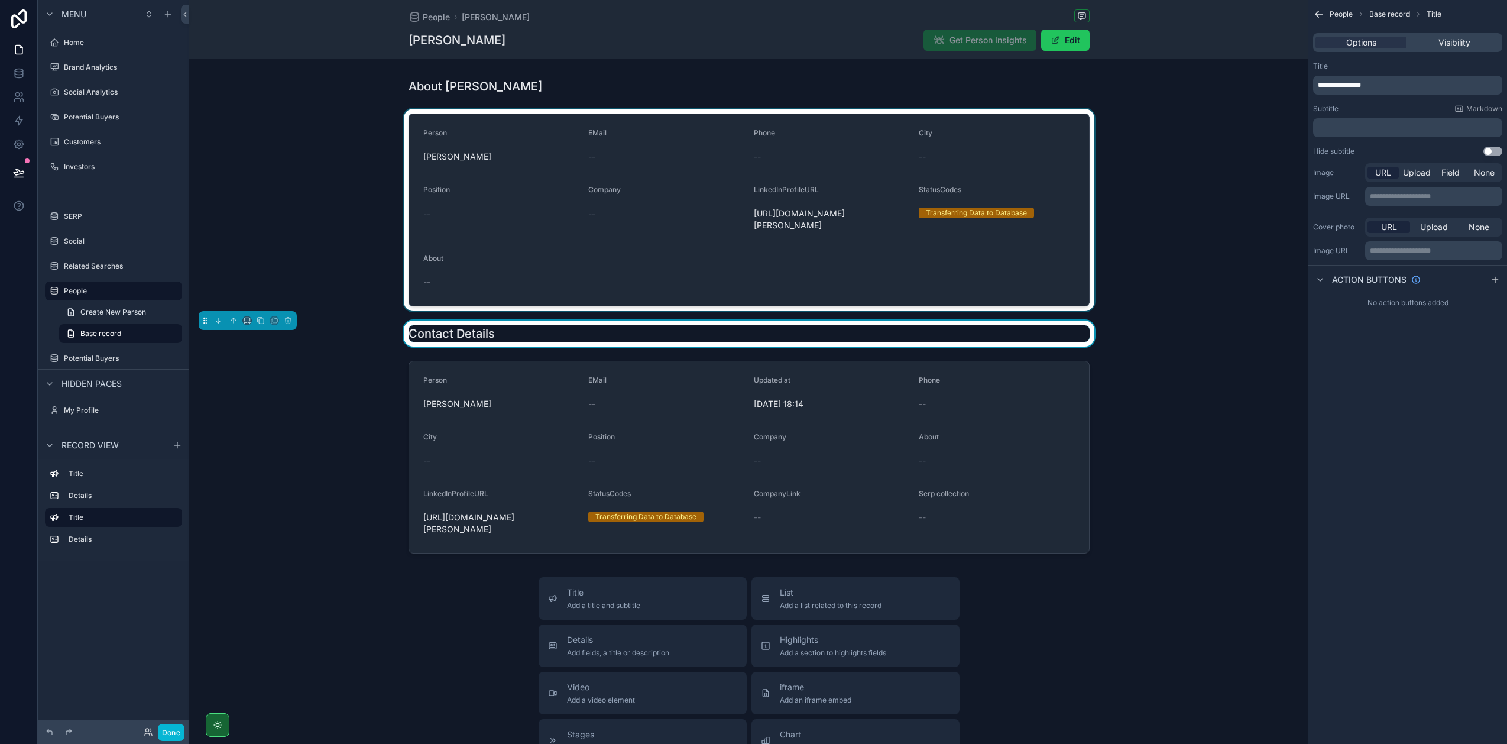
click at [981, 144] on div "scrollable content" at bounding box center [748, 210] width 1119 height 202
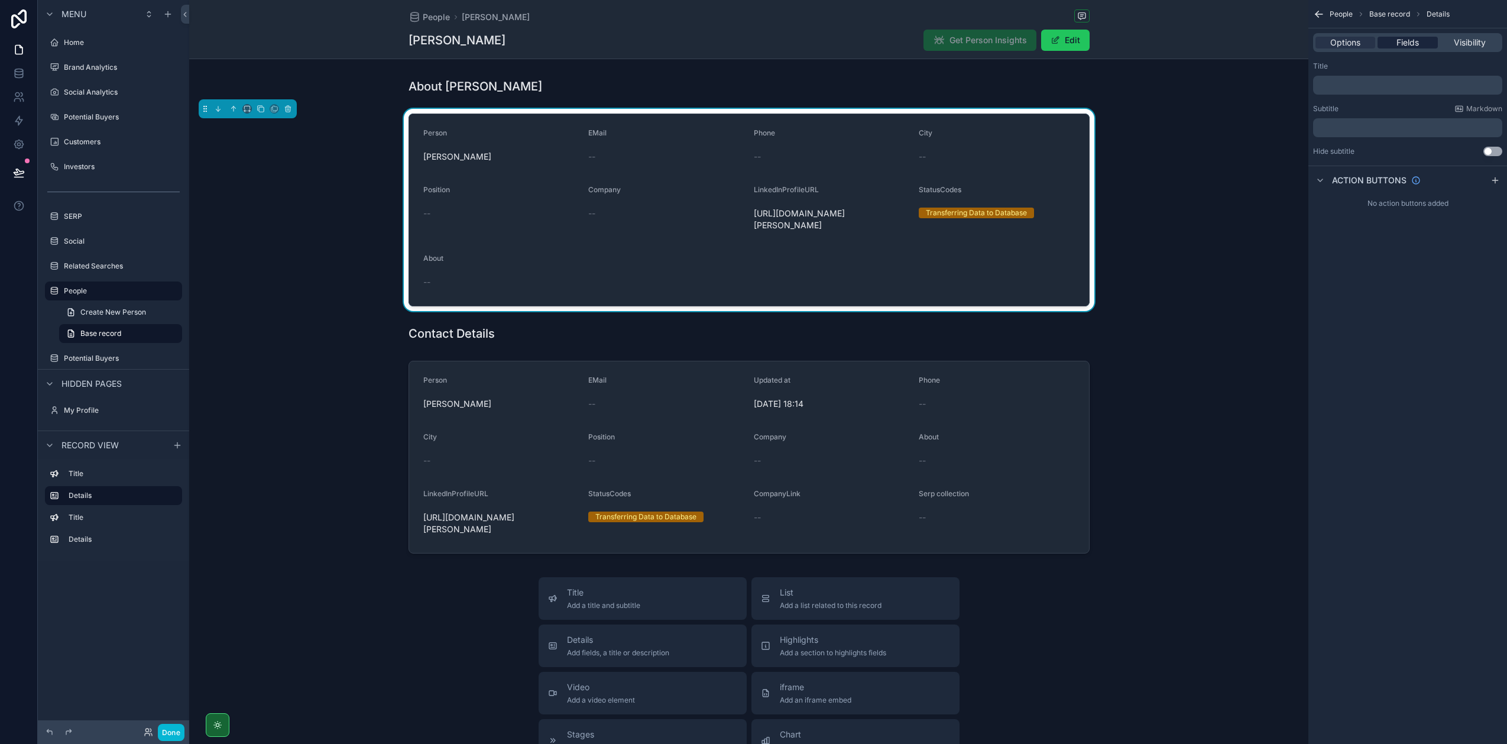
click at [1406, 44] on span "Fields" at bounding box center [1408, 43] width 22 height 12
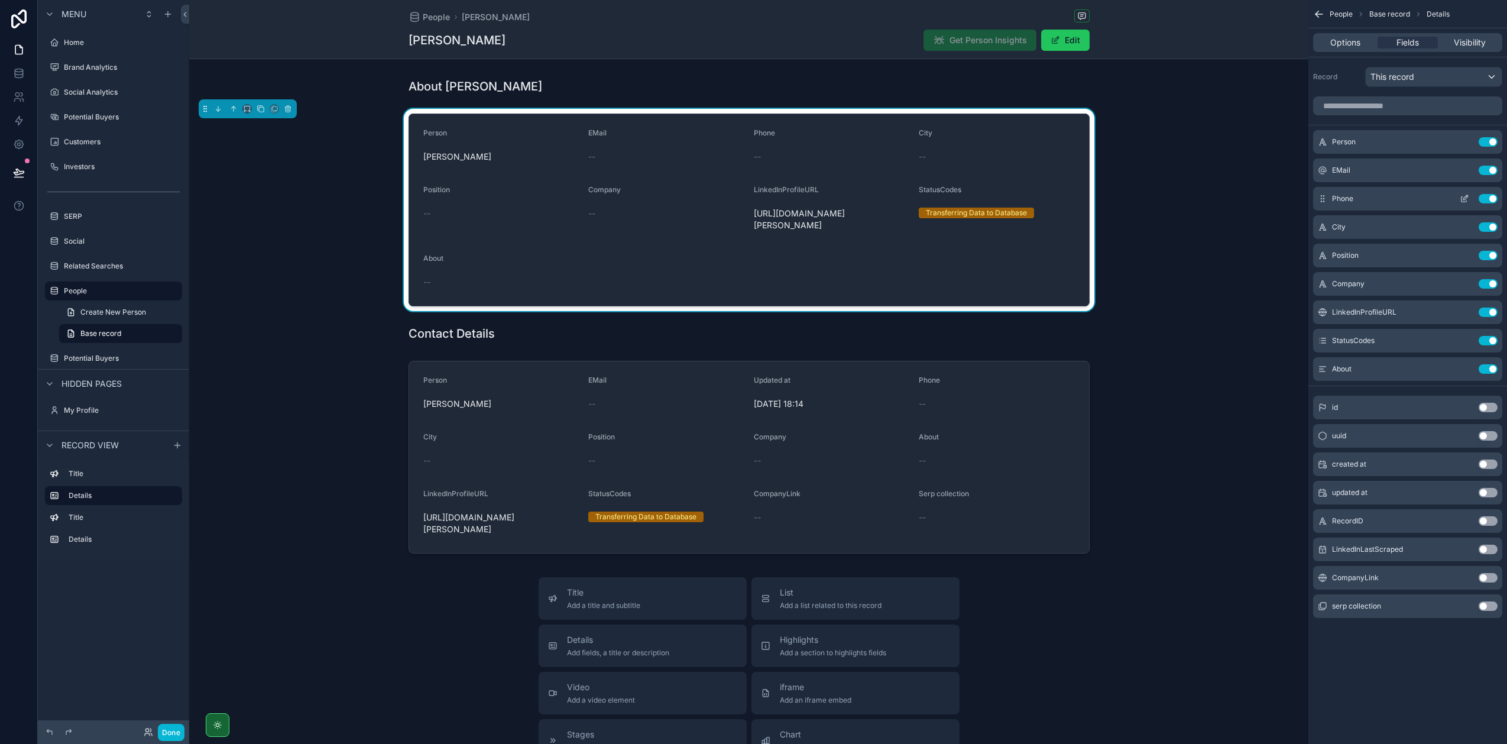
click at [1493, 193] on div "Phone Use setting" at bounding box center [1407, 199] width 189 height 24
click at [1491, 170] on button "Use setting" at bounding box center [1488, 170] width 19 height 9
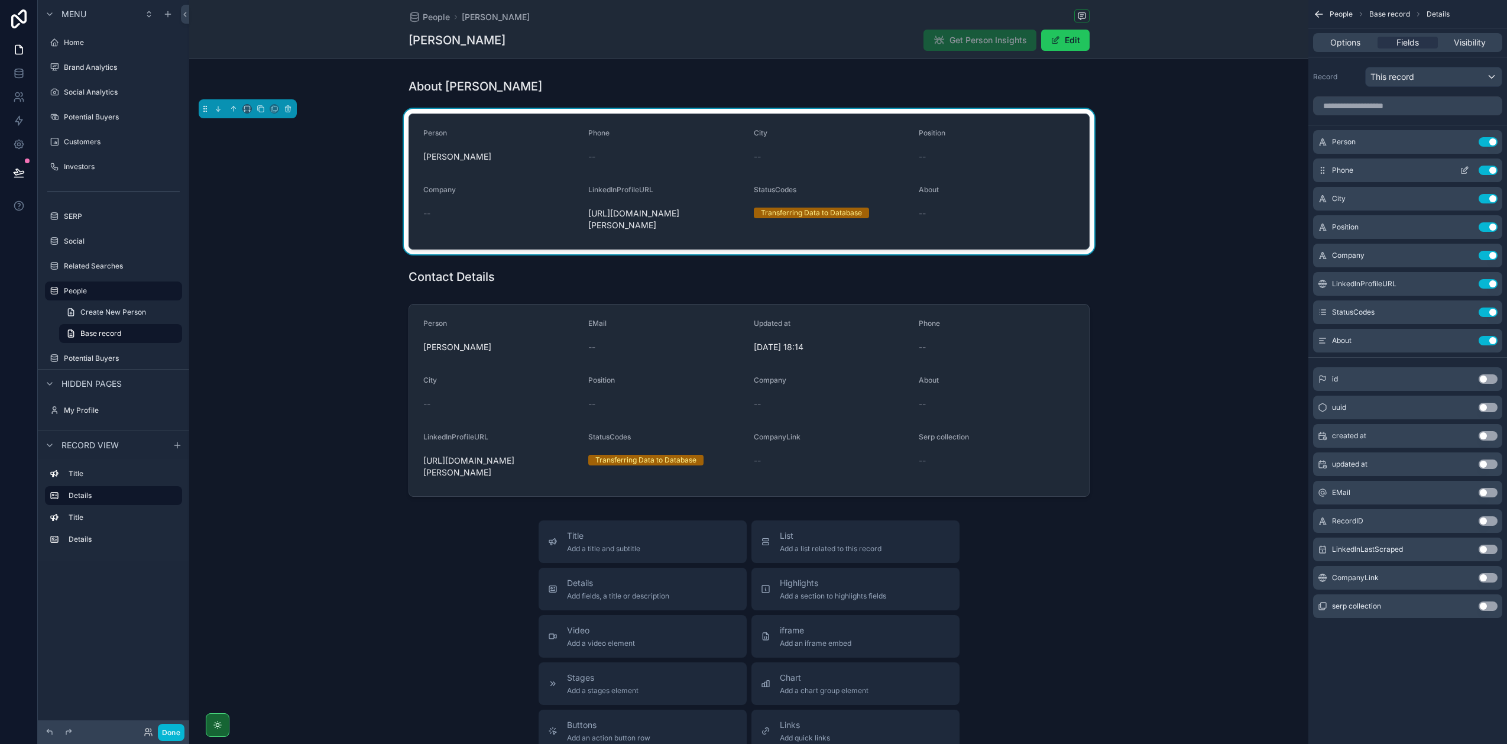
click at [1491, 169] on button "Use setting" at bounding box center [1488, 170] width 19 height 9
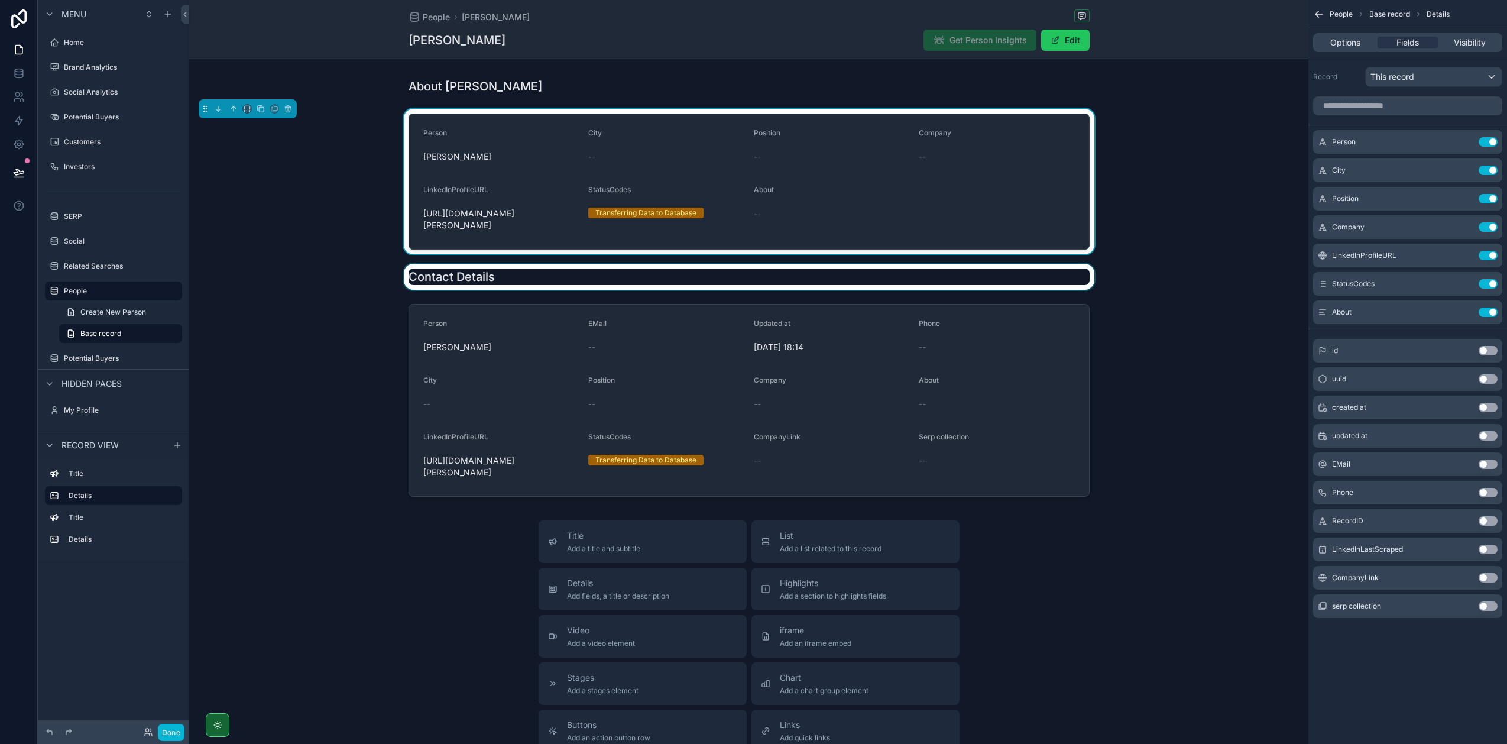
click at [467, 266] on div "scrollable content" at bounding box center [748, 277] width 1119 height 26
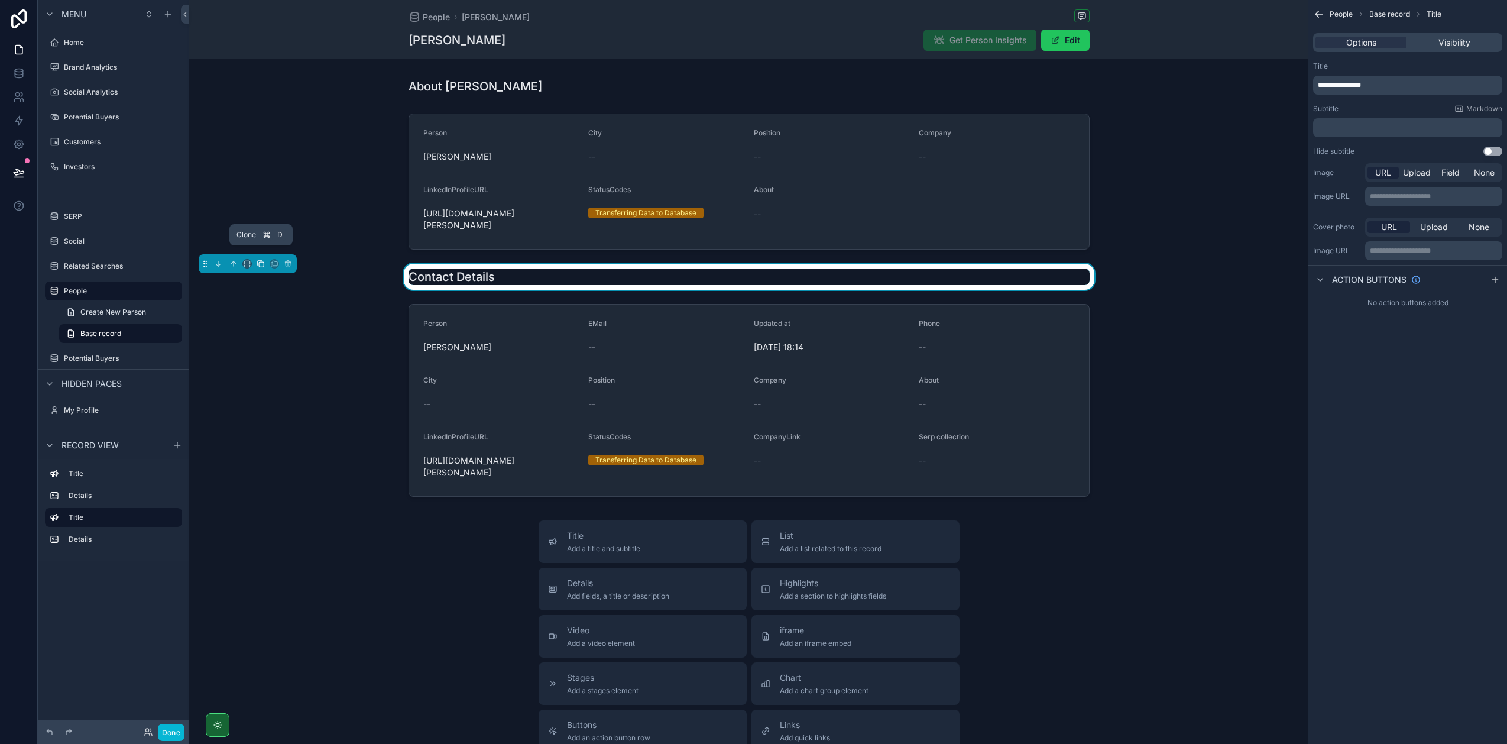
click at [261, 260] on icon "scrollable content" at bounding box center [261, 264] width 8 height 8
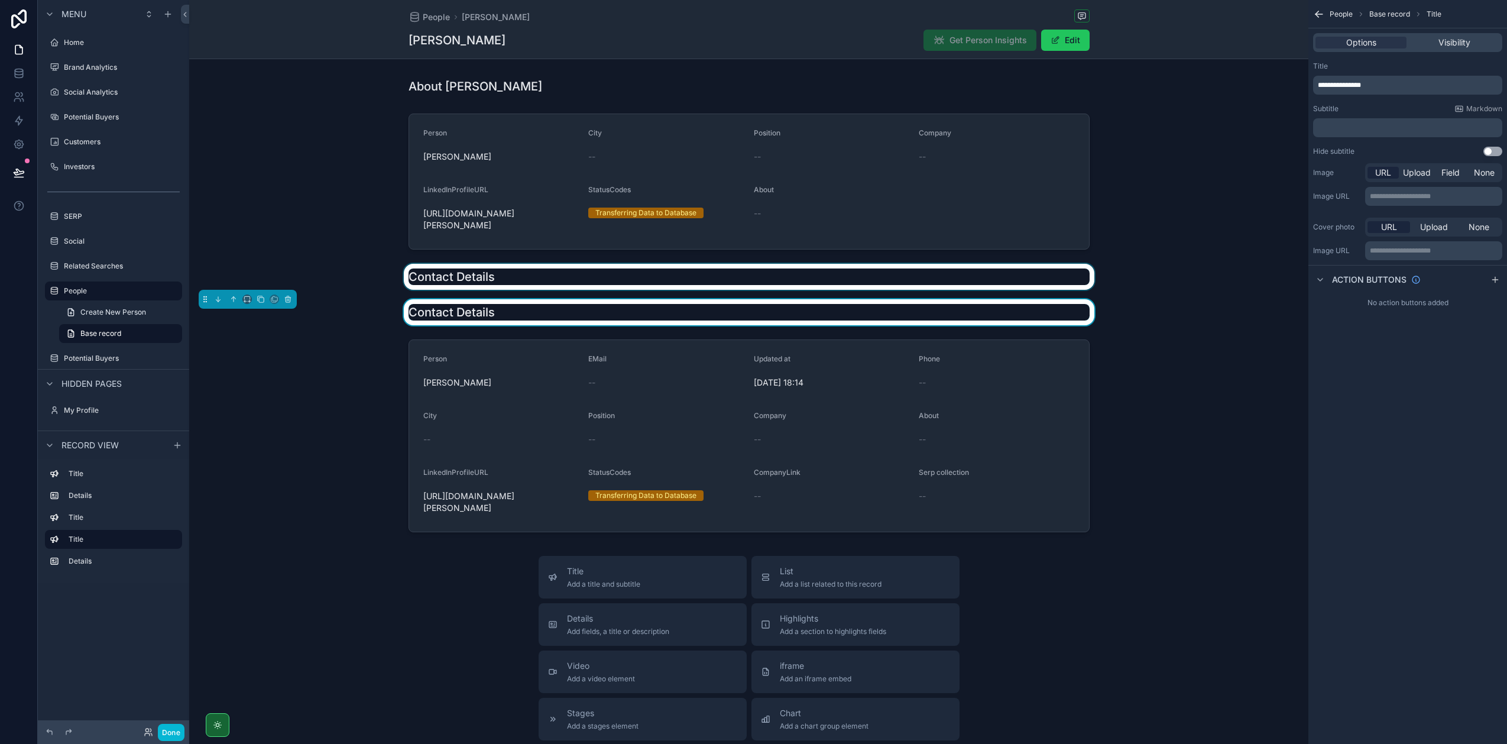
click at [511, 264] on div "scrollable content" at bounding box center [748, 277] width 1119 height 26
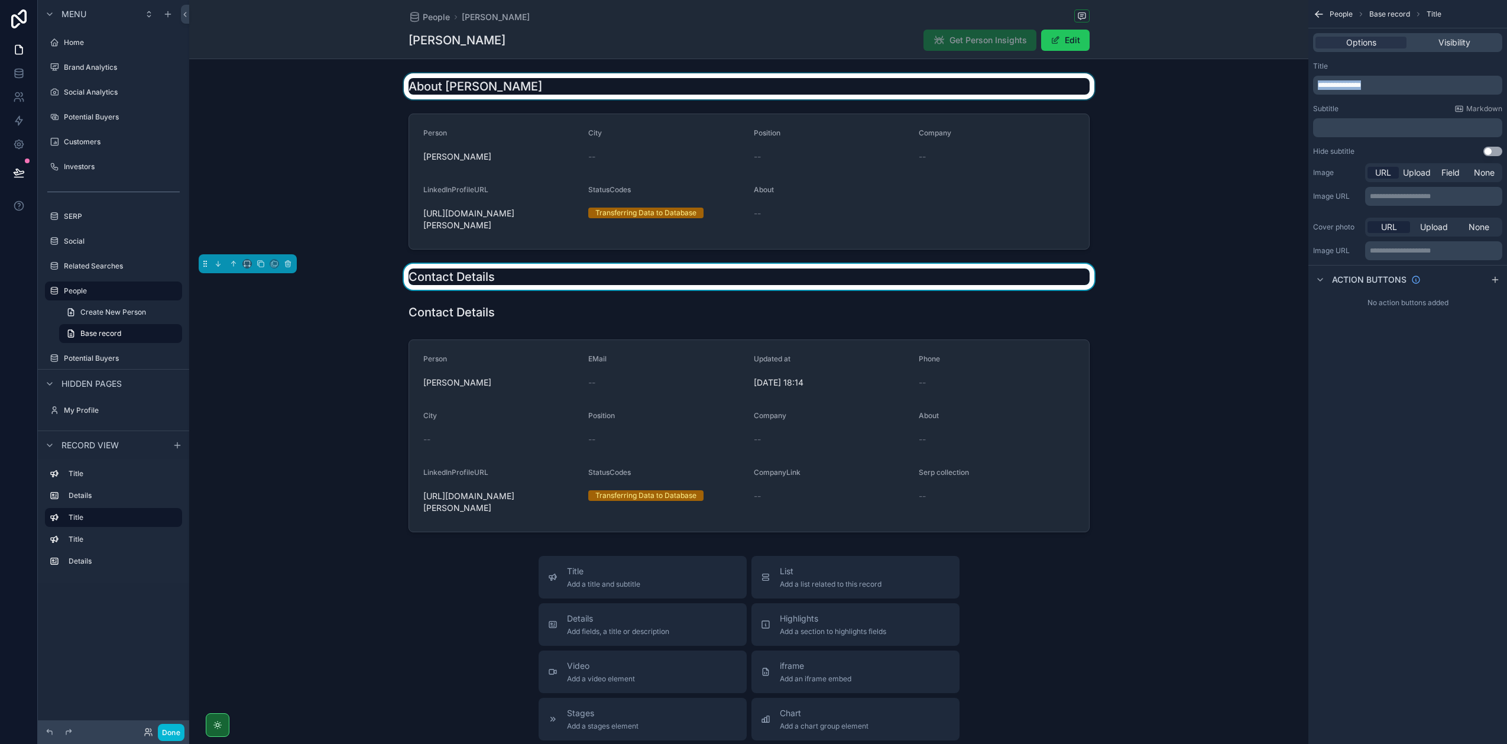
drag, startPoint x: 1377, startPoint y: 80, endPoint x: 1204, endPoint y: 85, distance: 173.3
click at [1204, 85] on div "Jump to... K Home Brand Analytics Social Analytics Potential Buyers Customers I…" at bounding box center [848, 372] width 1318 height 744
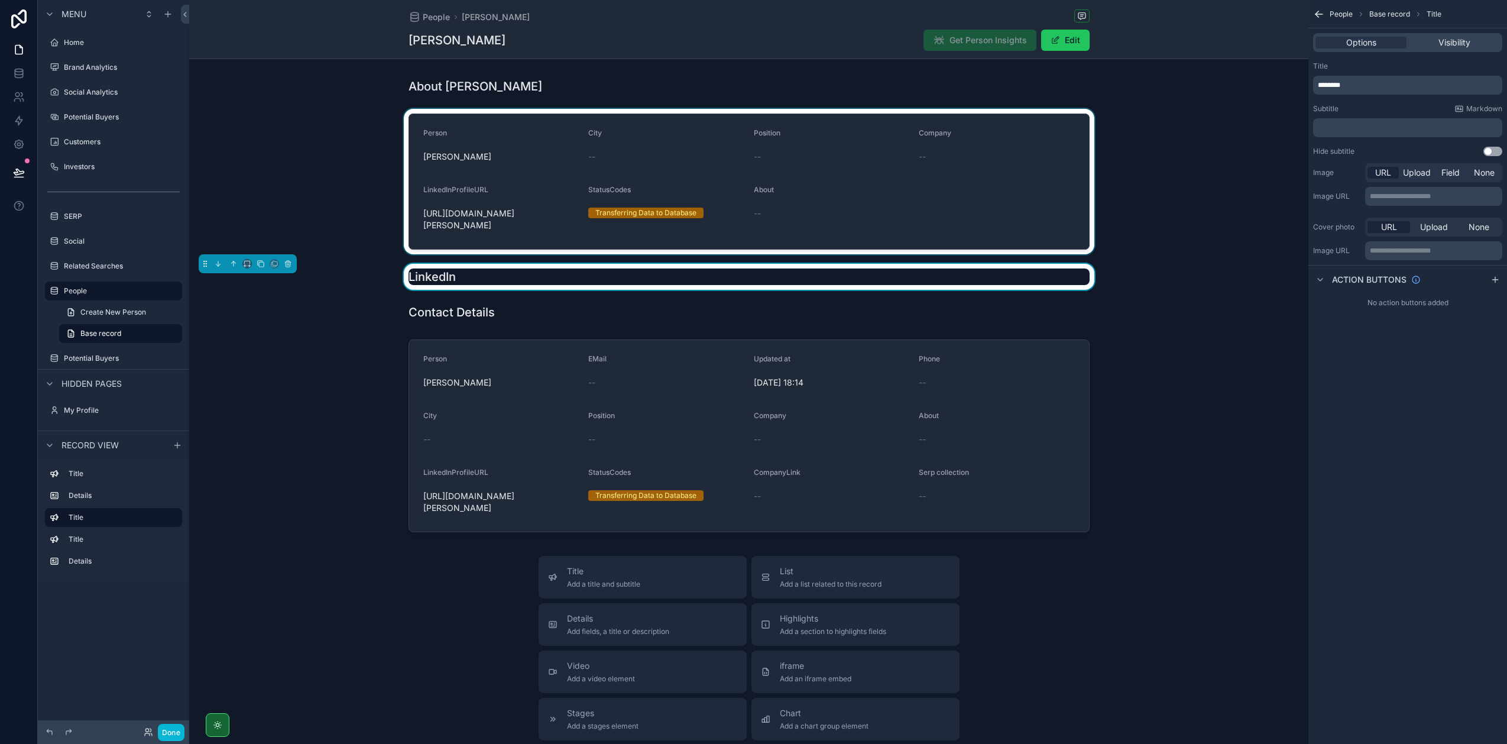
click at [940, 201] on div "scrollable content" at bounding box center [748, 181] width 1119 height 145
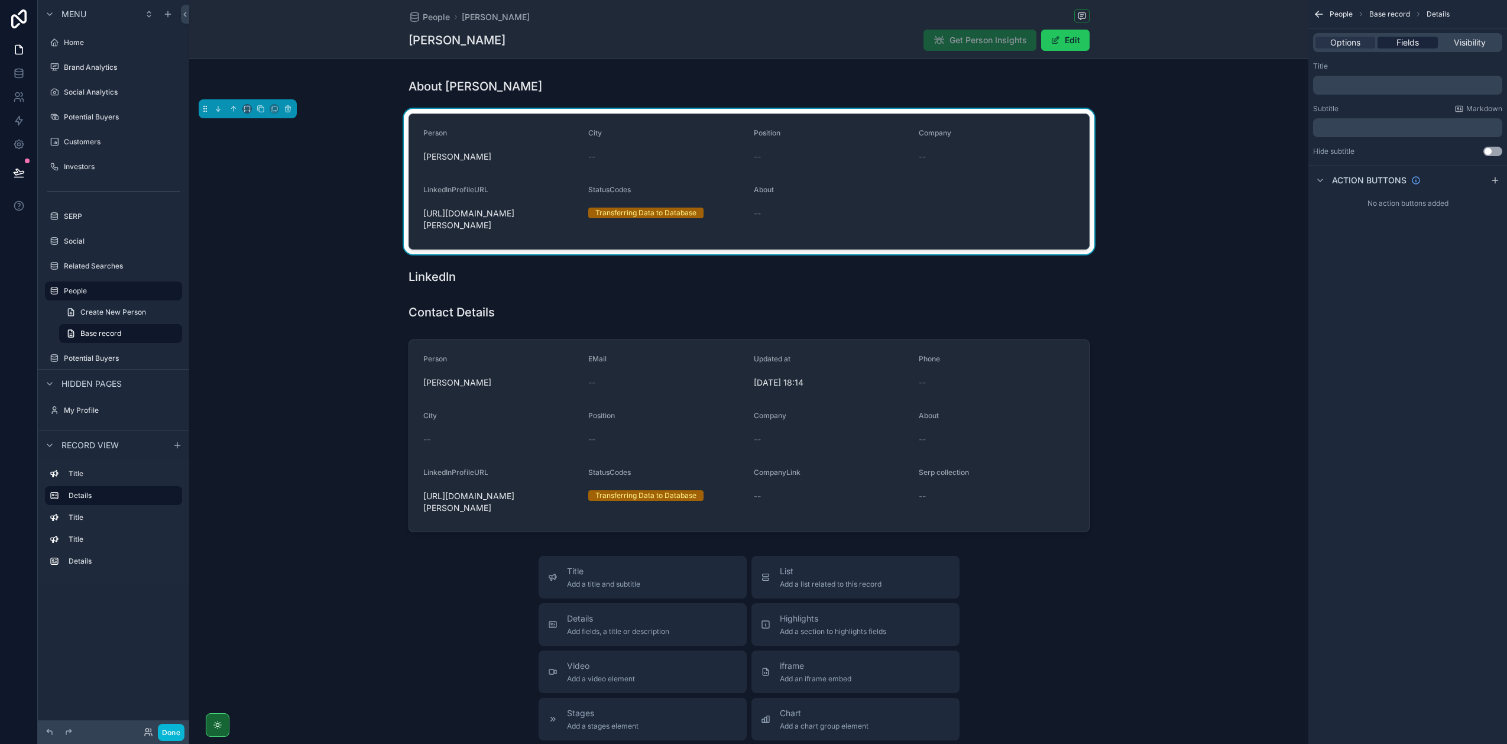
click at [1424, 41] on div "Fields" at bounding box center [1408, 43] width 60 height 12
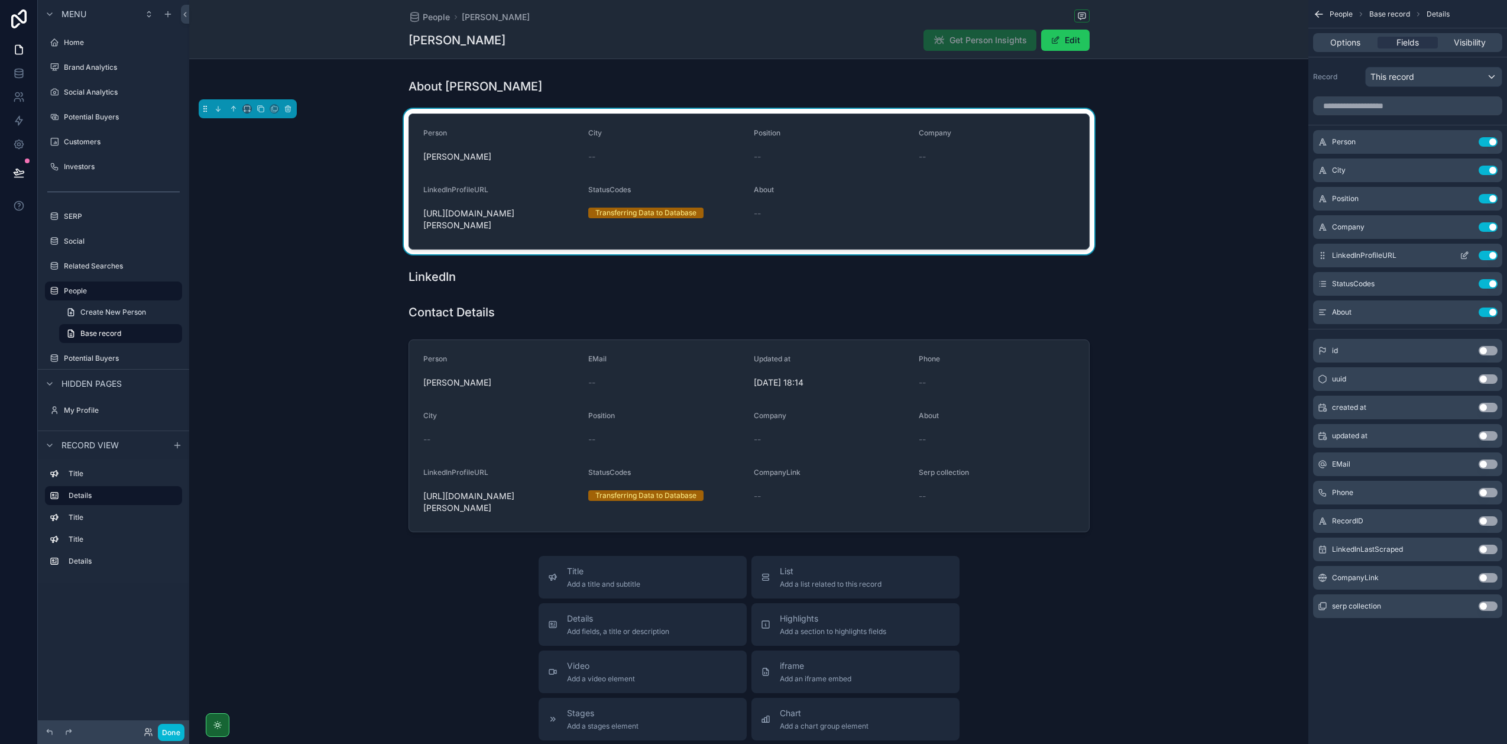
click at [1488, 255] on button "Use setting" at bounding box center [1488, 255] width 19 height 9
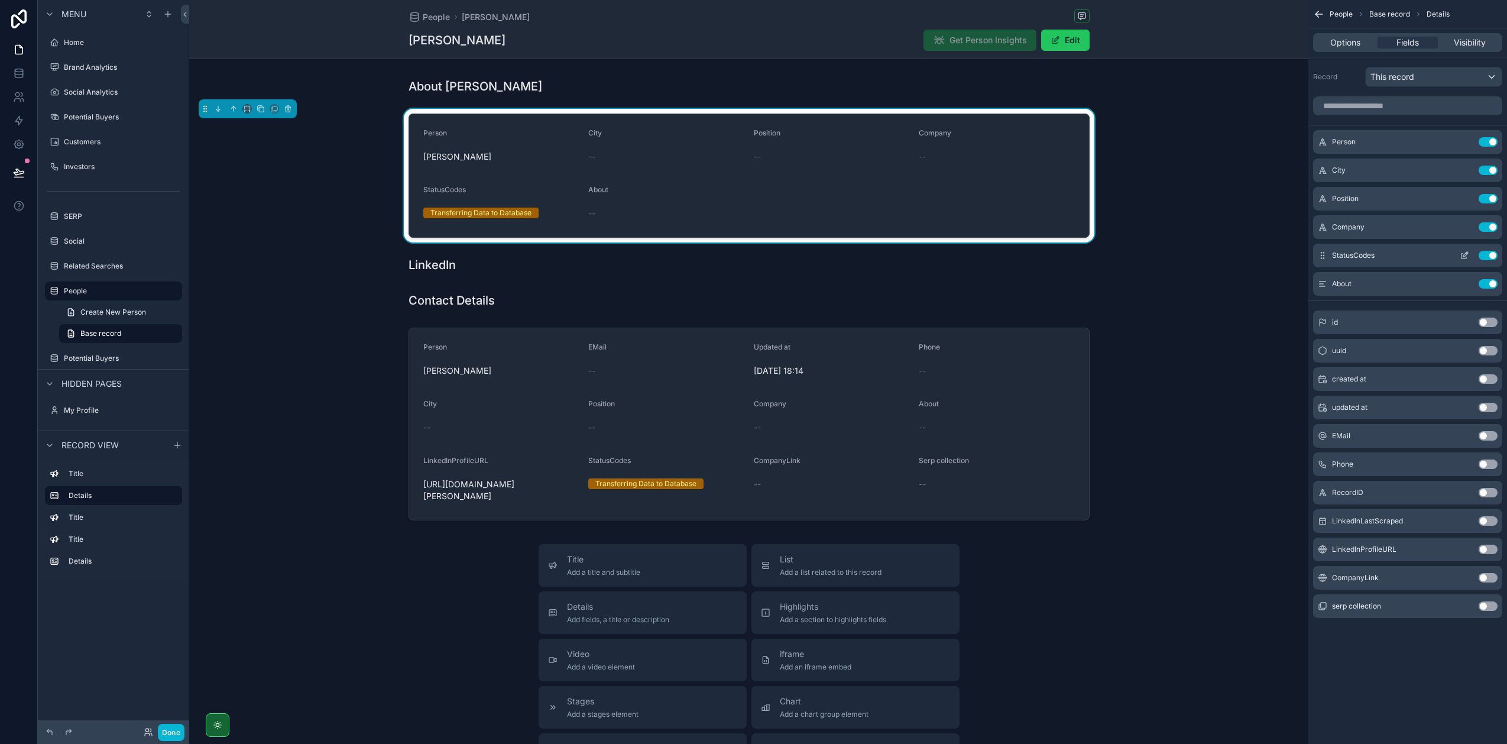
click at [1486, 257] on button "Use setting" at bounding box center [1488, 255] width 19 height 9
click at [547, 213] on div "--" at bounding box center [501, 214] width 156 height 12
click at [258, 108] on icon "scrollable content" at bounding box center [261, 109] width 8 height 8
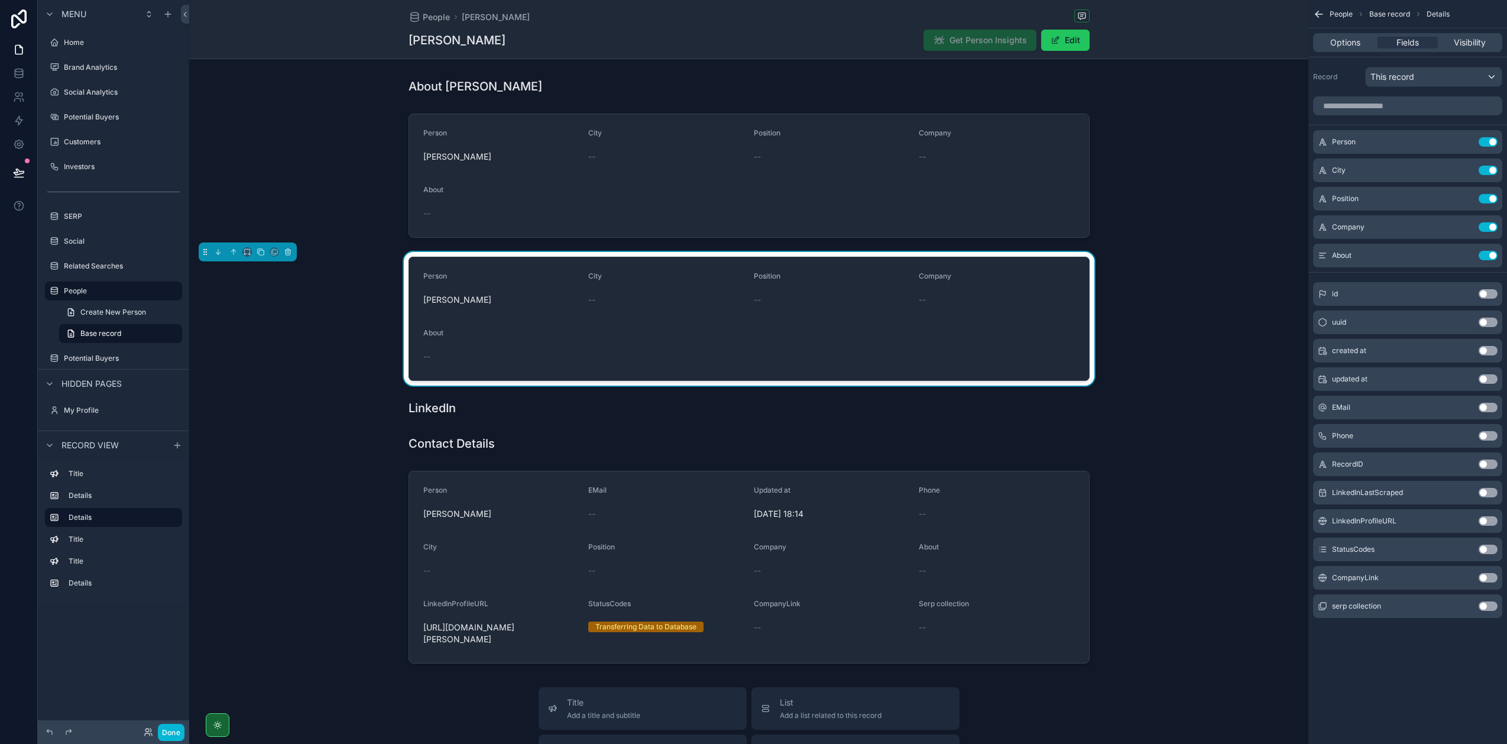
click at [497, 286] on div "Person Stefan Wilhelm" at bounding box center [501, 290] width 156 height 38
click at [220, 251] on icon "scrollable content" at bounding box center [218, 252] width 8 height 8
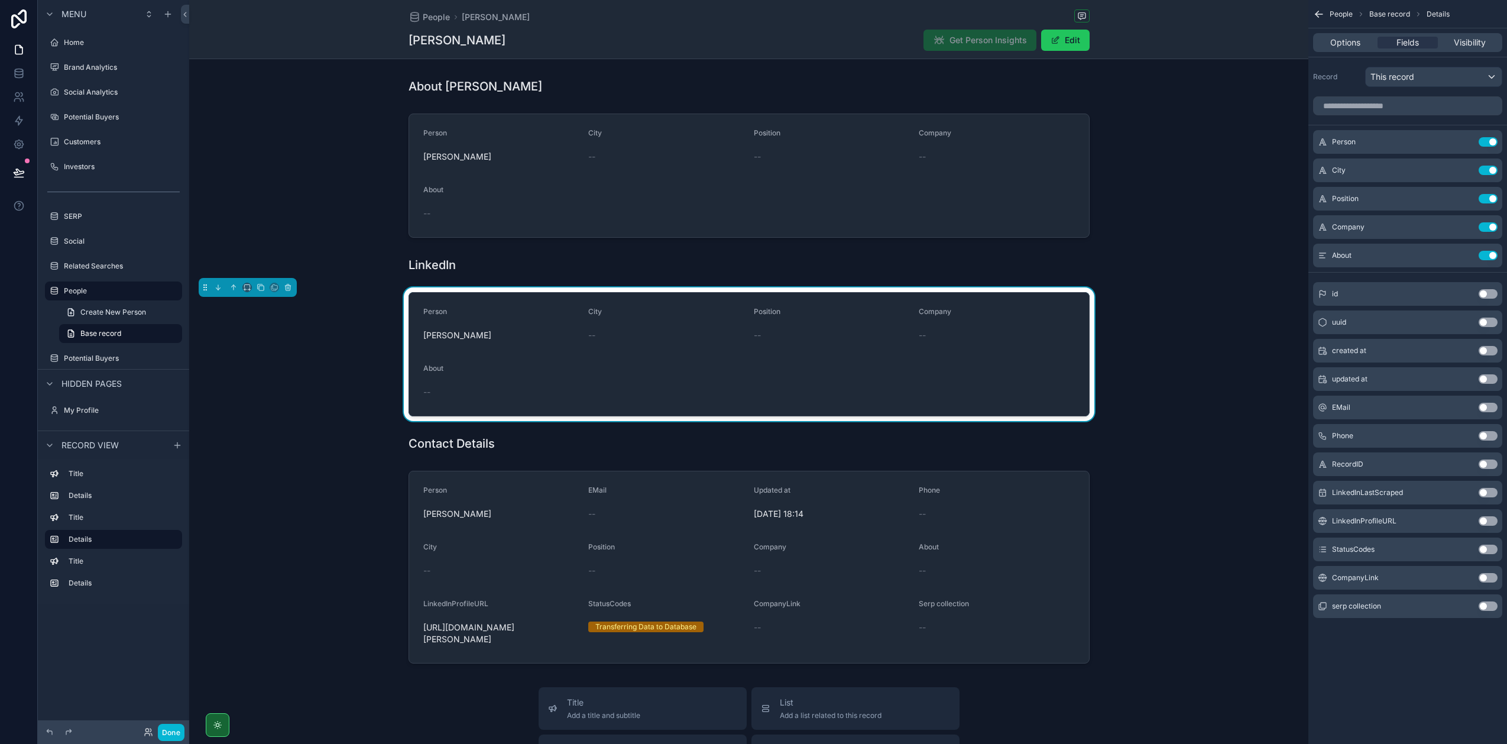
click at [589, 351] on form "Person Stefan Wilhelm City -- Position -- Company -- About --" at bounding box center [749, 354] width 680 height 123
click at [1490, 256] on button "Use setting" at bounding box center [1488, 255] width 19 height 9
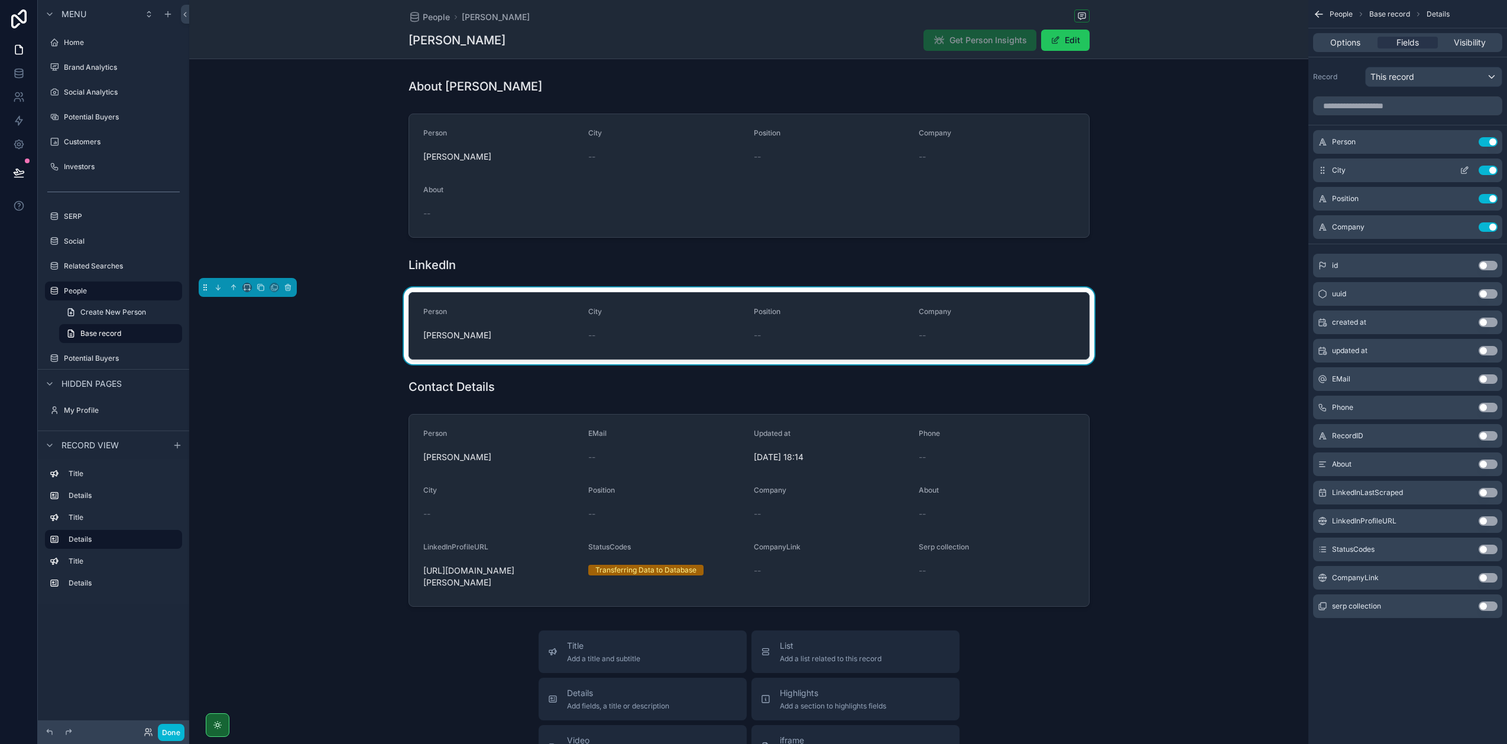
click at [1487, 172] on button "Use setting" at bounding box center [1488, 170] width 19 height 9
click at [1488, 143] on button "Use setting" at bounding box center [1488, 141] width 19 height 9
click at [1488, 520] on button "Use setting" at bounding box center [1488, 520] width 19 height 9
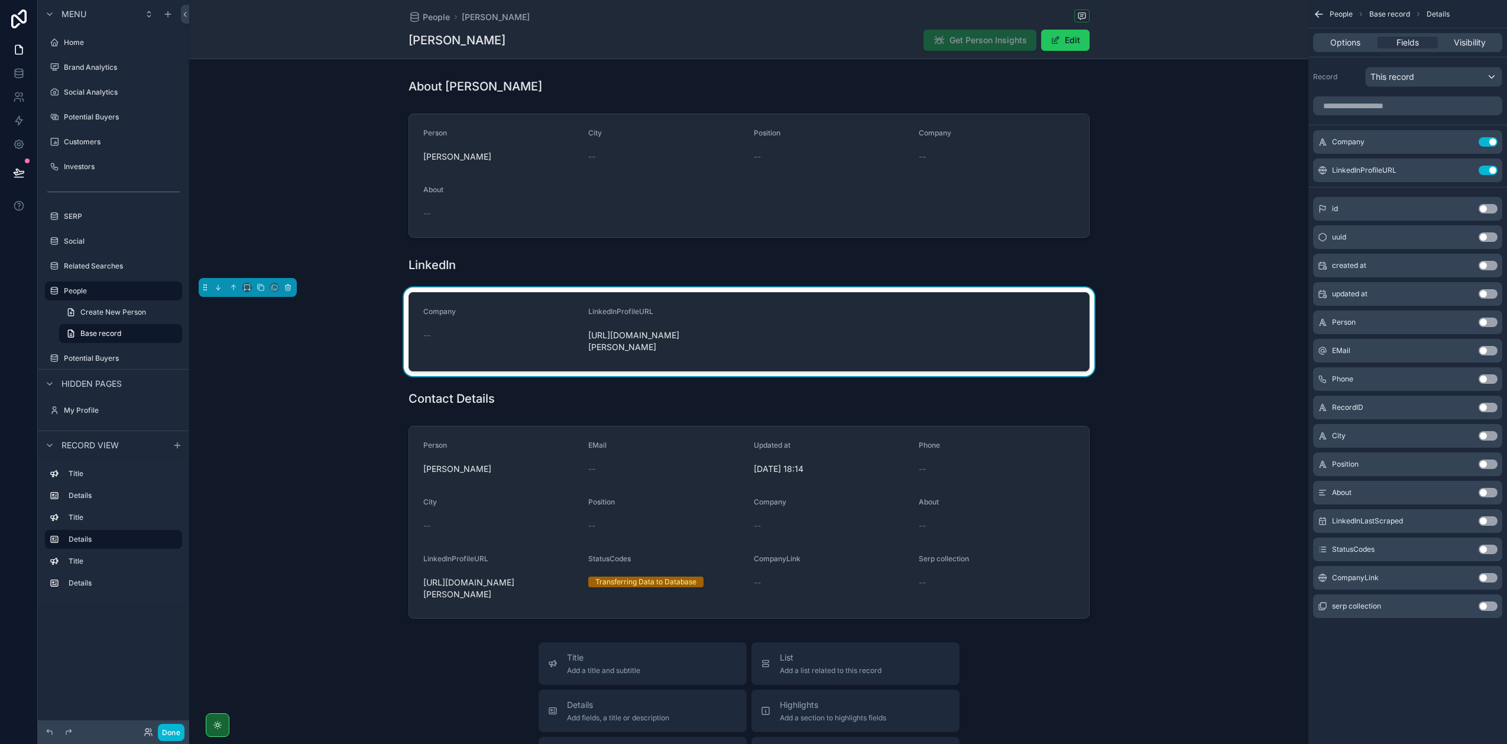
click at [1488, 520] on button "Use setting" at bounding box center [1488, 520] width 19 height 9
click at [1489, 541] on div "StatusCodes Use setting" at bounding box center [1407, 549] width 189 height 24
click at [1489, 546] on button "Use setting" at bounding box center [1488, 549] width 19 height 9
click at [1490, 139] on button "Use setting" at bounding box center [1488, 141] width 19 height 9
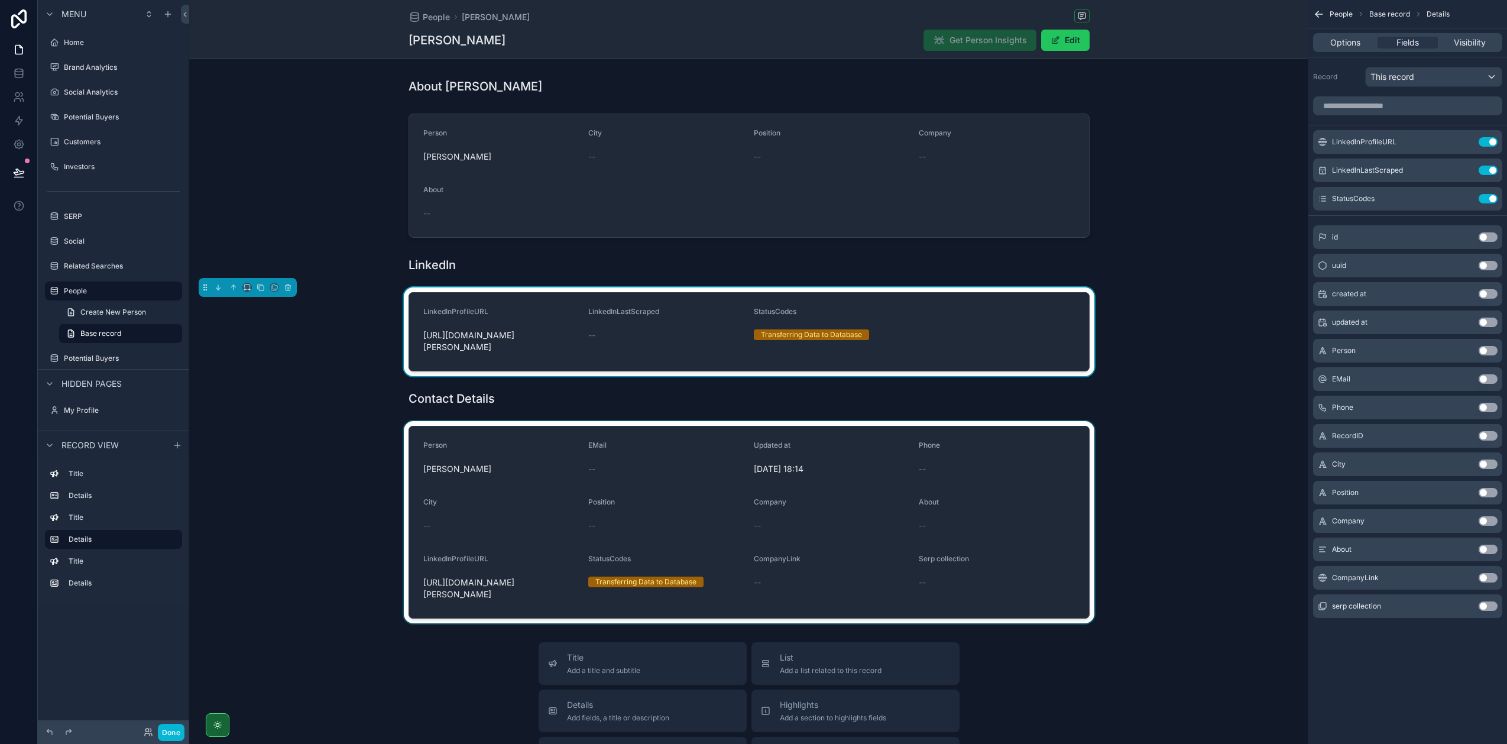
click at [558, 433] on div "scrollable content" at bounding box center [748, 522] width 1119 height 202
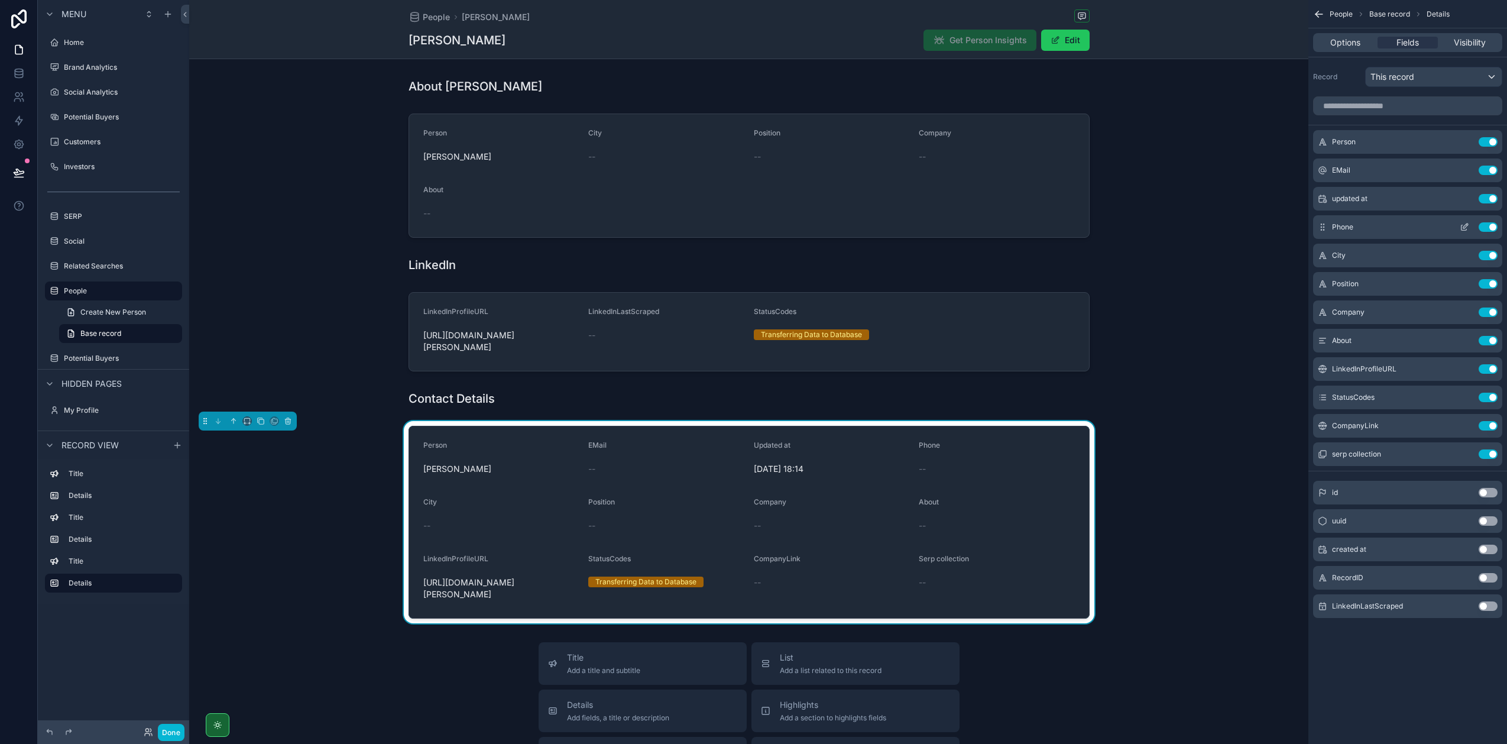
click at [1485, 196] on button "Use setting" at bounding box center [1488, 198] width 19 height 9
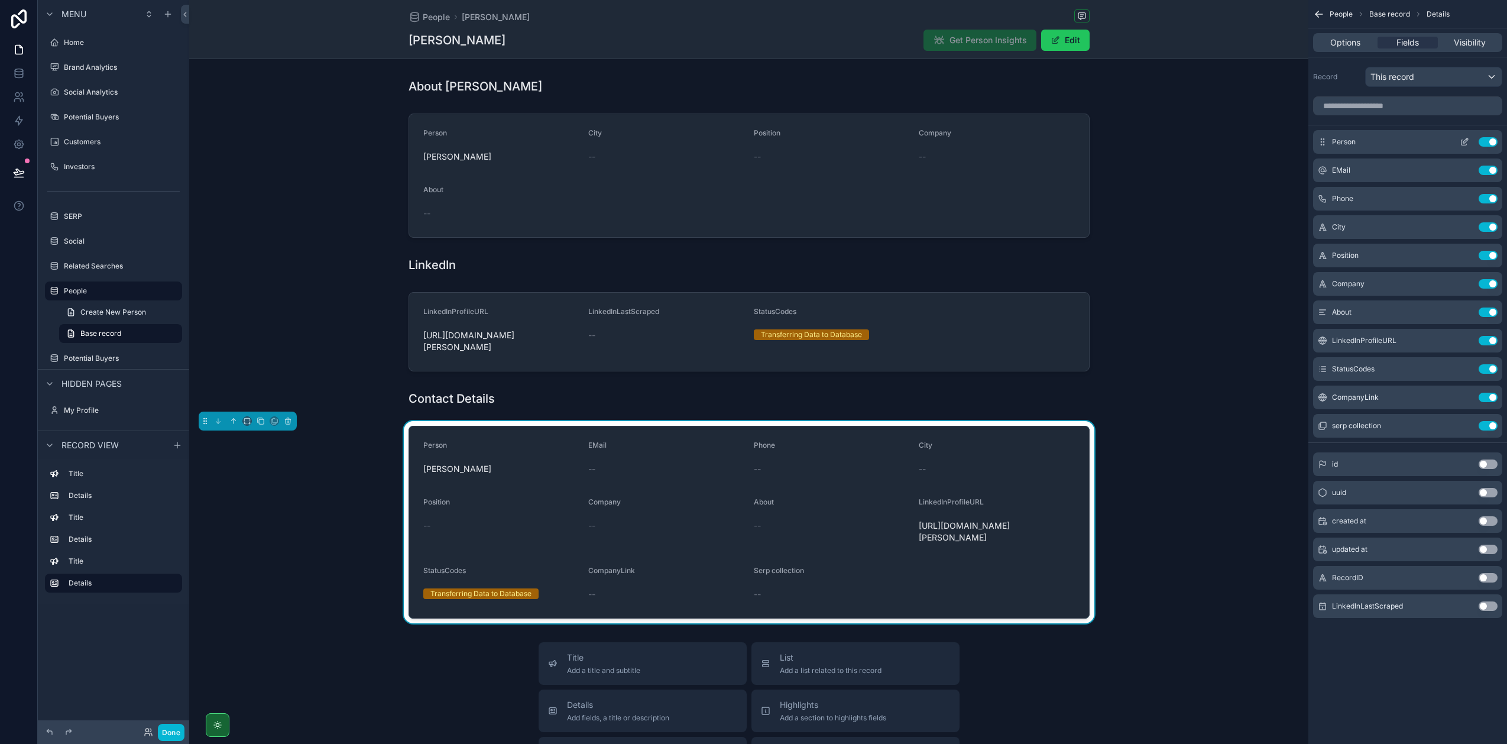
click at [1486, 138] on button "Use setting" at bounding box center [1488, 141] width 19 height 9
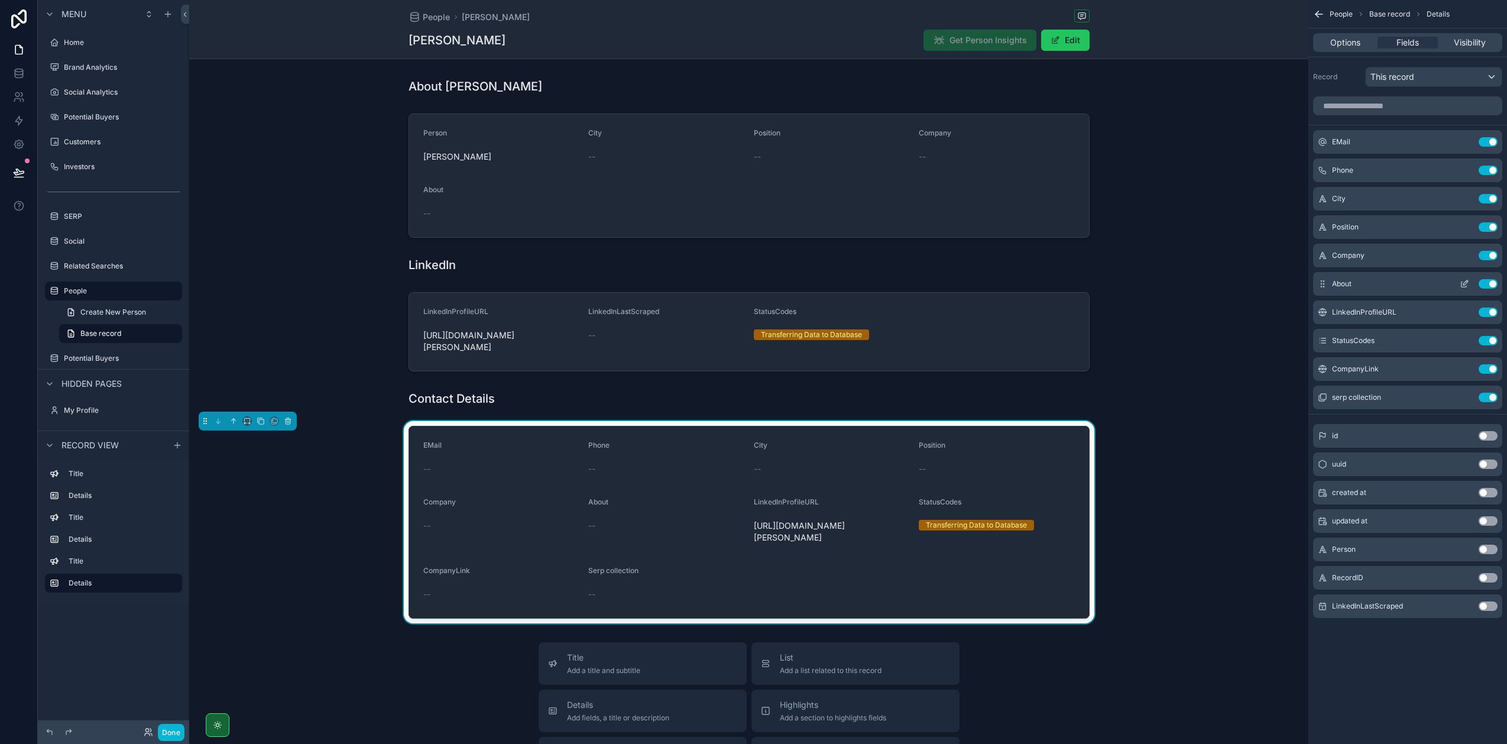
click at [1493, 283] on button "Use setting" at bounding box center [1488, 283] width 19 height 9
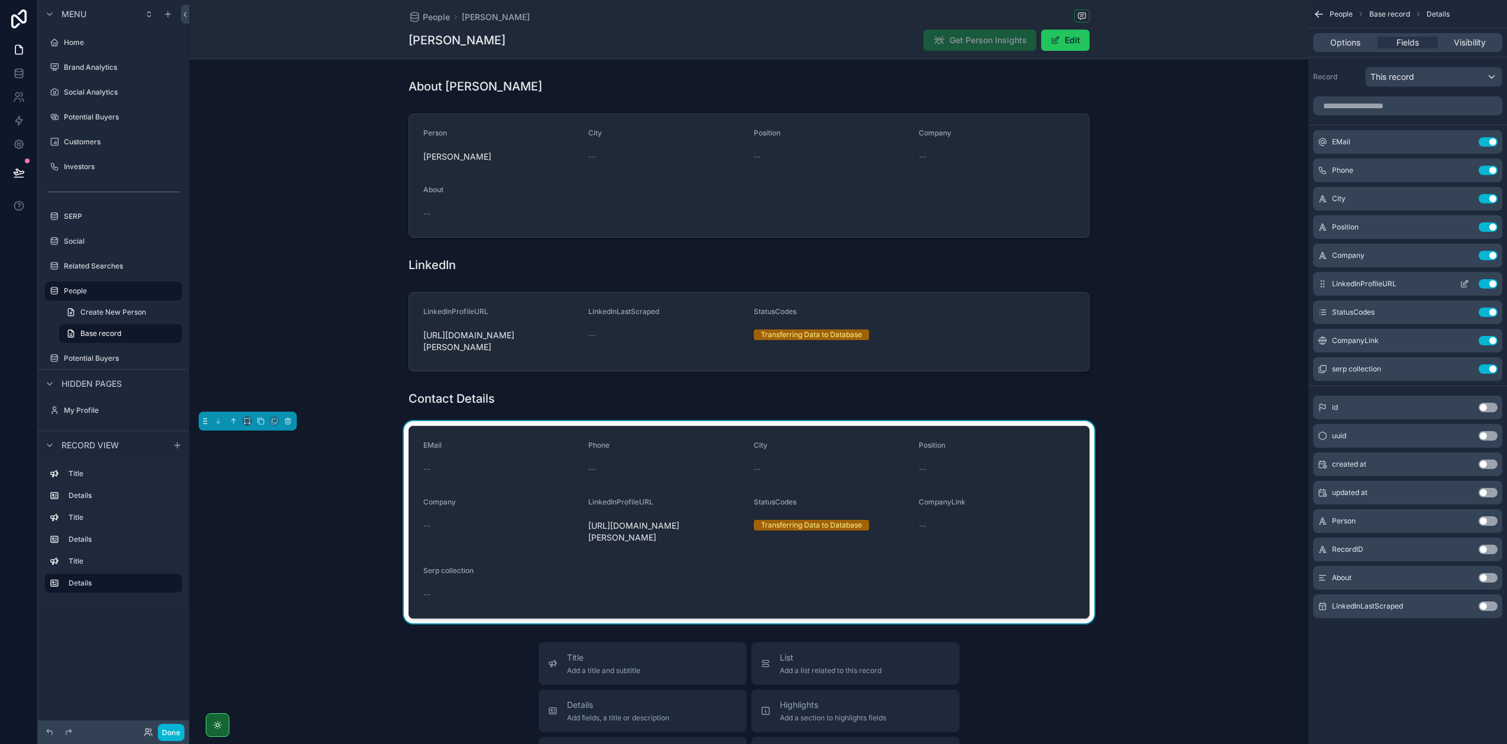
click at [1492, 281] on button "Use setting" at bounding box center [1488, 283] width 19 height 9
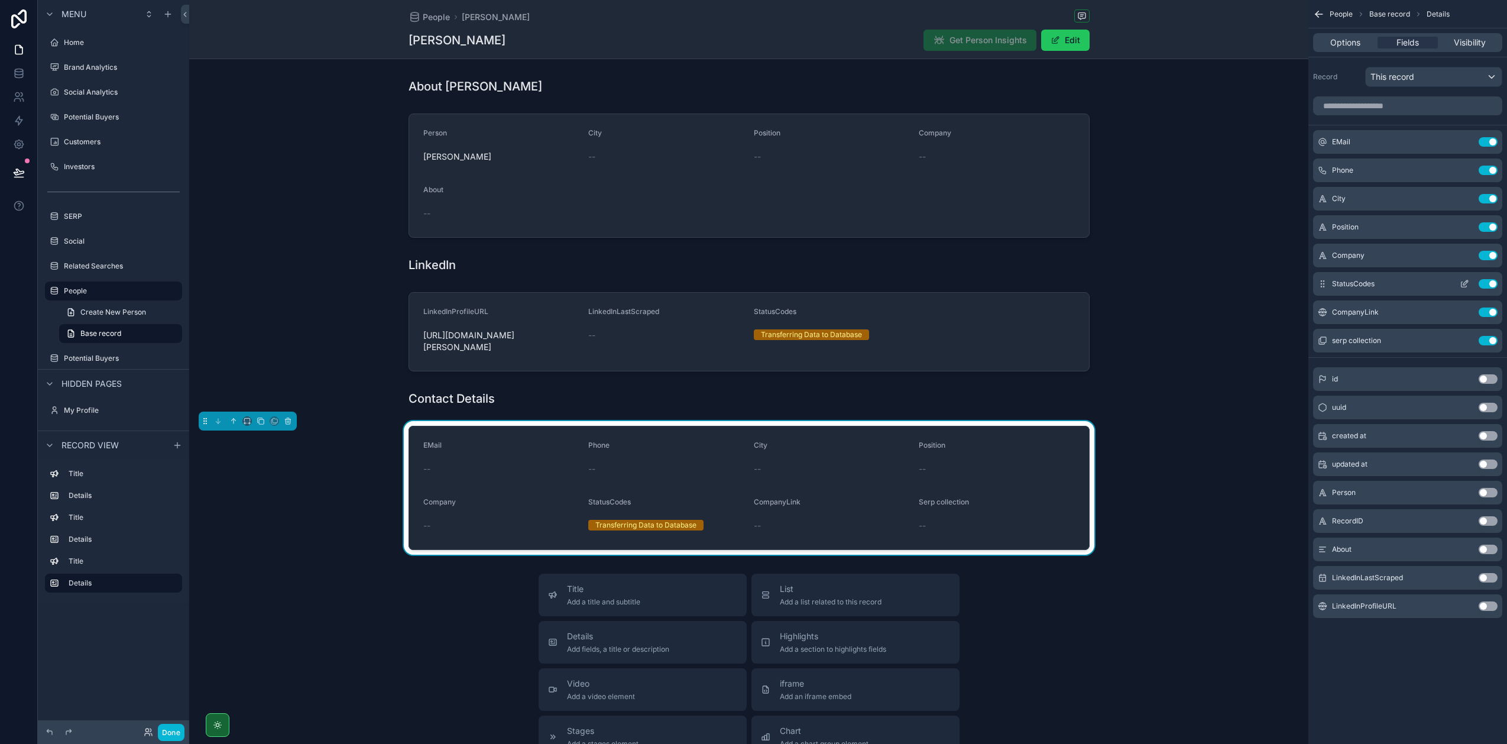
click at [1491, 283] on button "Use setting" at bounding box center [1488, 283] width 19 height 9
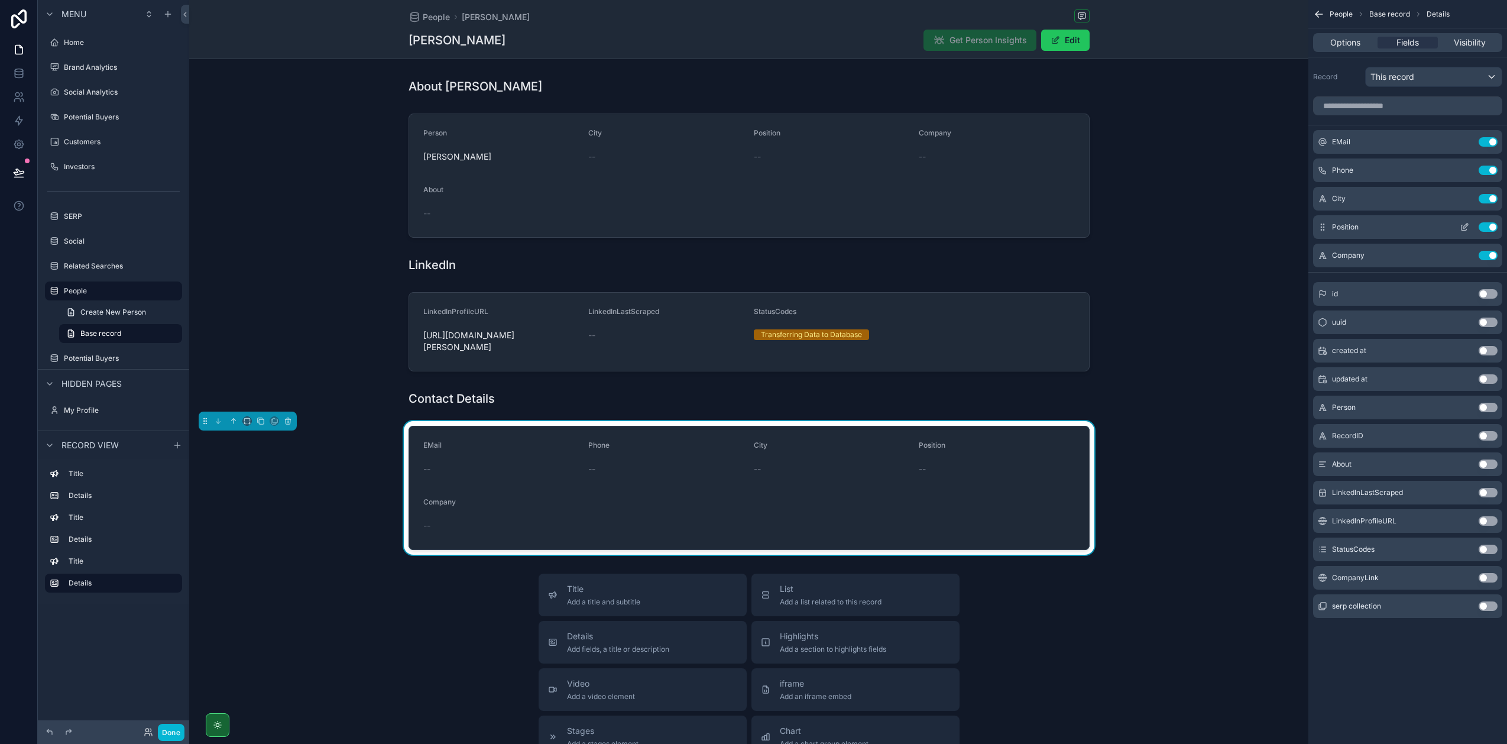
click at [1489, 229] on button "Use setting" at bounding box center [1488, 226] width 19 height 9
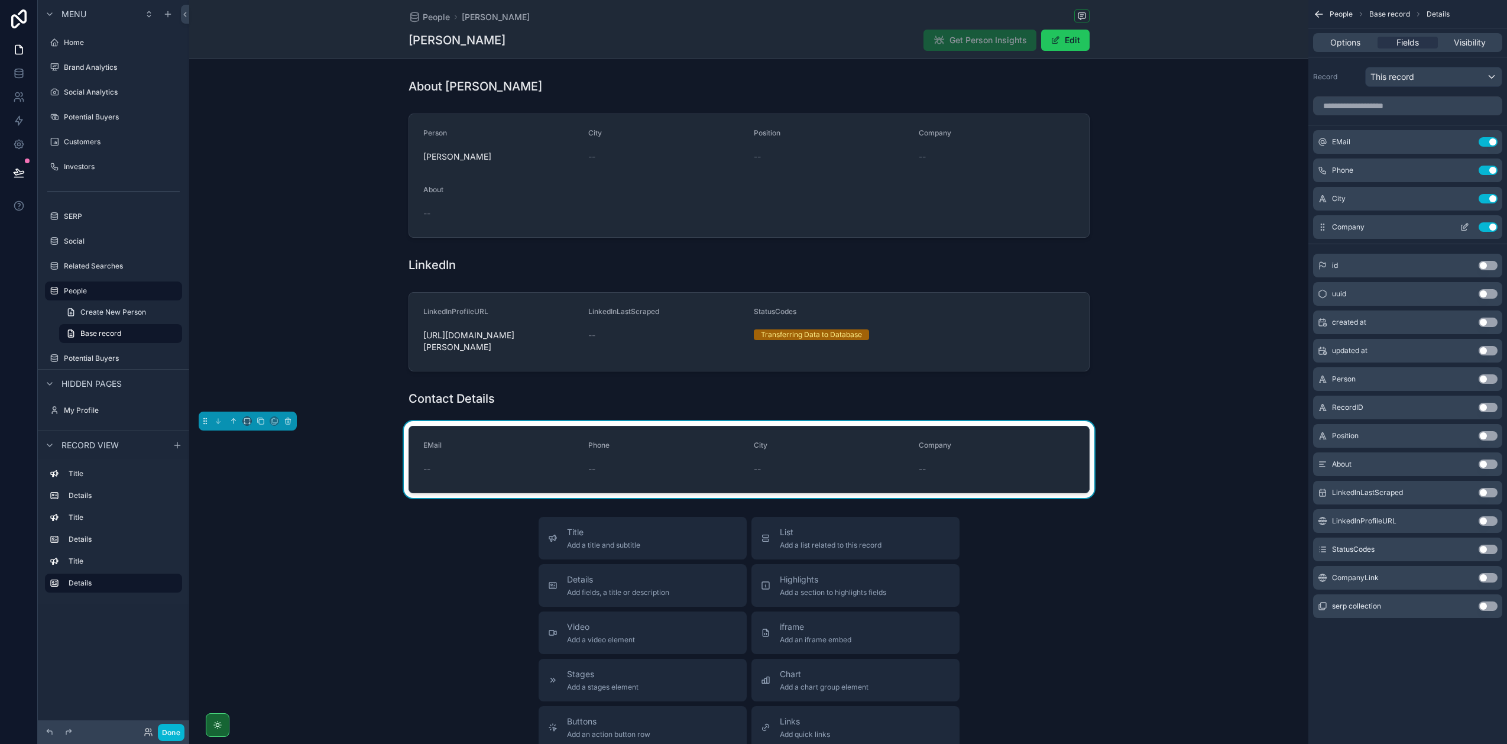
click at [1489, 226] on button "Use setting" at bounding box center [1488, 226] width 19 height 9
click at [1486, 199] on button "Use setting" at bounding box center [1488, 198] width 19 height 9
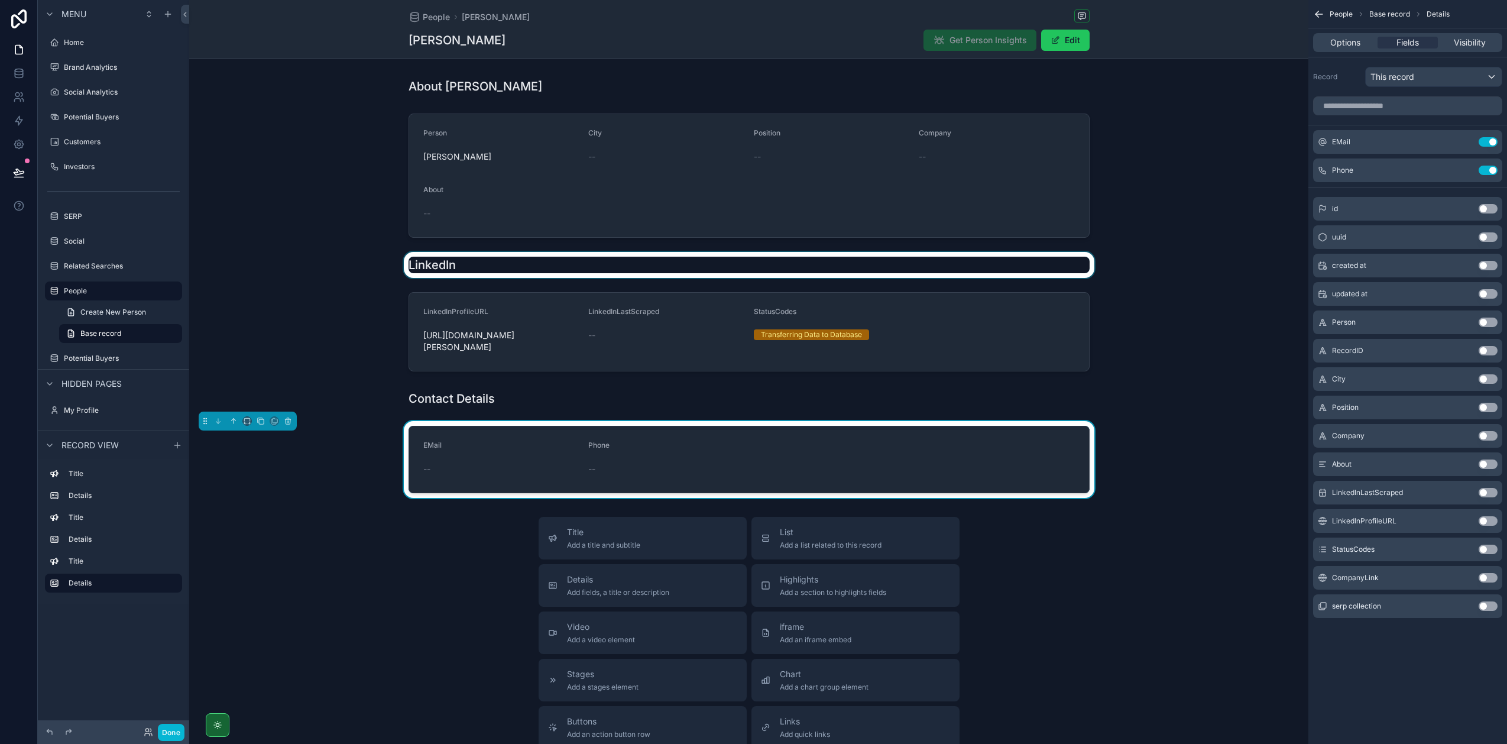
click at [430, 259] on div "scrollable content" at bounding box center [748, 265] width 1119 height 26
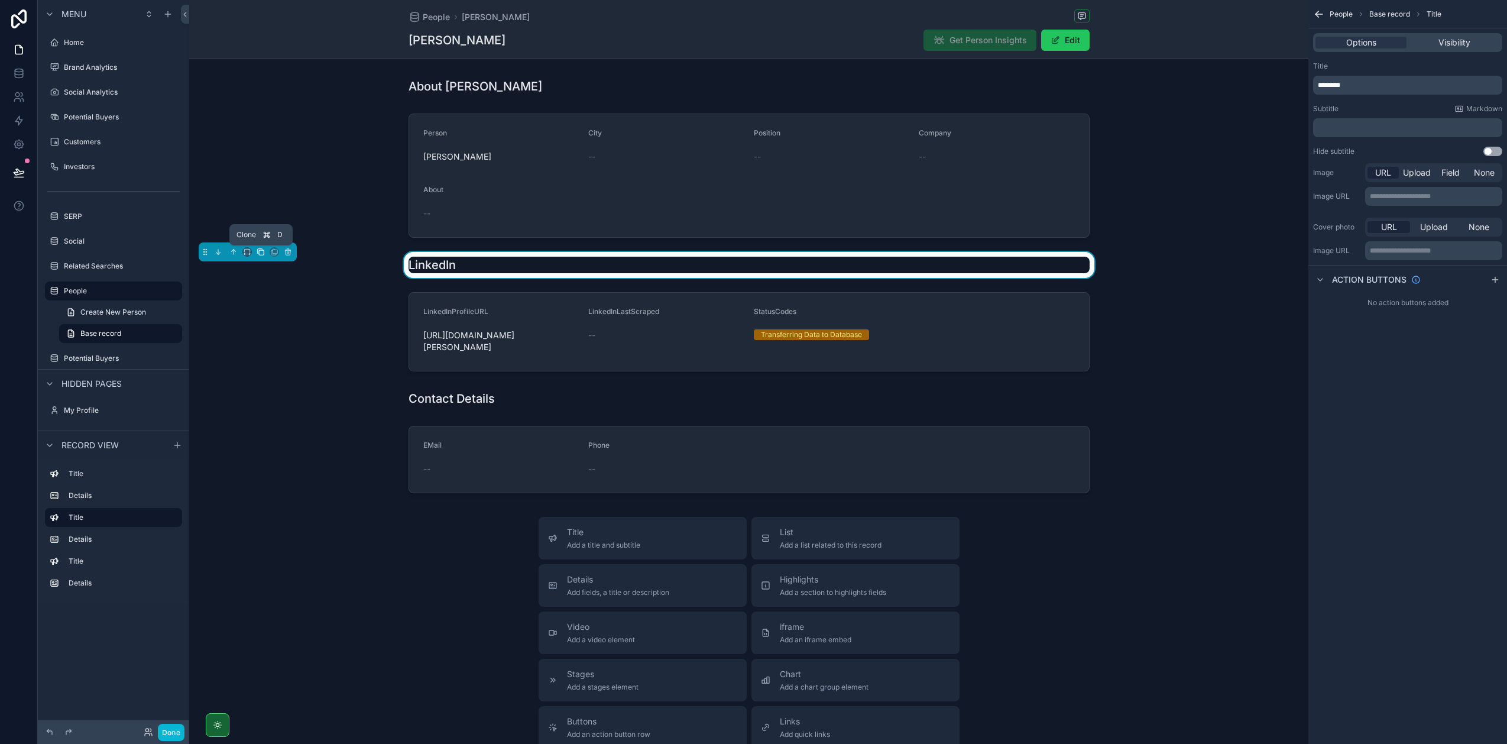
click at [262, 251] on icon "scrollable content" at bounding box center [261, 252] width 8 height 8
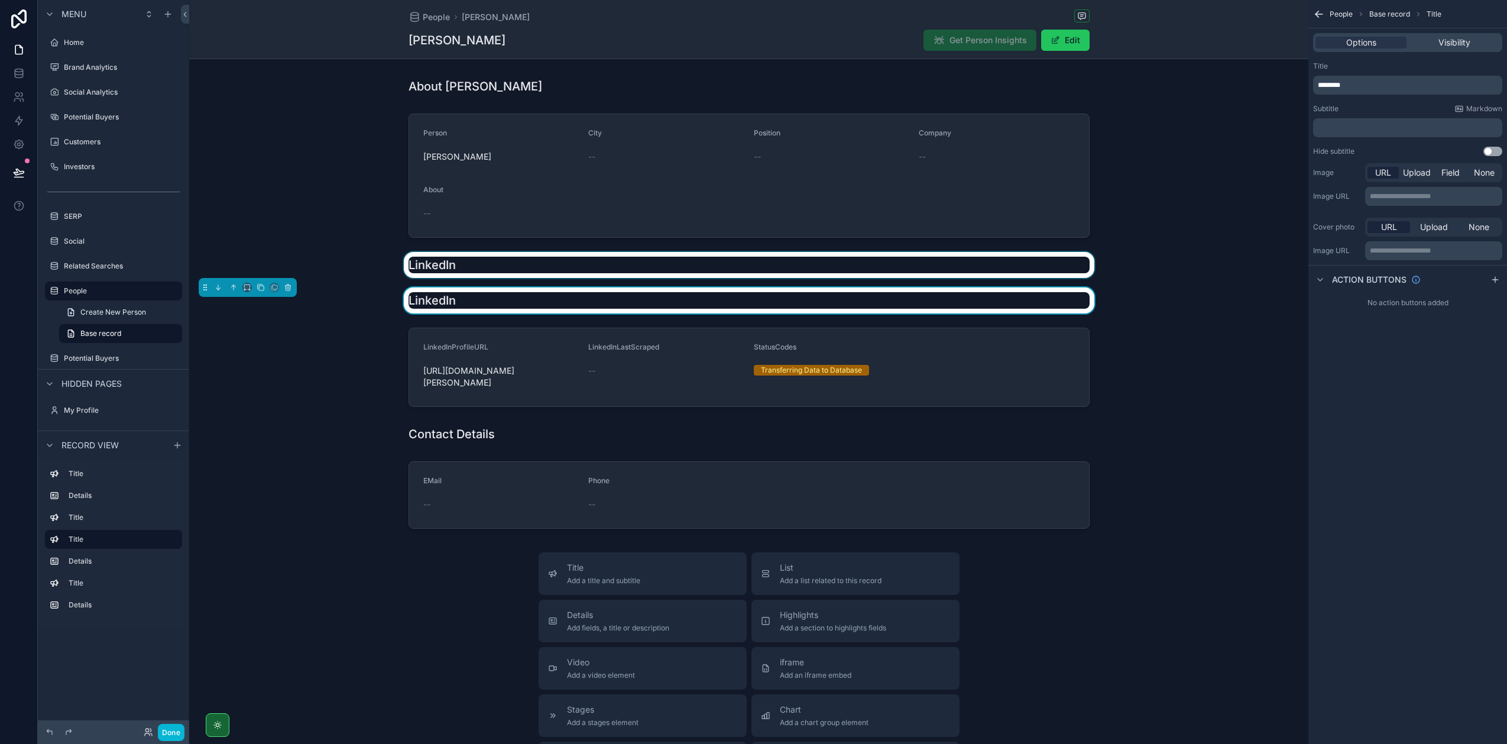
click at [483, 260] on div "scrollable content" at bounding box center [748, 265] width 1119 height 26
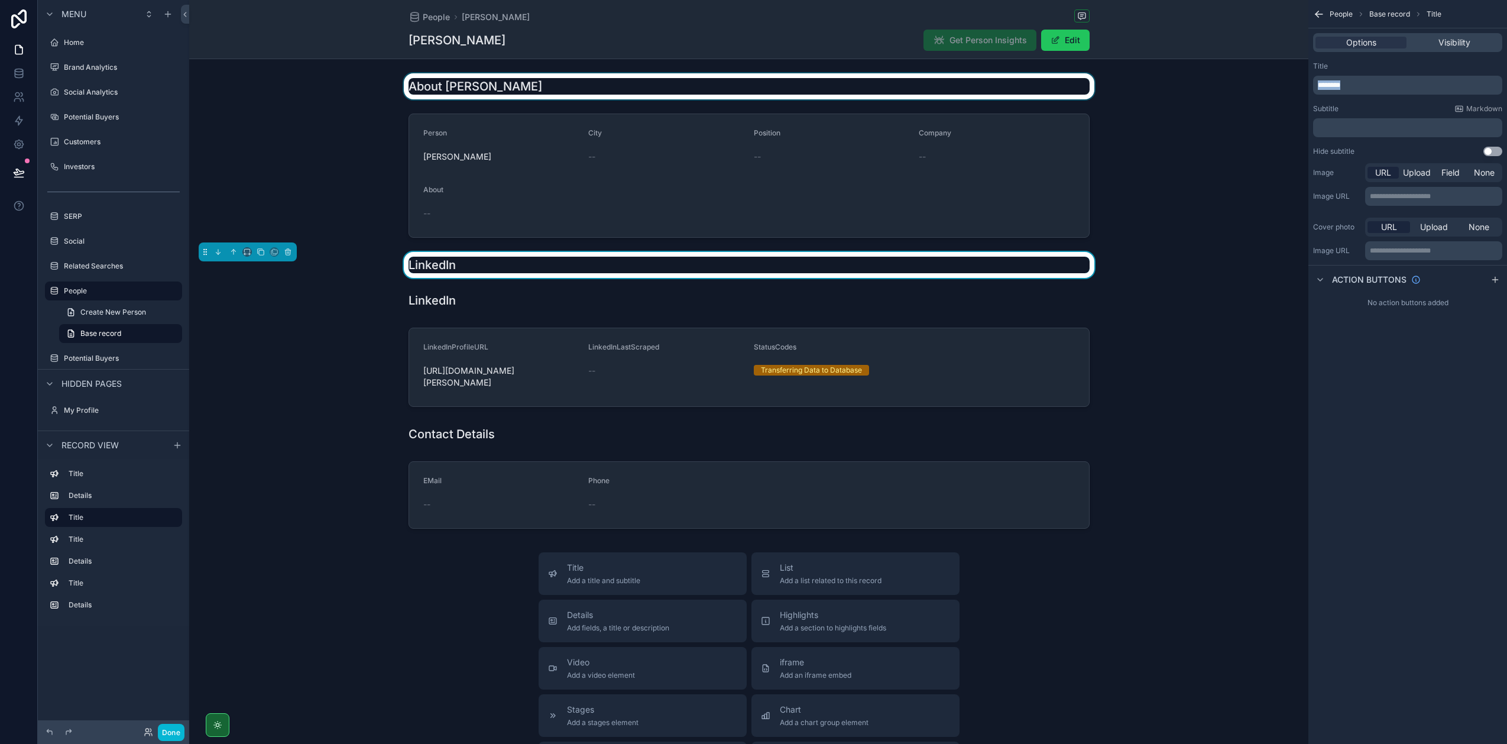
drag, startPoint x: 1308, startPoint y: 83, endPoint x: 1279, endPoint y: 85, distance: 28.4
click at [1279, 85] on div "Jump to... K Home Brand Analytics Social Analytics Potential Buyers Customers I…" at bounding box center [848, 372] width 1318 height 744
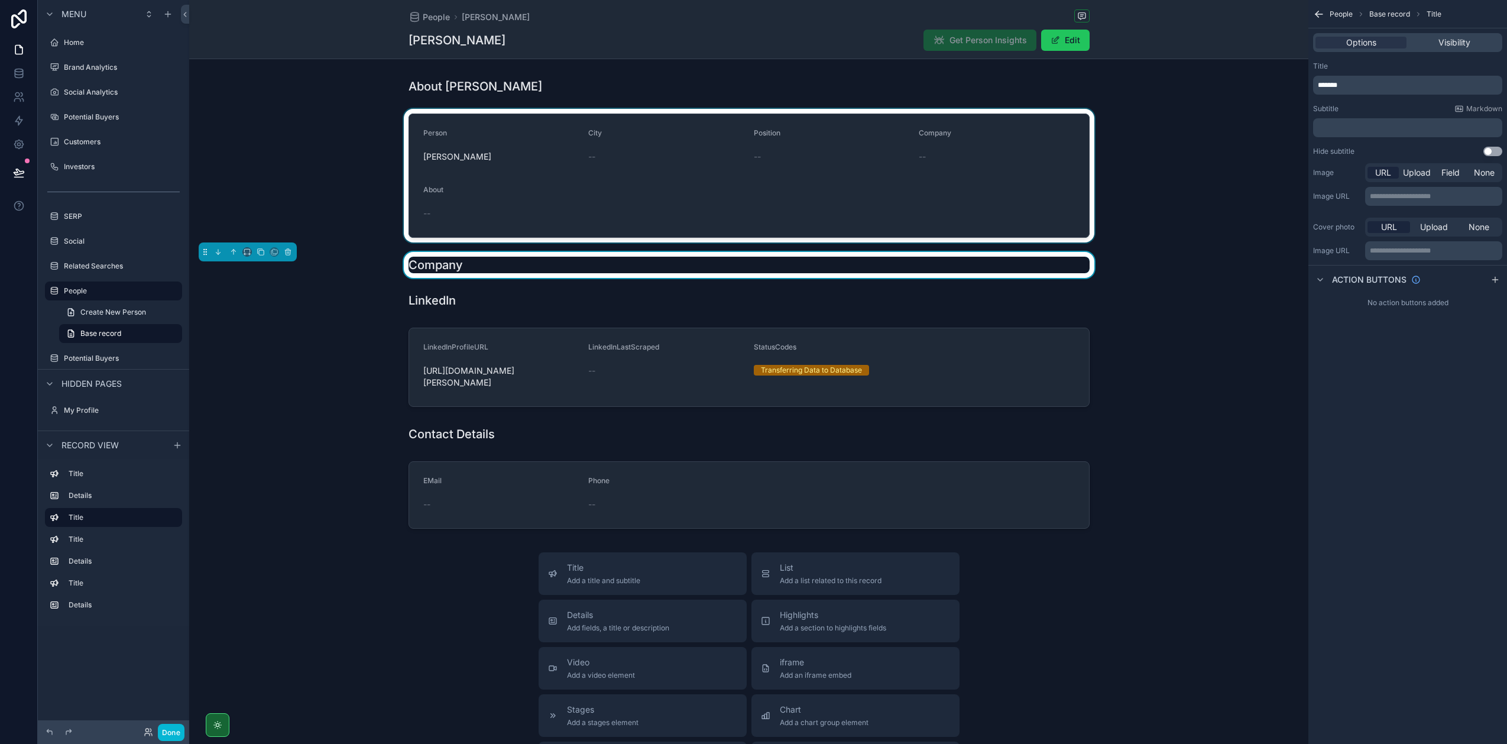
click at [1009, 173] on div "scrollable content" at bounding box center [748, 176] width 1119 height 134
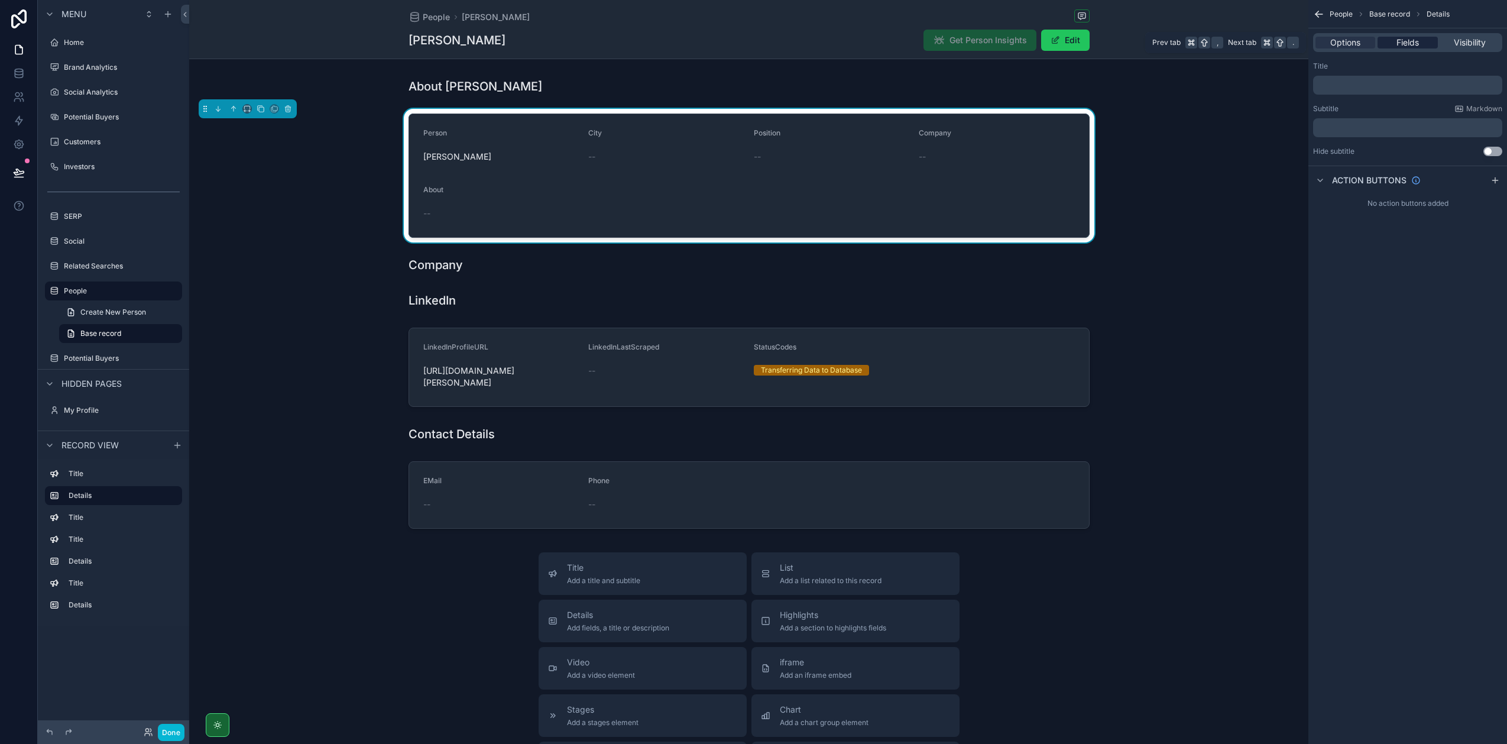
click at [1405, 44] on span "Fields" at bounding box center [1408, 43] width 22 height 12
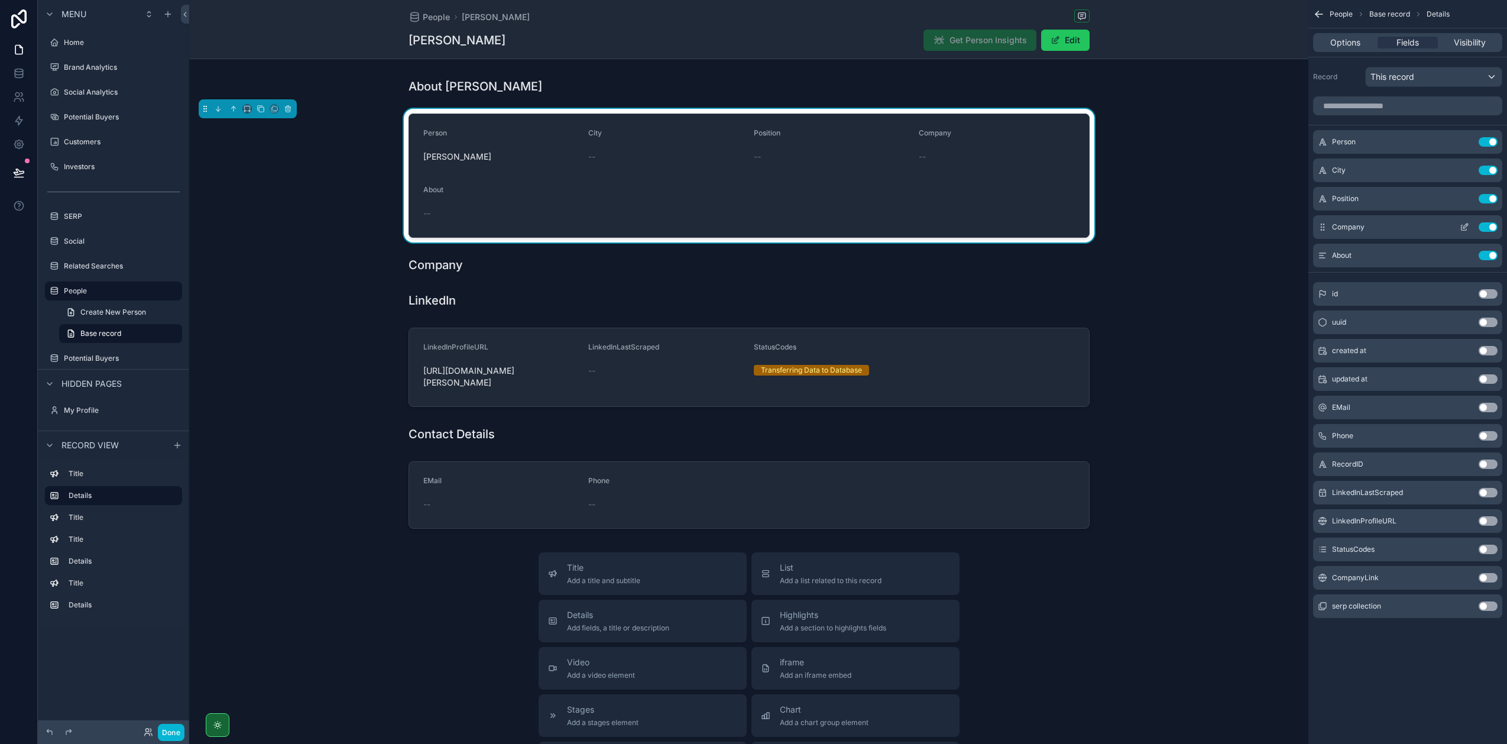
click at [1491, 226] on button "Use setting" at bounding box center [1488, 226] width 19 height 9
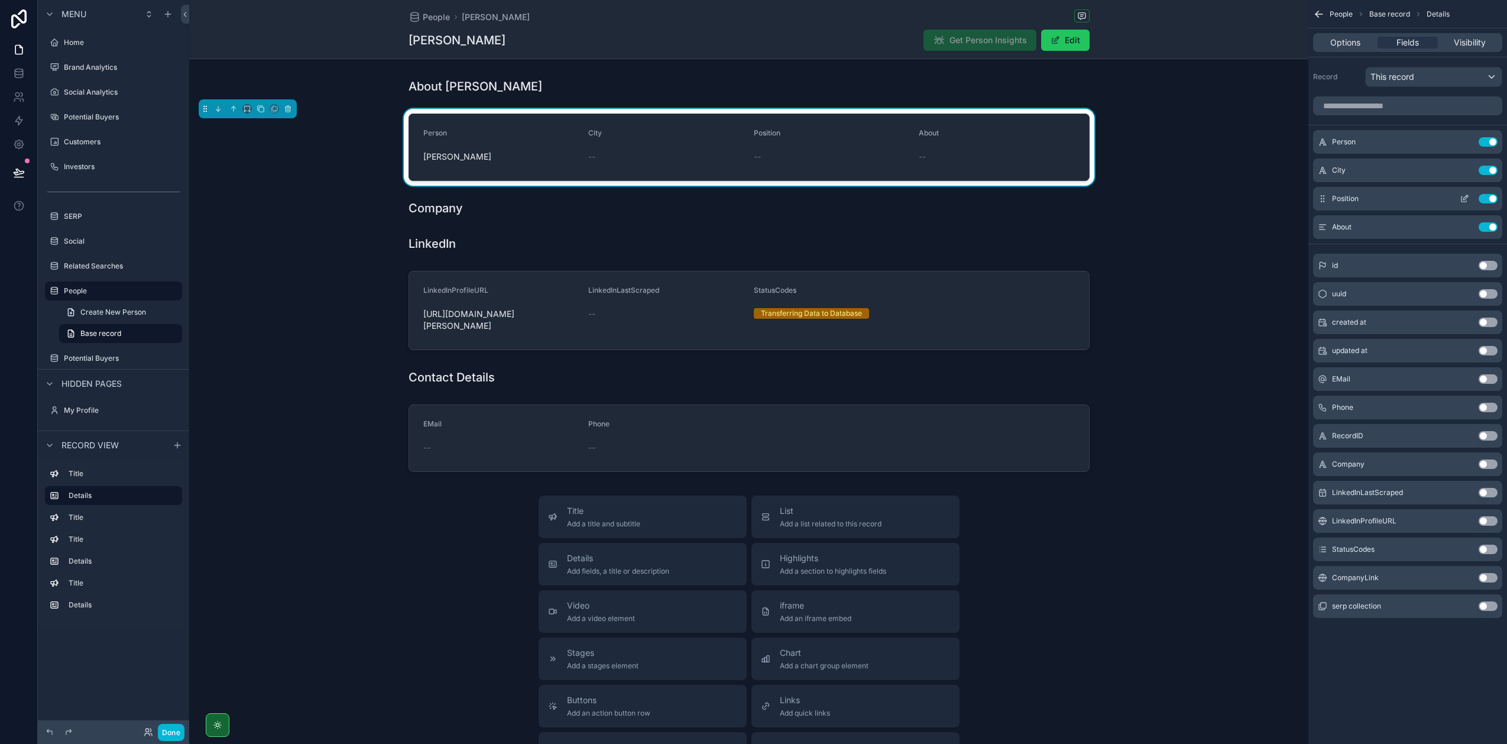
click at [1493, 198] on button "Use setting" at bounding box center [1488, 198] width 19 height 9
click at [487, 165] on div "[PERSON_NAME]" at bounding box center [501, 156] width 156 height 19
click at [258, 106] on icon "scrollable content" at bounding box center [260, 108] width 5 height 5
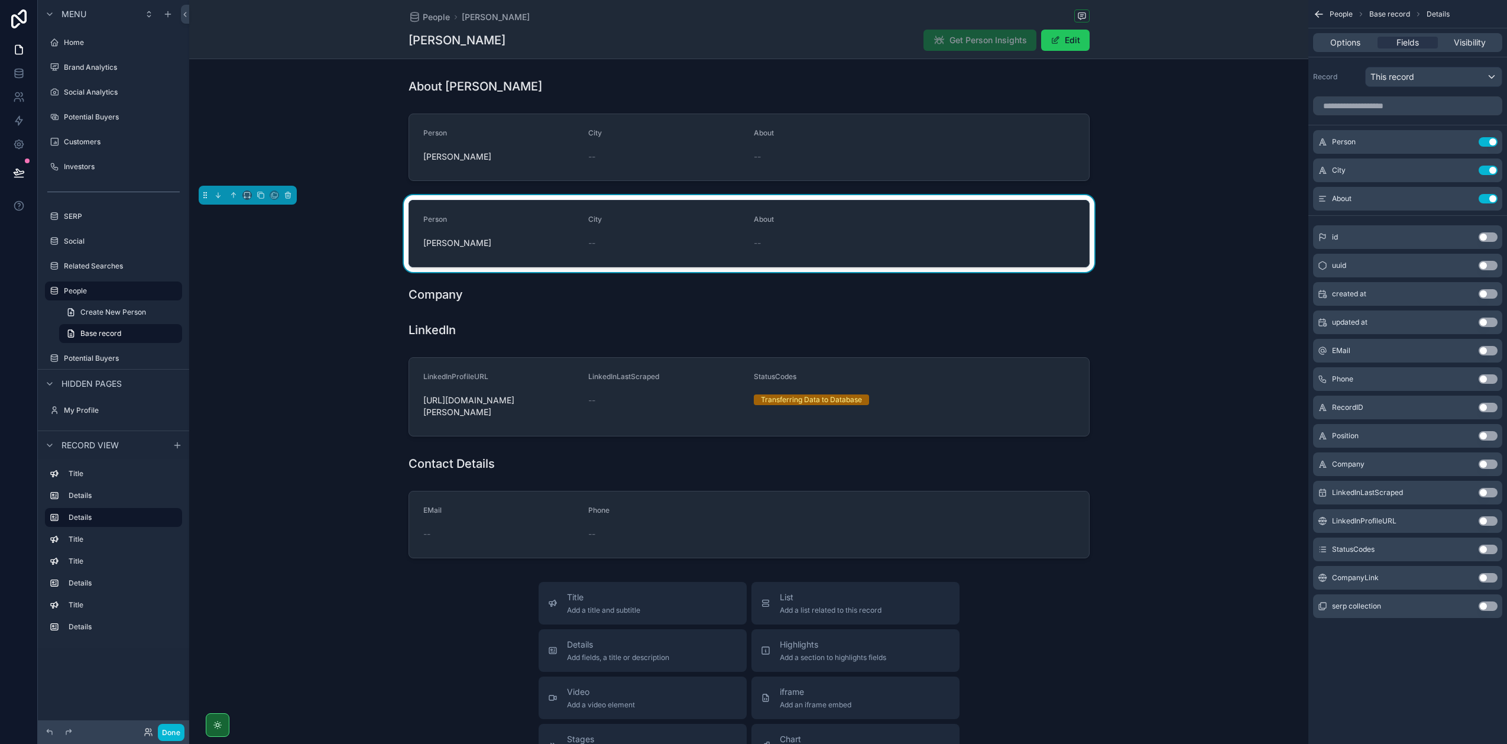
click at [448, 238] on span "[PERSON_NAME]" at bounding box center [501, 243] width 156 height 12
click at [219, 196] on icon "scrollable content" at bounding box center [218, 195] width 8 height 8
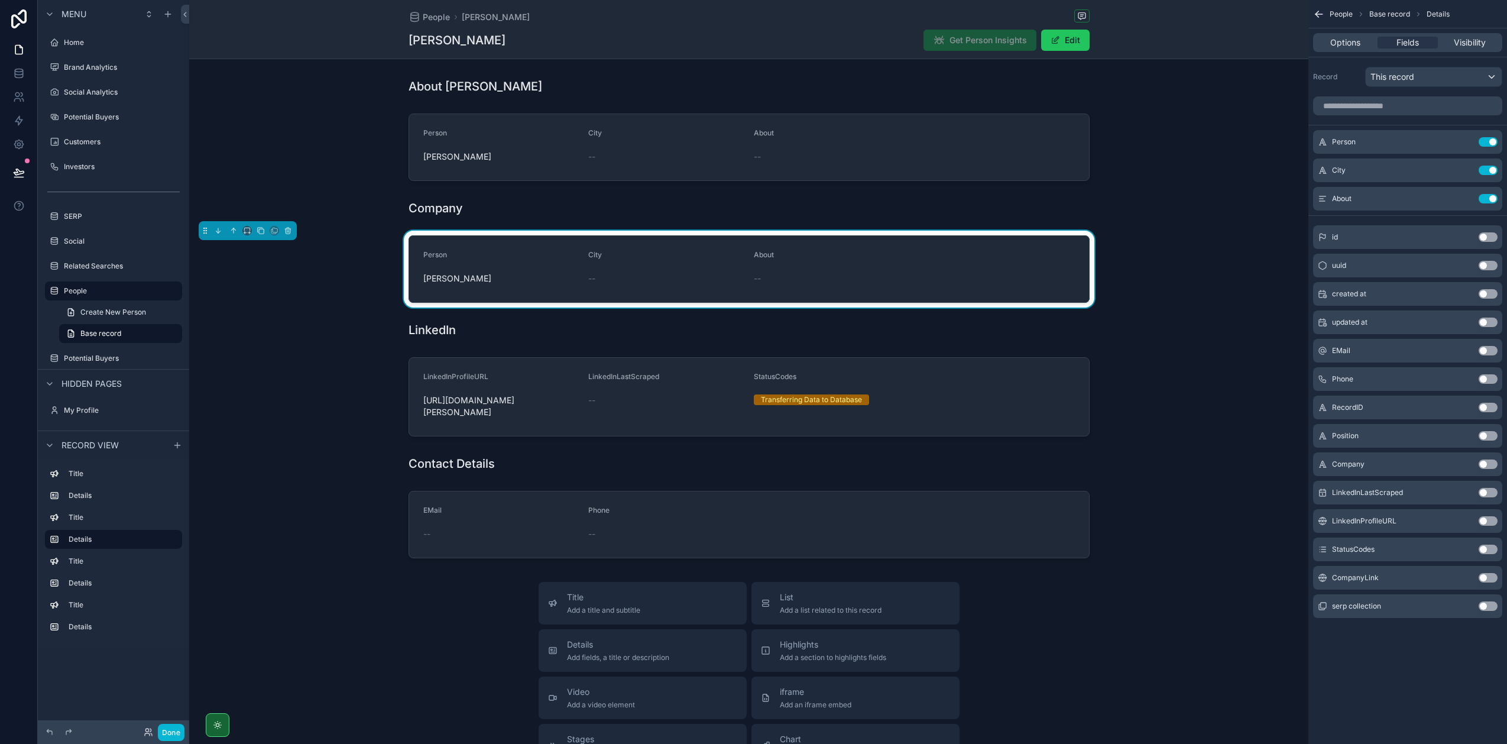
click at [525, 251] on div "Person" at bounding box center [501, 257] width 156 height 14
click at [1491, 170] on button "Use setting" at bounding box center [1488, 170] width 19 height 9
click at [1488, 144] on button "Use setting" at bounding box center [1488, 141] width 19 height 9
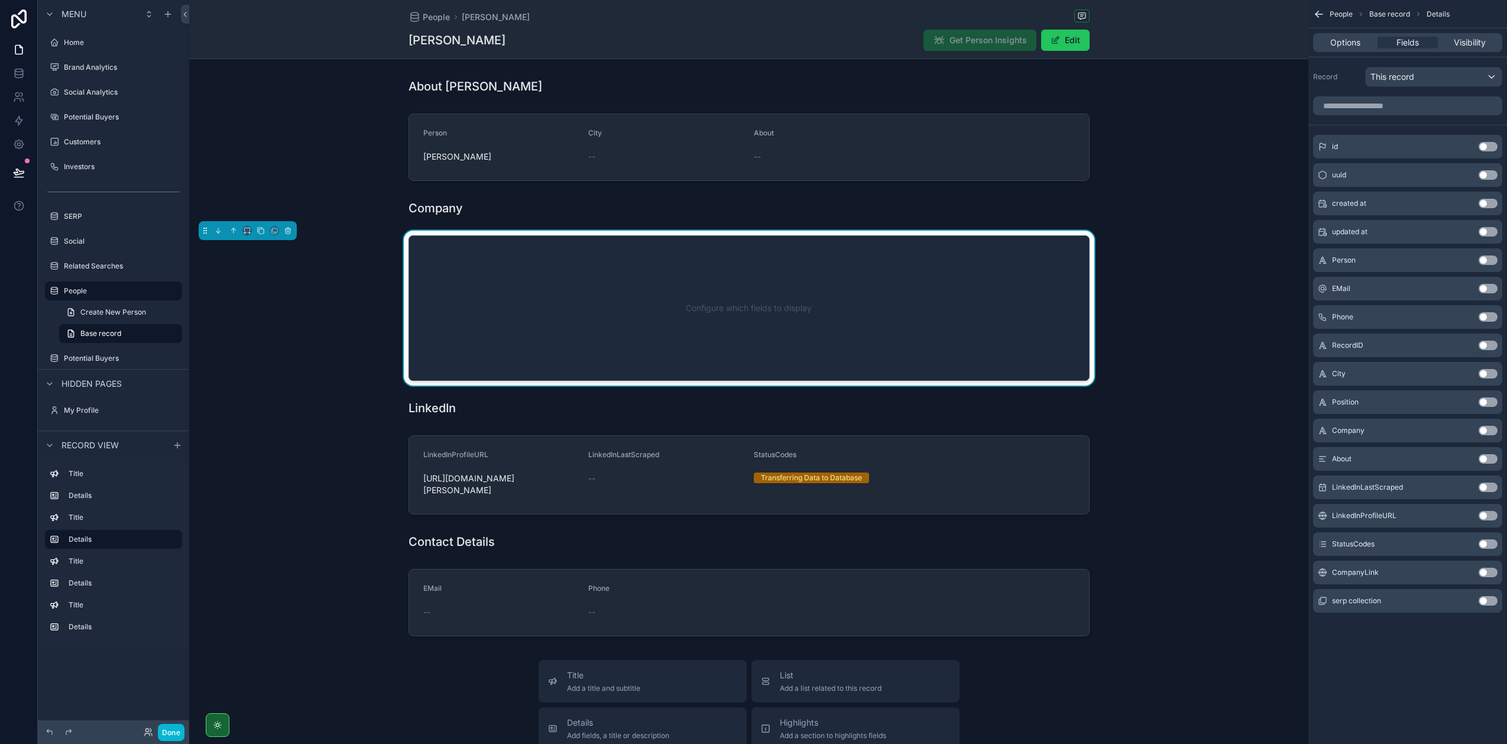
click at [1489, 432] on button "Use setting" at bounding box center [1488, 430] width 19 height 9
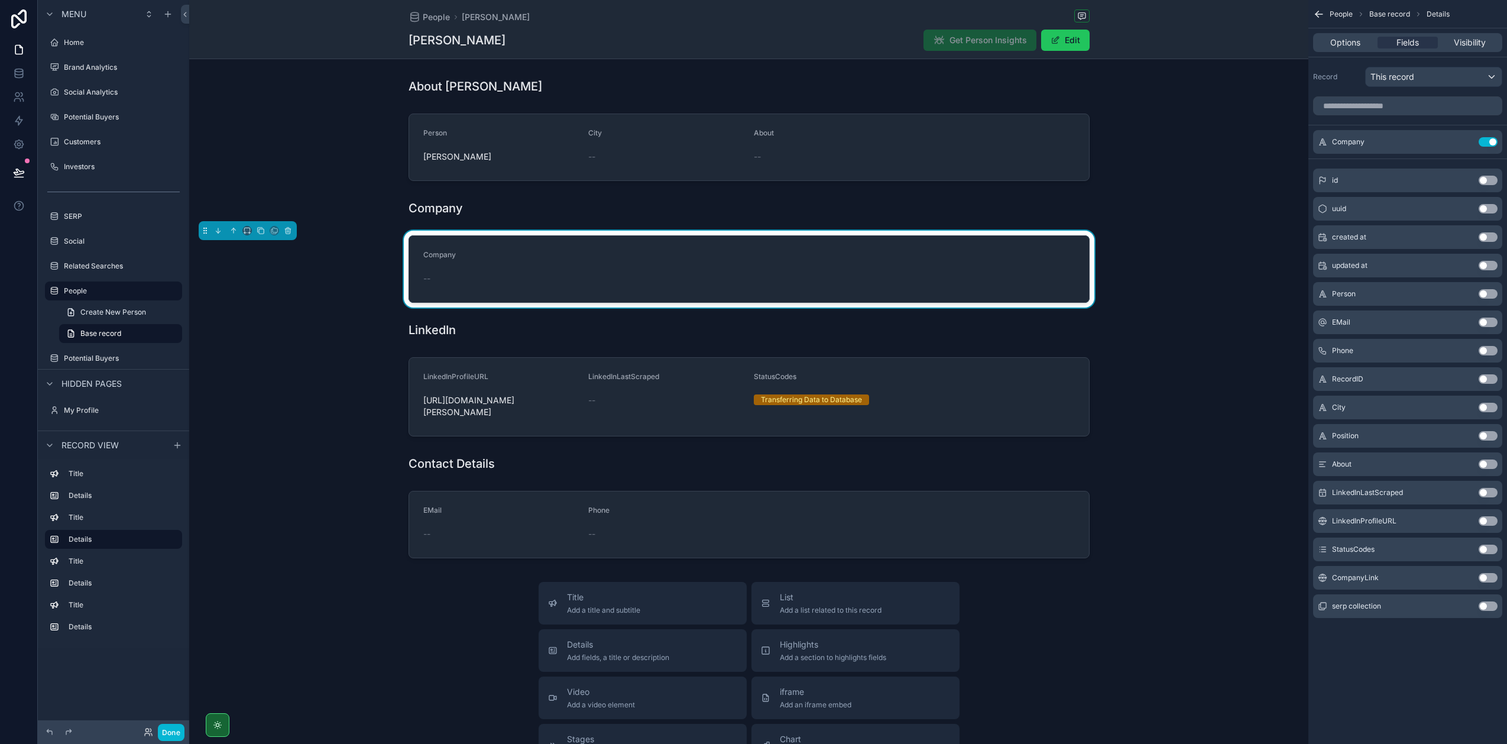
click at [1483, 577] on button "Use setting" at bounding box center [1488, 577] width 19 height 9
click at [1486, 465] on button "Use setting" at bounding box center [1488, 463] width 19 height 9
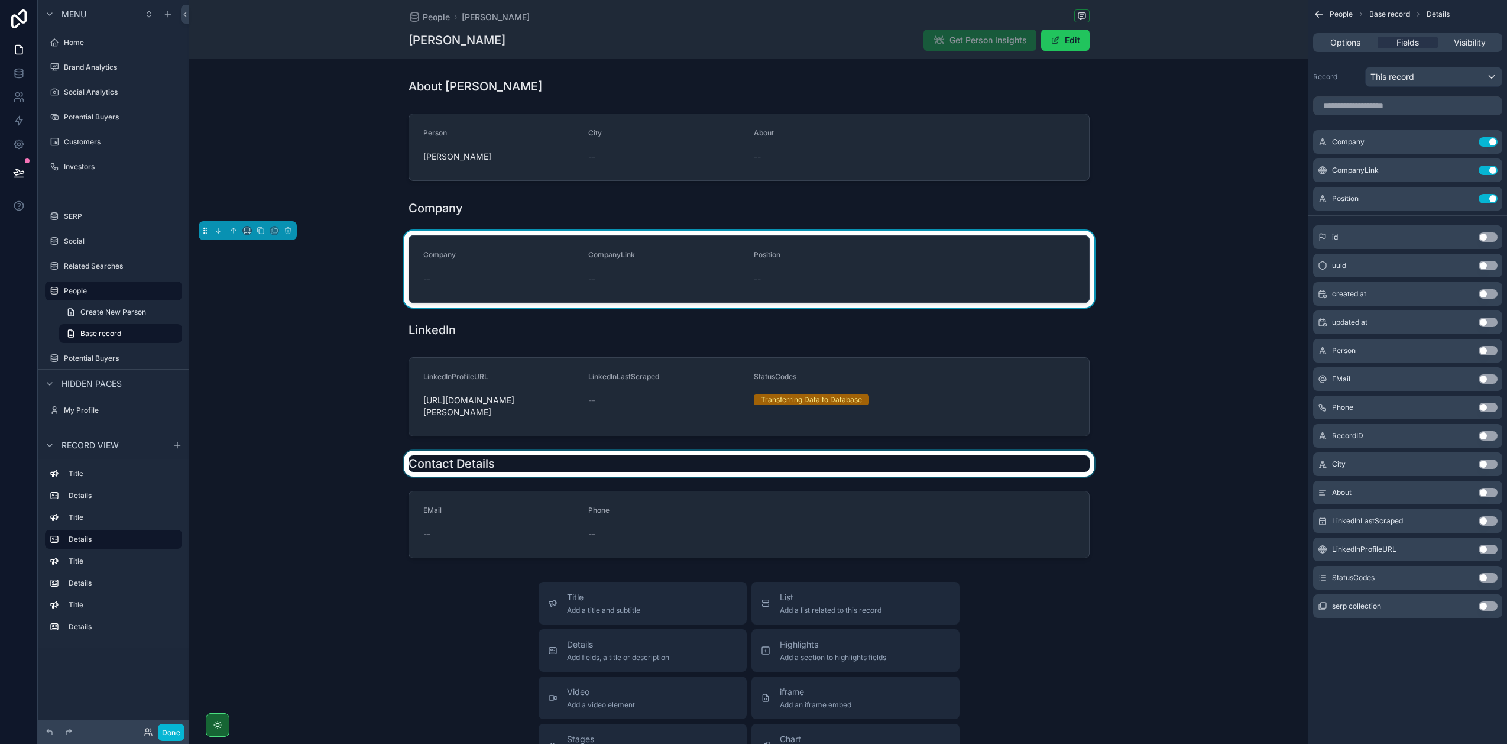
click at [510, 459] on div "scrollable content" at bounding box center [748, 464] width 1119 height 26
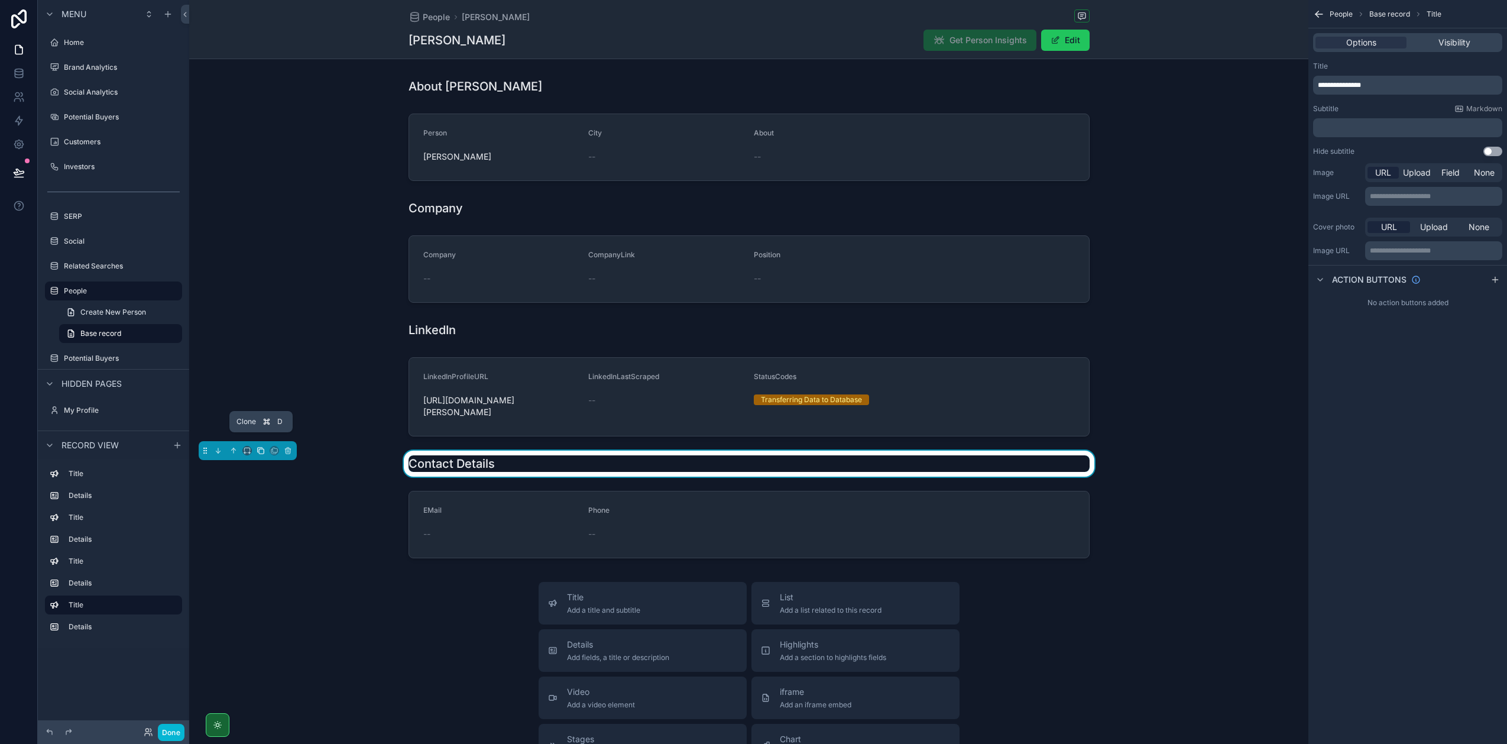
click at [261, 446] on icon "scrollable content" at bounding box center [261, 450] width 8 height 8
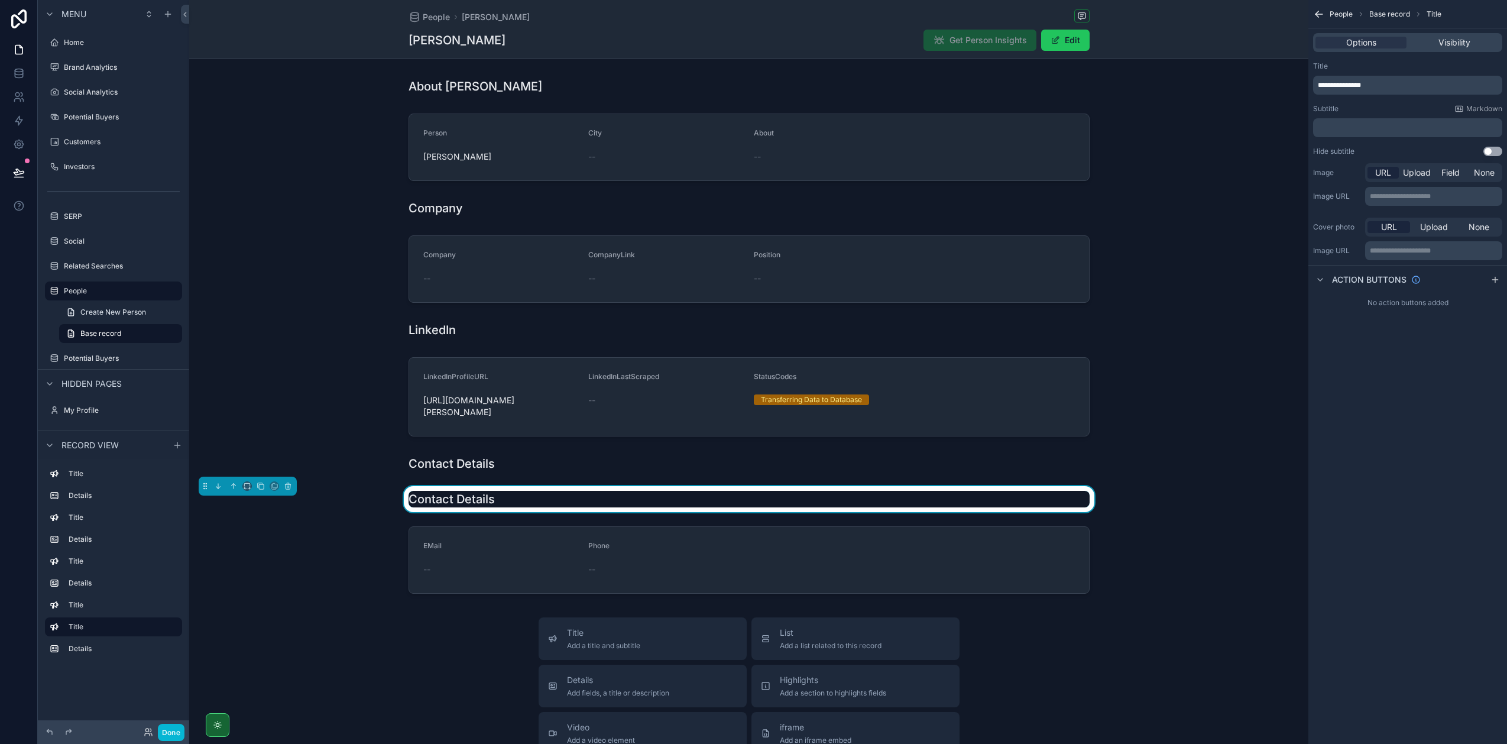
click at [446, 491] on h1 "Contact Details" at bounding box center [452, 499] width 86 height 17
click at [218, 487] on icon "scrollable content" at bounding box center [217, 488] width 2 height 2
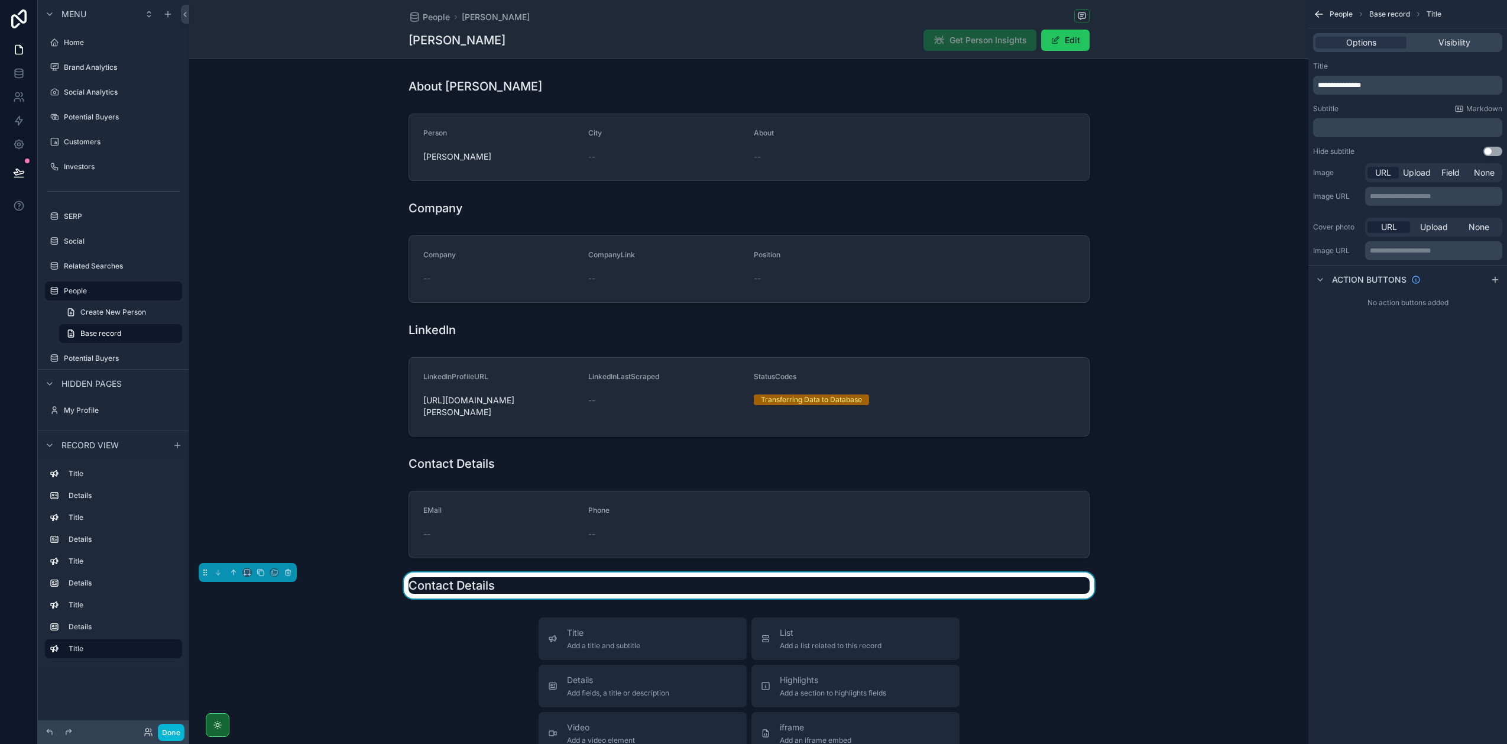
click at [504, 577] on div "Contact Details" at bounding box center [749, 585] width 681 height 17
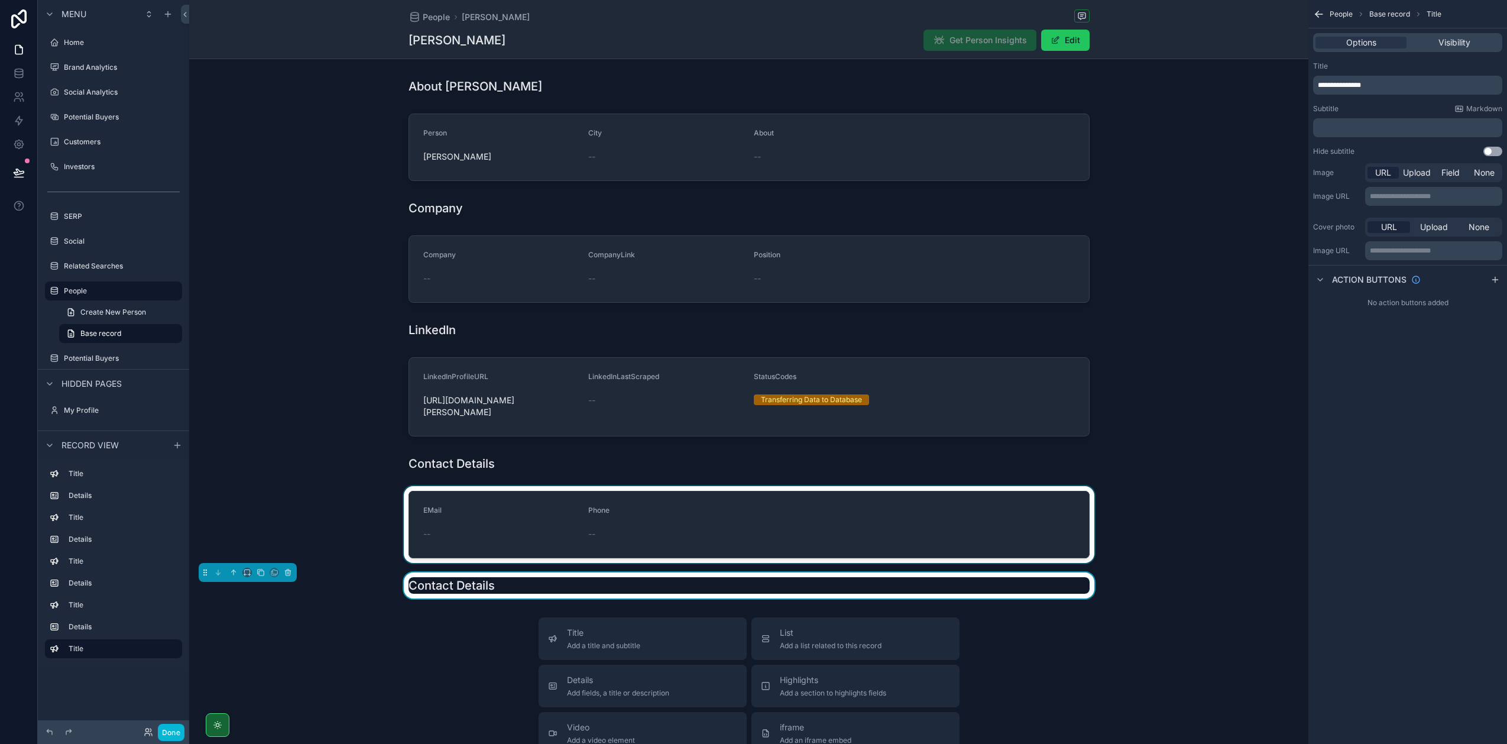
click at [468, 508] on div "scrollable content" at bounding box center [748, 524] width 1119 height 77
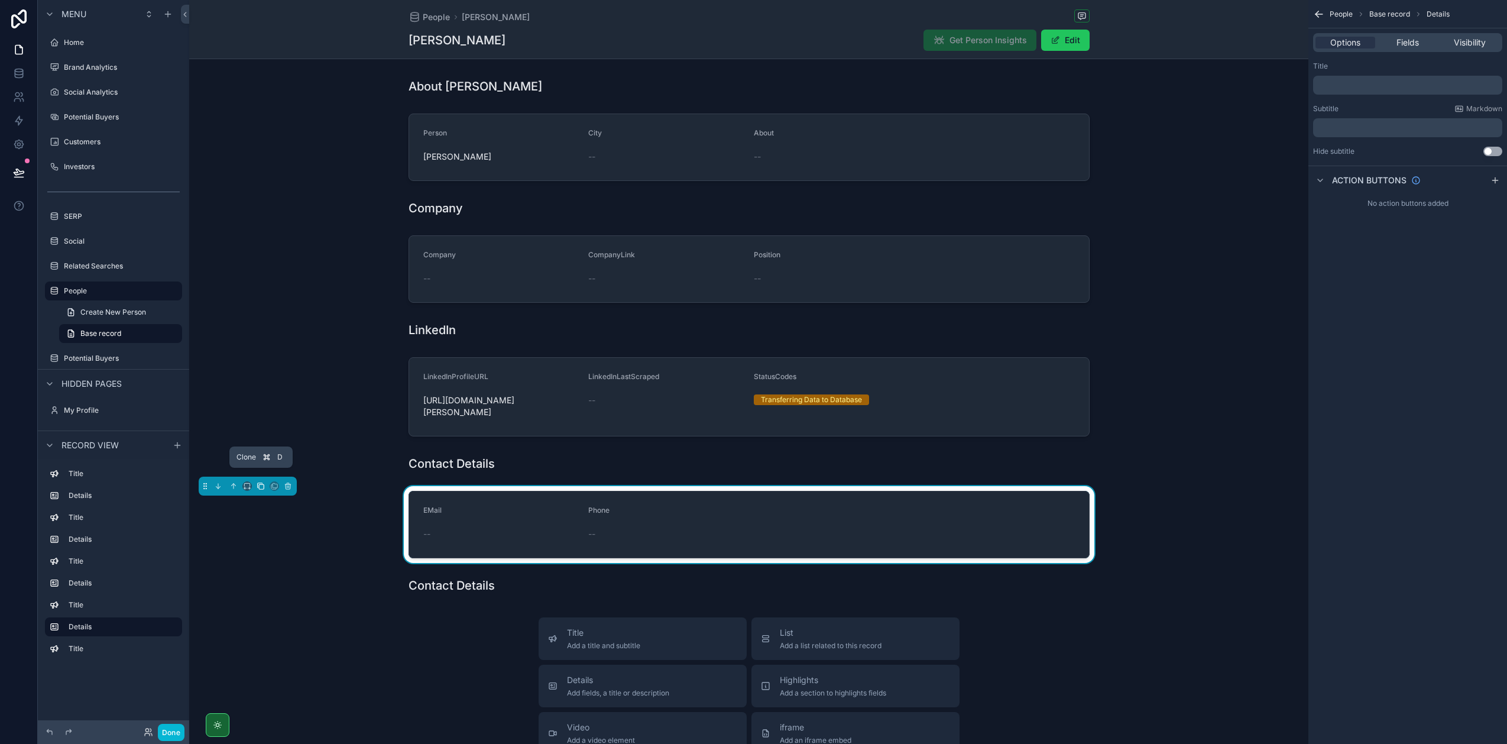
click at [257, 482] on icon "scrollable content" at bounding box center [261, 486] width 8 height 8
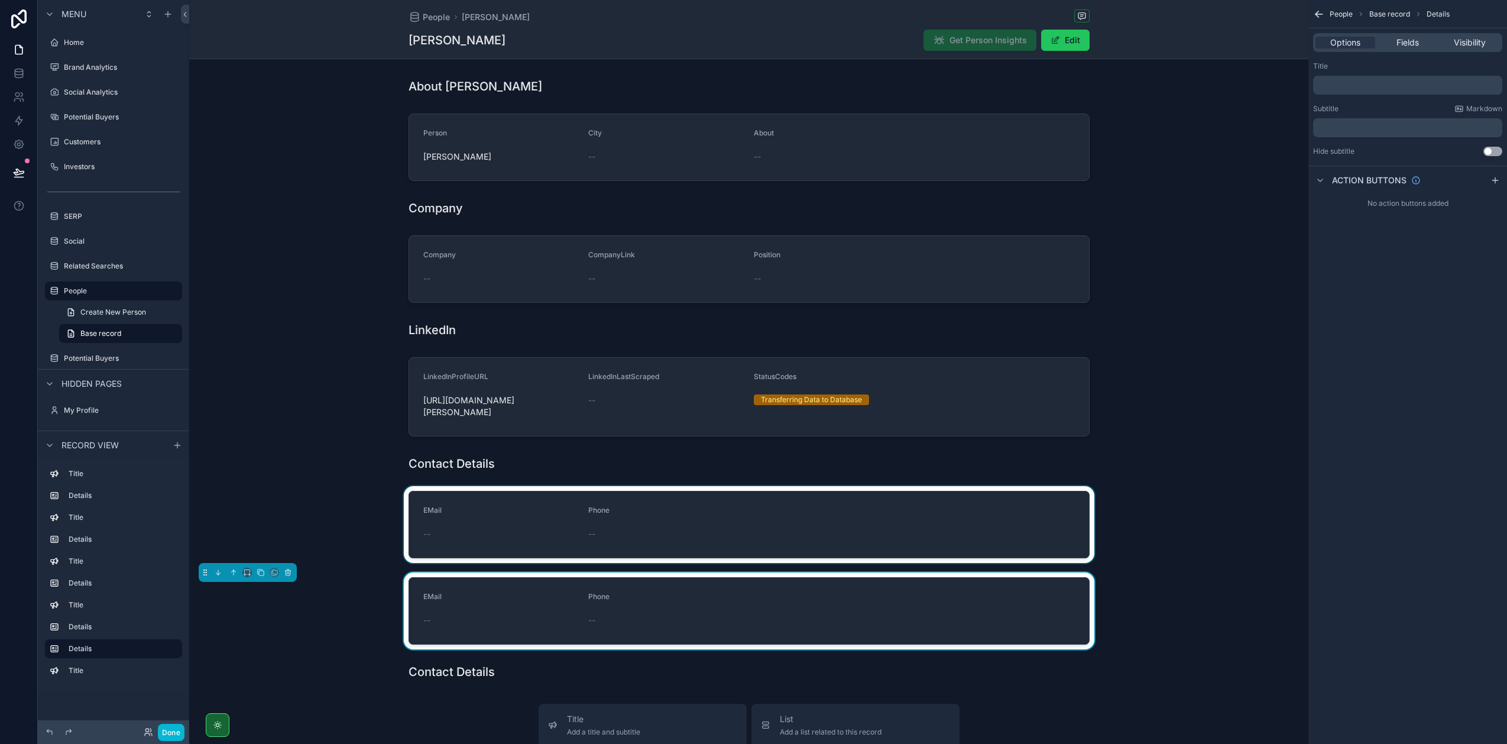
click at [478, 512] on div "scrollable content" at bounding box center [748, 524] width 1119 height 77
click at [468, 573] on div "scrollable content" at bounding box center [748, 610] width 1119 height 77
click at [215, 568] on icon "scrollable content" at bounding box center [218, 572] width 8 height 8
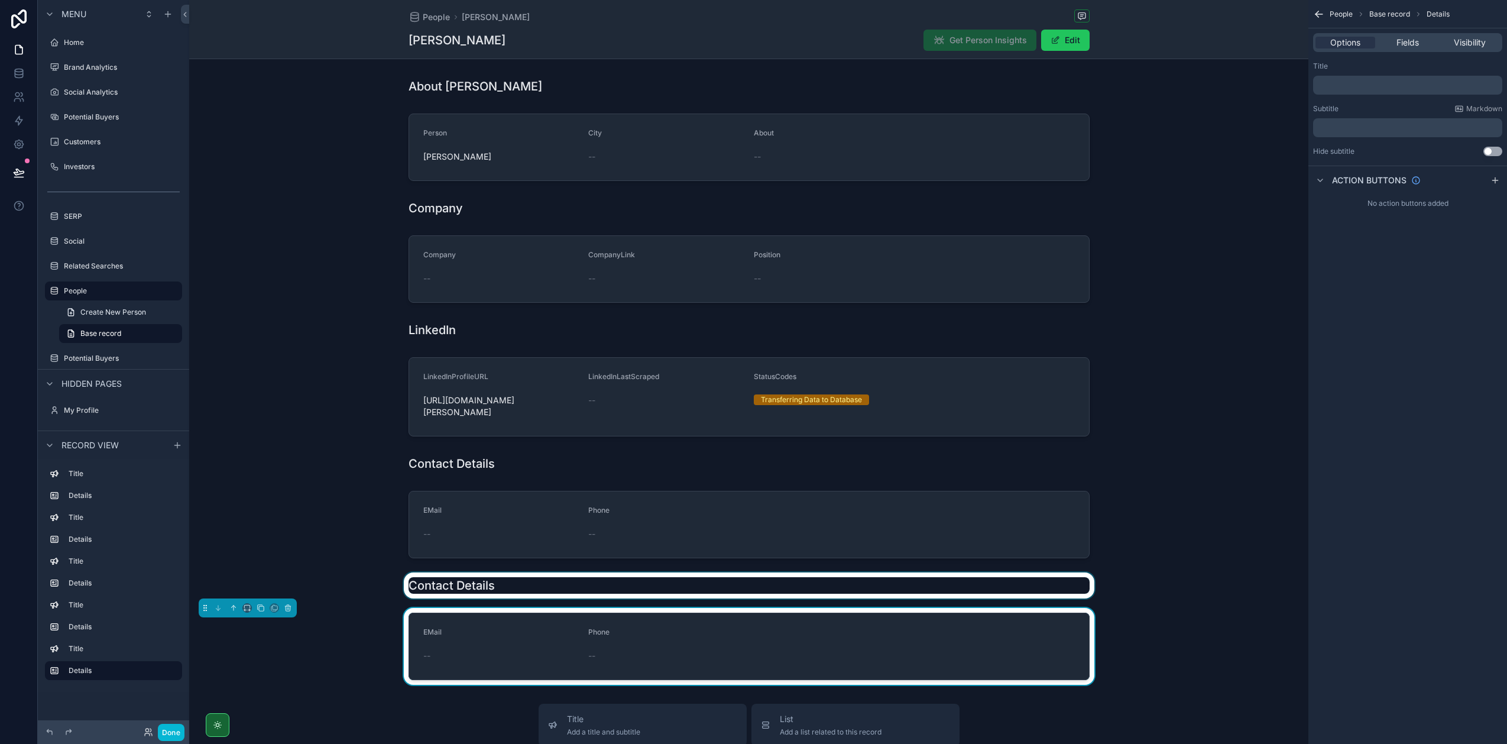
click at [490, 576] on div "scrollable content" at bounding box center [748, 585] width 1119 height 26
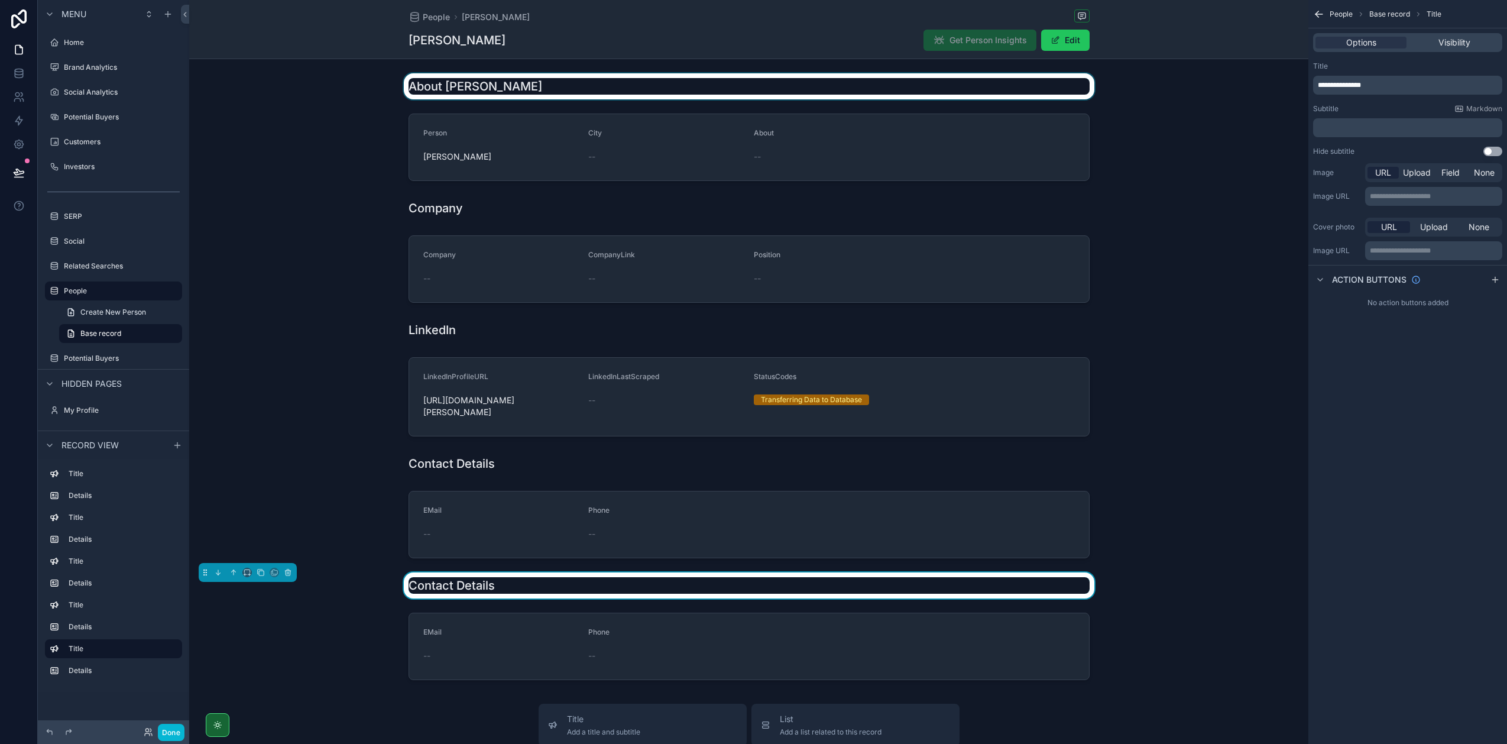
drag, startPoint x: 1373, startPoint y: 83, endPoint x: 1144, endPoint y: 91, distance: 229.5
click at [1144, 90] on div "Jump to... K Home Brand Analytics Social Analytics Potential Buyers Customers I…" at bounding box center [848, 372] width 1318 height 744
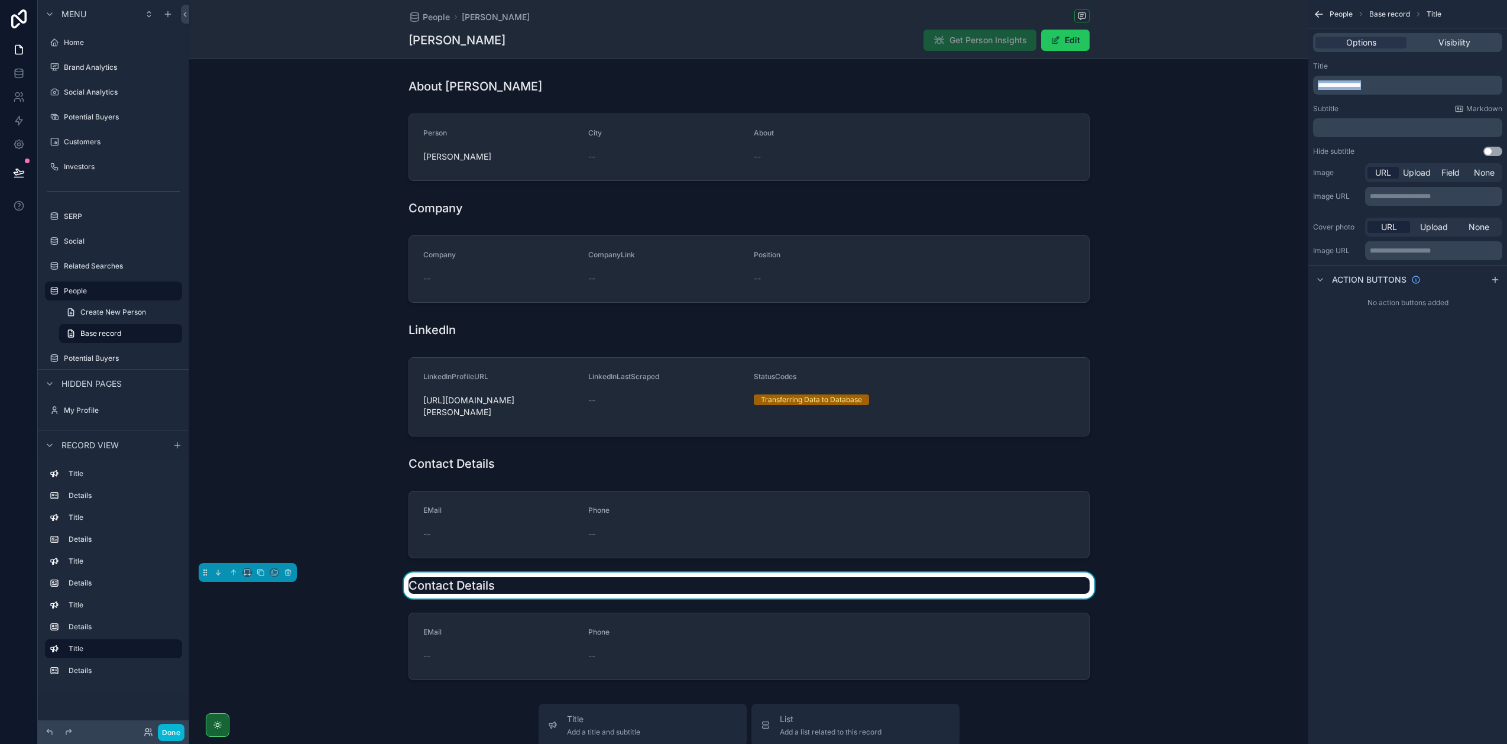
drag, startPoint x: 1379, startPoint y: 81, endPoint x: 1313, endPoint y: 80, distance: 66.2
click at [1313, 80] on div "**********" at bounding box center [1407, 85] width 189 height 19
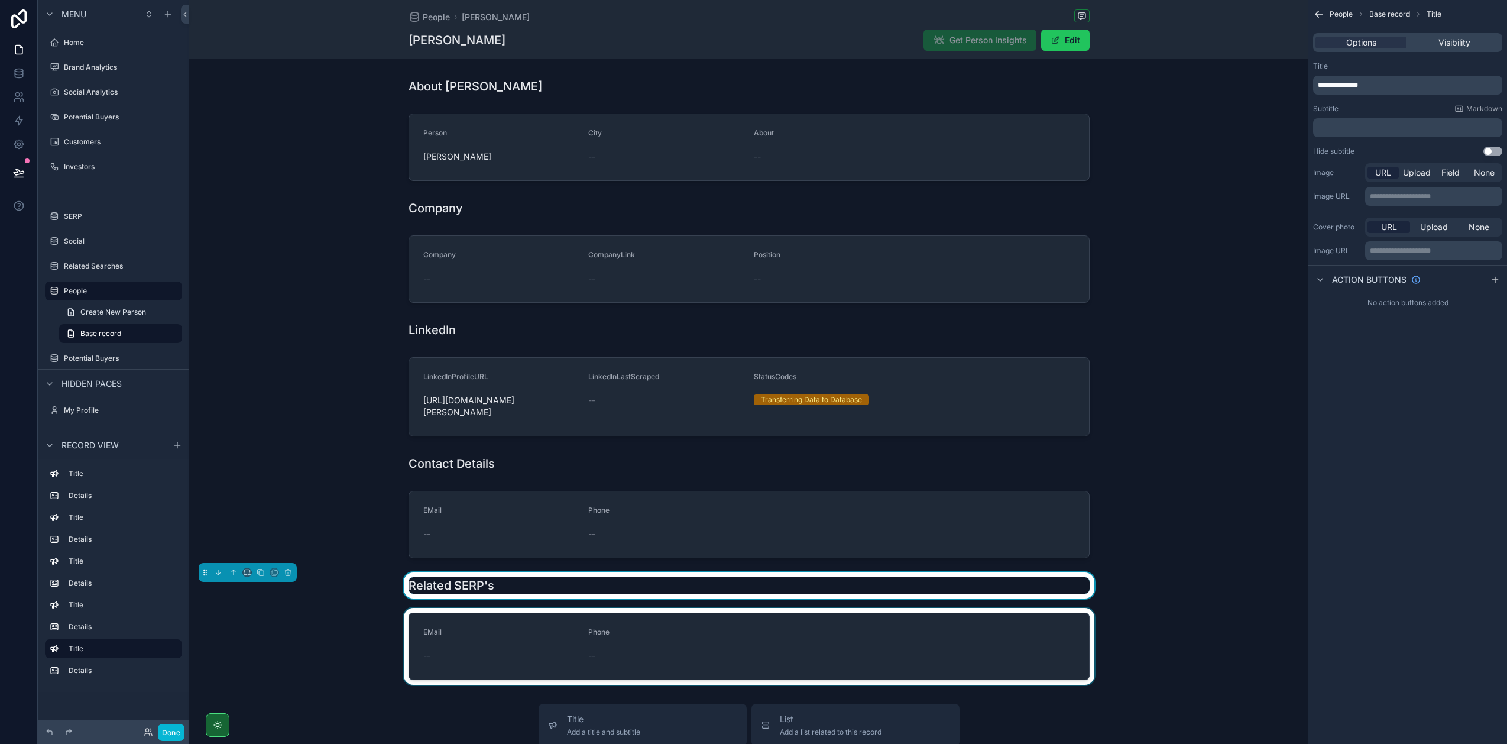
click at [744, 644] on div "scrollable content" at bounding box center [748, 646] width 1119 height 77
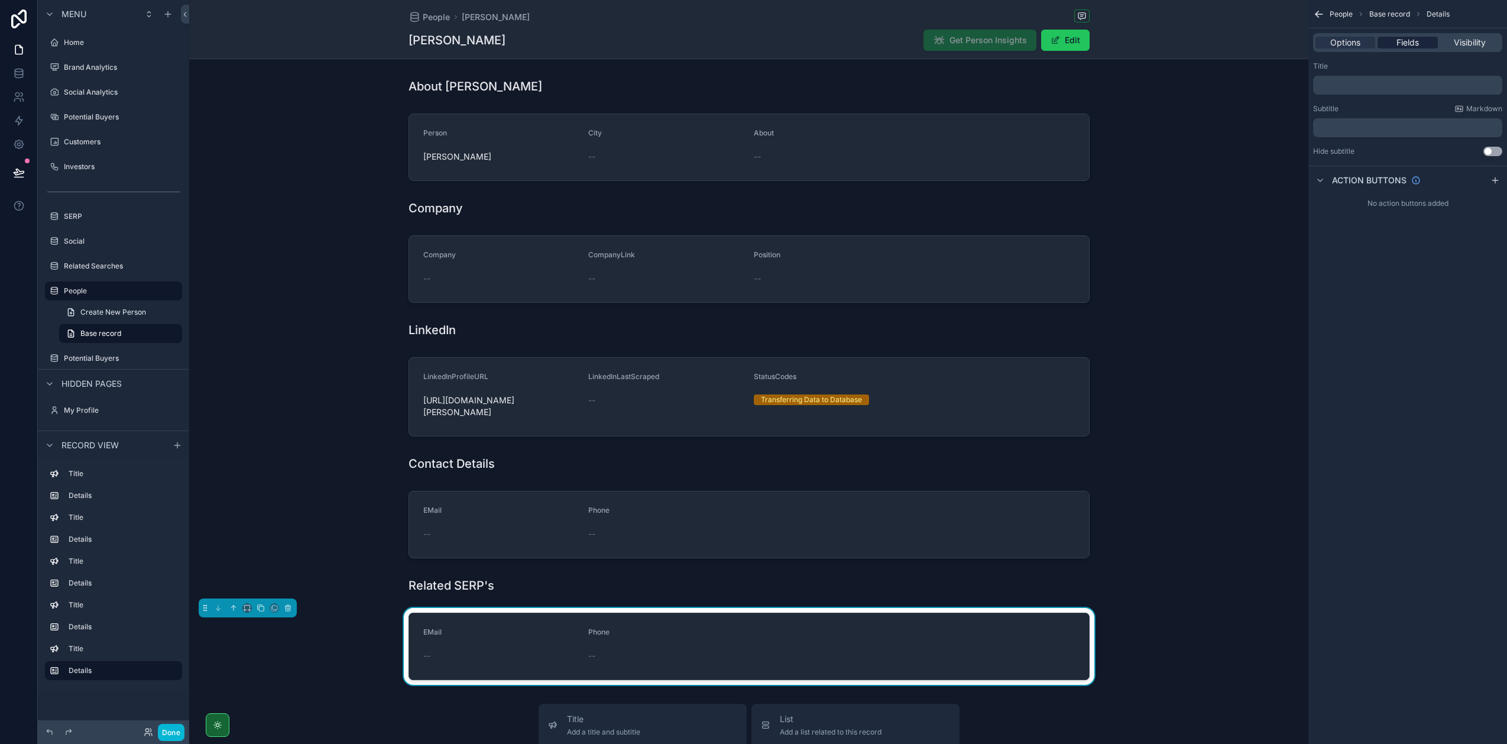
click at [1411, 40] on span "Fields" at bounding box center [1408, 43] width 22 height 12
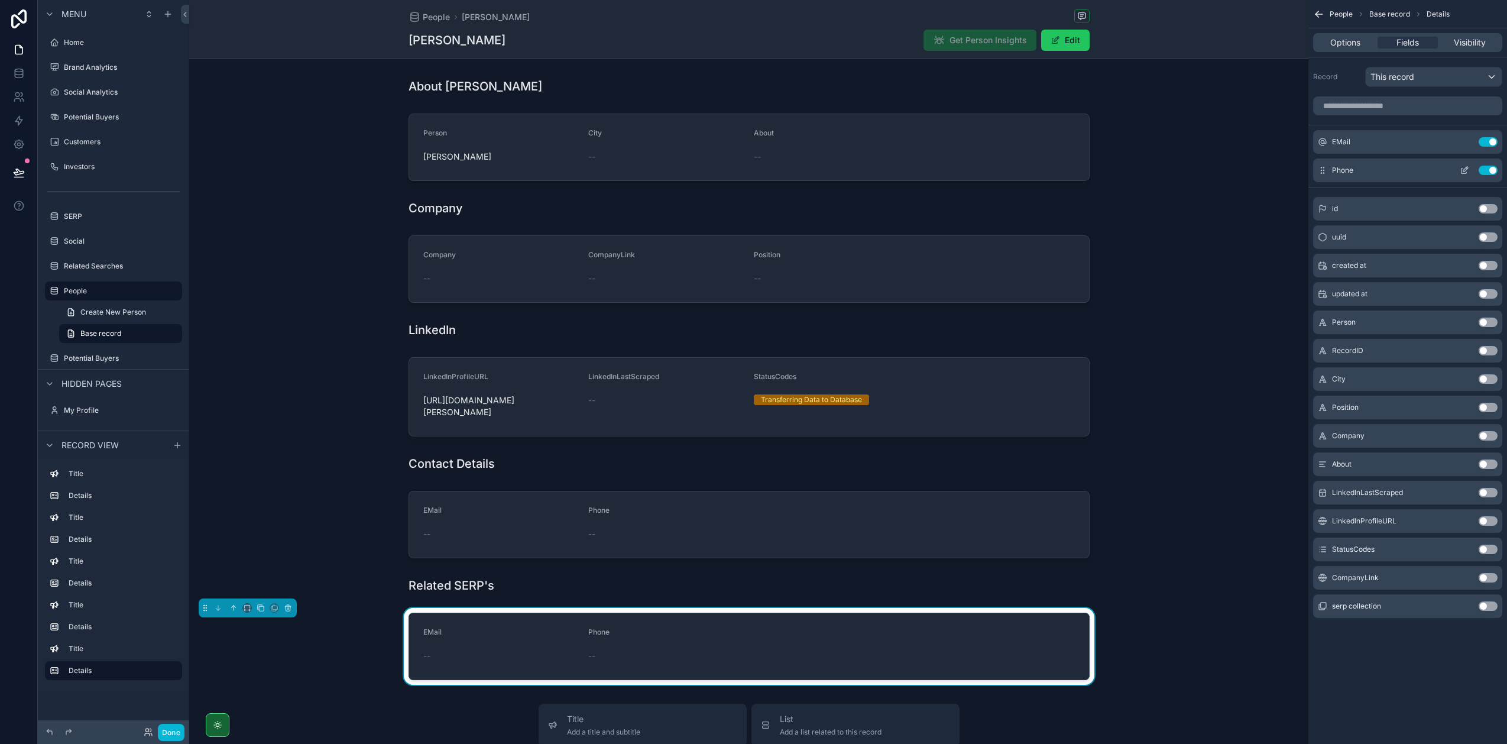
click at [1490, 166] on button "Use setting" at bounding box center [1488, 170] width 19 height 9
click at [1490, 141] on button "Use setting" at bounding box center [1488, 141] width 19 height 9
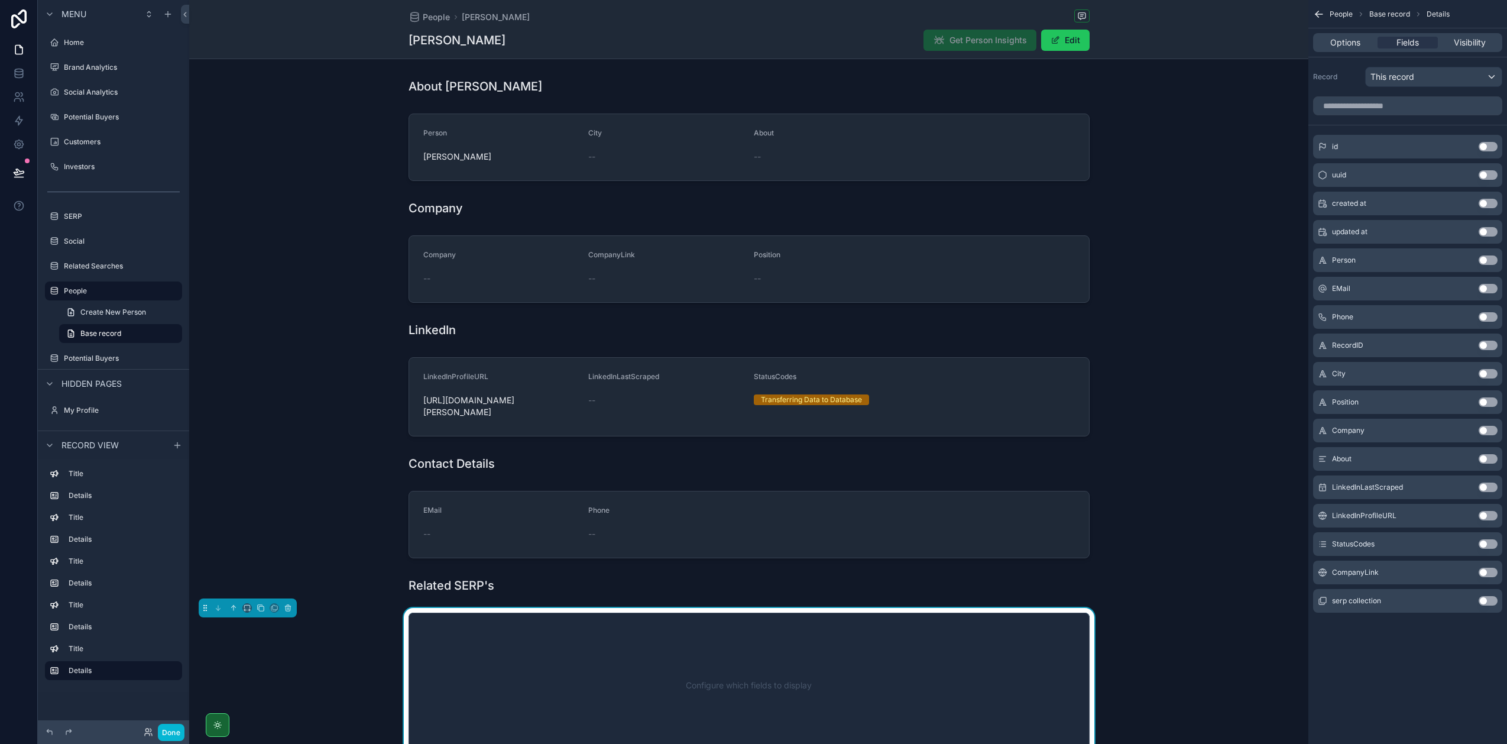
click at [1485, 600] on button "Use setting" at bounding box center [1488, 600] width 19 height 9
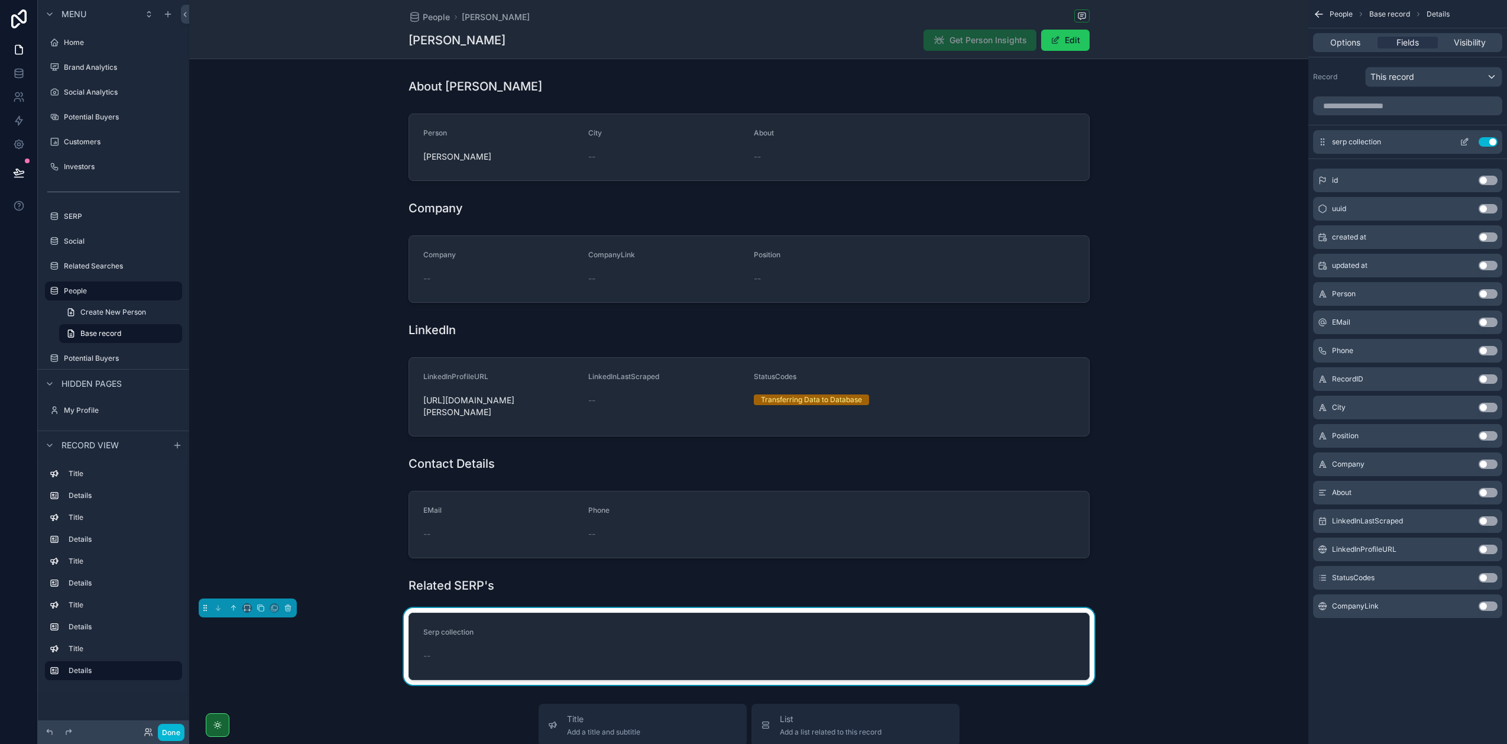
click at [1466, 140] on icon "scrollable content" at bounding box center [1466, 139] width 1 height 1
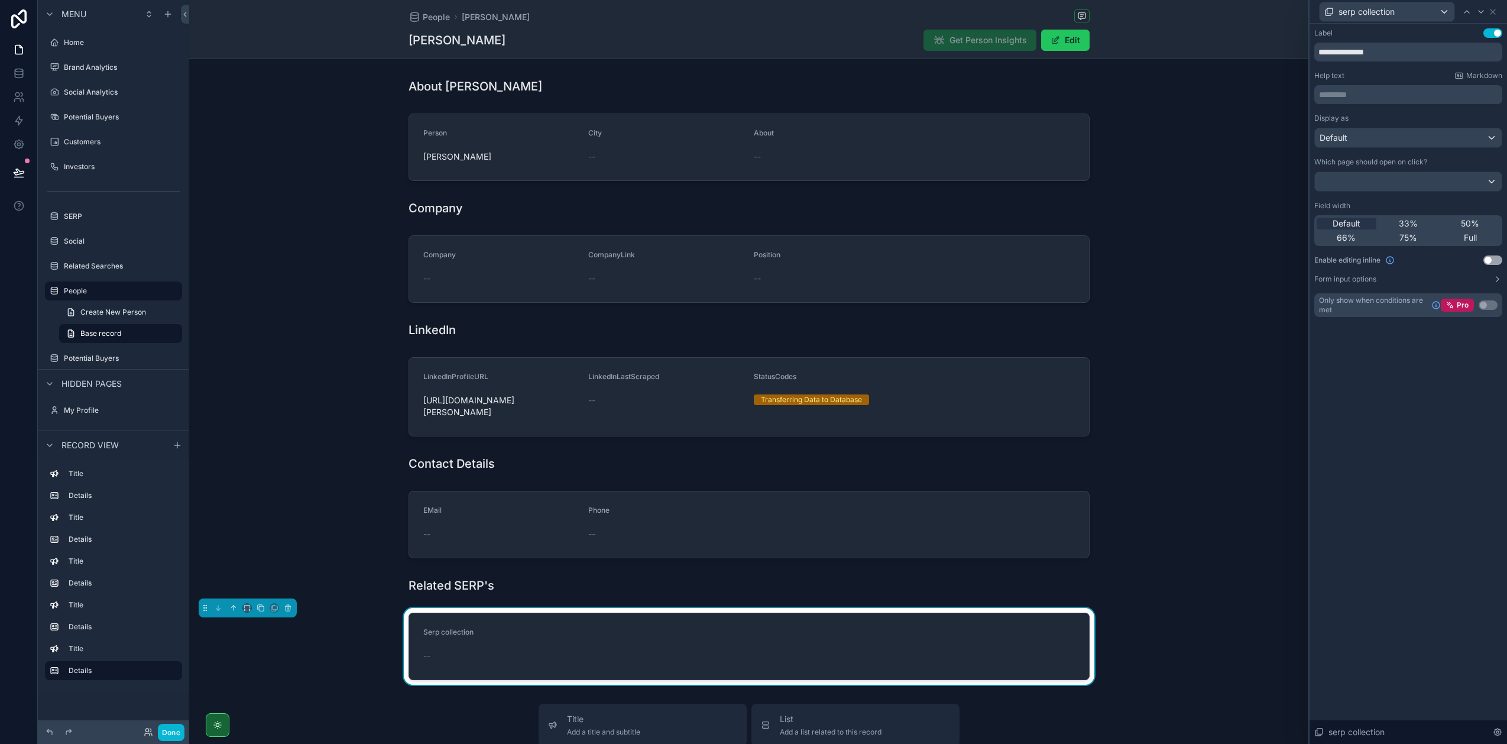
click at [1495, 34] on button "Use setting" at bounding box center [1492, 32] width 19 height 9
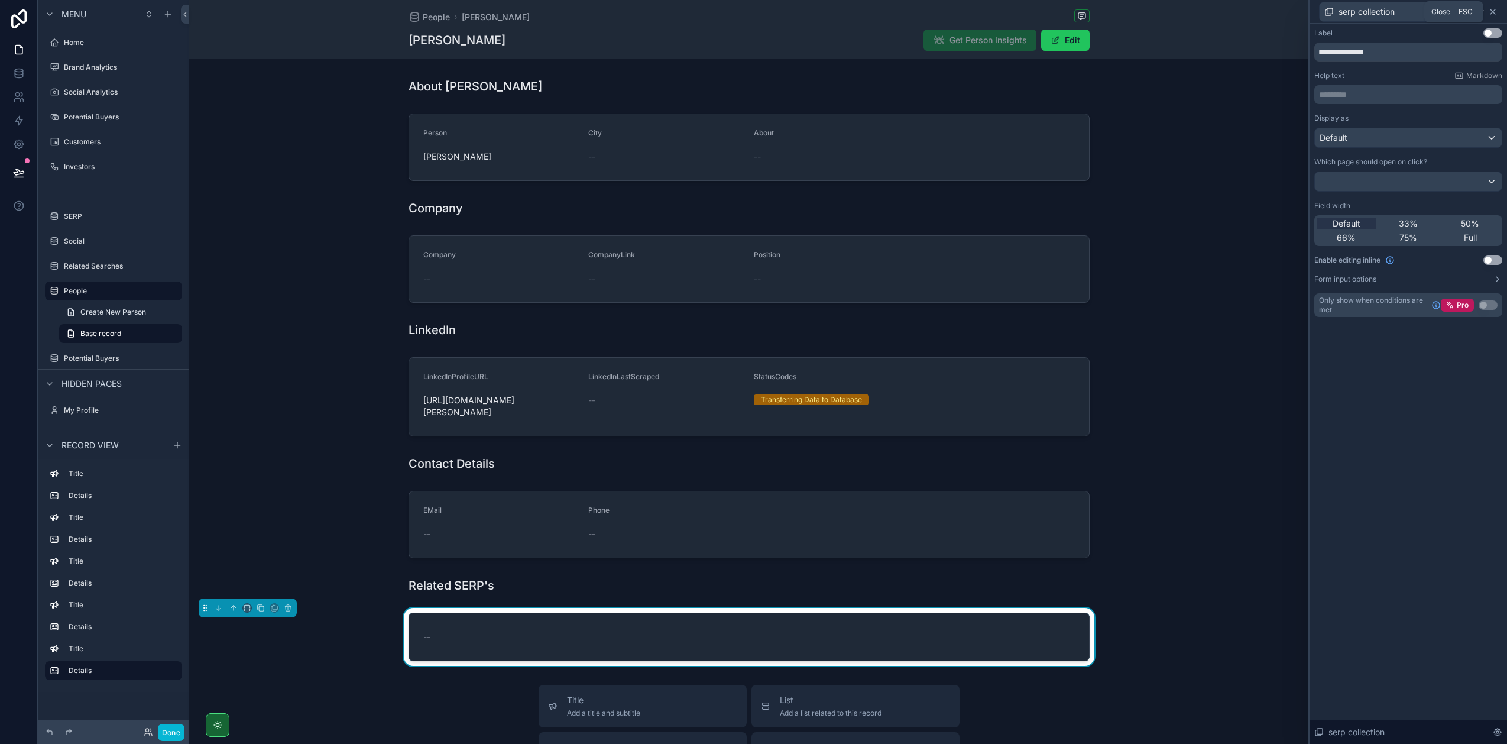
click at [1494, 11] on icon at bounding box center [1492, 11] width 9 height 9
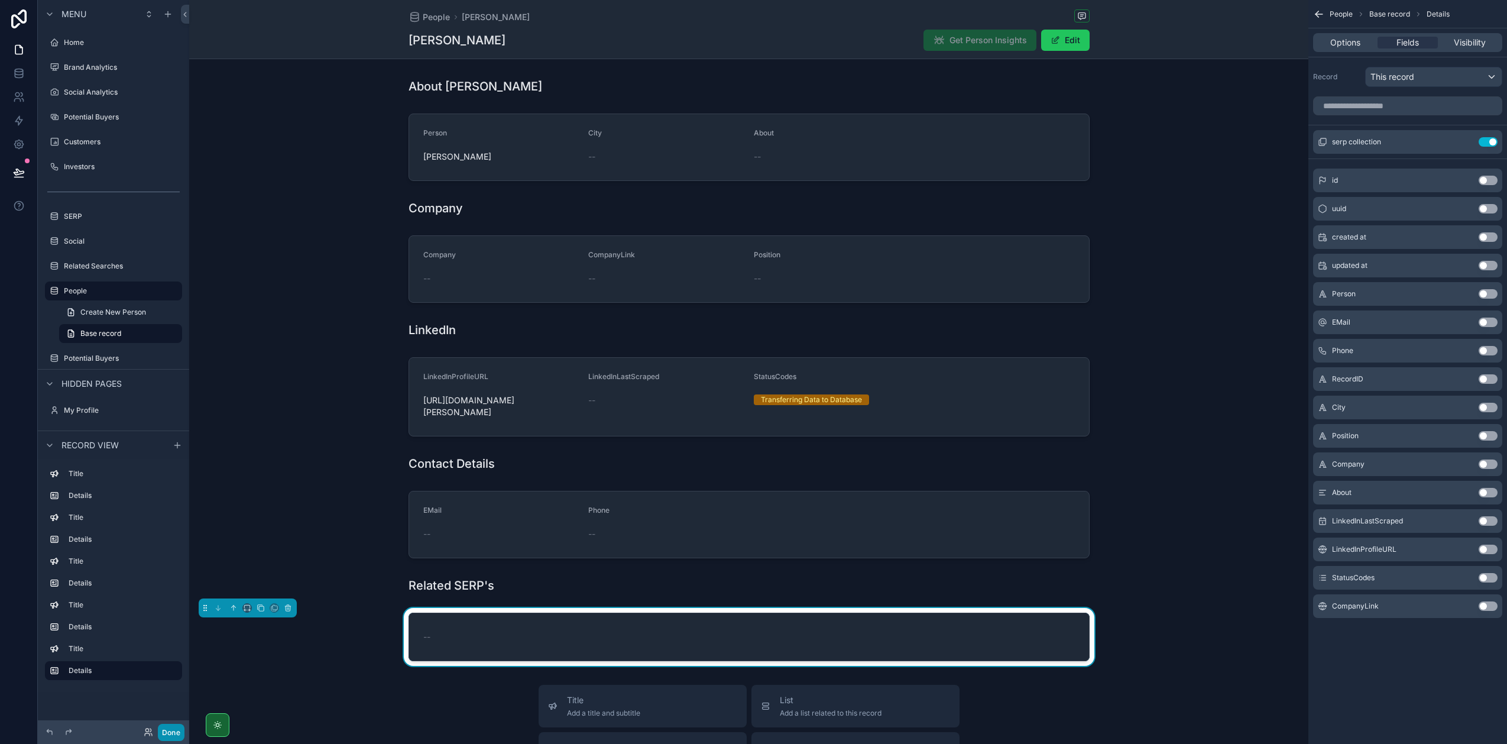
click at [173, 733] on button "Done" at bounding box center [171, 732] width 27 height 17
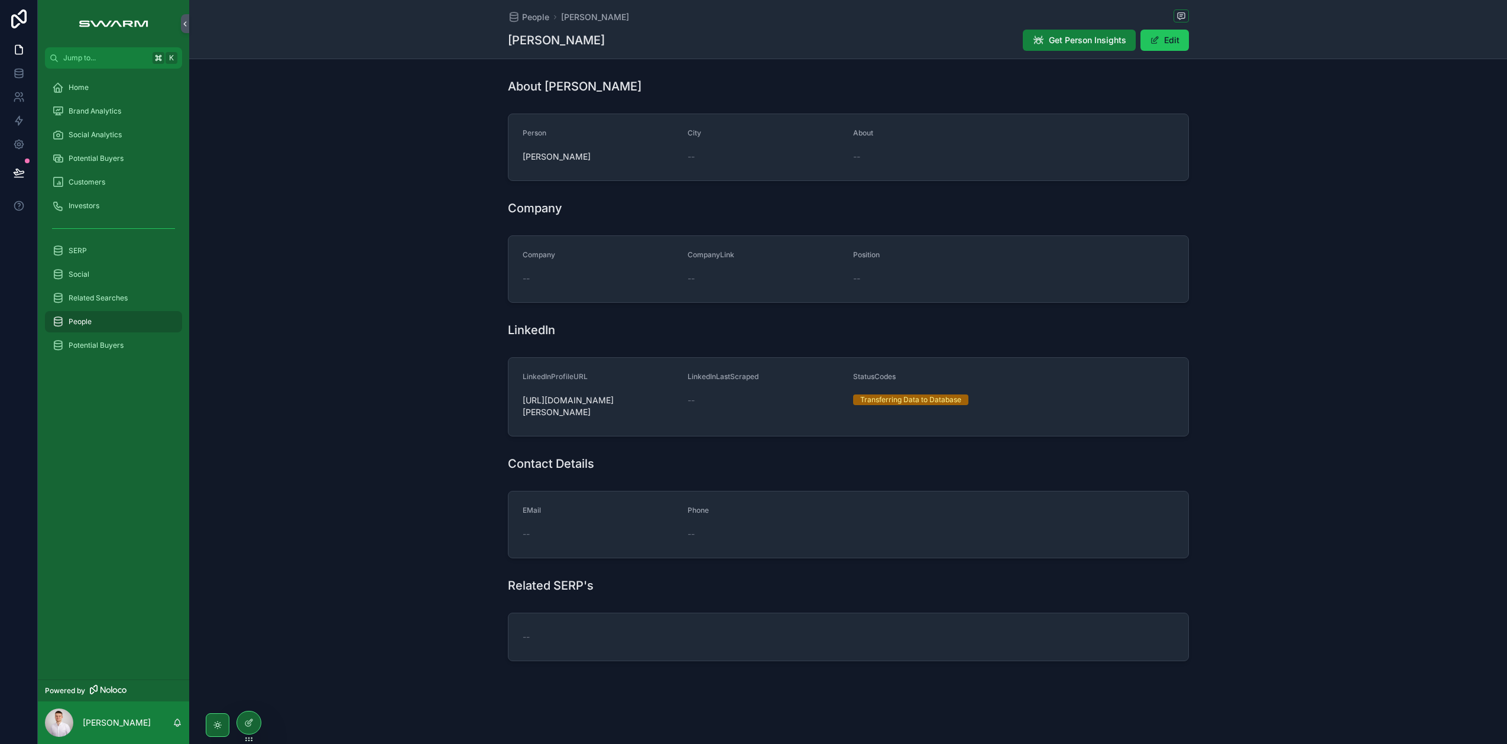
click at [1054, 47] on button "Get Person Insights" at bounding box center [1079, 40] width 113 height 21
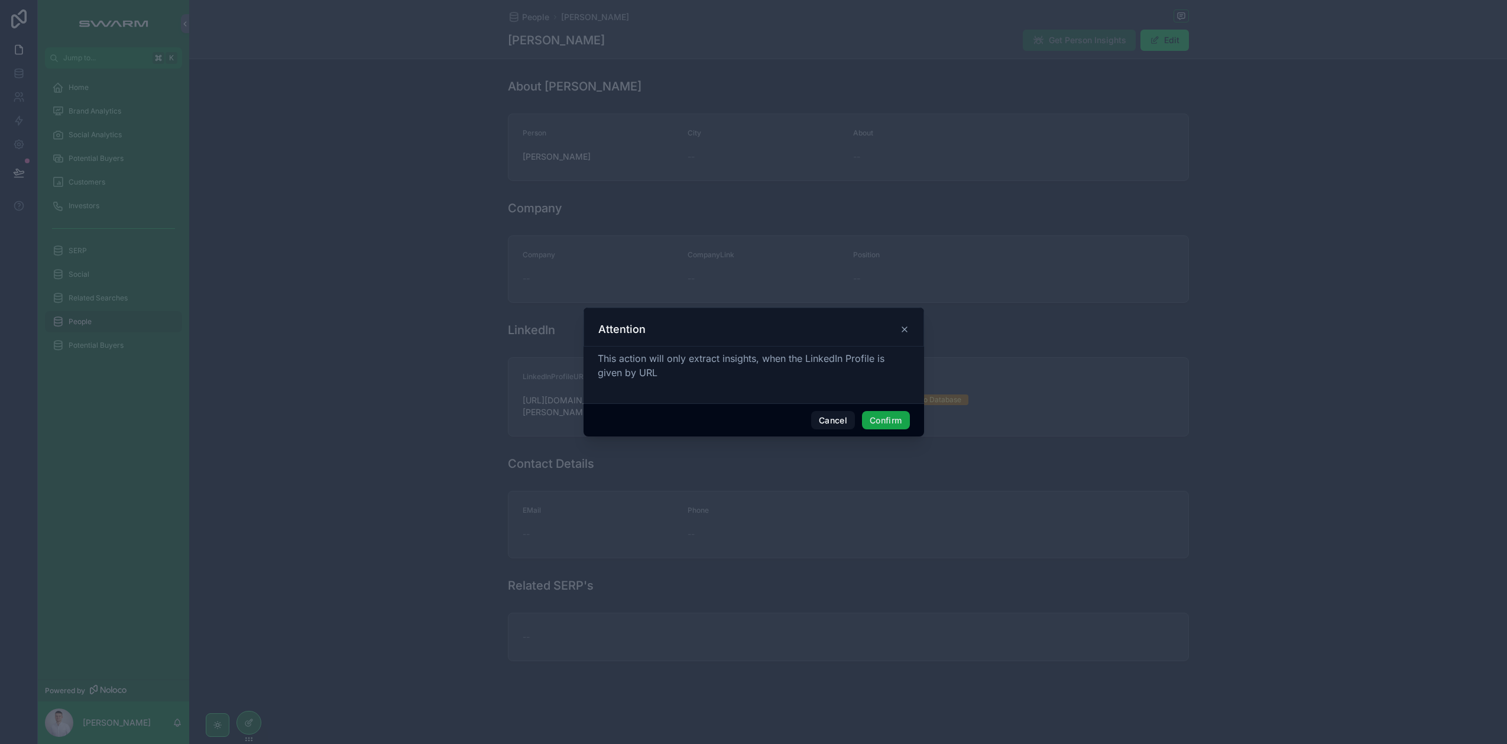
click at [878, 422] on button "Confirm" at bounding box center [885, 420] width 47 height 19
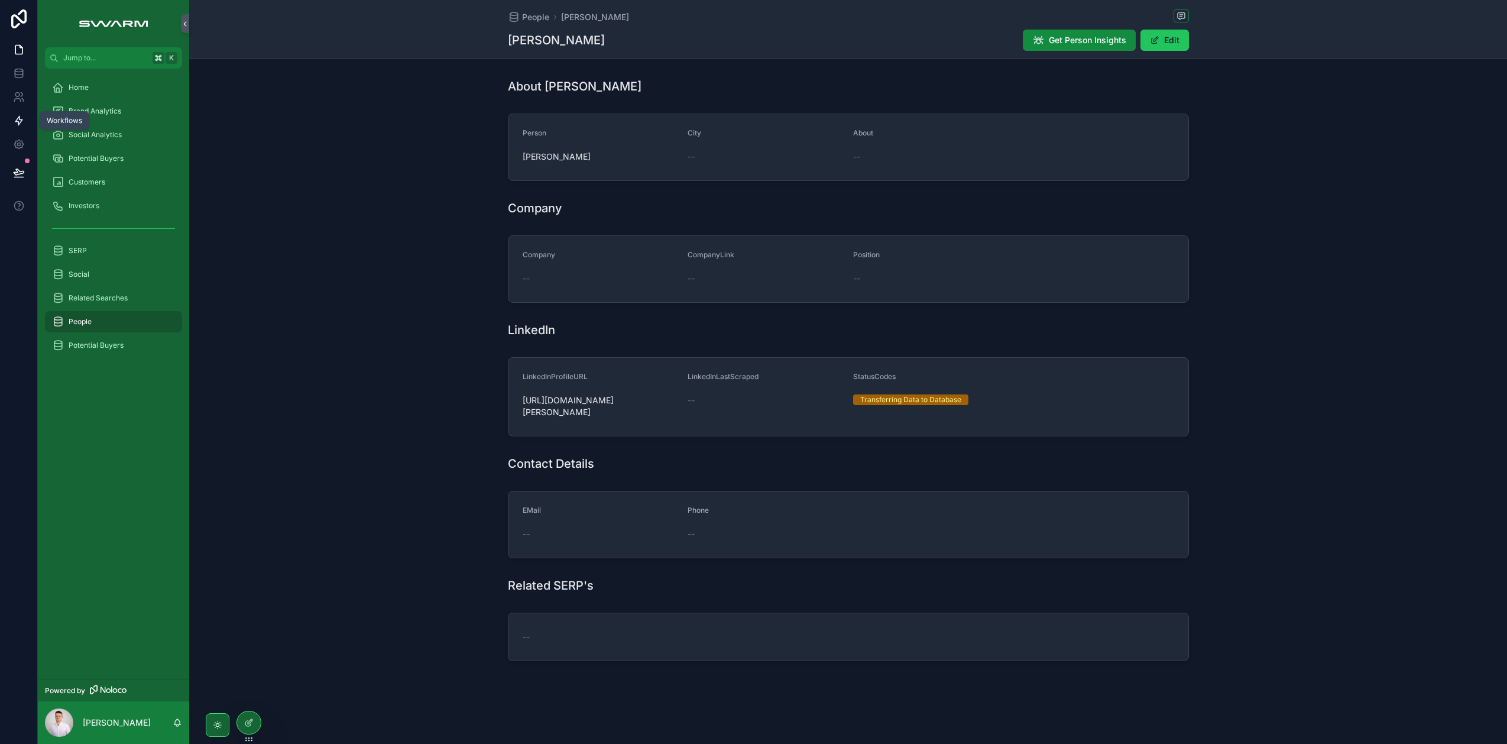
click at [18, 121] on icon at bounding box center [19, 121] width 12 height 12
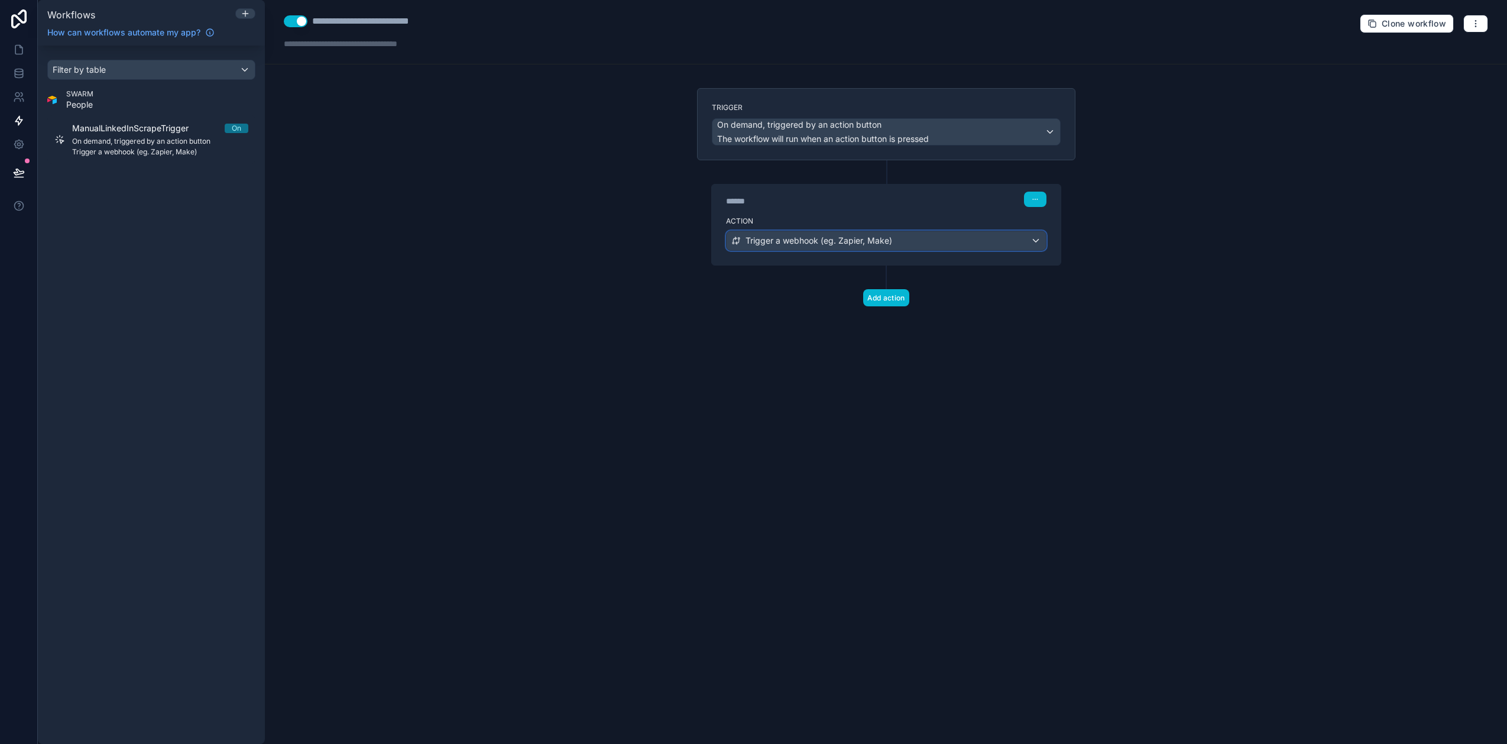
click at [830, 238] on span "Trigger a webhook (eg. Zapier, Make)" at bounding box center [819, 241] width 147 height 12
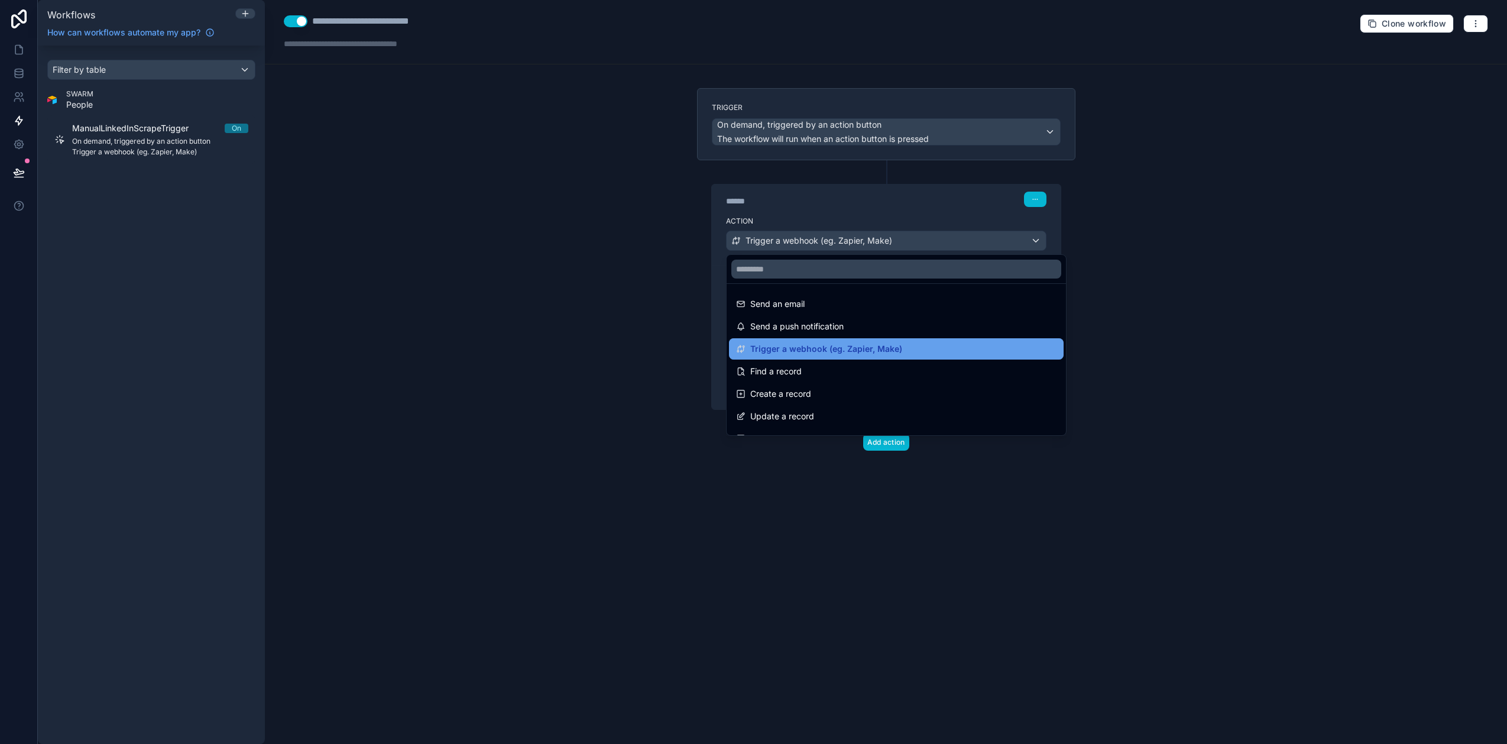
click at [787, 344] on span "Trigger a webhook (eg. Zapier, Make)" at bounding box center [826, 349] width 152 height 14
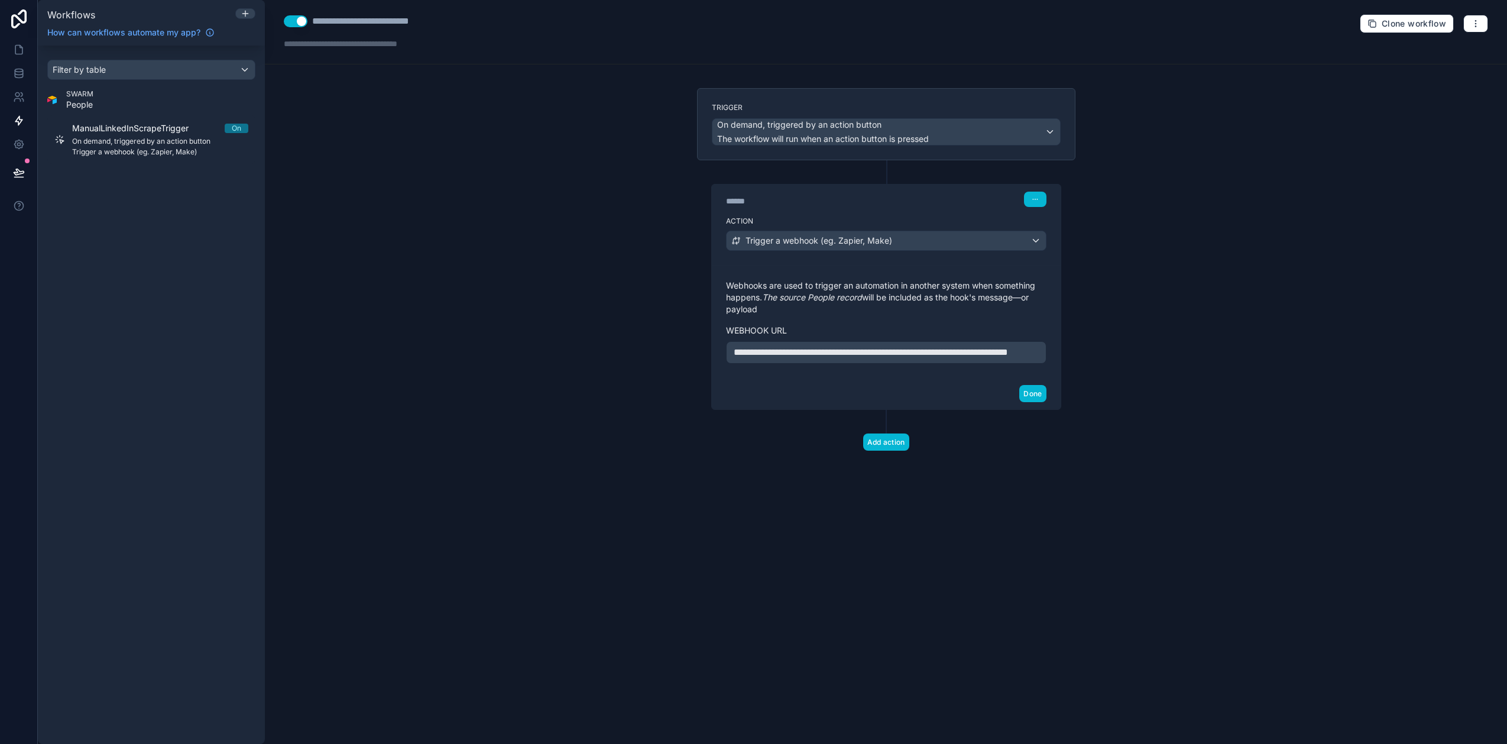
click at [820, 357] on span "**********" at bounding box center [871, 352] width 274 height 9
click at [929, 403] on div "Done" at bounding box center [886, 393] width 349 height 31
click at [1028, 402] on button "Done" at bounding box center [1032, 393] width 27 height 17
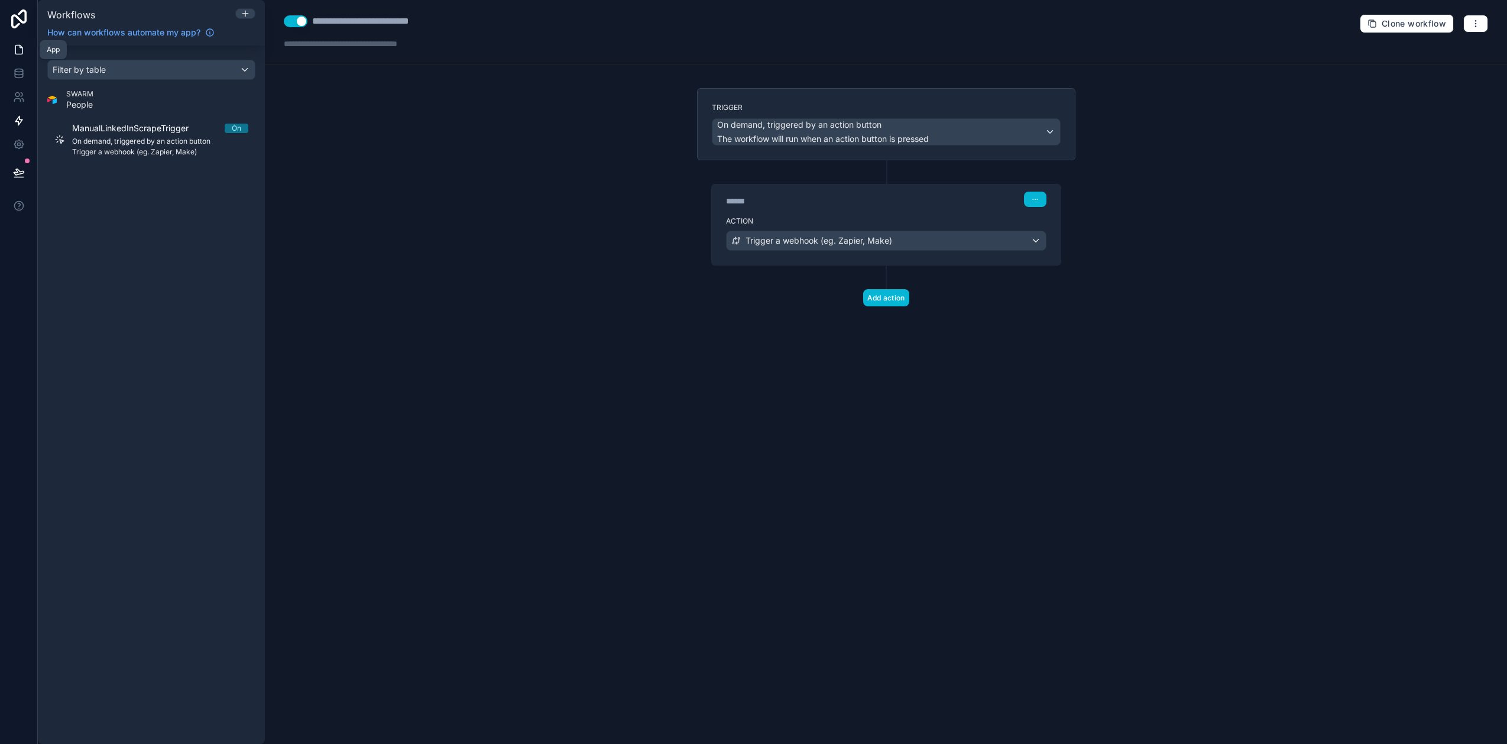
click at [25, 46] on link at bounding box center [18, 50] width 37 height 24
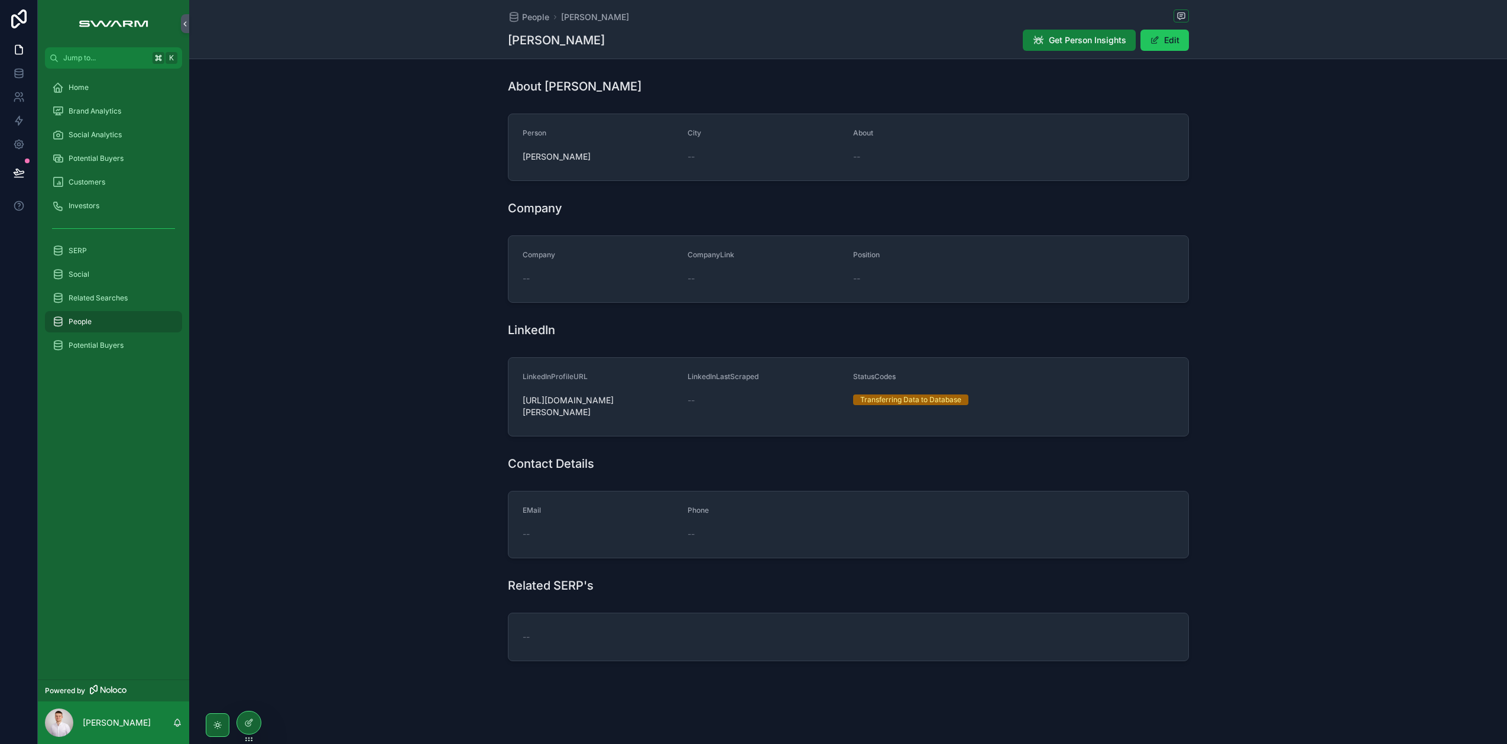
click at [1080, 41] on span "Get Person Insights" at bounding box center [1087, 40] width 77 height 12
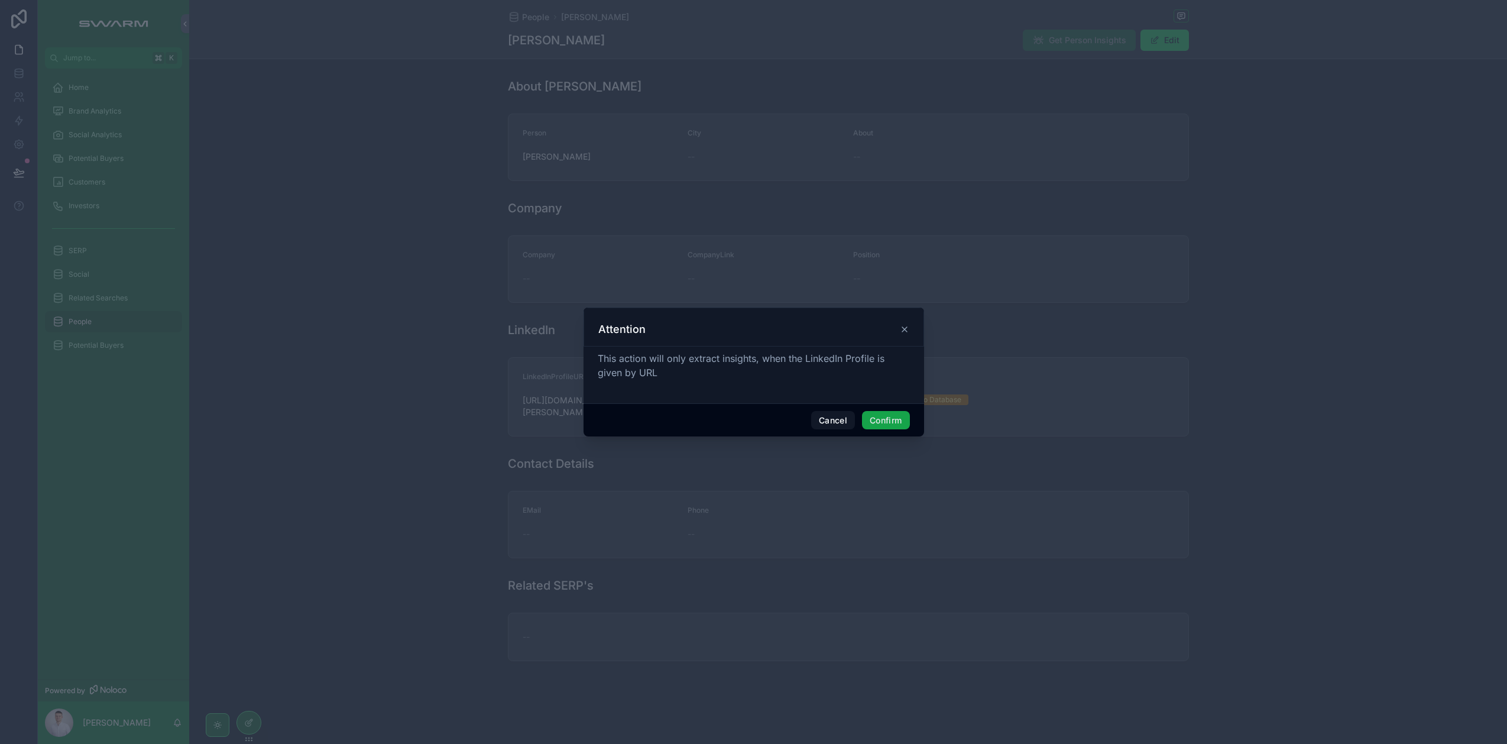
click at [892, 414] on button "Confirm" at bounding box center [885, 420] width 47 height 19
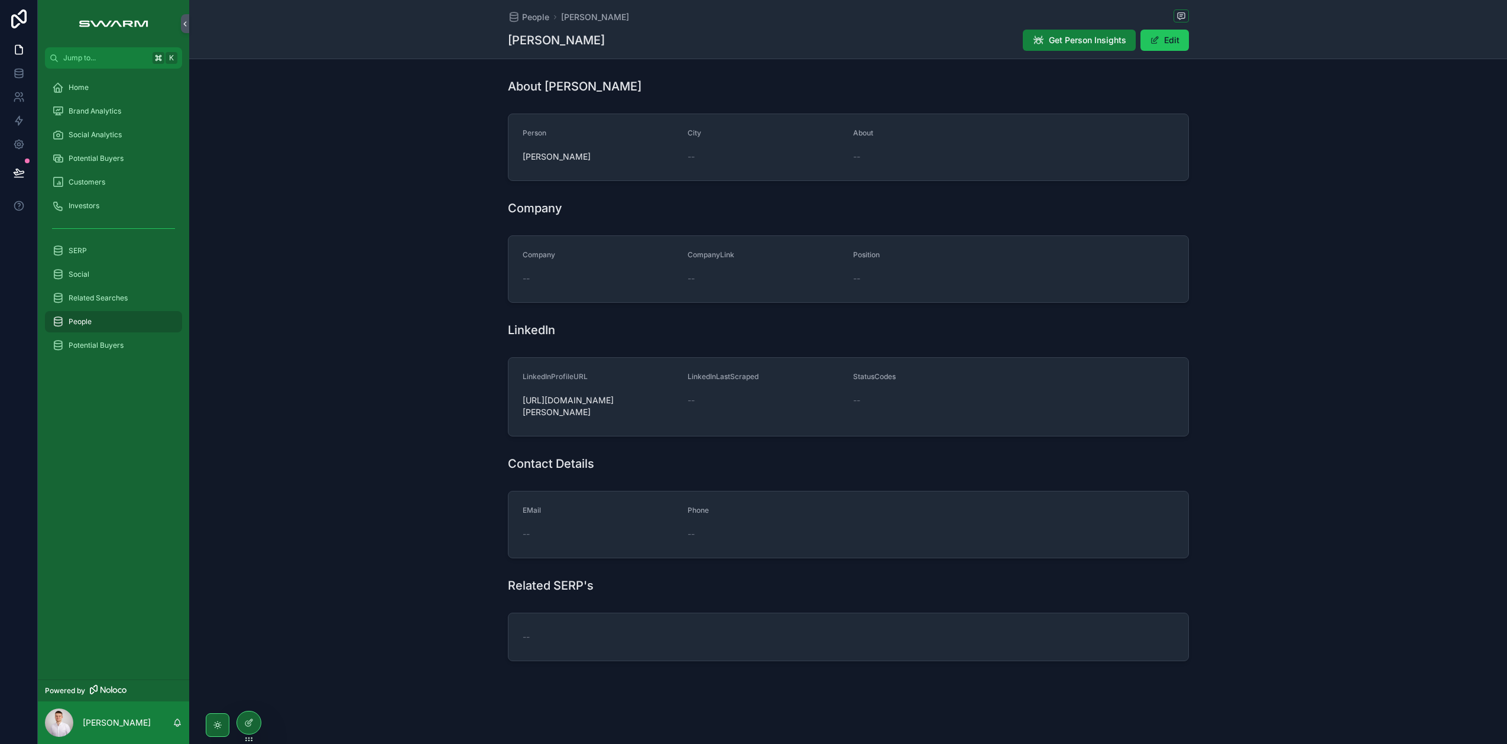
click at [1060, 43] on span "Get Person Insights" at bounding box center [1087, 40] width 77 height 12
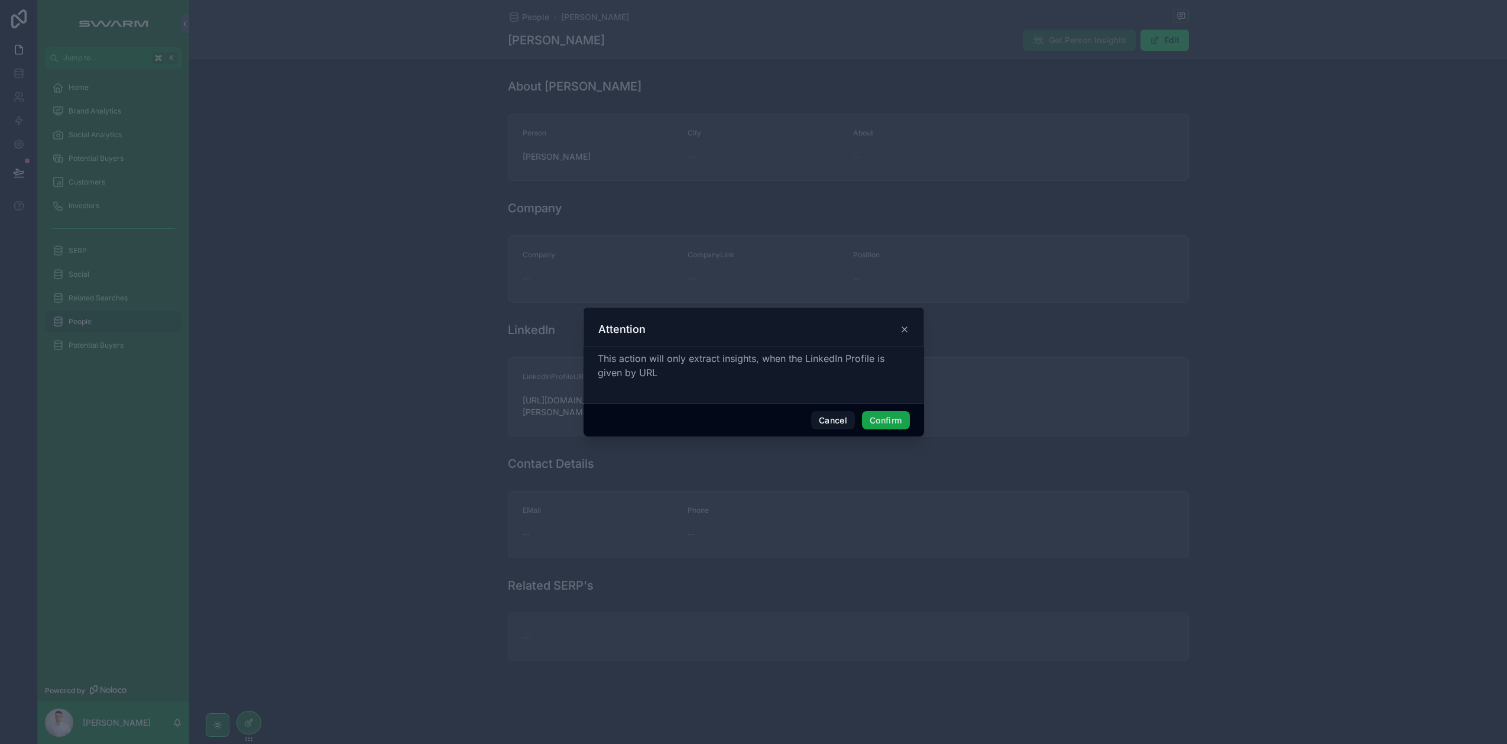
click at [893, 417] on button "Confirm" at bounding box center [885, 420] width 47 height 19
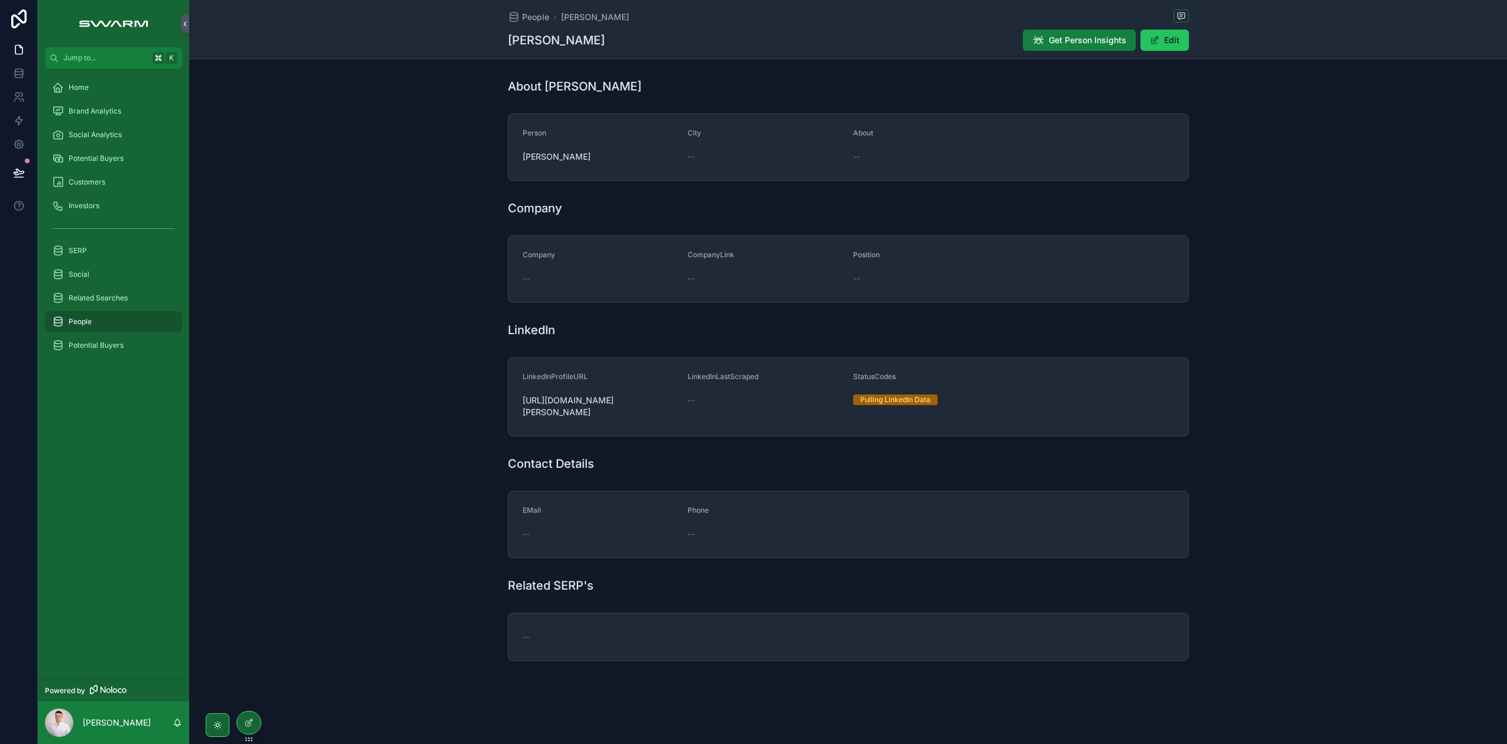
click at [1048, 34] on button "Get Person Insights" at bounding box center [1079, 40] width 113 height 21
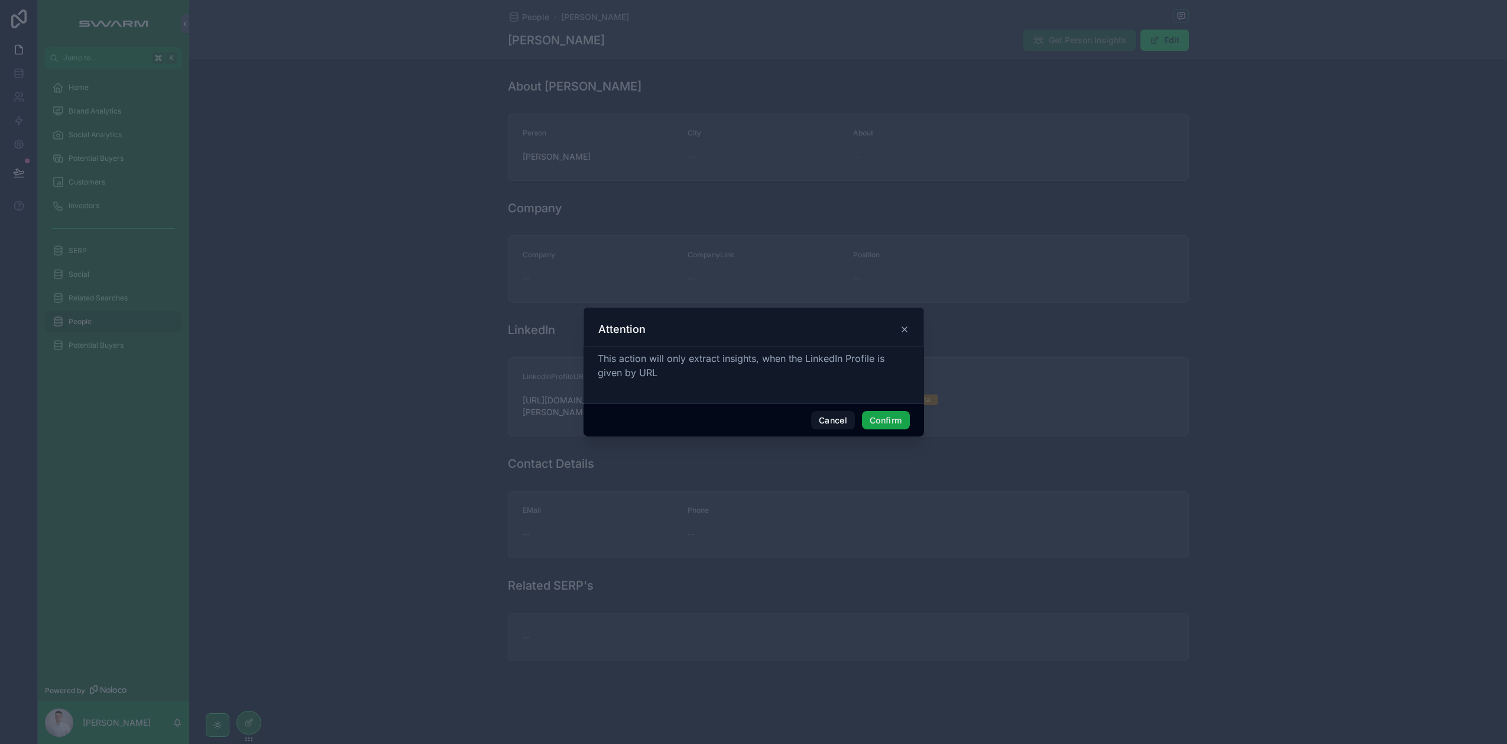
click at [885, 422] on button "Confirm" at bounding box center [885, 420] width 47 height 19
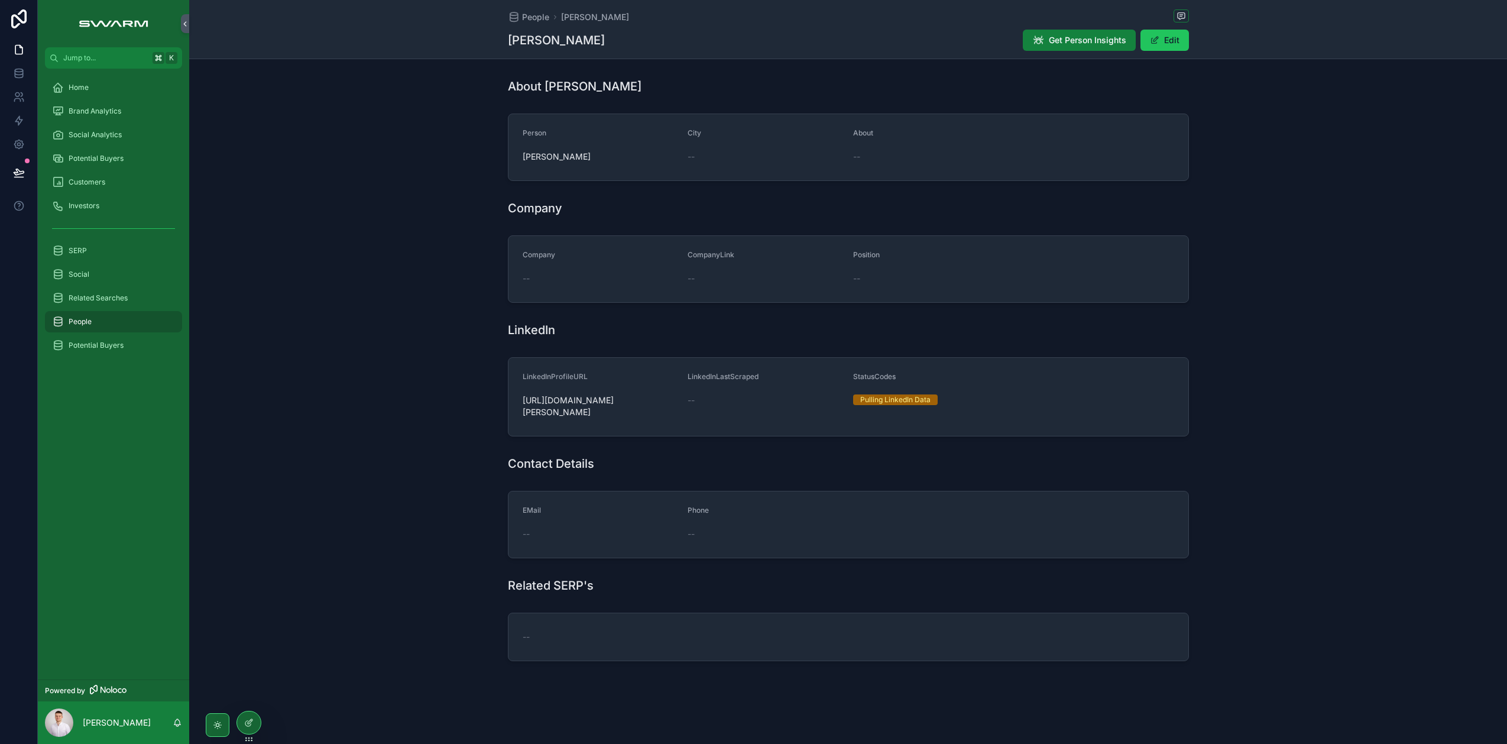
click at [1078, 33] on button "Get Person Insights" at bounding box center [1079, 40] width 113 height 21
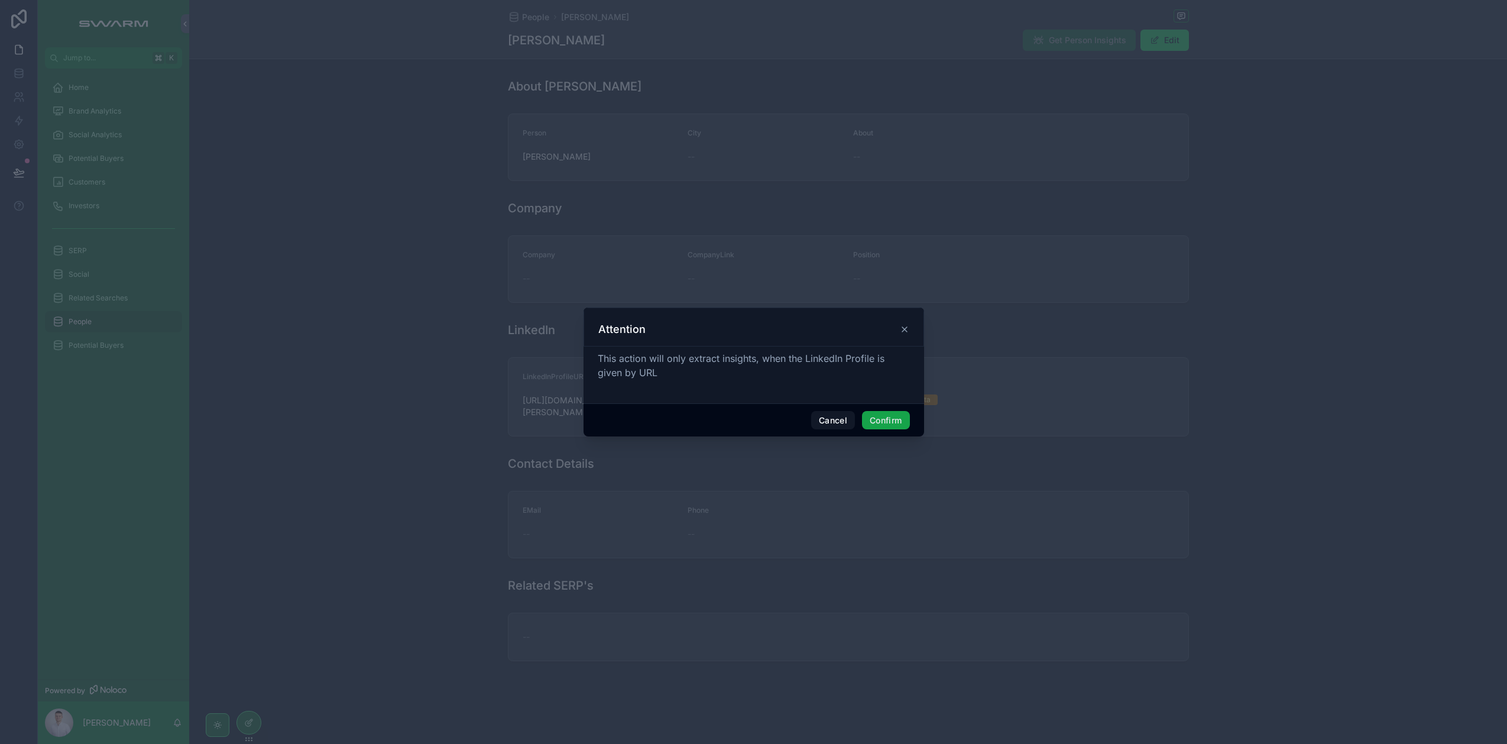
click at [893, 423] on button "Confirm" at bounding box center [885, 420] width 47 height 19
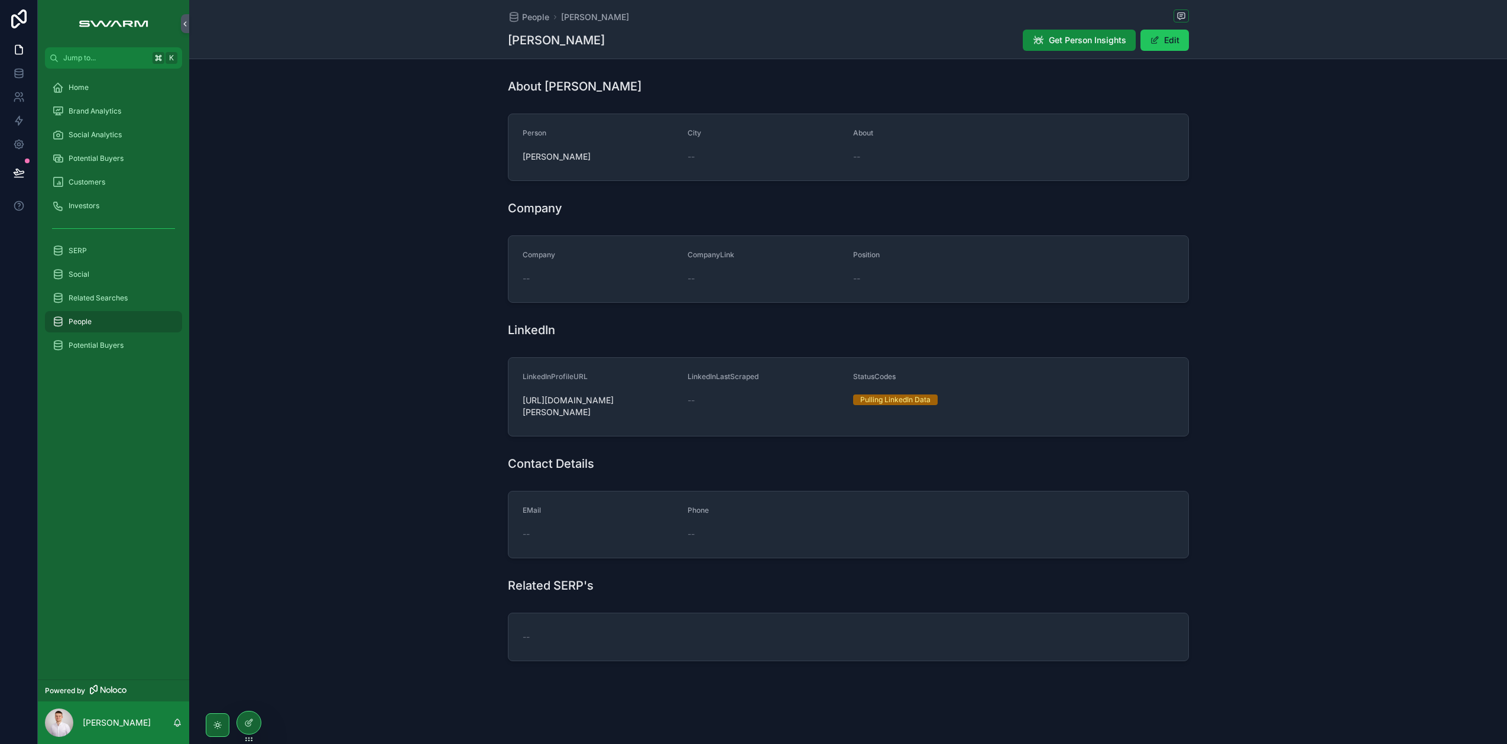
click at [248, 128] on div "Person Stefan Wilhelm City -- About --" at bounding box center [848, 147] width 1318 height 77
click at [17, 122] on icon at bounding box center [19, 121] width 12 height 12
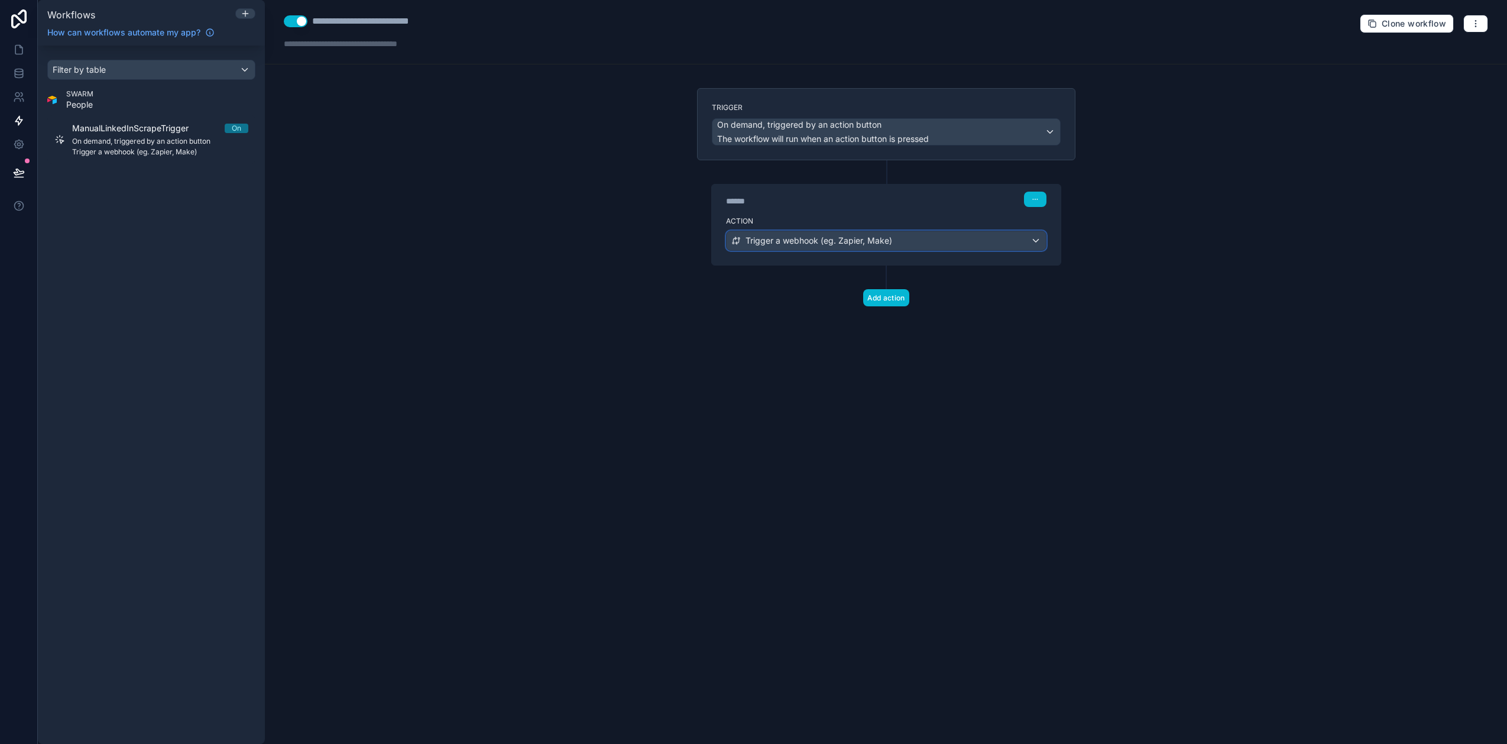
click at [874, 235] on span "Trigger a webhook (eg. Zapier, Make)" at bounding box center [819, 241] width 147 height 12
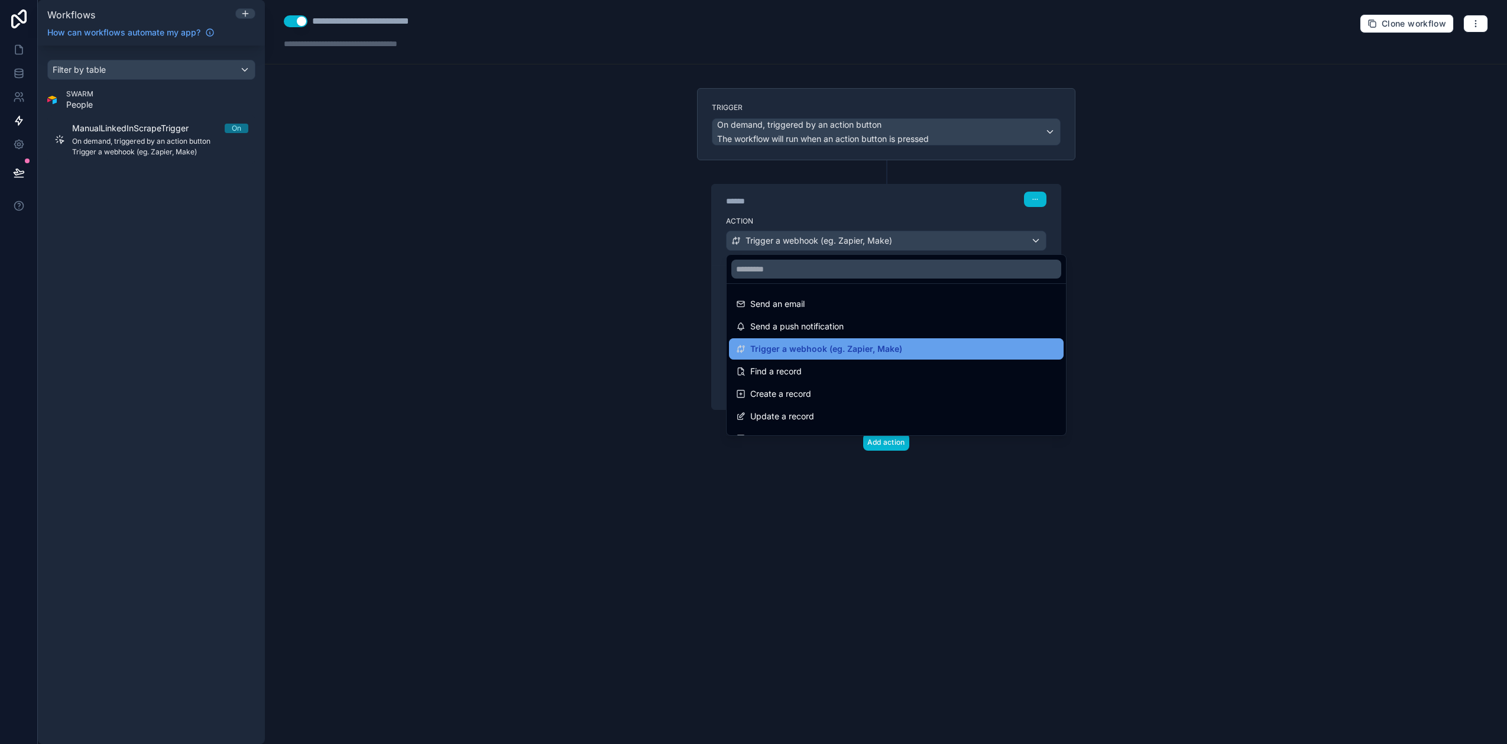
click at [795, 348] on span "Trigger a webhook (eg. Zapier, Make)" at bounding box center [826, 349] width 152 height 14
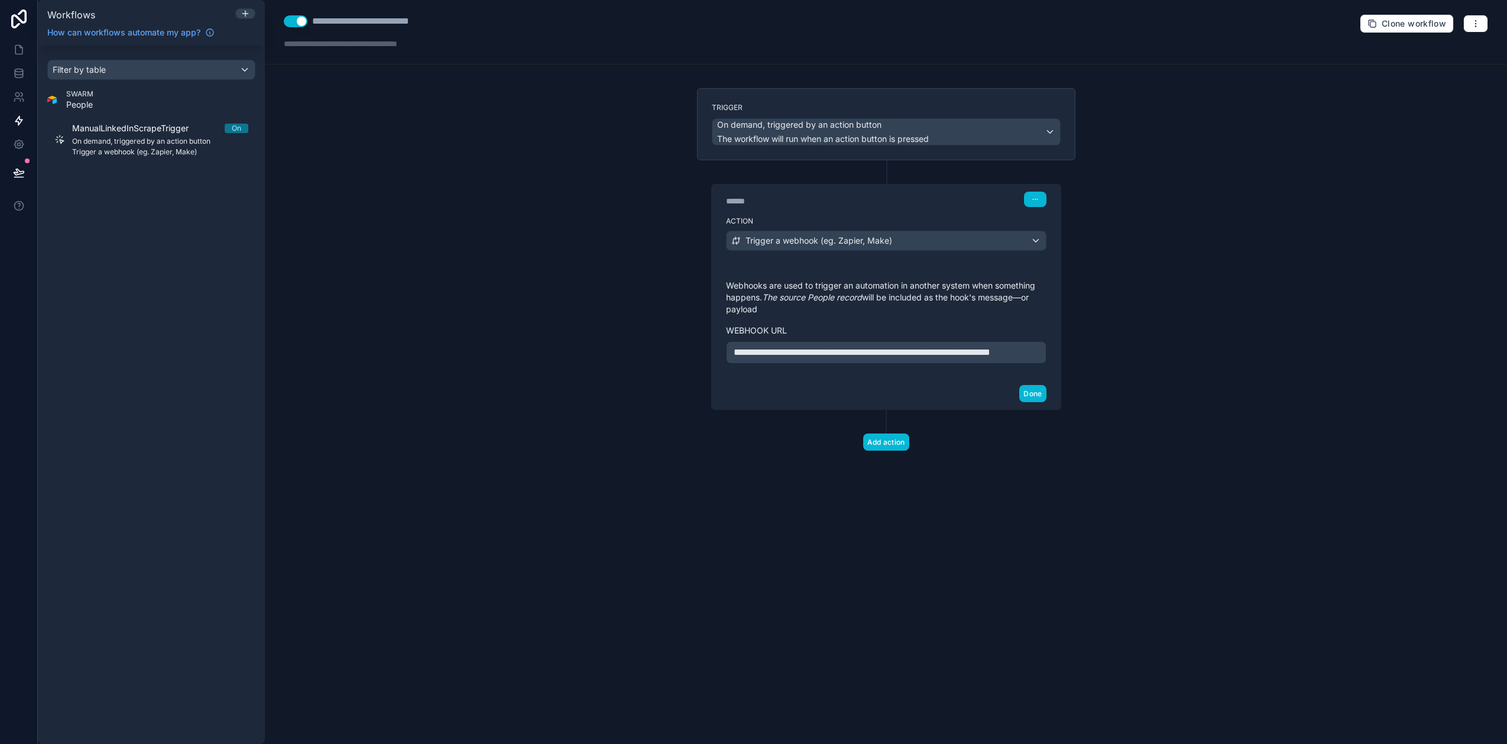
click at [795, 357] on span "**********" at bounding box center [862, 352] width 257 height 9
drag, startPoint x: 834, startPoint y: 361, endPoint x: 690, endPoint y: 341, distance: 145.7
click at [690, 341] on div "**********" at bounding box center [886, 288] width 397 height 400
click at [1026, 402] on button "Done" at bounding box center [1032, 393] width 27 height 17
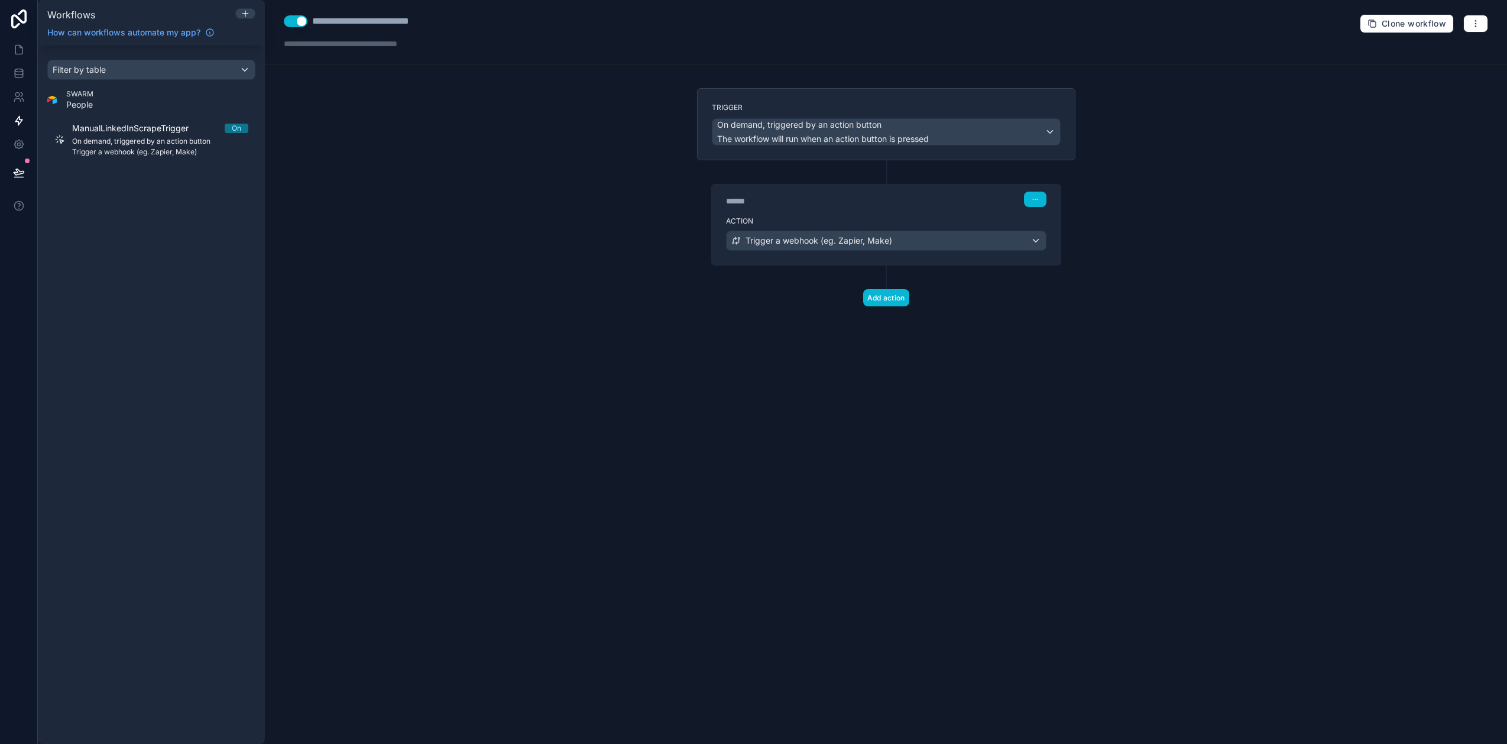
drag, startPoint x: 430, startPoint y: 267, endPoint x: 361, endPoint y: 198, distance: 97.0
click at [430, 265] on div "**********" at bounding box center [886, 372] width 1242 height 744
click at [18, 50] on icon at bounding box center [19, 50] width 12 height 12
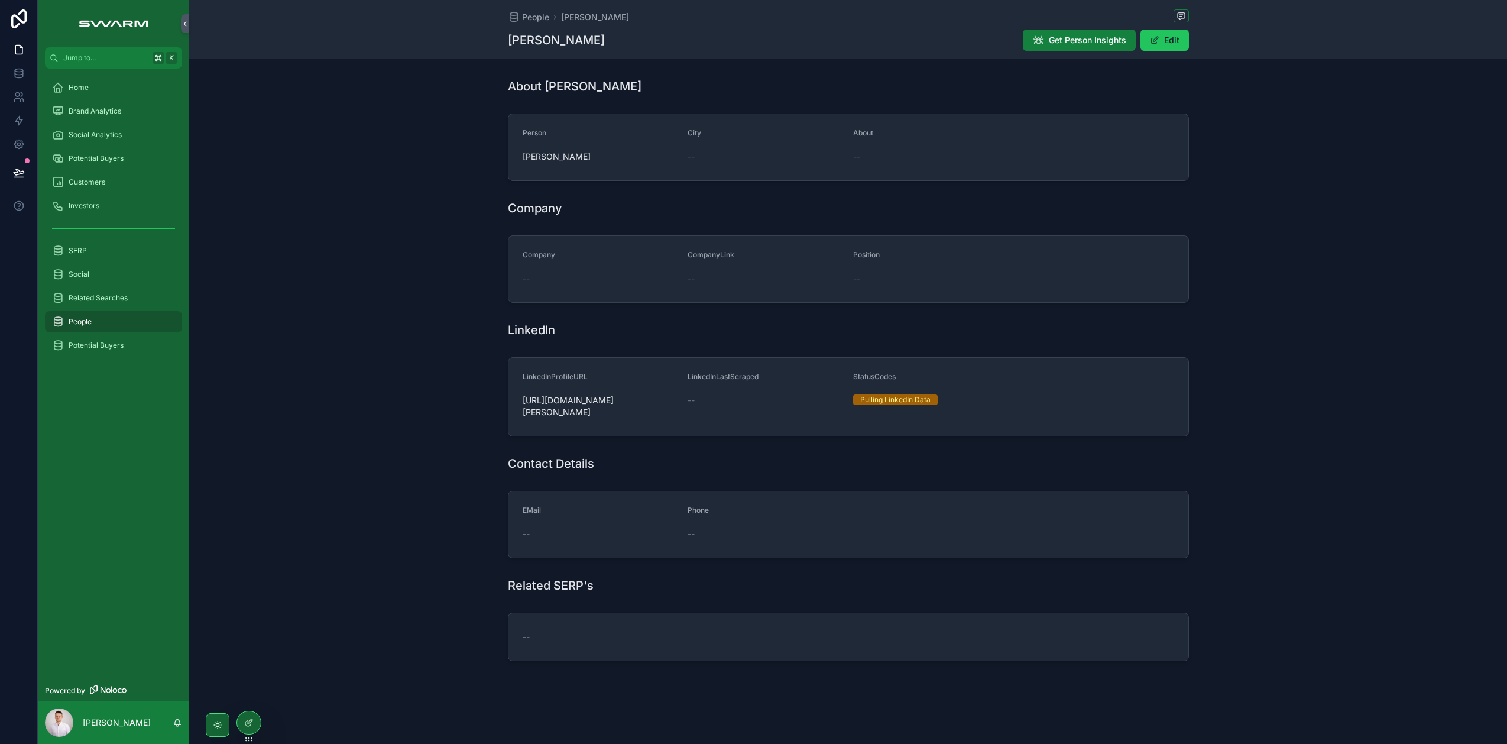
click at [1075, 37] on span "Get Person Insights" at bounding box center [1087, 40] width 77 height 12
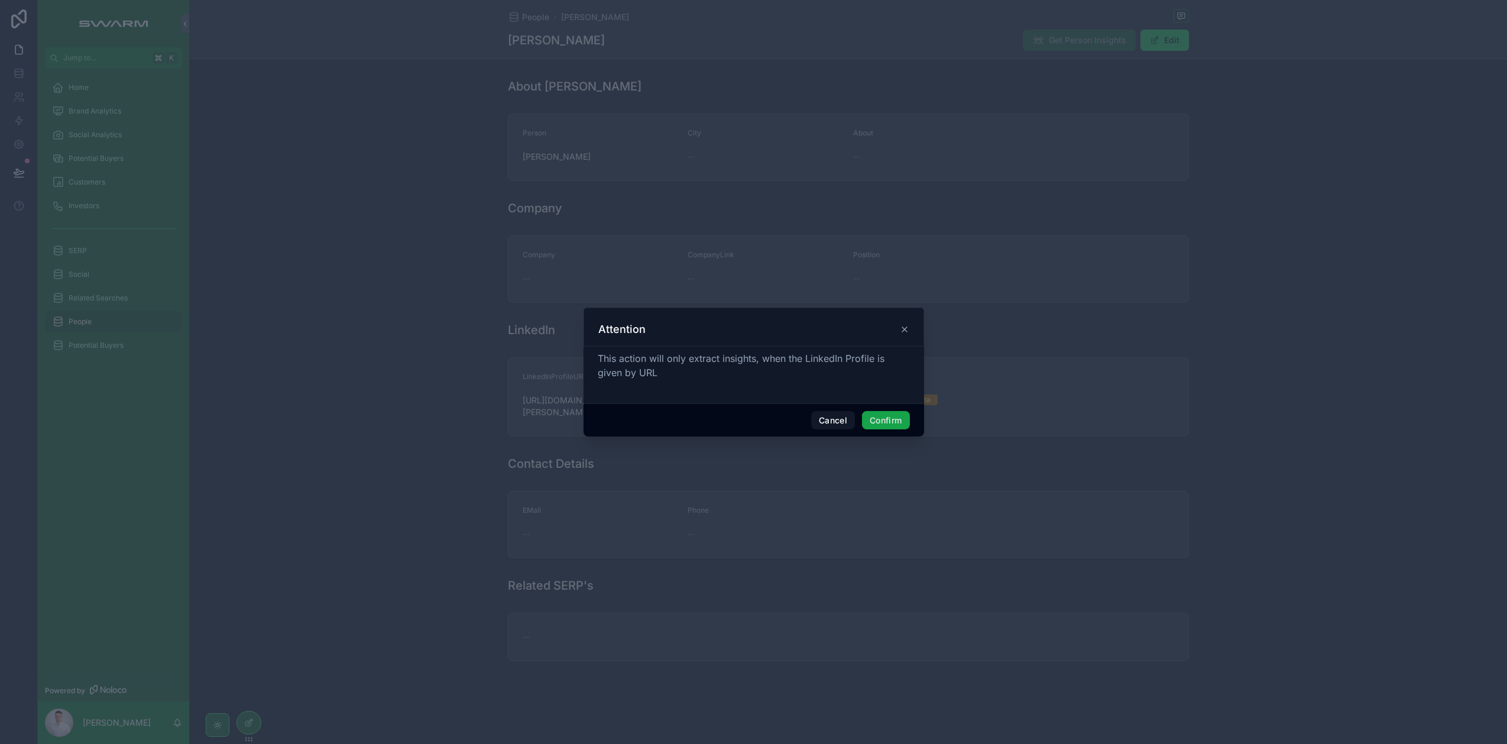
click at [892, 425] on button "Confirm" at bounding box center [885, 420] width 47 height 19
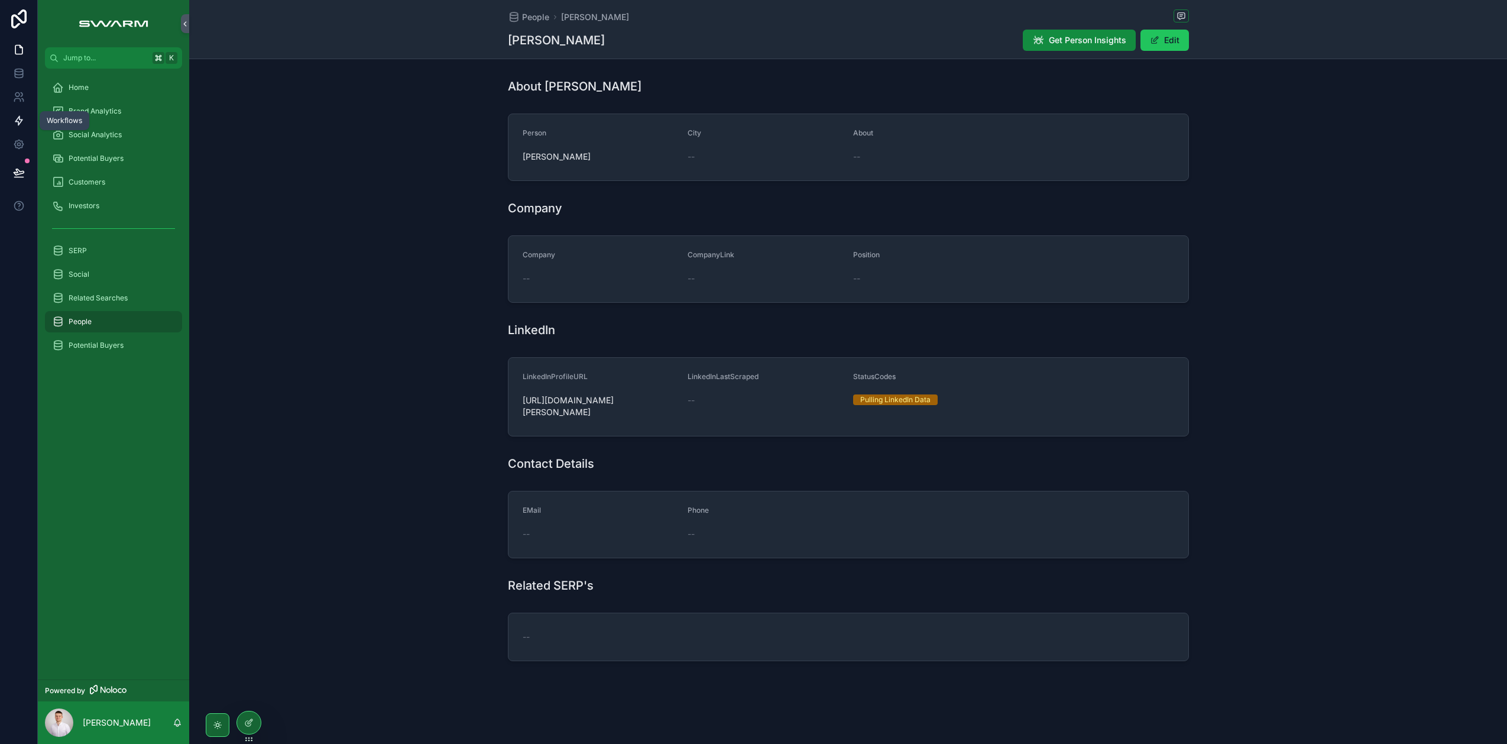
click at [22, 118] on icon at bounding box center [19, 121] width 12 height 12
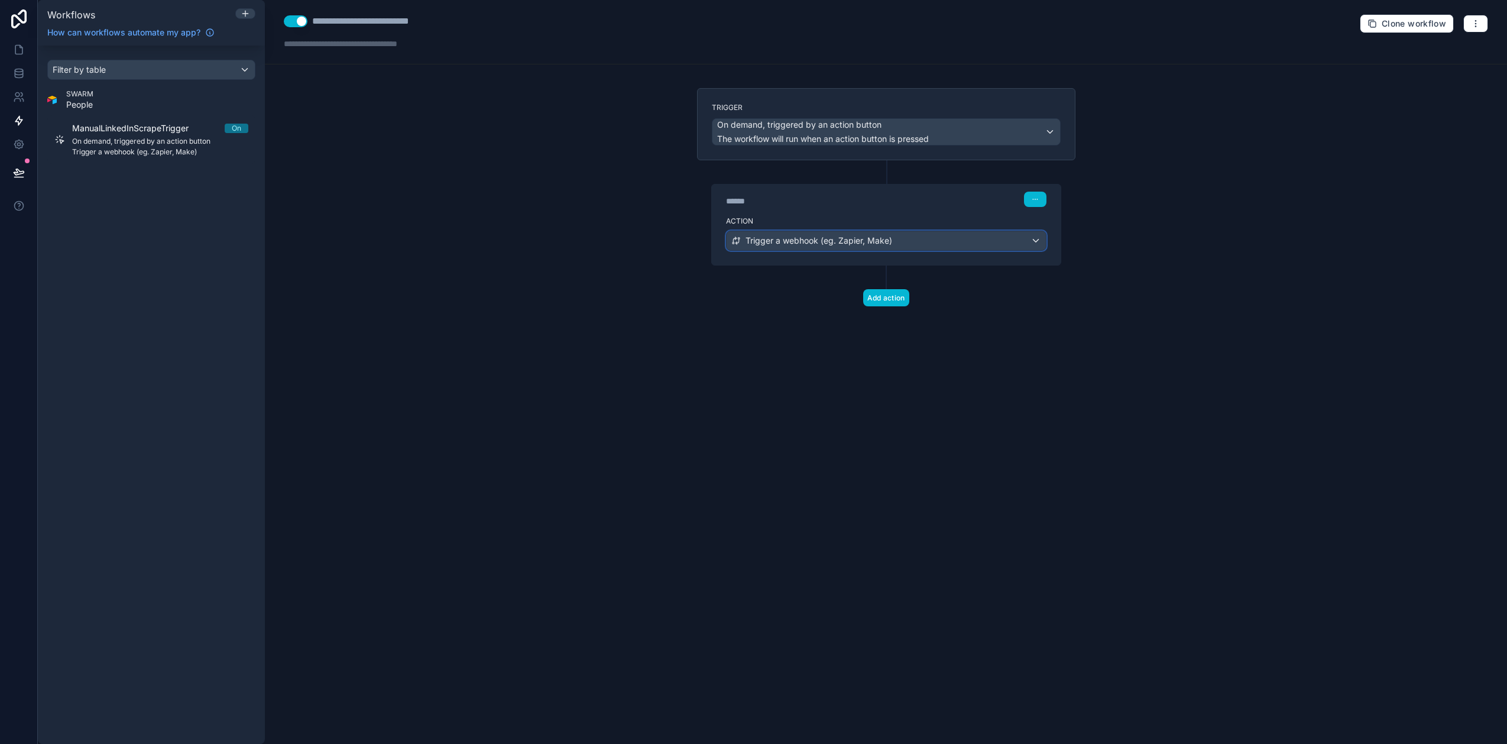
click at [794, 244] on span "Trigger a webhook (eg. Zapier, Make)" at bounding box center [819, 241] width 147 height 12
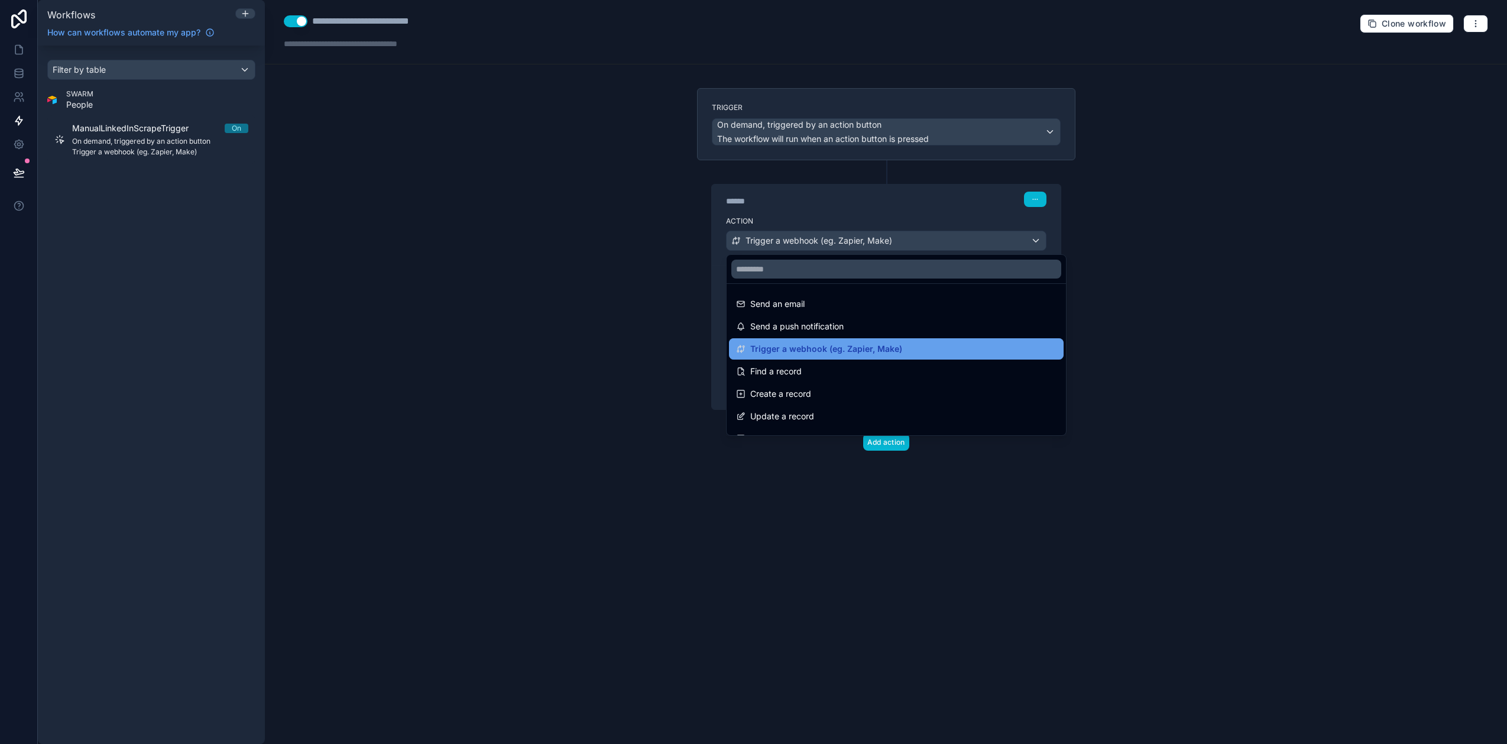
click at [803, 349] on span "Trigger a webhook (eg. Zapier, Make)" at bounding box center [826, 349] width 152 height 14
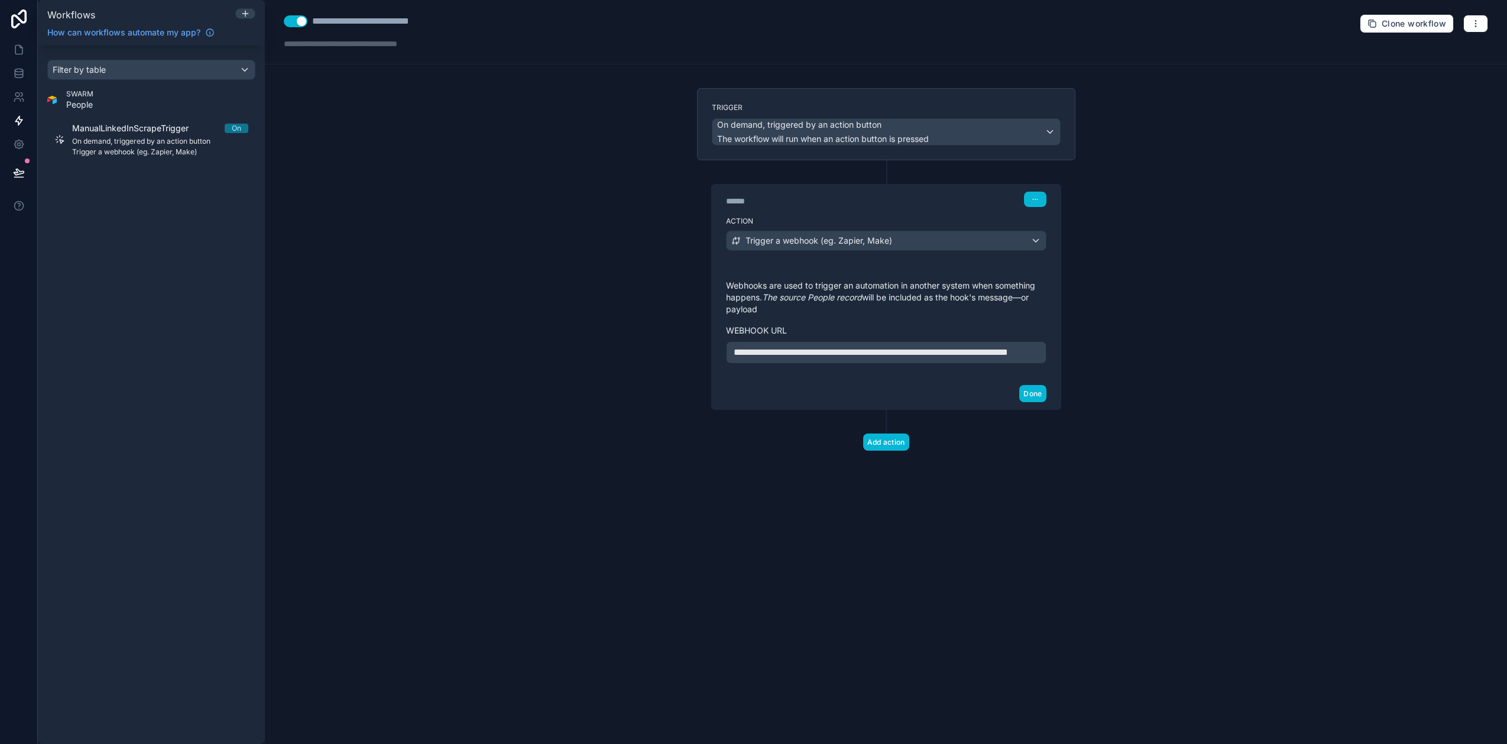
click at [814, 357] on span "**********" at bounding box center [871, 352] width 274 height 9
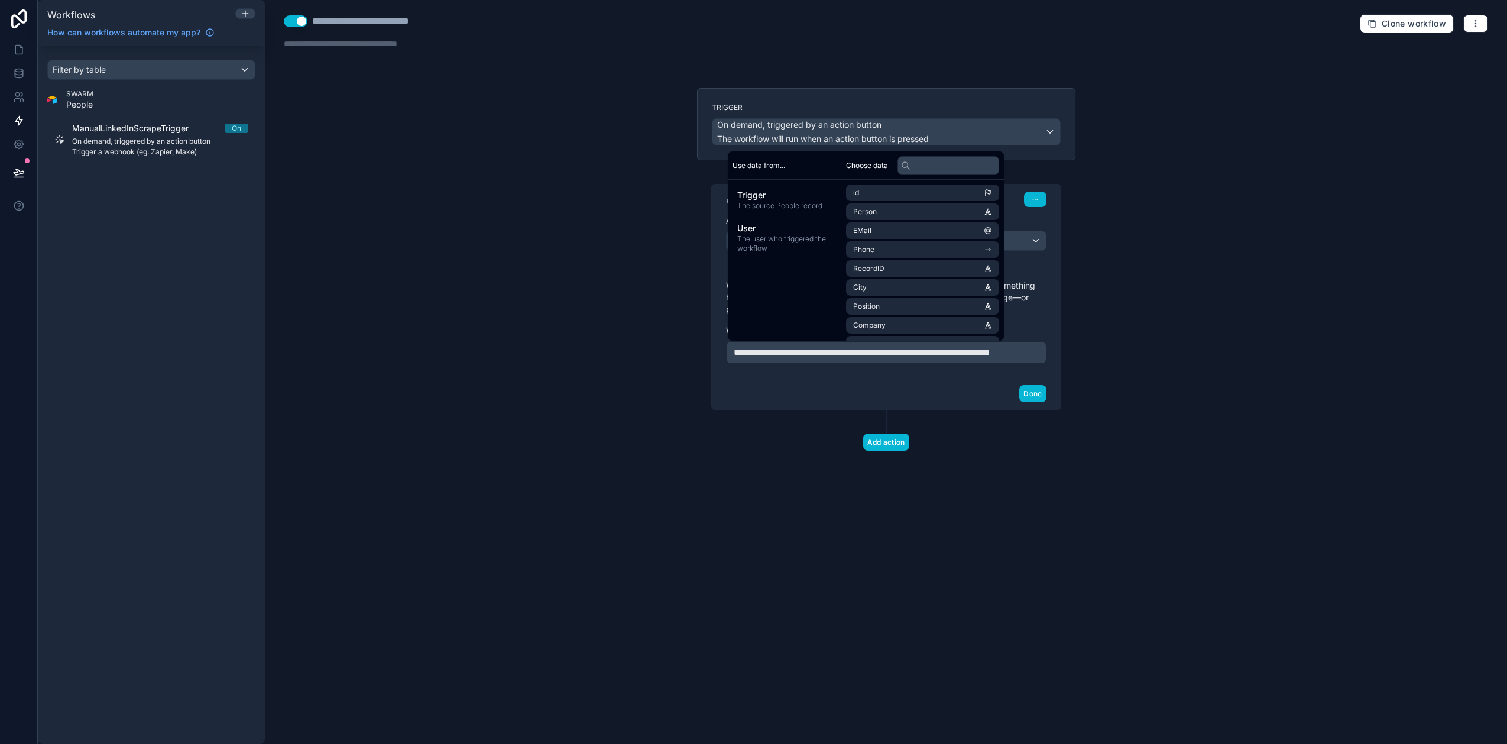
click at [947, 409] on div "Done" at bounding box center [886, 393] width 349 height 31
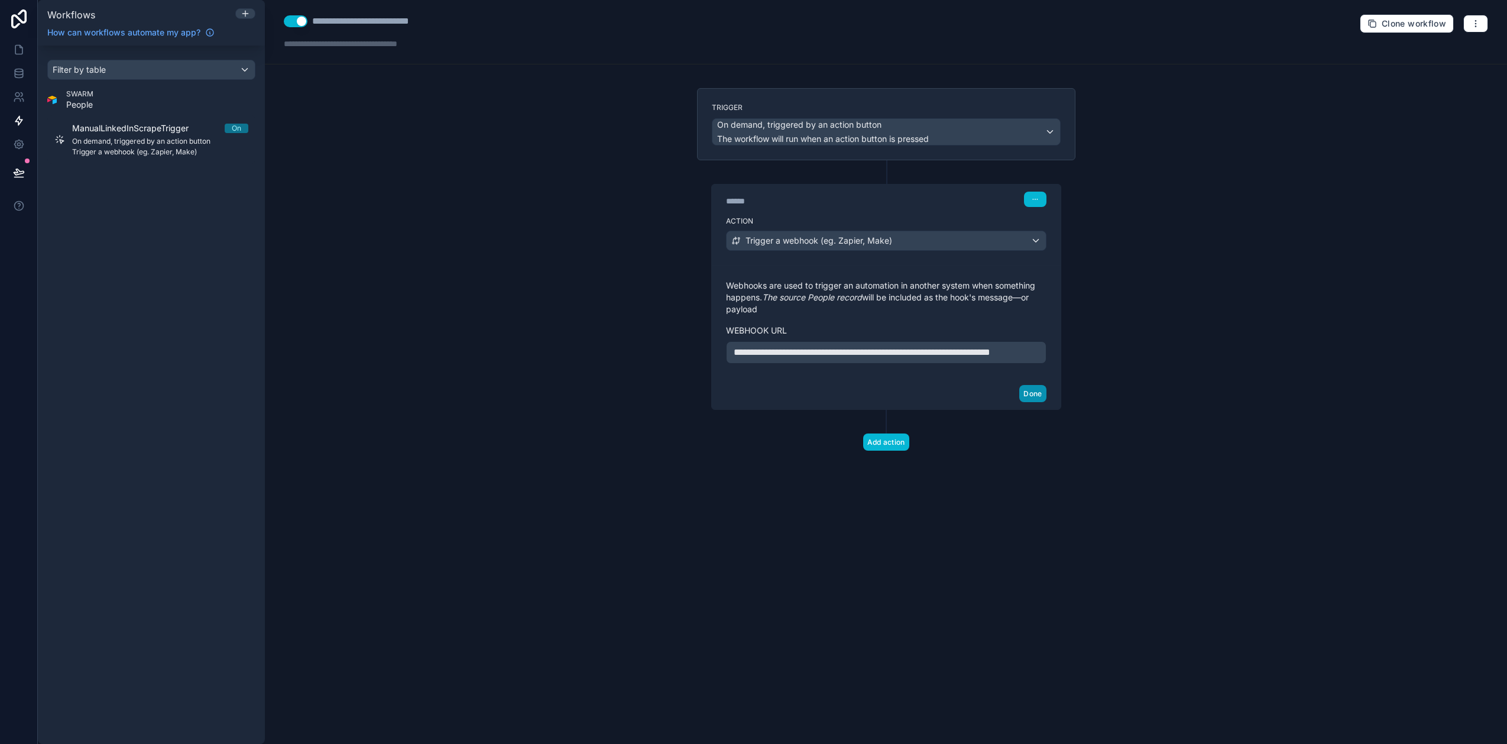
click at [1029, 402] on button "Done" at bounding box center [1032, 393] width 27 height 17
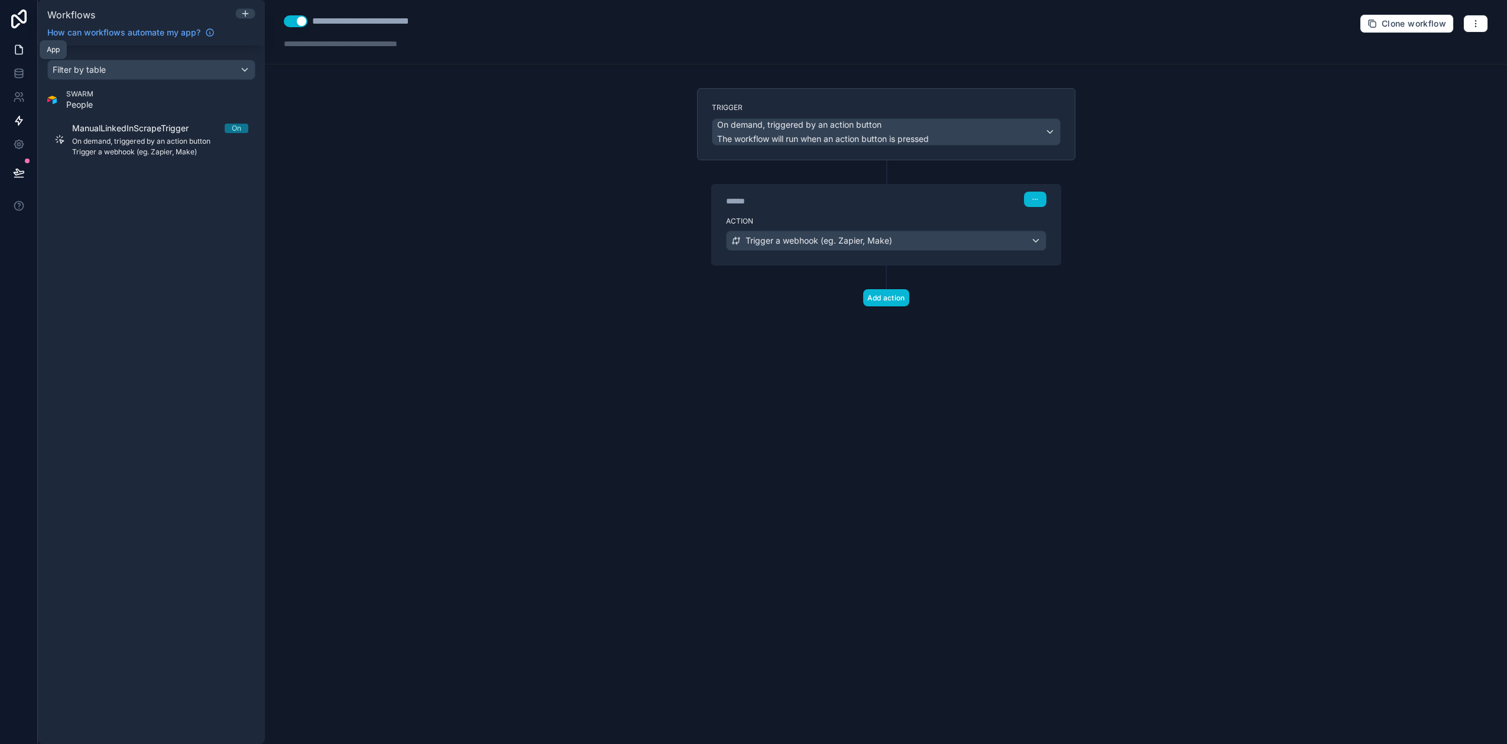
click at [21, 51] on icon at bounding box center [18, 50] width 7 height 9
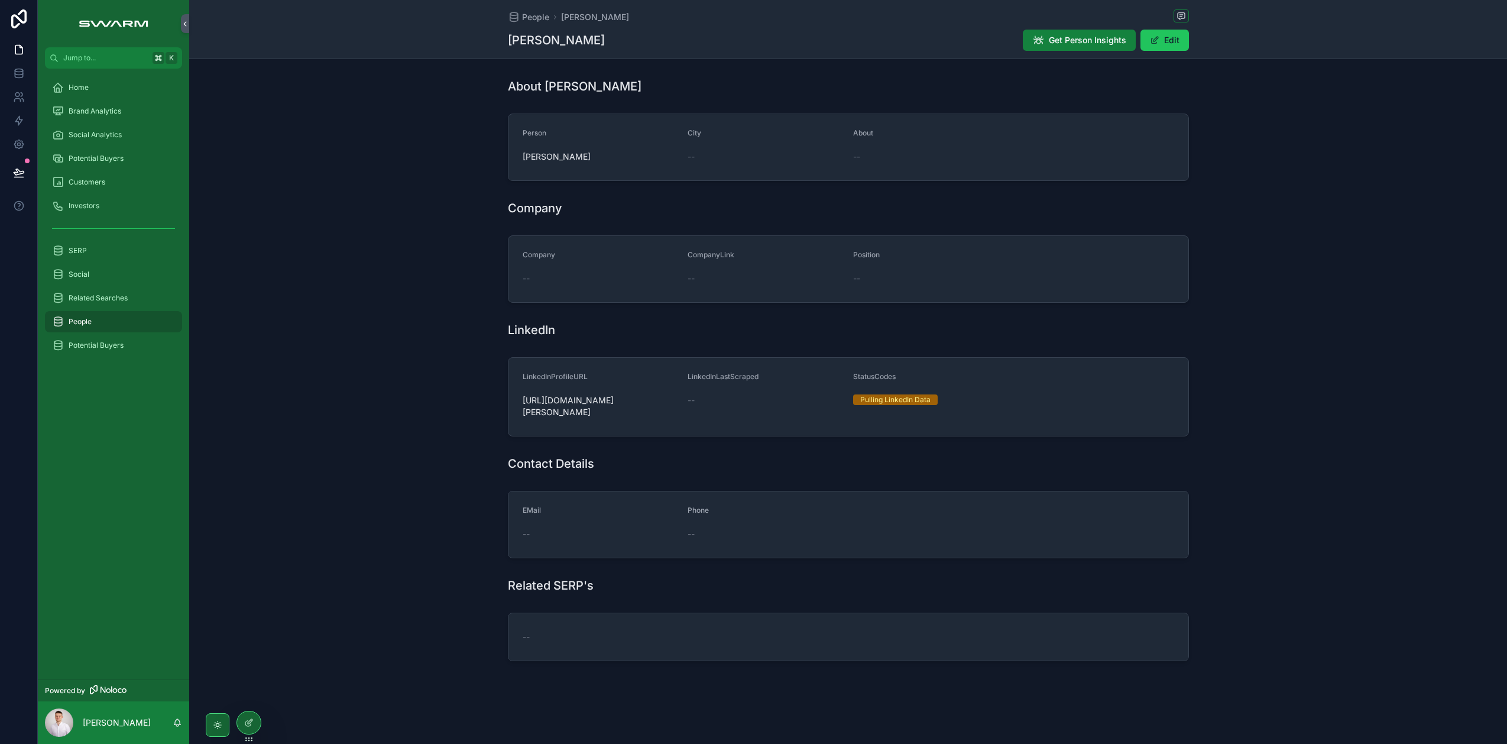
drag, startPoint x: 1030, startPoint y: 74, endPoint x: 1078, endPoint y: 40, distance: 58.6
click at [1031, 73] on div "About Stefan Wilhelm" at bounding box center [848, 86] width 1318 height 26
click at [1079, 40] on span "Get Person Insights" at bounding box center [1087, 40] width 77 height 12
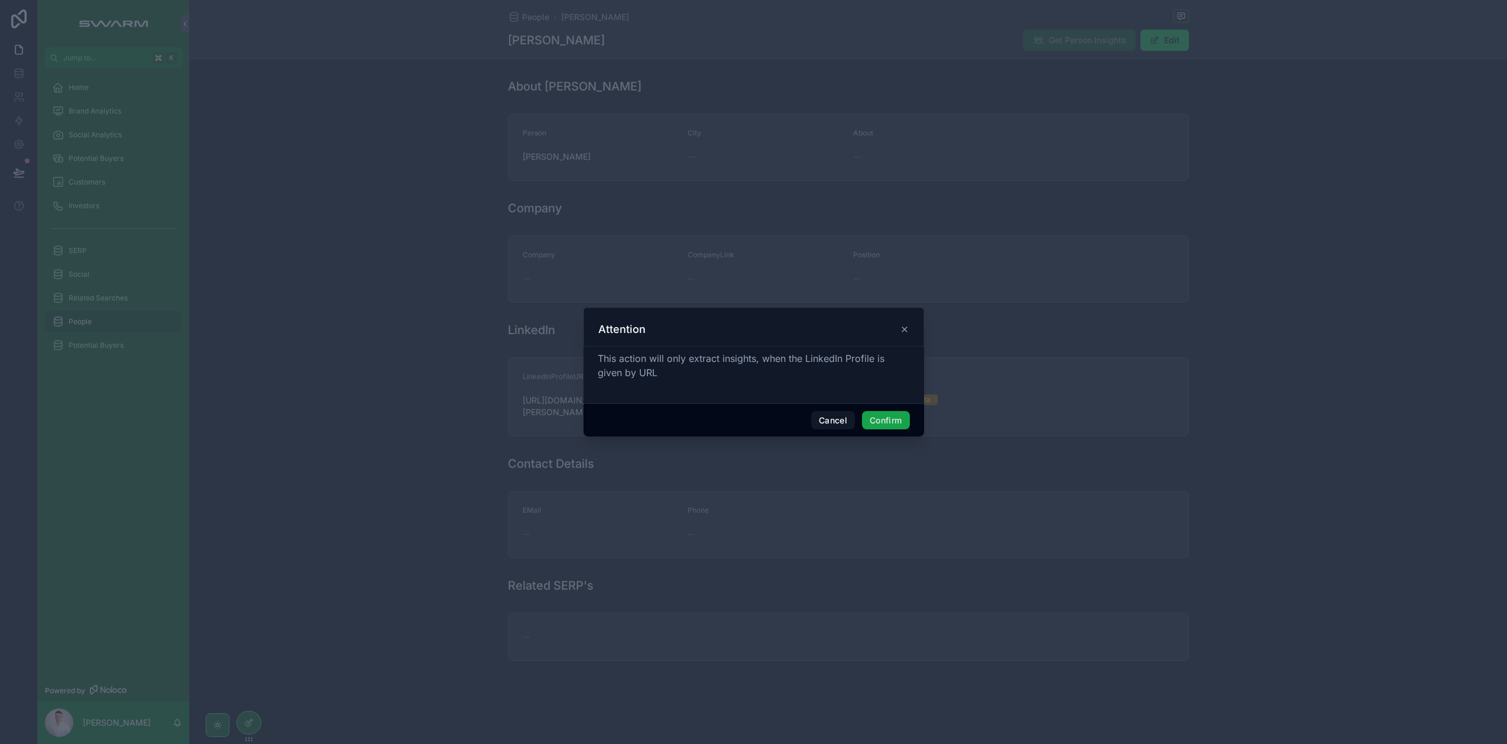
drag, startPoint x: 880, startPoint y: 416, endPoint x: 814, endPoint y: 375, distance: 78.3
click at [880, 416] on button "Confirm" at bounding box center [885, 420] width 47 height 19
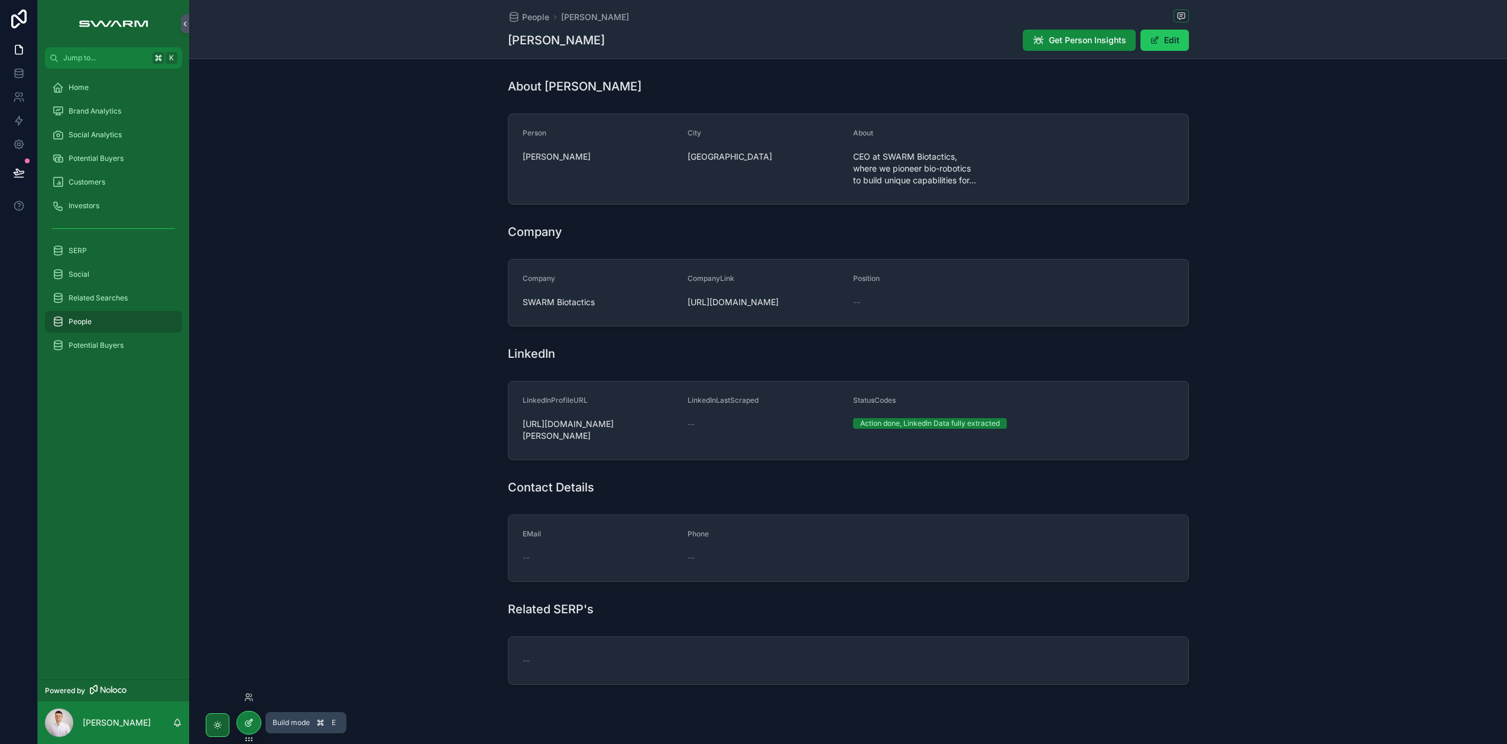
click at [245, 718] on icon at bounding box center [248, 722] width 9 height 9
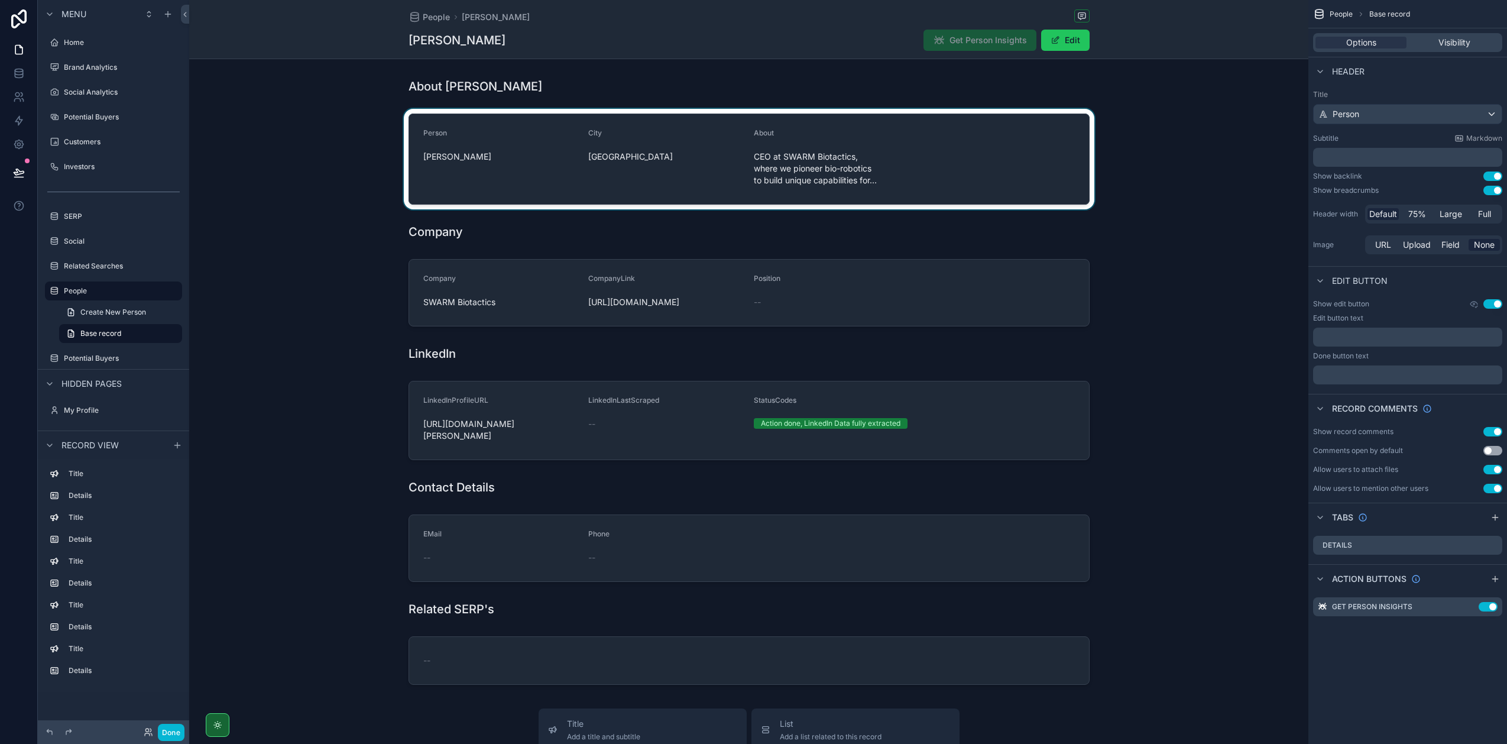
click at [981, 150] on div "scrollable content" at bounding box center [748, 159] width 1119 height 101
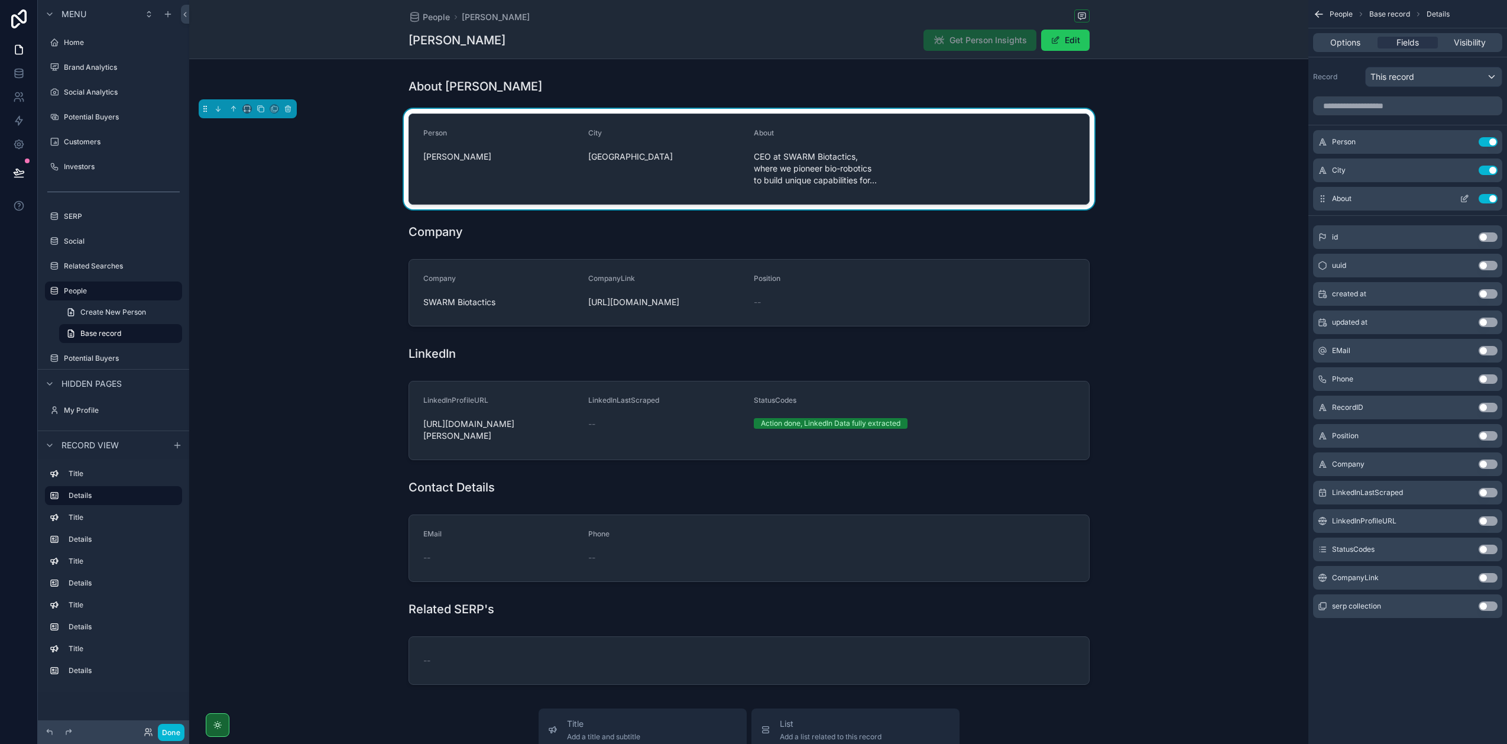
click at [1465, 199] on icon "scrollable content" at bounding box center [1465, 197] width 5 height 5
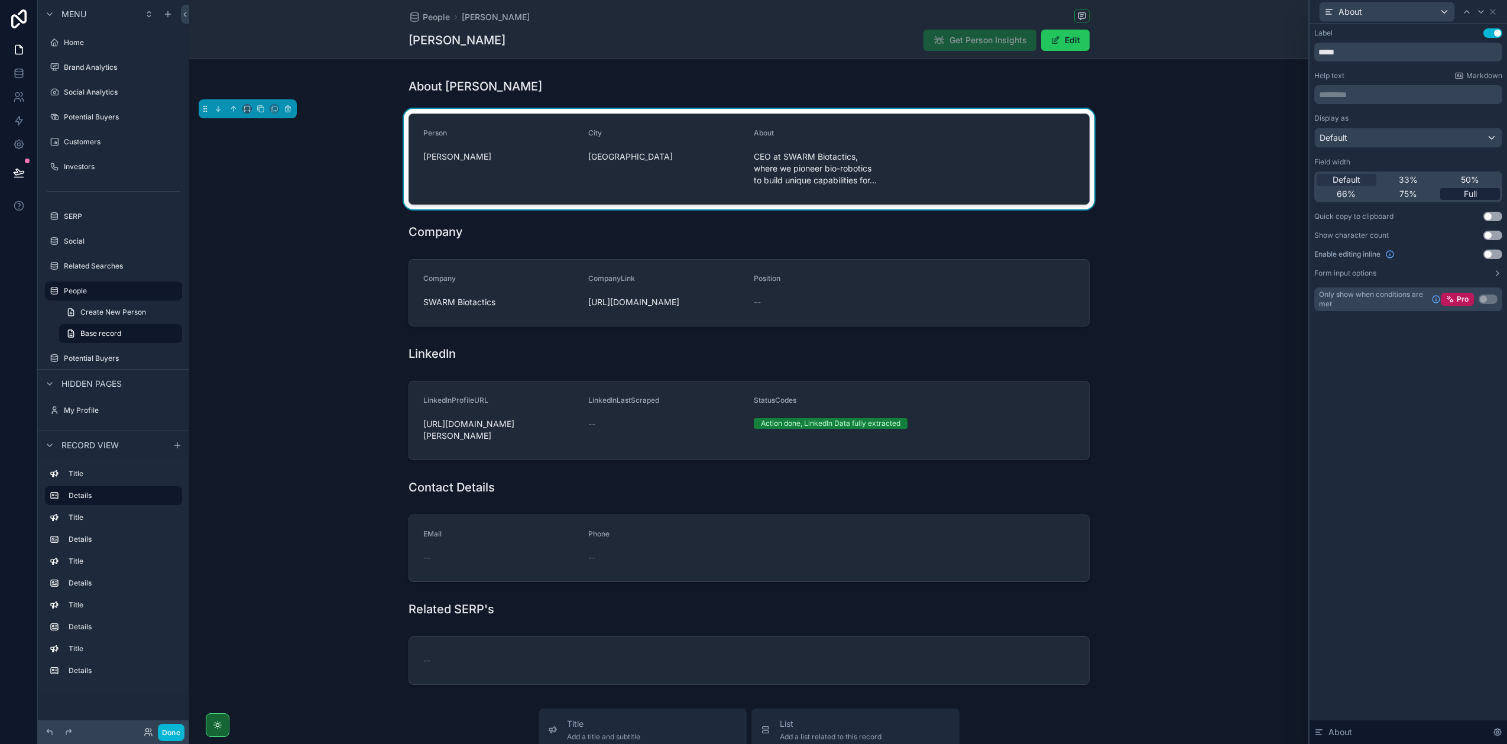
click at [1469, 196] on span "Full" at bounding box center [1470, 194] width 13 height 12
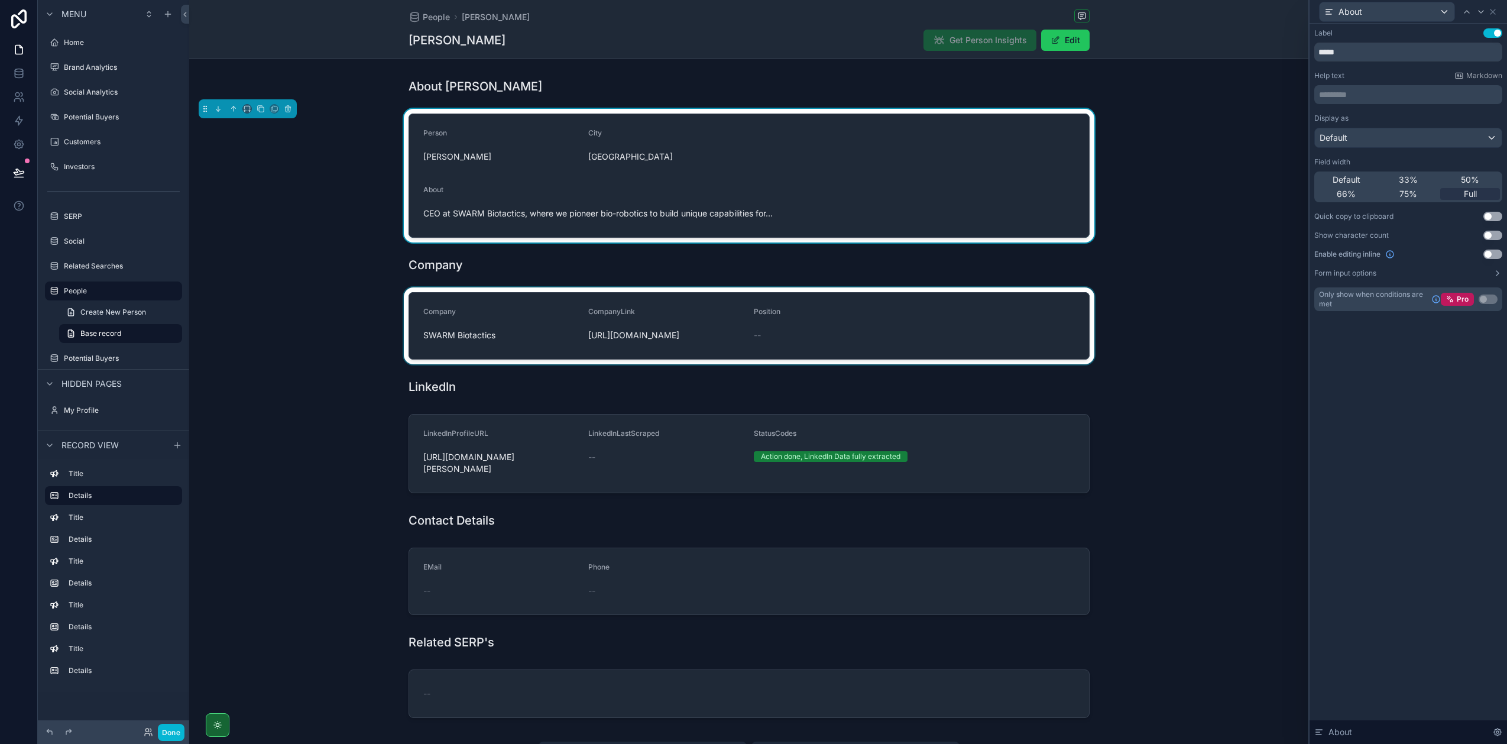
click at [929, 329] on div "scrollable content" at bounding box center [748, 325] width 1119 height 77
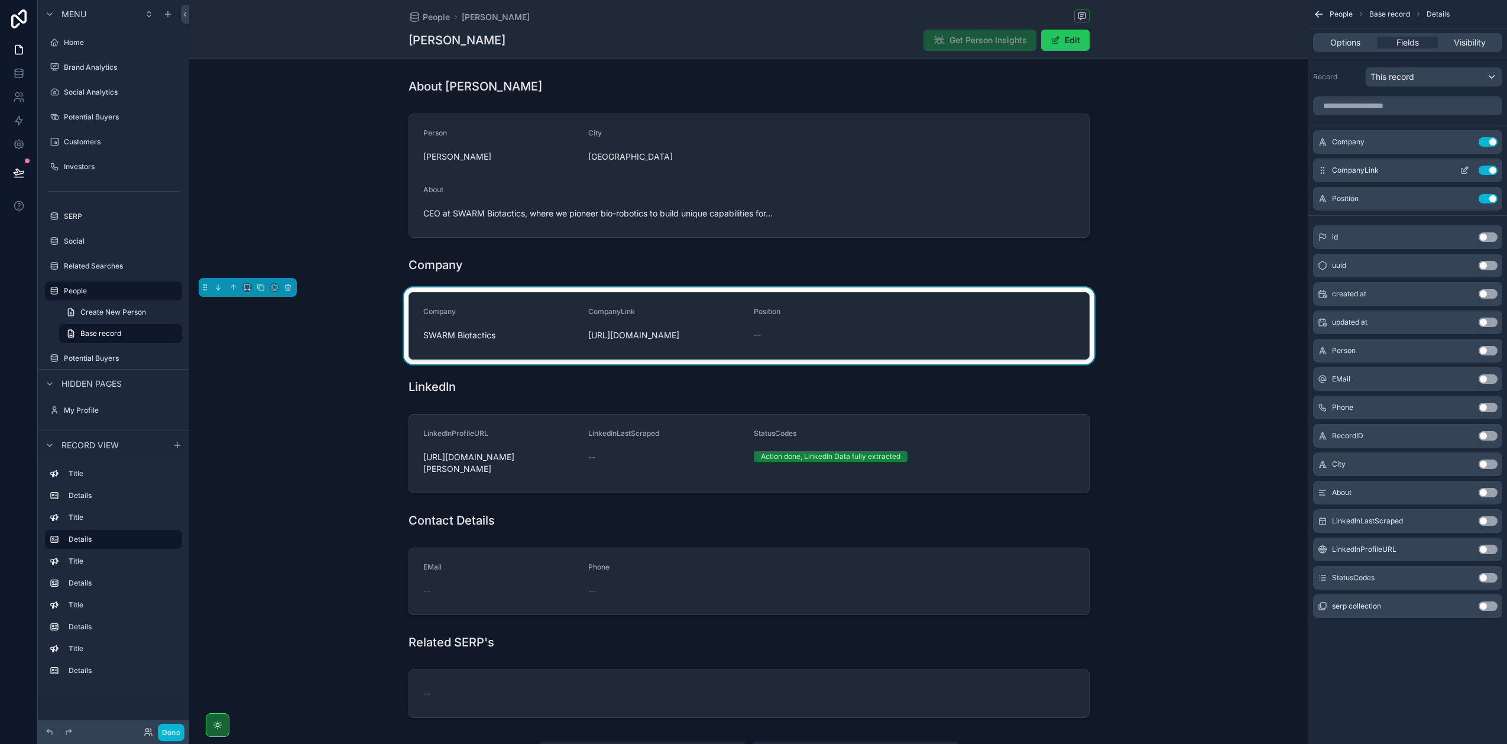
click at [1466, 171] on icon "scrollable content" at bounding box center [1464, 170] width 9 height 9
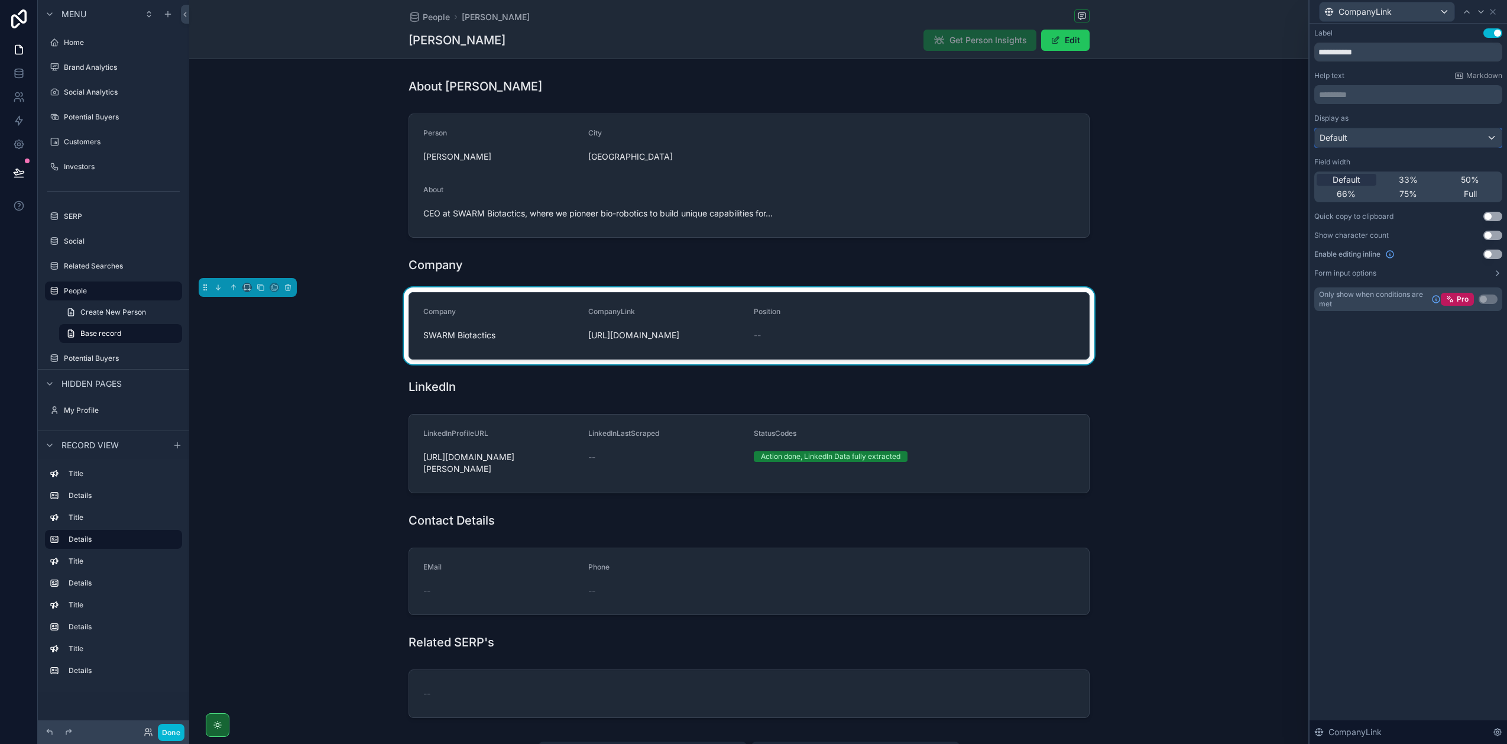
click at [1379, 131] on div "Default" at bounding box center [1408, 137] width 187 height 19
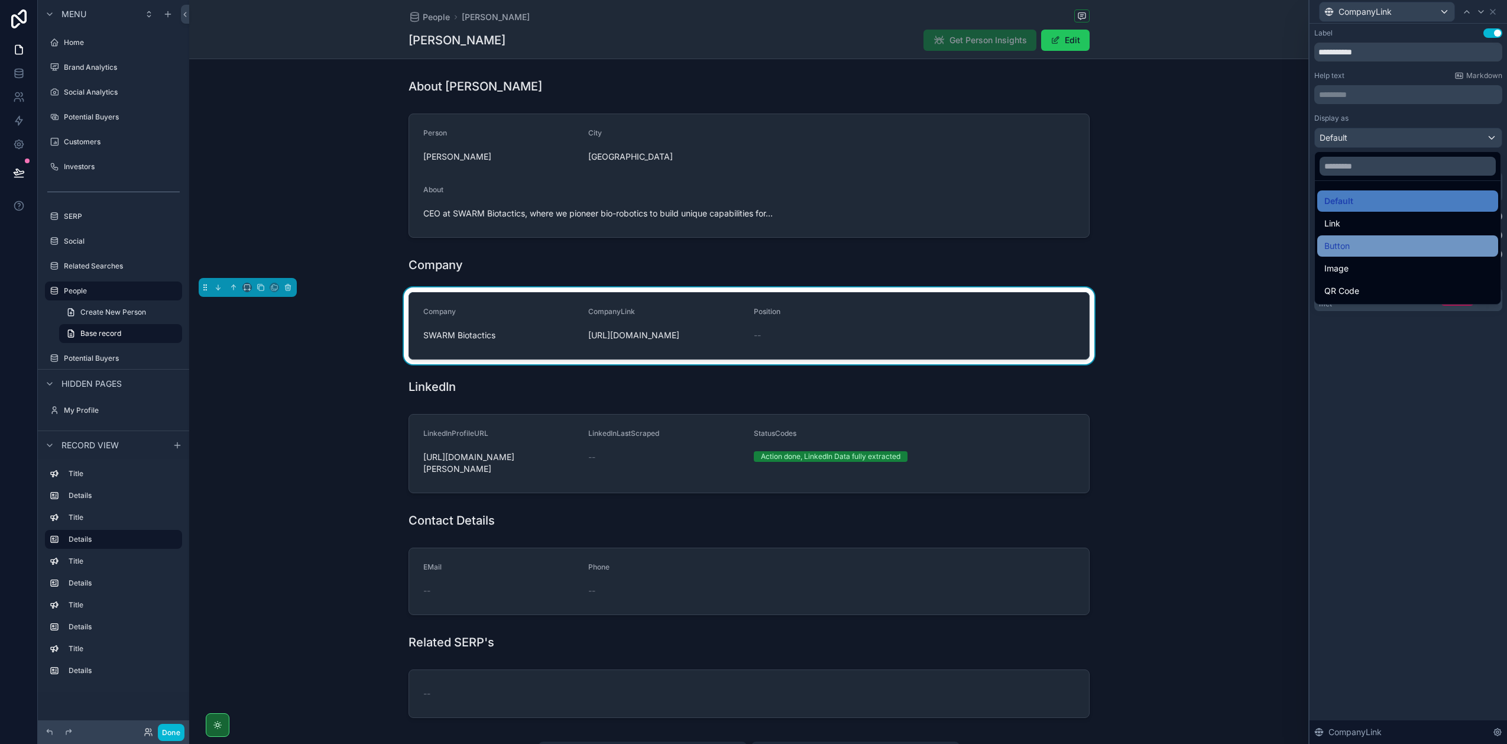
click at [1354, 244] on div "Button" at bounding box center [1407, 246] width 167 height 14
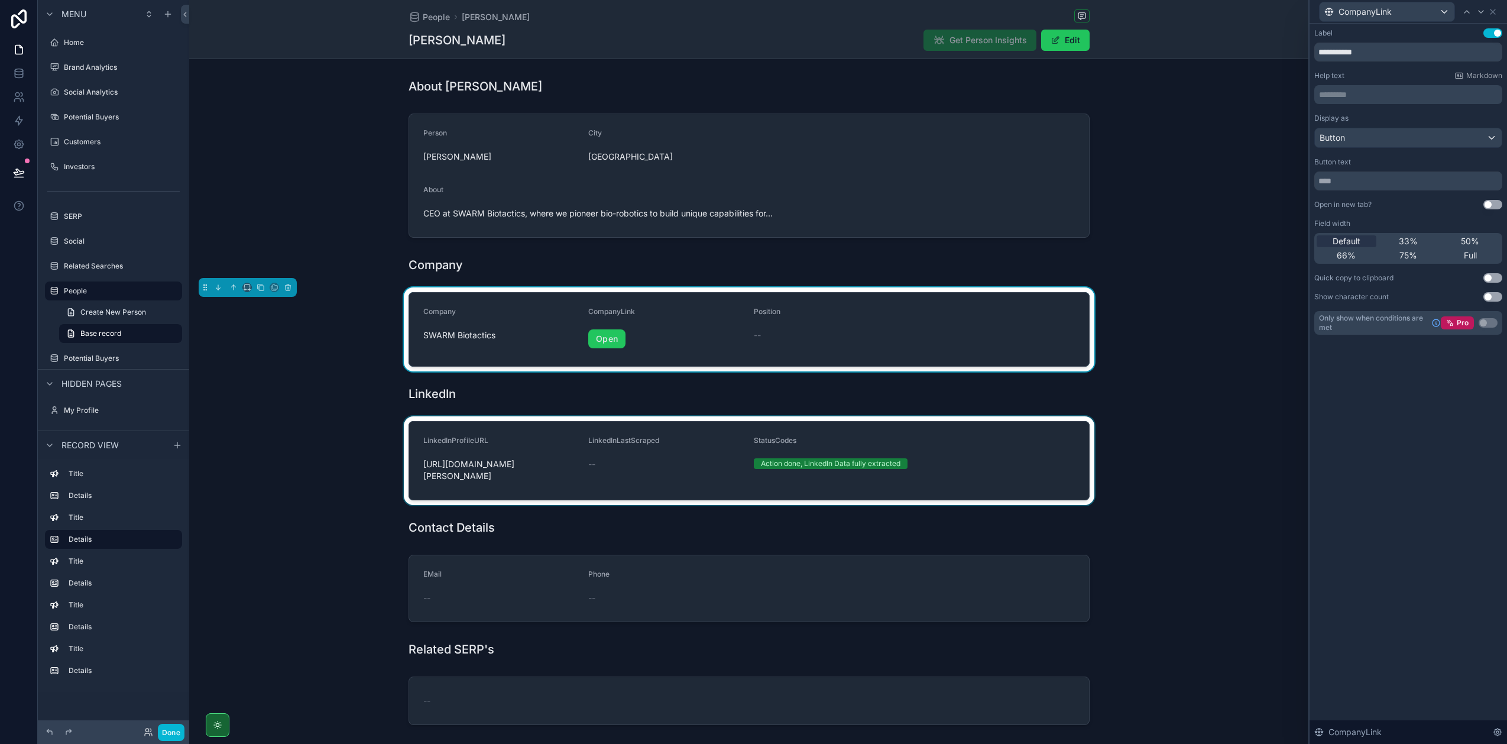
click at [533, 439] on div "scrollable content" at bounding box center [748, 460] width 1119 height 89
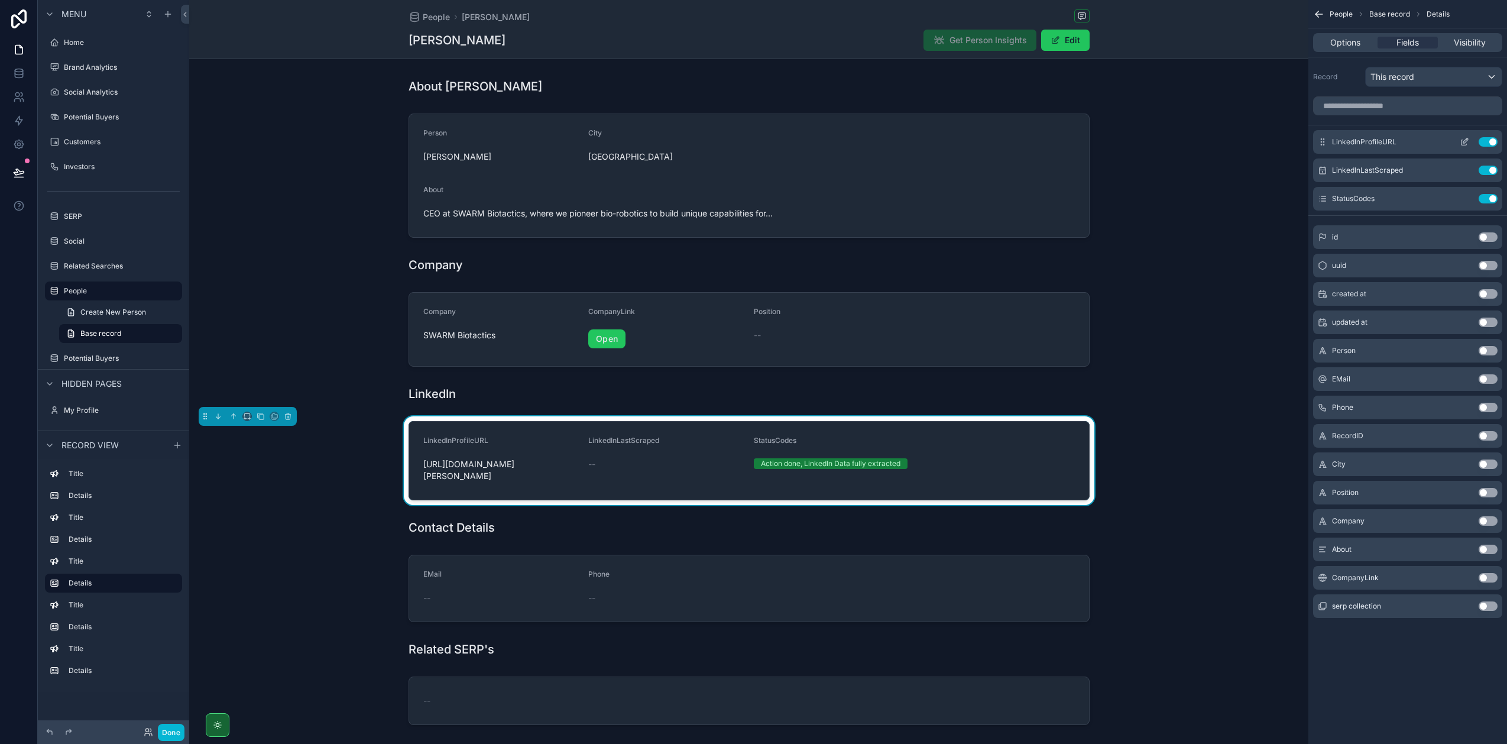
click at [1466, 141] on icon "scrollable content" at bounding box center [1464, 141] width 9 height 9
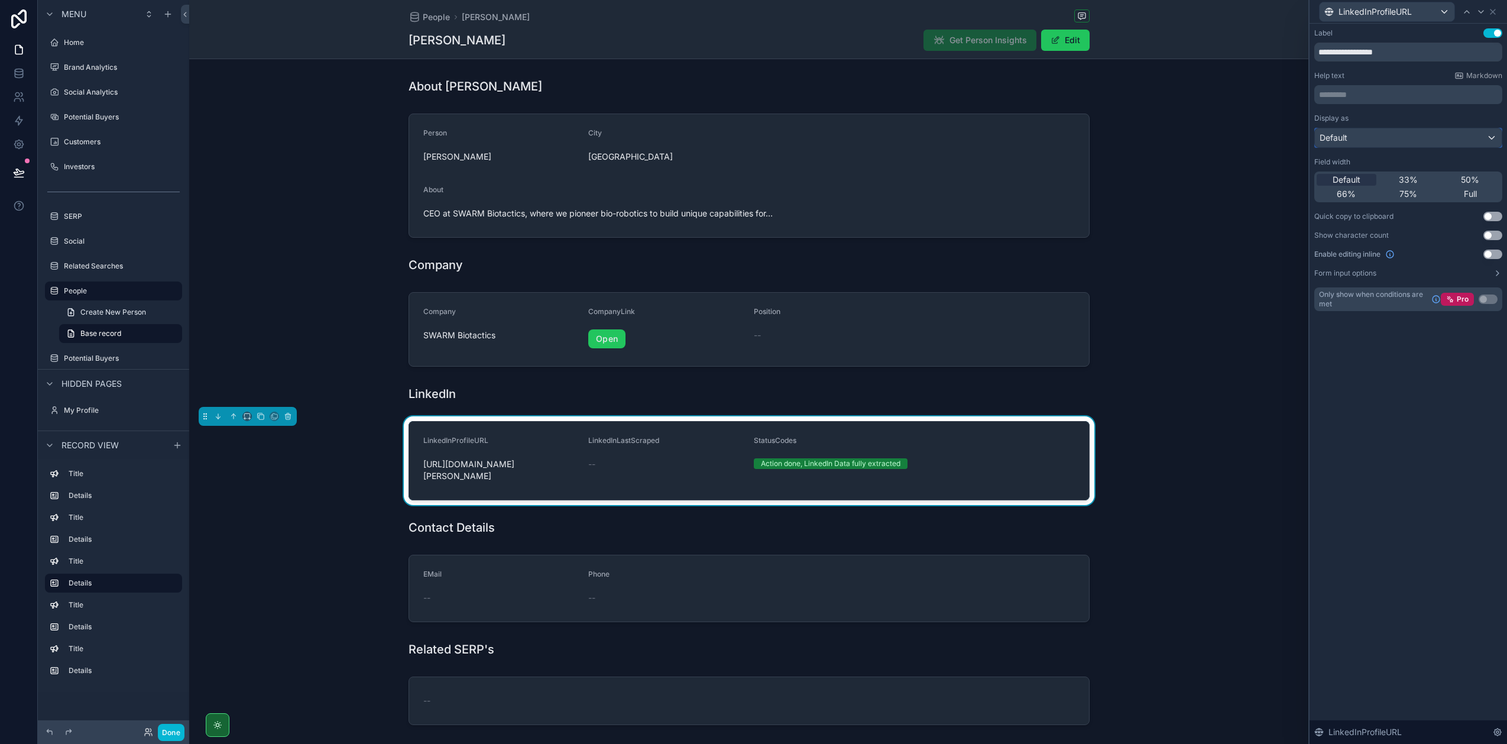
click at [1371, 135] on div "Default" at bounding box center [1408, 137] width 187 height 19
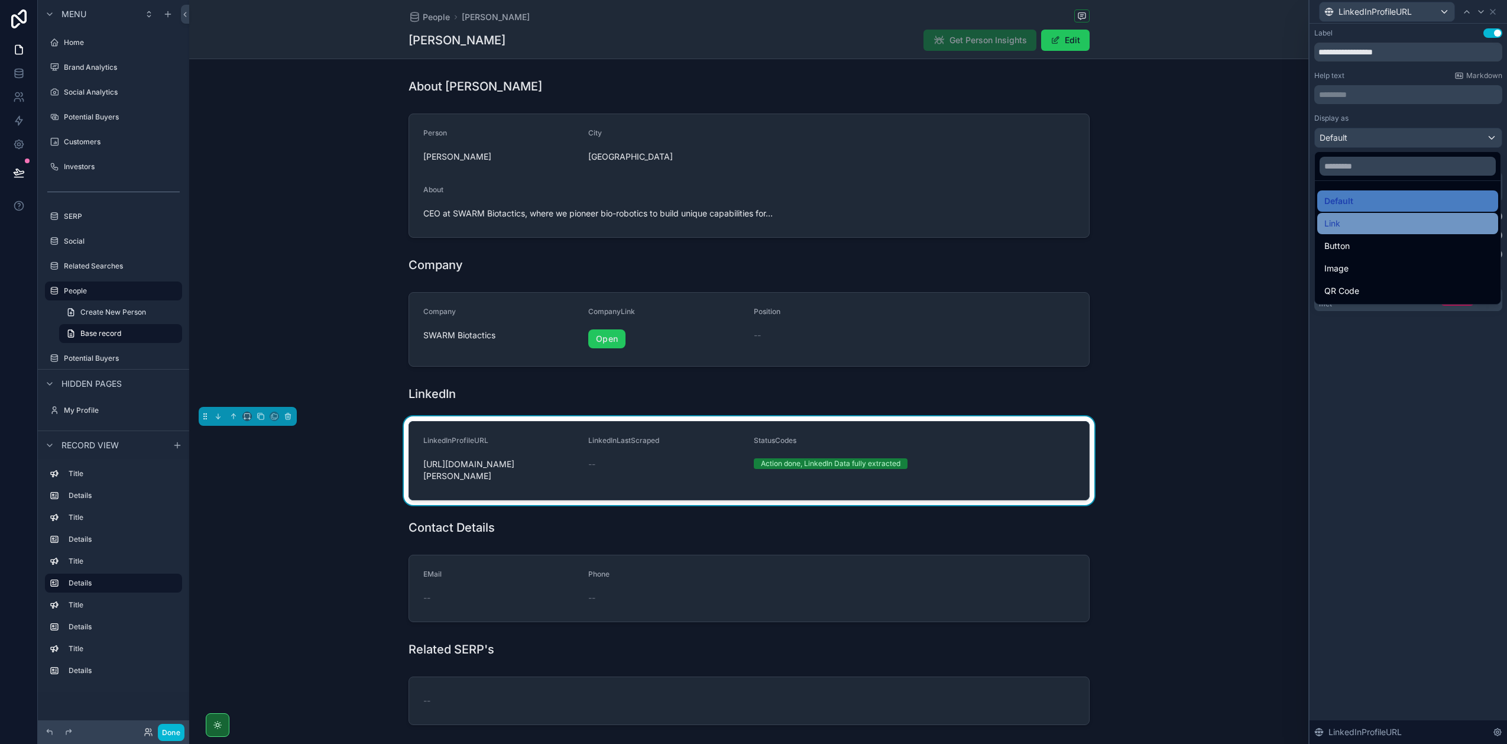
click at [1354, 227] on div "Link" at bounding box center [1407, 223] width 167 height 14
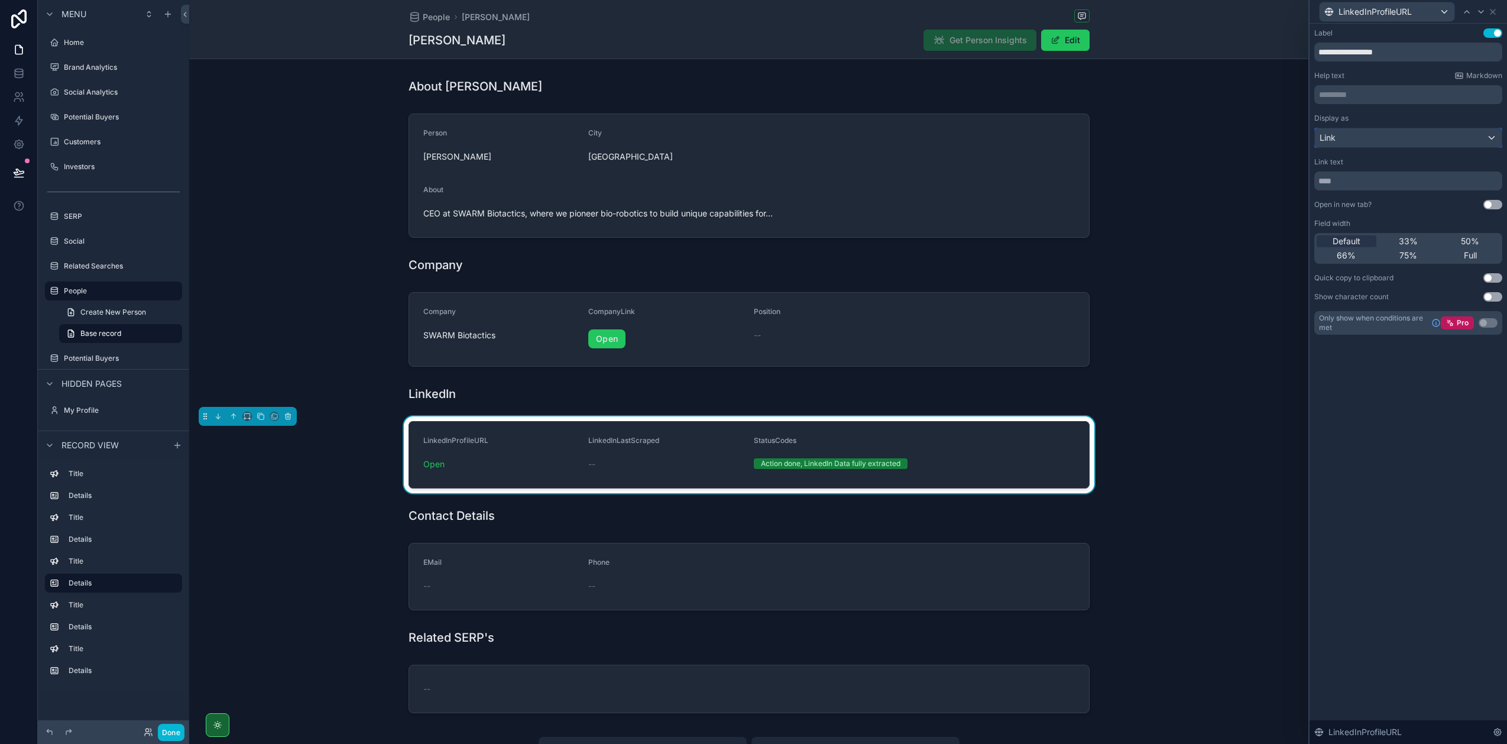
click at [1356, 135] on div "Link" at bounding box center [1408, 137] width 187 height 19
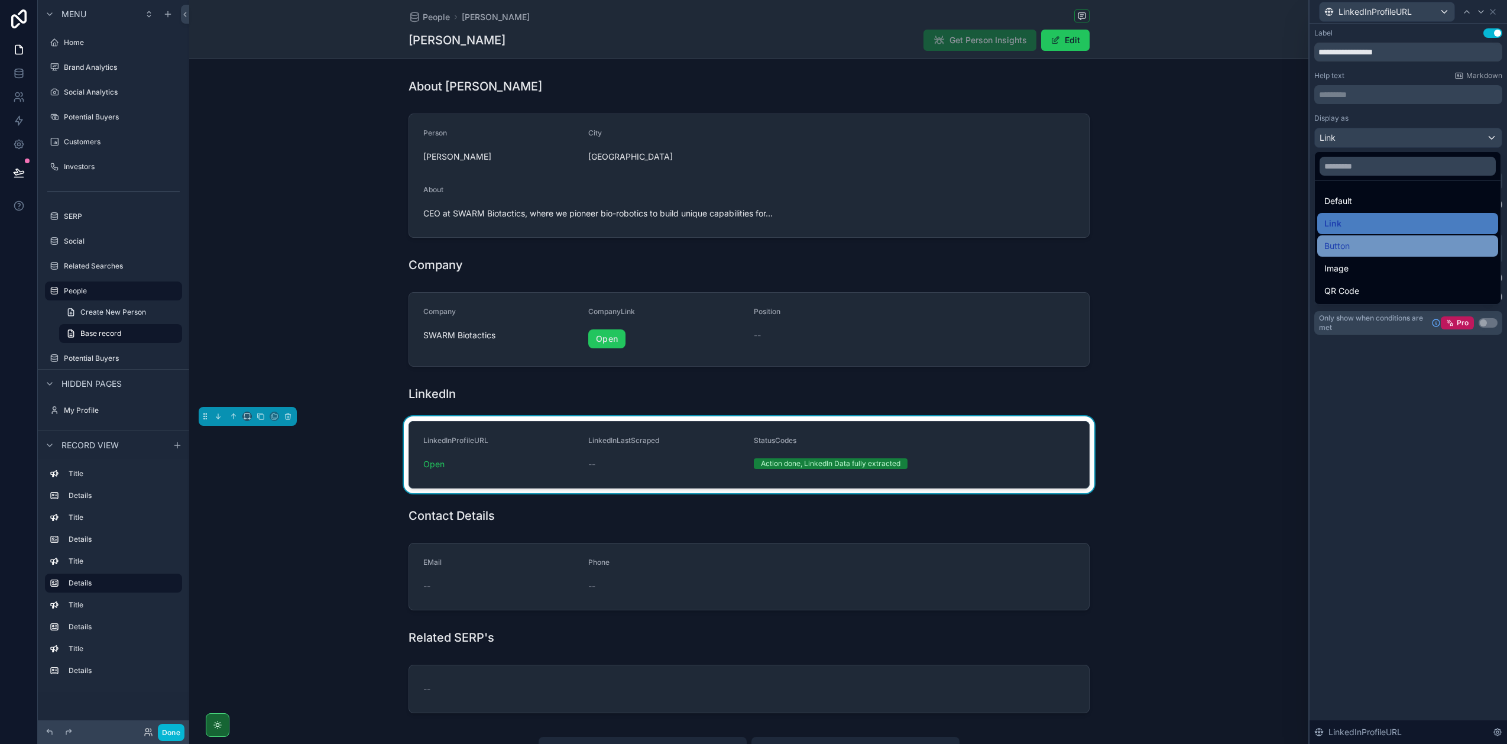
click at [1344, 245] on span "Button" at bounding box center [1336, 246] width 25 height 14
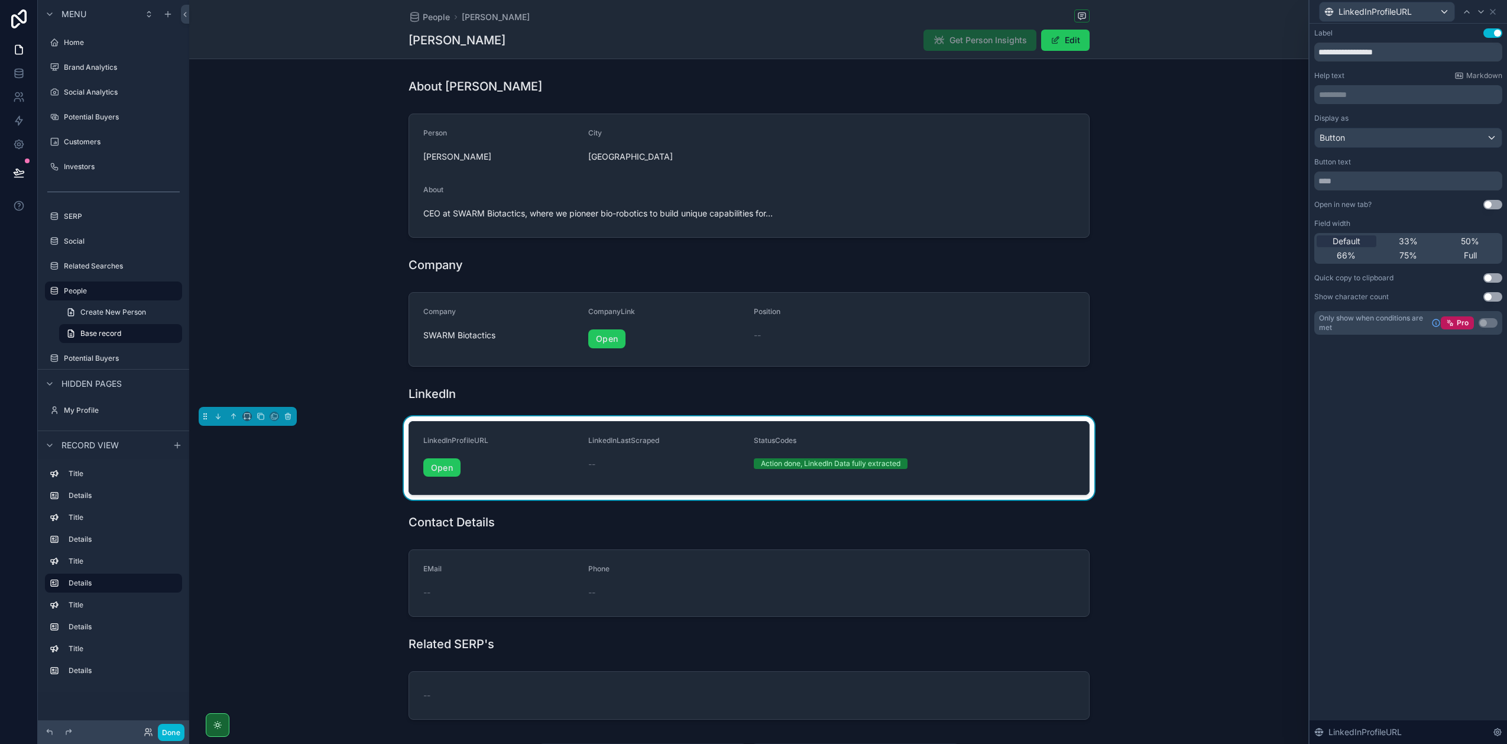
click at [1214, 446] on div "LinkedInProfileURL Open LinkedInLastScraped -- StatusCodes Action done, LinkedI…" at bounding box center [748, 458] width 1119 height 84
click at [170, 729] on button "Done" at bounding box center [171, 732] width 27 height 17
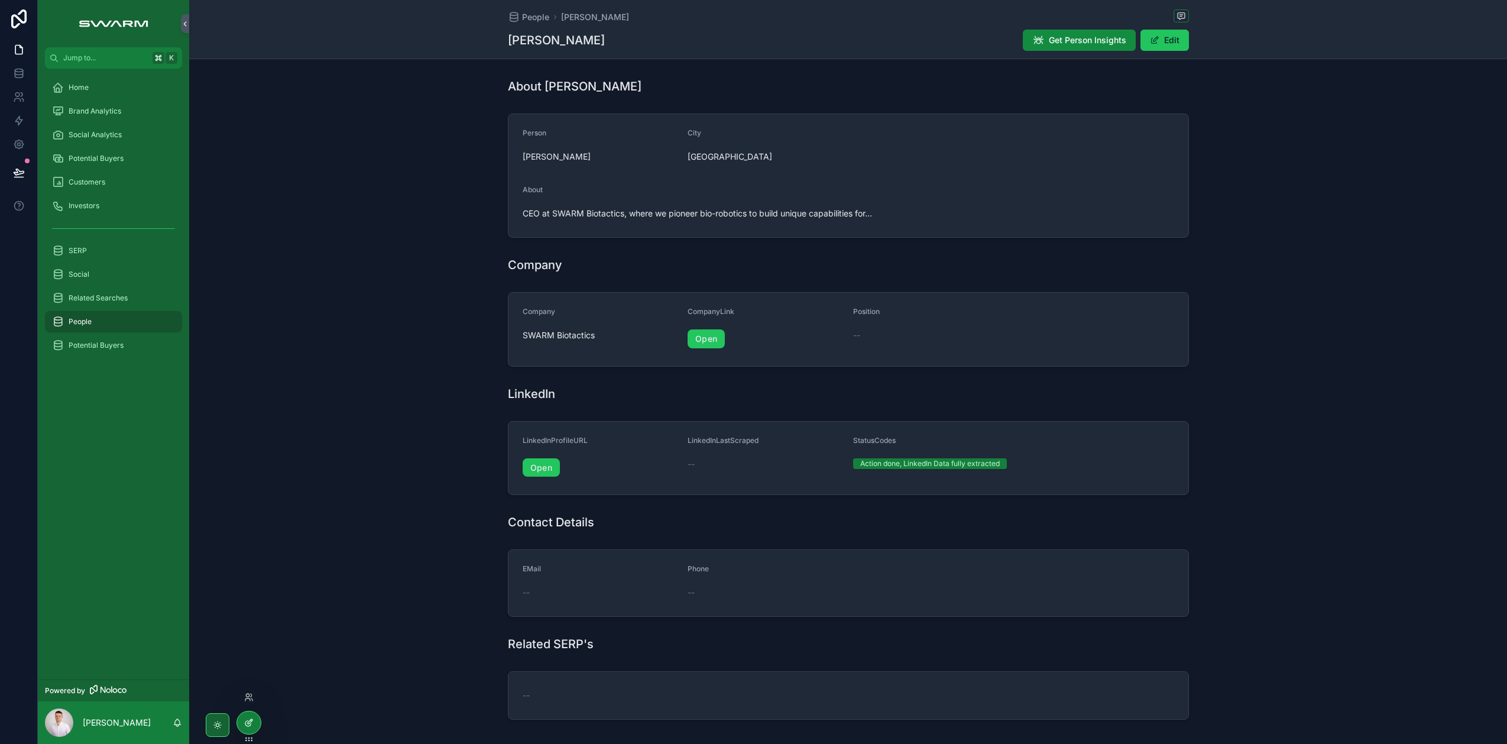
click at [242, 721] on div at bounding box center [249, 722] width 24 height 22
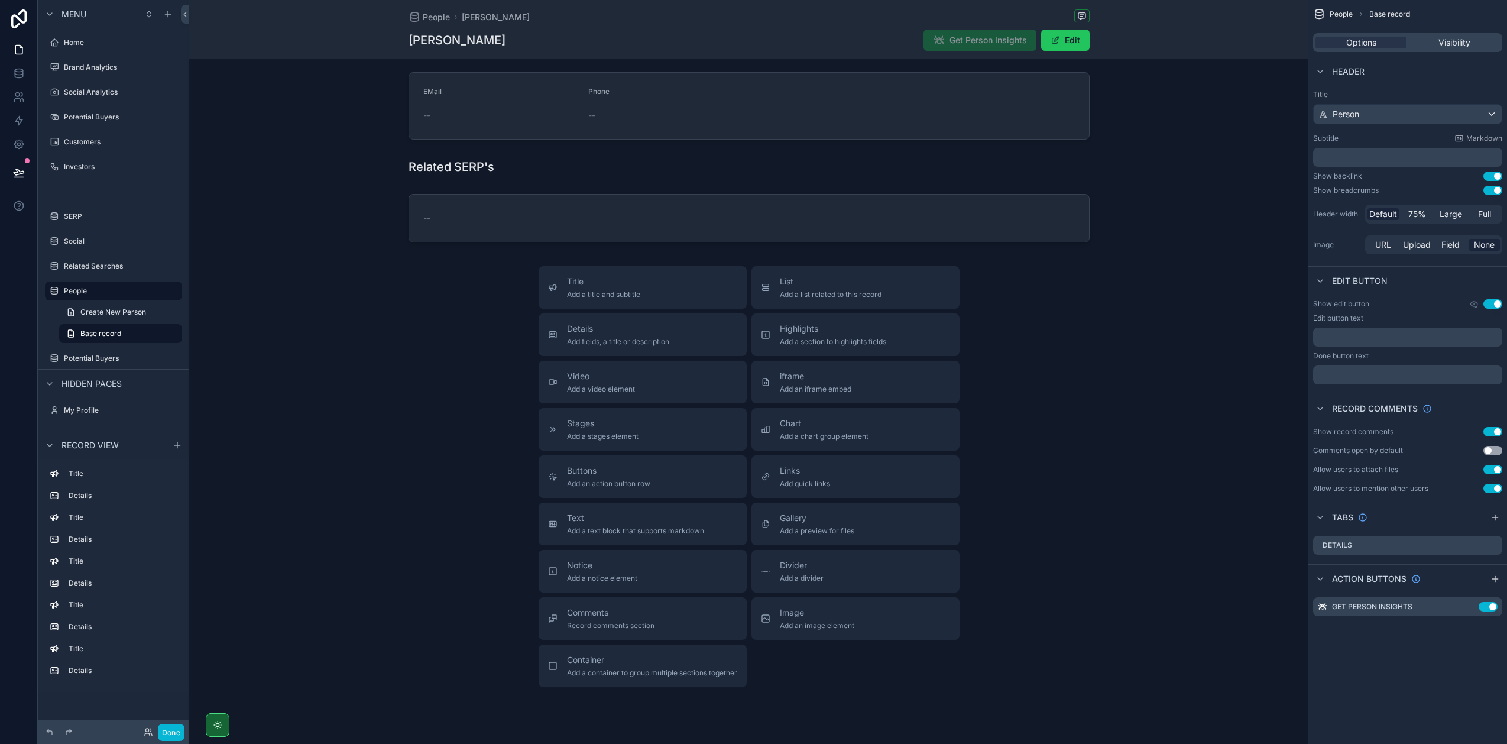
scroll to position [515, 0]
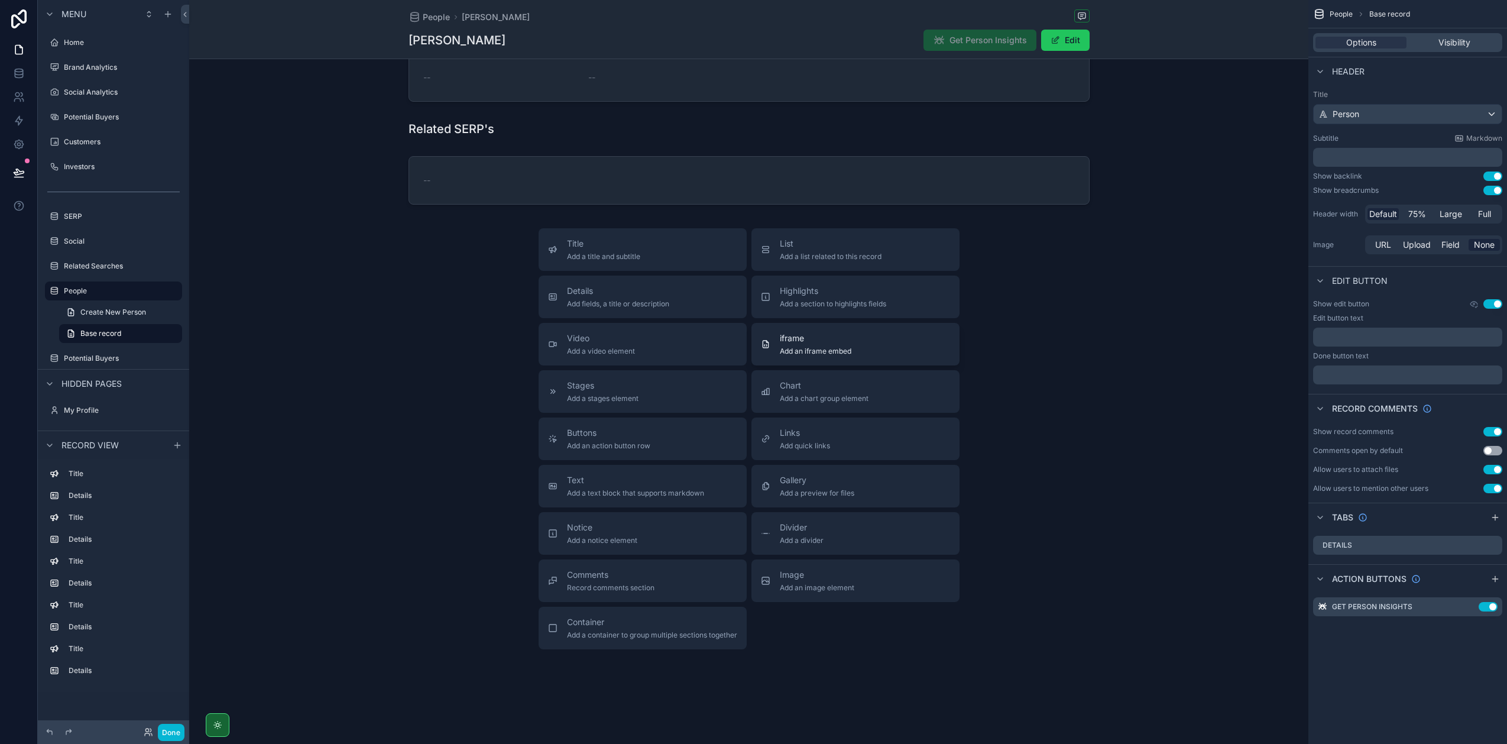
click at [817, 345] on div "iframe Add an iframe embed" at bounding box center [816, 344] width 72 height 24
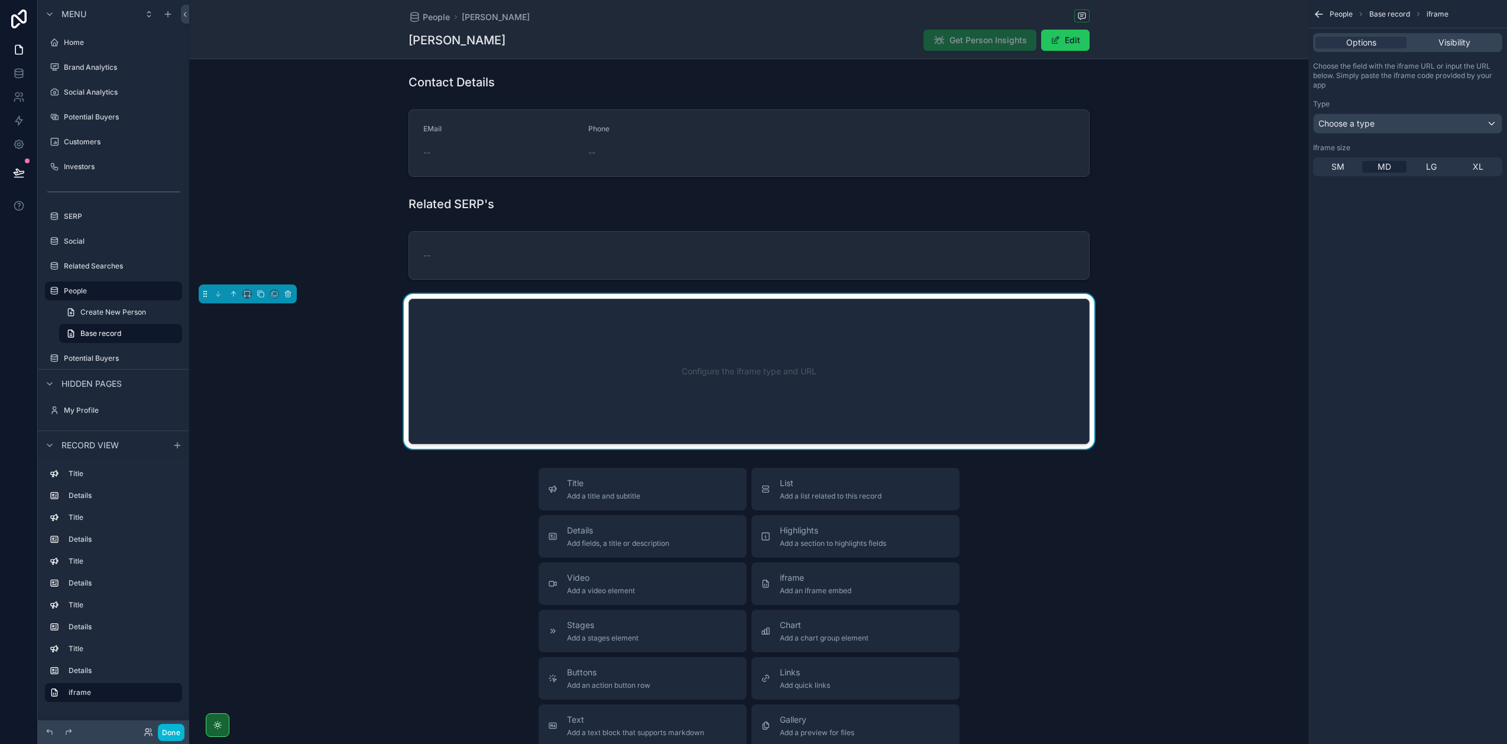
scroll to position [439, 0]
click at [792, 349] on div "Configure the iframe type and URL" at bounding box center [749, 372] width 642 height 106
click at [1368, 122] on span "Choose a type" at bounding box center [1346, 123] width 56 height 10
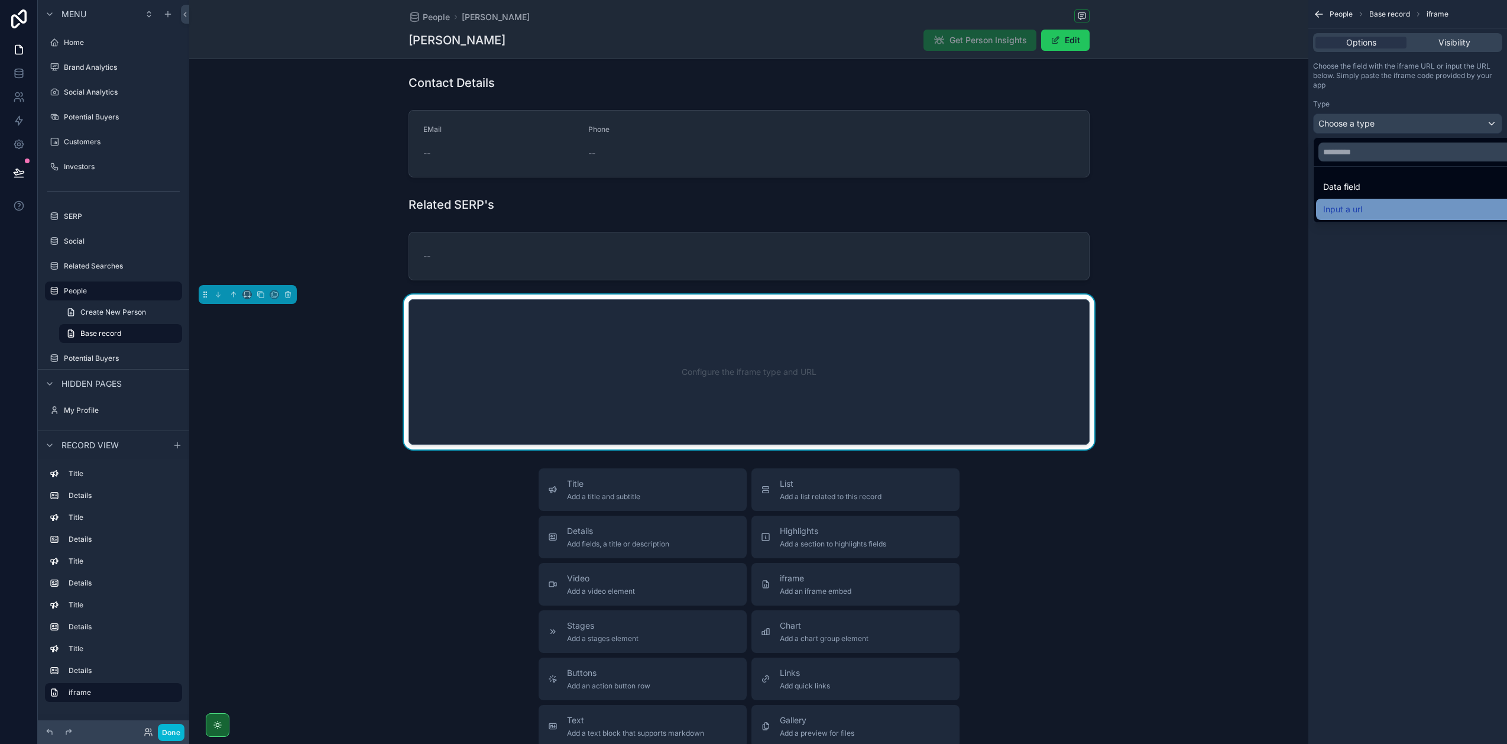
click at [1347, 203] on span "Input a url" at bounding box center [1342, 209] width 39 height 14
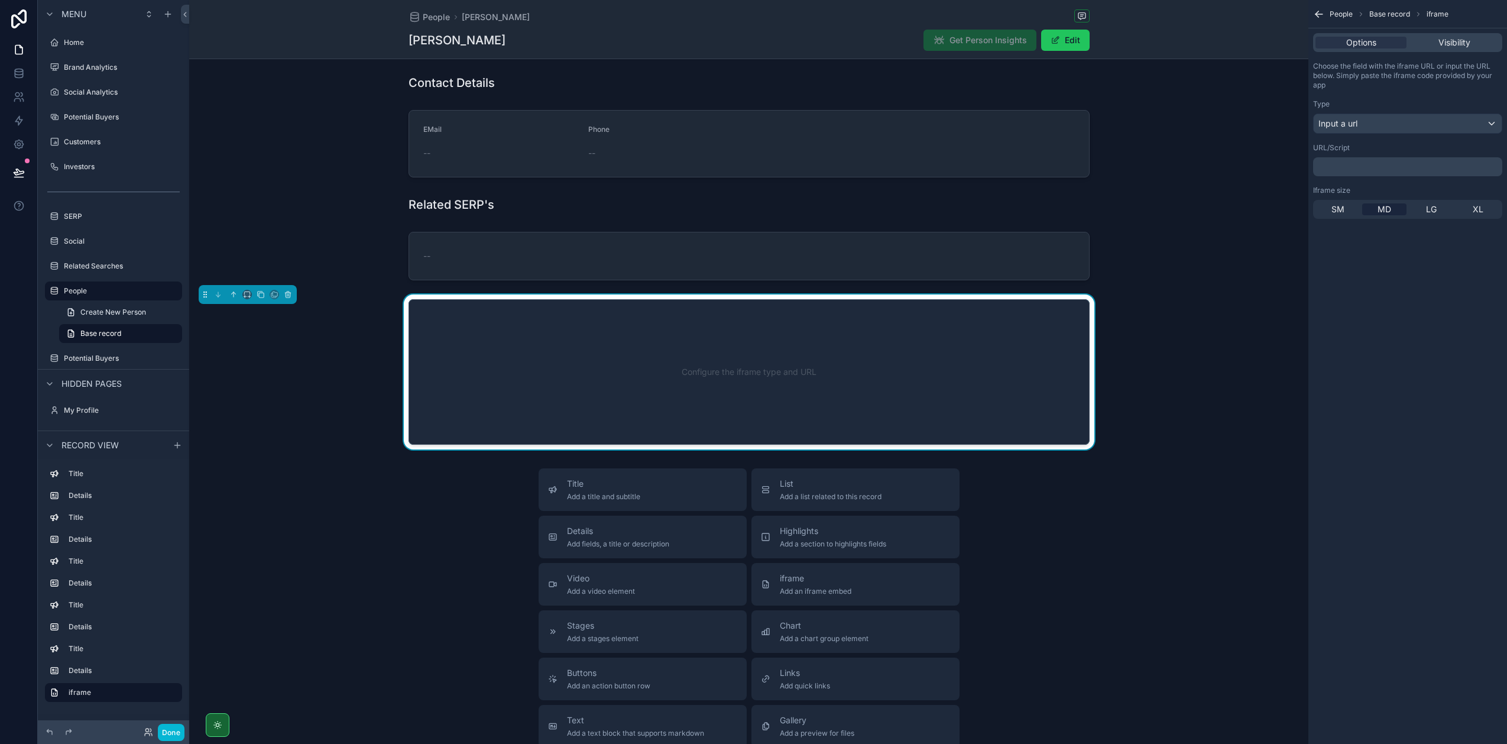
click at [1353, 167] on p "﻿" at bounding box center [1409, 166] width 182 height 9
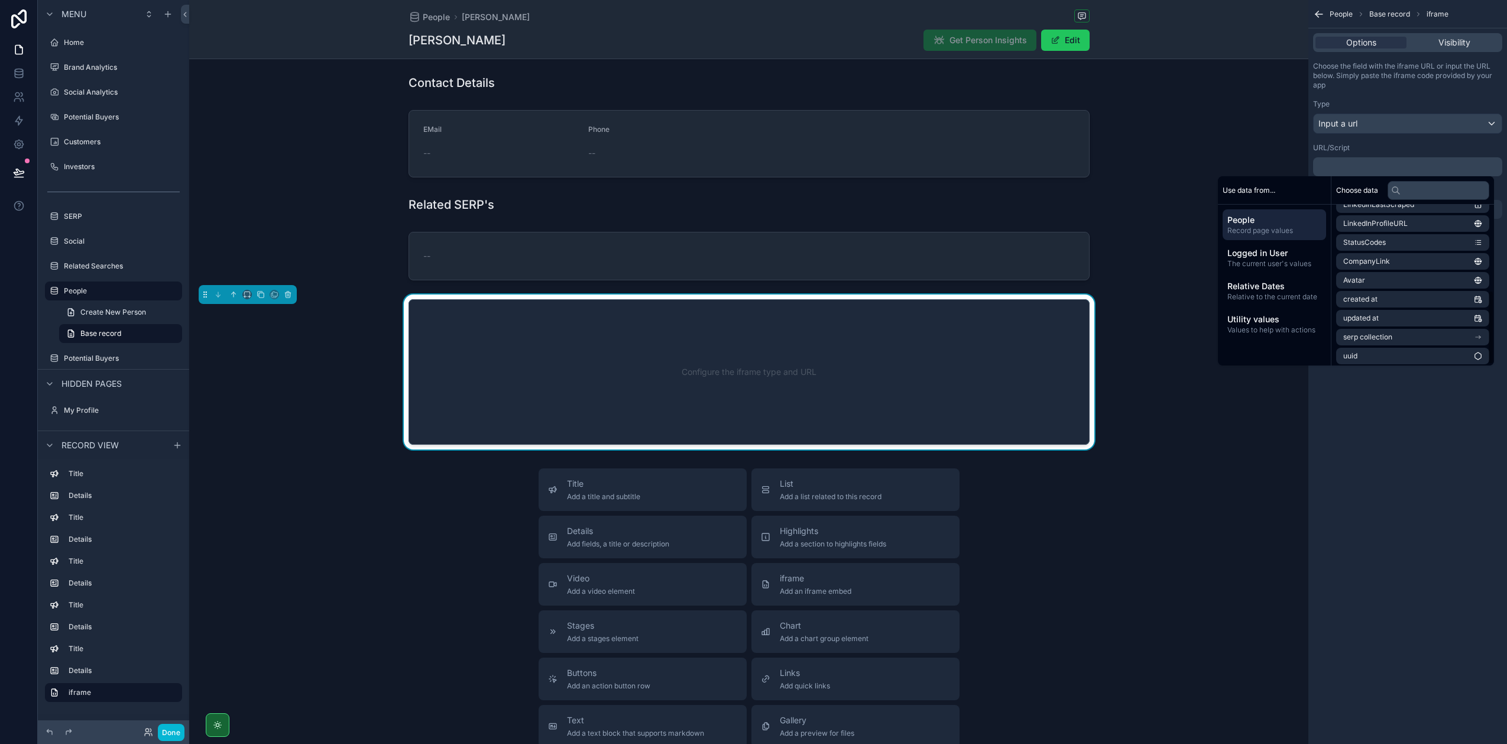
scroll to position [182, 0]
click at [1389, 284] on li "Avatar" at bounding box center [1412, 281] width 153 height 17
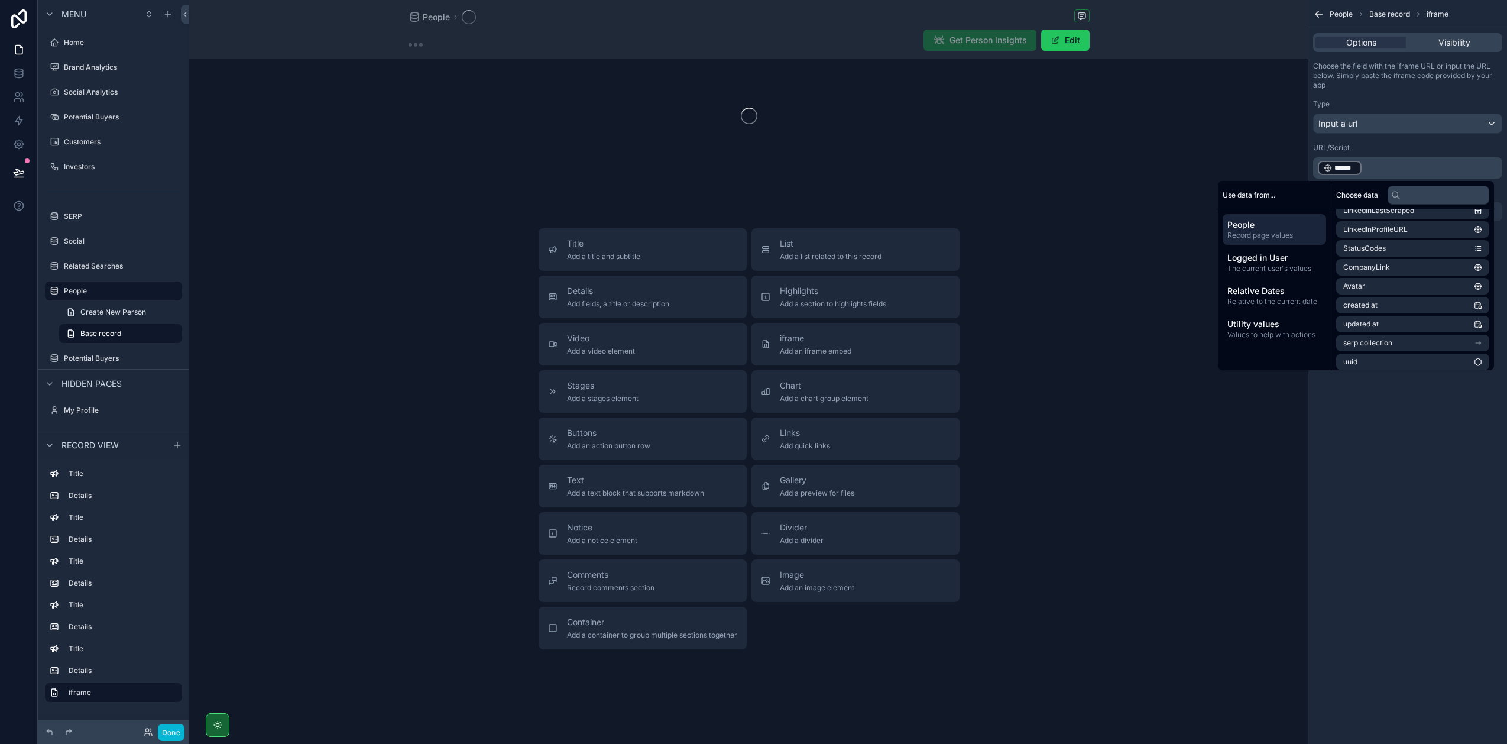
click at [1419, 462] on div "People Base record iframe Options Visibility Choose the field with the iframe U…" at bounding box center [1407, 372] width 199 height 744
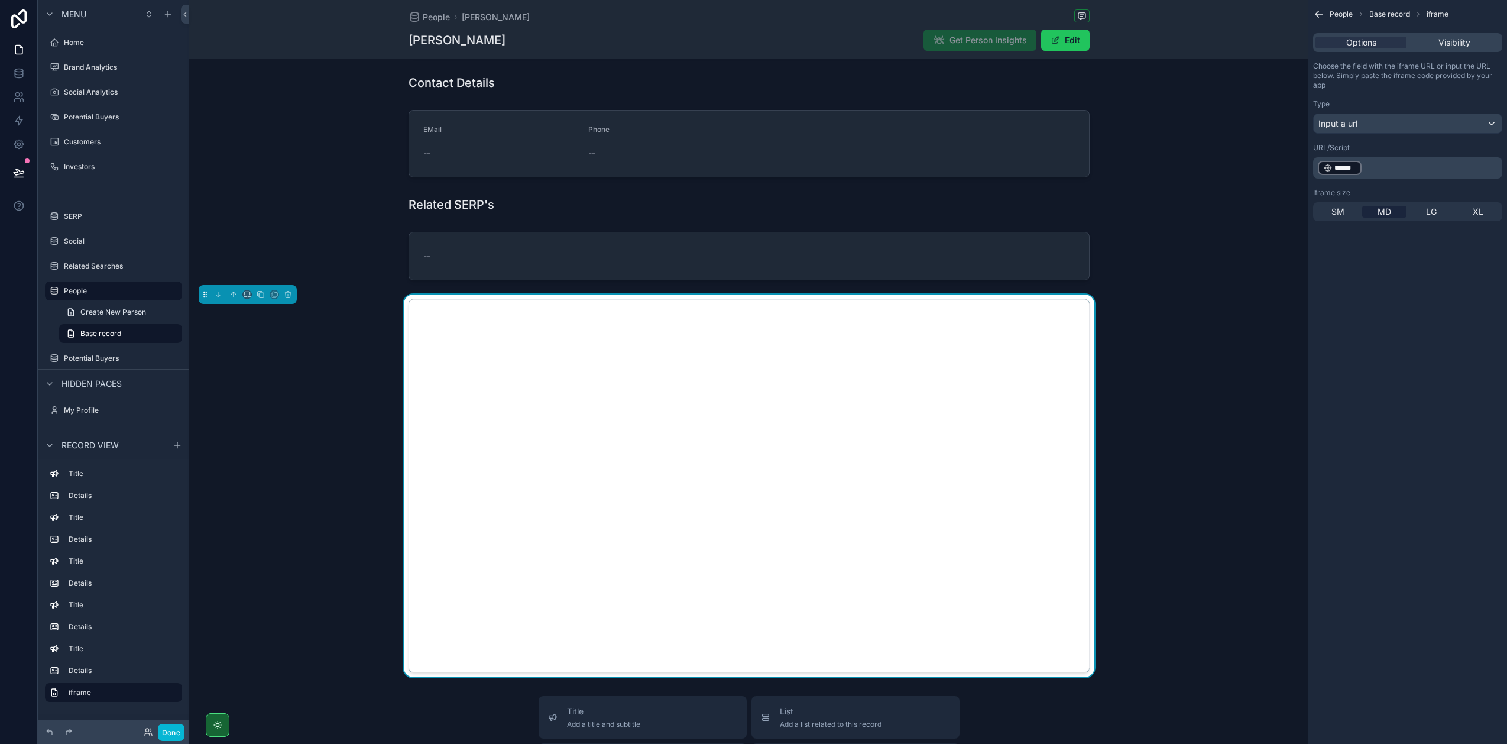
click at [1202, 456] on div "scrollable content" at bounding box center [748, 485] width 1119 height 383
click at [229, 290] on icon "scrollable content" at bounding box center [233, 294] width 8 height 8
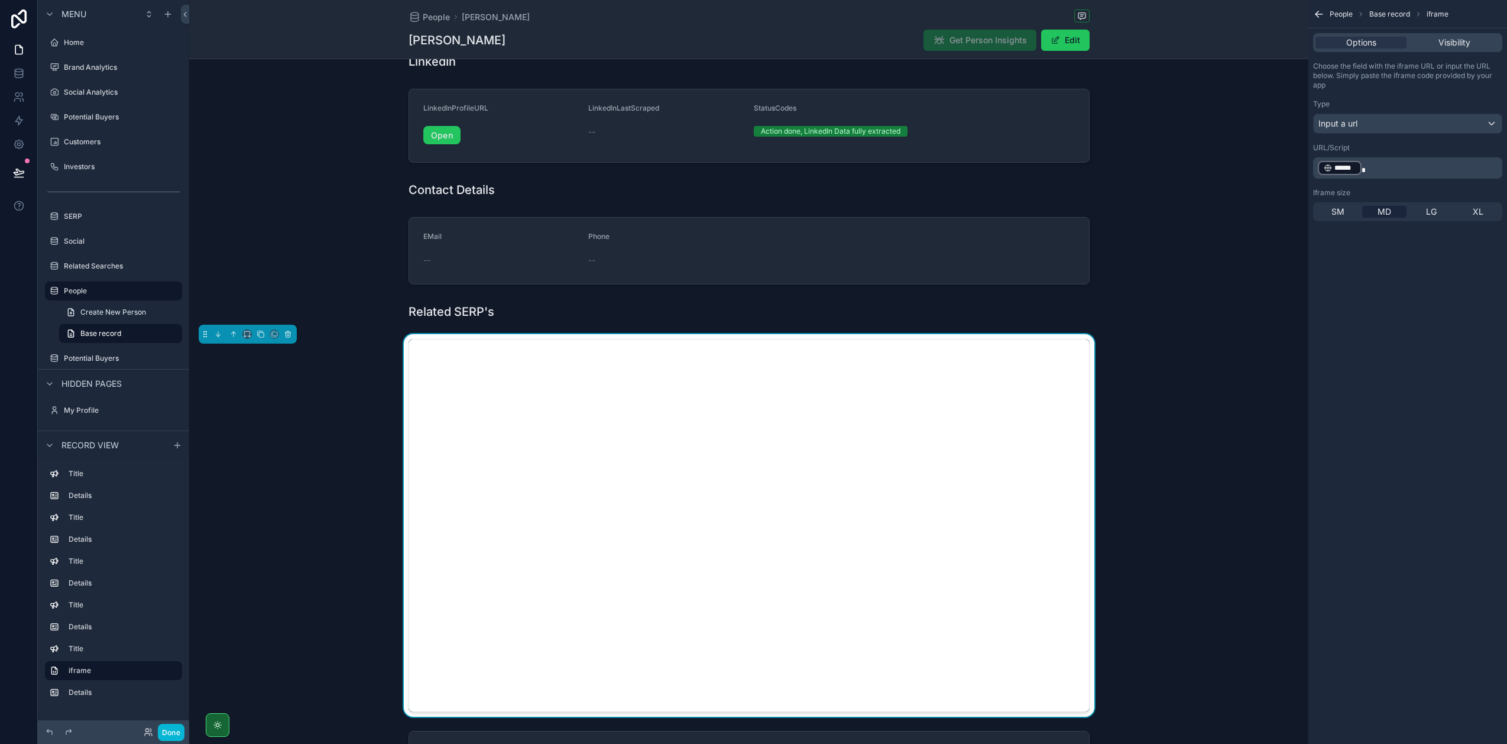
scroll to position [410, 0]
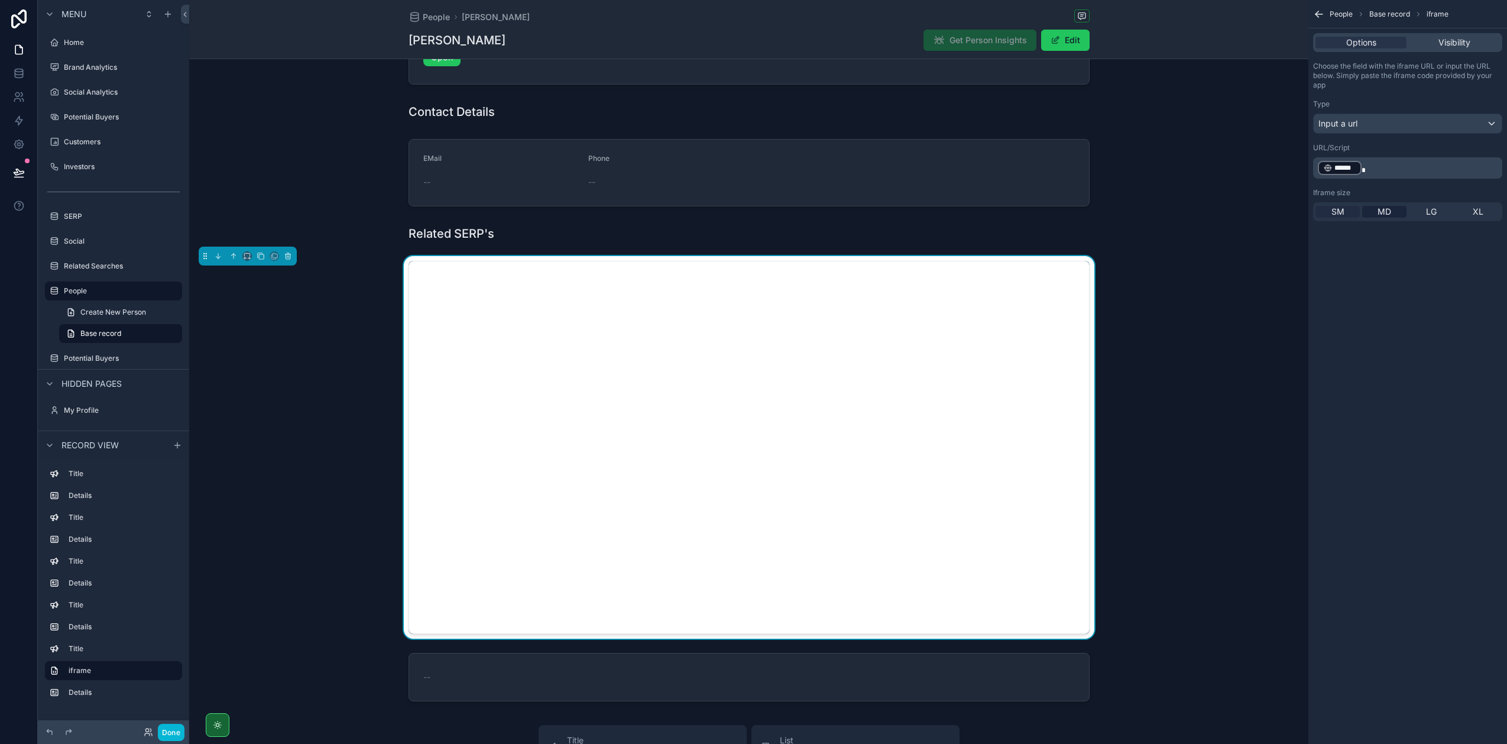
click at [1342, 213] on span "SM" at bounding box center [1337, 212] width 13 height 12
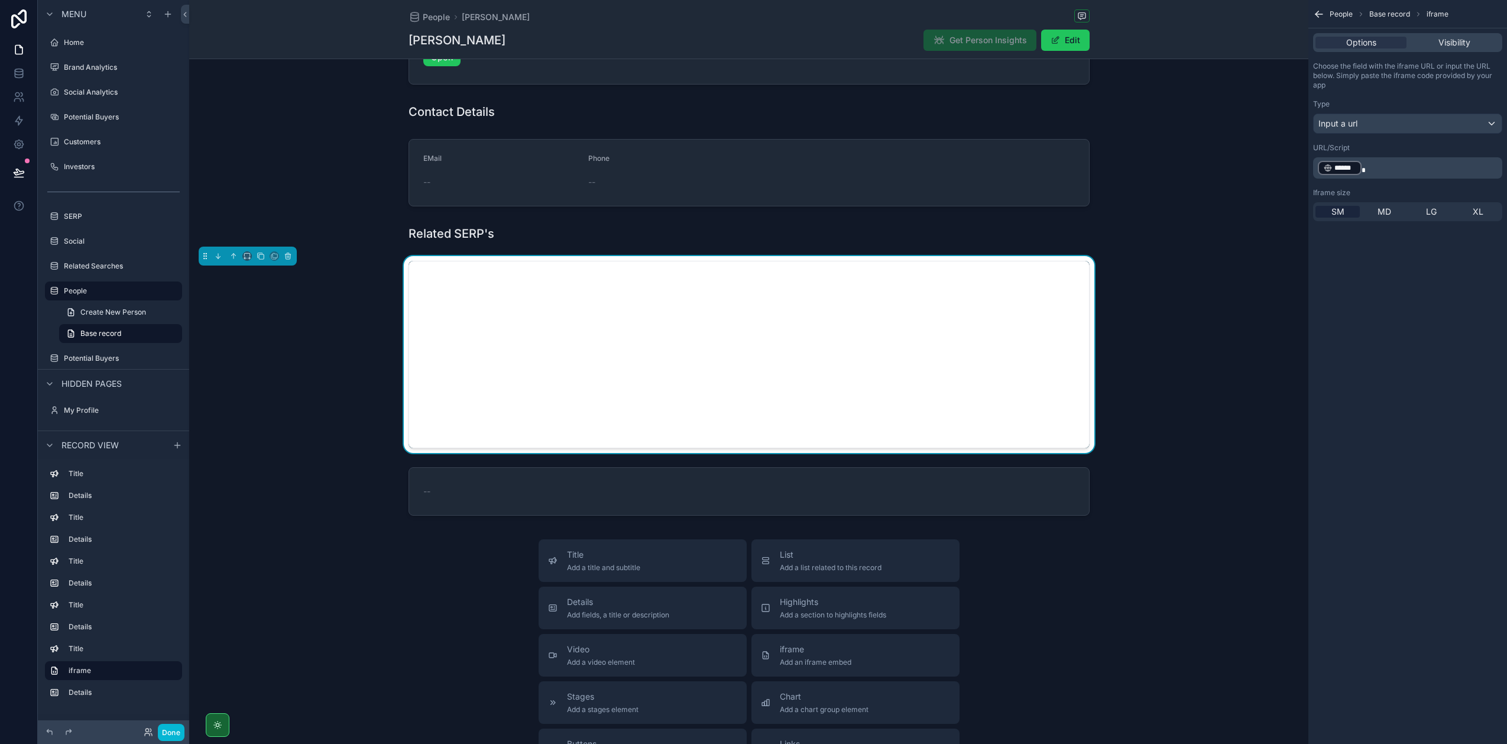
click at [1372, 219] on div "SM MD LG XL" at bounding box center [1407, 211] width 189 height 19
click at [1394, 211] on div "MD" at bounding box center [1384, 212] width 44 height 12
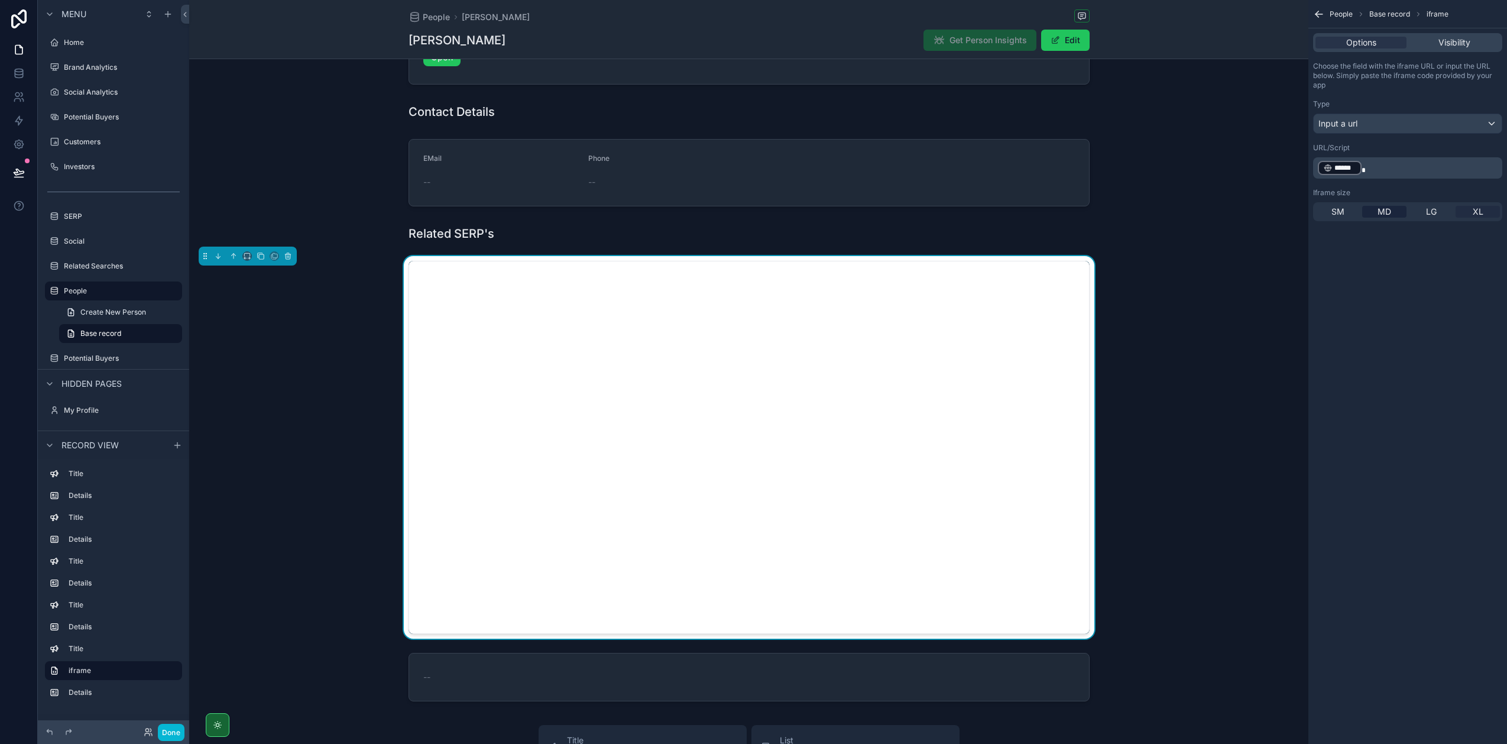
drag, startPoint x: 1425, startPoint y: 210, endPoint x: 1459, endPoint y: 210, distance: 34.3
click at [1426, 210] on span "LG" at bounding box center [1431, 212] width 11 height 12
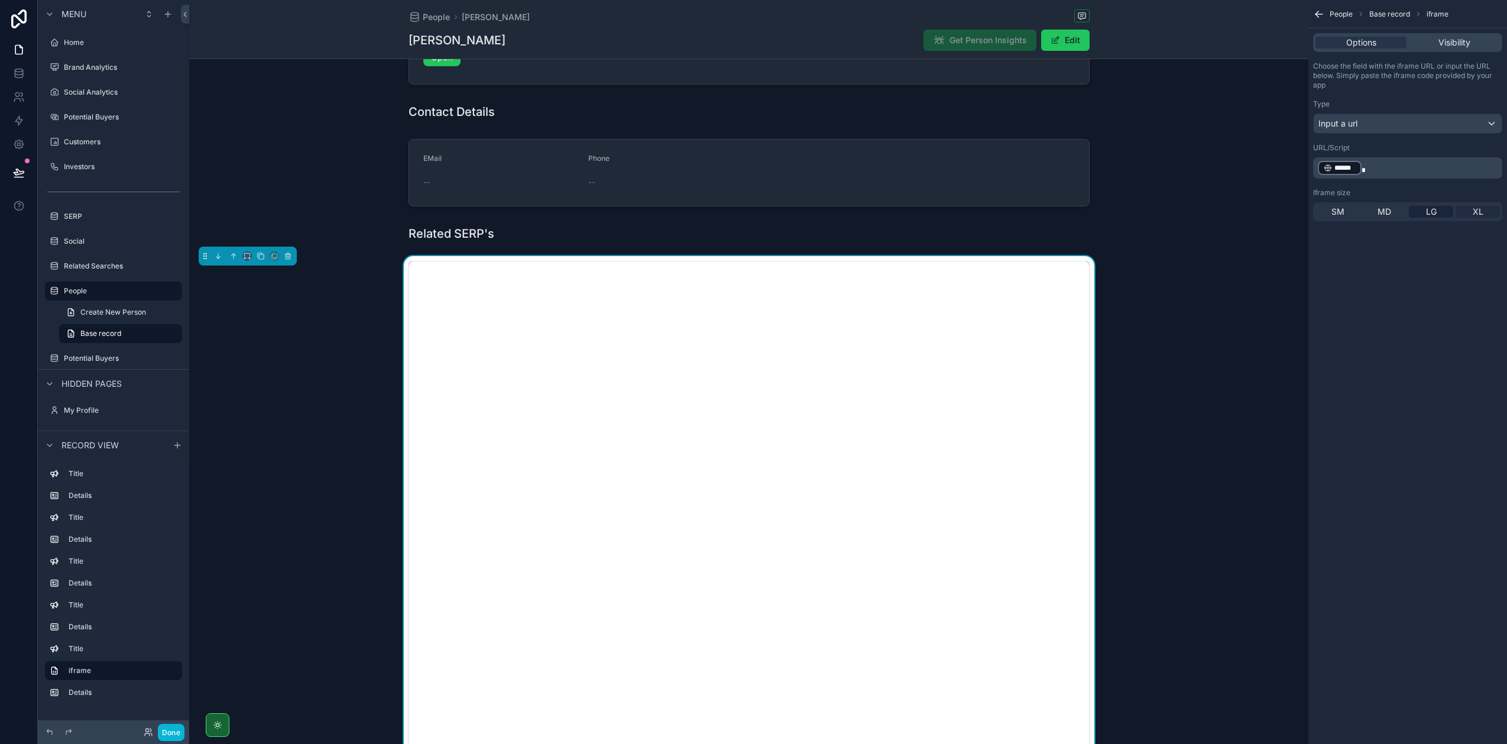
click at [1475, 208] on span "XL" at bounding box center [1478, 212] width 11 height 12
click at [1331, 212] on span "SM" at bounding box center [1337, 212] width 13 height 12
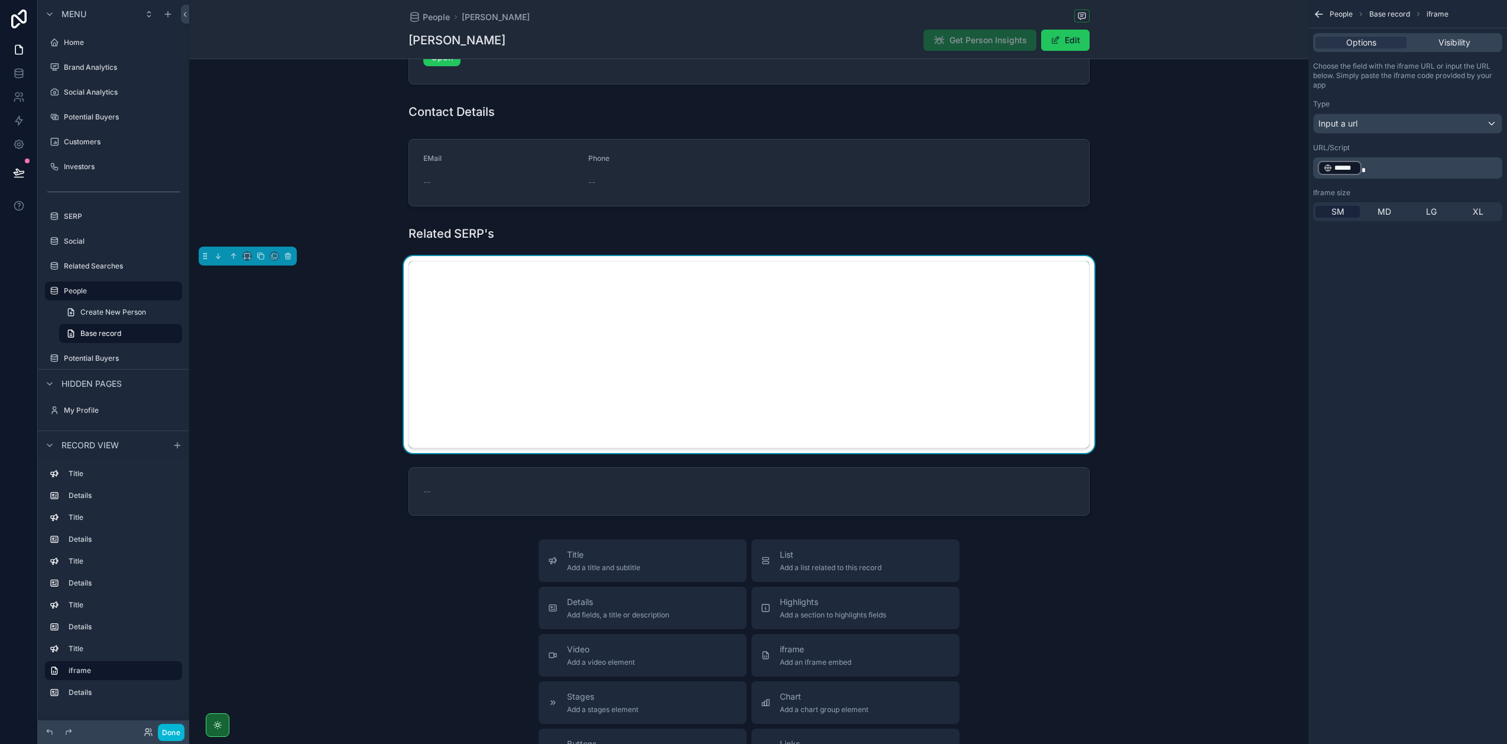
click at [1331, 212] on span "SM" at bounding box center [1337, 212] width 13 height 12
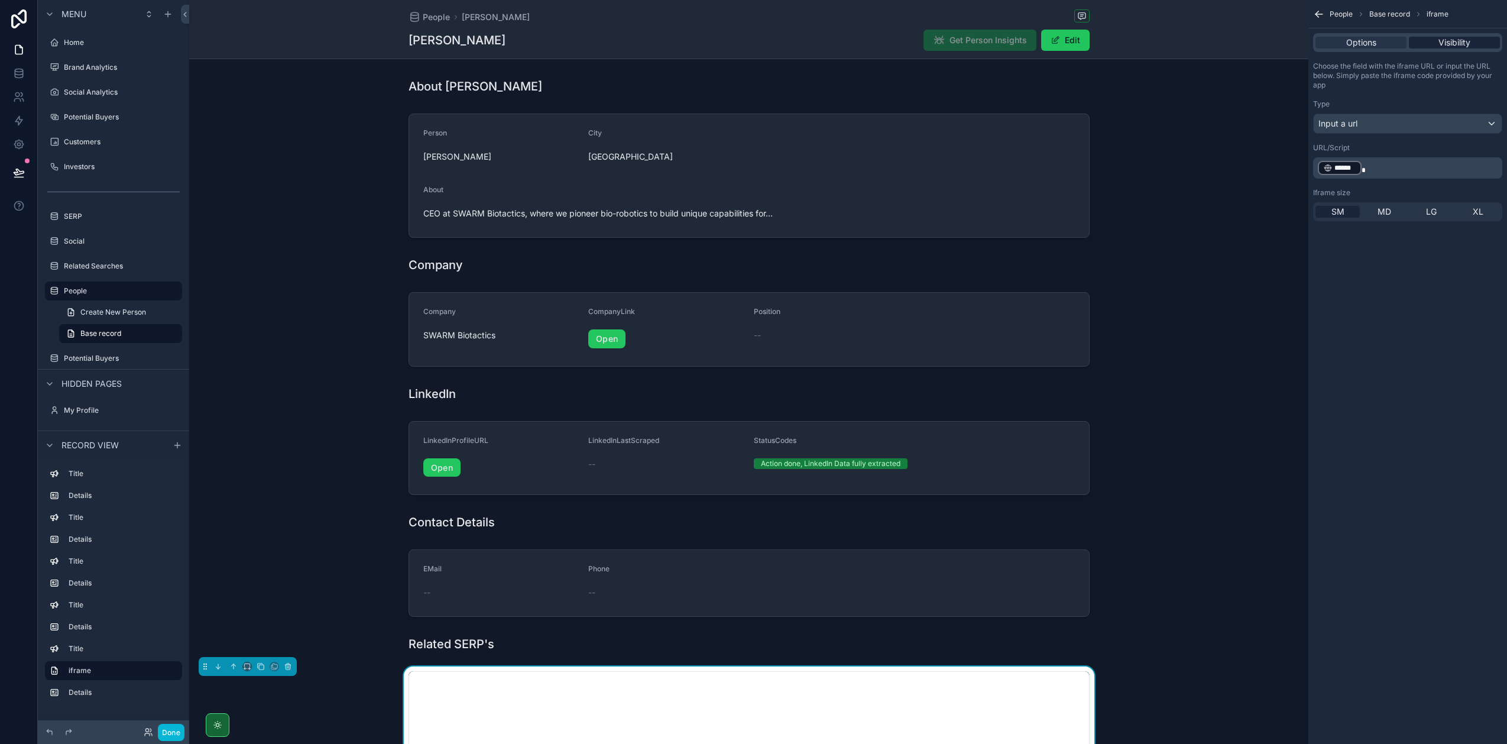
click at [1453, 41] on span "Visibility" at bounding box center [1454, 43] width 32 height 12
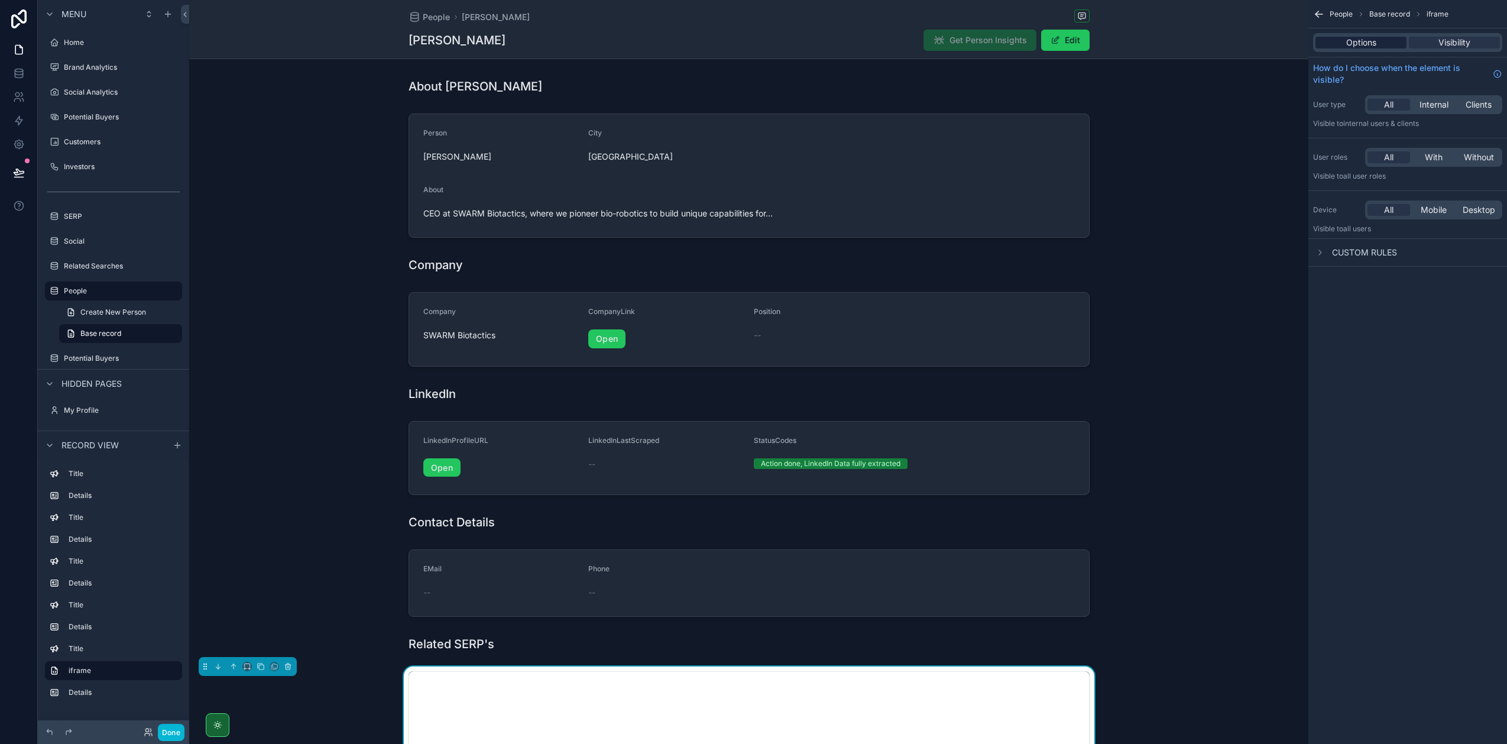
click at [1339, 38] on div "Options" at bounding box center [1361, 43] width 91 height 12
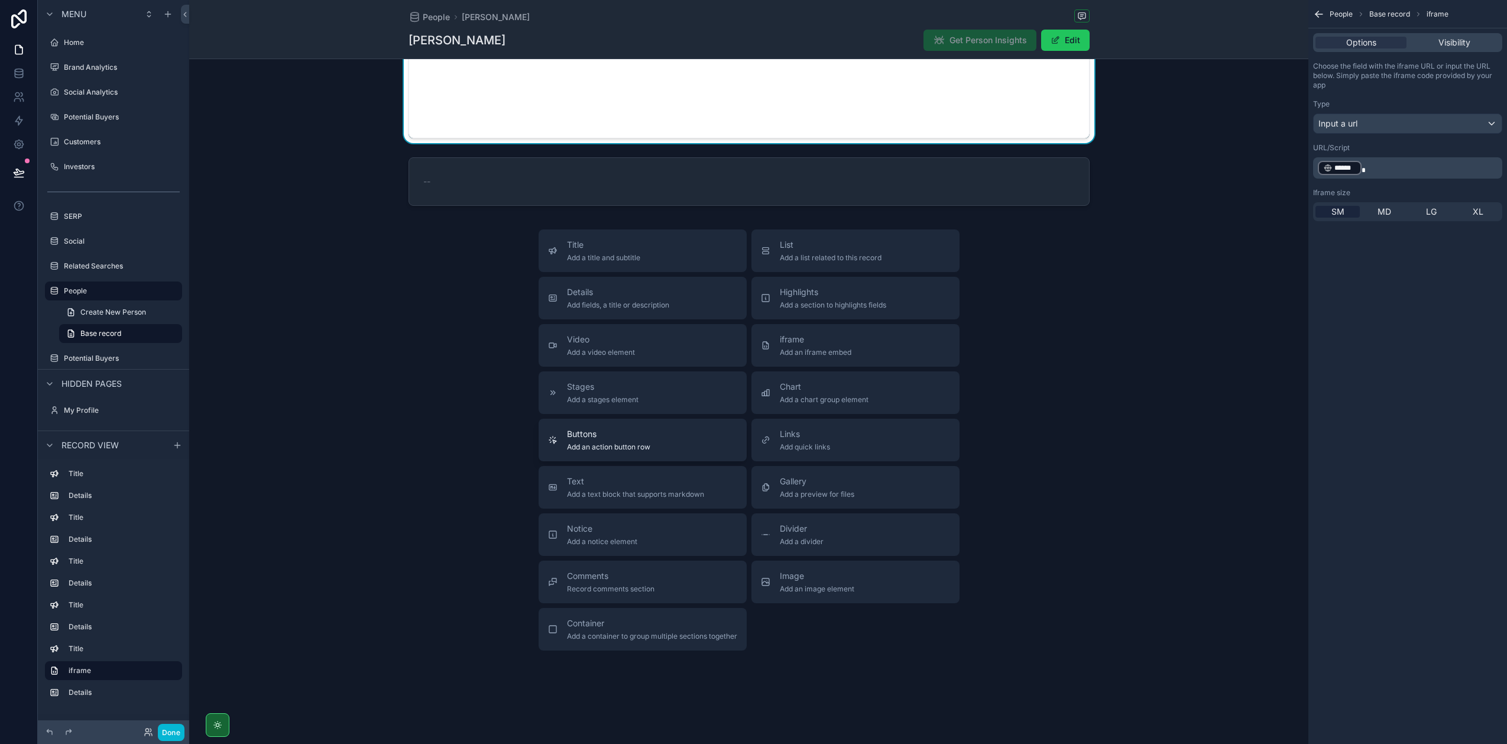
scroll to position [721, 0]
click at [807, 583] on span "Add an image element" at bounding box center [817, 587] width 74 height 9
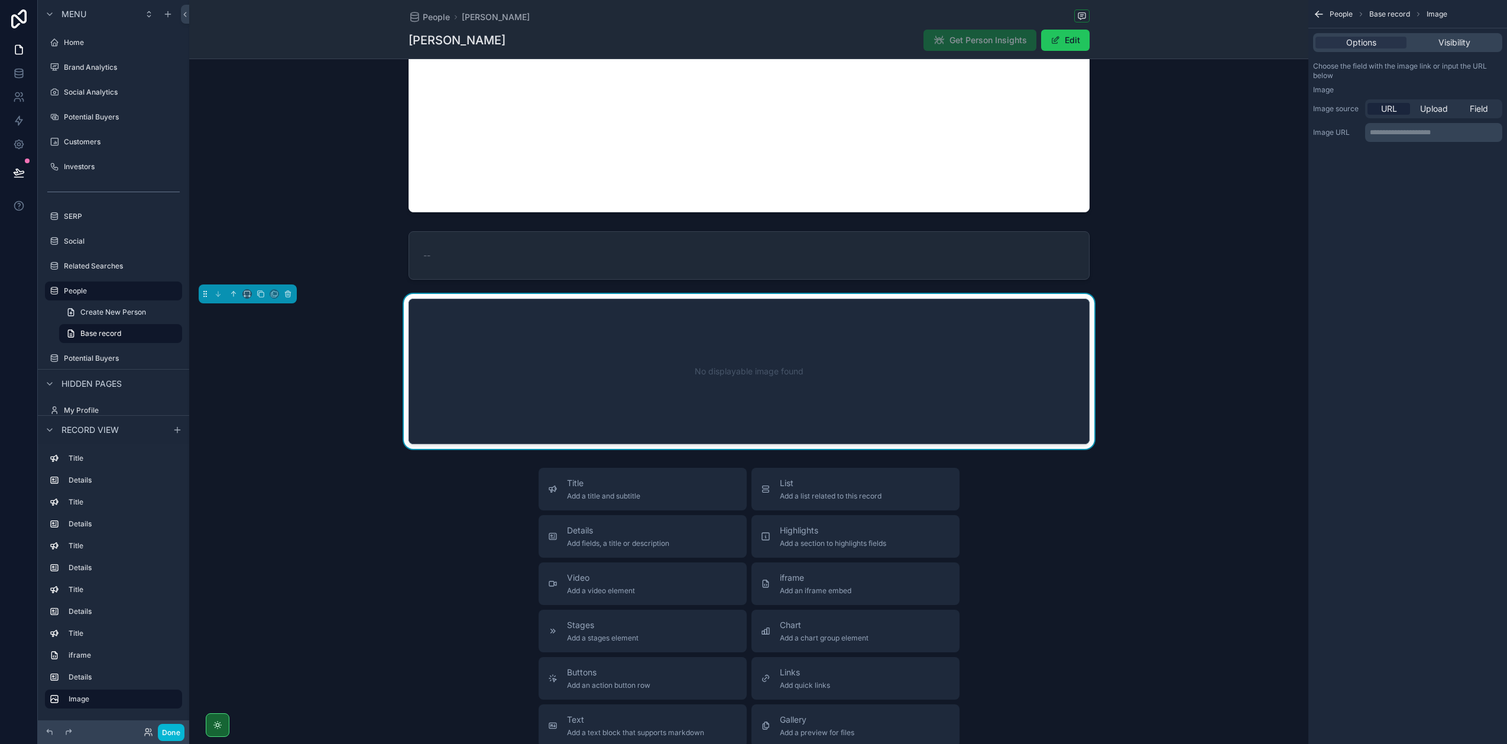
scroll to position [646, 0]
click at [1379, 137] on p "**********" at bounding box center [1435, 132] width 130 height 9
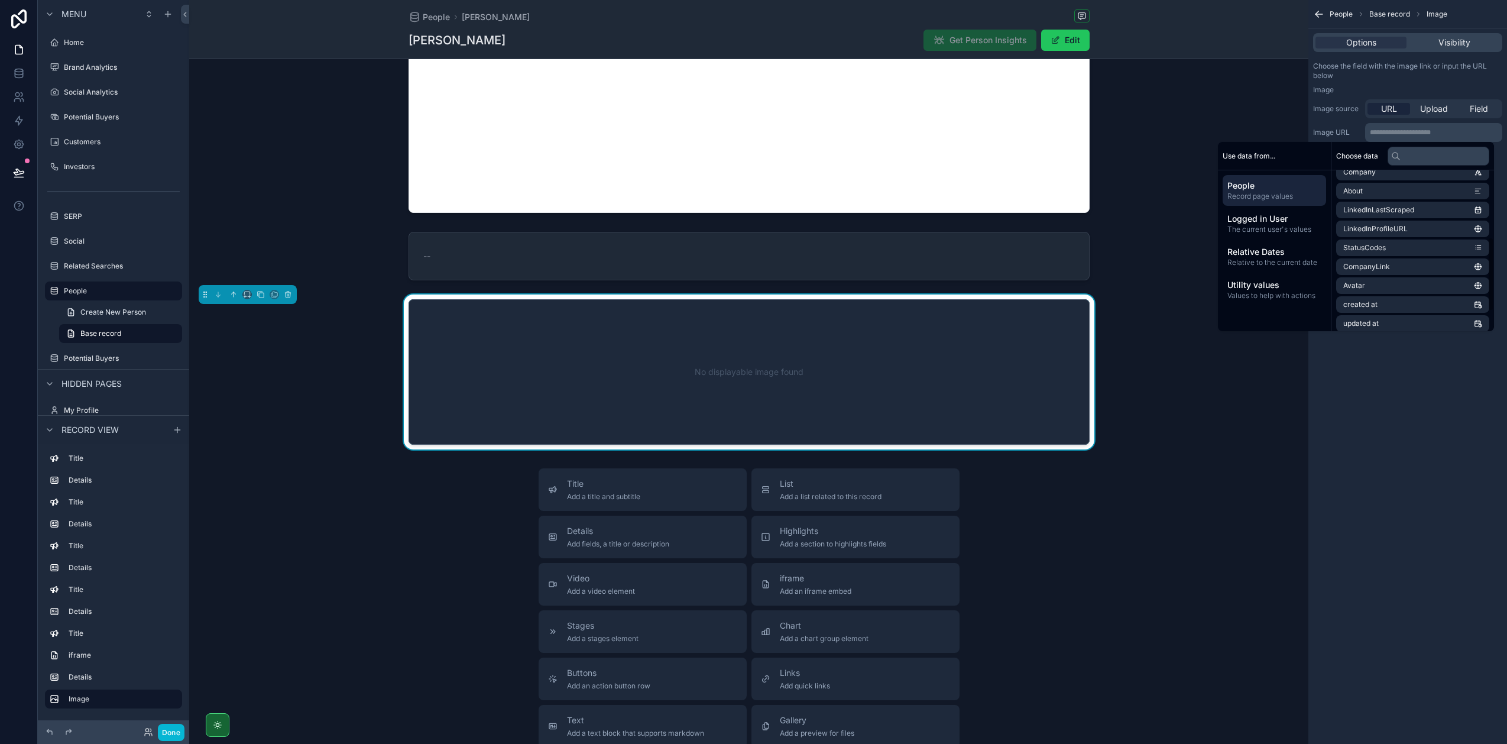
scroll to position [146, 0]
click at [1366, 281] on li "Avatar" at bounding box center [1412, 283] width 153 height 17
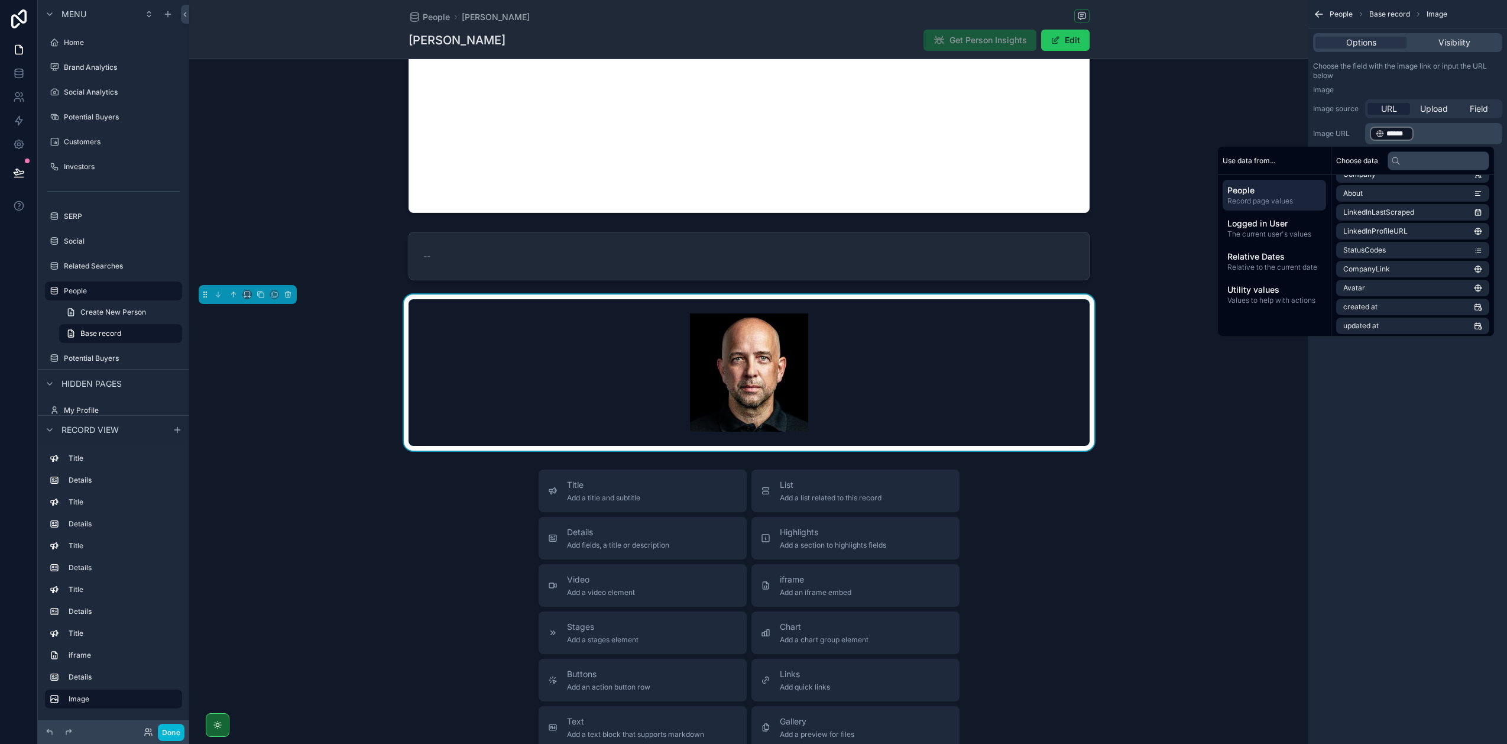
click at [1394, 442] on div "People Base record Image Options Visibility Choose the field with the image lin…" at bounding box center [1407, 372] width 199 height 744
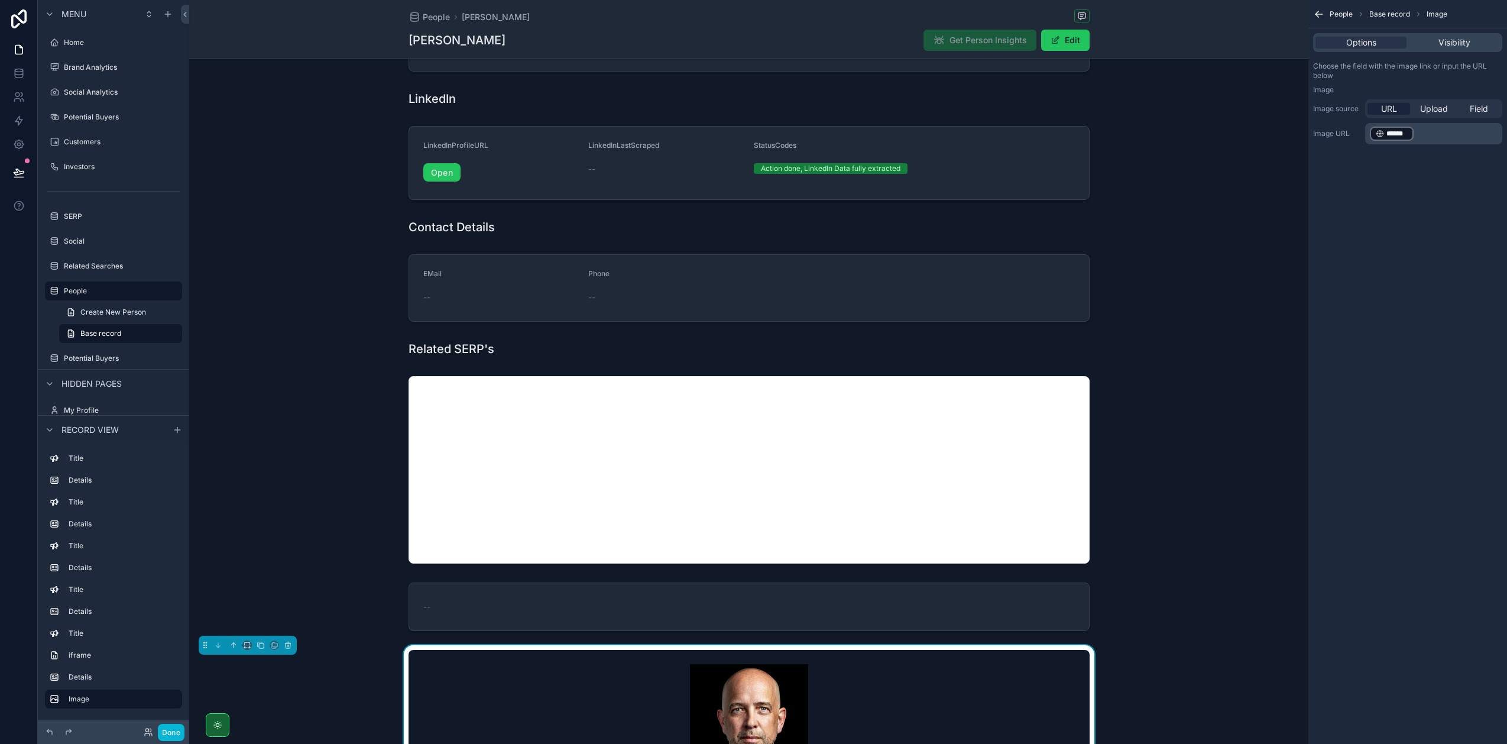
scroll to position [259, 0]
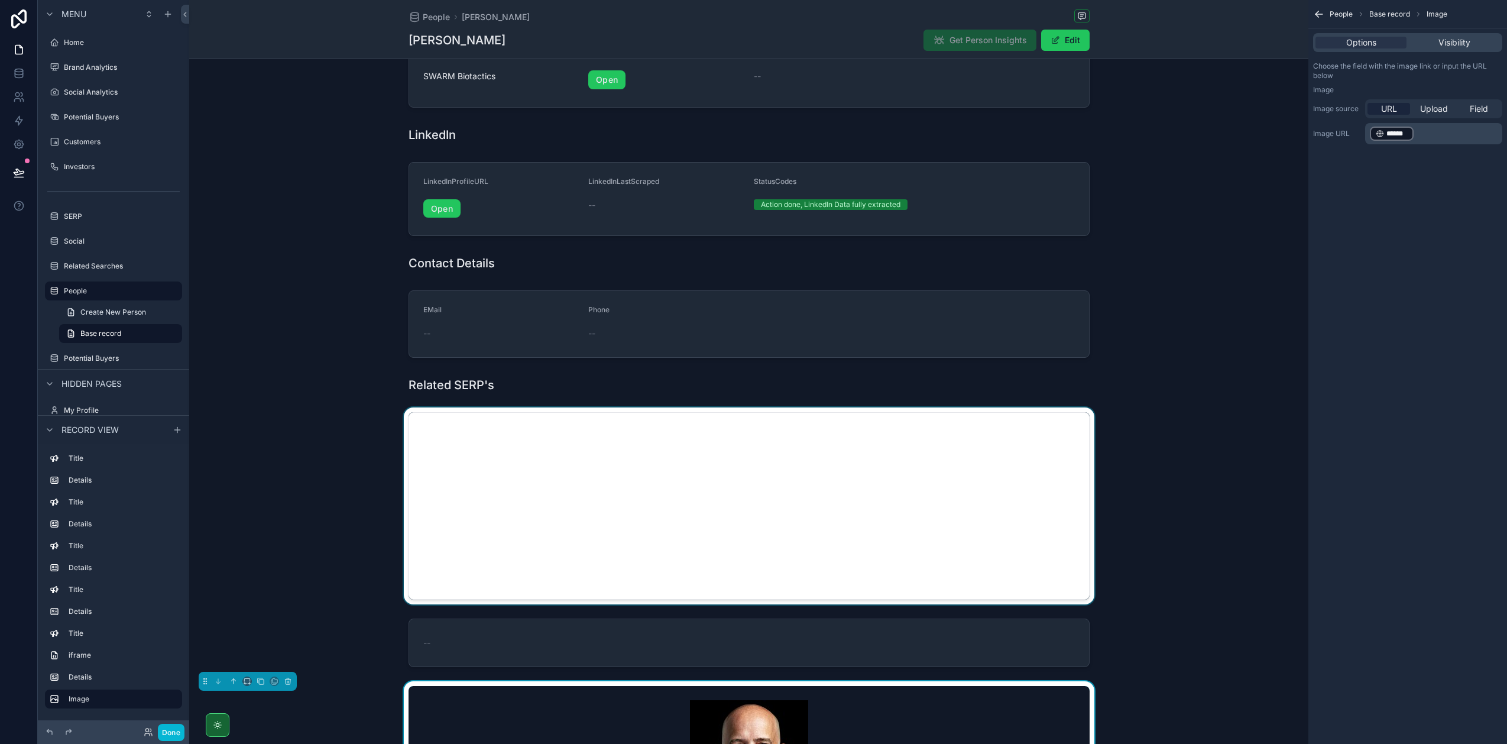
click at [621, 499] on div "scrollable content" at bounding box center [748, 505] width 1119 height 197
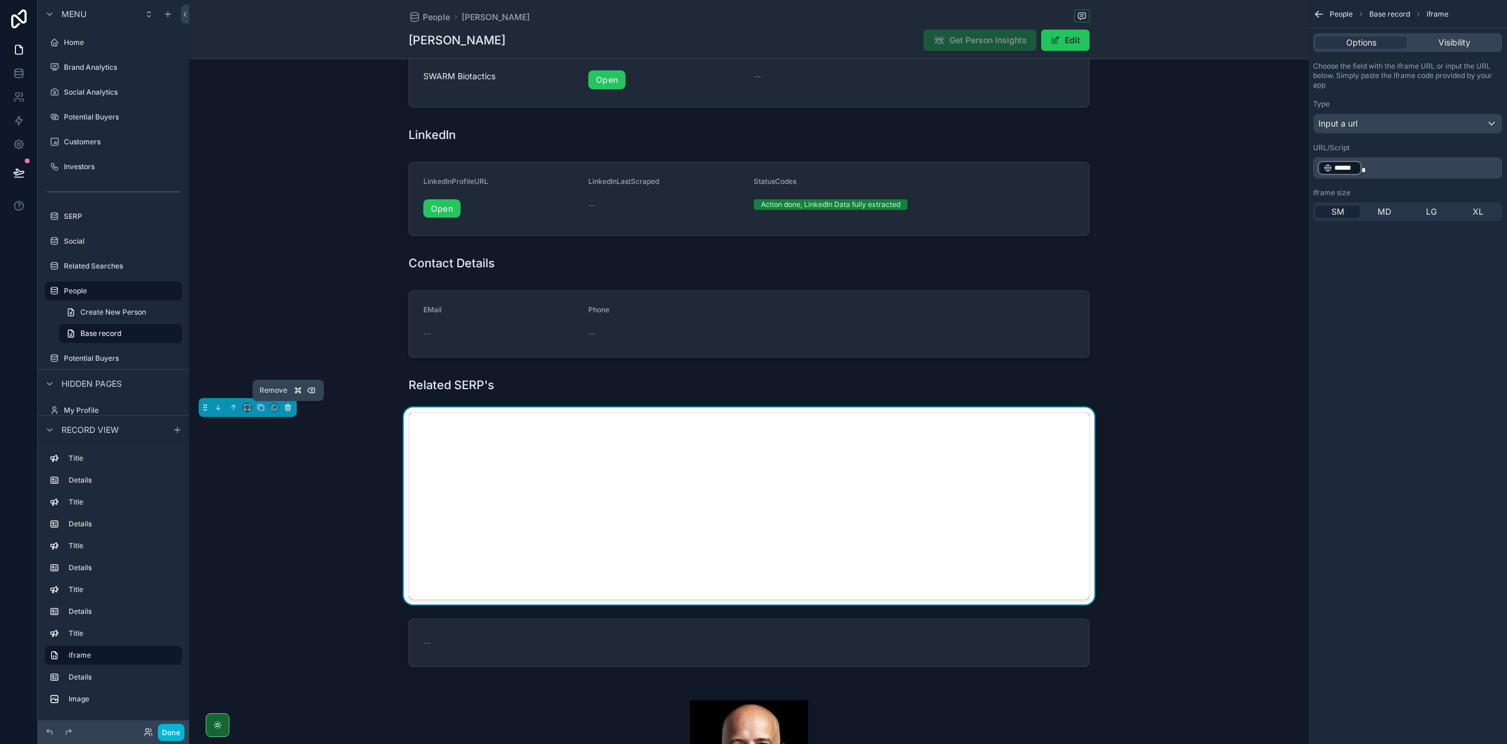
click at [286, 407] on icon "scrollable content" at bounding box center [288, 407] width 8 height 8
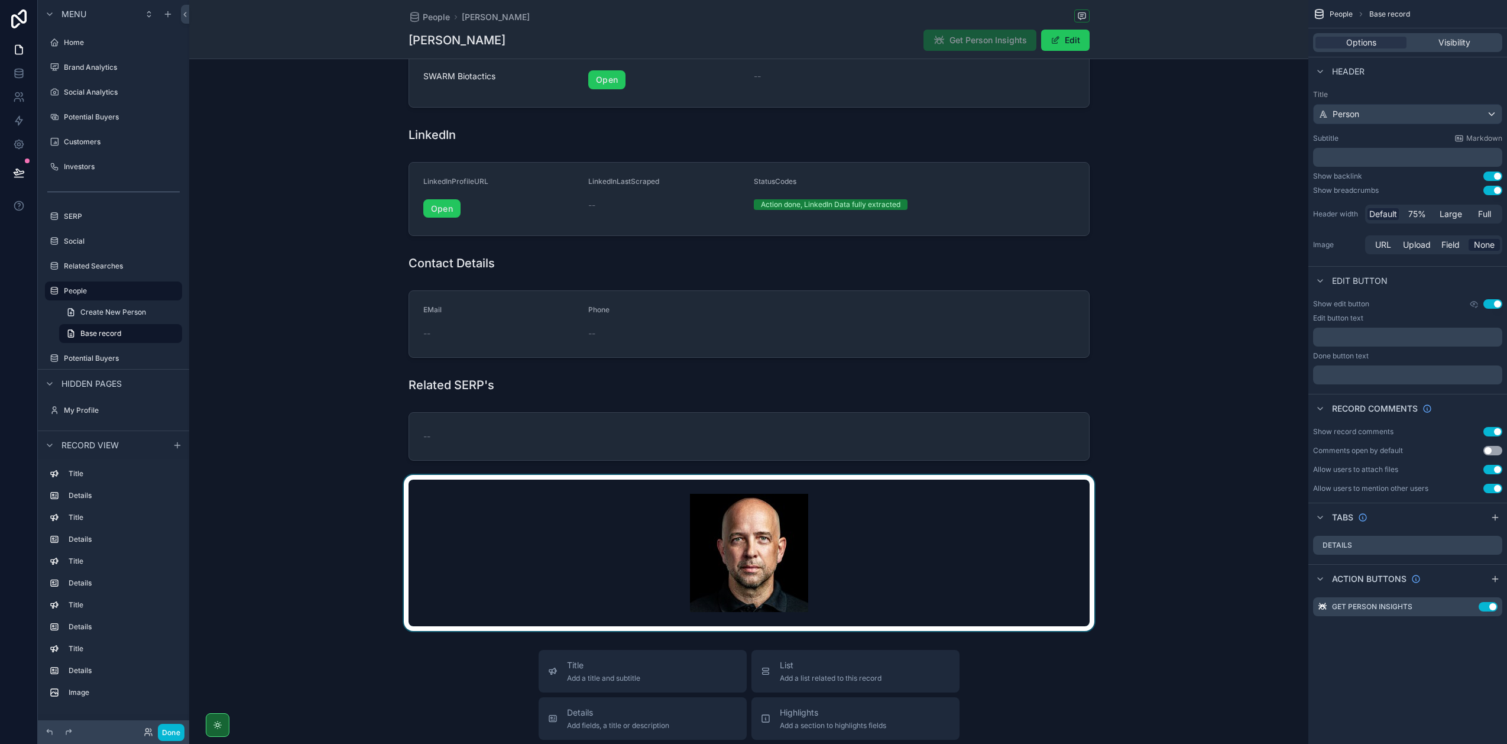
click at [593, 551] on div "scrollable content" at bounding box center [748, 553] width 1119 height 156
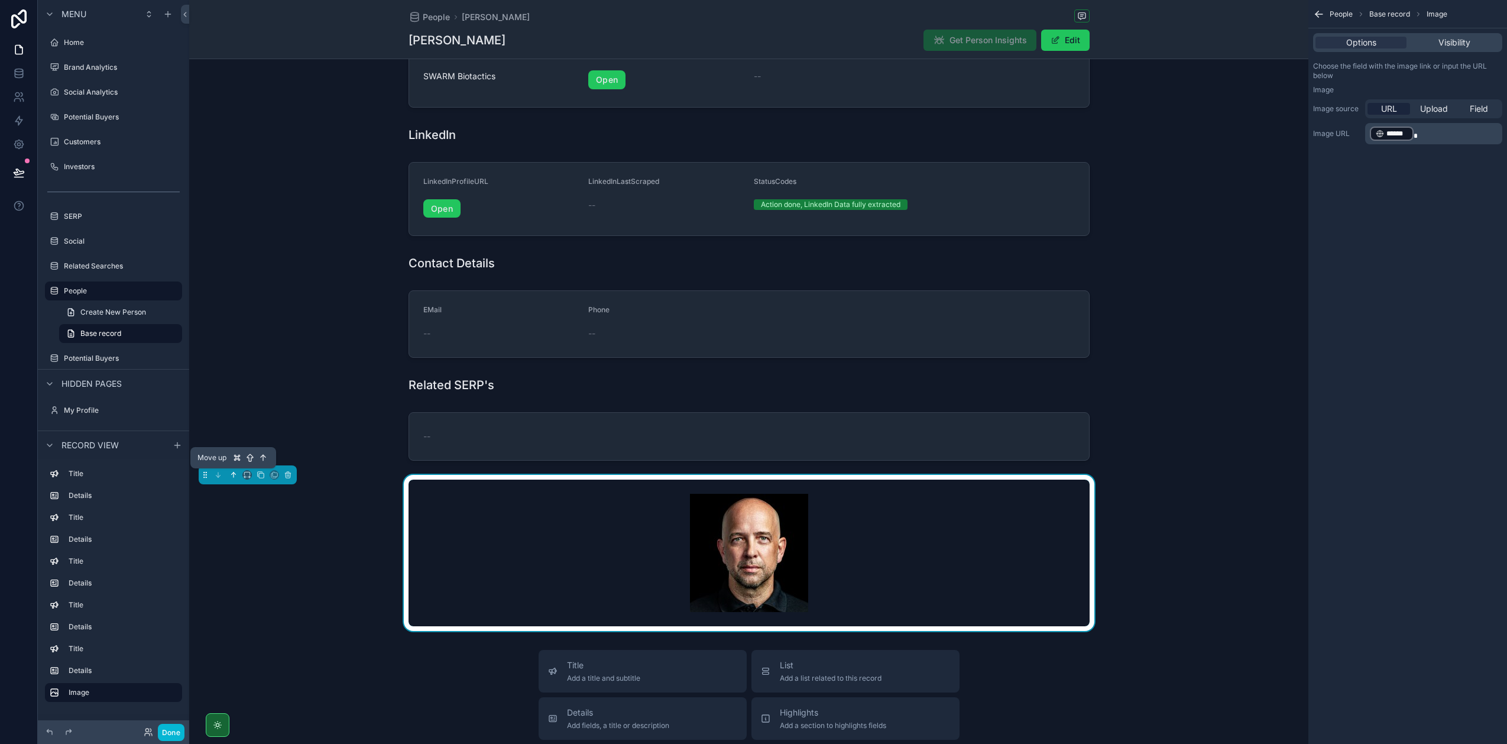
click at [234, 474] on icon "scrollable content" at bounding box center [233, 475] width 8 height 8
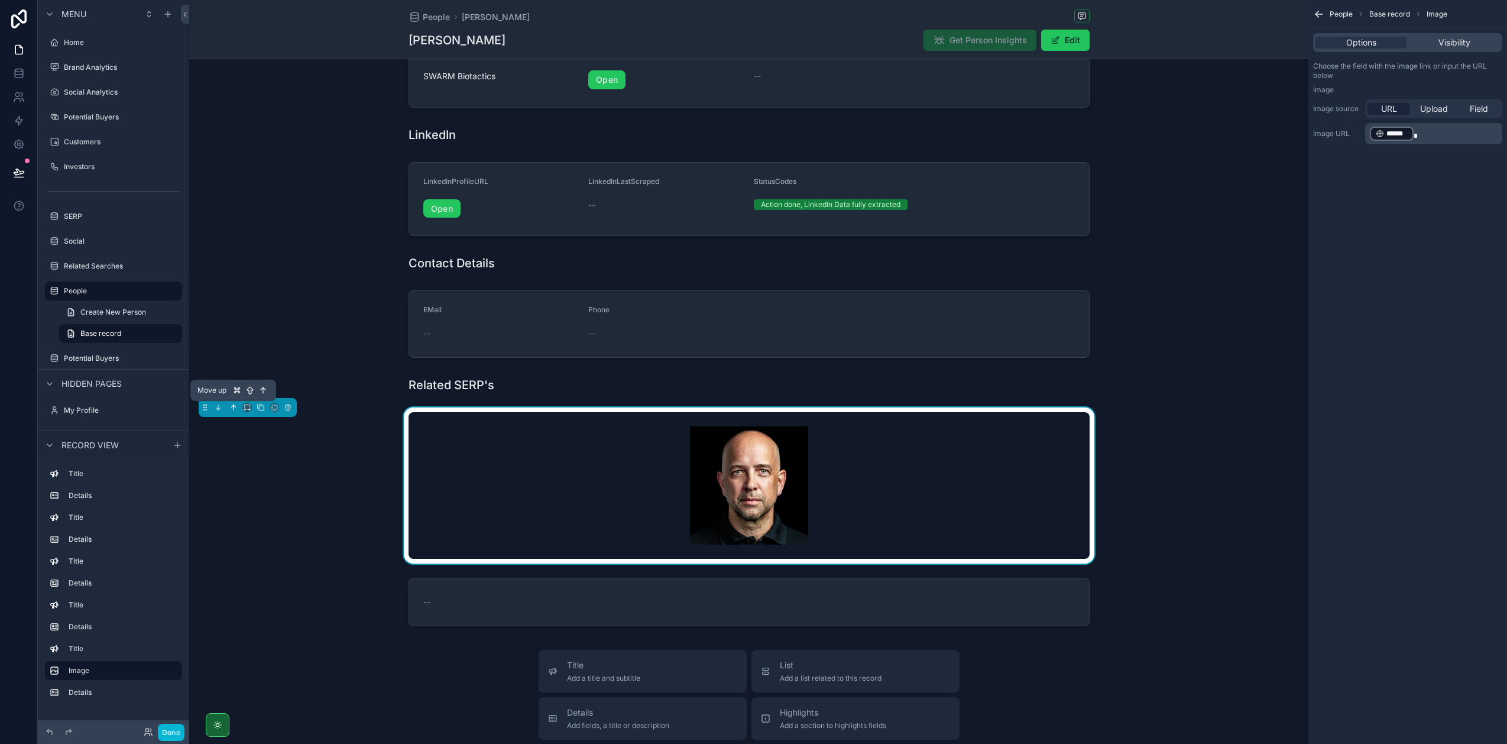
click at [235, 408] on icon "scrollable content" at bounding box center [233, 407] width 8 height 8
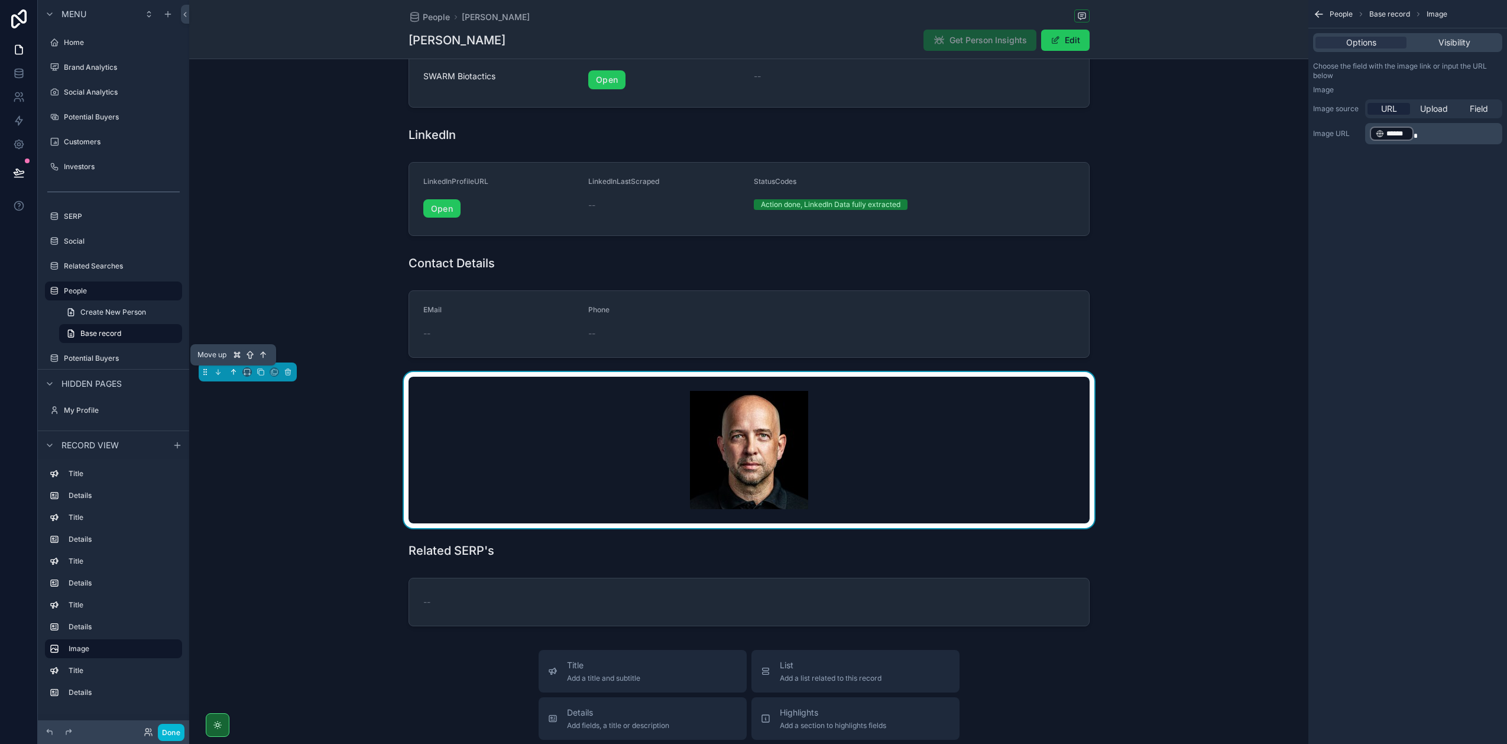
click at [231, 372] on icon "scrollable content" at bounding box center [233, 372] width 8 height 8
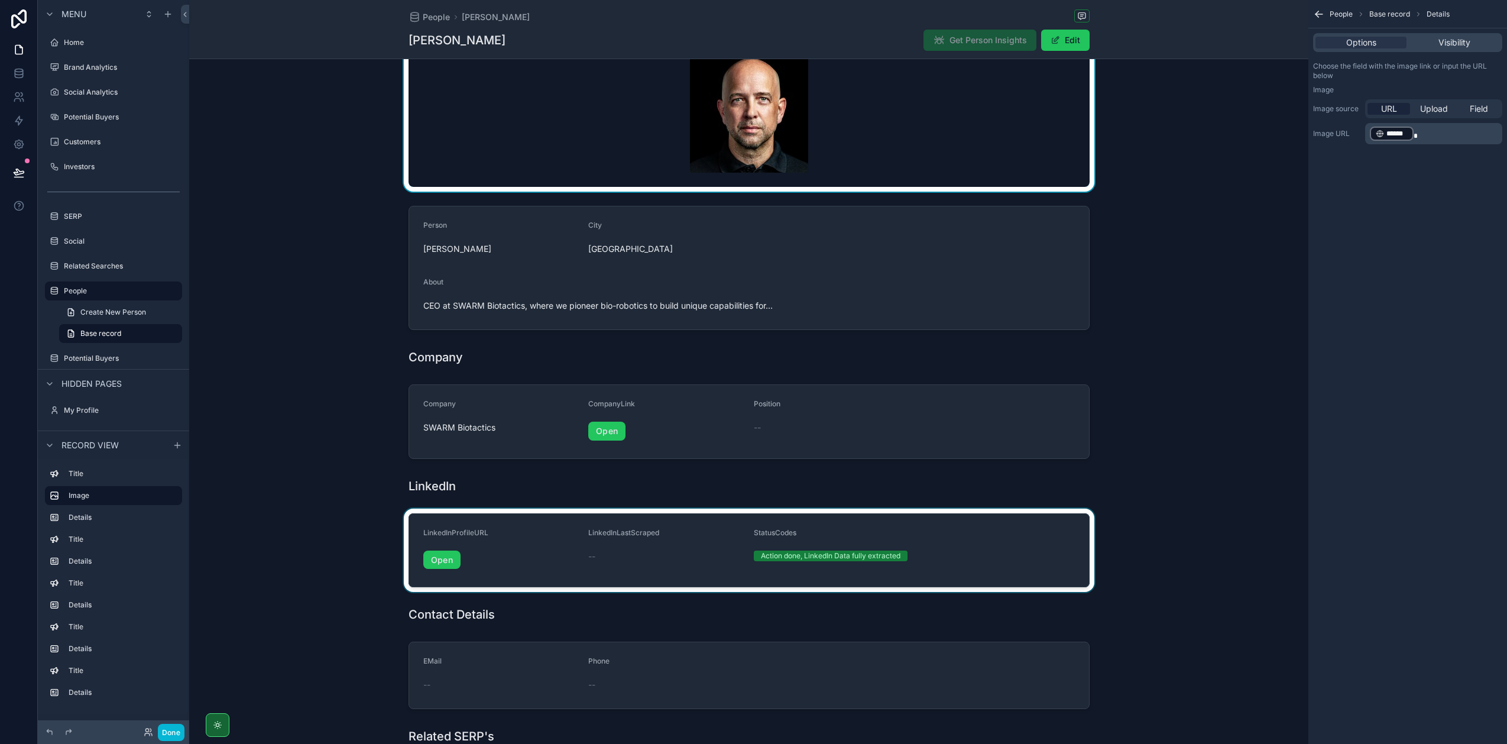
scroll to position [0, 0]
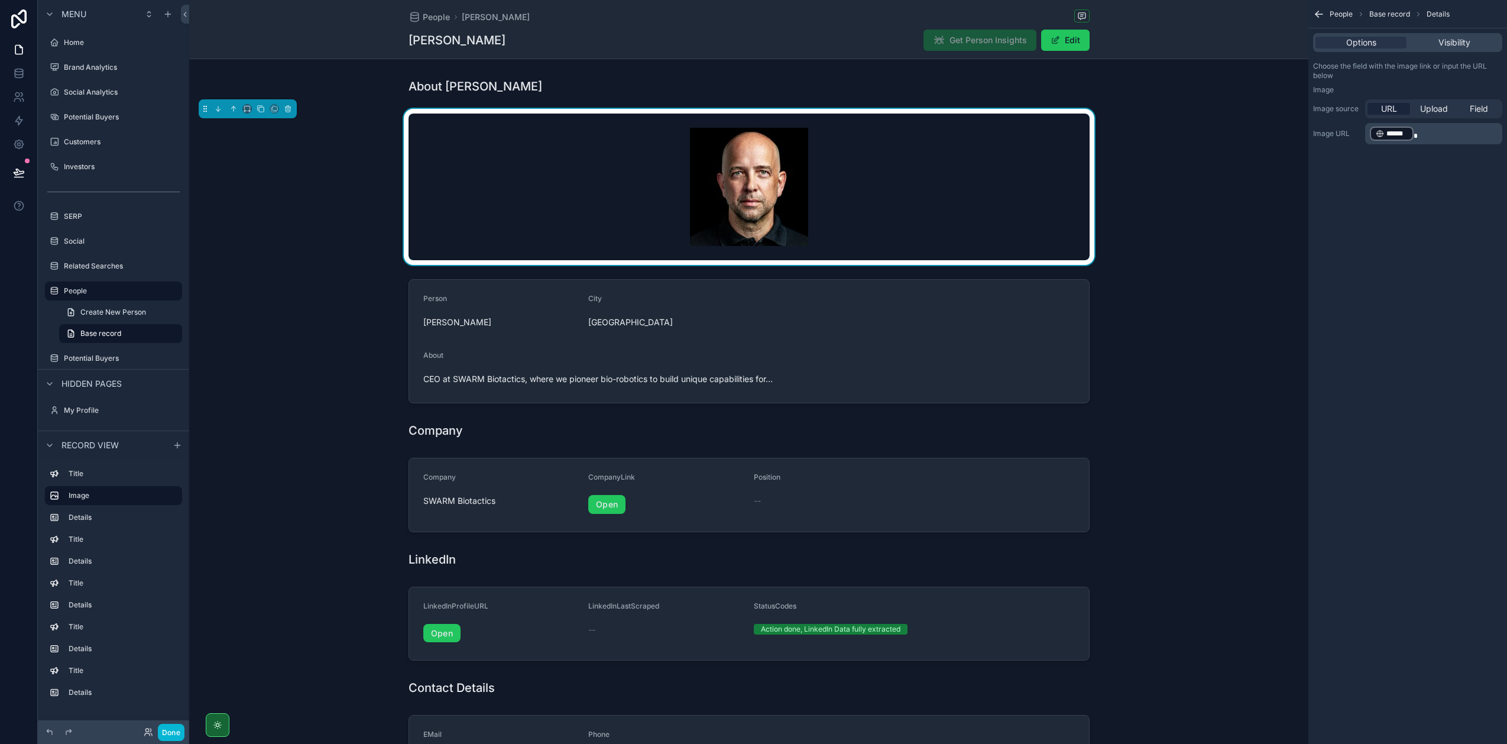
click at [905, 167] on div "scrollable content" at bounding box center [749, 187] width 681 height 147
click at [245, 108] on icon "scrollable content" at bounding box center [247, 109] width 8 height 8
click at [261, 153] on span "25%" at bounding box center [261, 153] width 18 height 14
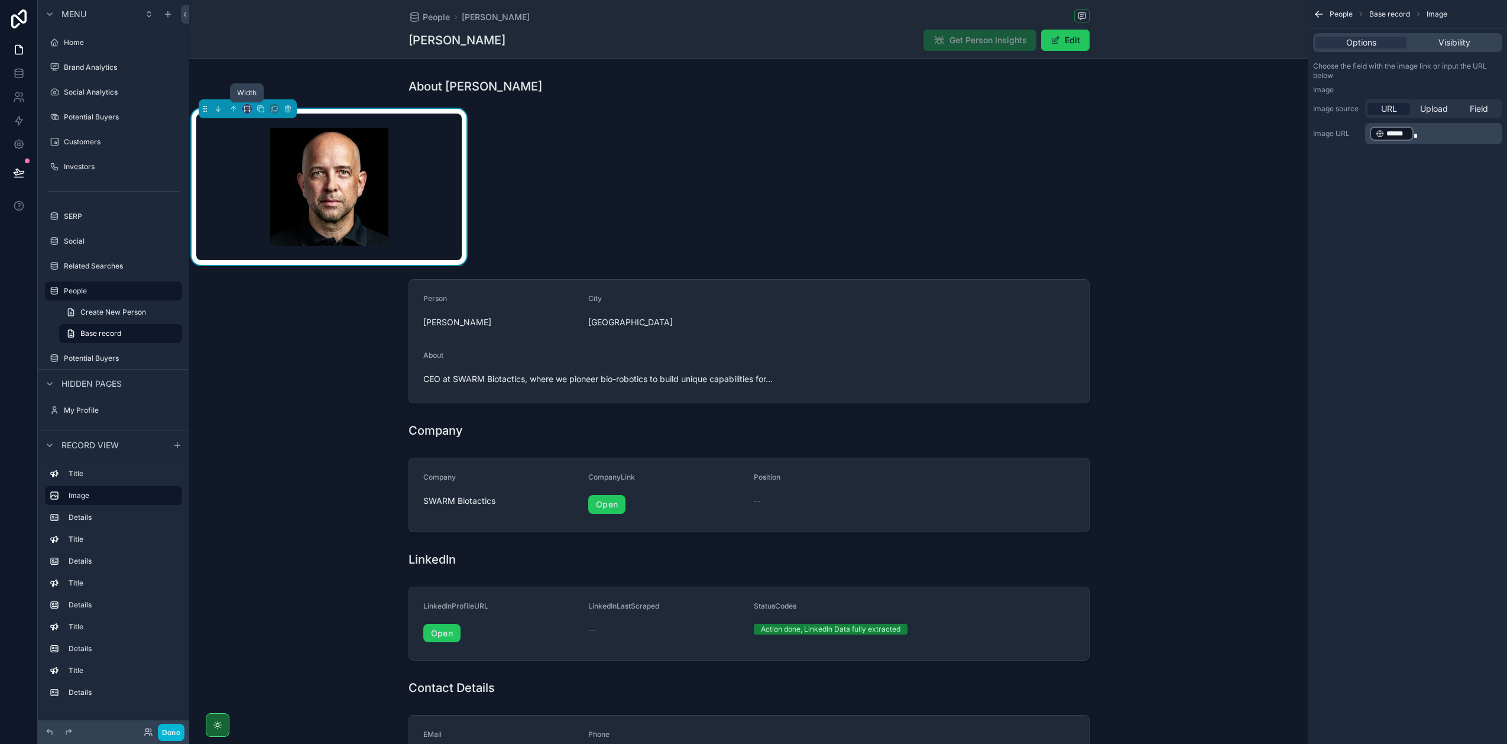
click at [247, 109] on icon "scrollable content" at bounding box center [247, 109] width 8 height 8
click at [272, 203] on div "50%" at bounding box center [270, 198] width 37 height 14
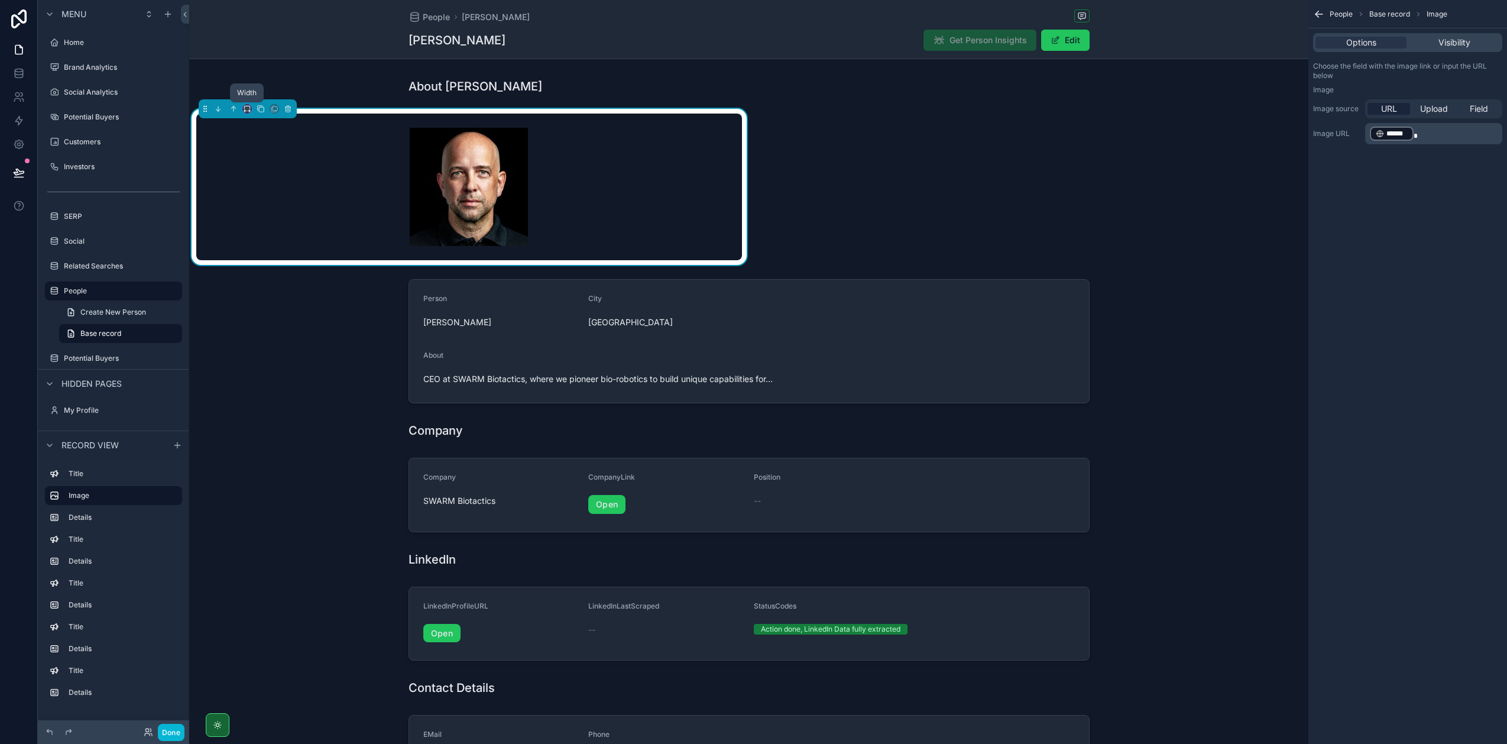
click at [246, 108] on icon "scrollable content" at bounding box center [247, 109] width 8 height 8
click at [264, 234] on span "Full width" at bounding box center [270, 233] width 37 height 14
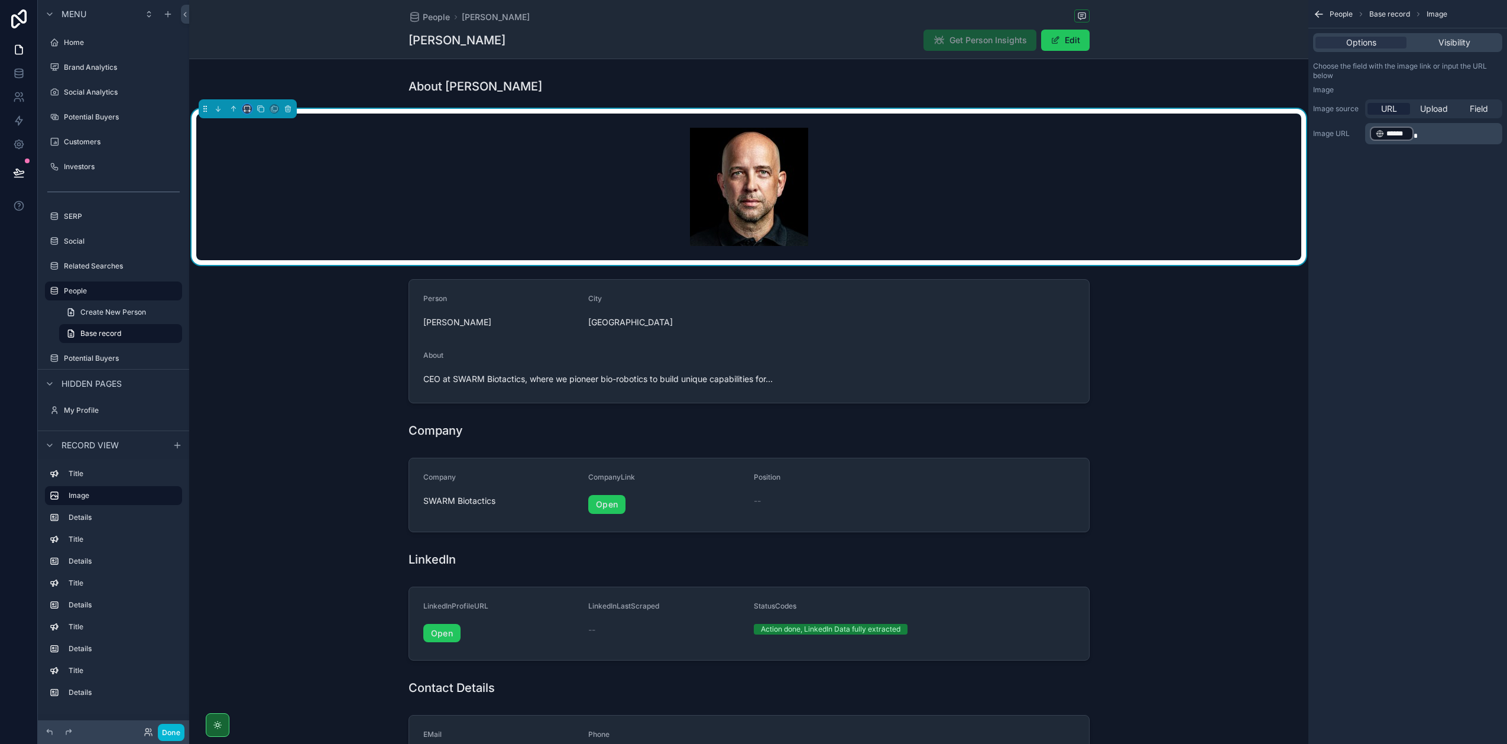
click at [245, 105] on icon "scrollable content" at bounding box center [247, 109] width 8 height 8
click at [254, 130] on span "Default" at bounding box center [266, 131] width 28 height 14
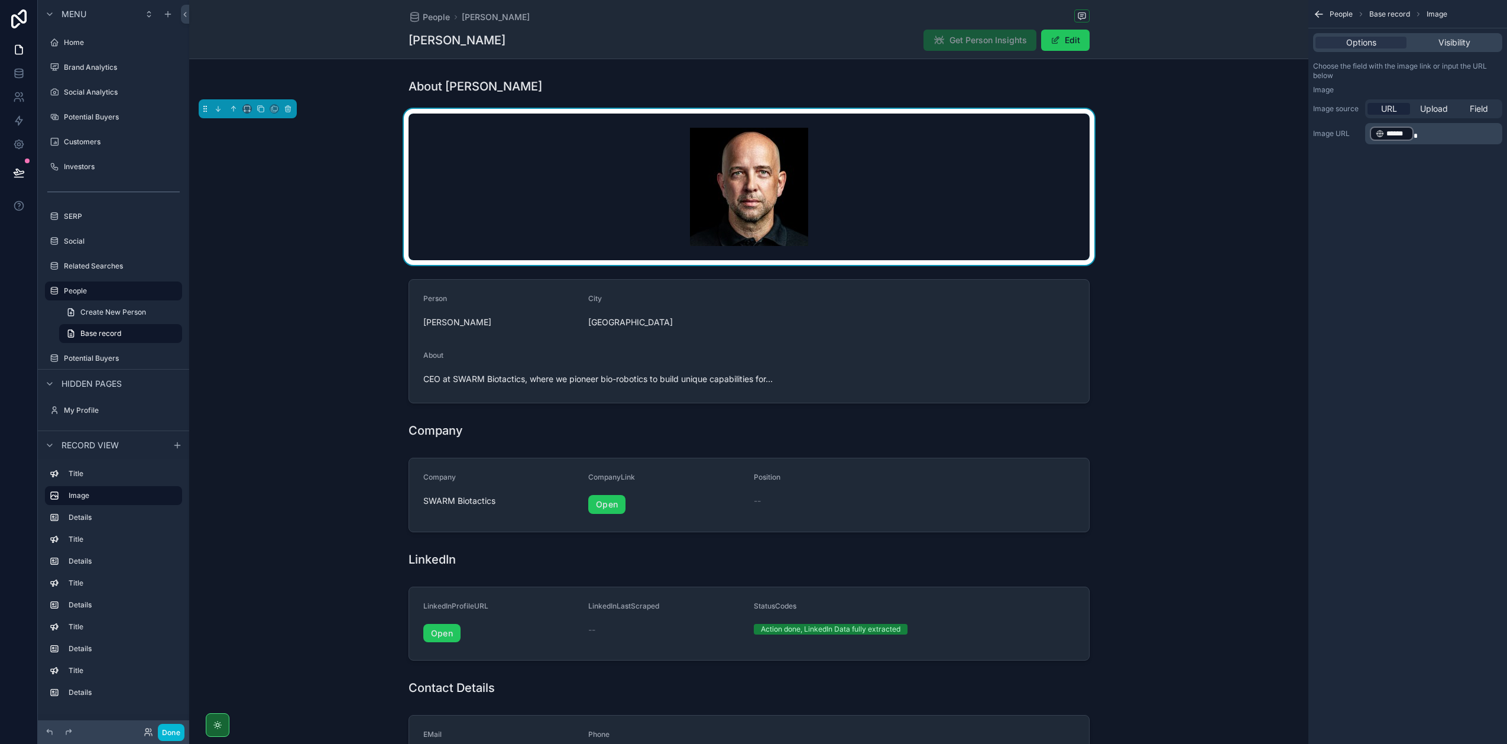
click at [252, 109] on div "scrollable content" at bounding box center [248, 108] width 98 height 19
click at [246, 109] on icon "scrollable content" at bounding box center [247, 109] width 8 height 8
click at [293, 403] on div "scrollable content" at bounding box center [753, 372] width 1507 height 744
click at [1440, 45] on span "Visibility" at bounding box center [1454, 43] width 32 height 12
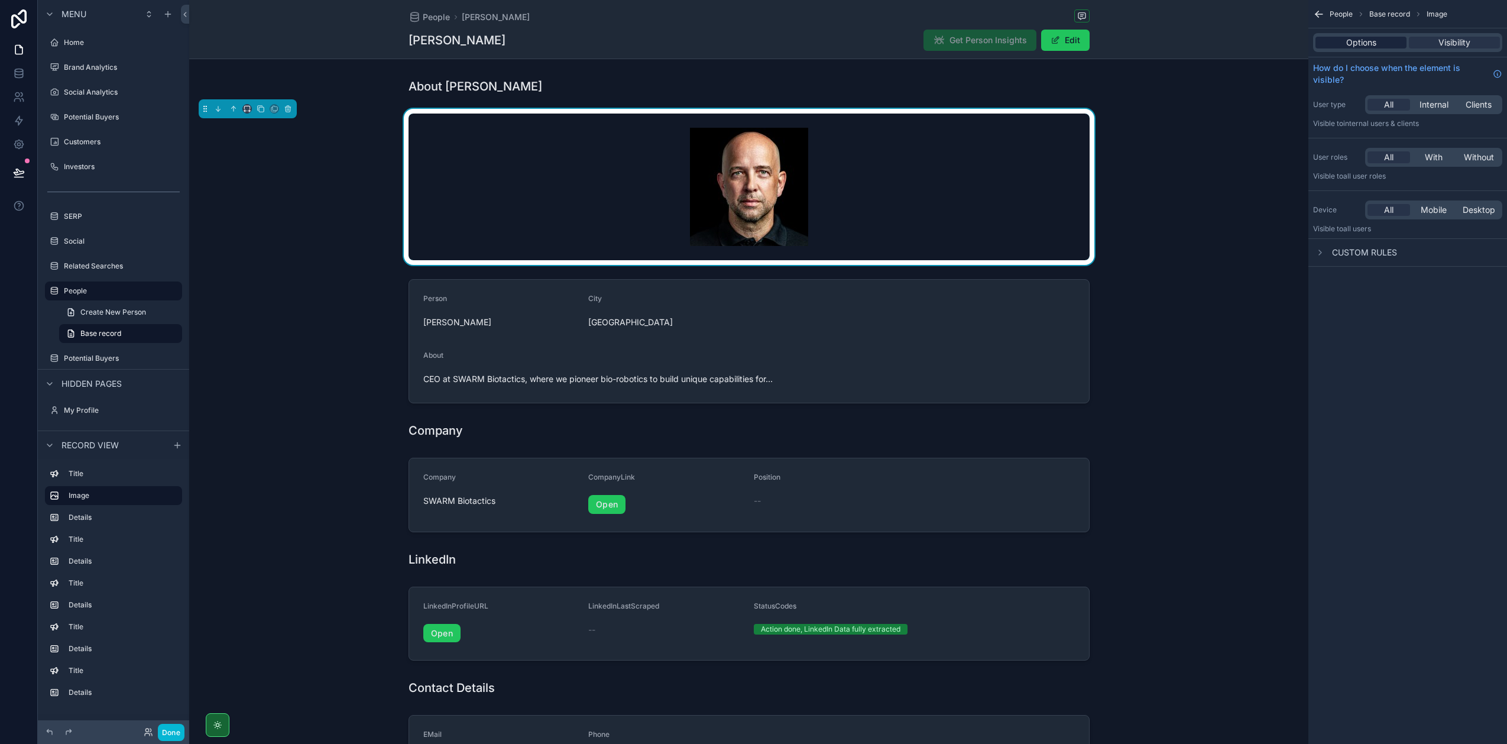
click at [1373, 41] on span "Options" at bounding box center [1361, 43] width 30 height 12
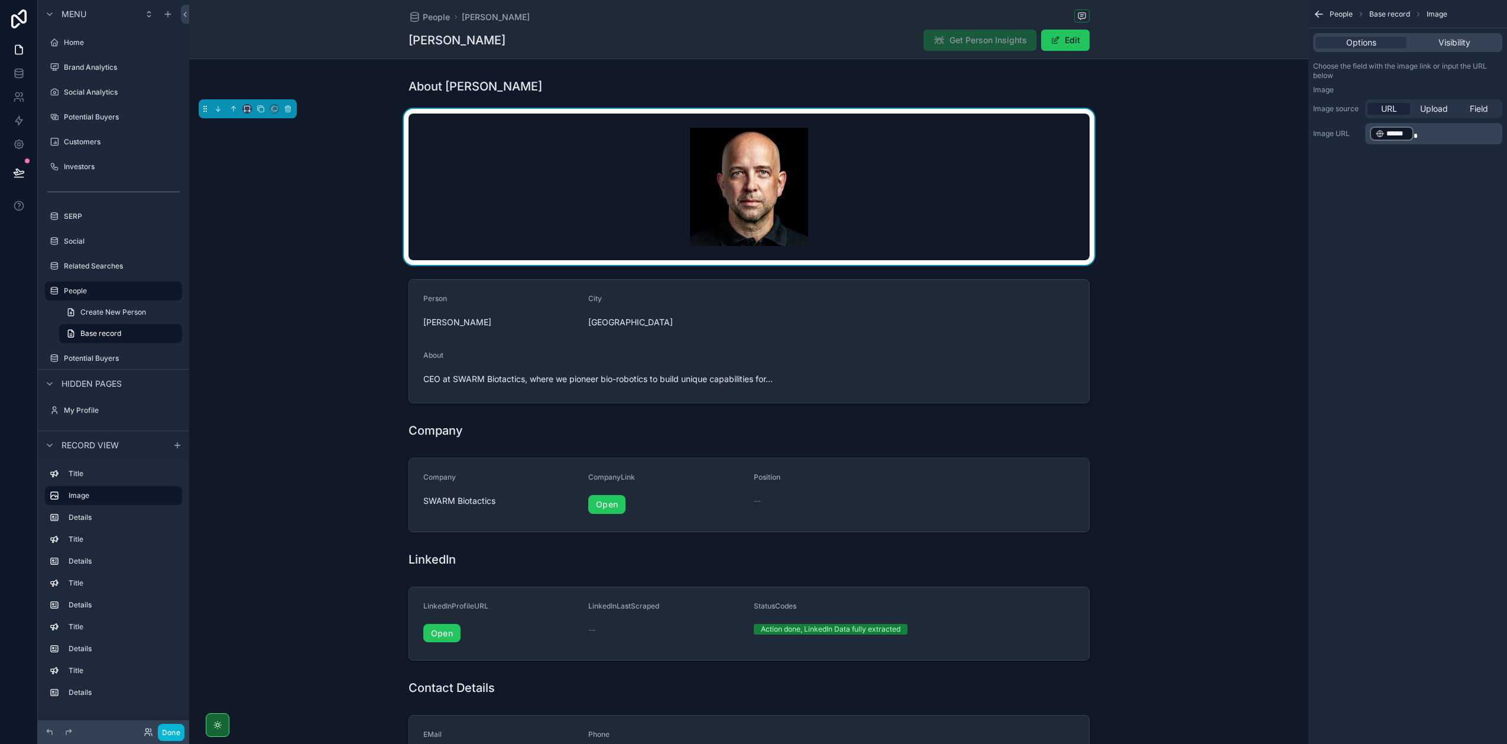
click at [1454, 225] on div "People Base record Image Options Visibility Choose the field with the image lin…" at bounding box center [1407, 372] width 199 height 744
click at [173, 735] on button "Done" at bounding box center [171, 732] width 27 height 17
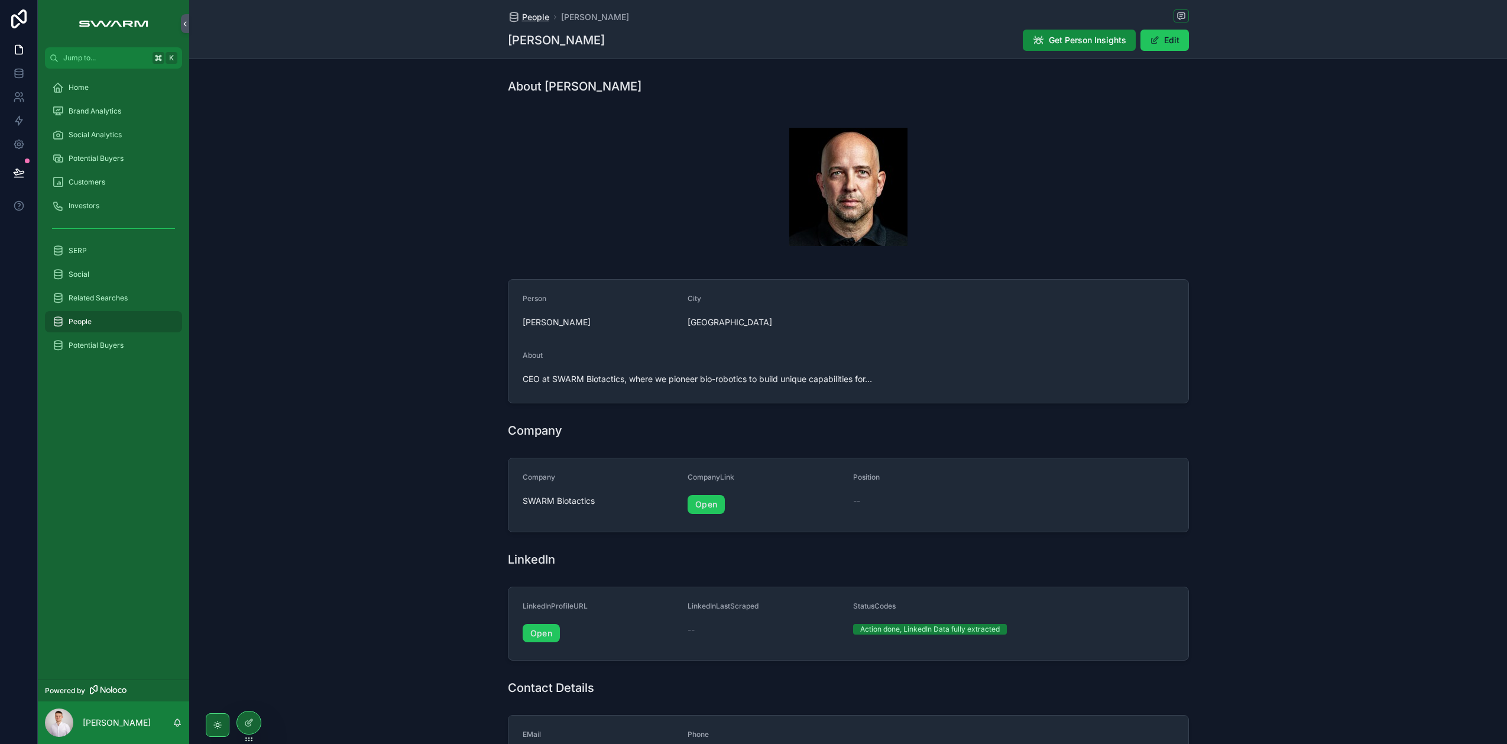
click at [533, 19] on span "People" at bounding box center [535, 17] width 27 height 12
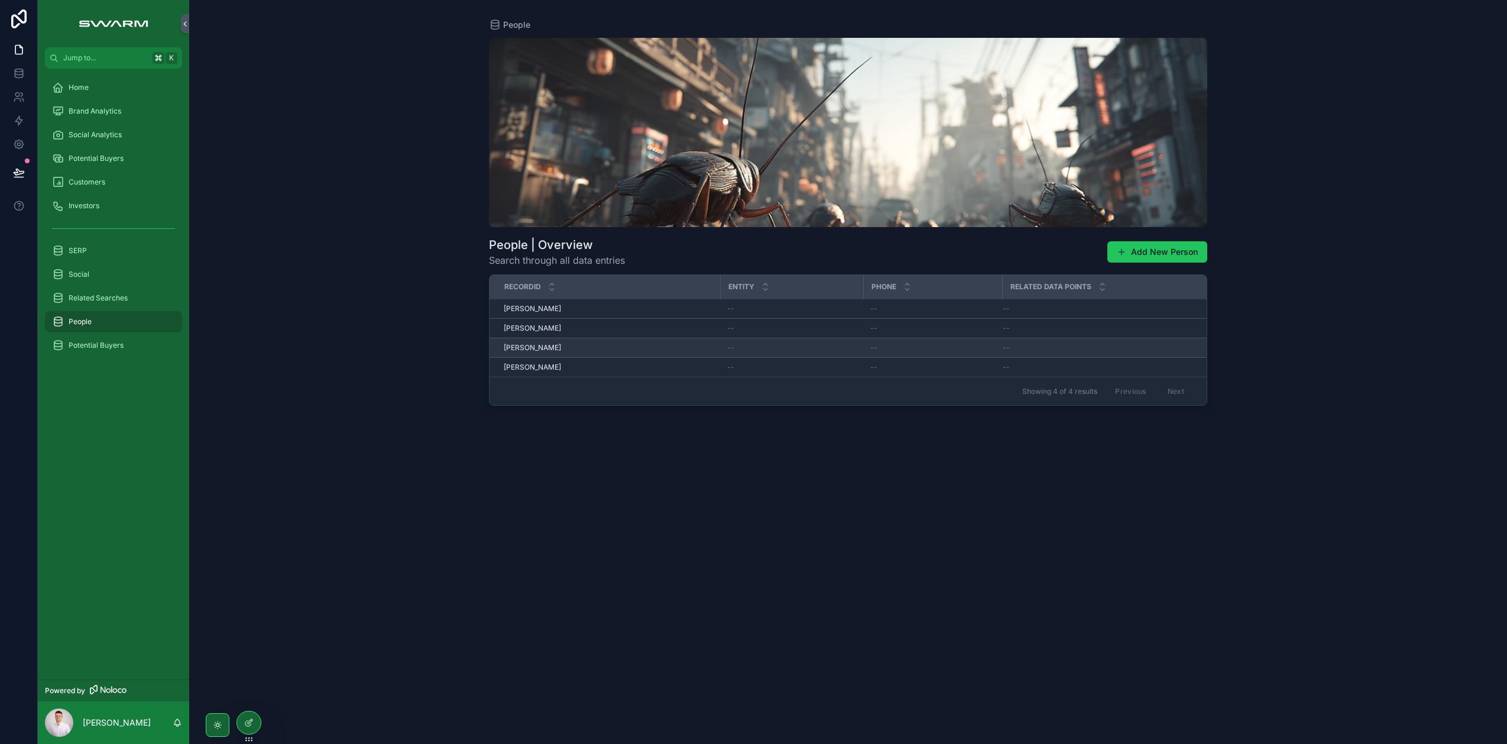
click at [527, 344] on span "[PERSON_NAME]" at bounding box center [532, 347] width 57 height 9
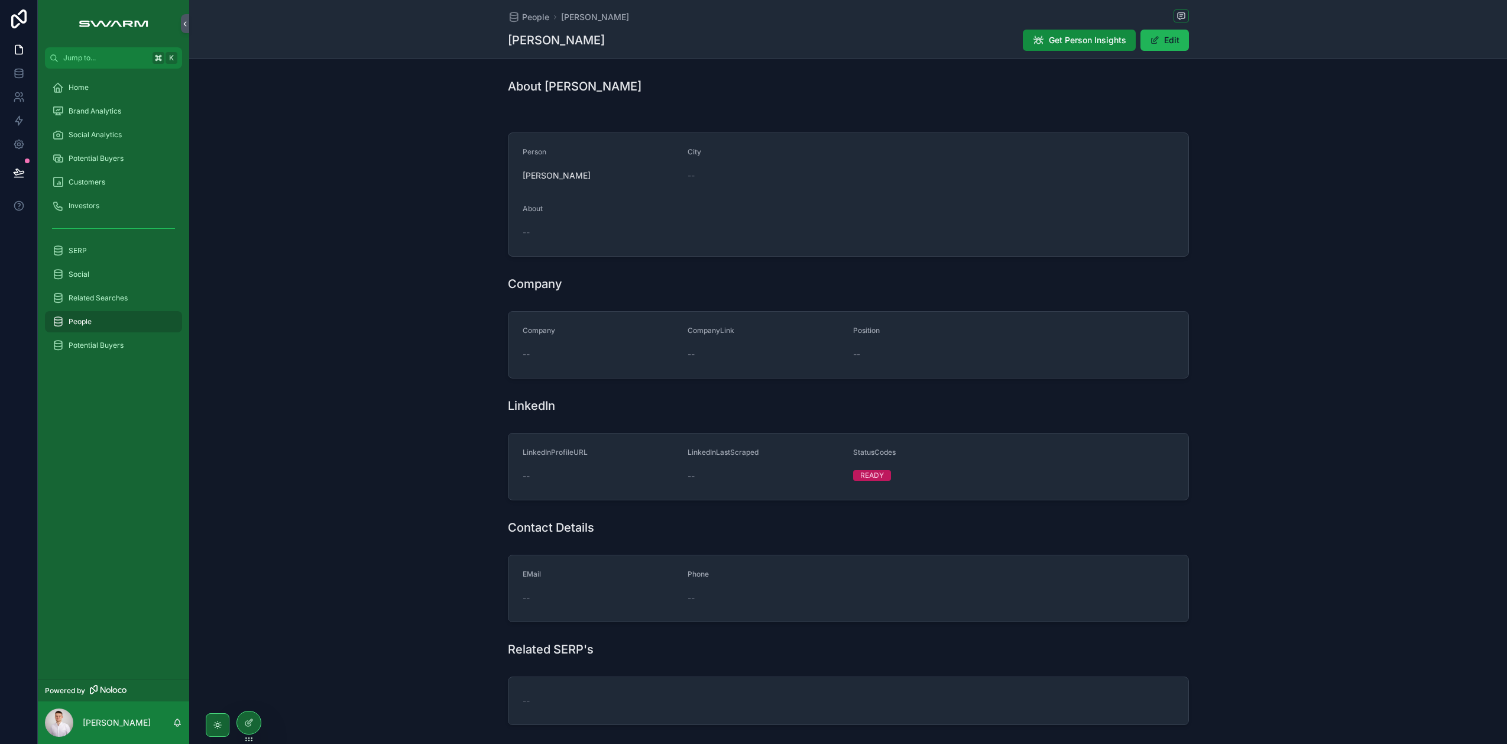
click at [1164, 42] on button "Edit" at bounding box center [1165, 40] width 48 height 21
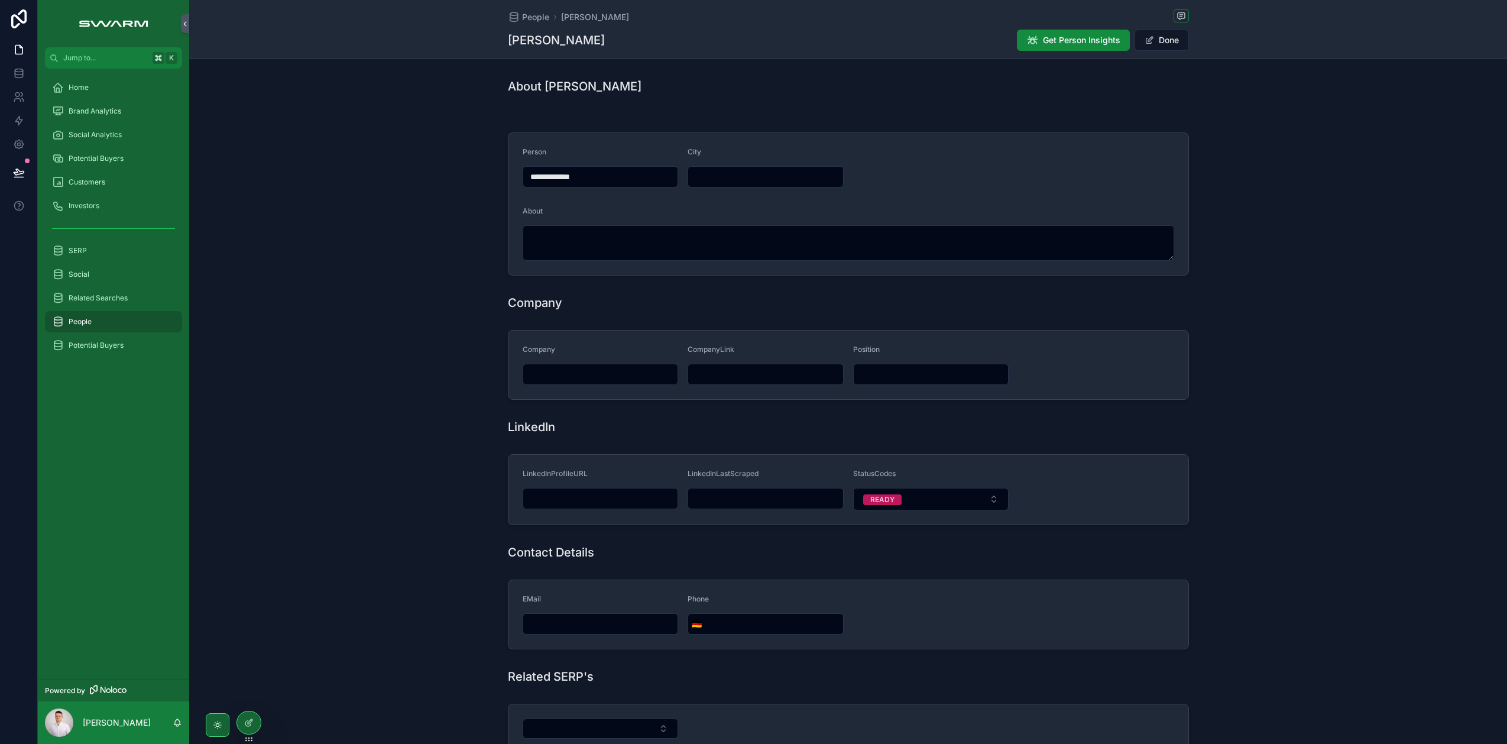
click at [539, 497] on input "scrollable content" at bounding box center [600, 498] width 155 height 17
paste input "**********"
type input "**********"
click at [633, 419] on div "LinkedIn" at bounding box center [848, 427] width 681 height 17
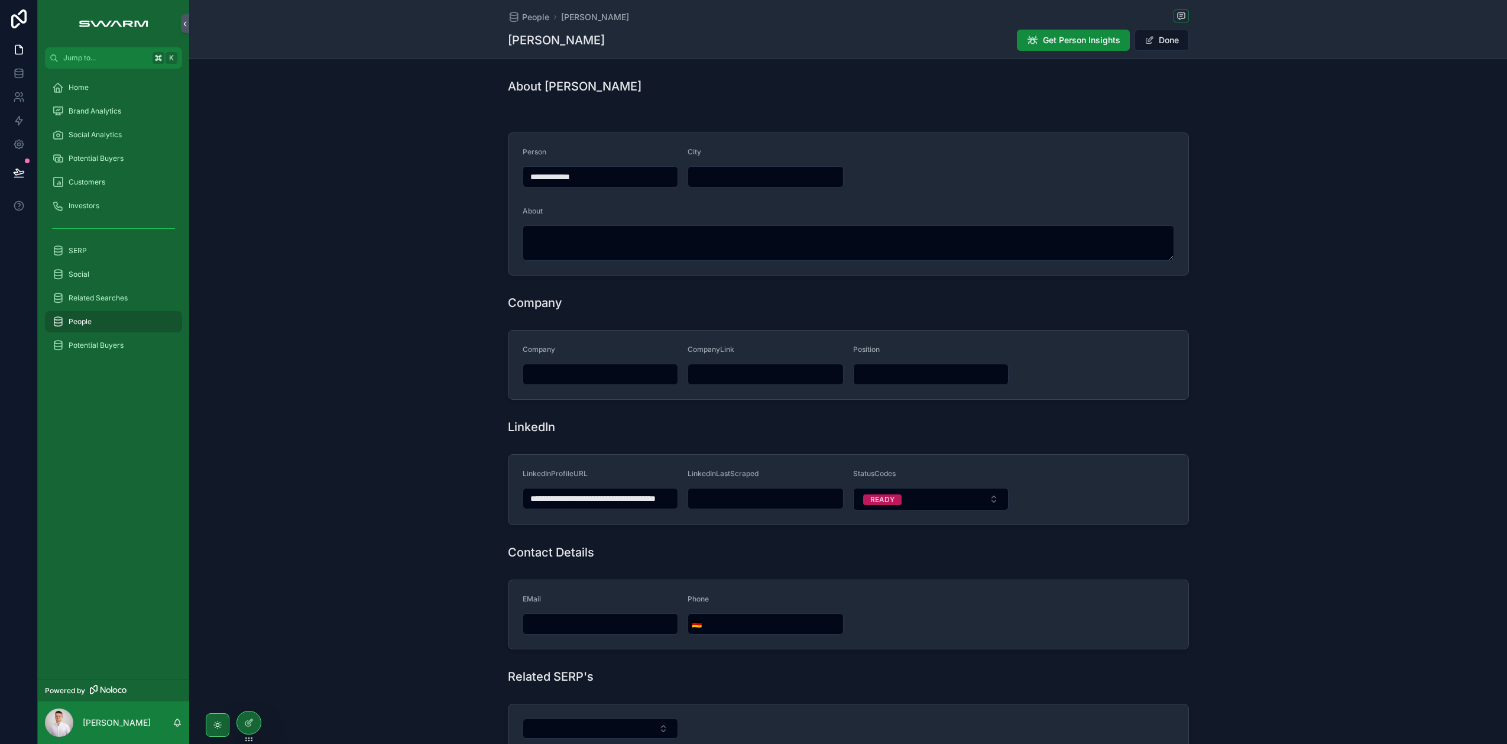
scroll to position [0, 0]
click at [1156, 43] on button "Done" at bounding box center [1162, 40] width 54 height 21
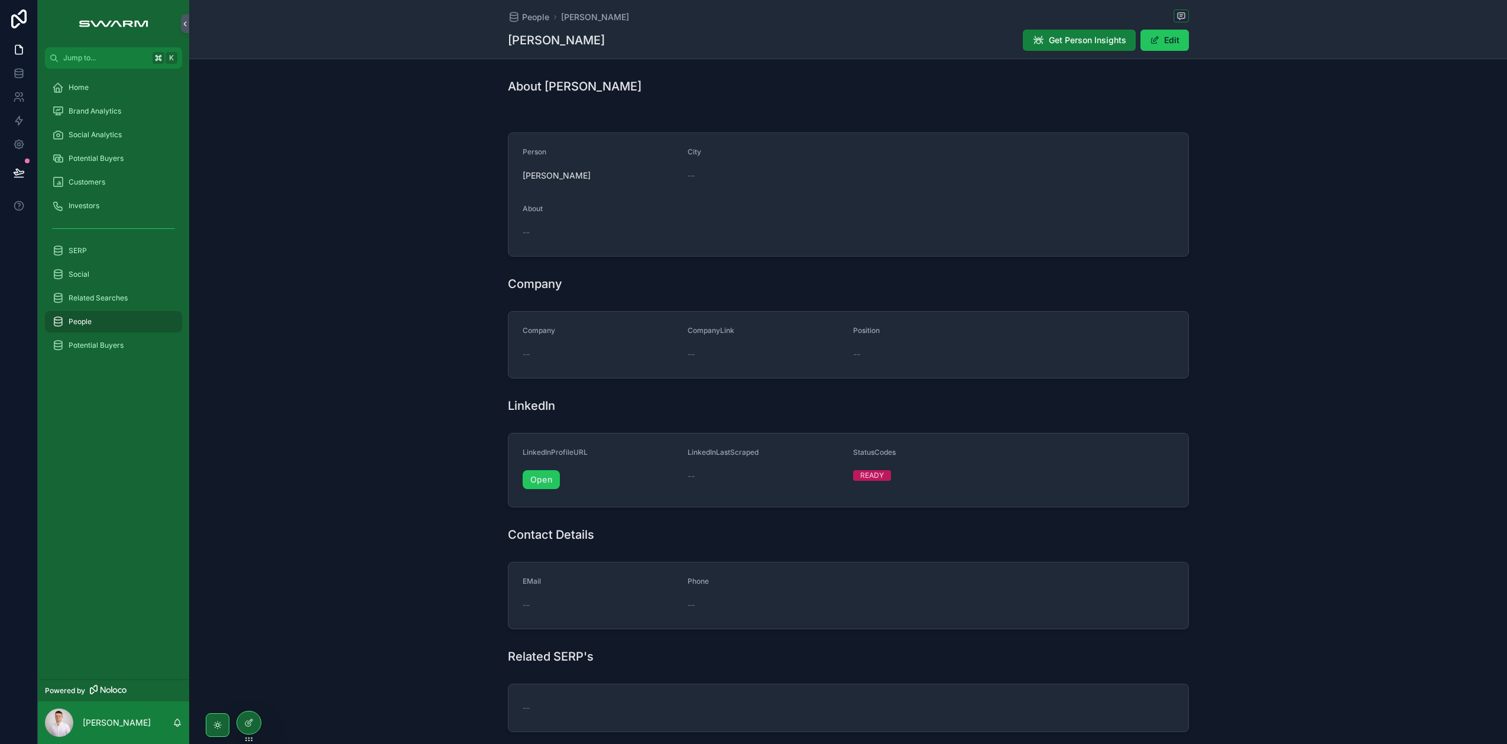
click at [1104, 45] on span "Get Person Insights" at bounding box center [1087, 40] width 77 height 12
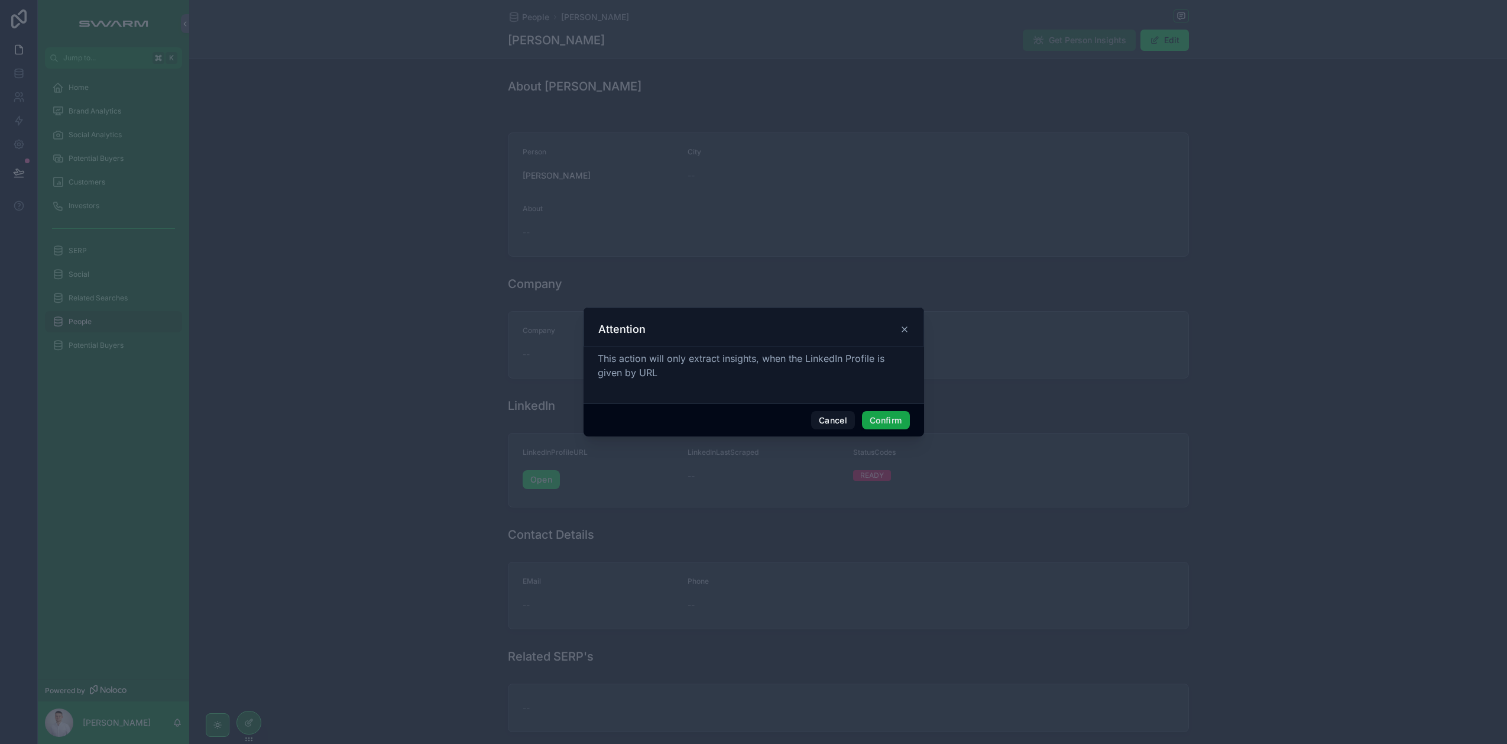
click at [899, 423] on button "Confirm" at bounding box center [885, 420] width 47 height 19
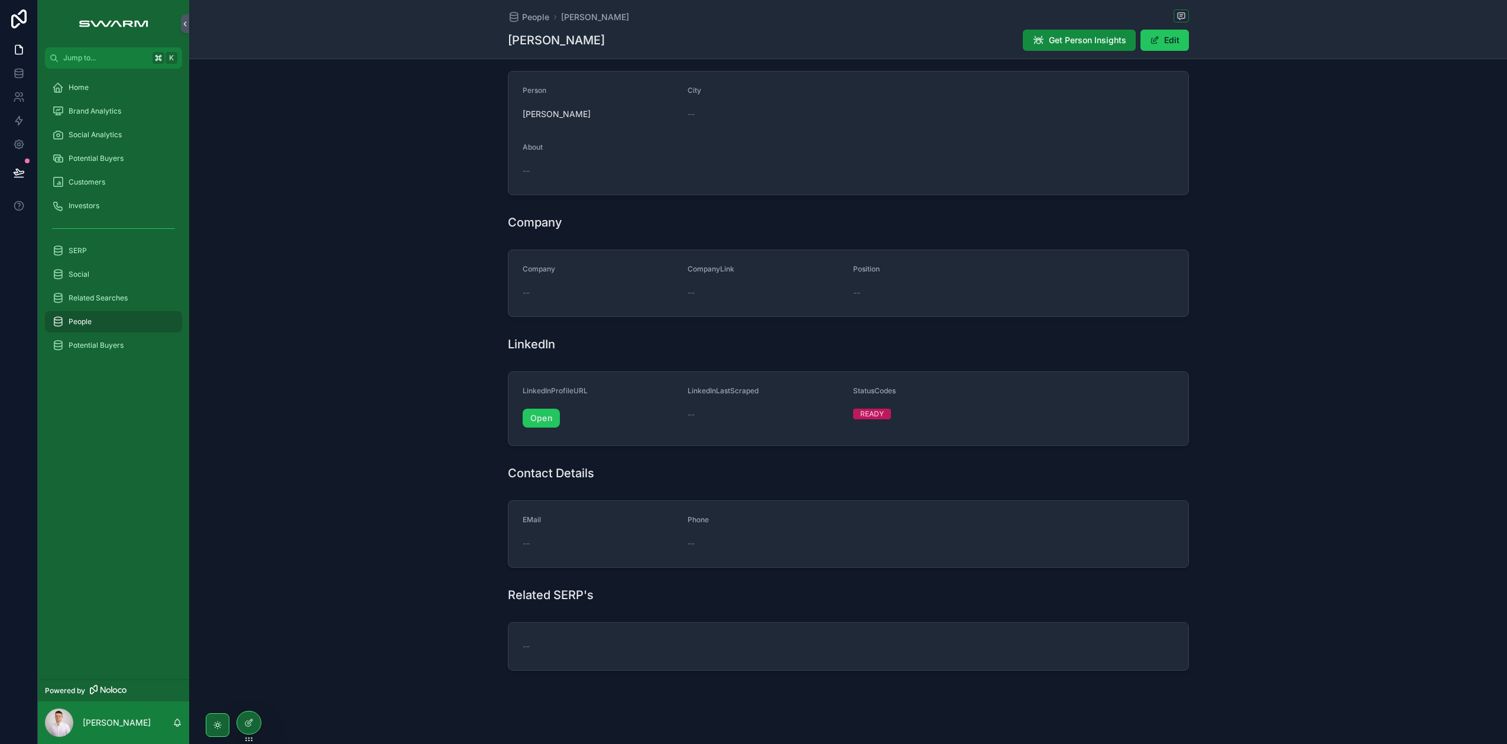
scroll to position [69, 0]
click at [247, 723] on icon at bounding box center [248, 722] width 9 height 9
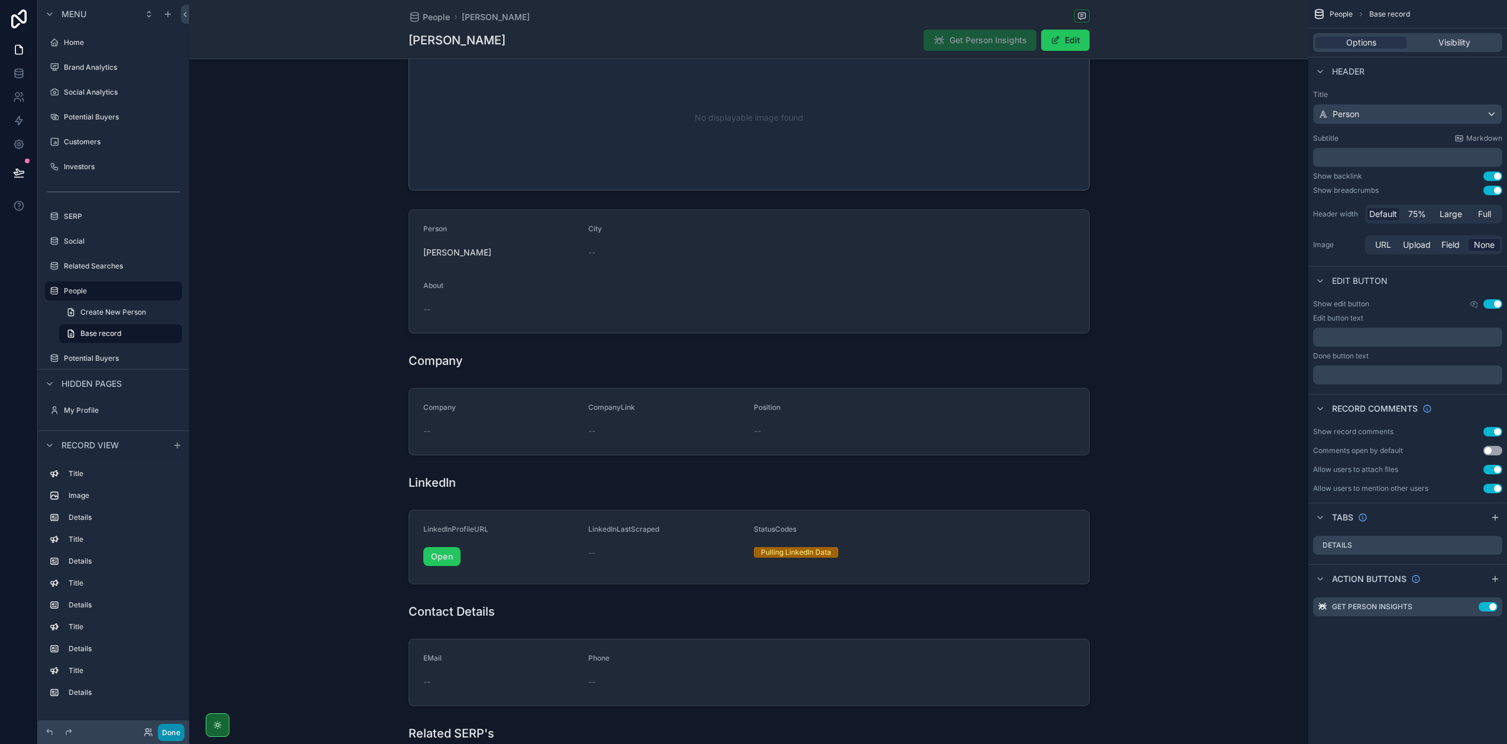
click at [167, 734] on button "Done" at bounding box center [171, 732] width 27 height 17
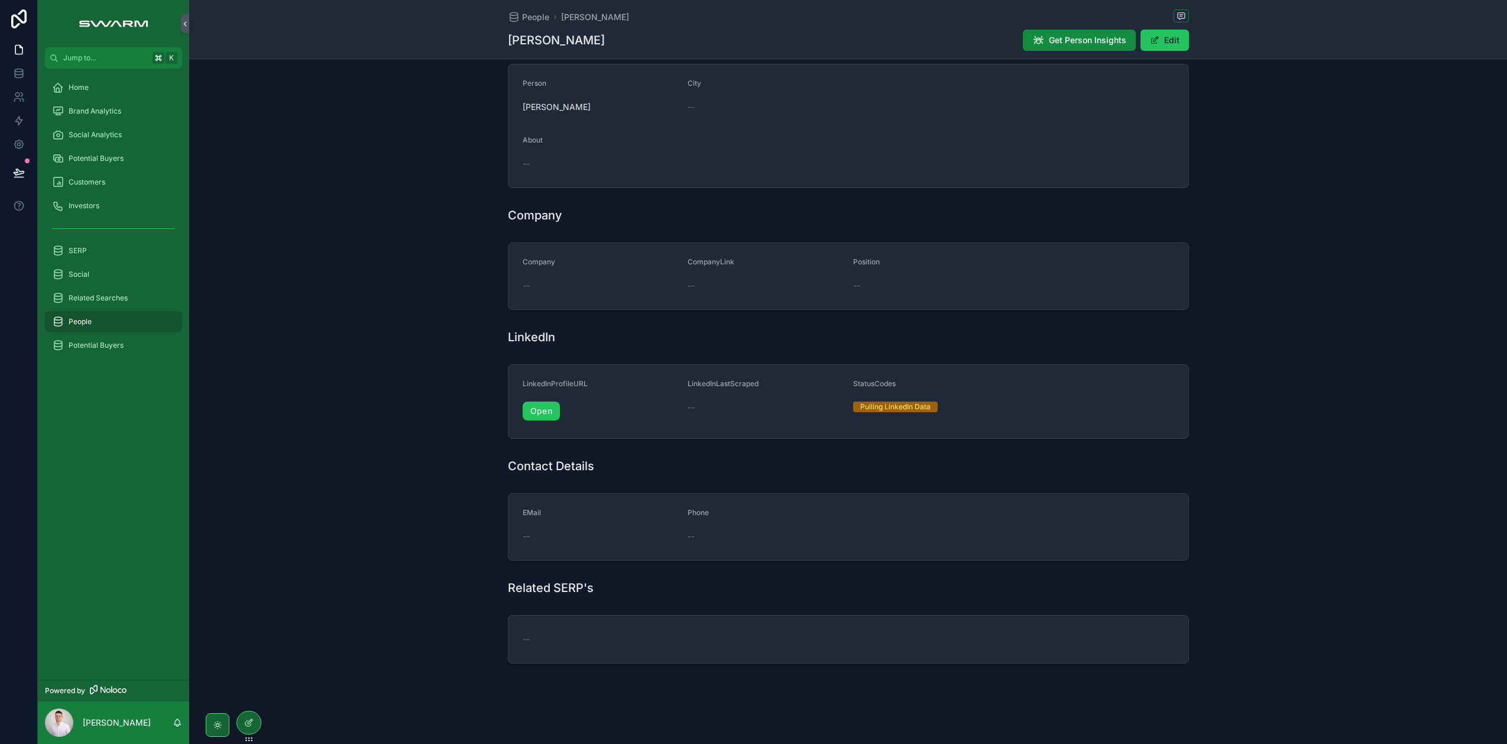
click at [605, 640] on div "--" at bounding box center [601, 639] width 156 height 12
click at [542, 588] on h1 "Related SERP's" at bounding box center [551, 587] width 86 height 17
click at [1150, 41] on span "scrollable content" at bounding box center [1154, 39] width 9 height 9
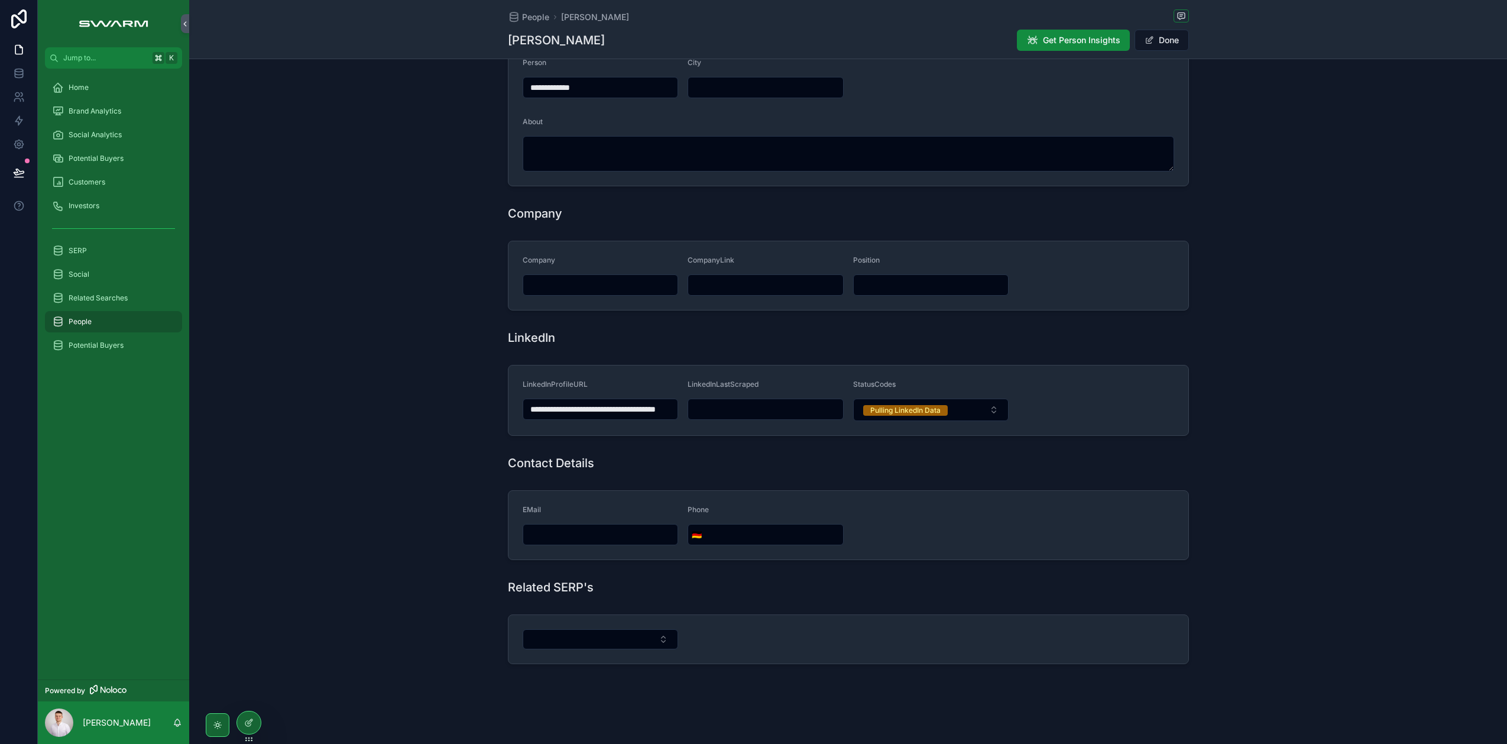
scroll to position [90, 0]
click at [620, 630] on button "Select Button" at bounding box center [601, 638] width 156 height 20
type input "******"
click at [579, 692] on span "Moritz Strube – SWARM Biotactics" at bounding box center [590, 691] width 127 height 24
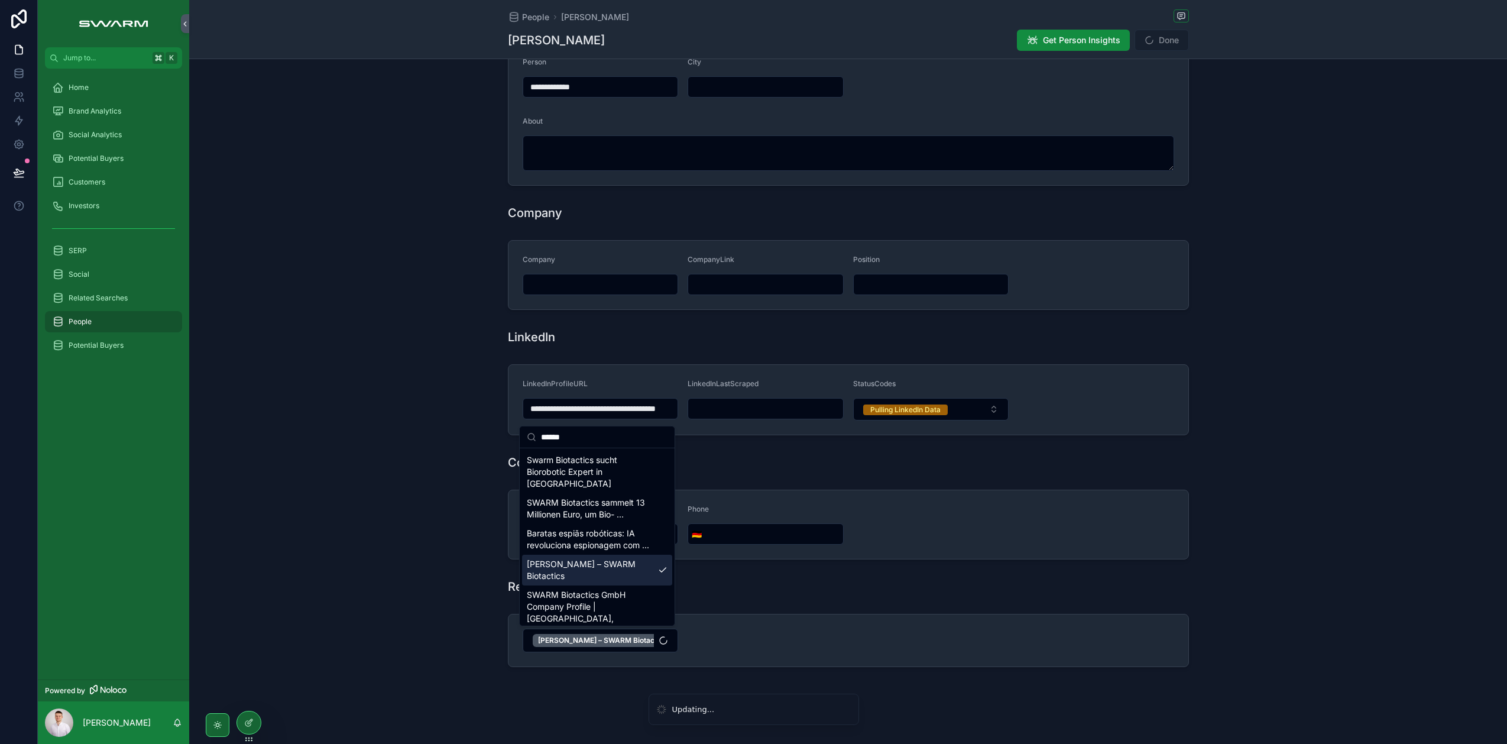
click at [396, 642] on div "Moritz Strube – SWARM Biotactics" at bounding box center [848, 640] width 1318 height 63
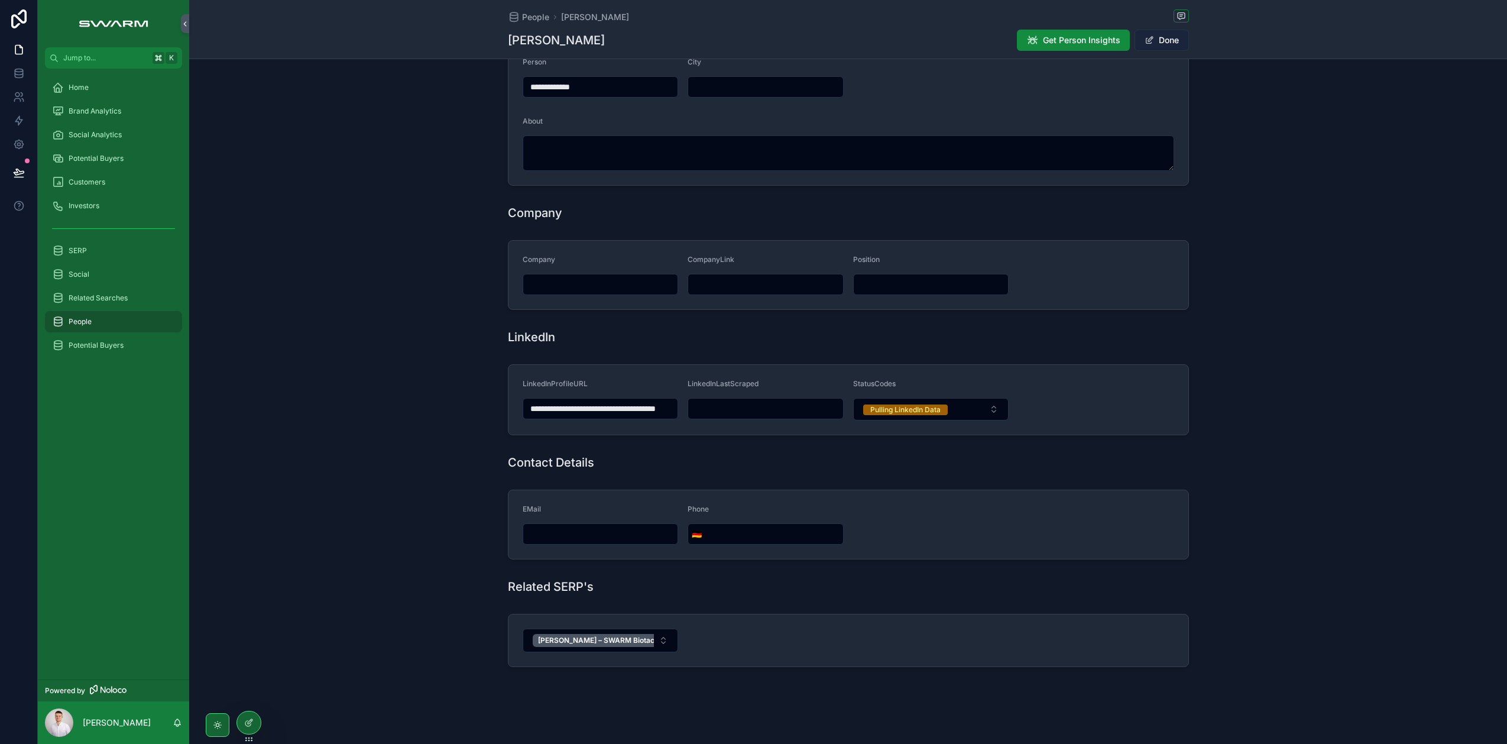
click at [1145, 38] on span "scrollable content" at bounding box center [1149, 39] width 9 height 9
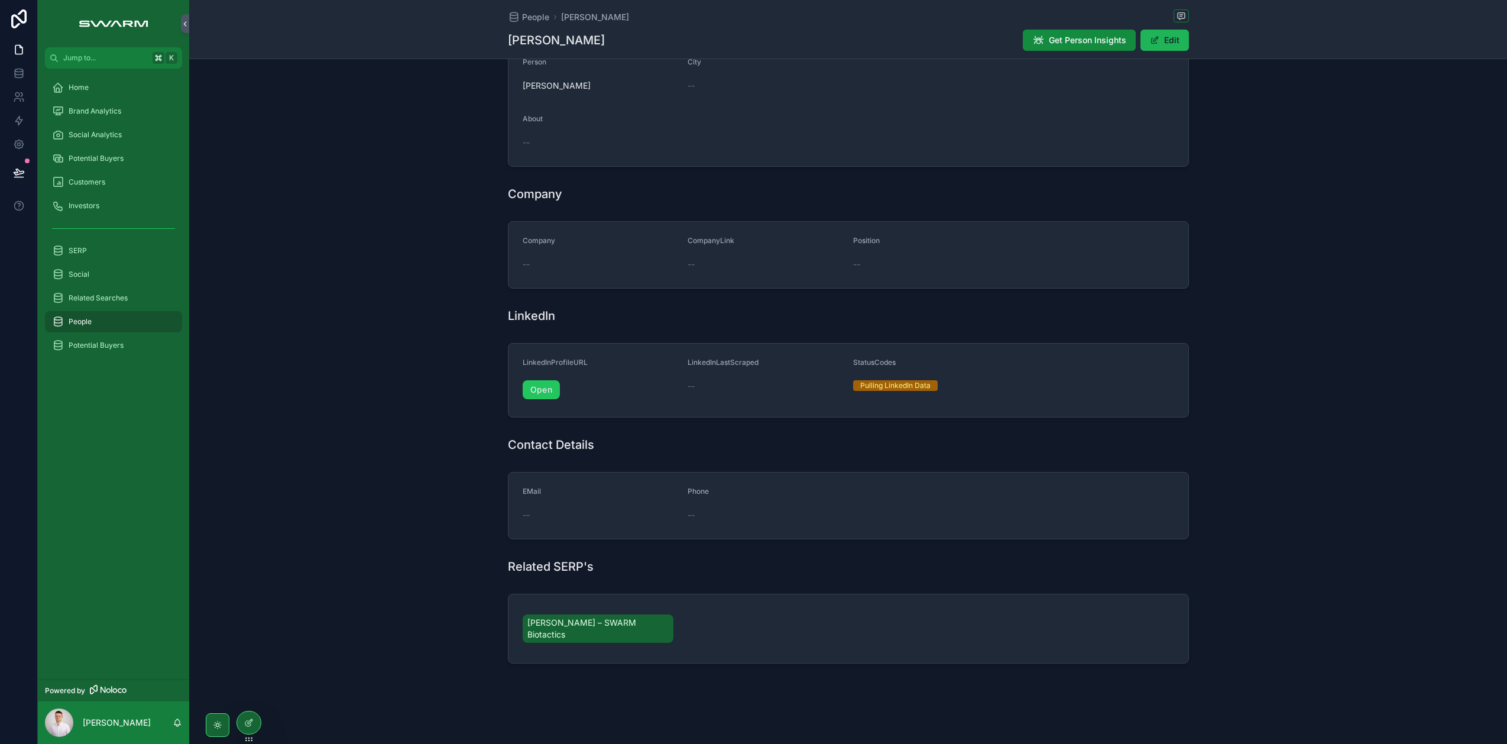
scroll to position [78, 0]
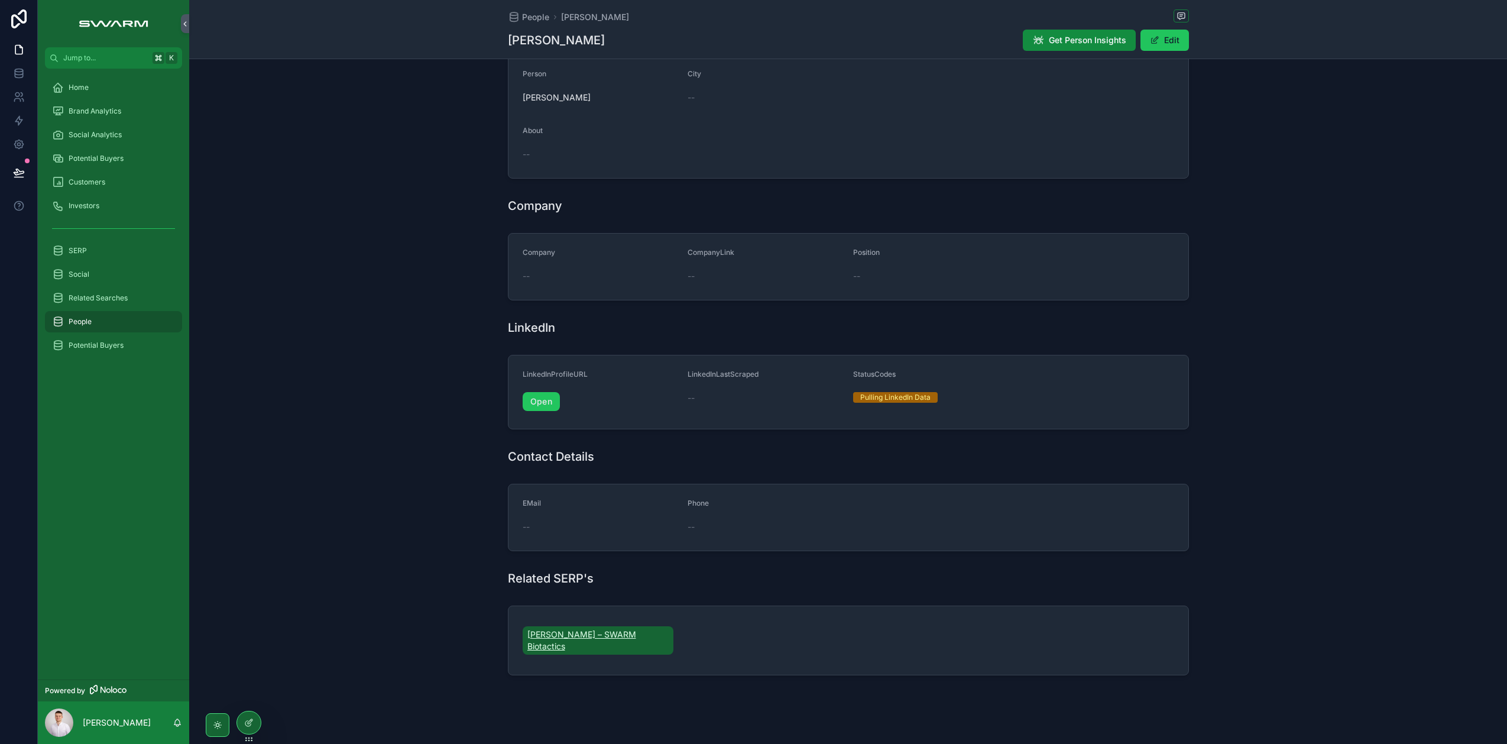
click at [576, 634] on span "Moritz Strube – SWARM Biotactics" at bounding box center [598, 640] width 142 height 24
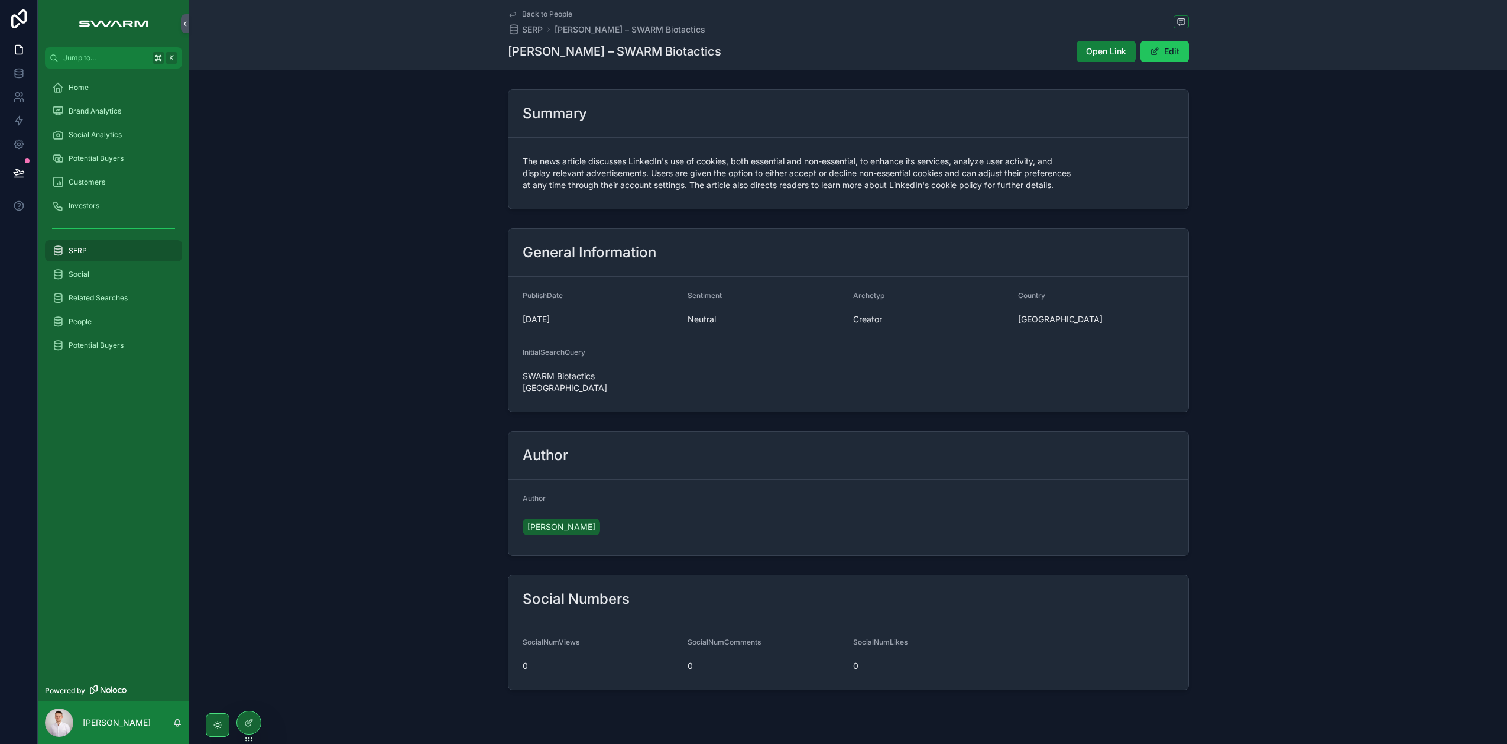
click at [1087, 53] on span "Open Link" at bounding box center [1106, 52] width 40 height 12
click at [1152, 57] on button "Edit" at bounding box center [1165, 51] width 48 height 21
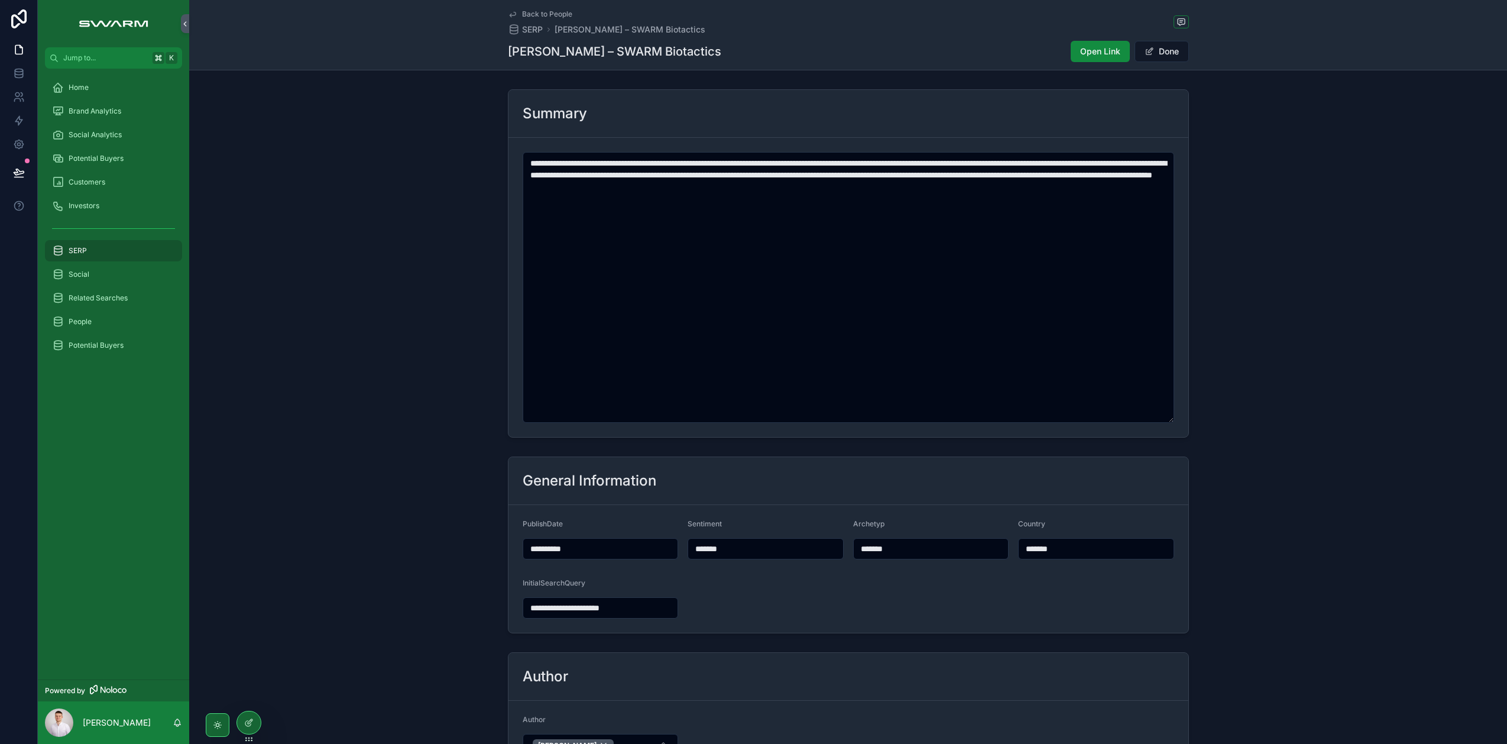
click at [575, 545] on input "**********" at bounding box center [600, 548] width 155 height 17
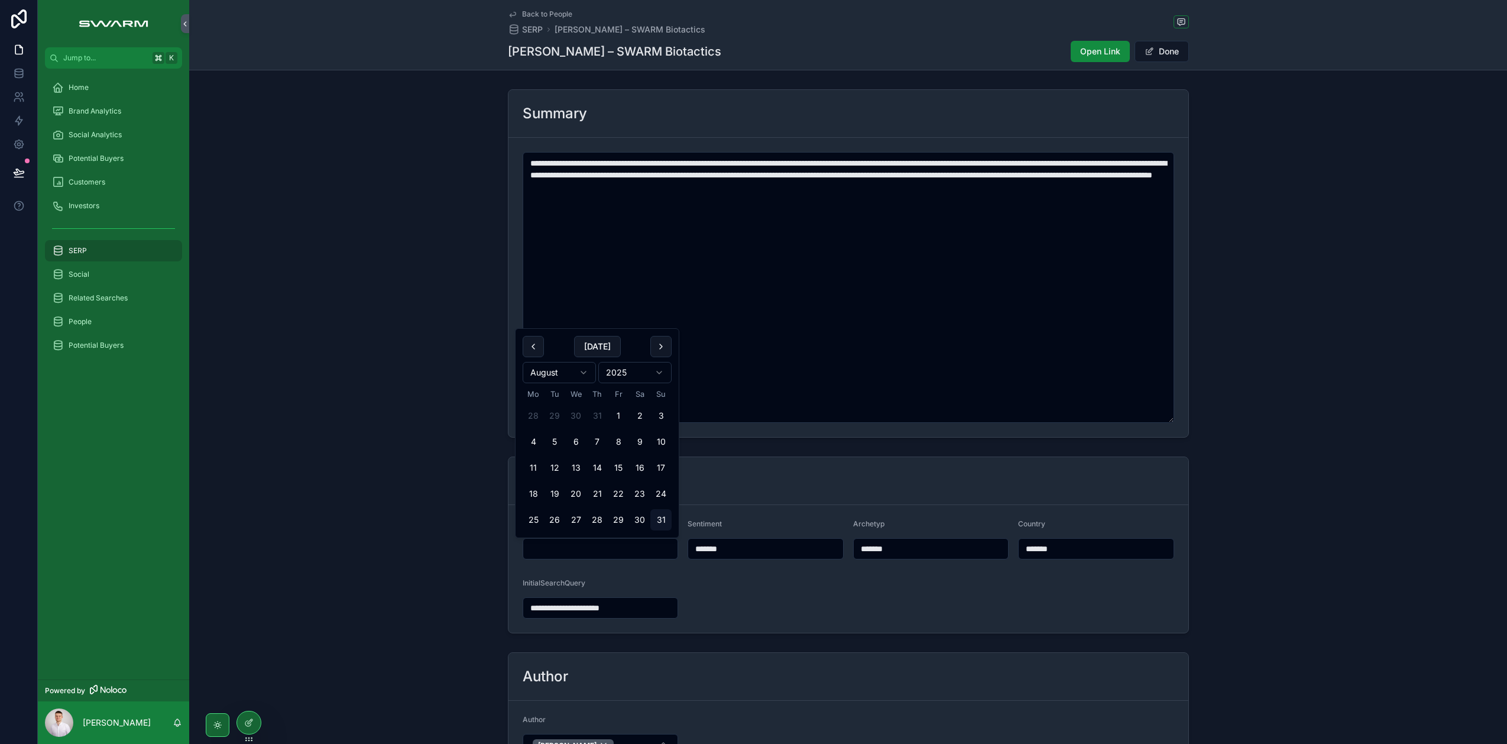
click at [440, 608] on div "**********" at bounding box center [848, 545] width 1318 height 186
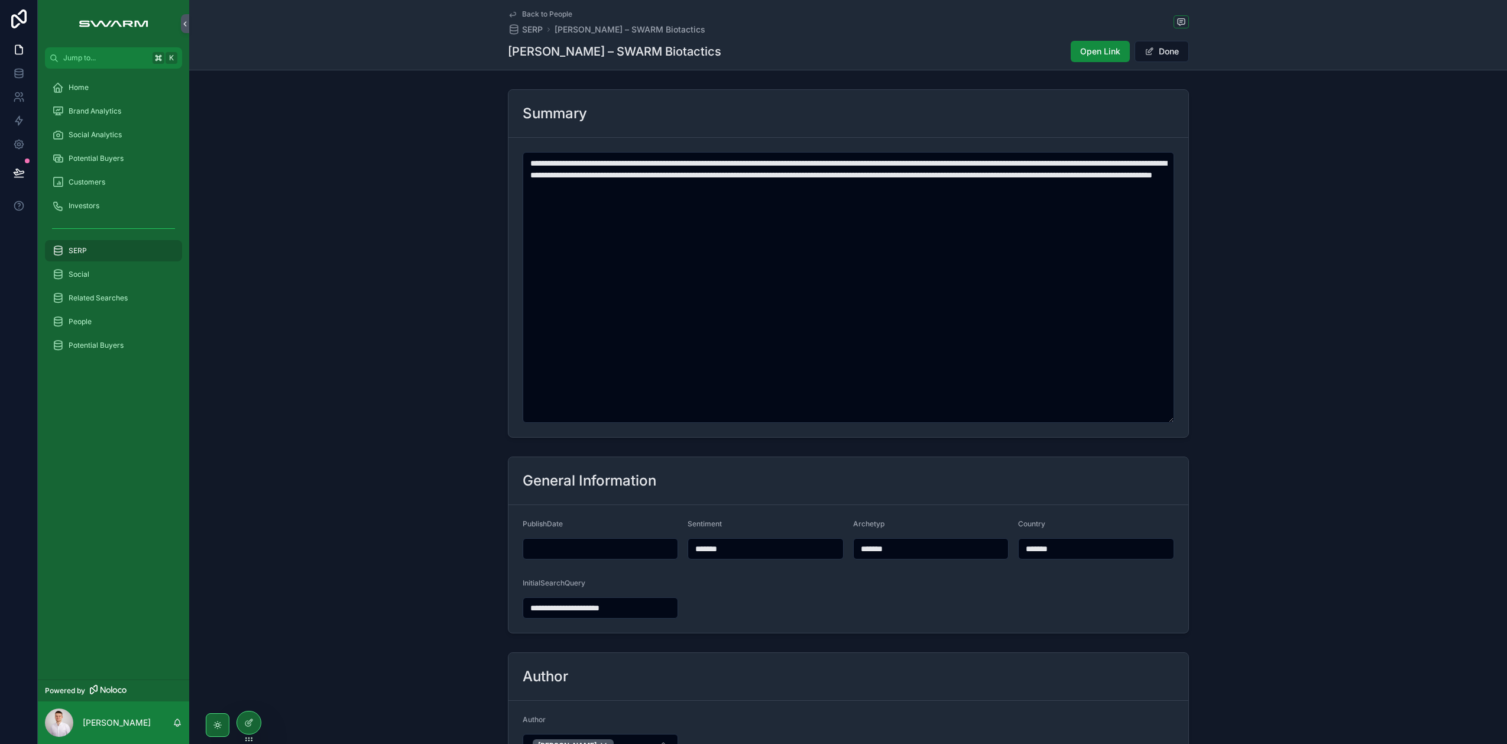
click at [761, 545] on input "*******" at bounding box center [765, 548] width 155 height 17
click at [772, 503] on div "General Information" at bounding box center [848, 481] width 680 height 48
click at [581, 51] on h1 "Moritz Strube – SWARM Biotactics" at bounding box center [614, 51] width 213 height 17
click at [1148, 55] on span "scrollable content" at bounding box center [1149, 51] width 9 height 9
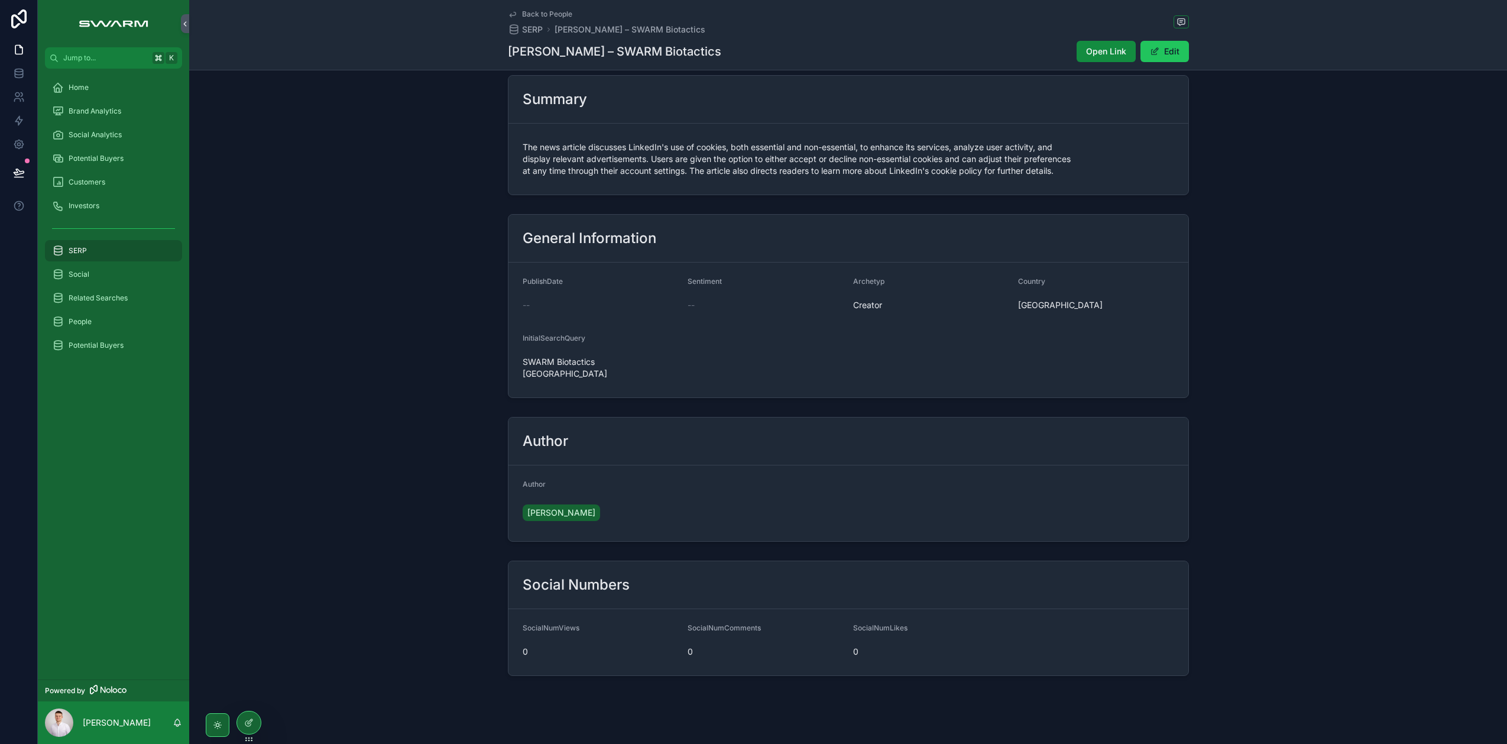
scroll to position [15, 0]
click at [536, 506] on span "[PERSON_NAME]" at bounding box center [561, 512] width 68 height 12
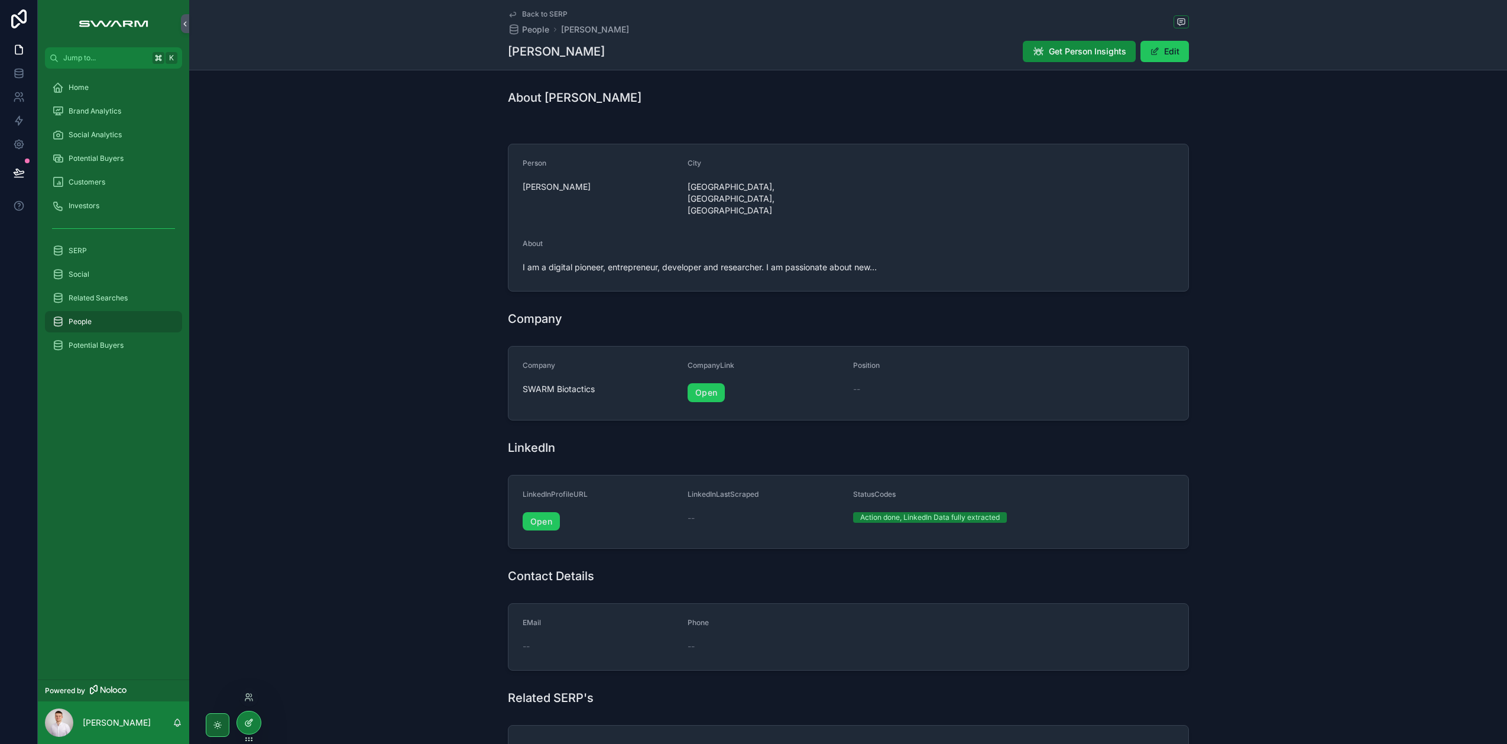
click at [246, 724] on icon at bounding box center [248, 722] width 9 height 9
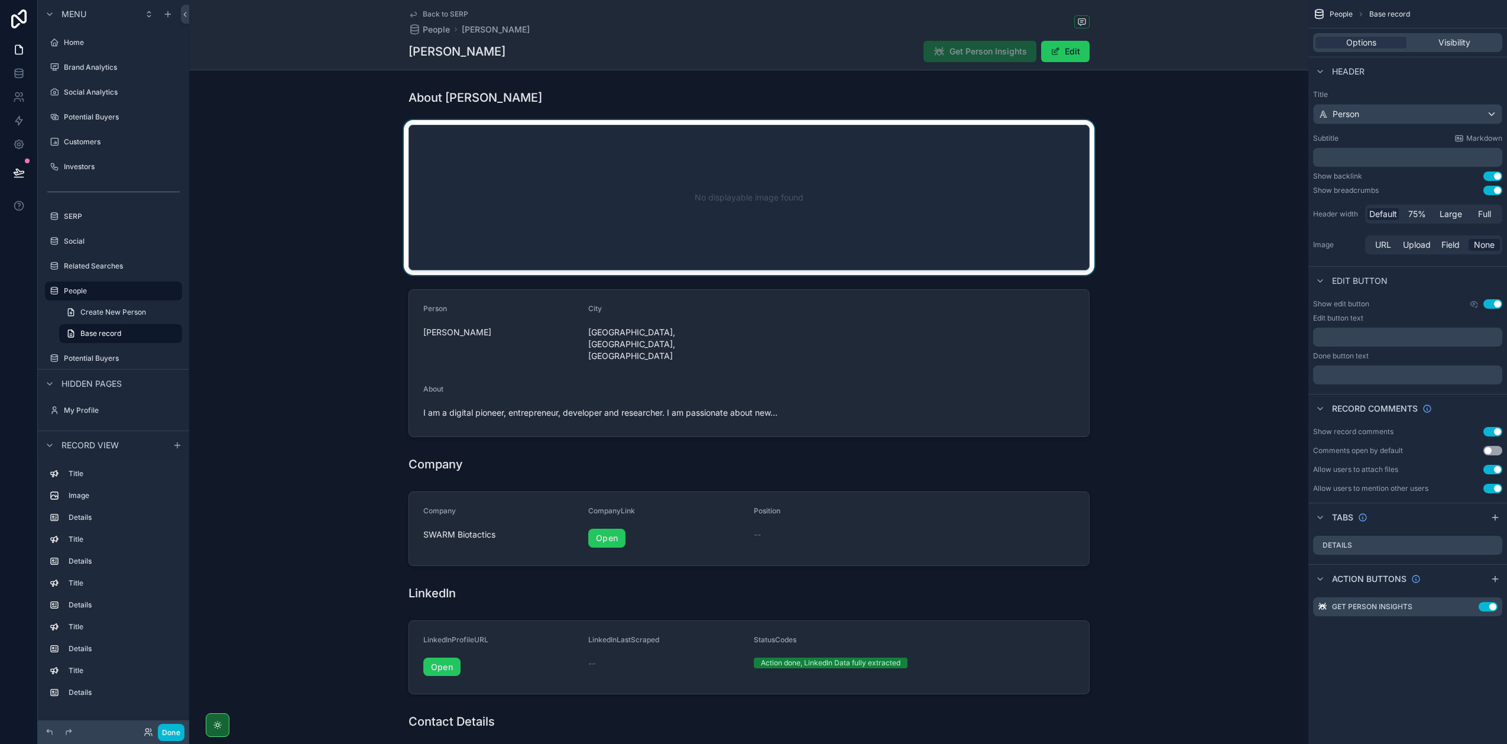
click at [526, 190] on div "scrollable content" at bounding box center [748, 197] width 1119 height 155
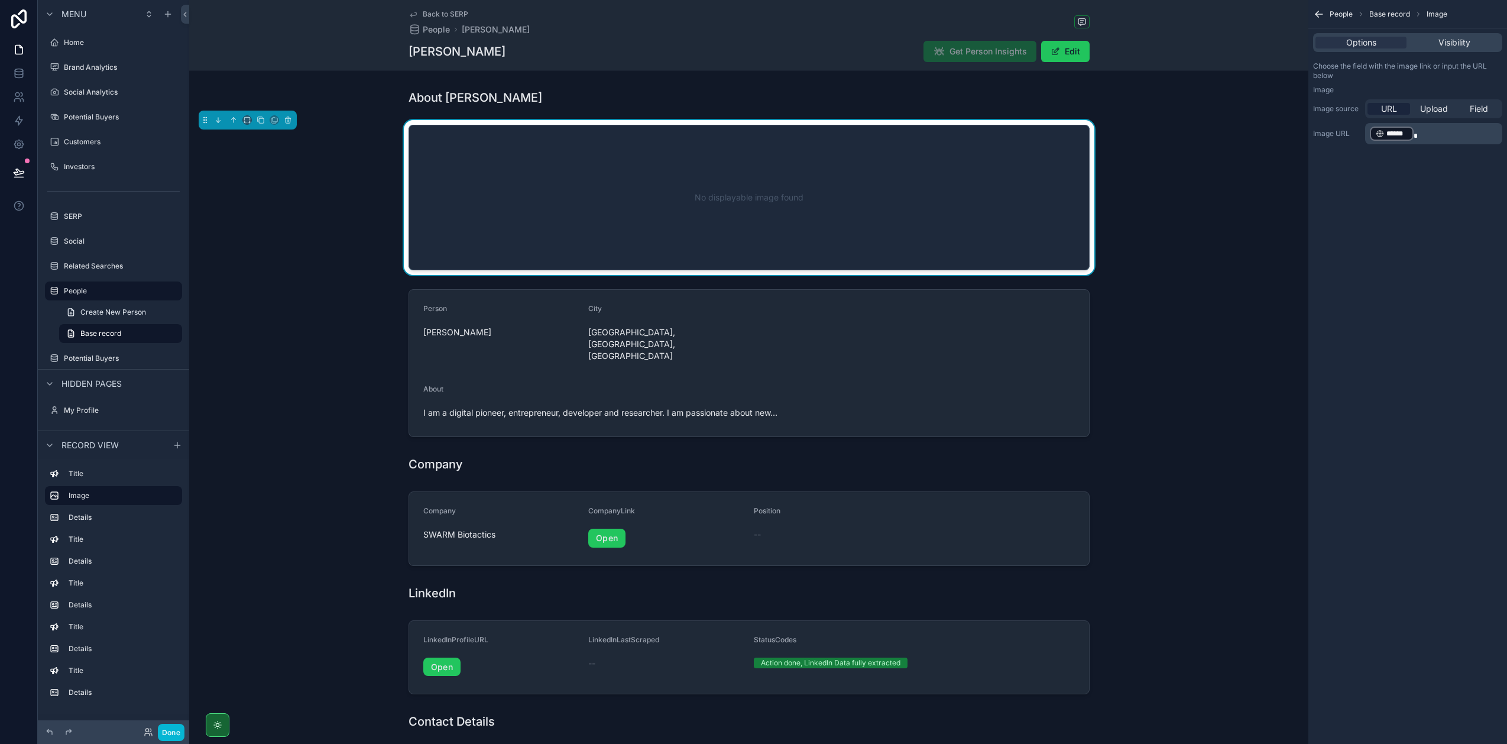
click at [1428, 136] on p "﻿ ****** ﻿" at bounding box center [1435, 133] width 130 height 17
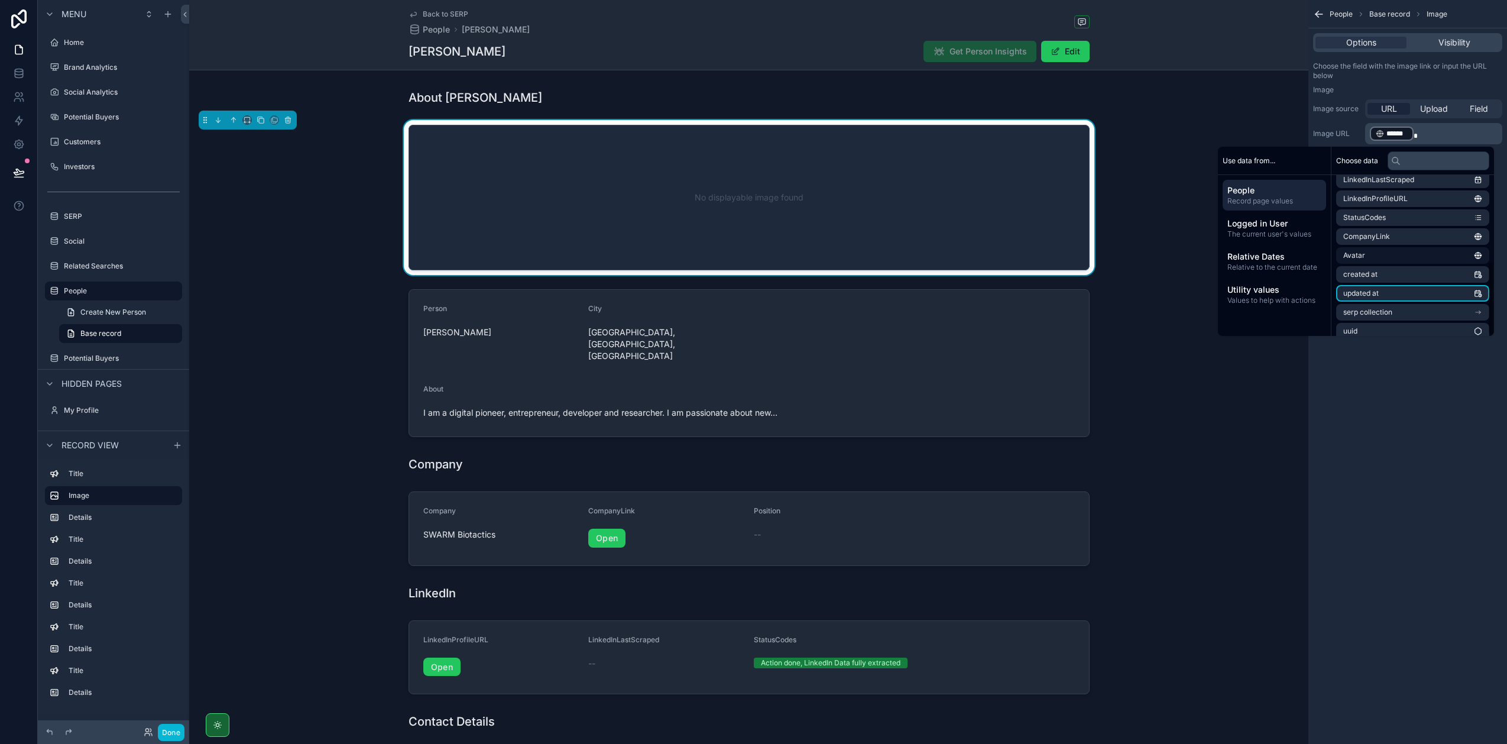
scroll to position [175, 0]
click at [1380, 258] on li "Avatar" at bounding box center [1412, 259] width 153 height 17
click at [1405, 422] on div "People Base record Image Options Visibility Choose the field with the image lin…" at bounding box center [1407, 372] width 199 height 744
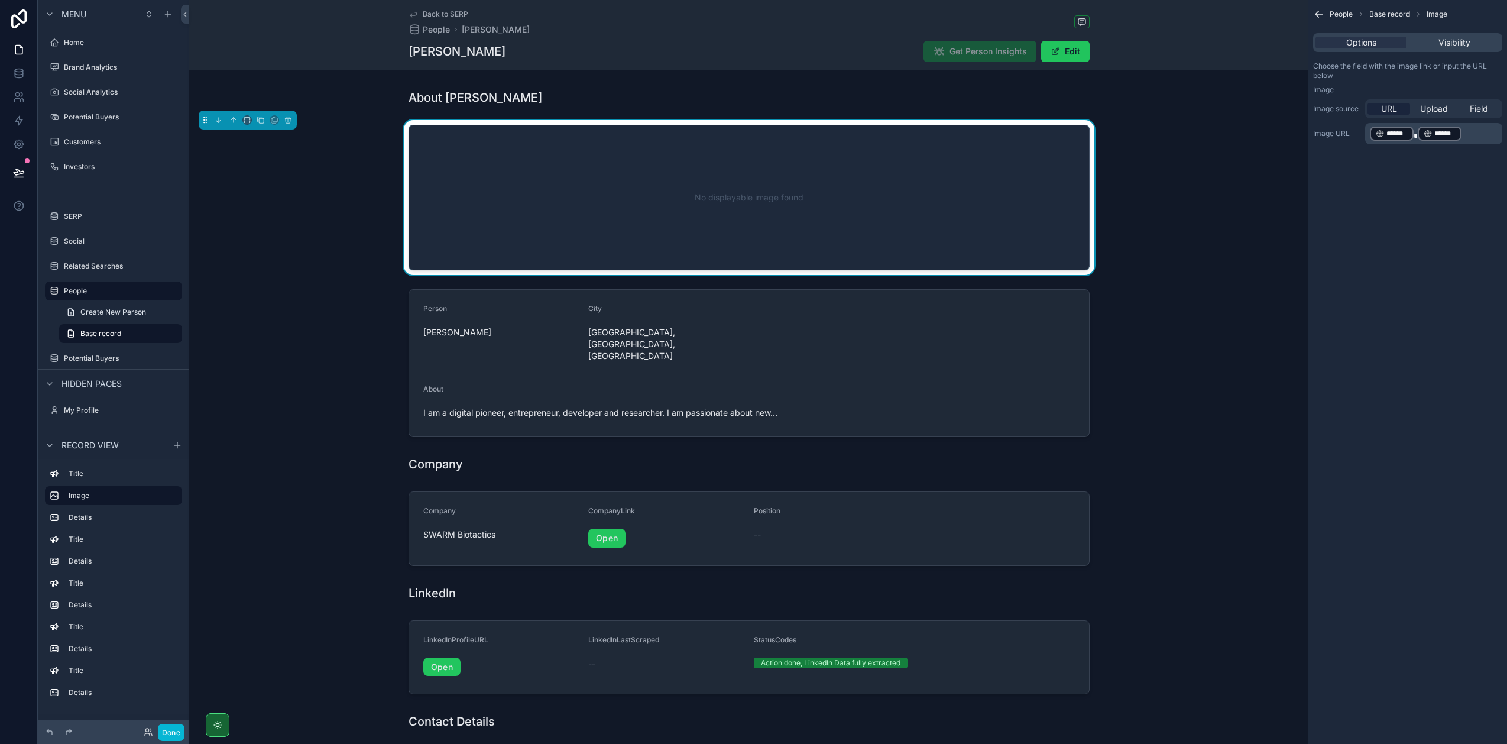
click at [1414, 133] on span "scrollable content" at bounding box center [1416, 135] width 4 height 7
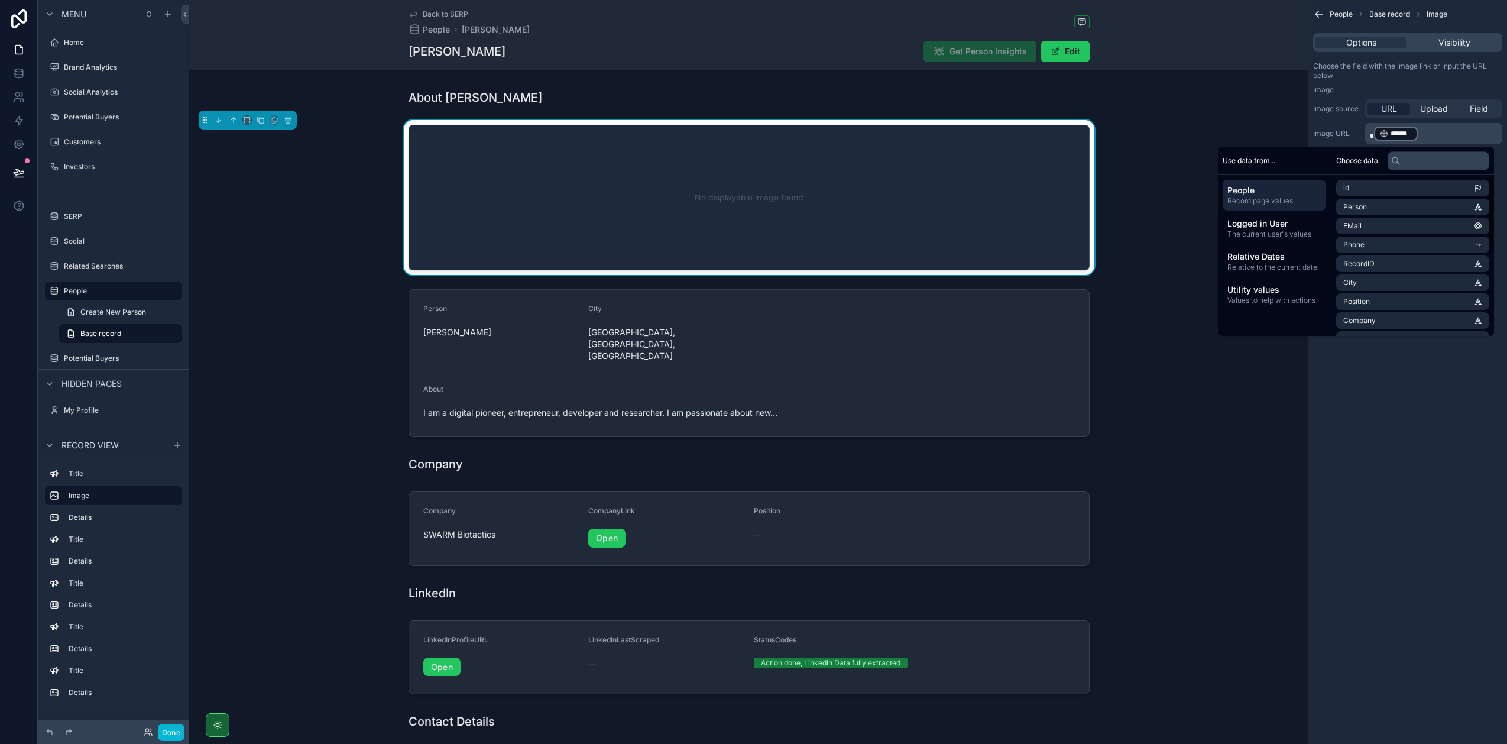
click at [1392, 372] on div "People Base record Image Options Visibility Choose the field with the image lin…" at bounding box center [1407, 372] width 199 height 744
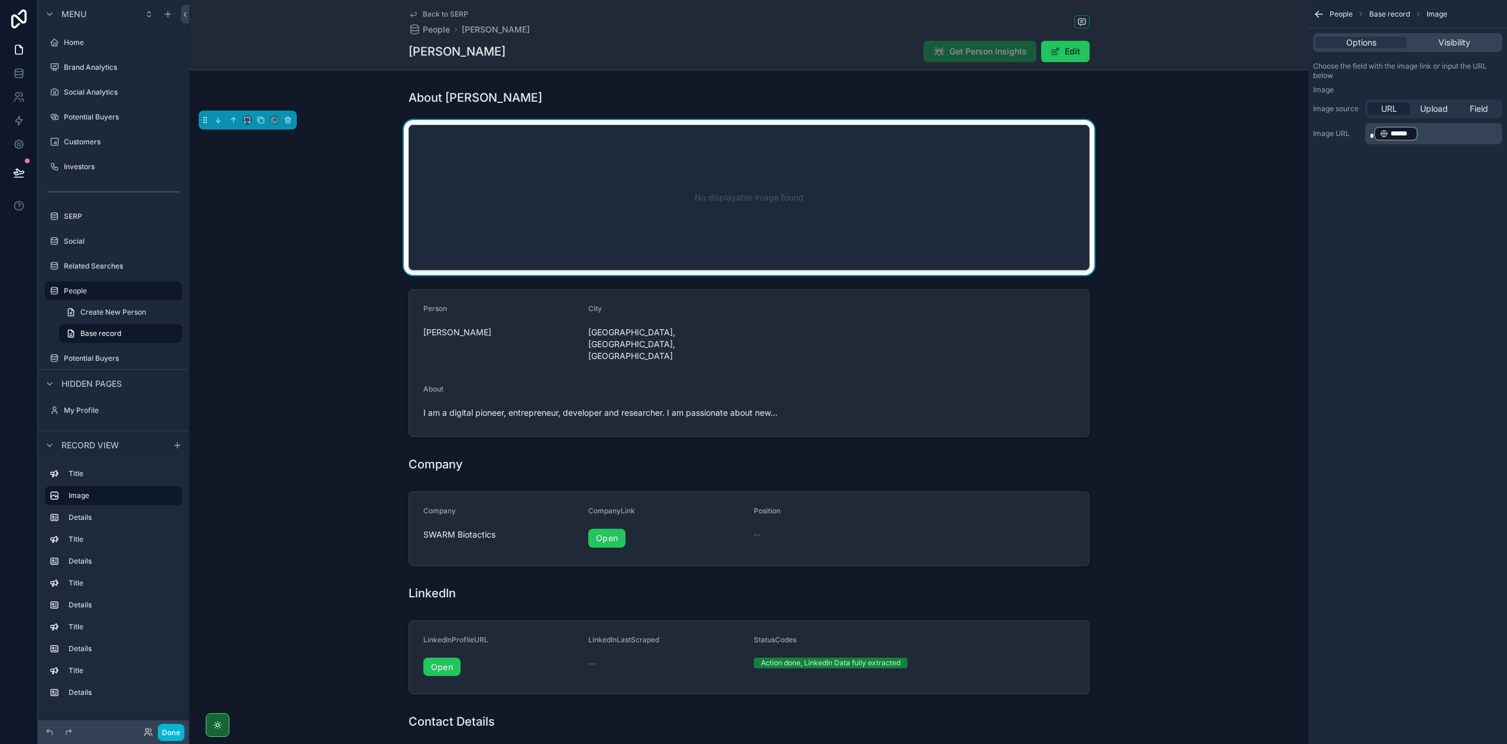
click at [1394, 356] on div "People Base record Image Options Visibility Choose the field with the image lin…" at bounding box center [1407, 372] width 199 height 744
click at [1481, 101] on div "URL Upload Field" at bounding box center [1433, 108] width 137 height 19
click at [1480, 105] on span "Field" at bounding box center [1479, 109] width 18 height 12
click at [1368, 108] on div "URL" at bounding box center [1389, 109] width 43 height 12
click at [1384, 276] on div "People Base record Image Options Visibility Choose the field with the image lin…" at bounding box center [1407, 372] width 199 height 744
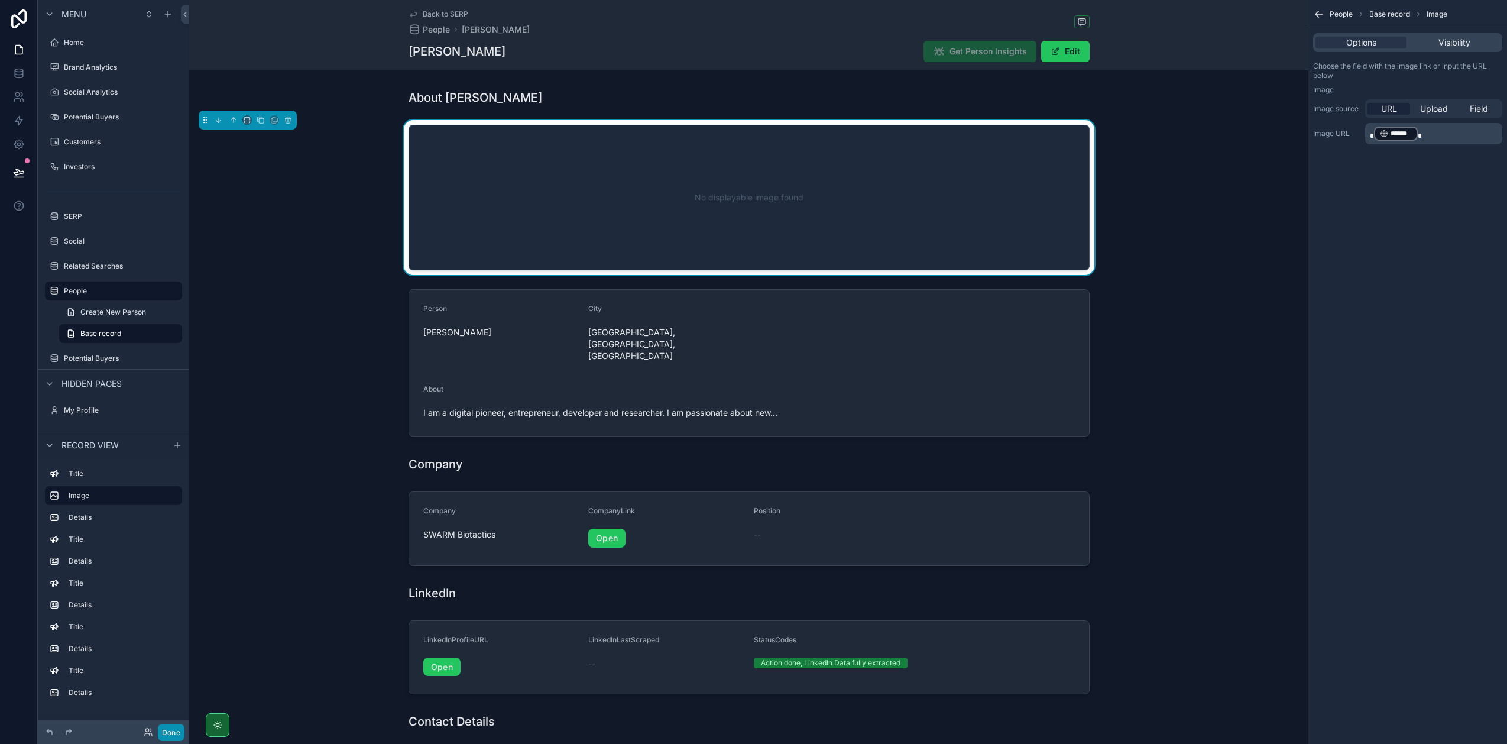
click at [176, 733] on button "Done" at bounding box center [171, 732] width 27 height 17
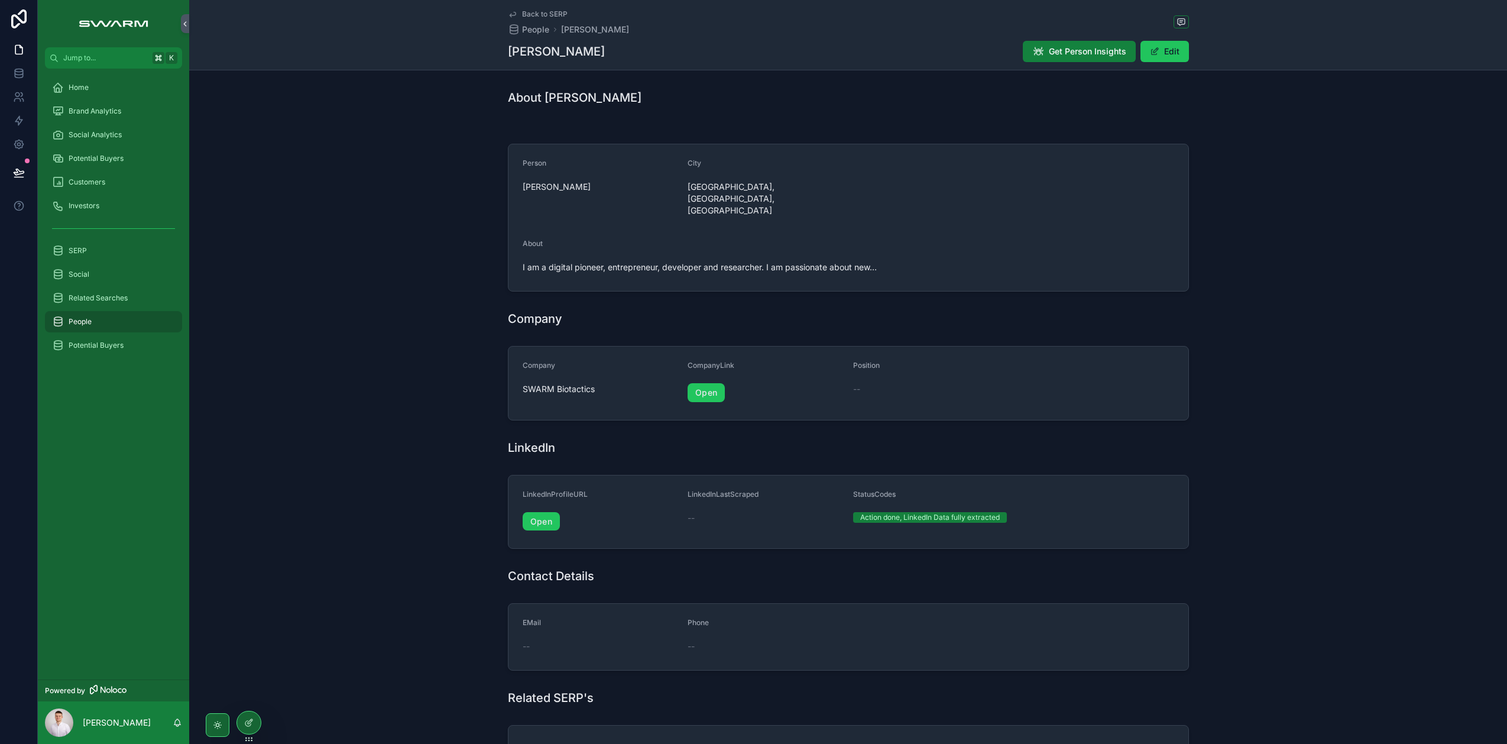
click at [1058, 53] on span "Get Person Insights" at bounding box center [1087, 52] width 77 height 12
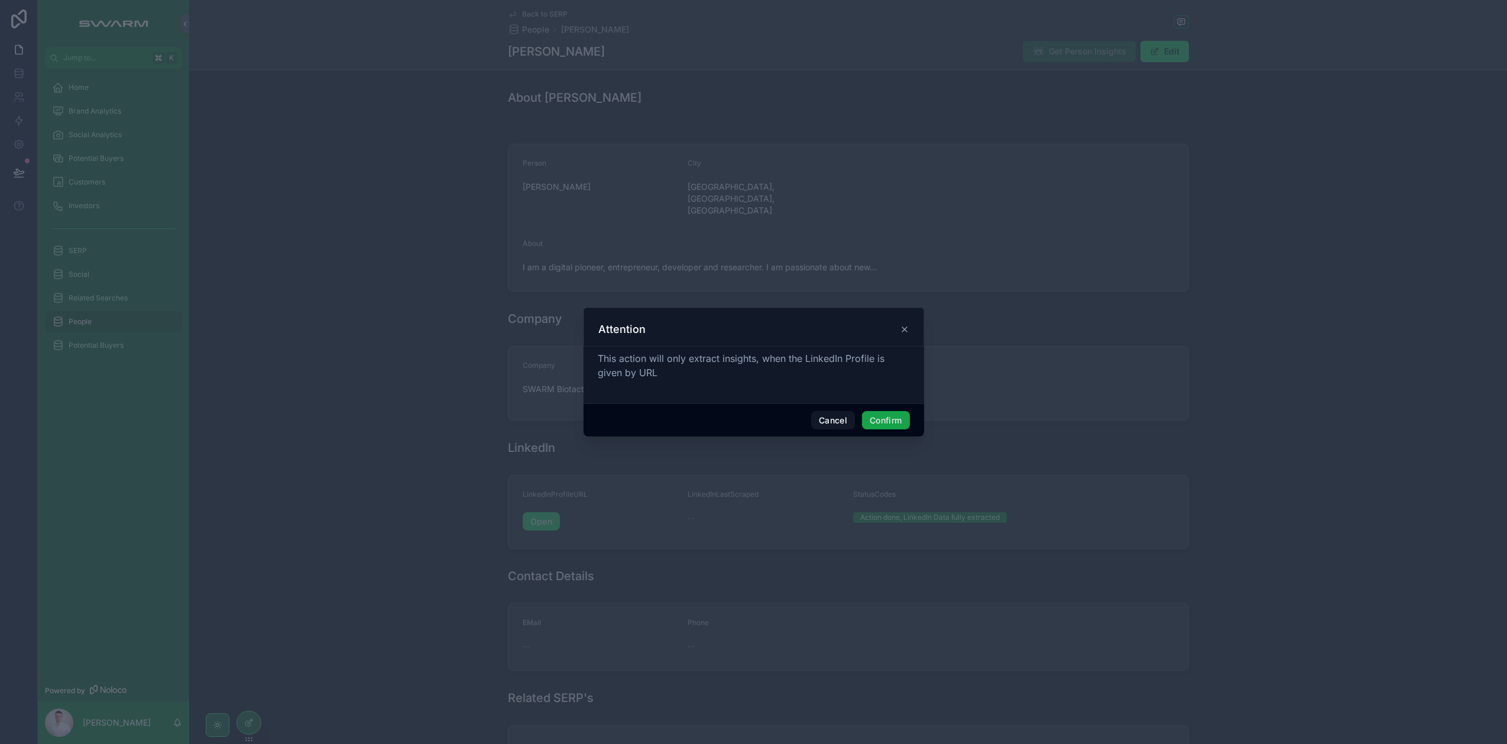
click at [888, 422] on button "Confirm" at bounding box center [885, 420] width 47 height 19
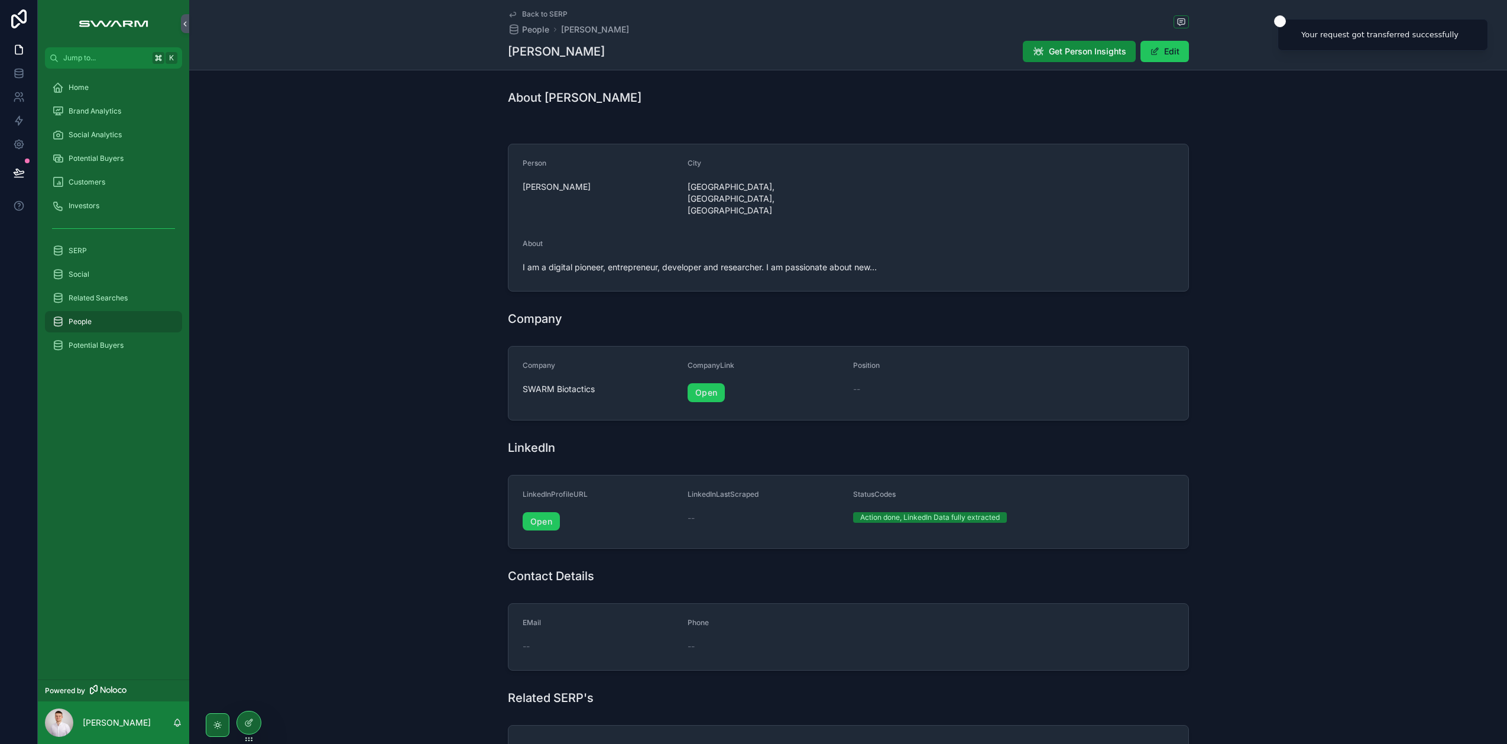
click at [409, 349] on div "Company SWARM Biotactics CompanyLink Open Position --" at bounding box center [848, 383] width 1318 height 84
click at [254, 715] on div at bounding box center [249, 722] width 24 height 22
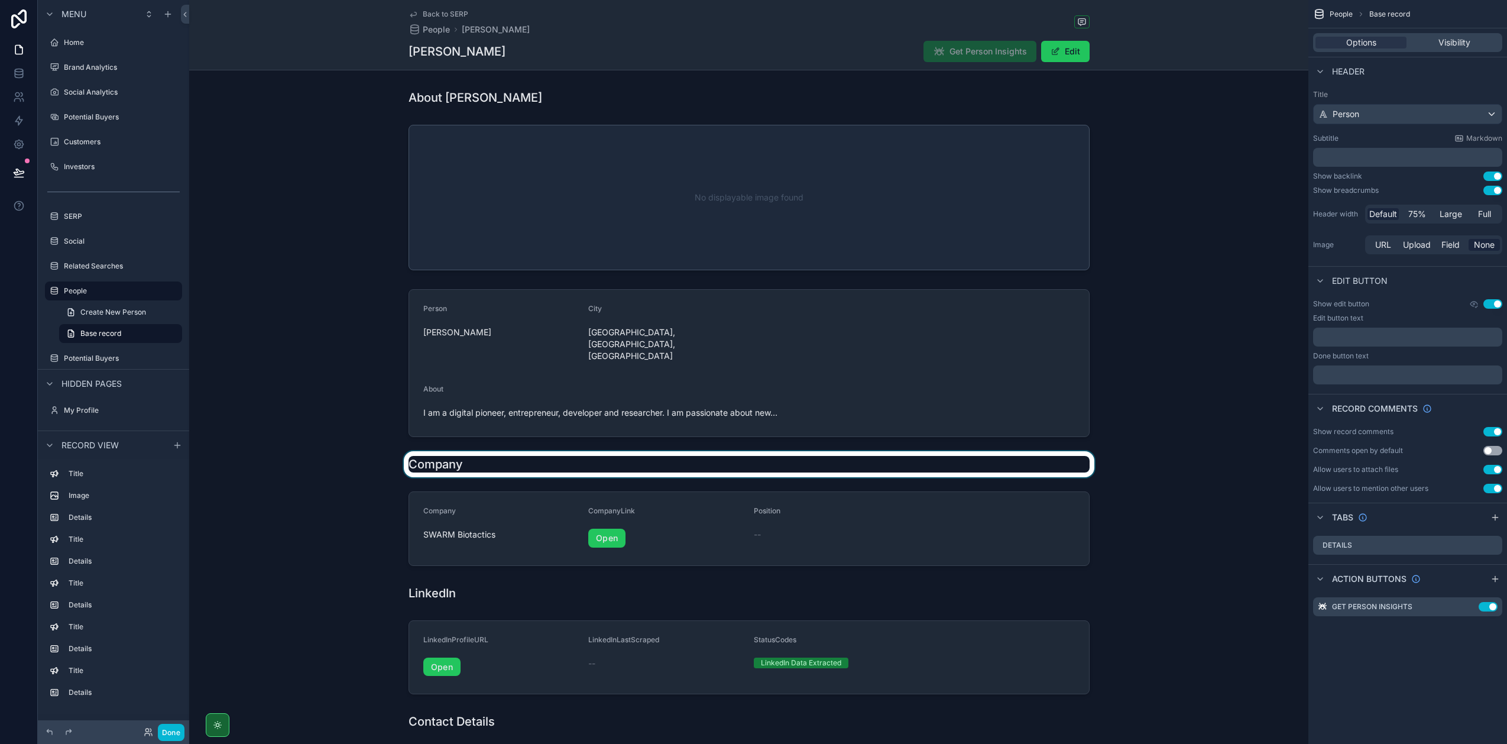
click at [442, 451] on div "scrollable content" at bounding box center [748, 464] width 1119 height 26
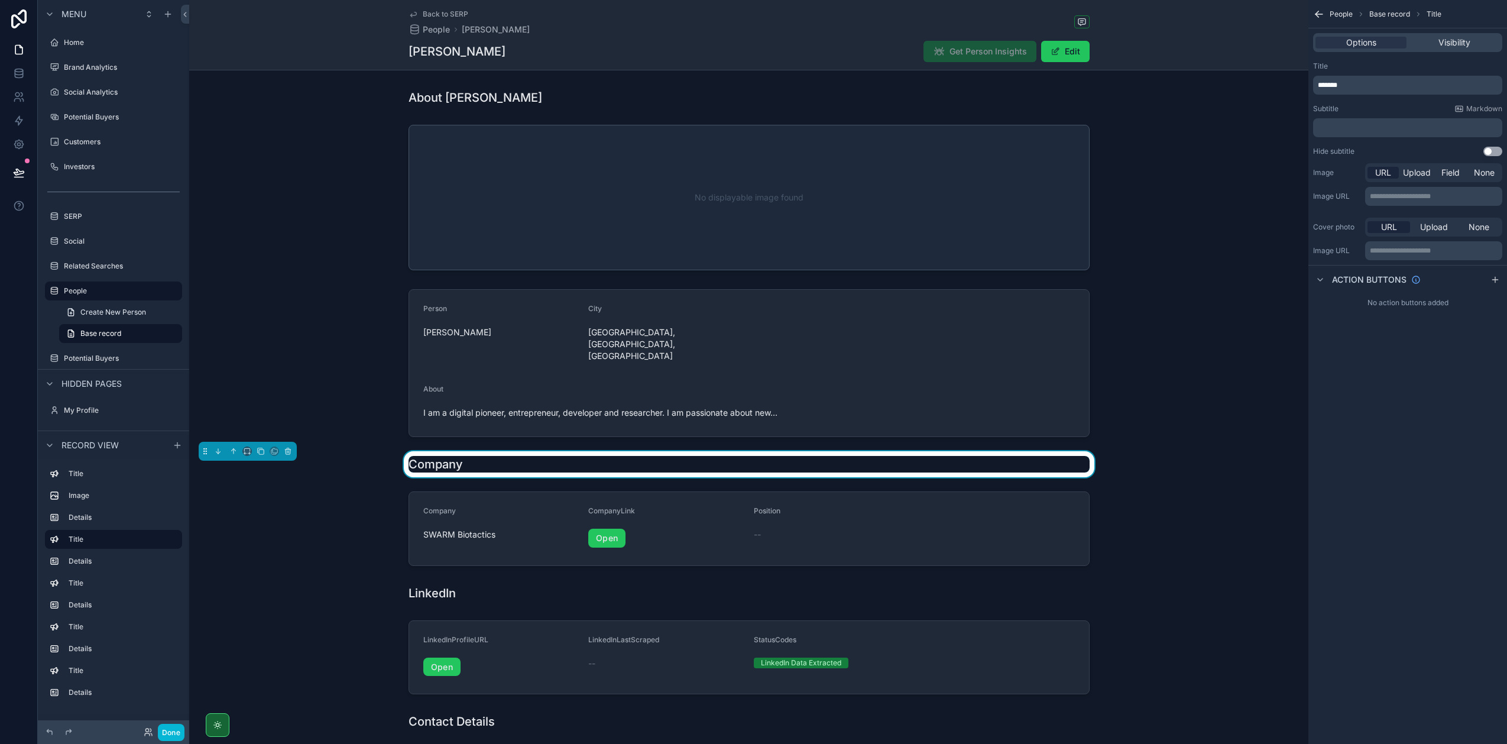
click at [1330, 85] on span "*******" at bounding box center [1328, 85] width 20 height 7
click at [1419, 62] on div "Title" at bounding box center [1407, 65] width 189 height 9
click at [163, 733] on button "Done" at bounding box center [171, 732] width 27 height 17
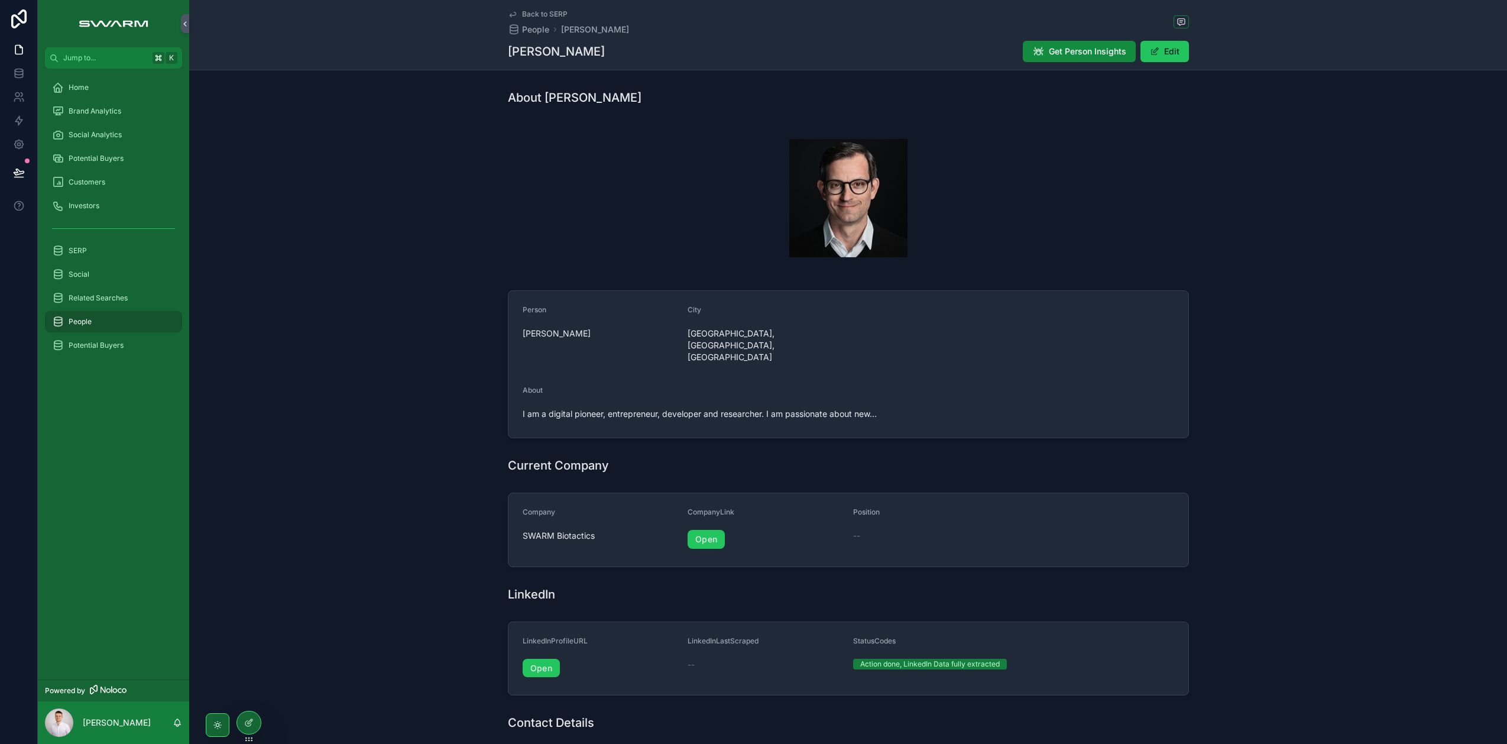
click at [125, 322] on div "People" at bounding box center [113, 321] width 123 height 19
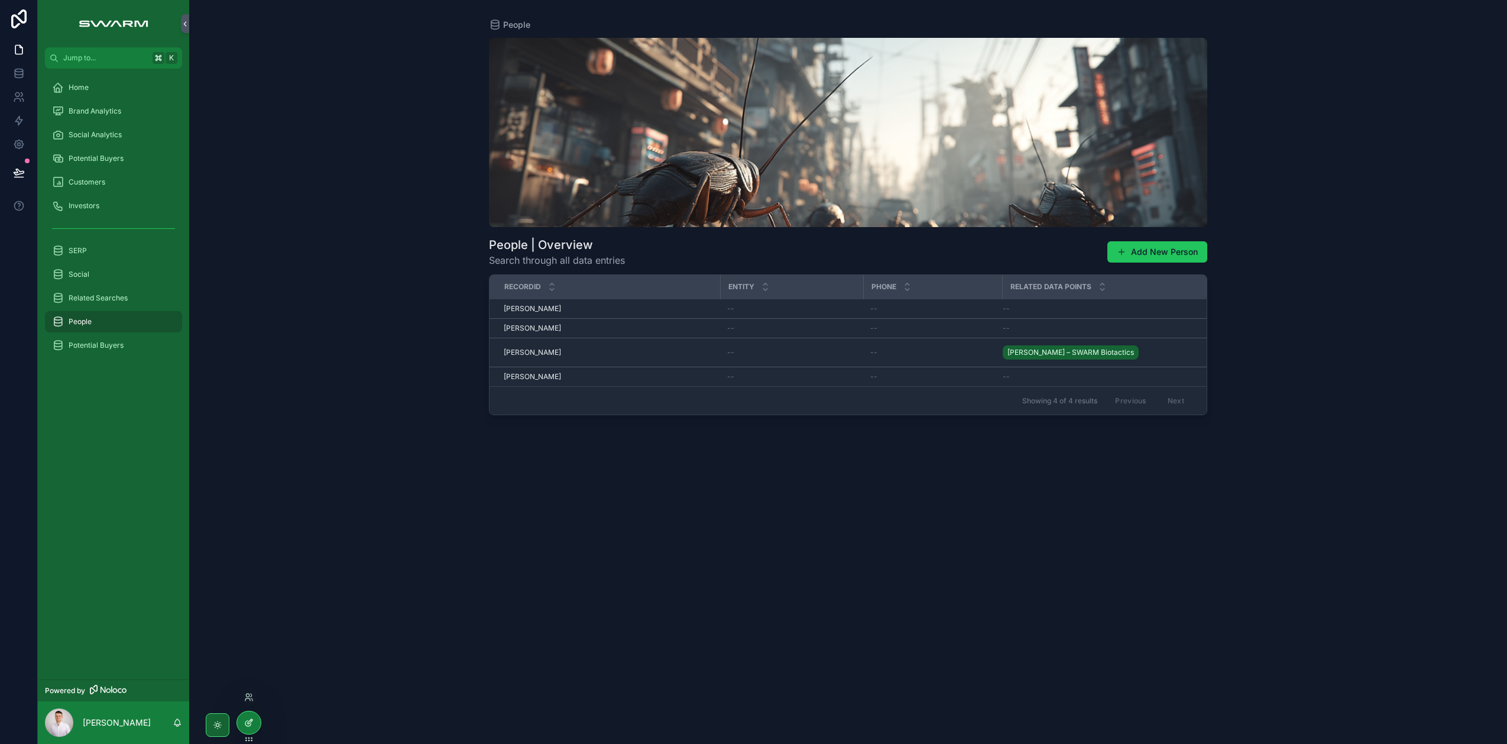
click at [254, 722] on div at bounding box center [249, 722] width 24 height 22
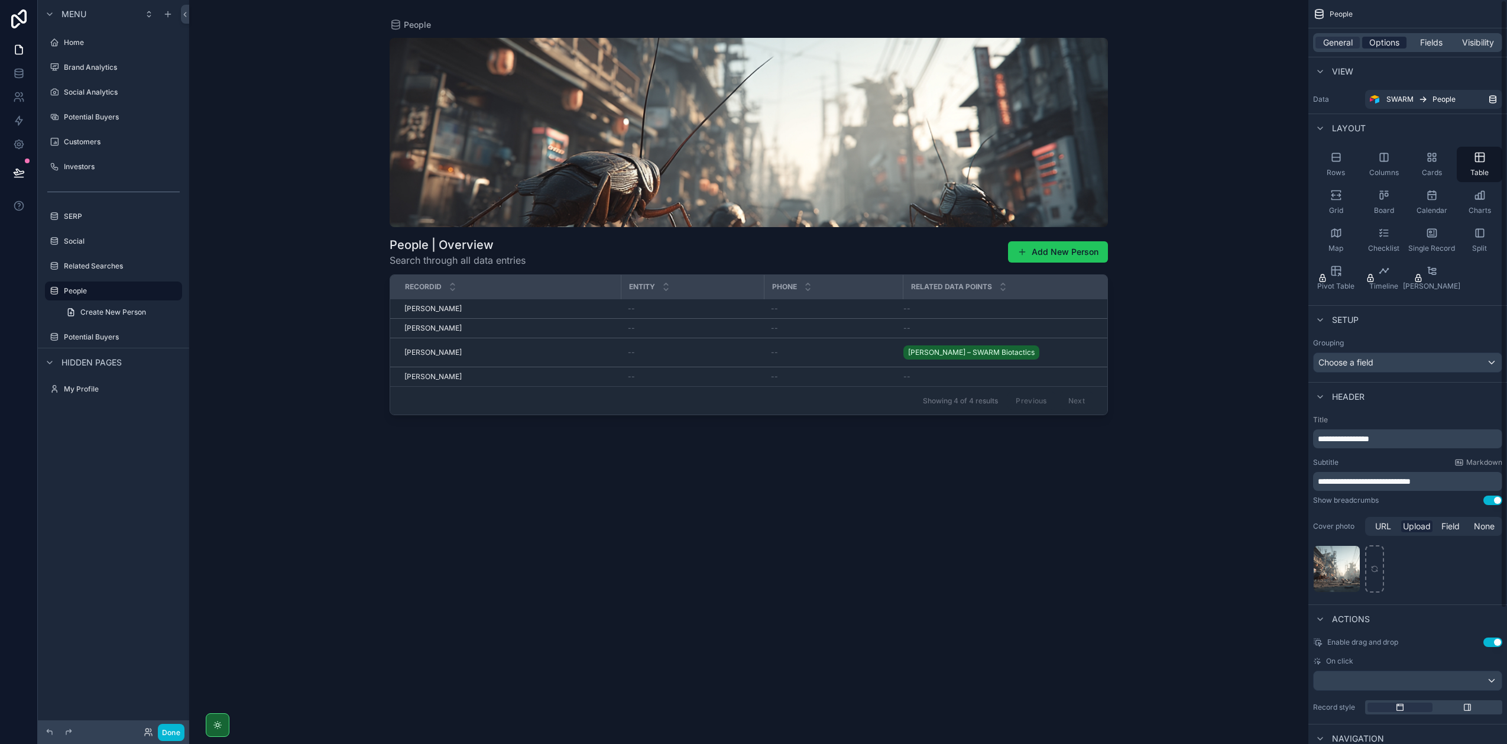
click at [1404, 43] on div "Options" at bounding box center [1384, 43] width 44 height 12
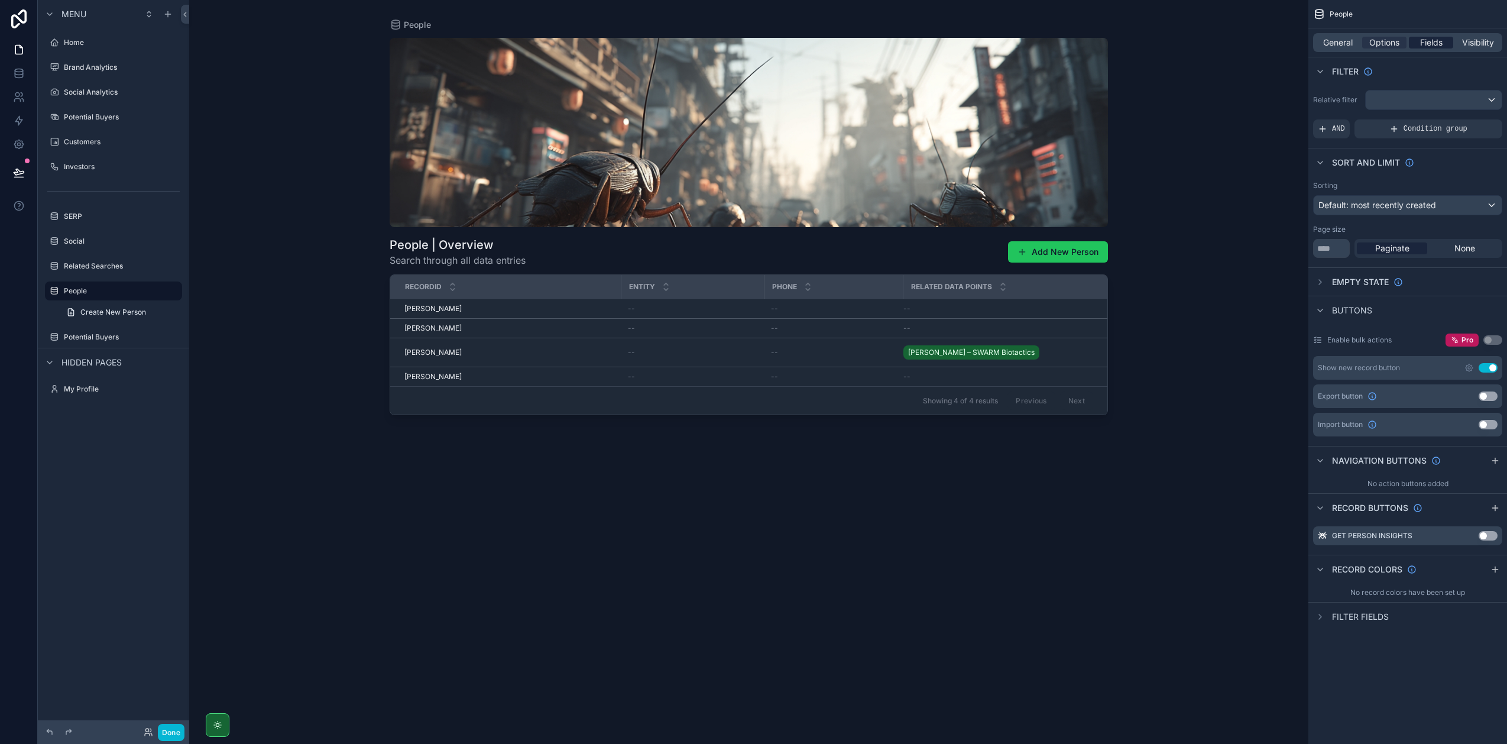
click at [1427, 41] on span "Fields" at bounding box center [1431, 43] width 22 height 12
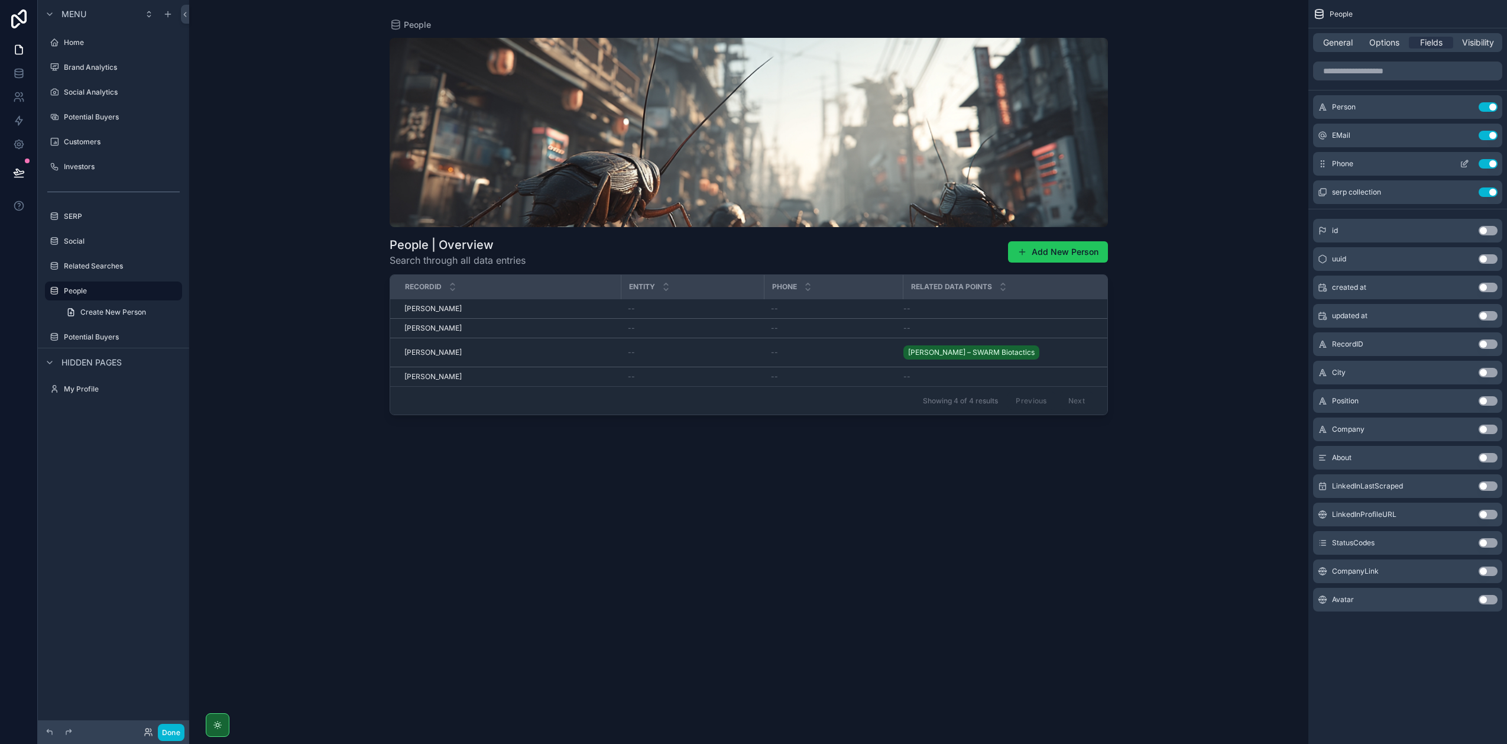
click at [1491, 134] on button "Use setting" at bounding box center [1488, 135] width 19 height 9
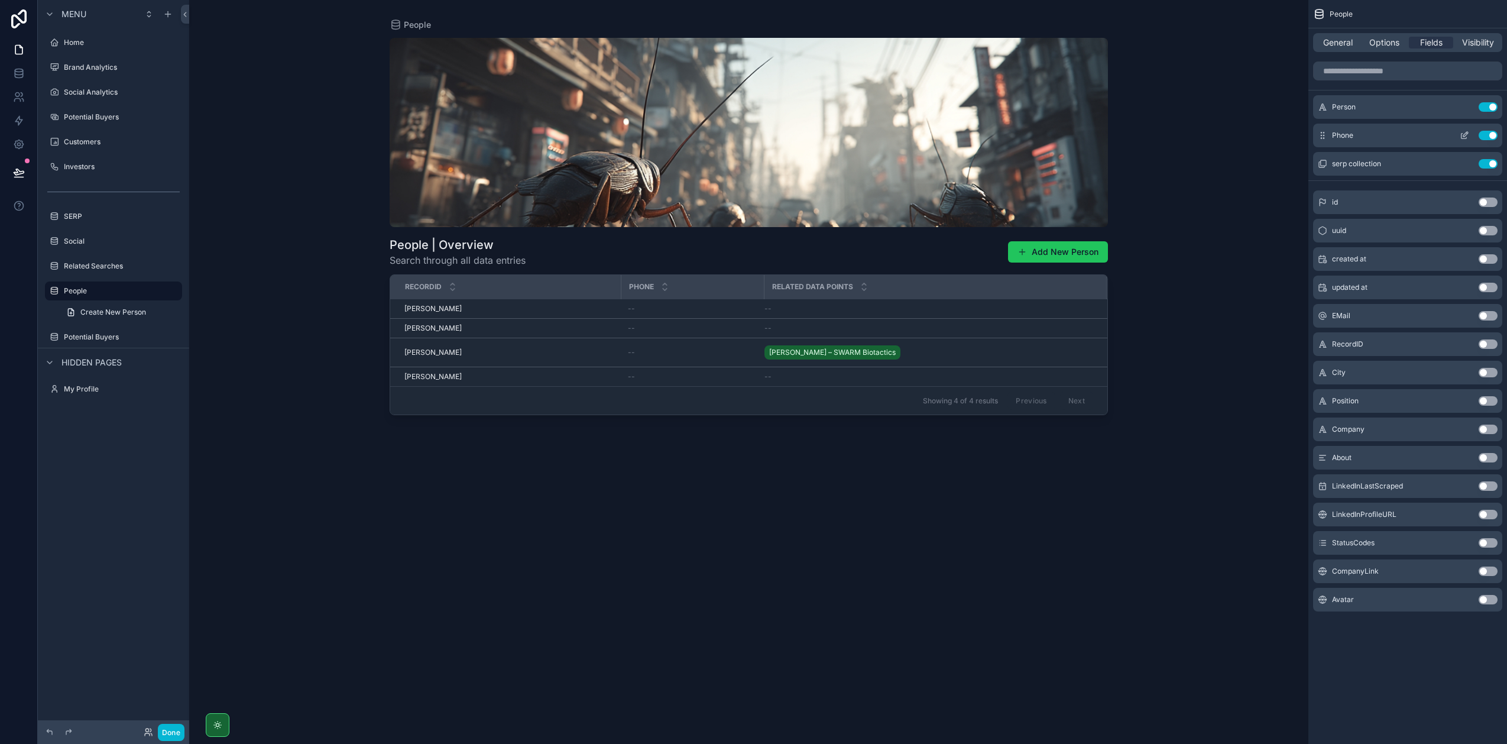
click at [1490, 137] on button "Use setting" at bounding box center [1488, 135] width 19 height 9
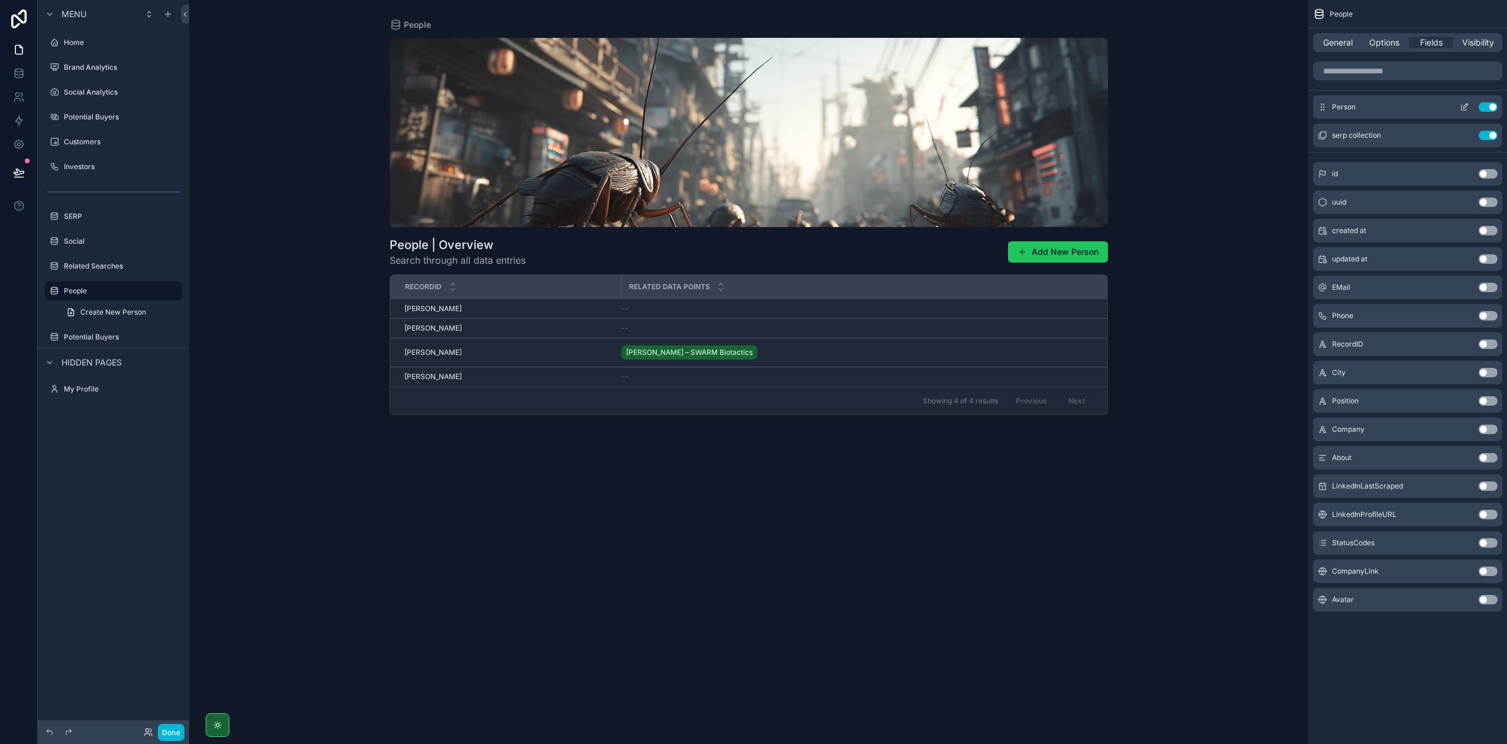
click at [1462, 109] on icon "scrollable content" at bounding box center [1464, 106] width 9 height 9
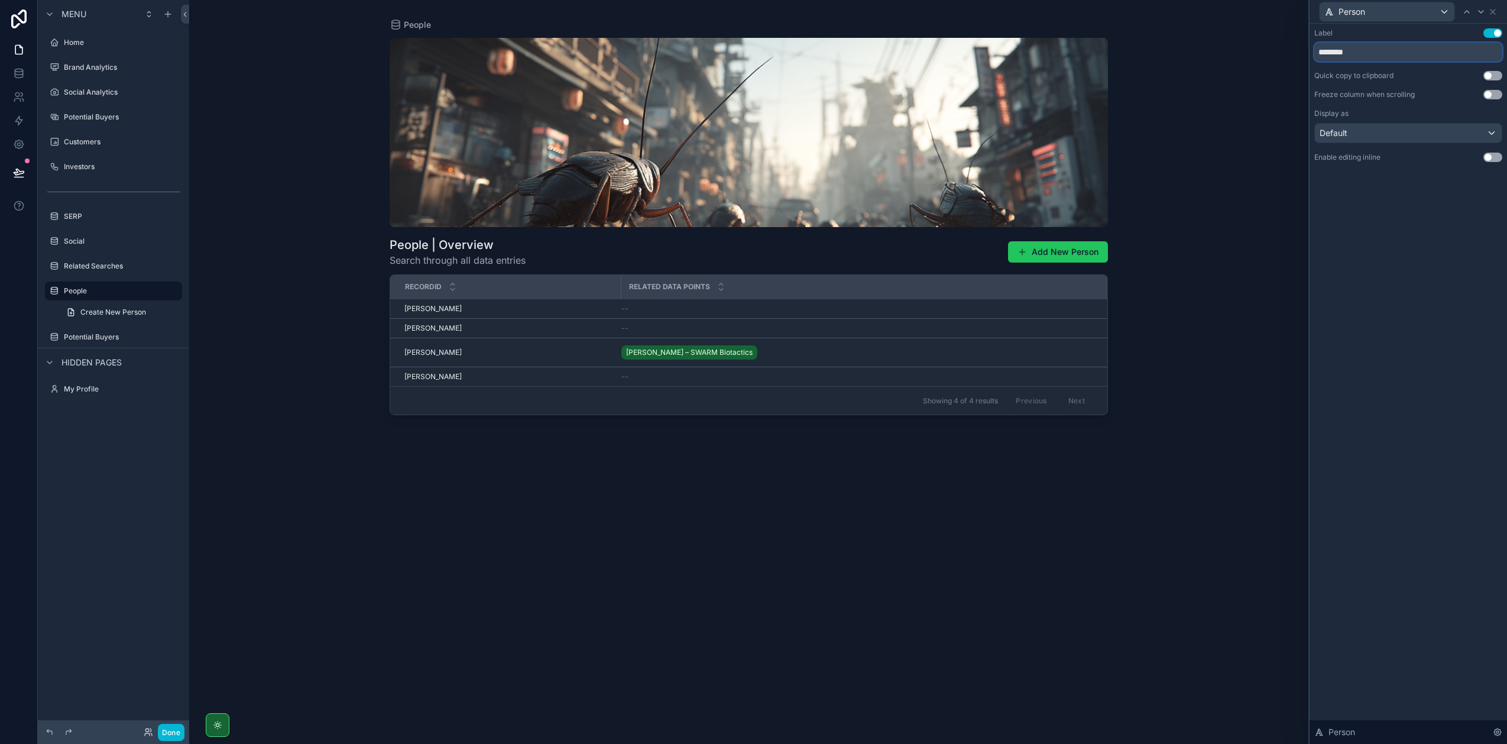
drag, startPoint x: 1363, startPoint y: 52, endPoint x: 1295, endPoint y: 54, distance: 68.6
click at [1295, 54] on div "Person Label Use setting ******** Quick copy to clipboard Use setting Freeze co…" at bounding box center [753, 372] width 1507 height 744
type input "****"
type input "**********"
click at [1357, 256] on div "**********" at bounding box center [1408, 384] width 197 height 720
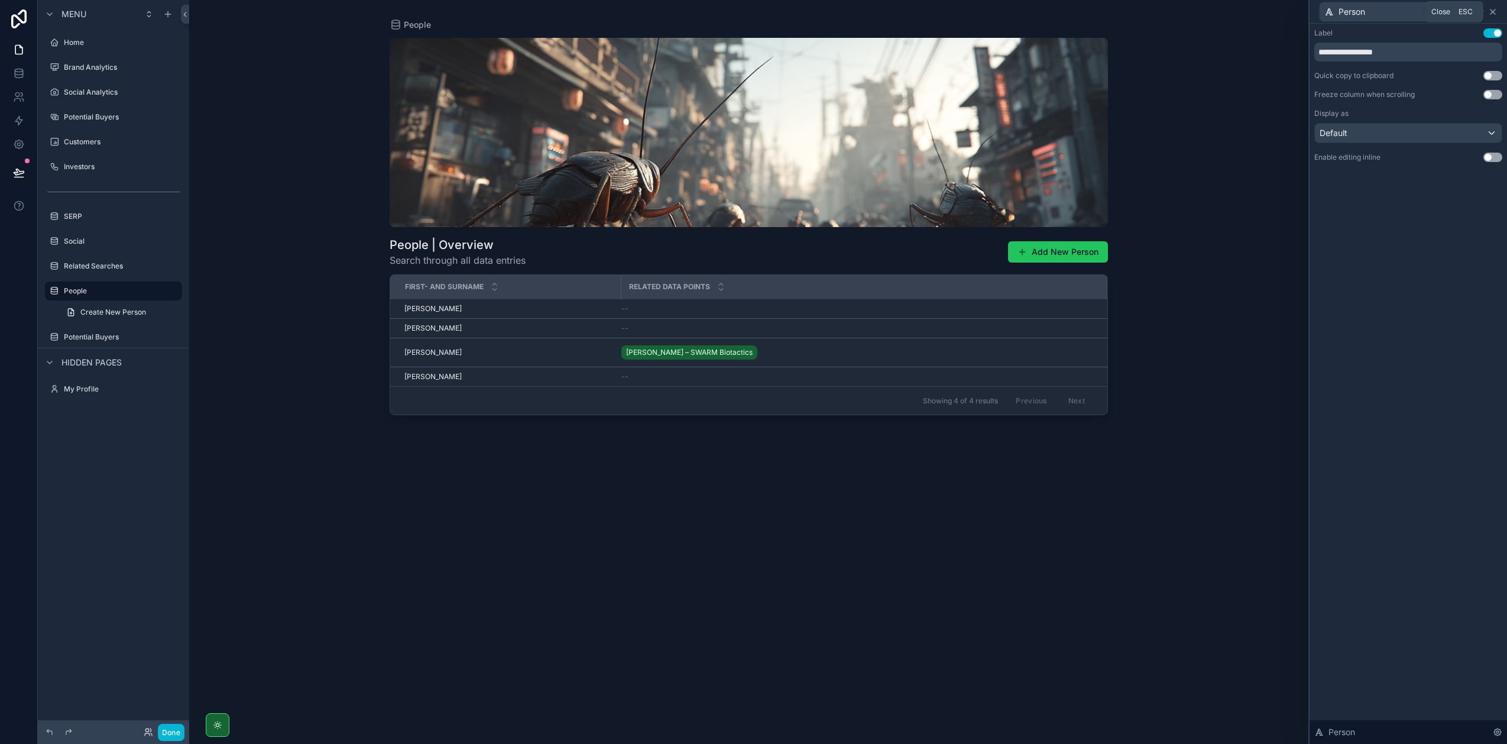
click at [1493, 12] on icon at bounding box center [1493, 11] width 5 height 5
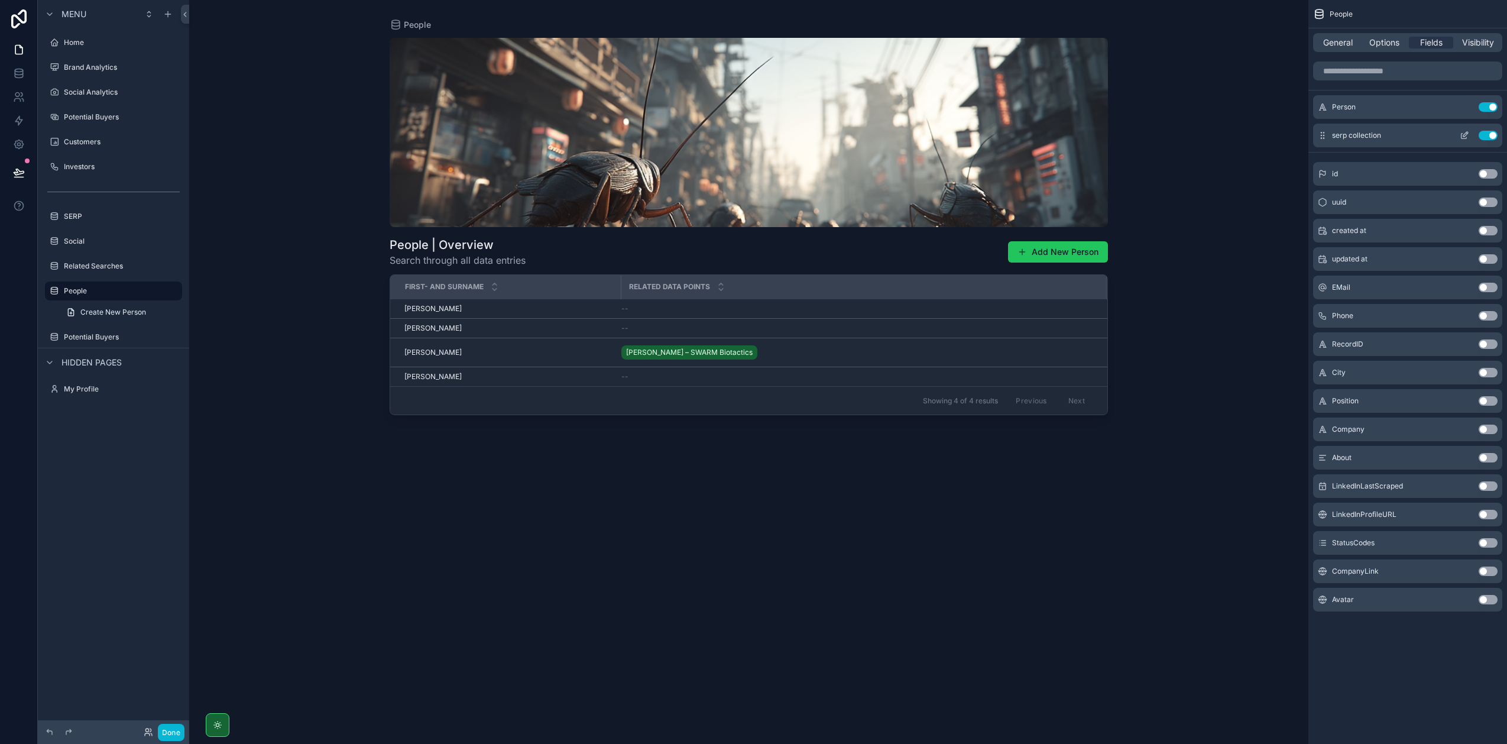
click at [1485, 135] on button "Use setting" at bounding box center [1488, 135] width 19 height 9
click at [1490, 400] on button "Use setting" at bounding box center [1488, 400] width 19 height 9
drag, startPoint x: 619, startPoint y: 289, endPoint x: 517, endPoint y: 294, distance: 102.4
click at [517, 294] on div "scrollable content" at bounding box center [518, 287] width 5 height 24
click at [1485, 428] on button "Use setting" at bounding box center [1488, 429] width 19 height 9
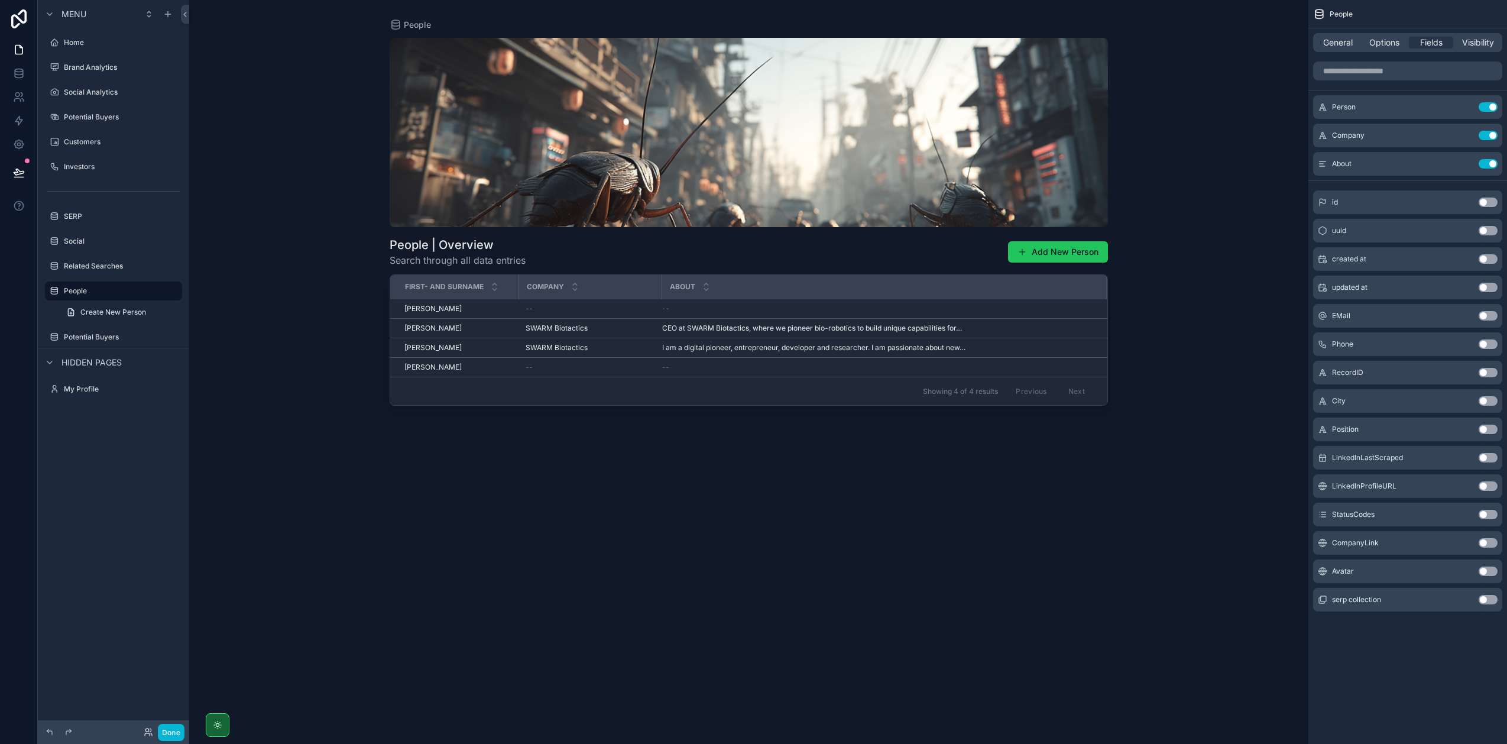
click at [663, 284] on div "About" at bounding box center [884, 287] width 443 height 22
drag, startPoint x: 661, startPoint y: 283, endPoint x: 613, endPoint y: 286, distance: 47.9
click at [613, 286] on tr "First- and Surname Company About" at bounding box center [748, 287] width 717 height 24
drag, startPoint x: 660, startPoint y: 286, endPoint x: 619, endPoint y: 286, distance: 40.8
click at [619, 286] on div "scrollable content" at bounding box center [620, 287] width 5 height 24
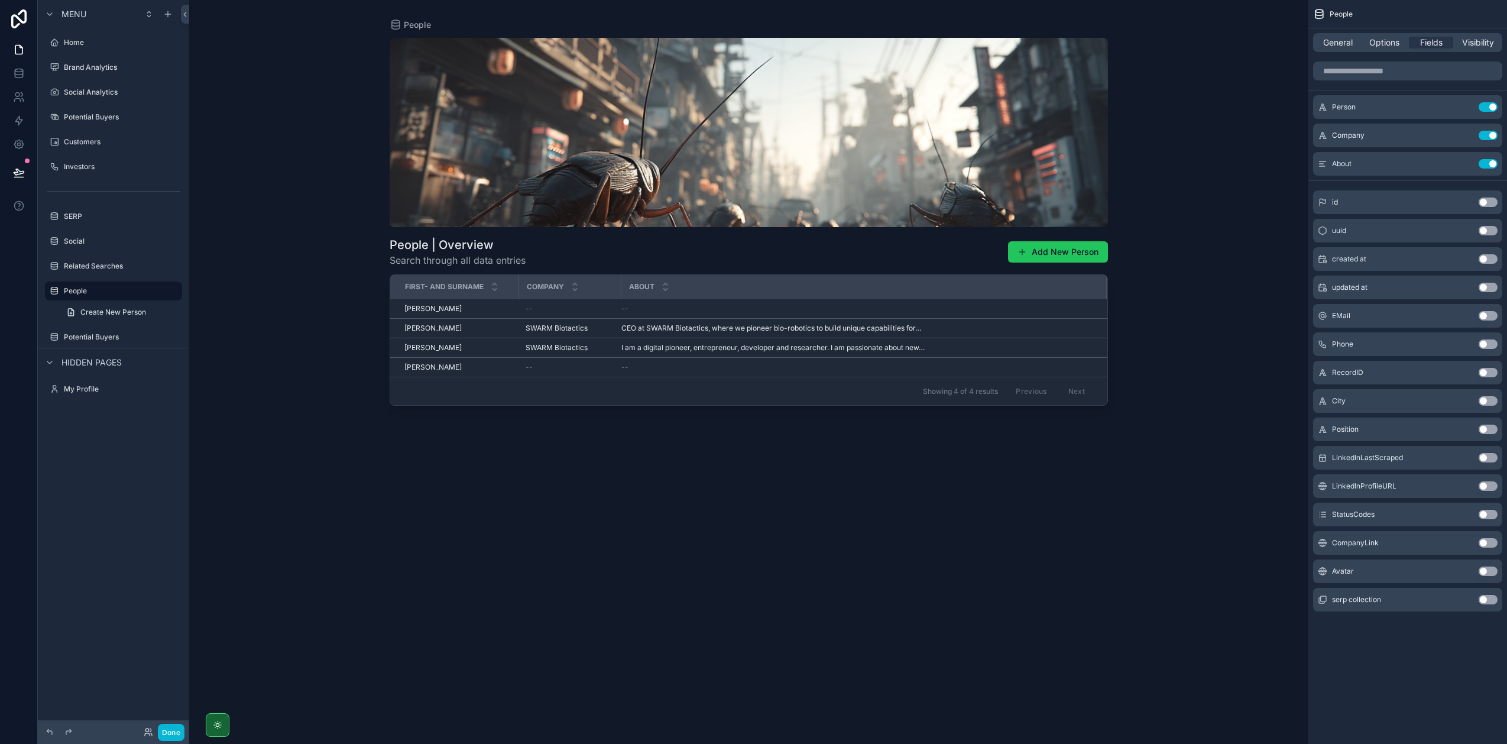
click at [1491, 571] on button "Use setting" at bounding box center [1488, 570] width 19 height 9
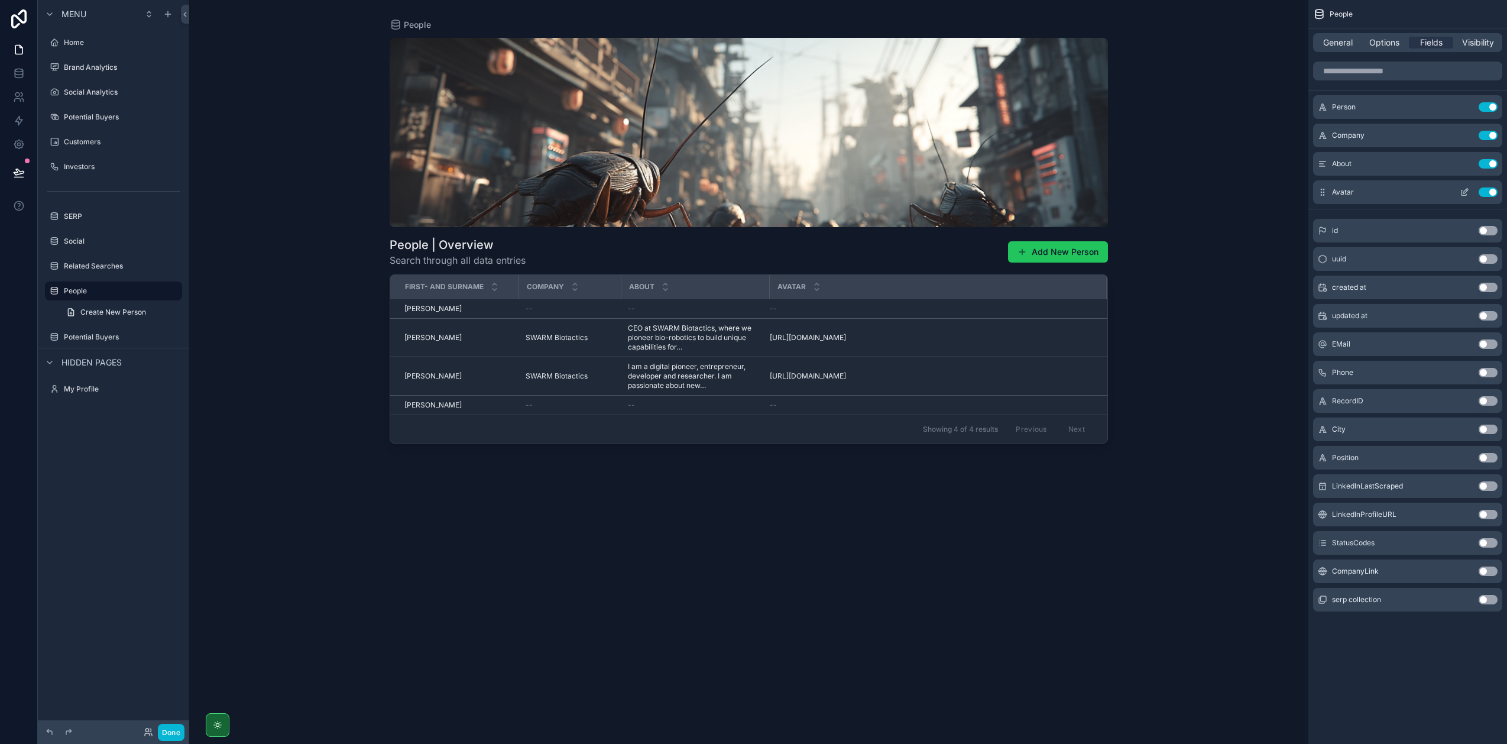
click at [1493, 193] on button "Use setting" at bounding box center [1488, 191] width 19 height 9
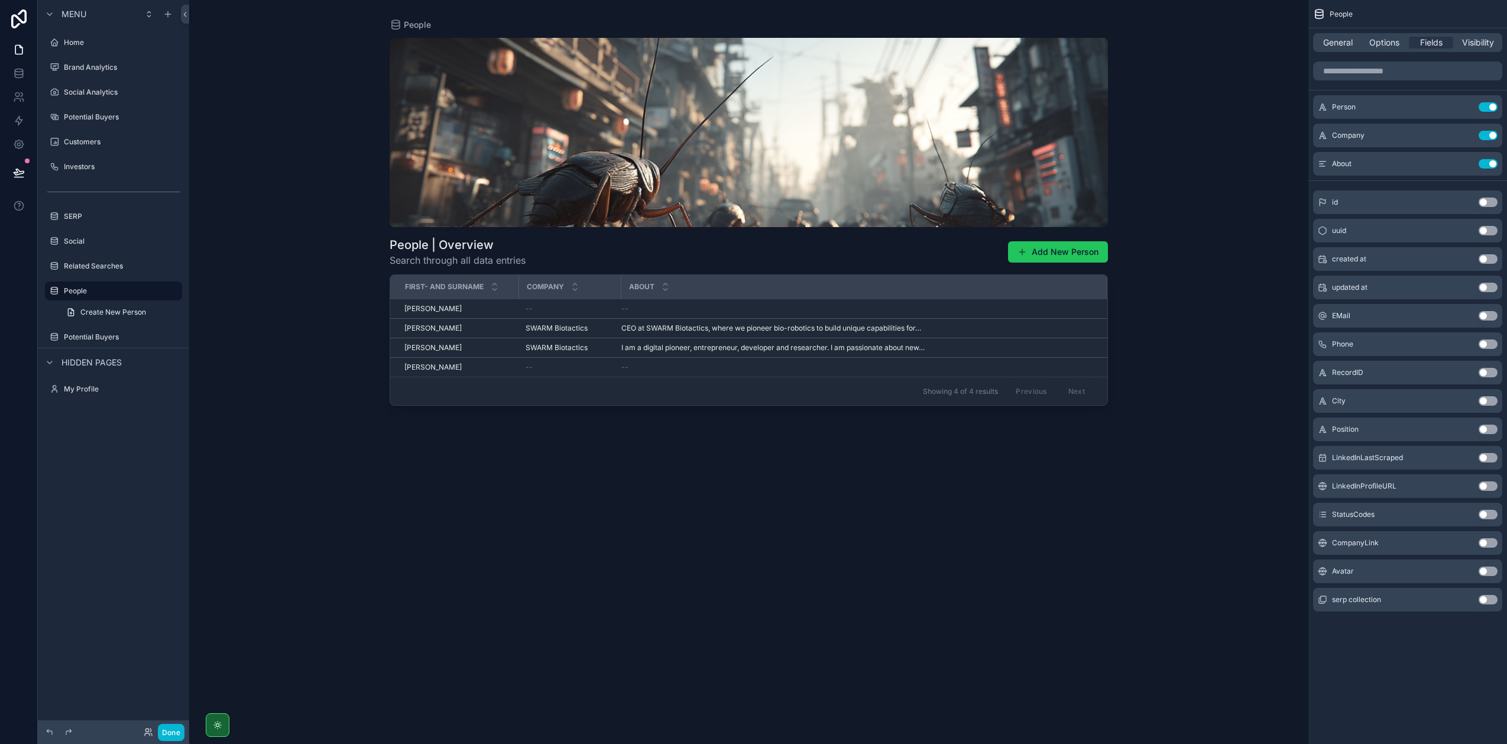
click at [1484, 574] on button "Use setting" at bounding box center [1488, 570] width 19 height 9
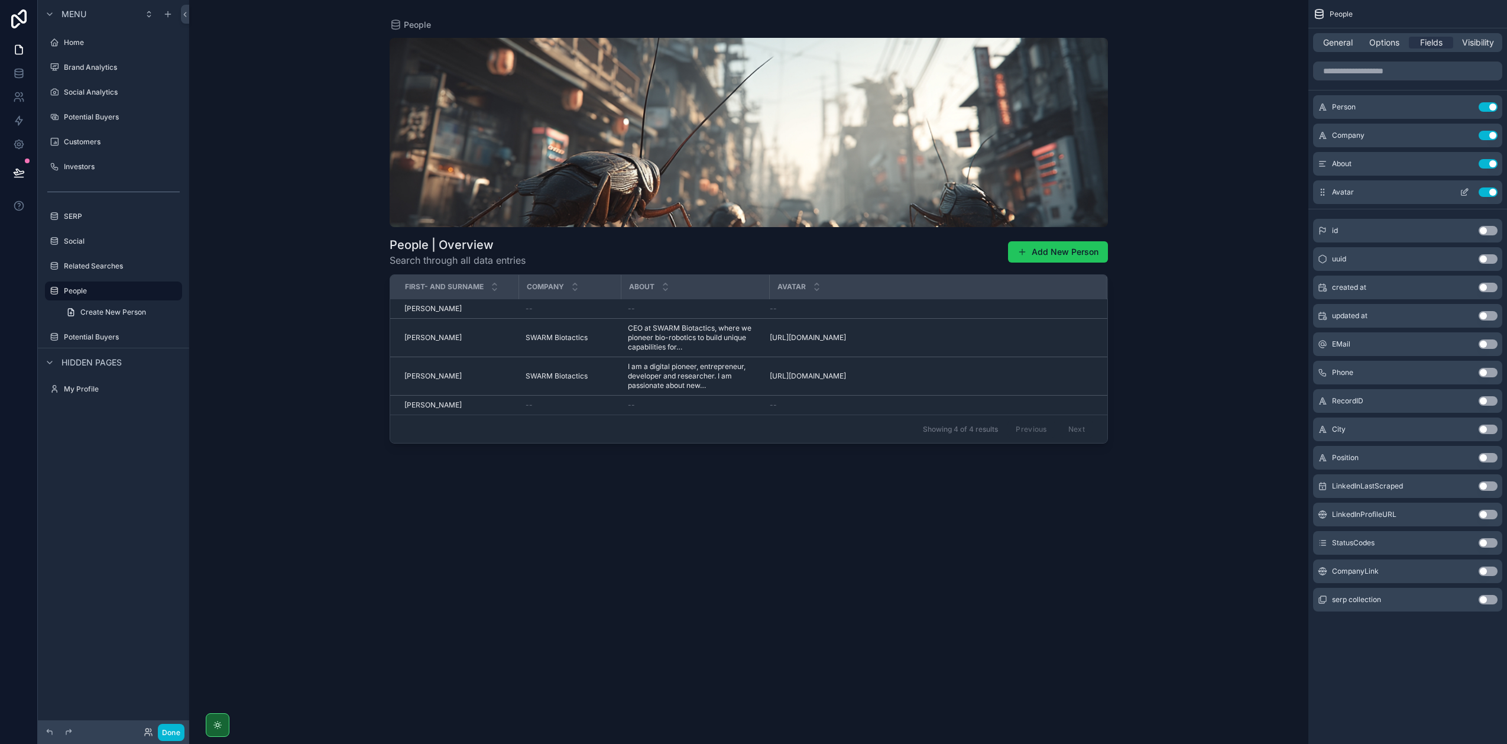
click at [1462, 193] on icon "scrollable content" at bounding box center [1464, 191] width 9 height 9
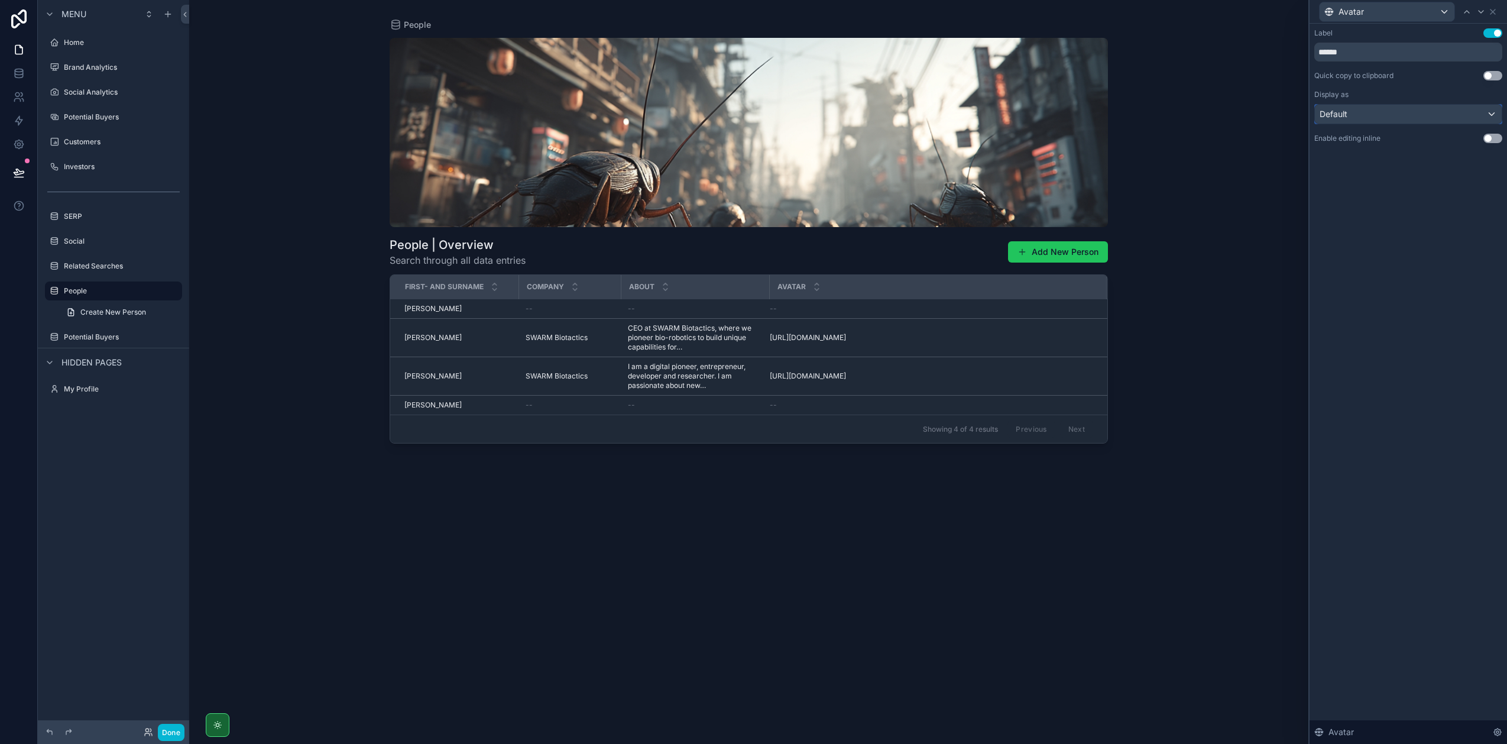
click at [1419, 115] on div "Default" at bounding box center [1408, 114] width 187 height 19
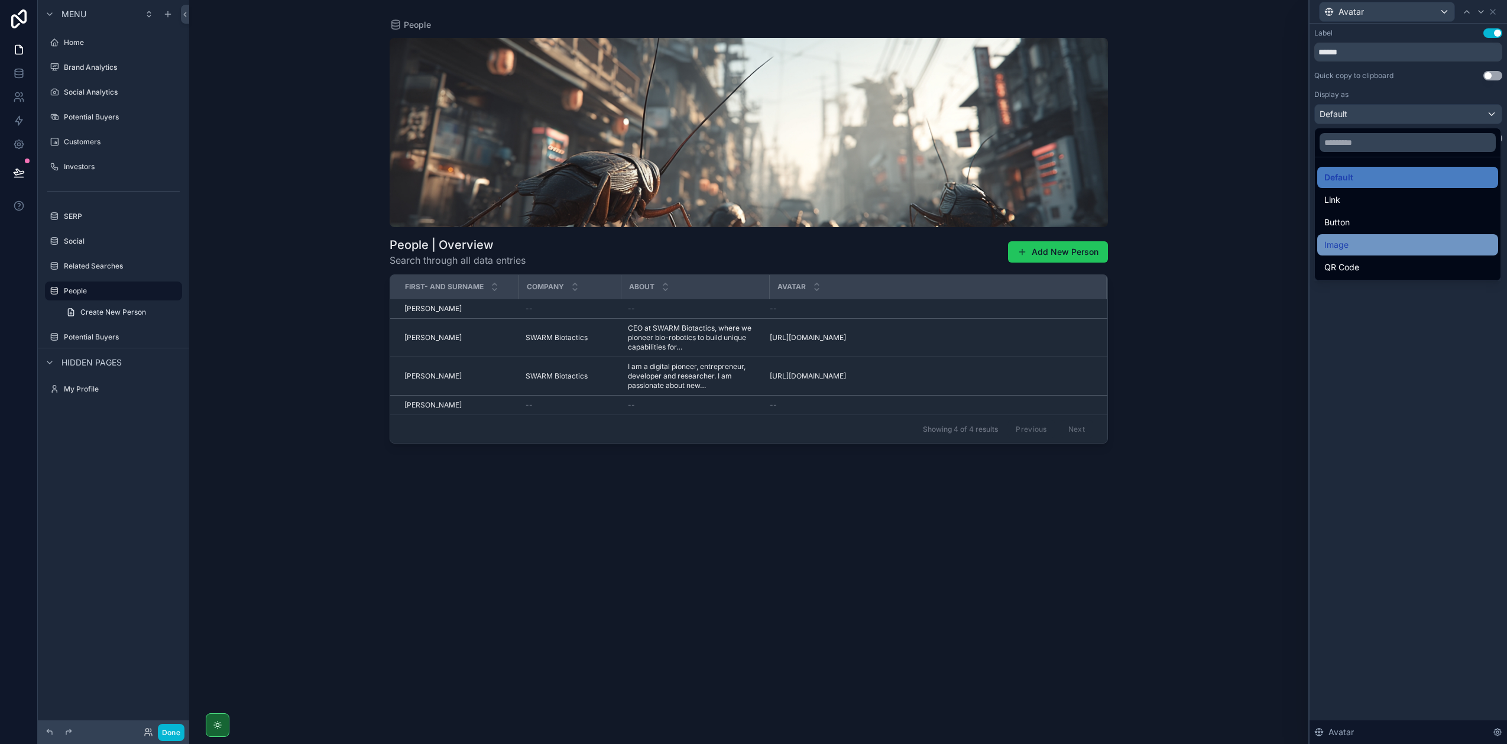
click at [1387, 244] on div "Image" at bounding box center [1407, 245] width 167 height 14
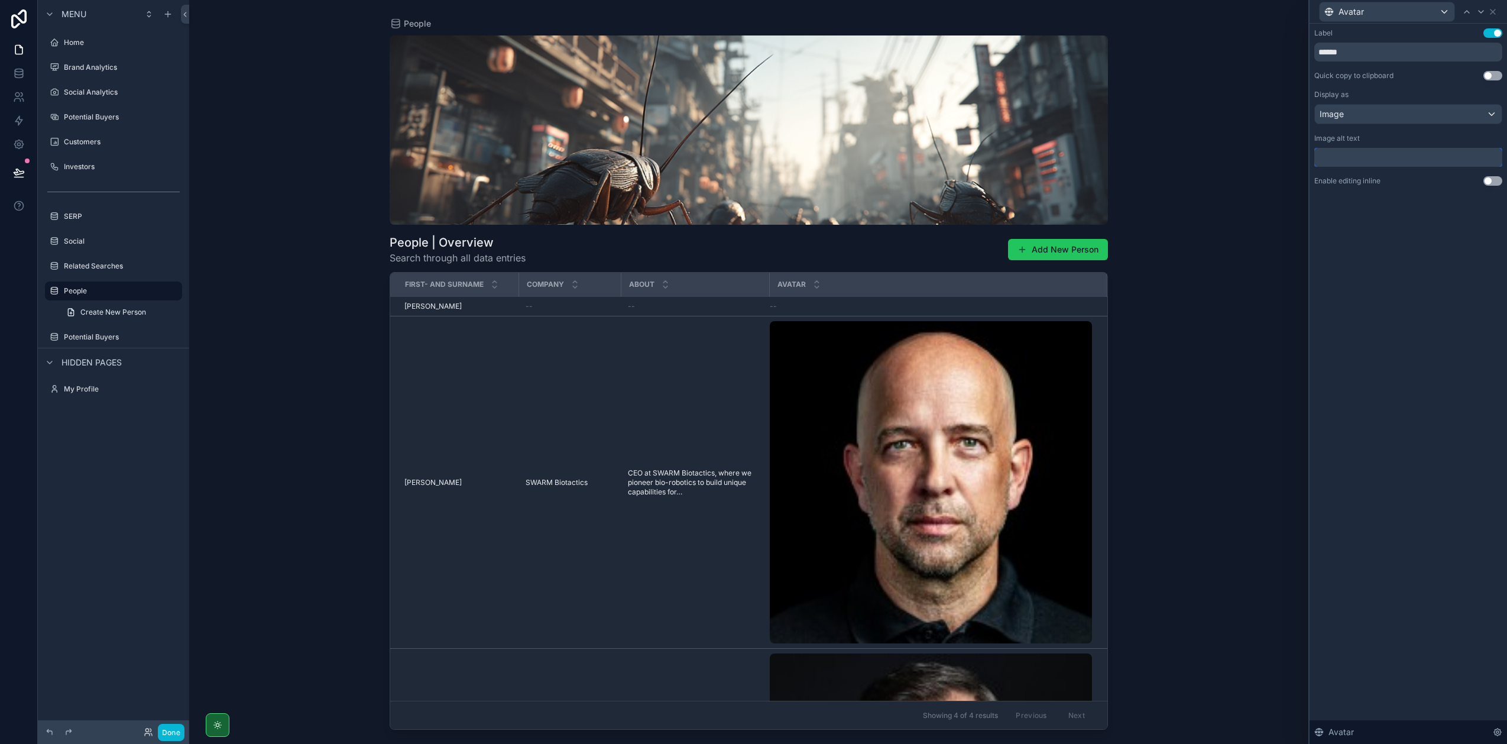
click at [1387, 157] on input "text" at bounding box center [1408, 157] width 188 height 19
click at [1382, 222] on div "Label Use setting ****** Quick copy to clipboard Use setting Display as Image I…" at bounding box center [1408, 384] width 197 height 720
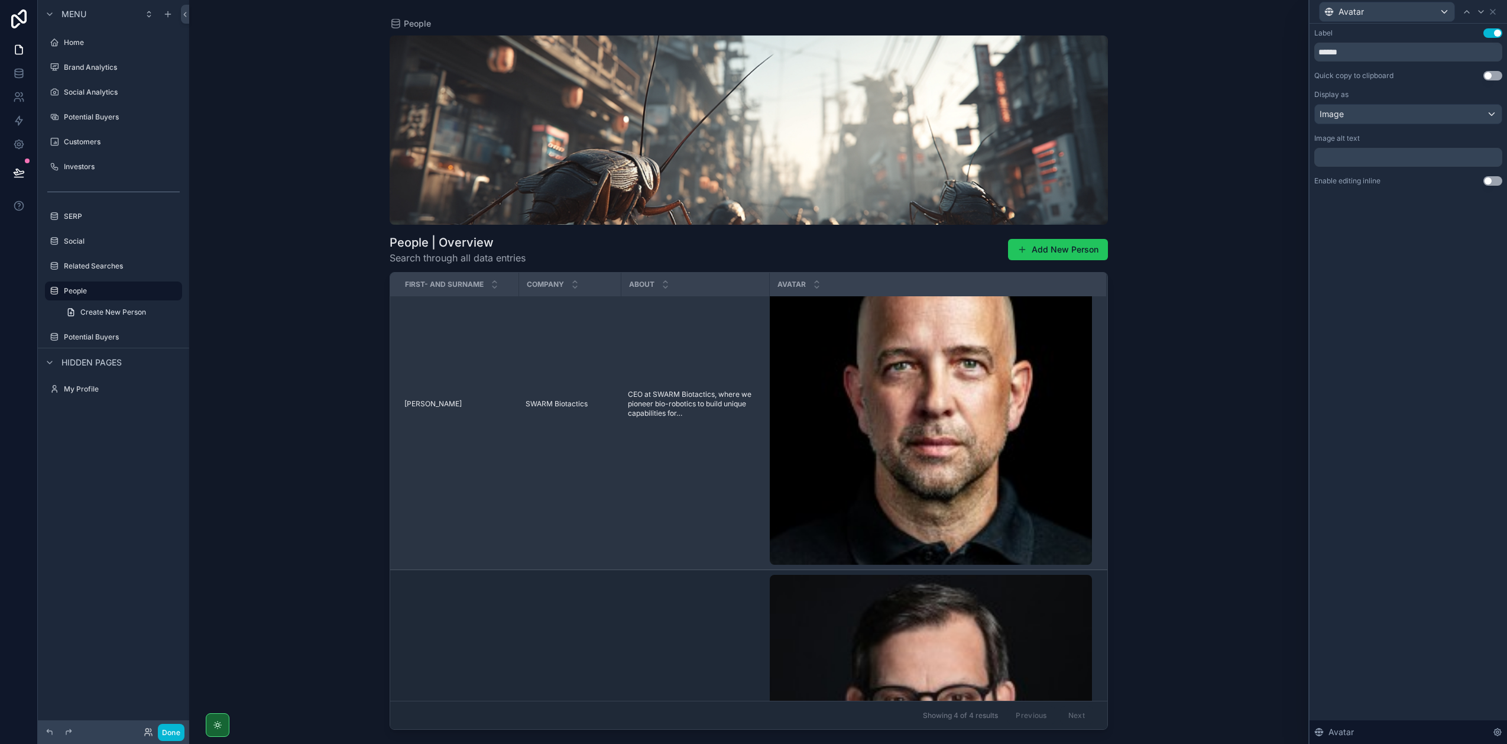
scroll to position [286, 0]
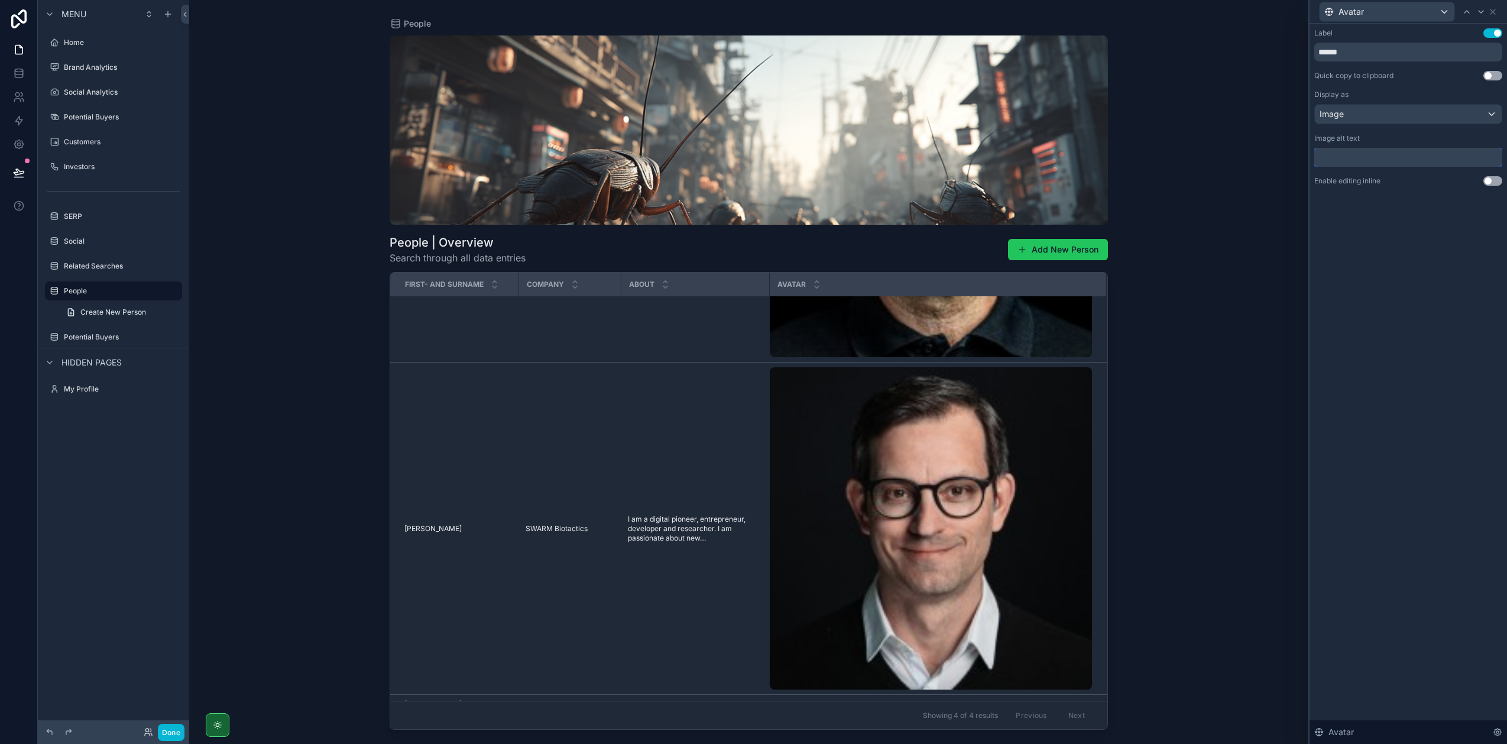
click at [1400, 159] on input "text" at bounding box center [1408, 157] width 188 height 19
click at [1402, 132] on div "Label Use setting ****** Quick copy to clipboard Use setting Display as Image I…" at bounding box center [1408, 106] width 188 height 157
click at [1405, 121] on div "Image" at bounding box center [1408, 114] width 187 height 19
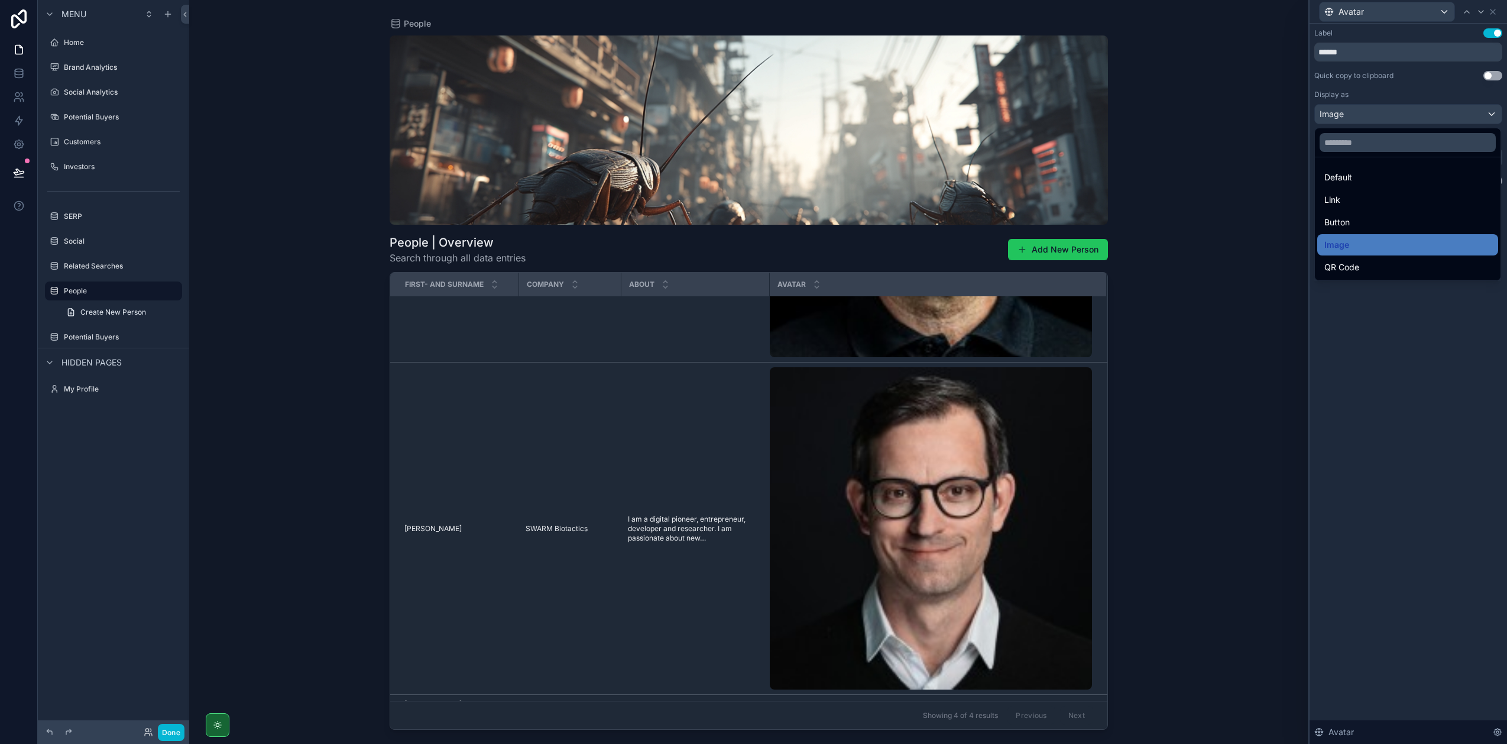
click at [1367, 309] on div at bounding box center [1408, 372] width 197 height 744
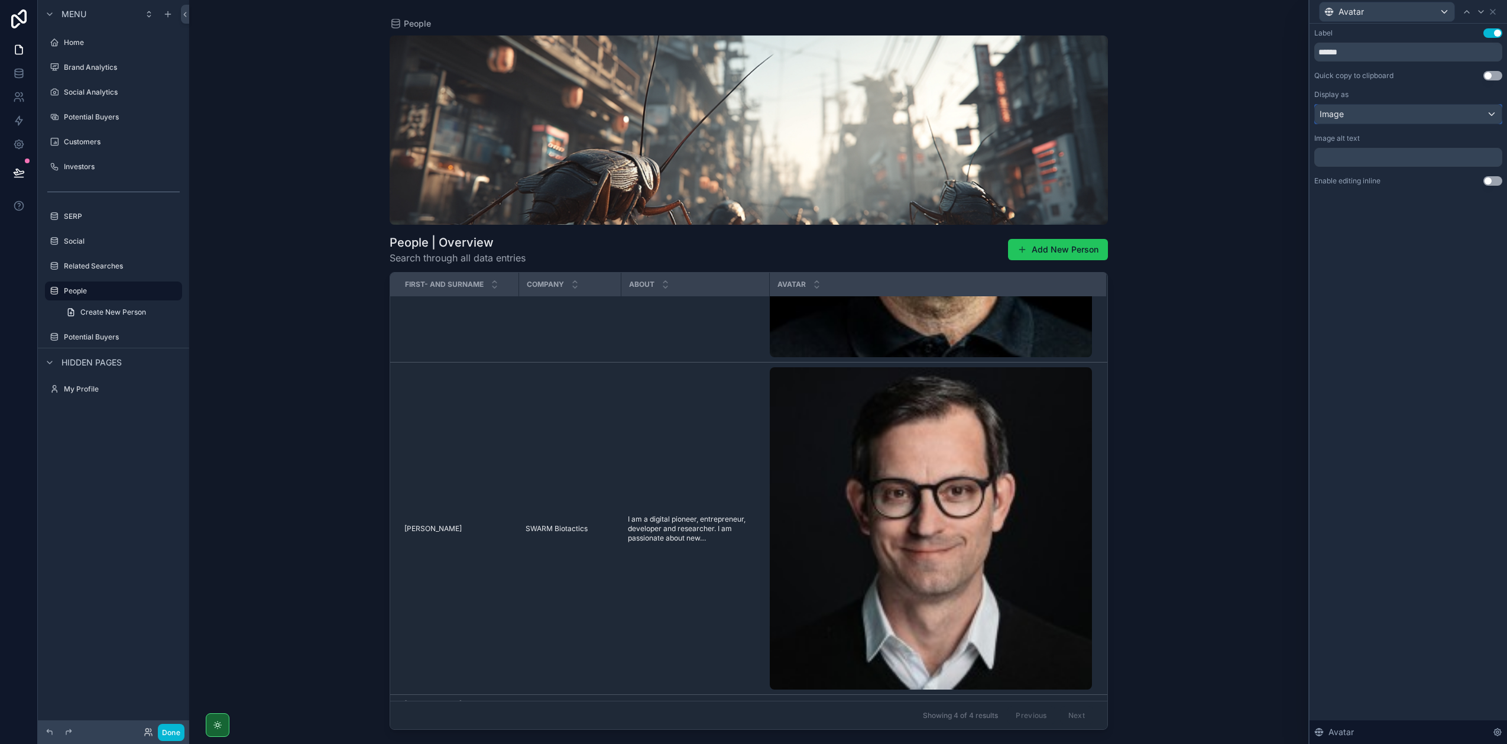
click at [1405, 119] on div "Image" at bounding box center [1408, 114] width 187 height 19
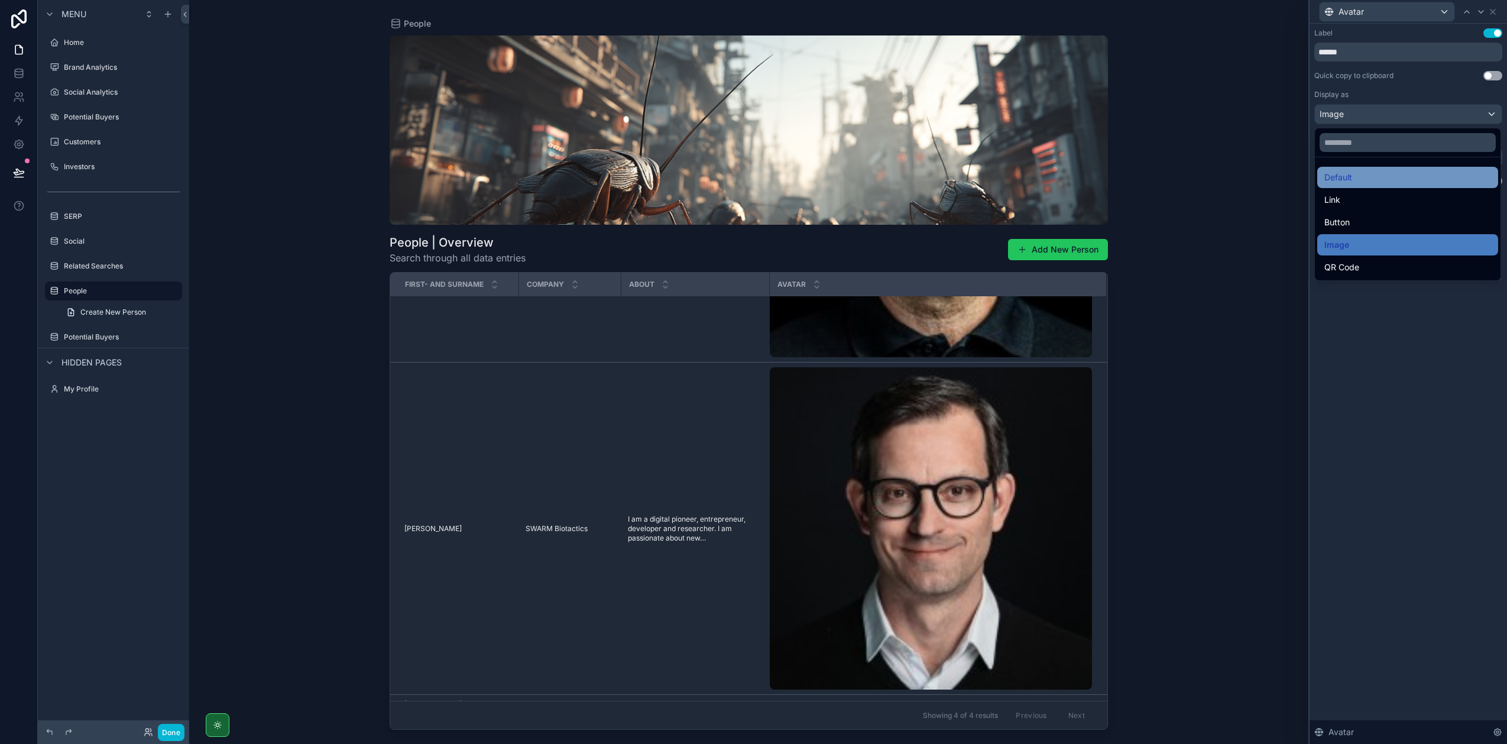
click at [1372, 178] on div "Default" at bounding box center [1407, 177] width 167 height 14
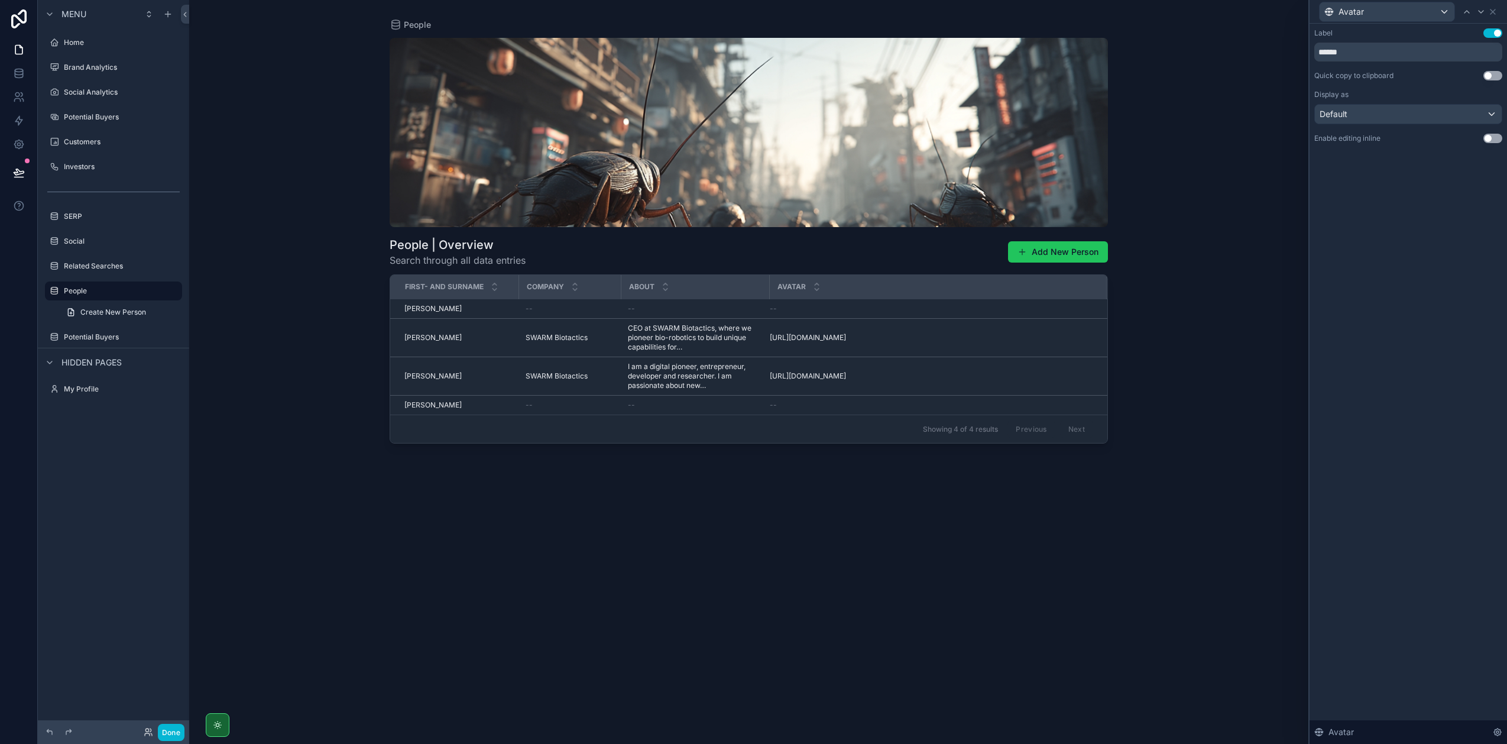
click at [1494, 17] on div "Avatar" at bounding box center [1408, 11] width 188 height 23
click at [1494, 13] on icon at bounding box center [1493, 11] width 5 height 5
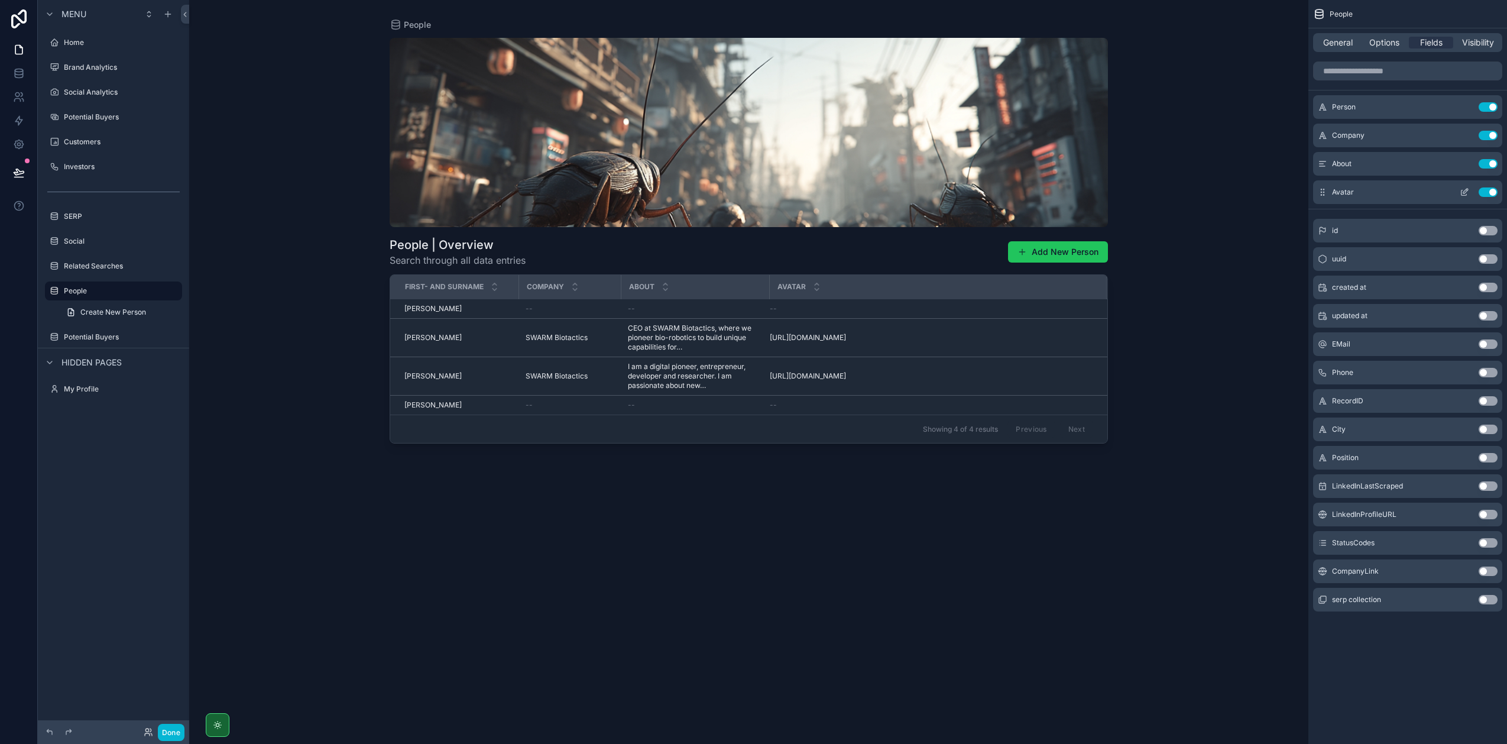
click at [1486, 192] on button "Use setting" at bounding box center [1488, 191] width 19 height 9
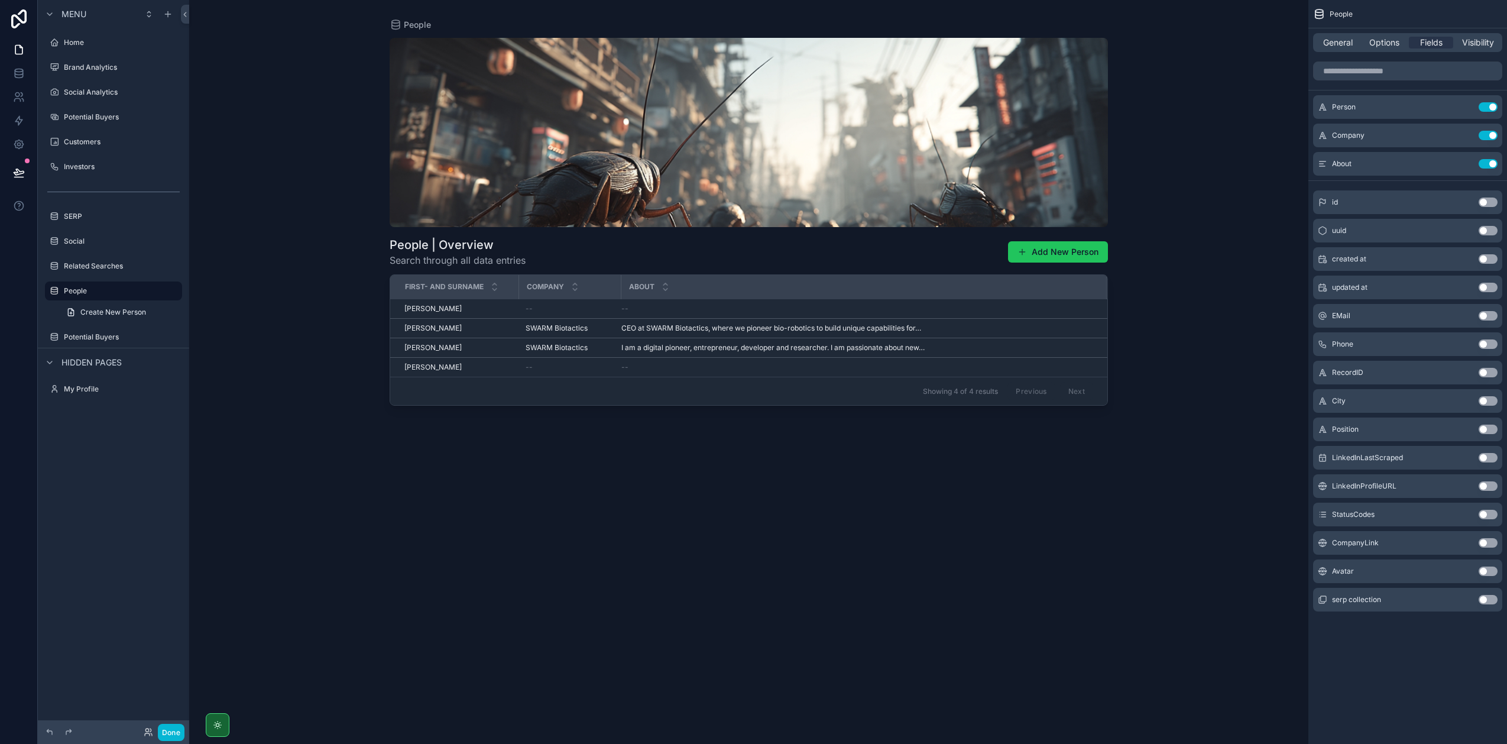
click at [1487, 600] on button "Use setting" at bounding box center [1488, 599] width 19 height 9
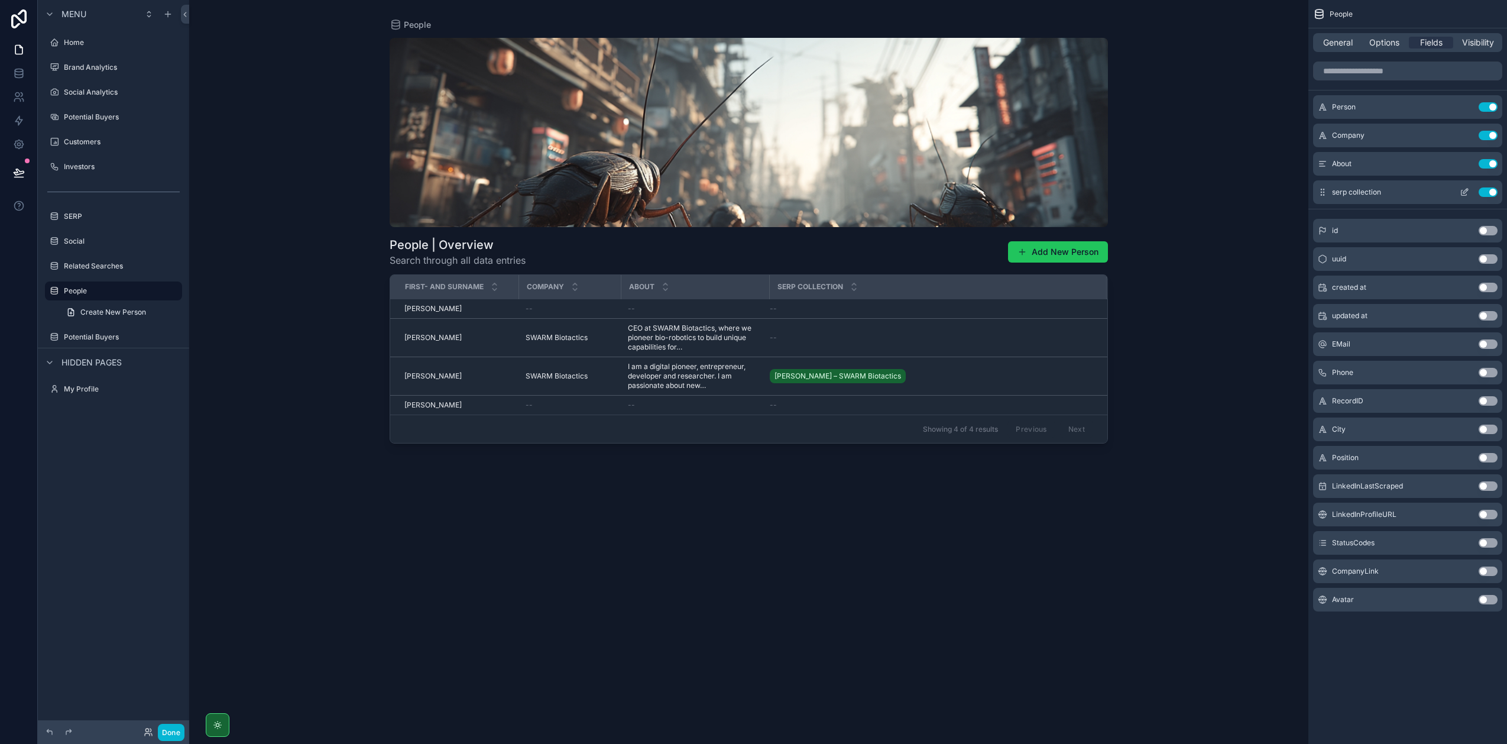
click at [1463, 190] on icon "scrollable content" at bounding box center [1464, 191] width 9 height 9
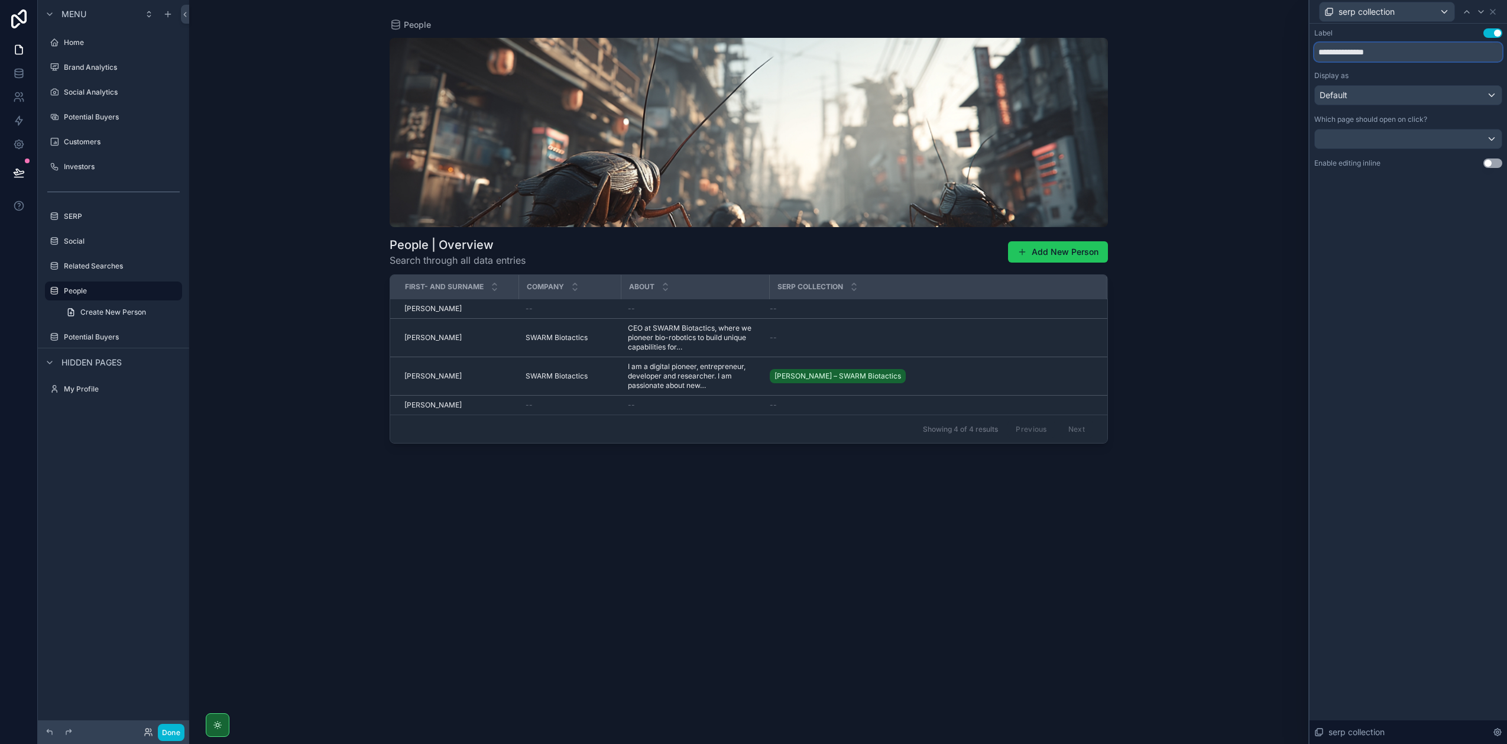
drag, startPoint x: 1382, startPoint y: 56, endPoint x: 1303, endPoint y: 50, distance: 78.9
click at [1303, 50] on div "**********" at bounding box center [753, 372] width 1507 height 744
type input "**********"
click at [1444, 306] on div "**********" at bounding box center [1408, 384] width 197 height 720
click at [1493, 15] on icon at bounding box center [1492, 11] width 9 height 9
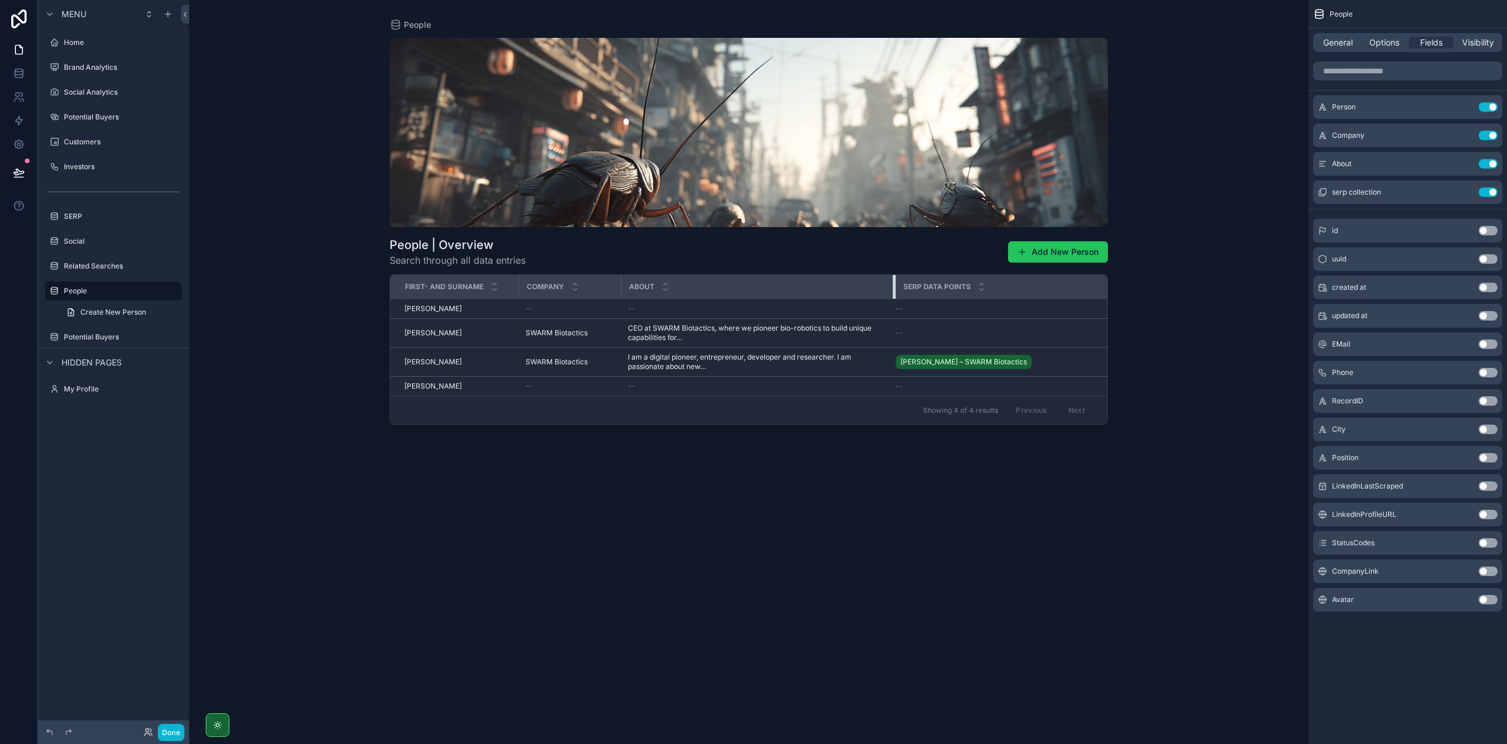
drag, startPoint x: 777, startPoint y: 287, endPoint x: 892, endPoint y: 285, distance: 115.3
click at [893, 286] on div "scrollable content" at bounding box center [895, 287] width 5 height 24
click at [1327, 43] on span "General" at bounding box center [1338, 43] width 30 height 12
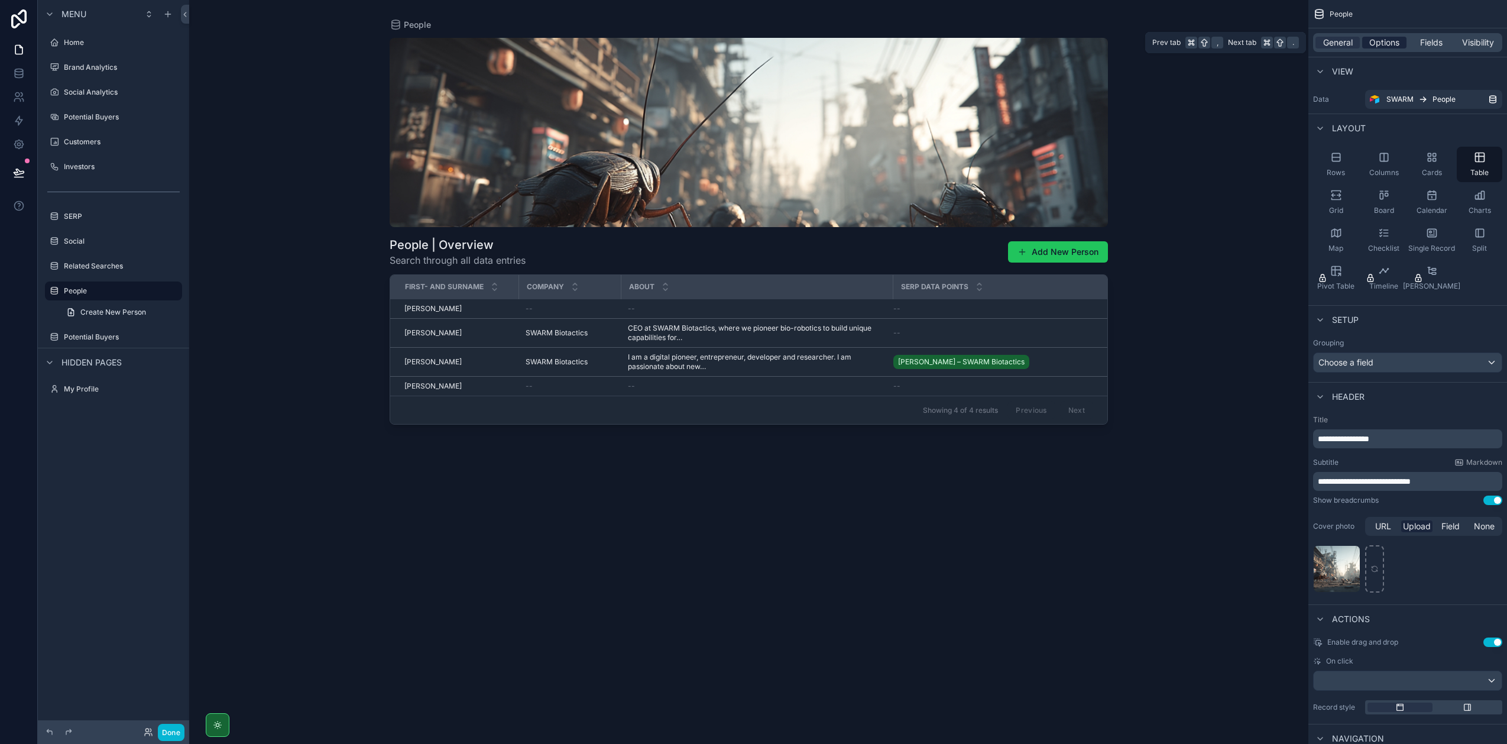
click at [1376, 43] on span "Options" at bounding box center [1384, 43] width 30 height 12
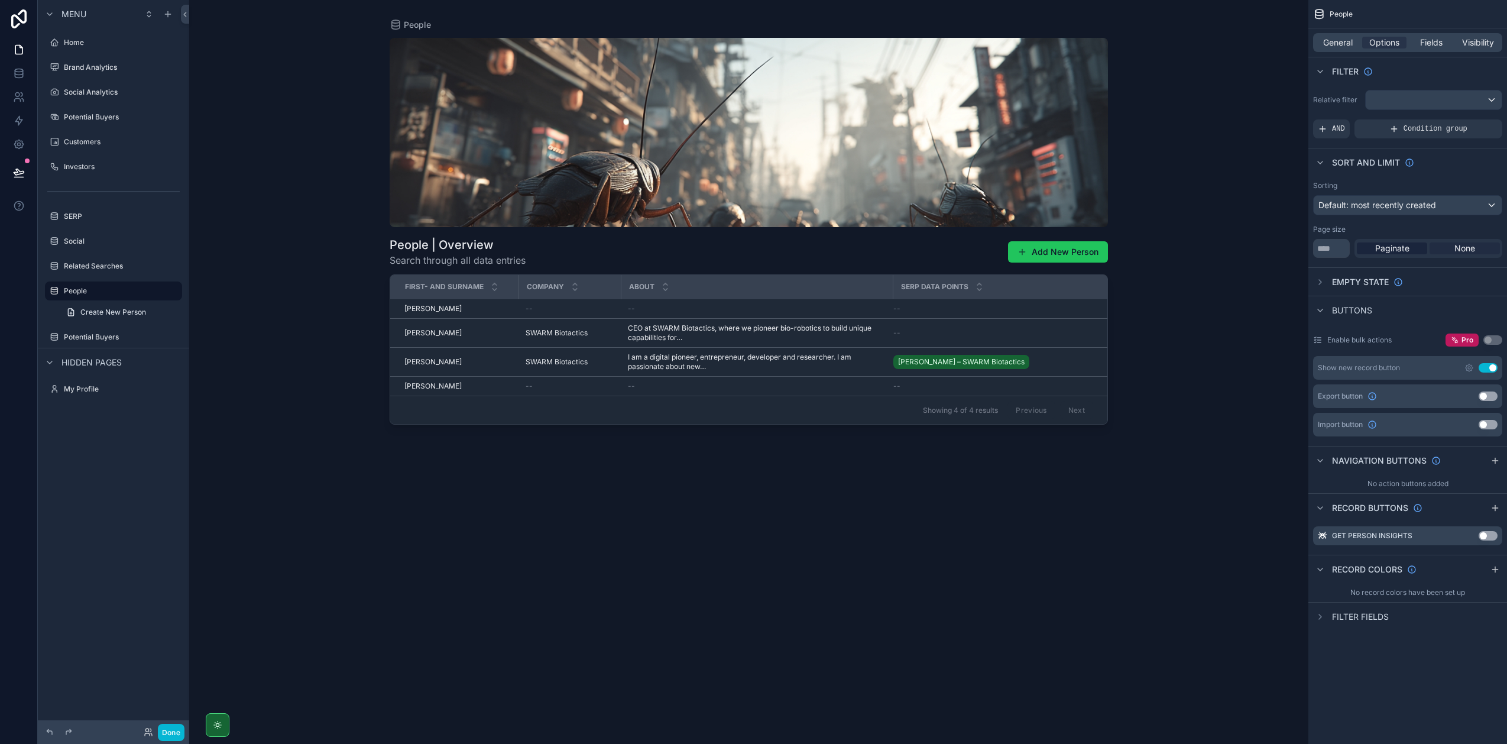
click at [1462, 246] on span "None" at bounding box center [1464, 248] width 21 height 12
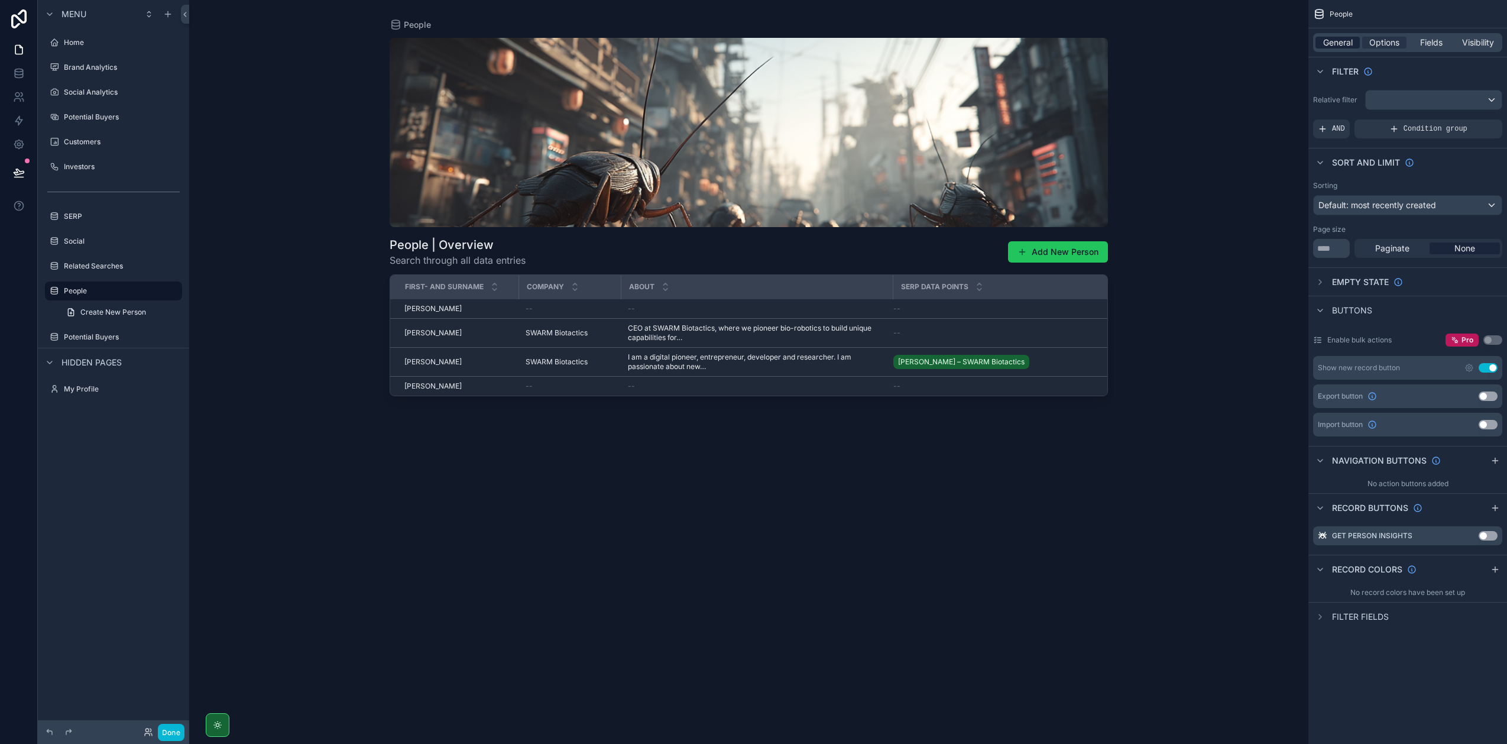
click at [1349, 39] on span "General" at bounding box center [1338, 43] width 30 height 12
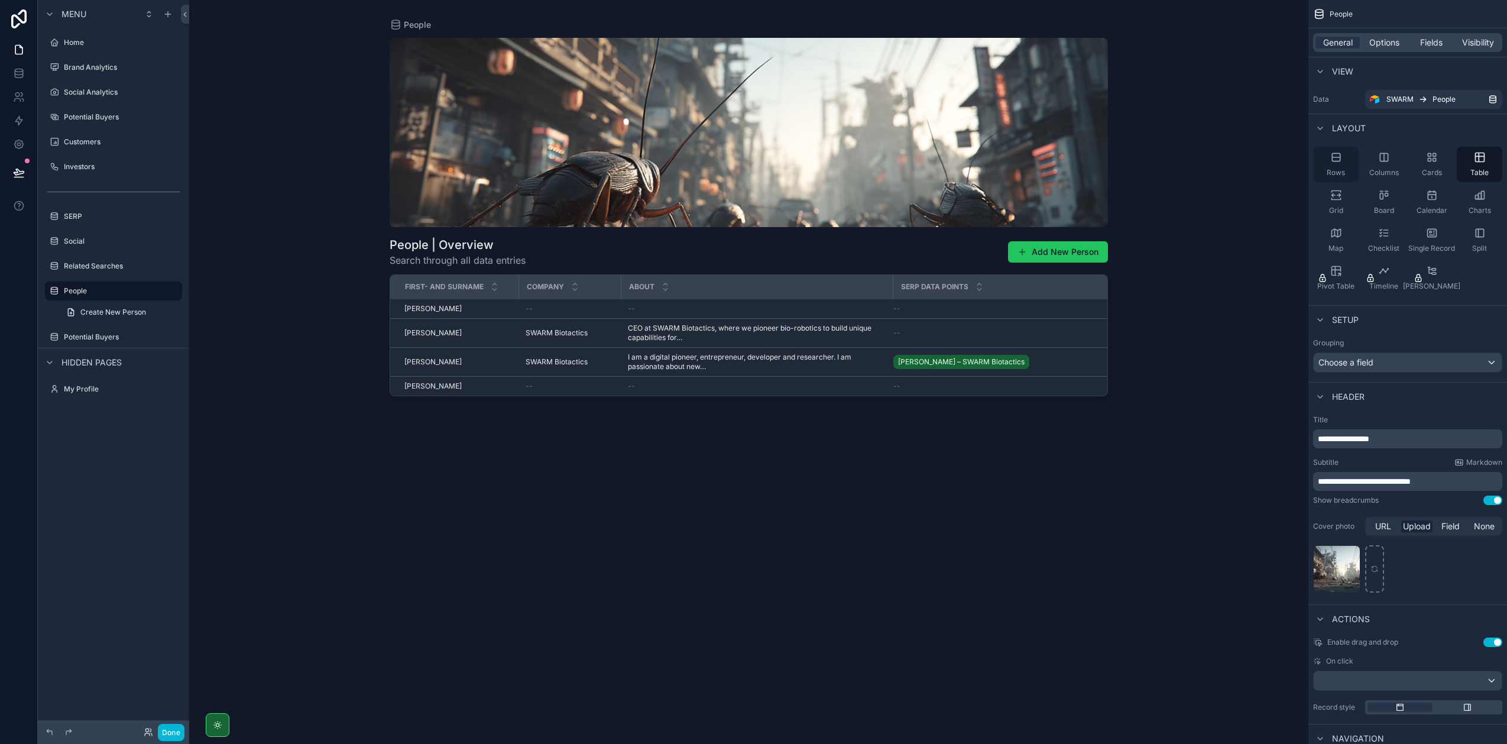
click at [1345, 158] on div "Rows" at bounding box center [1336, 164] width 46 height 35
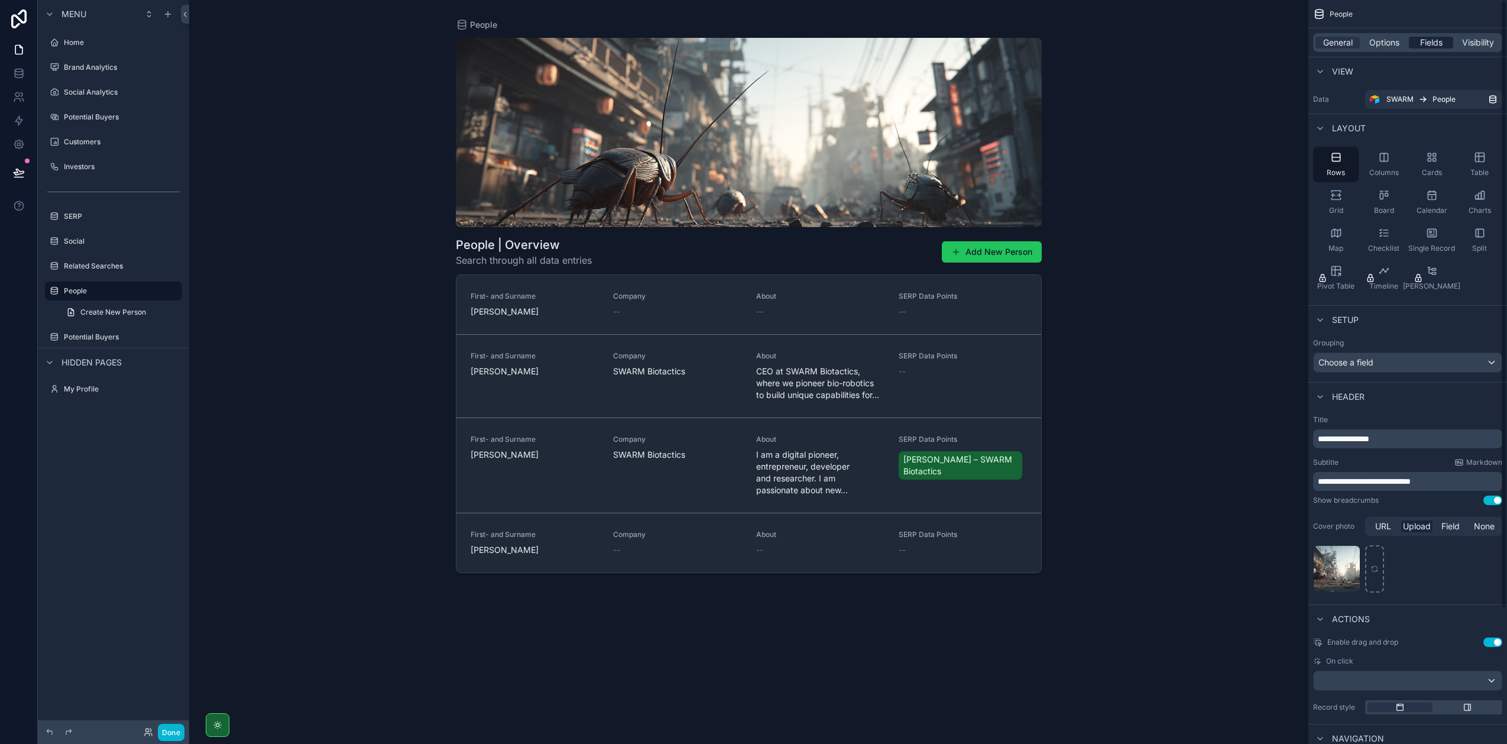
click at [1431, 46] on span "Fields" at bounding box center [1431, 43] width 22 height 12
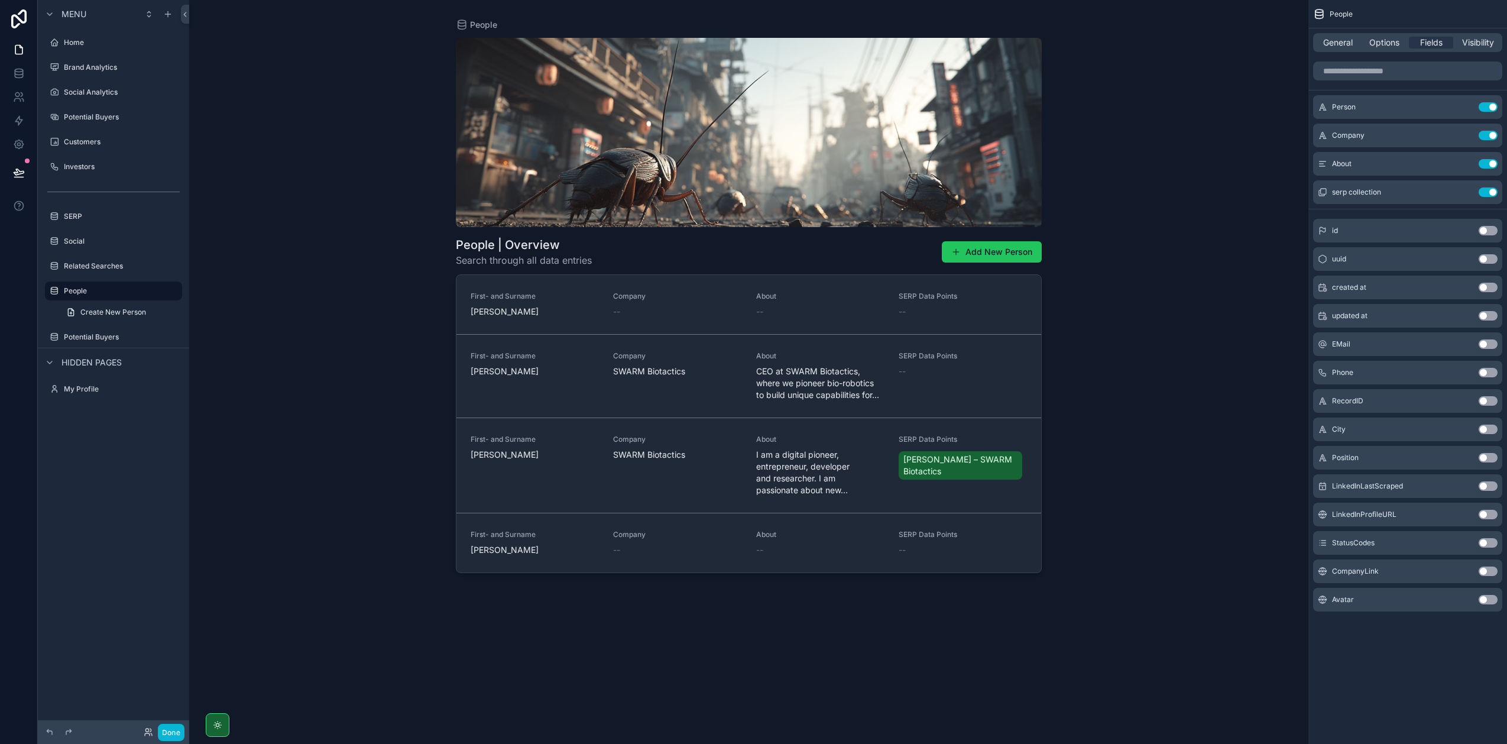
click at [1488, 601] on button "Use setting" at bounding box center [1488, 599] width 19 height 9
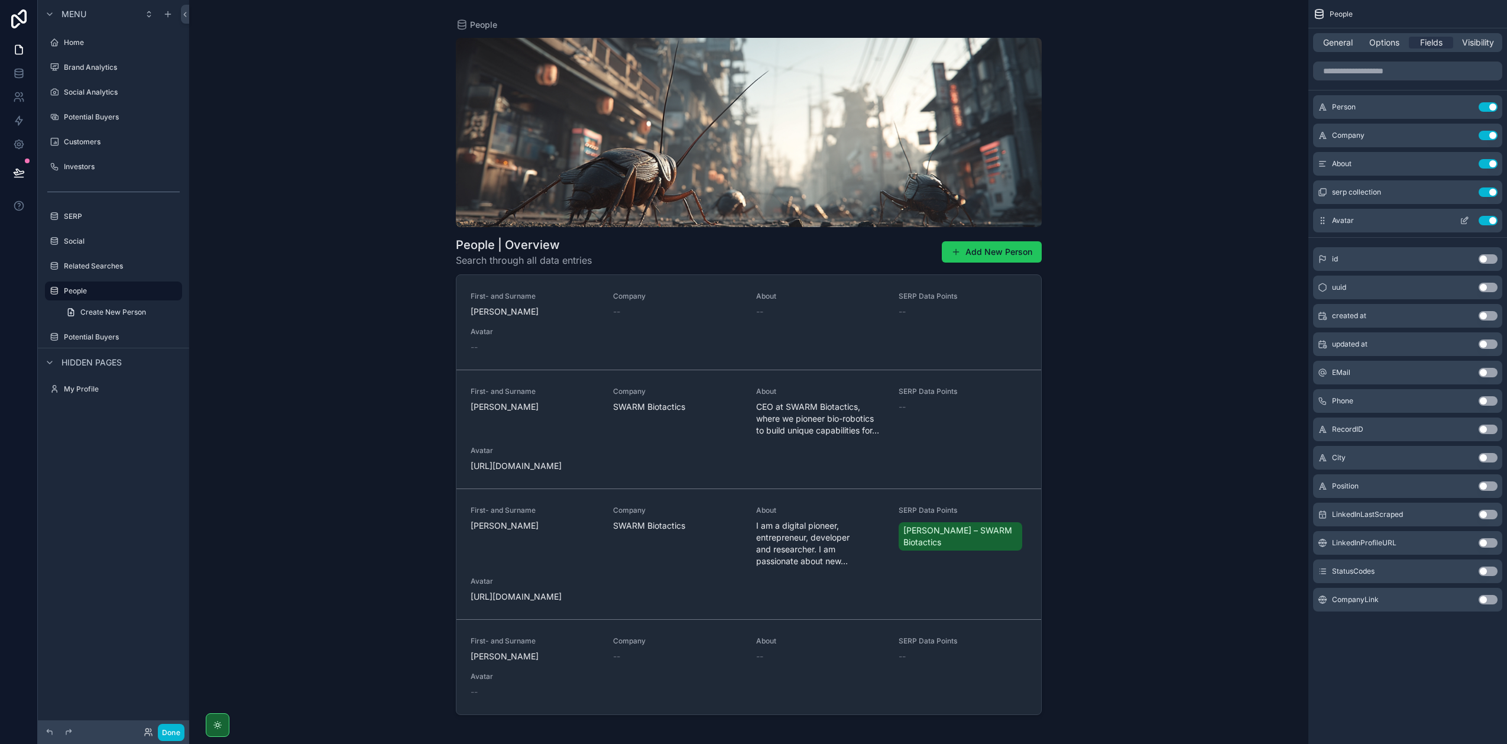
click at [1465, 221] on icon "scrollable content" at bounding box center [1465, 219] width 5 height 5
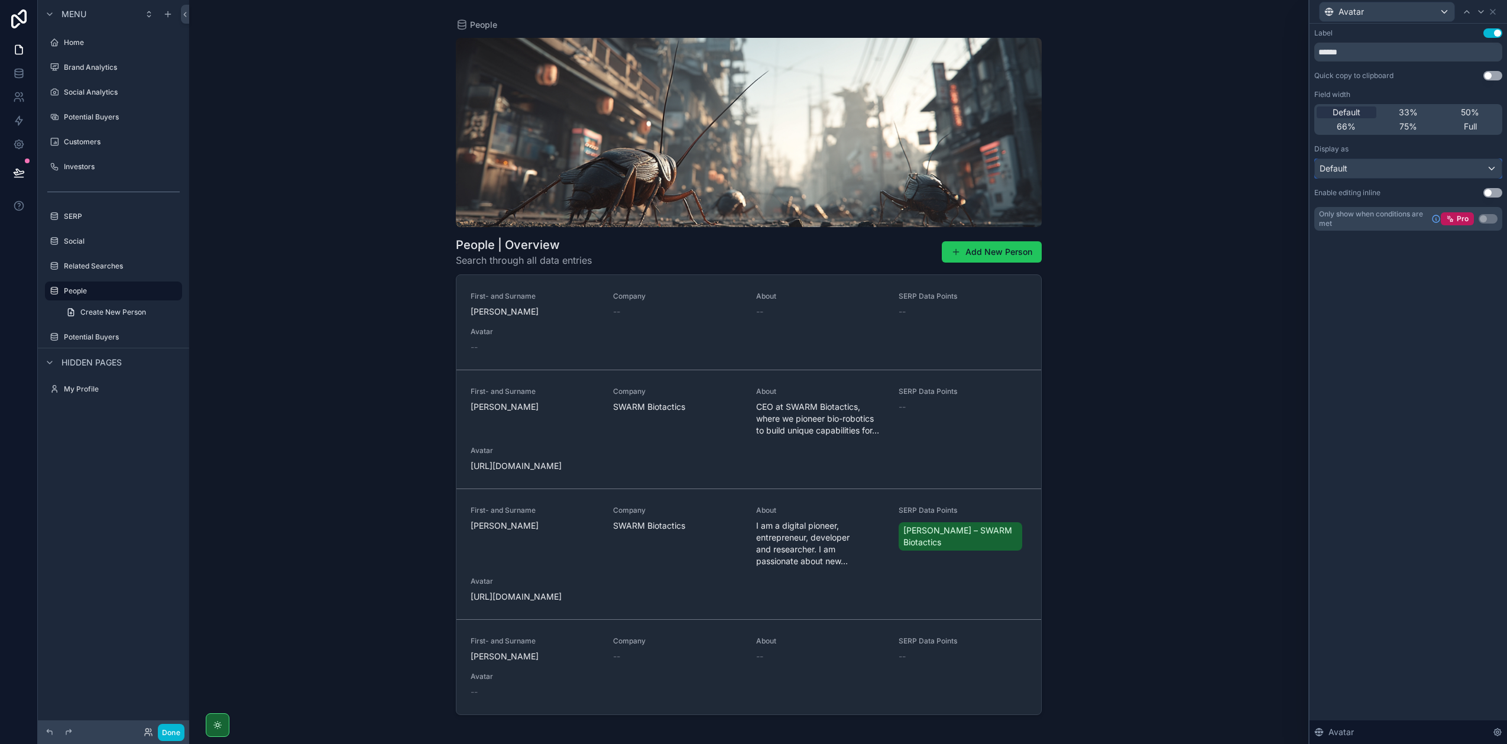
click at [1351, 166] on div "Default" at bounding box center [1408, 168] width 187 height 19
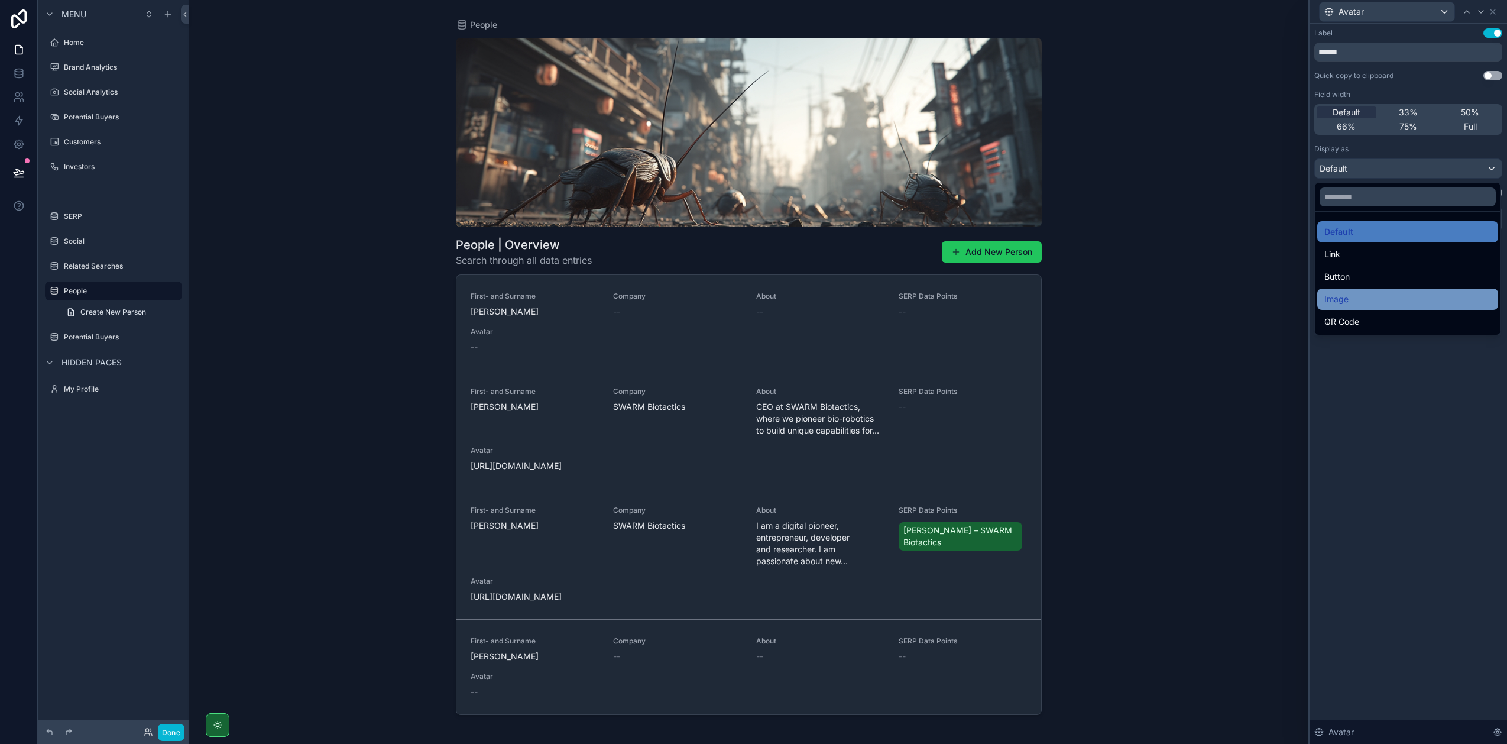
click at [1374, 302] on div "Image" at bounding box center [1407, 299] width 167 height 14
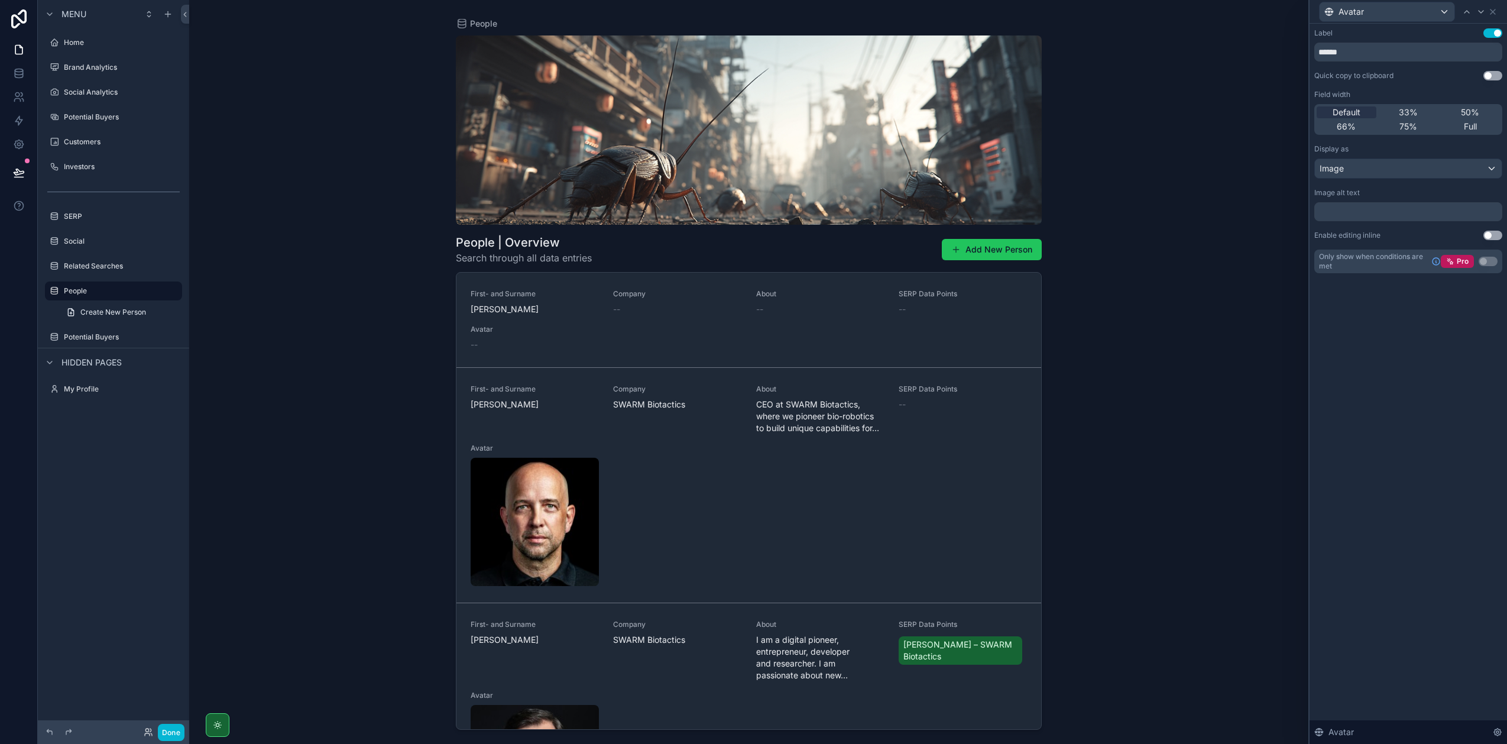
click at [1493, 34] on button "Use setting" at bounding box center [1492, 32] width 19 height 9
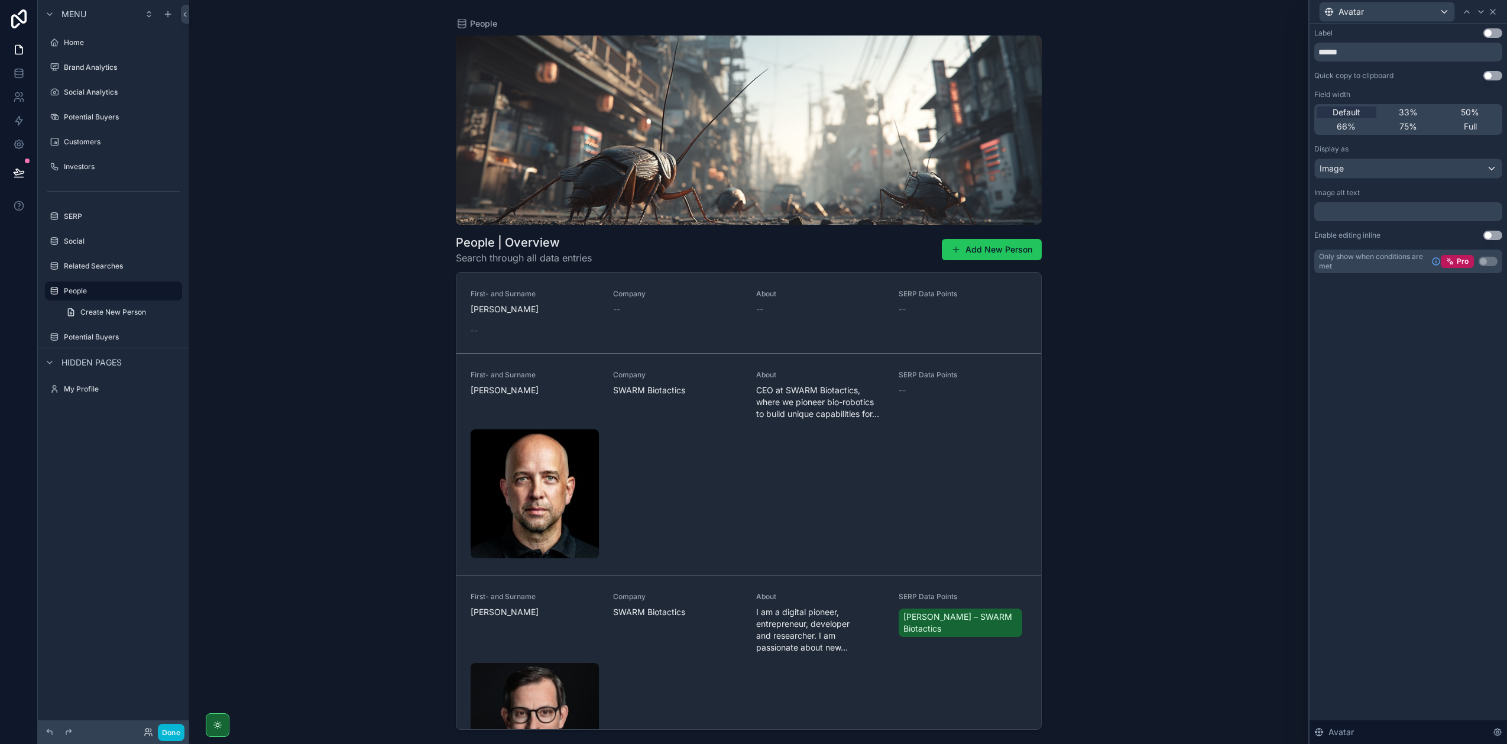
click at [1496, 13] on icon at bounding box center [1492, 11] width 9 height 9
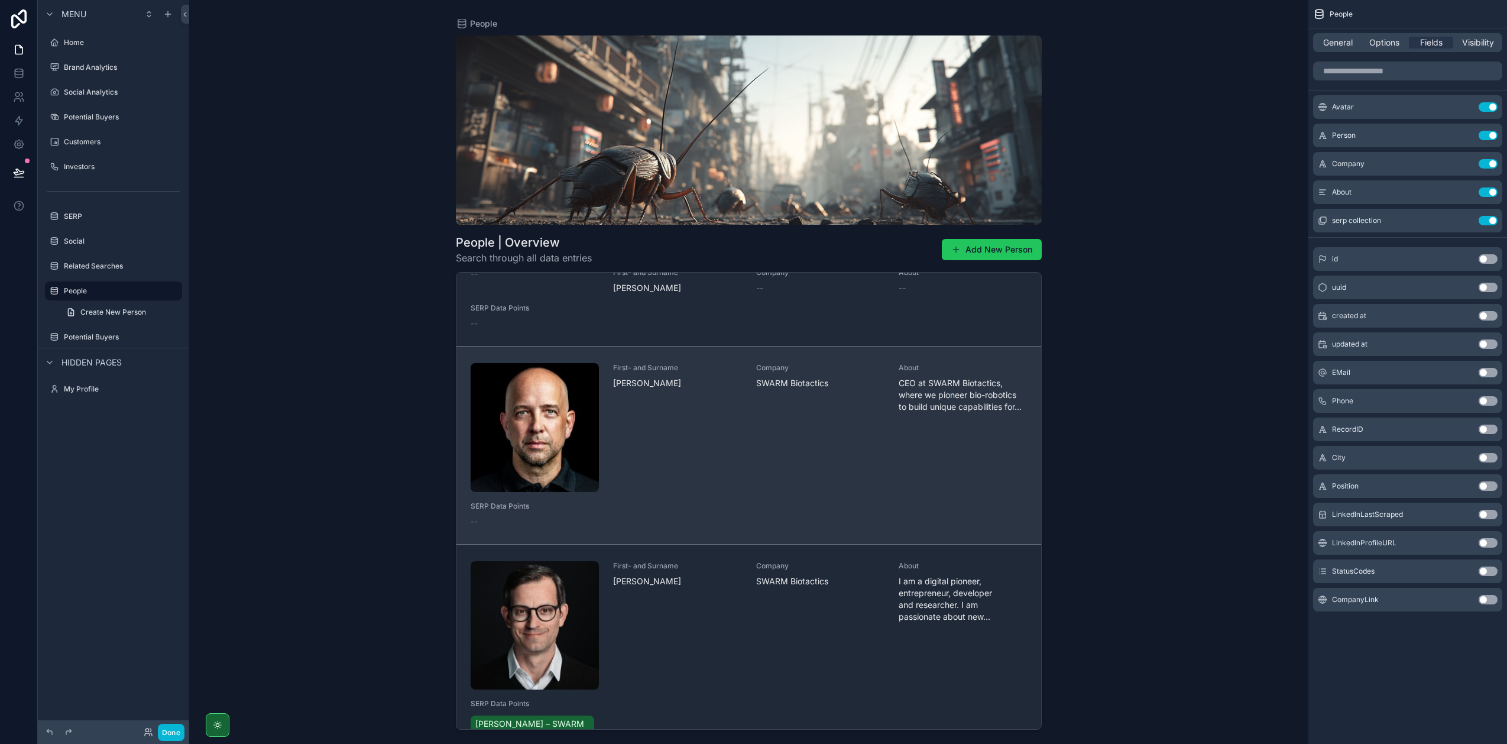
scroll to position [0, 0]
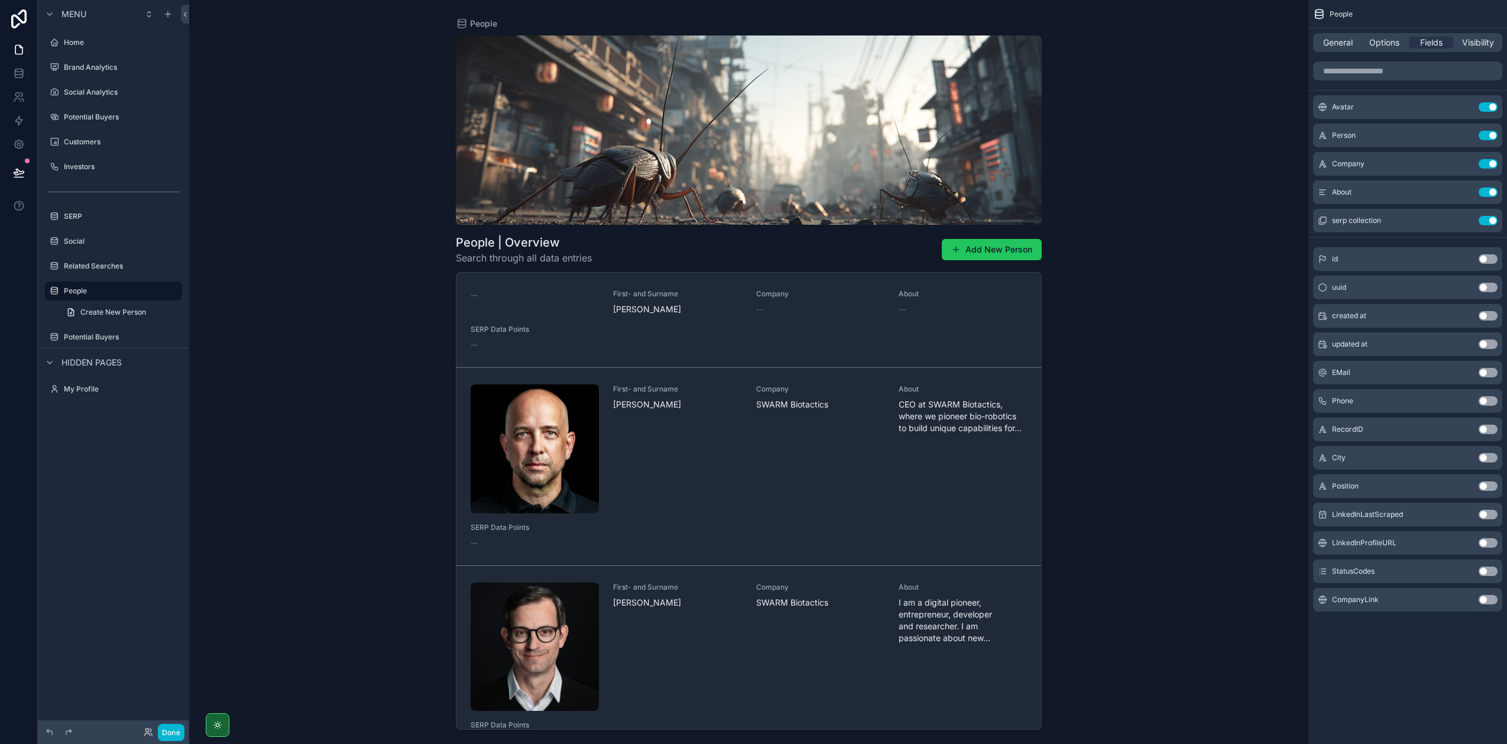
click at [1485, 457] on button "Use setting" at bounding box center [1488, 457] width 19 height 9
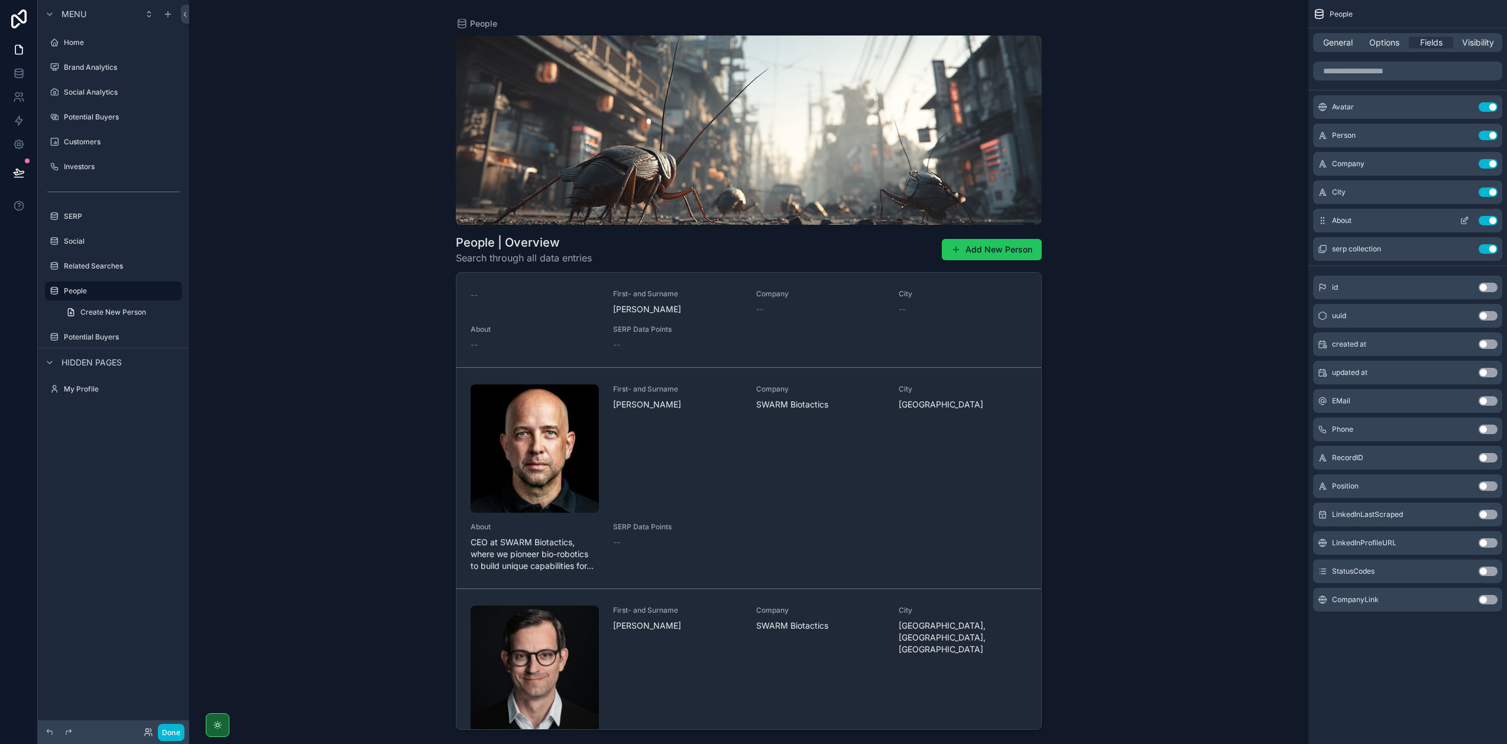
click at [1467, 222] on icon "scrollable content" at bounding box center [1464, 220] width 9 height 9
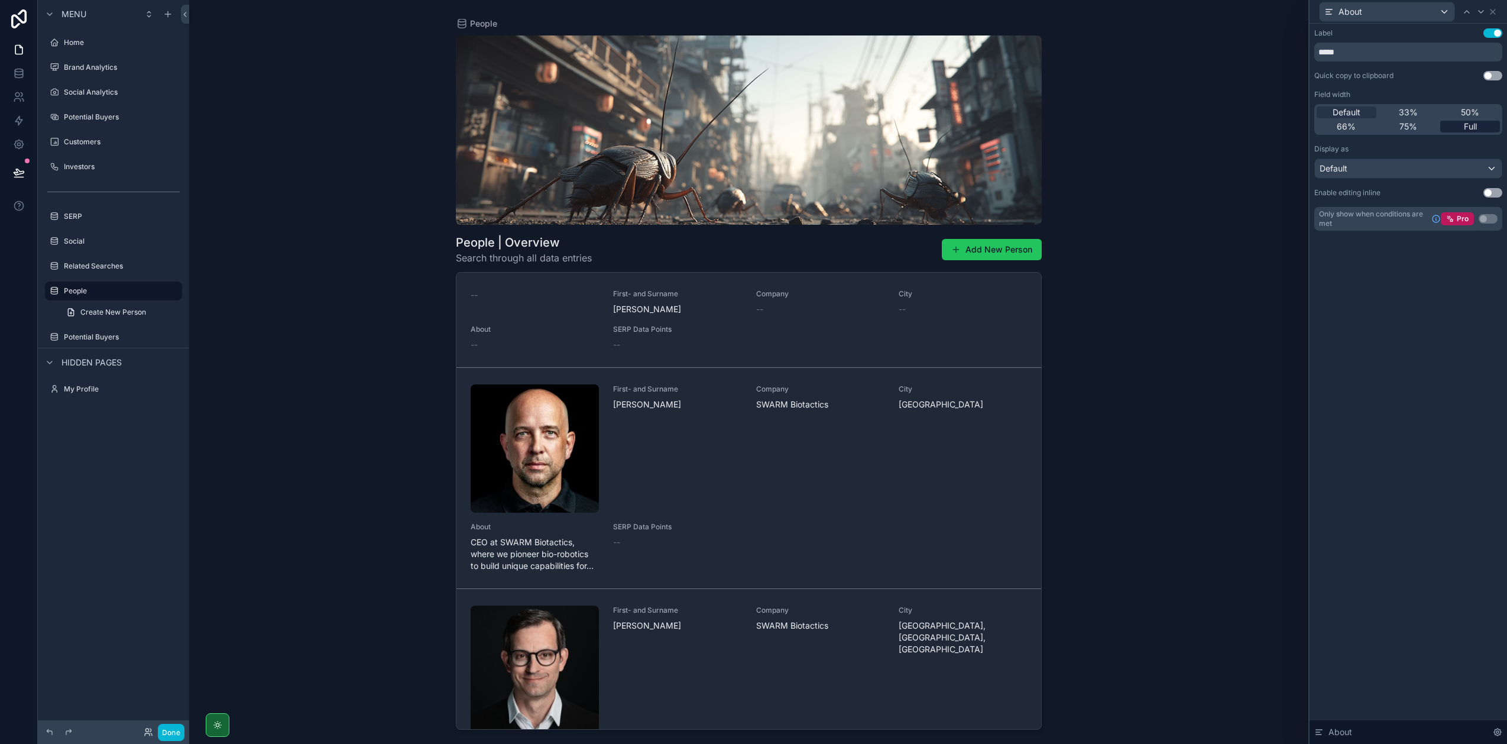
click at [1457, 128] on div "Full" at bounding box center [1470, 127] width 60 height 12
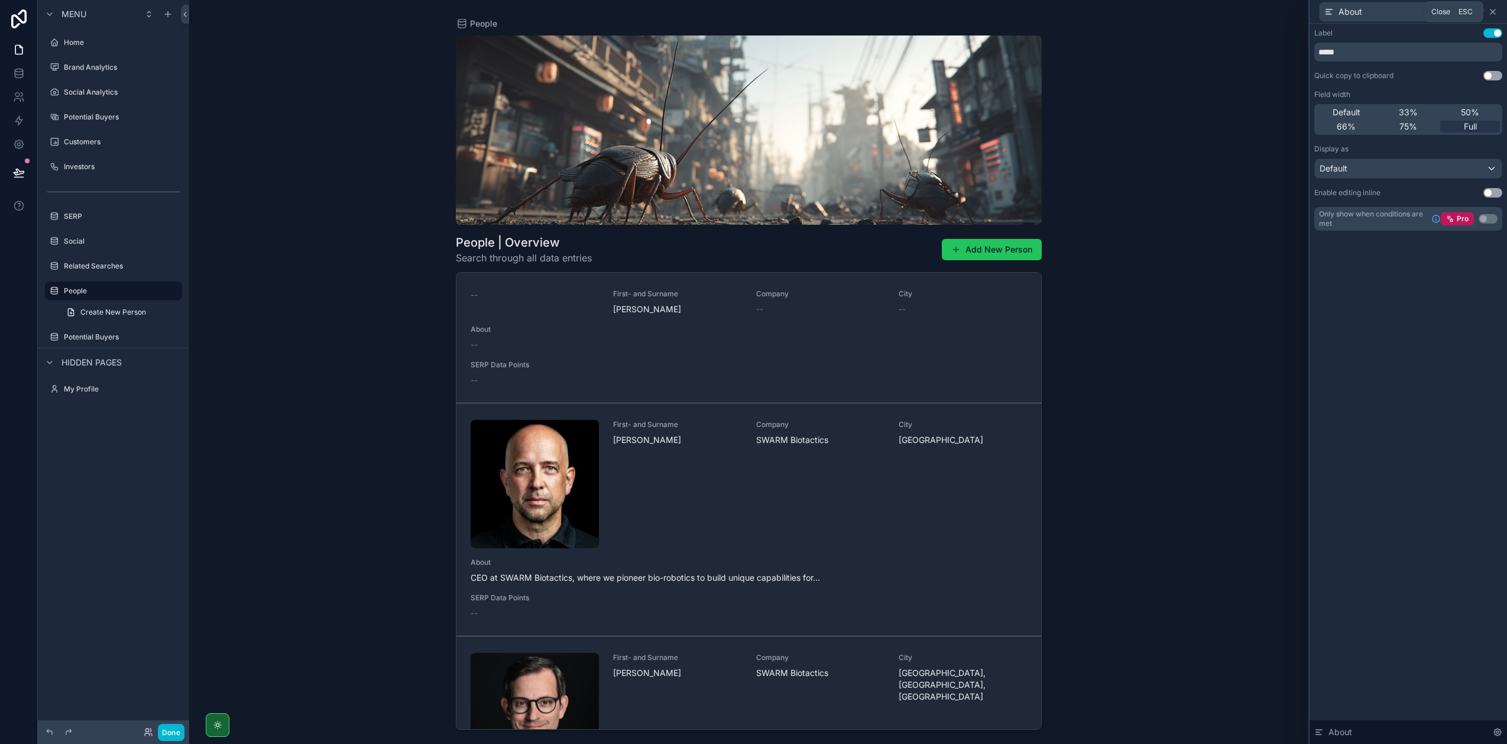
click at [1491, 14] on icon at bounding box center [1493, 11] width 5 height 5
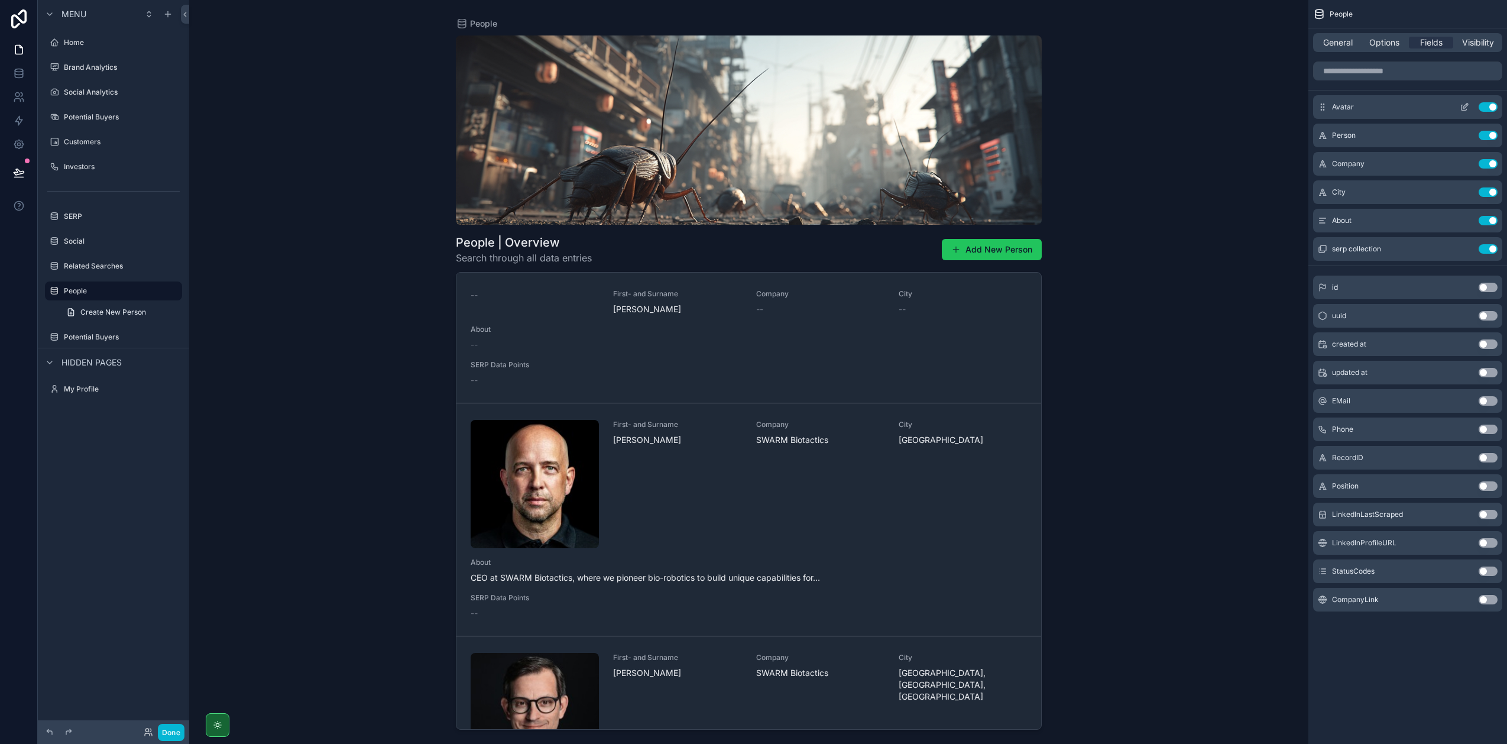
click at [1465, 107] on icon "scrollable content" at bounding box center [1464, 106] width 9 height 9
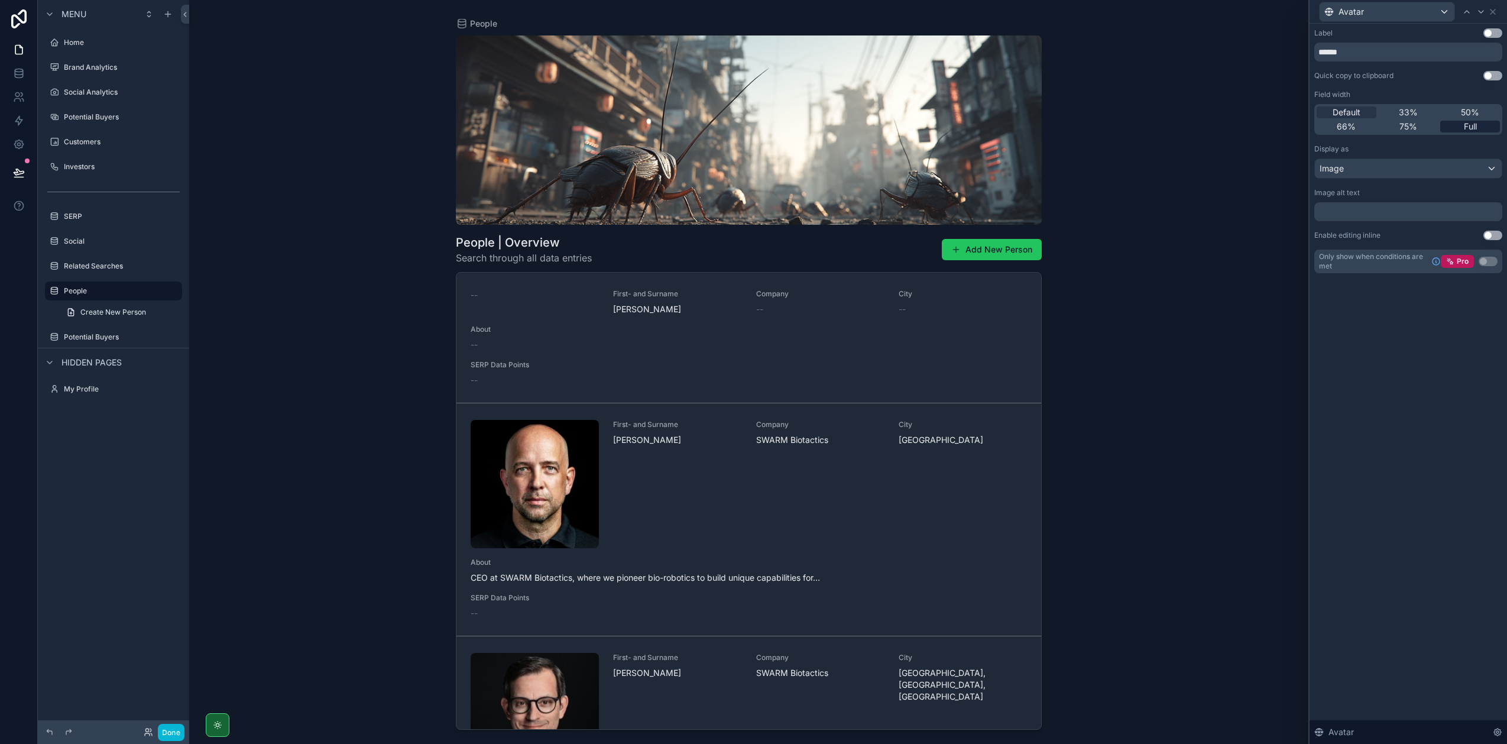
click at [1457, 123] on div "Full" at bounding box center [1470, 127] width 60 height 12
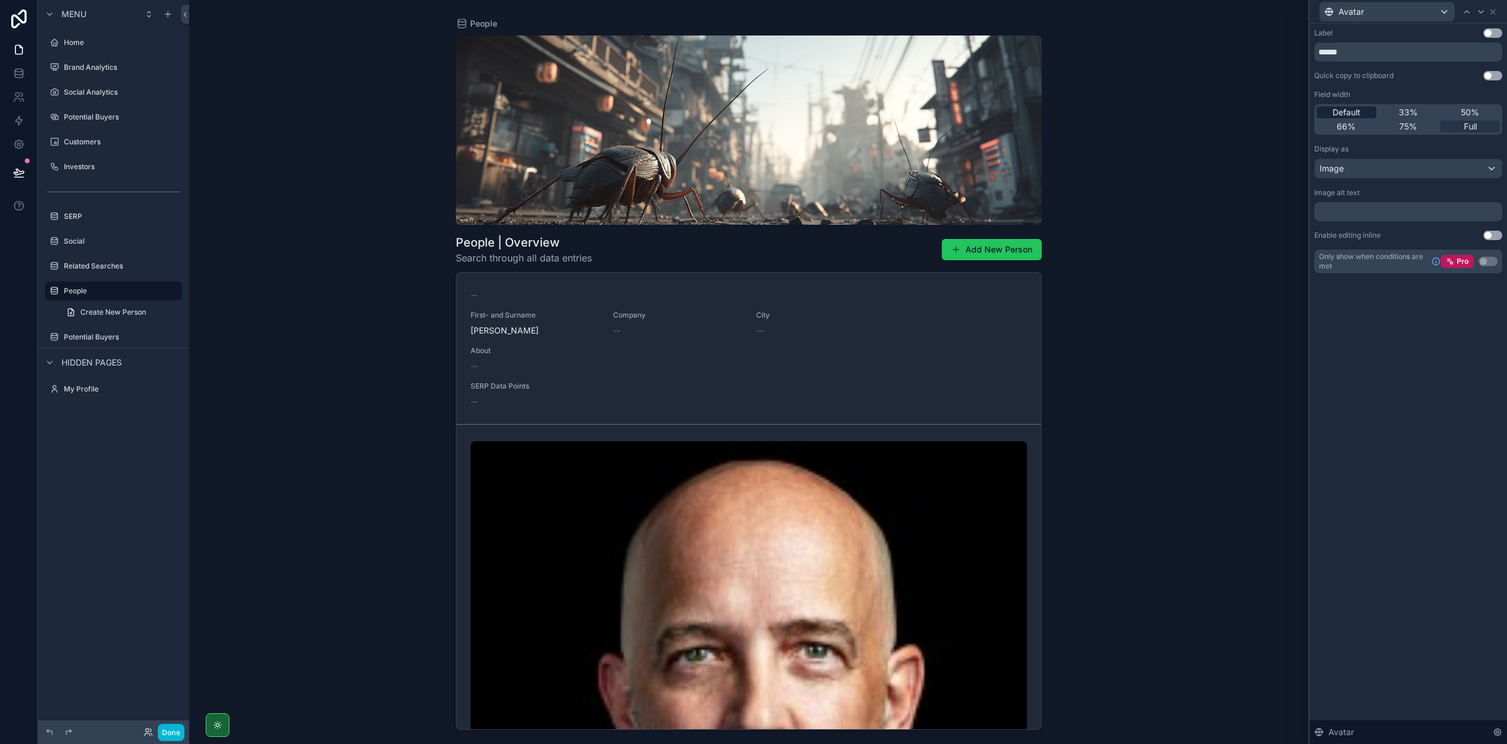
click at [1343, 111] on span "Default" at bounding box center [1347, 112] width 28 height 12
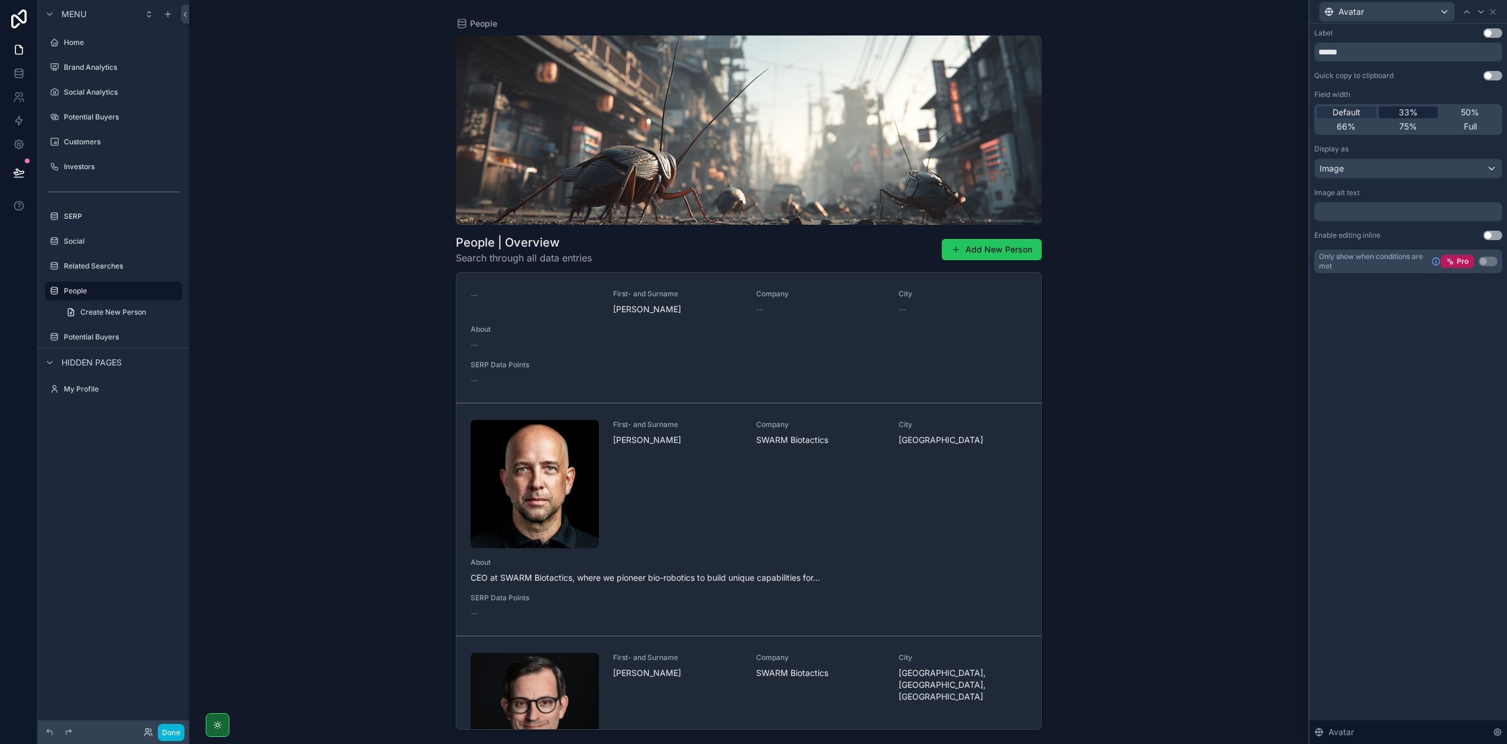
click at [1412, 113] on span "33%" at bounding box center [1408, 112] width 19 height 12
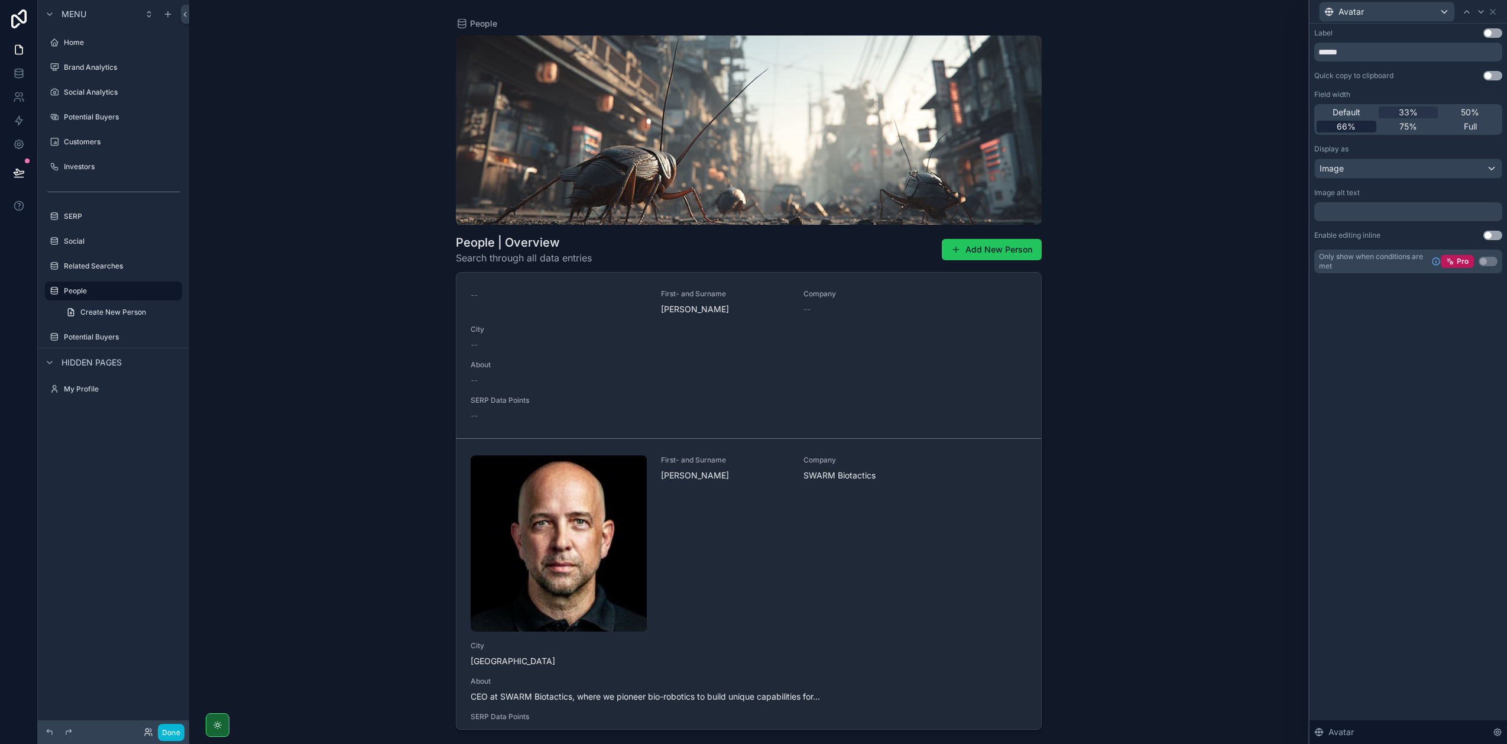
click at [1356, 129] on div "66%" at bounding box center [1347, 127] width 60 height 12
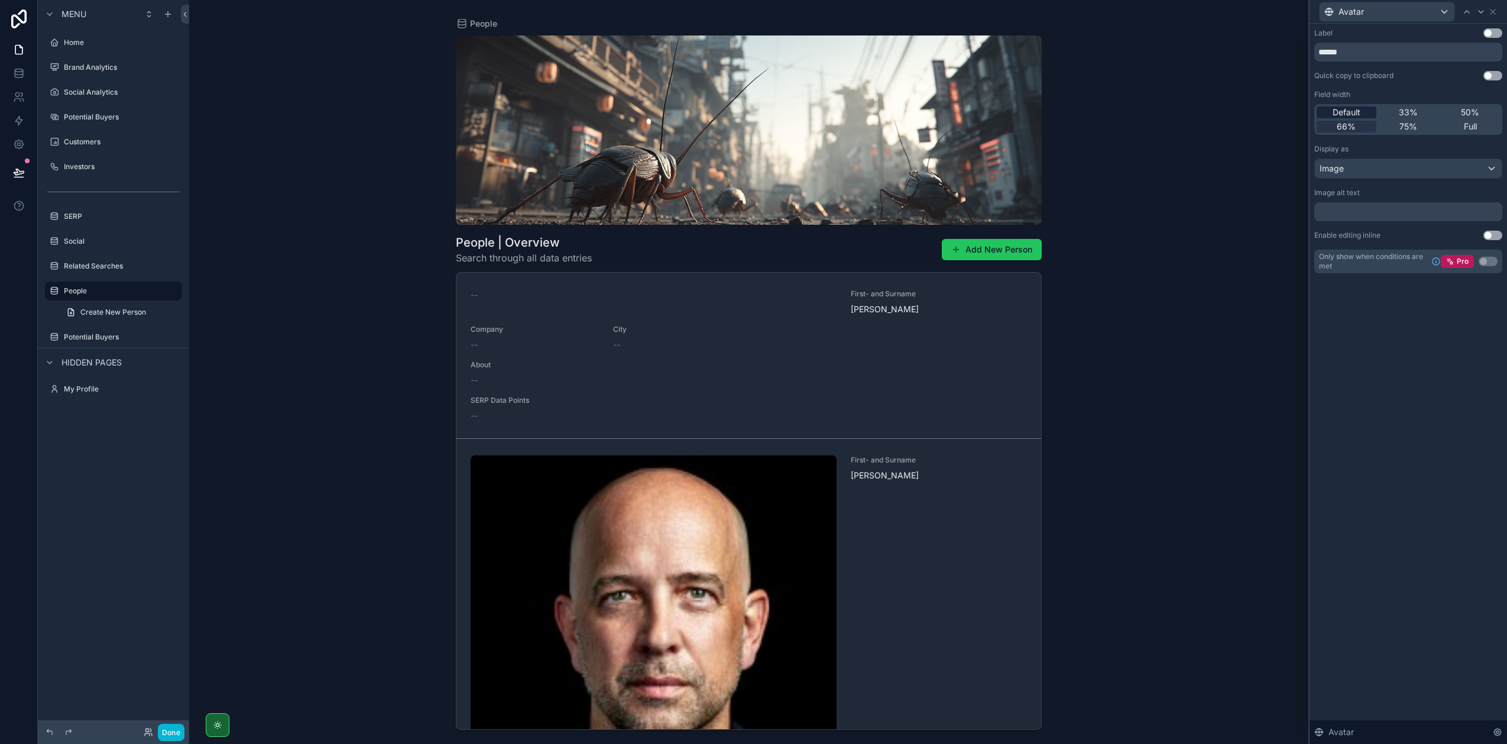
click at [1349, 115] on span "Default" at bounding box center [1347, 112] width 28 height 12
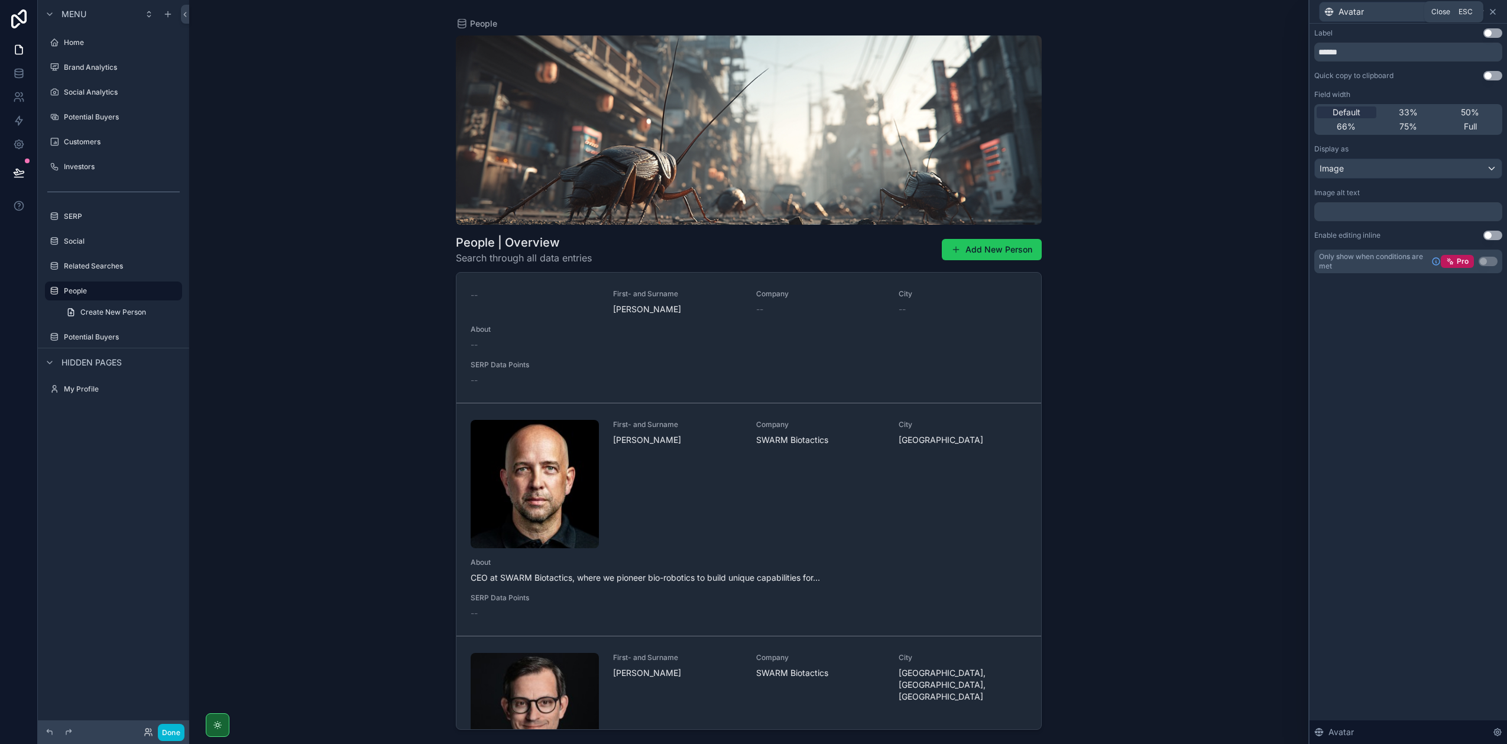
click at [1495, 14] on icon at bounding box center [1493, 11] width 5 height 5
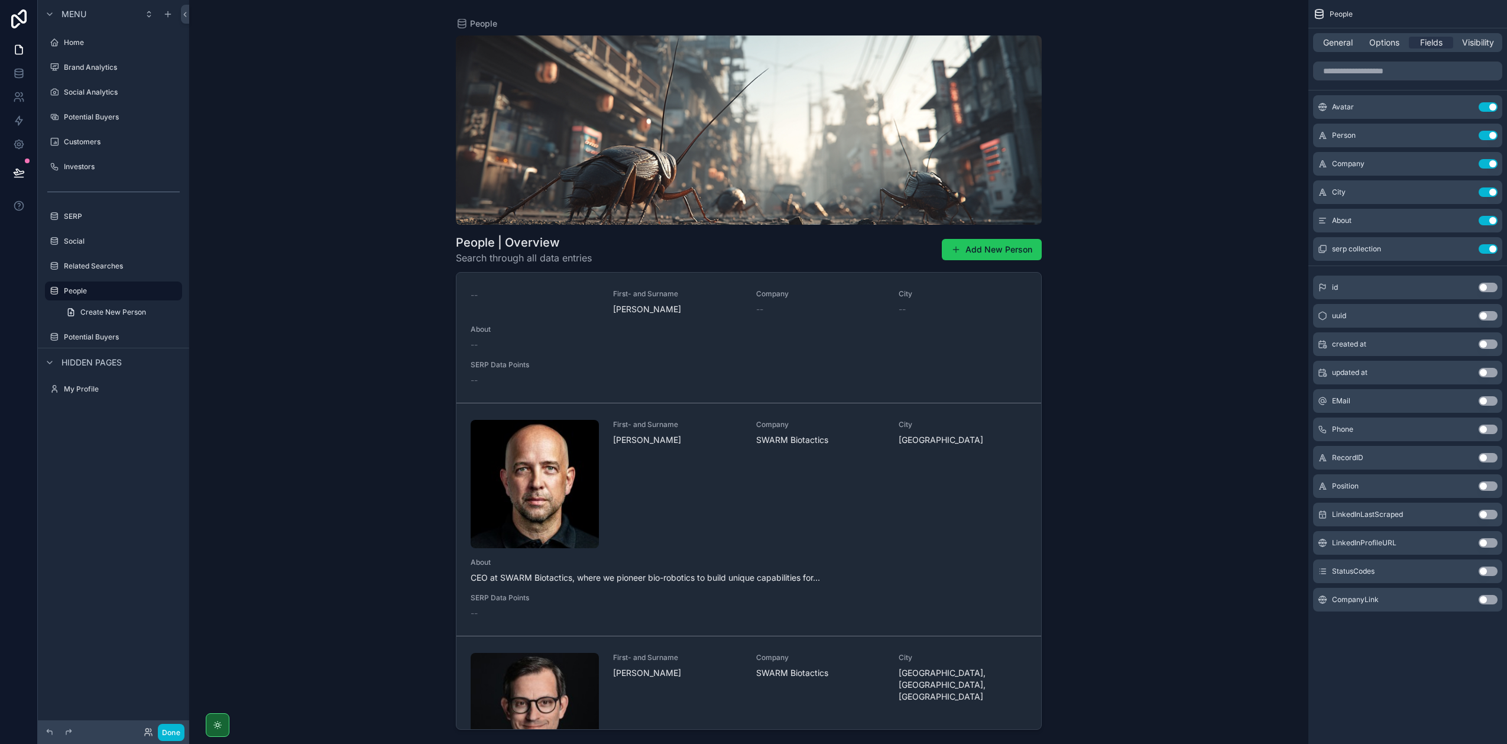
click at [1486, 430] on button "Use setting" at bounding box center [1488, 429] width 19 height 9
click at [1490, 278] on button "Use setting" at bounding box center [1488, 277] width 19 height 9
click at [1486, 249] on button "Use setting" at bounding box center [1488, 248] width 19 height 9
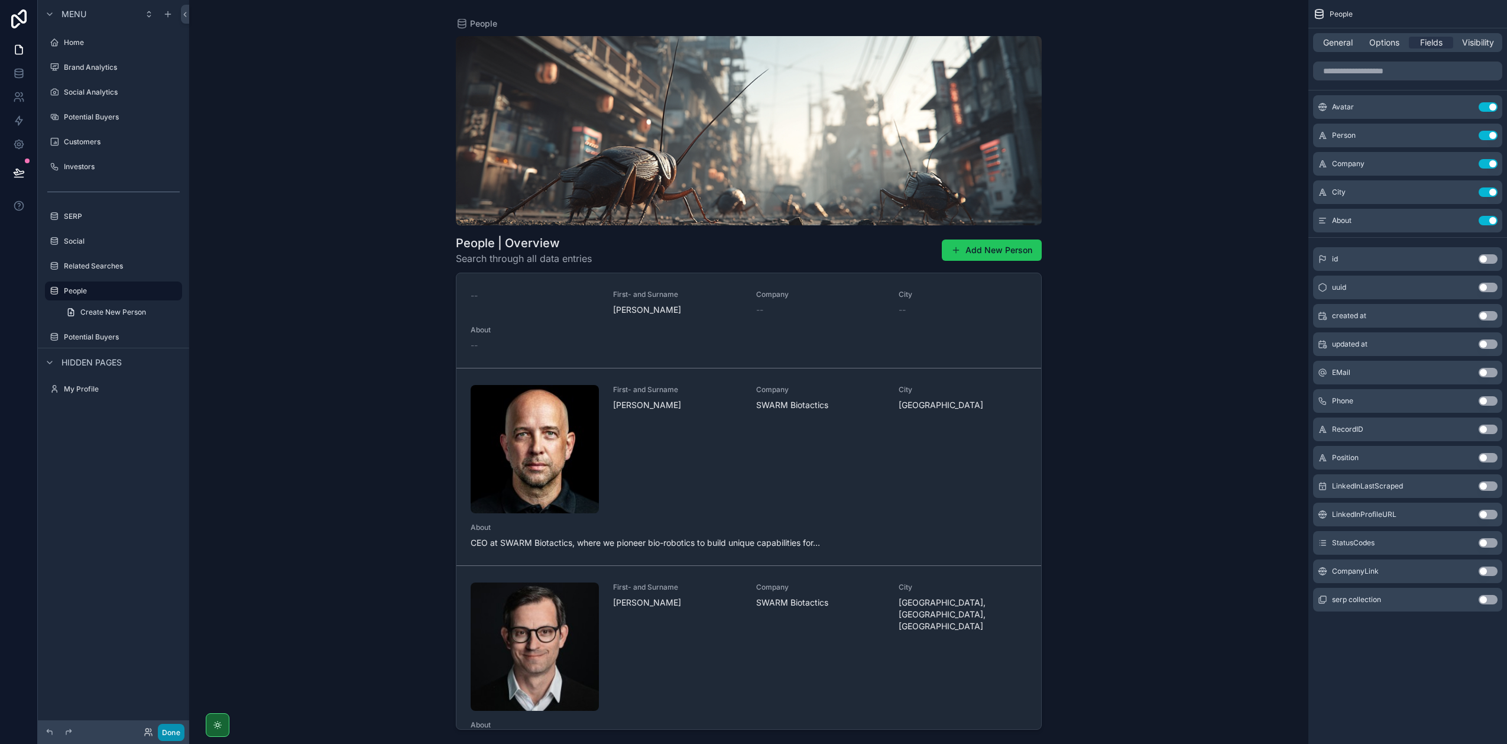
click at [160, 732] on button "Done" at bounding box center [171, 732] width 27 height 17
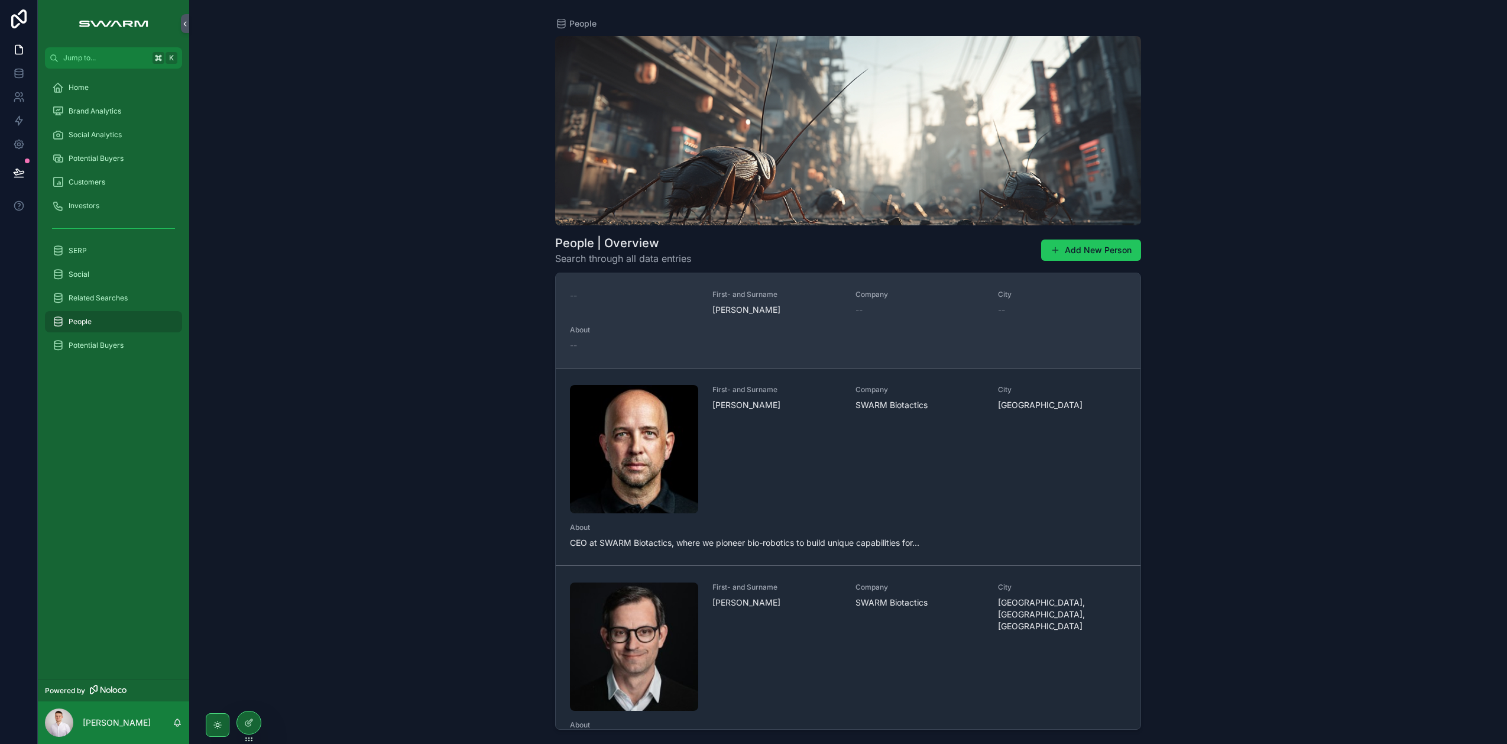
click at [761, 329] on span "About" at bounding box center [848, 329] width 556 height 9
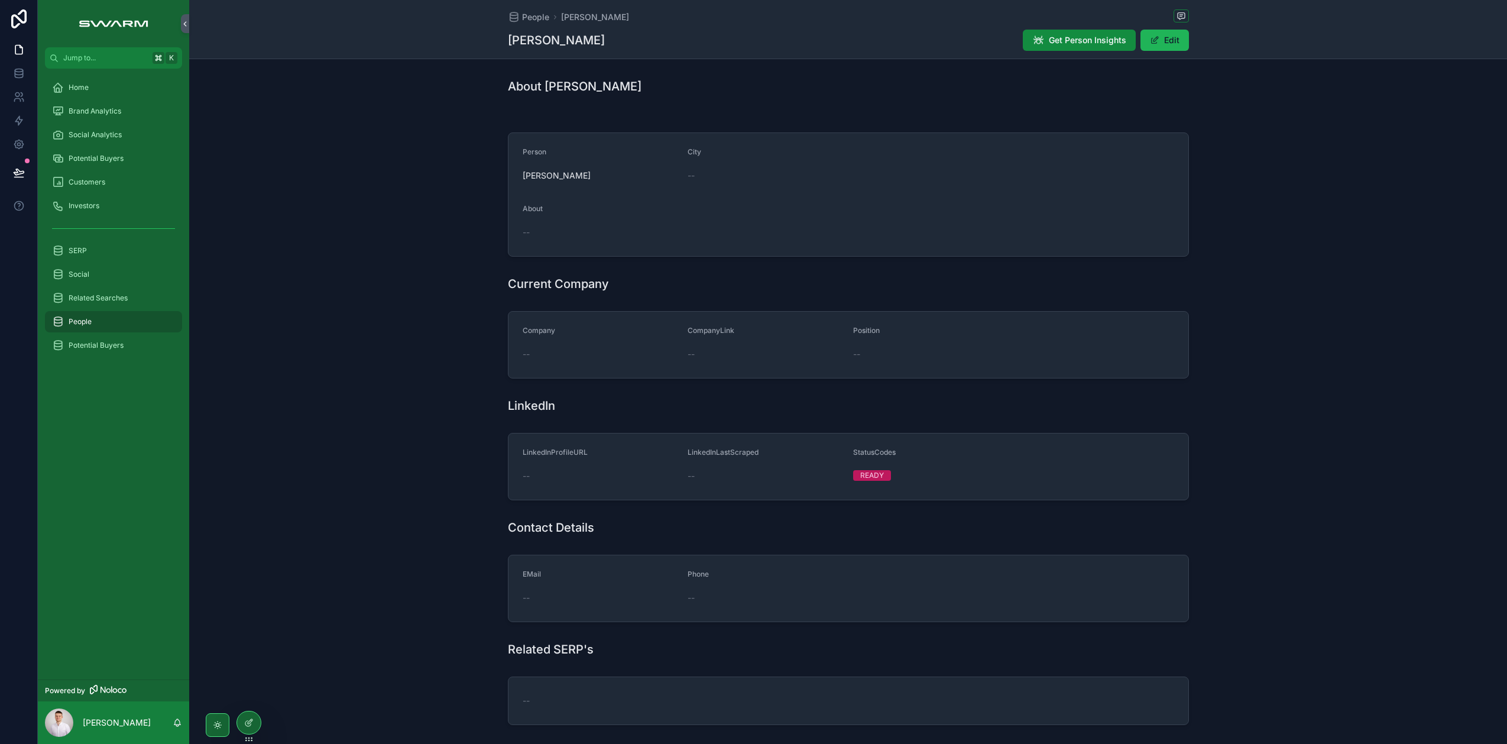
click at [1167, 40] on button "Edit" at bounding box center [1165, 40] width 48 height 21
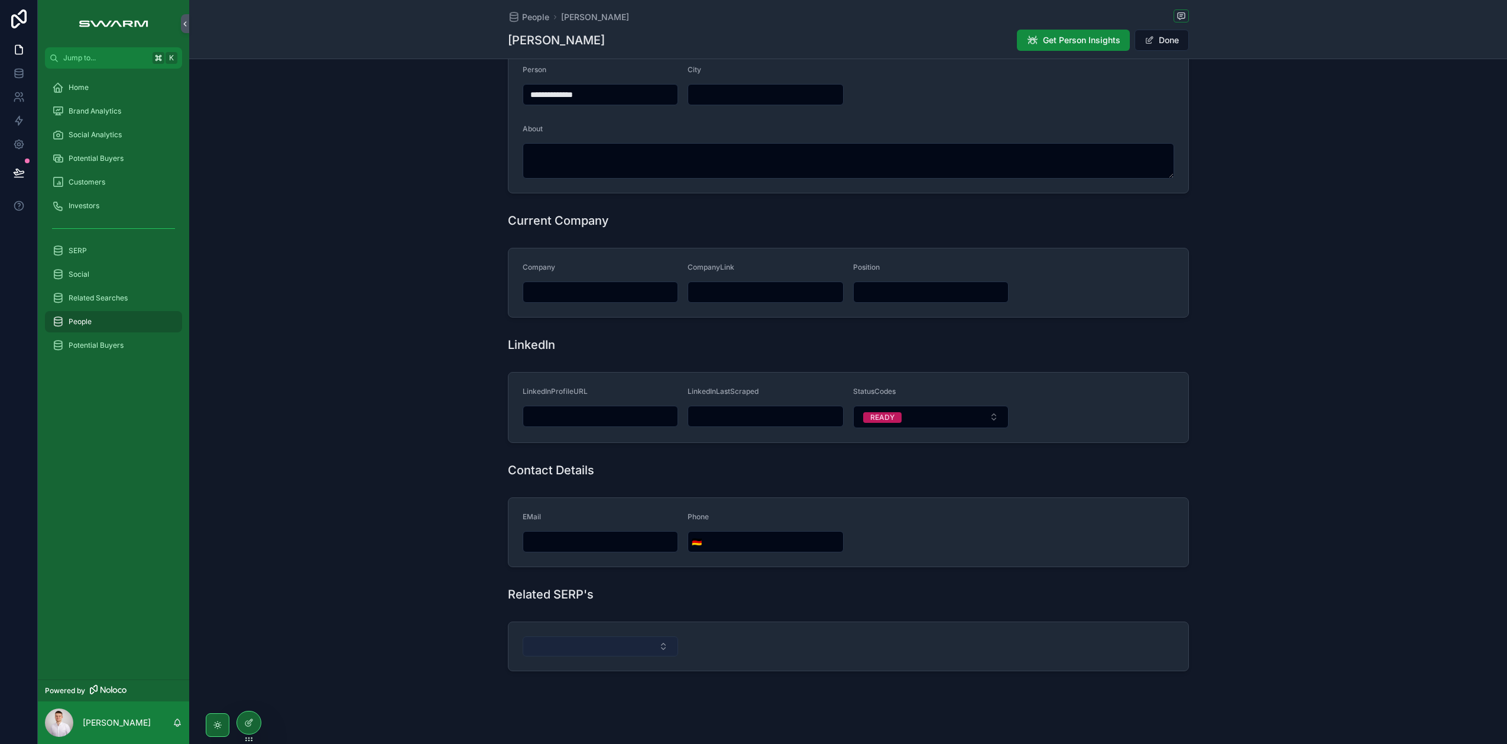
scroll to position [90, 0]
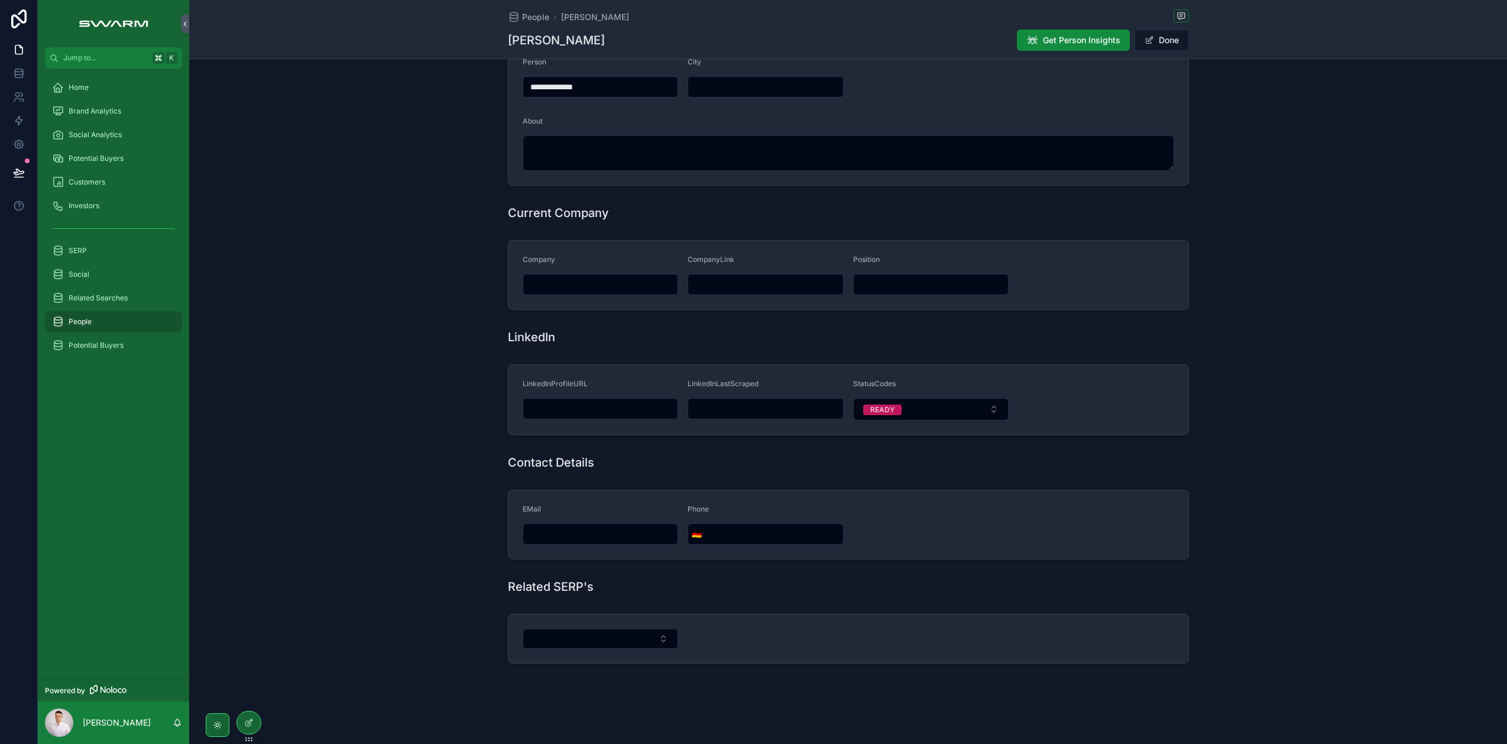
click at [559, 403] on input "scrollable content" at bounding box center [600, 408] width 155 height 17
paste input "**********"
type input "**********"
click at [643, 359] on div "**********" at bounding box center [848, 399] width 1318 height 80
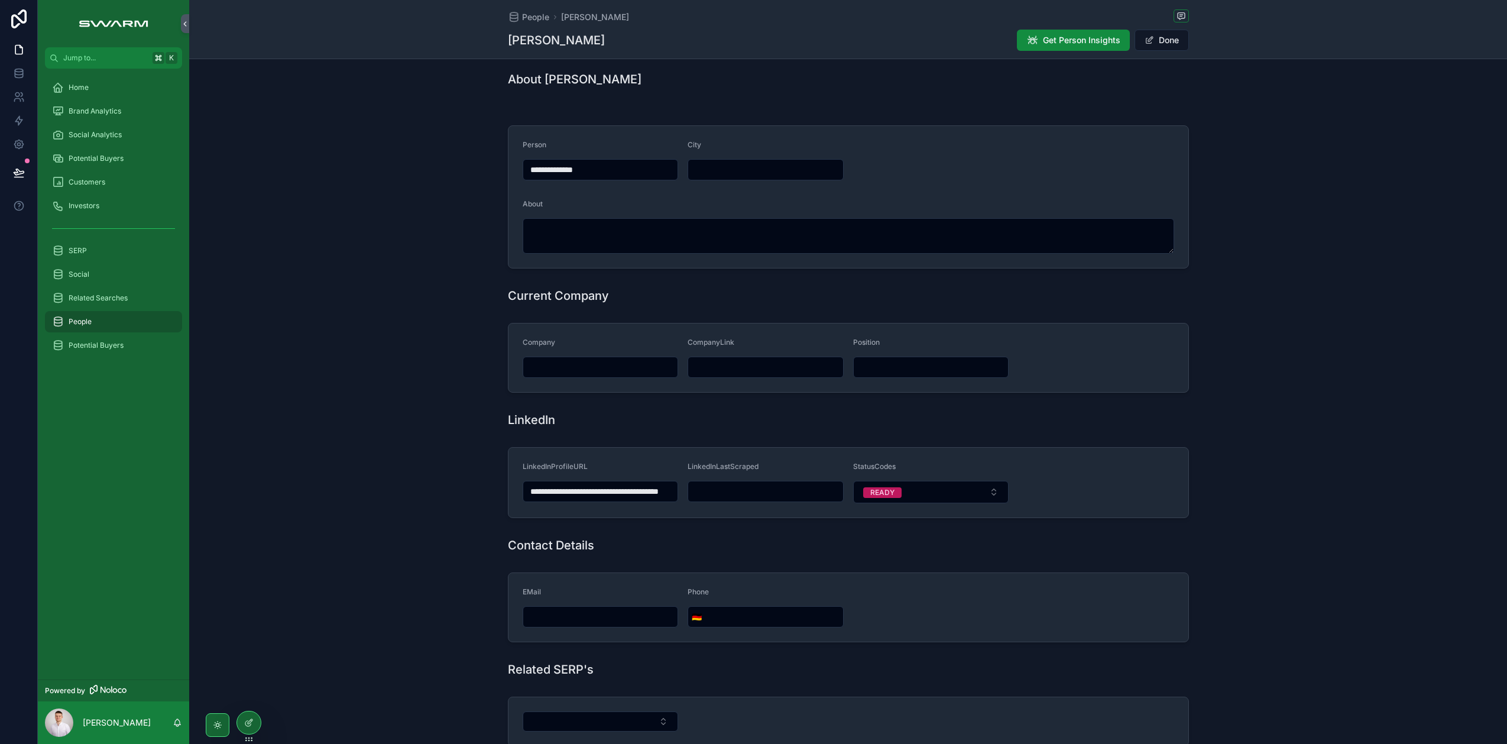
scroll to position [0, 0]
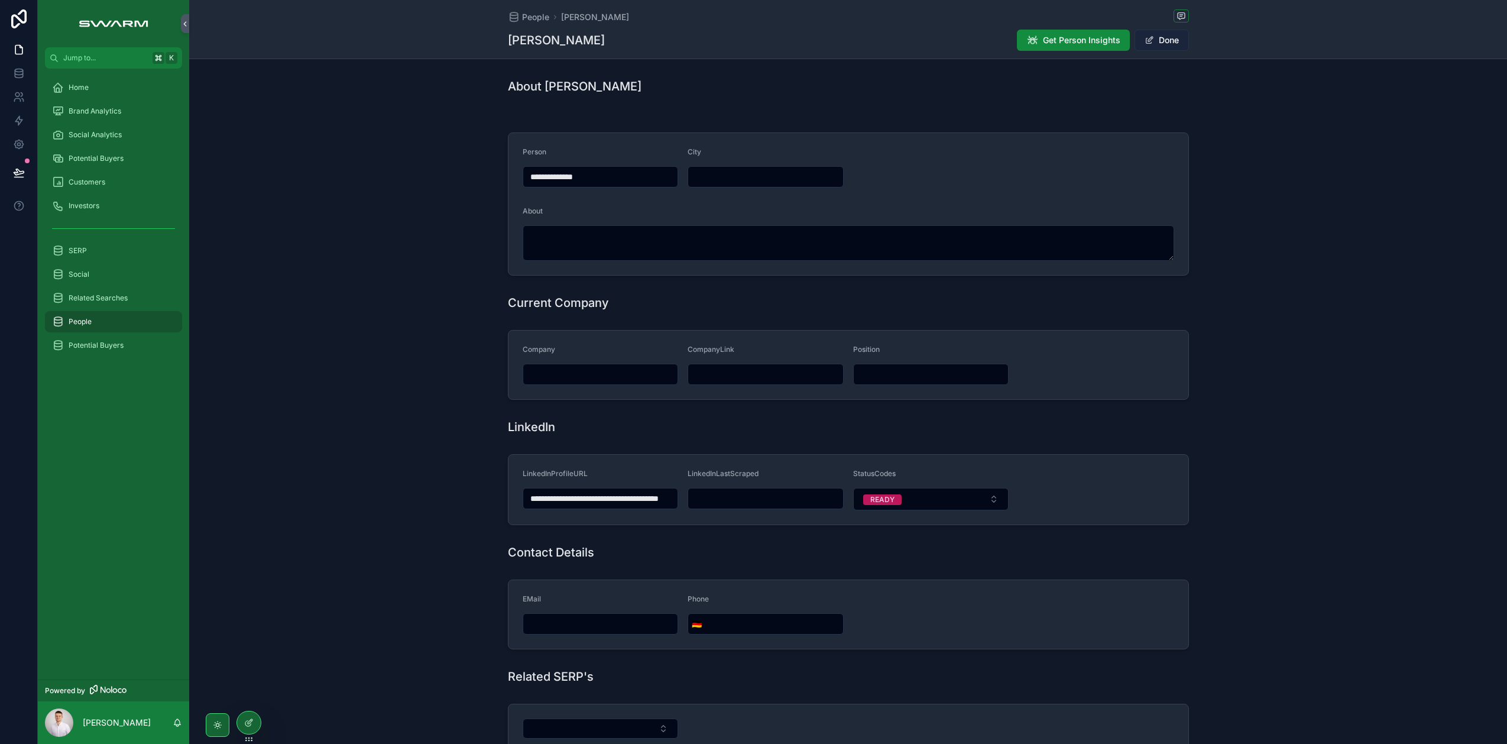
click at [1152, 47] on button "Done" at bounding box center [1162, 40] width 54 height 21
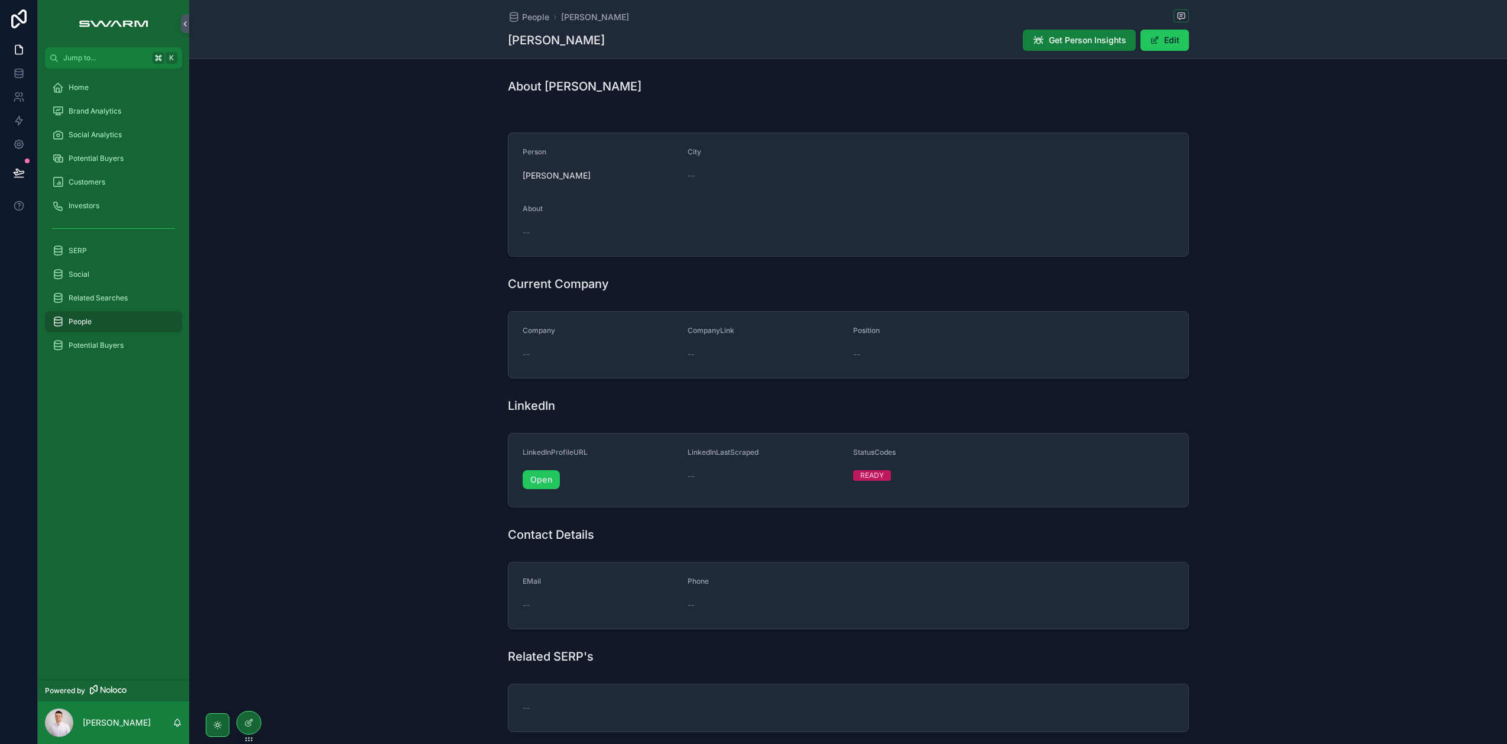
click at [1058, 42] on span "Get Person Insights" at bounding box center [1087, 40] width 77 height 12
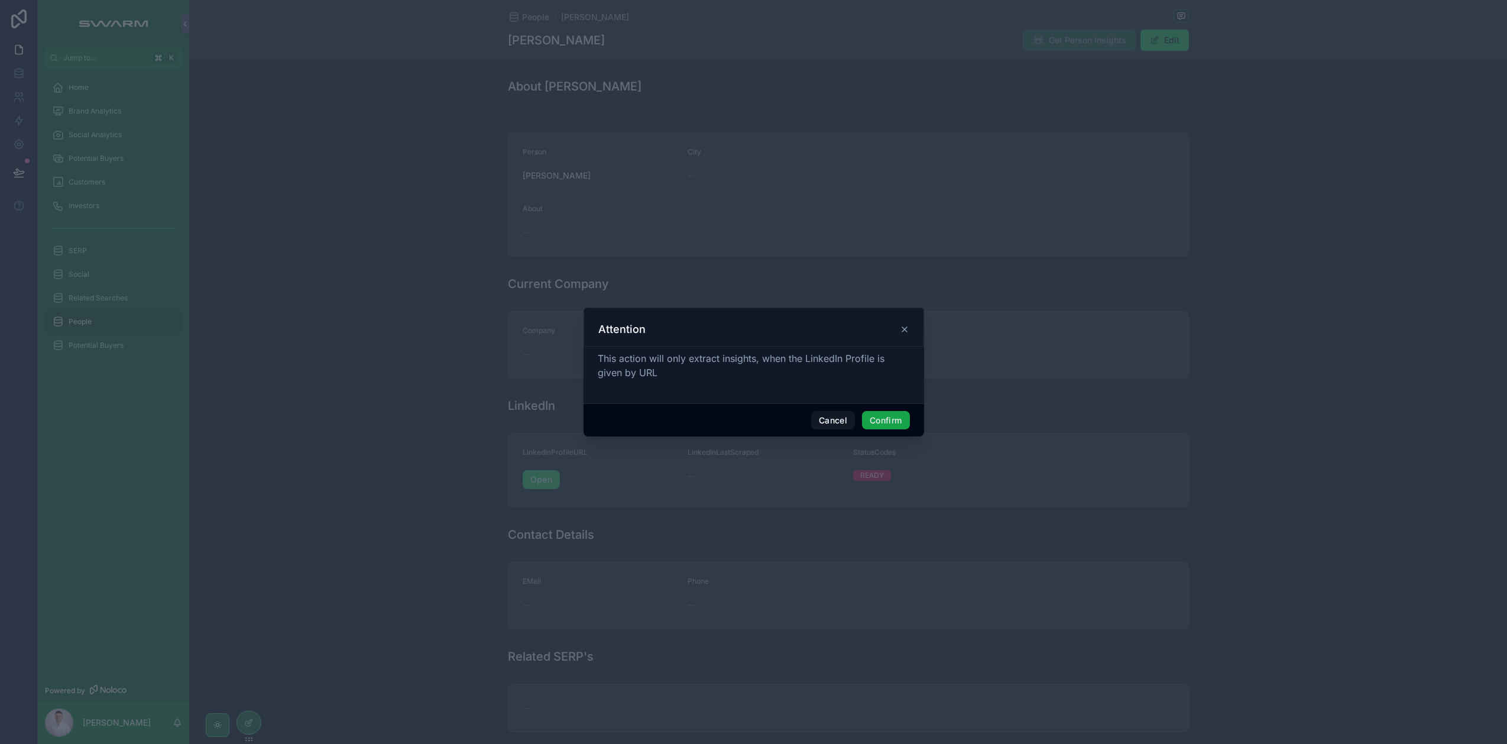
drag, startPoint x: 877, startPoint y: 423, endPoint x: 858, endPoint y: 332, distance: 92.4
click at [878, 423] on button "Confirm" at bounding box center [885, 420] width 47 height 19
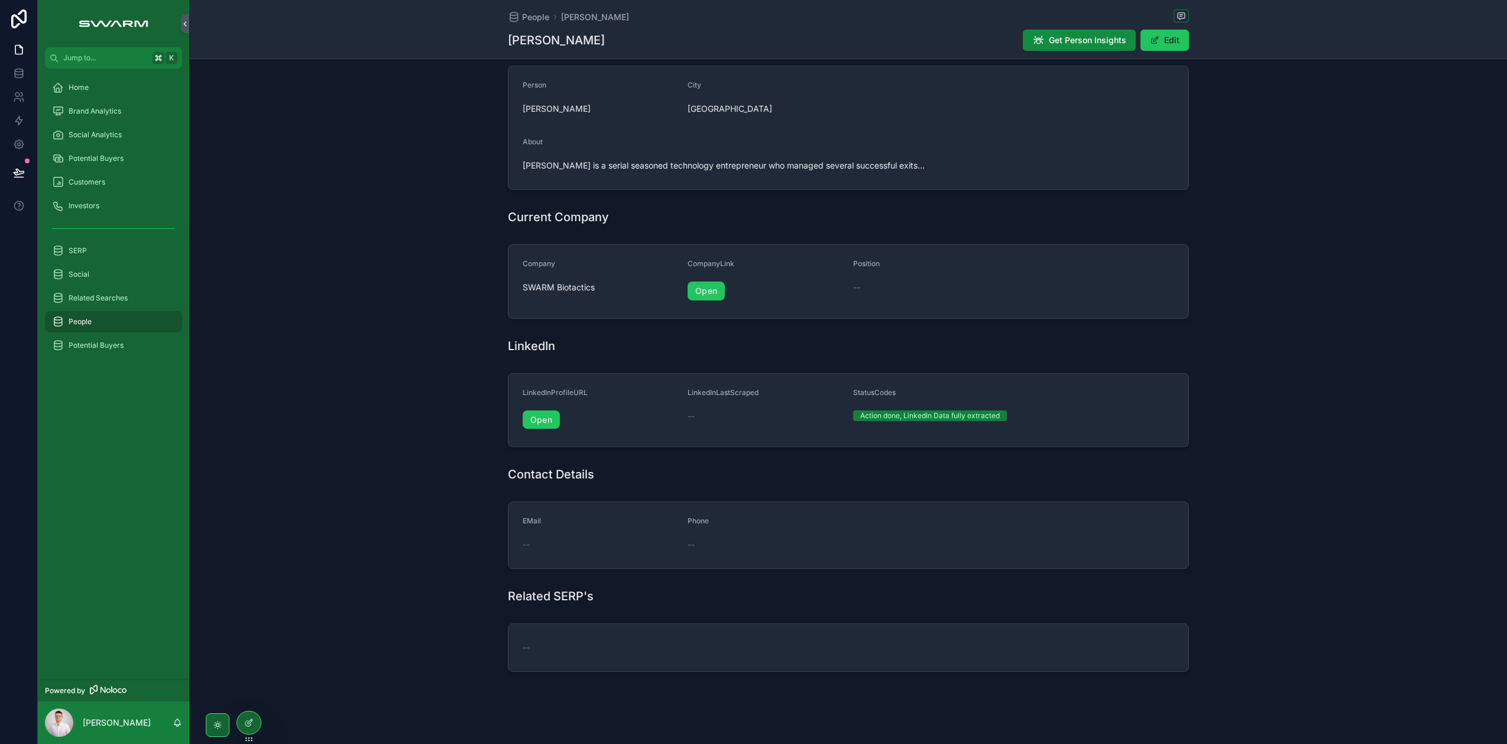
scroll to position [222, 0]
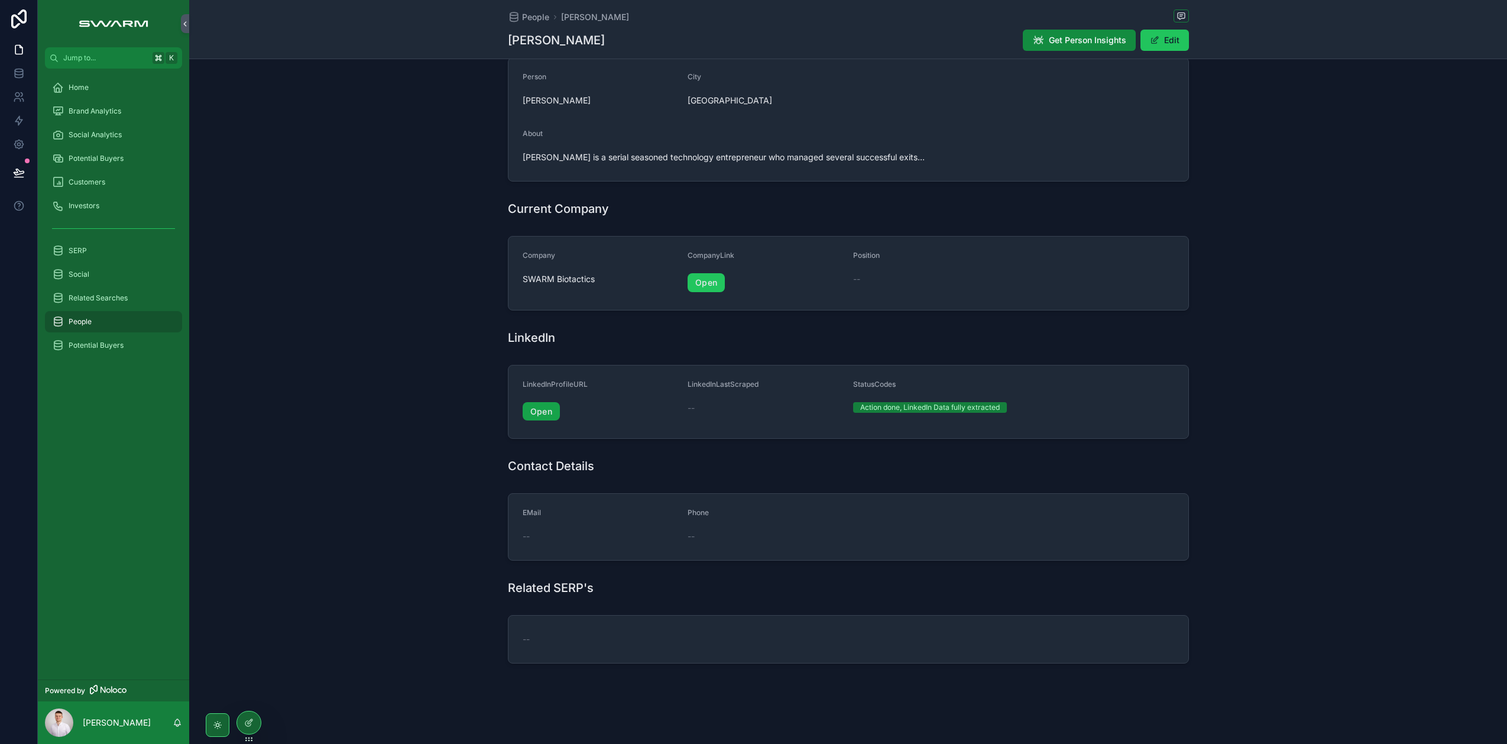
click at [545, 412] on link "Open" at bounding box center [541, 411] width 37 height 19
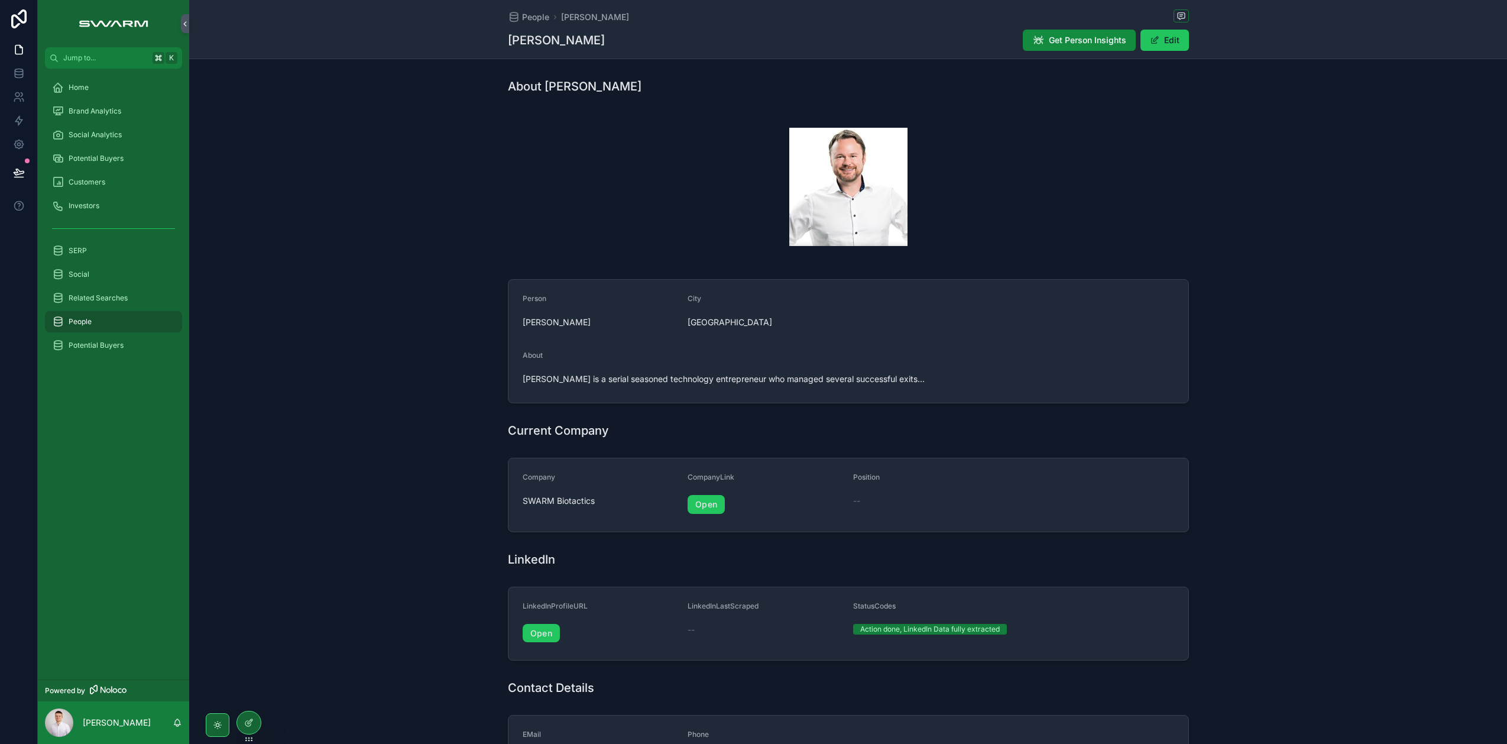
click at [126, 319] on div "People" at bounding box center [113, 321] width 123 height 19
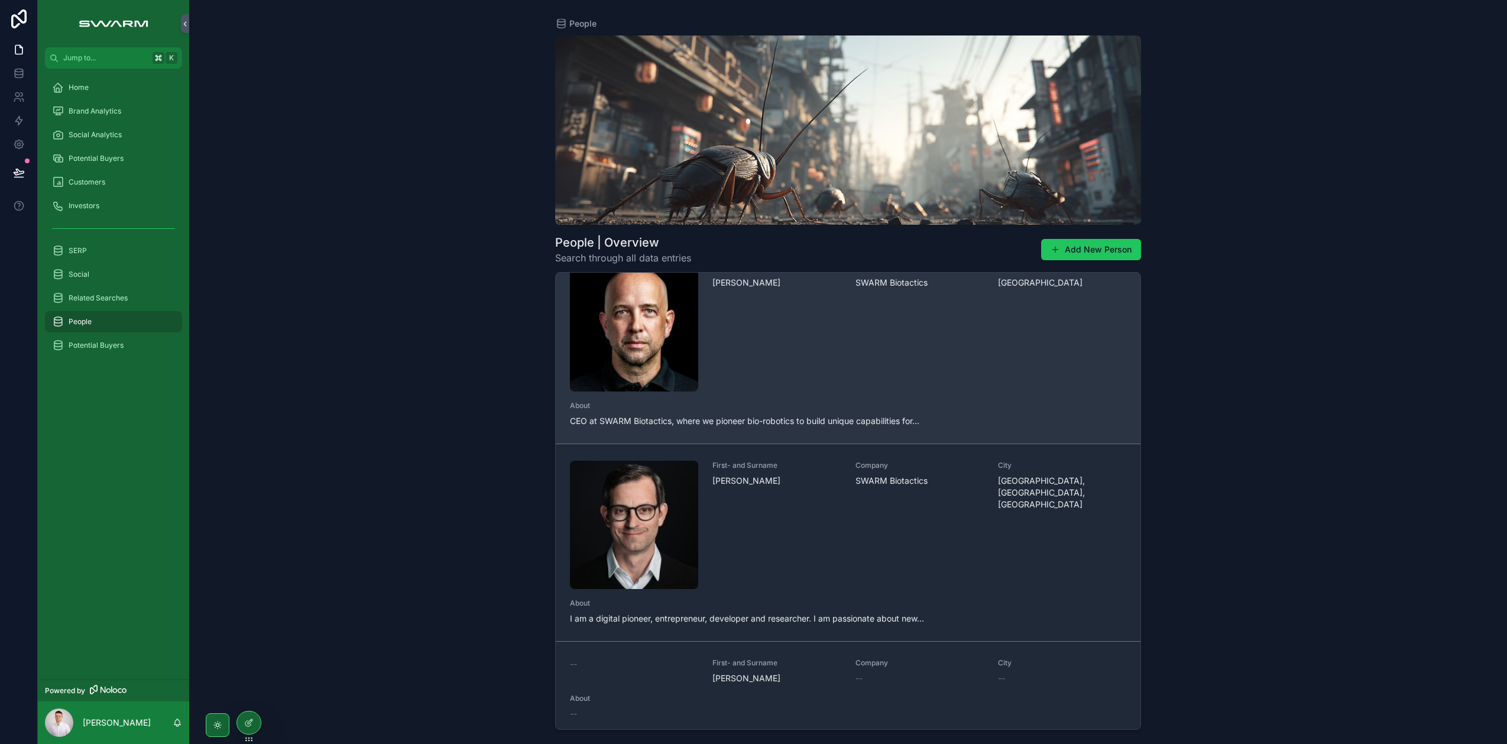
scroll to position [226, 0]
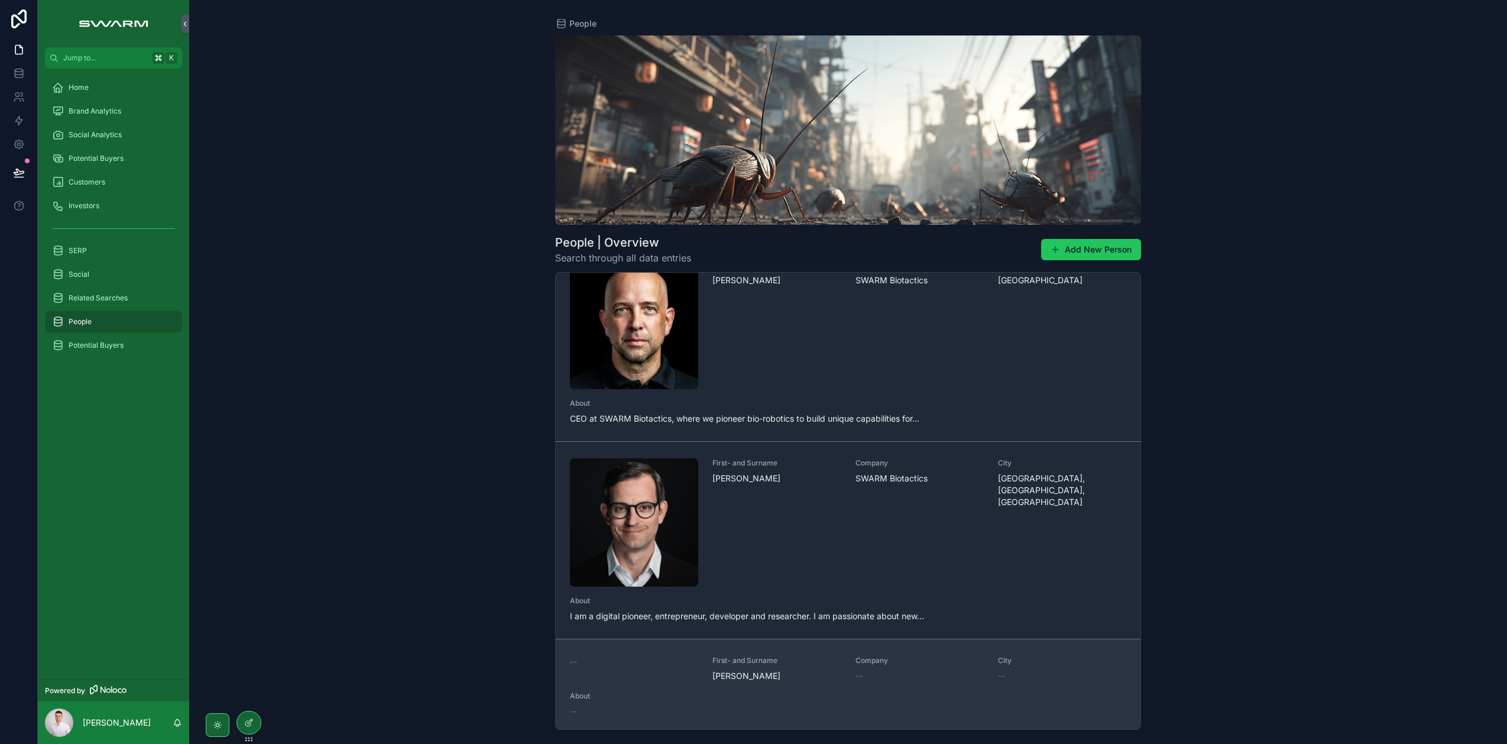
click at [668, 663] on div "--" at bounding box center [634, 669] width 128 height 26
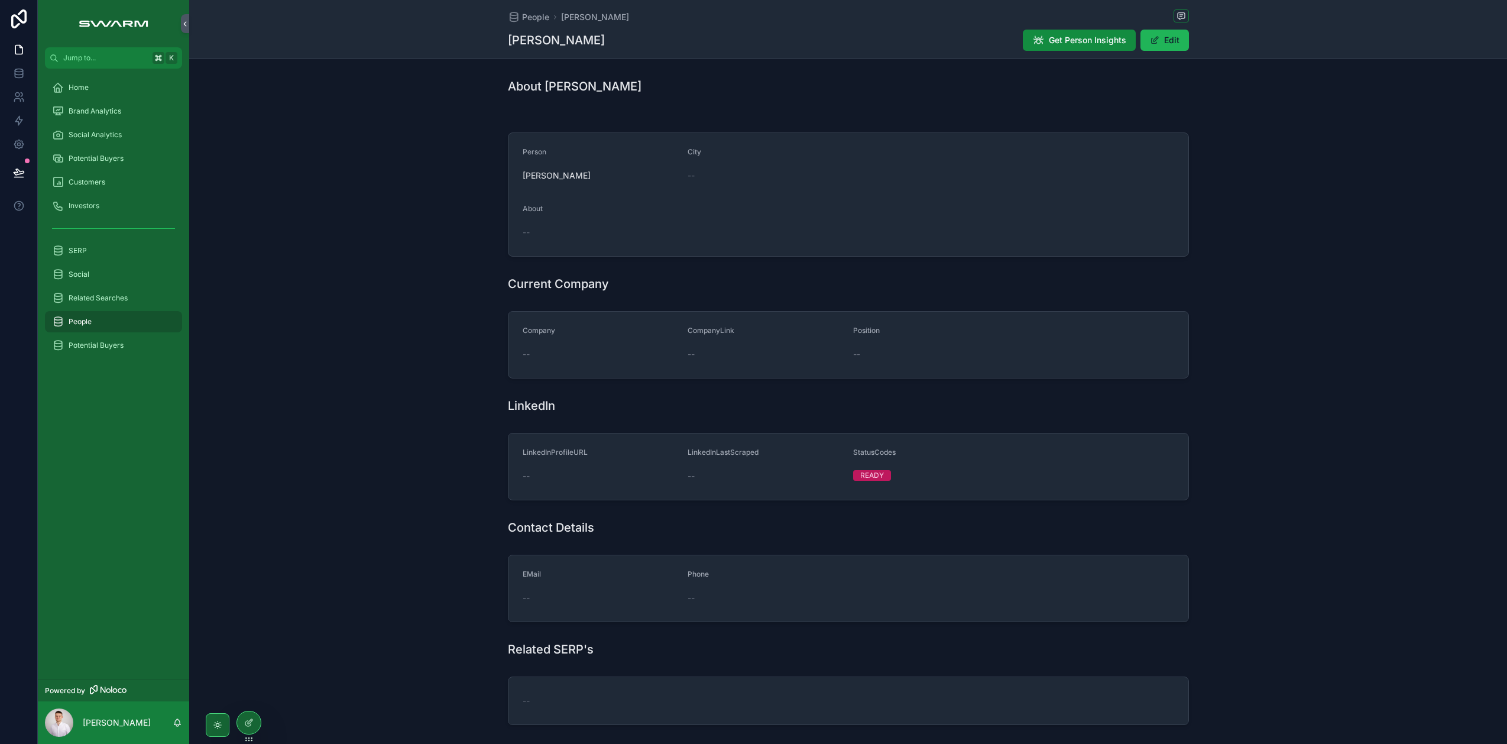
click at [1172, 41] on button "Edit" at bounding box center [1165, 40] width 48 height 21
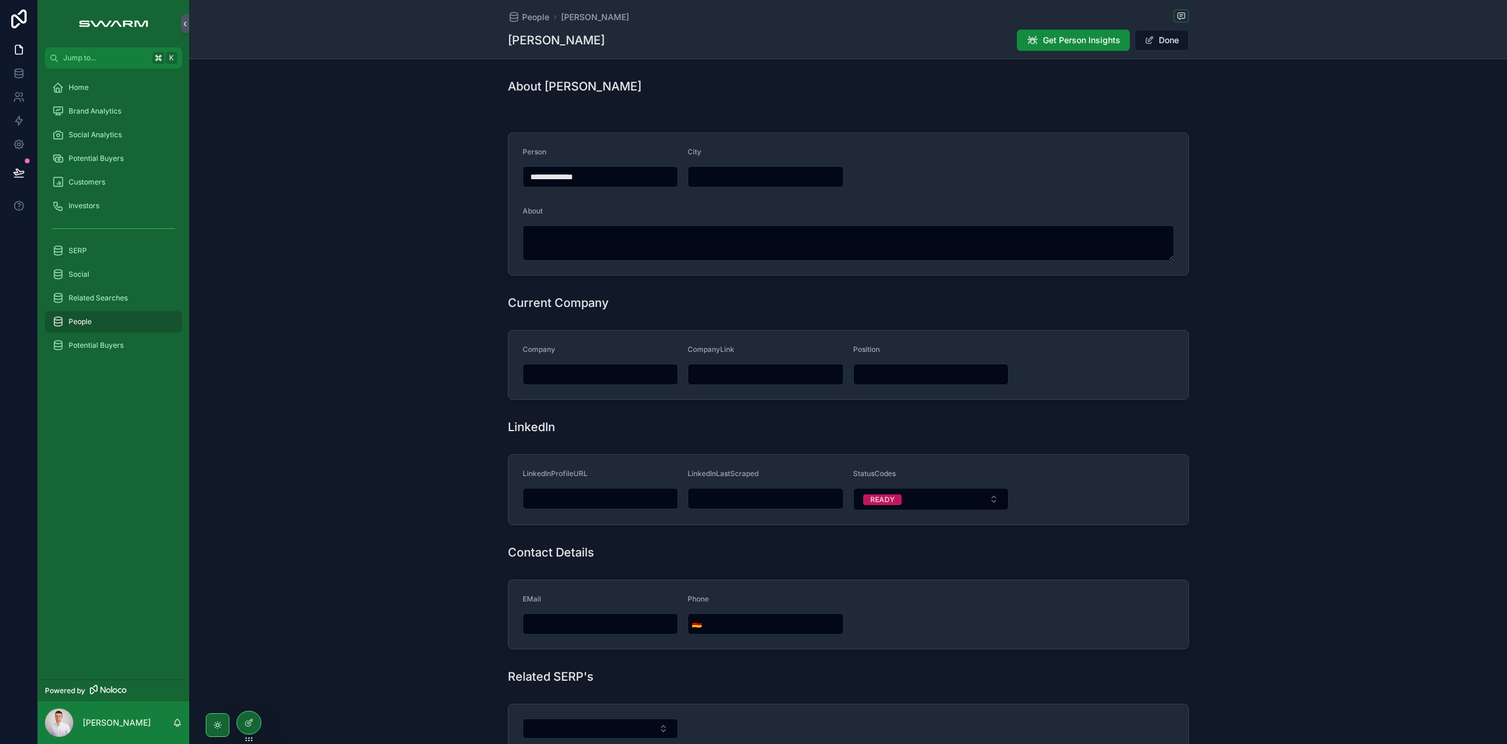
click at [574, 488] on div "scrollable content" at bounding box center [601, 498] width 156 height 21
drag, startPoint x: 581, startPoint y: 508, endPoint x: 587, endPoint y: 499, distance: 11.2
click at [586, 500] on div "scrollable content" at bounding box center [601, 498] width 156 height 21
click at [587, 499] on input "scrollable content" at bounding box center [600, 498] width 155 height 17
paste input "**********"
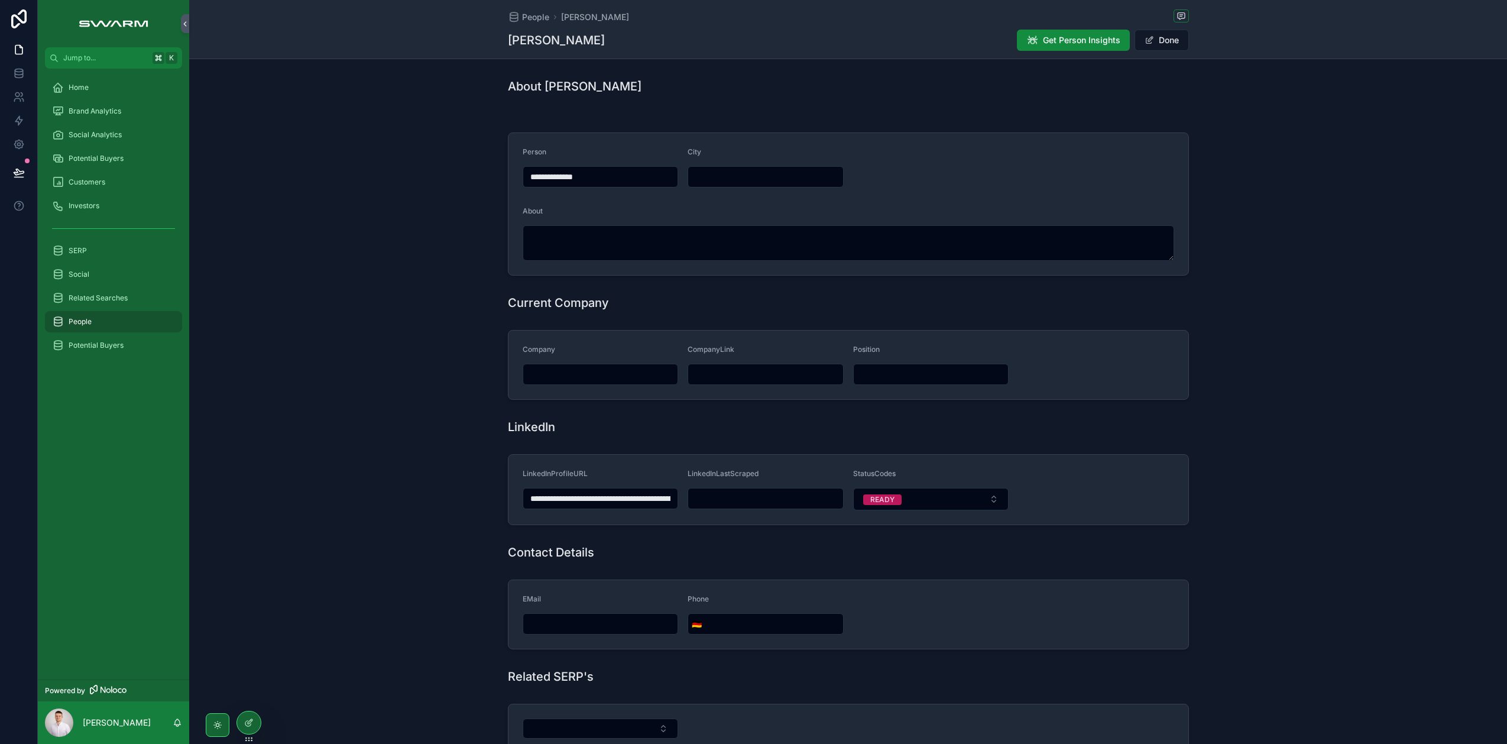
scroll to position [0, 93]
type input "**********"
click at [634, 435] on div "LinkedIn" at bounding box center [848, 427] width 1318 height 26
click at [1165, 46] on span "Done" at bounding box center [1162, 40] width 54 height 21
